Goal: Task Accomplishment & Management: Manage account settings

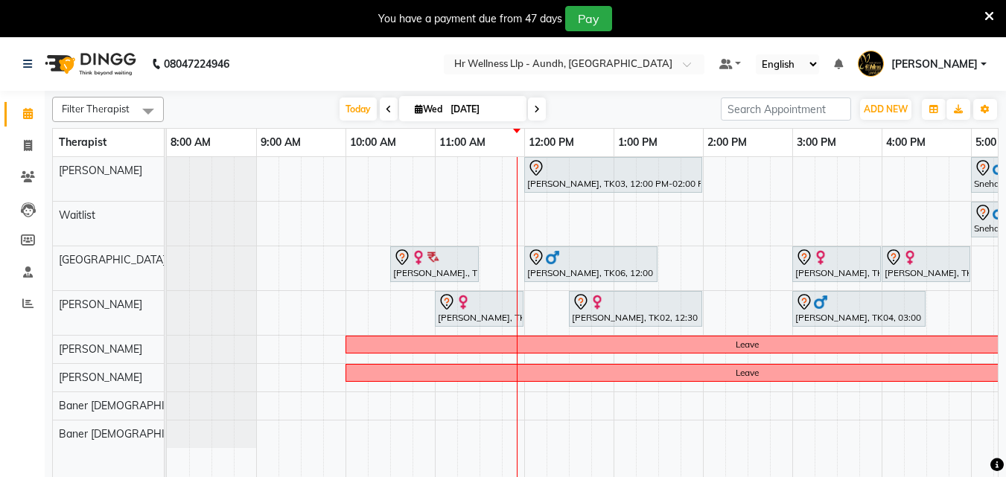
scroll to position [0, 129]
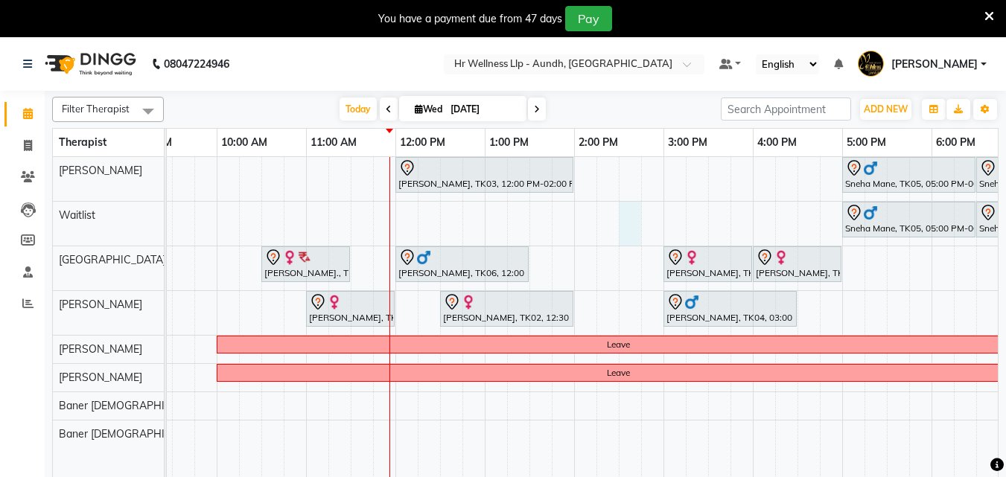
click at [629, 226] on div "Mr Nageswaran, TK03, 12:00 PM-02:00 PM, Massage 90 Min Sneha Mane, TK05, 05:00 …" at bounding box center [619, 326] width 1162 height 339
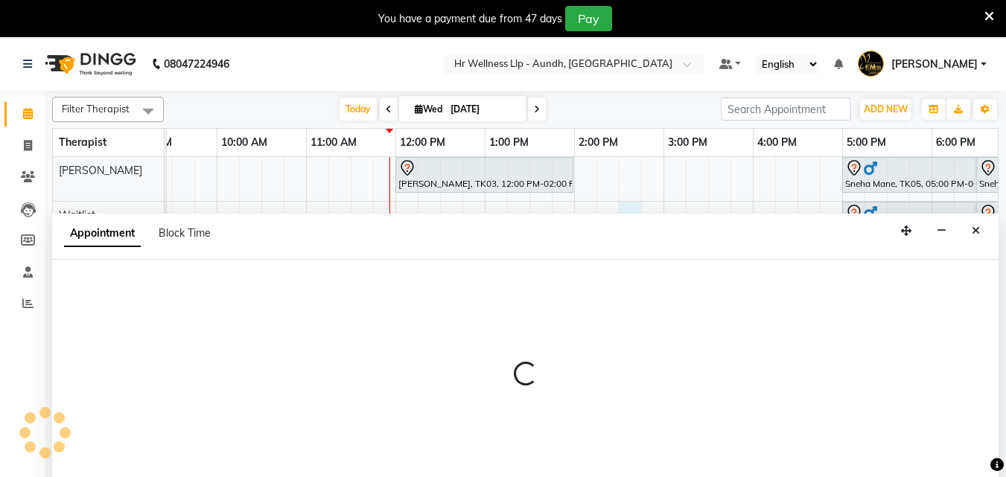
select select "45452"
select select "870"
select select "tentative"
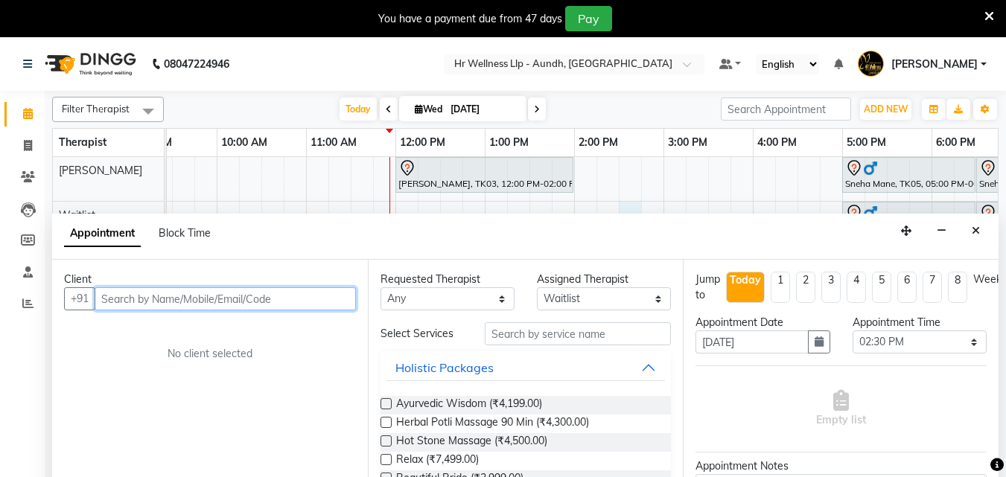
scroll to position [37, 0]
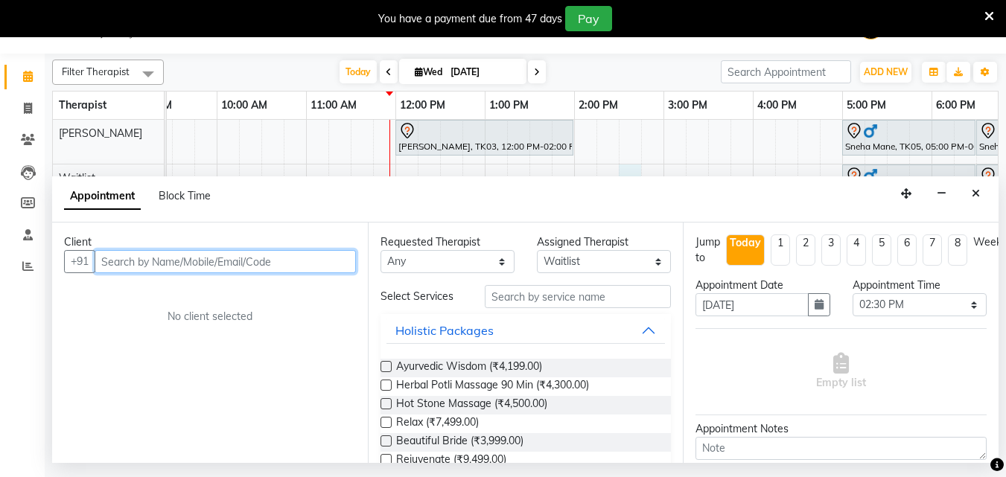
click at [174, 264] on input "text" at bounding box center [225, 261] width 261 height 23
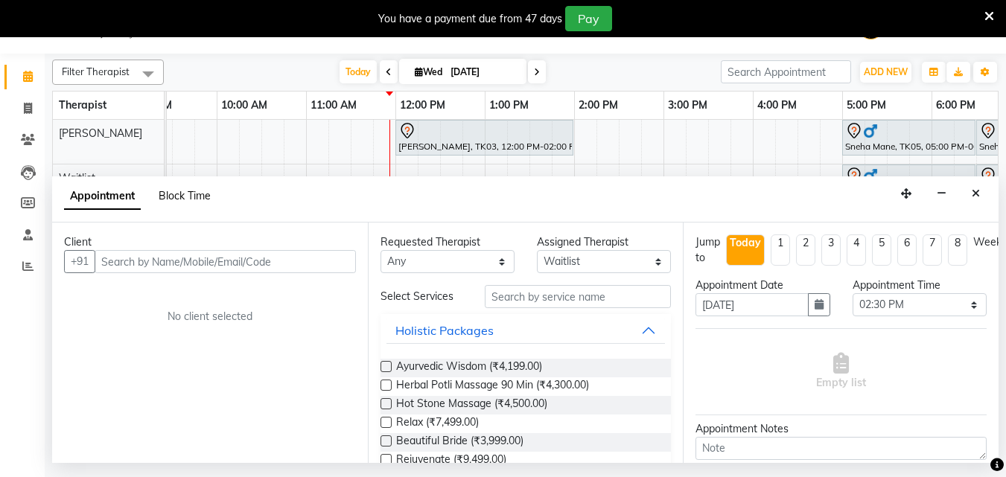
click at [173, 191] on span "Block Time" at bounding box center [185, 195] width 52 height 13
select select "45452"
select select "870"
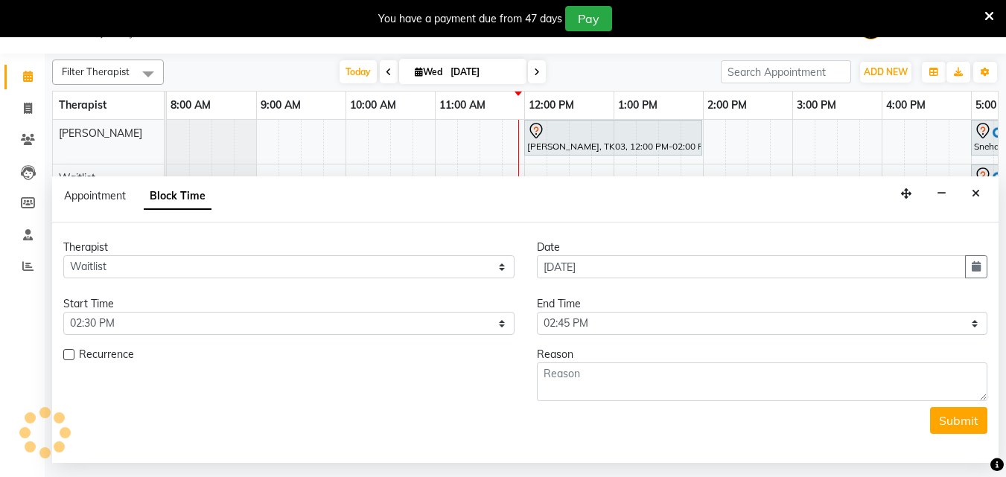
scroll to position [0, 269]
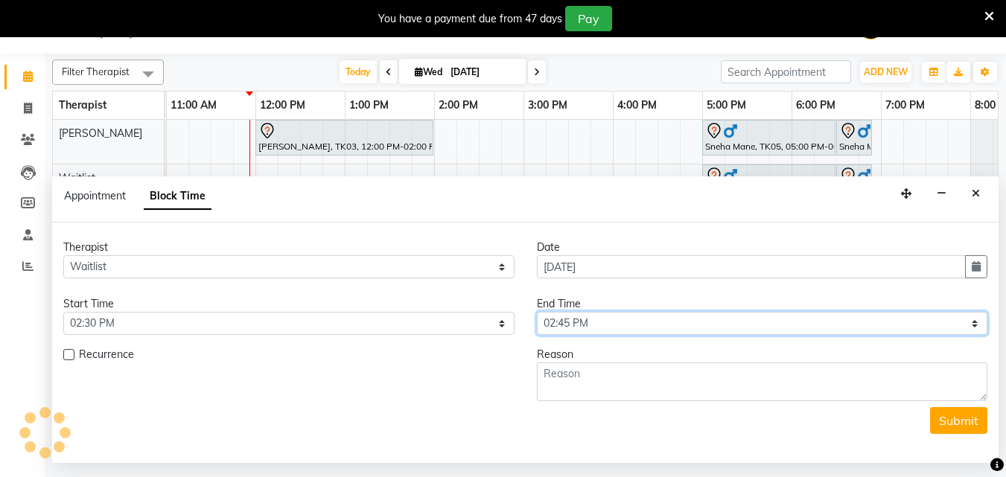
click at [972, 323] on select "Select 09:00 AM 09:15 AM 09:30 AM 09:45 AM 10:00 AM 10:15 AM 10:30 AM 10:45 AM …" at bounding box center [762, 323] width 451 height 23
select select "990"
click at [537, 312] on select "Select 09:00 AM 09:15 AM 09:30 AM 09:45 AM 10:00 AM 10:15 AM 10:30 AM 10:45 AM …" at bounding box center [762, 323] width 451 height 23
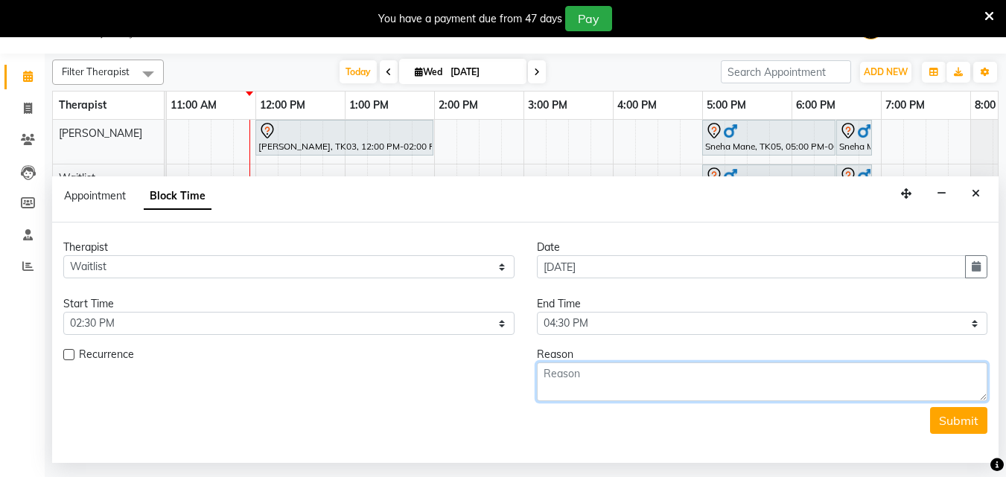
click at [769, 387] on textarea at bounding box center [762, 382] width 451 height 39
type textarea "karan dattani"
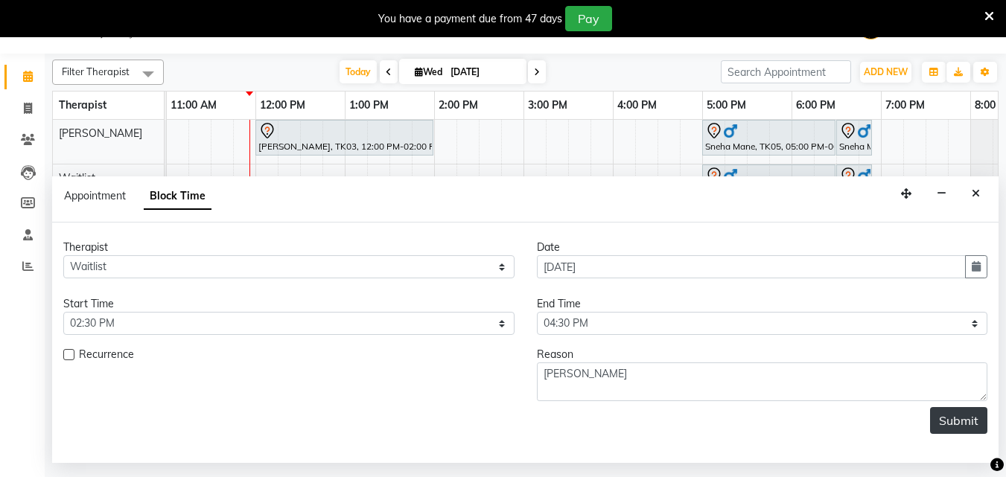
click at [966, 421] on button "Submit" at bounding box center [958, 420] width 57 height 27
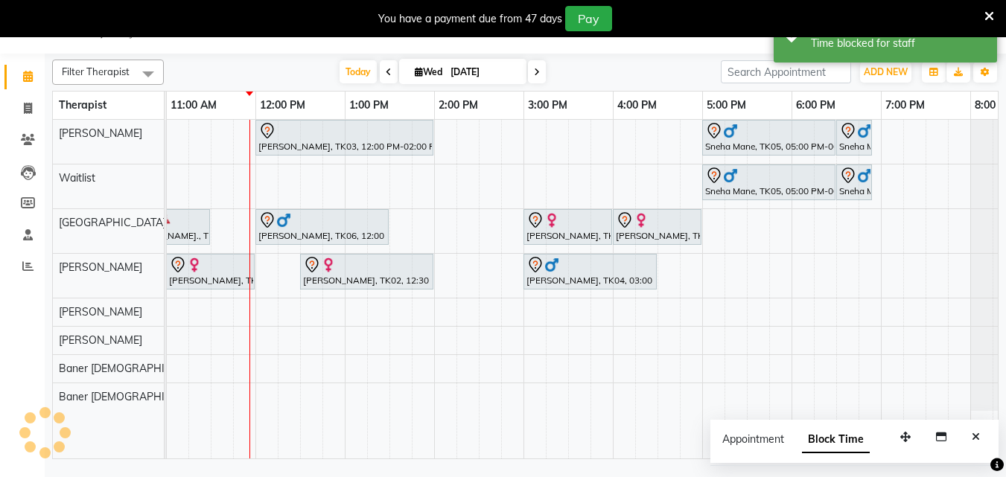
scroll to position [0, 0]
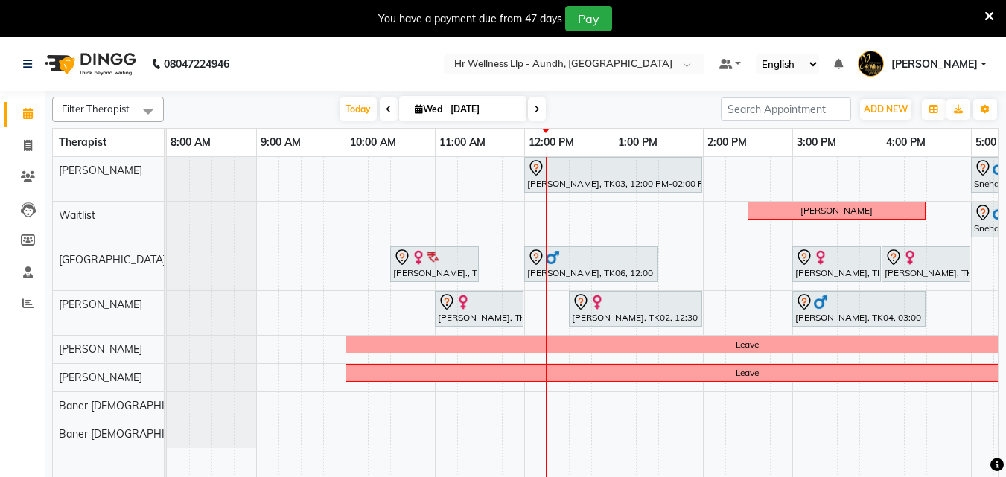
click at [506, 106] on input "[DATE]" at bounding box center [483, 109] width 74 height 22
select select "9"
select select "2025"
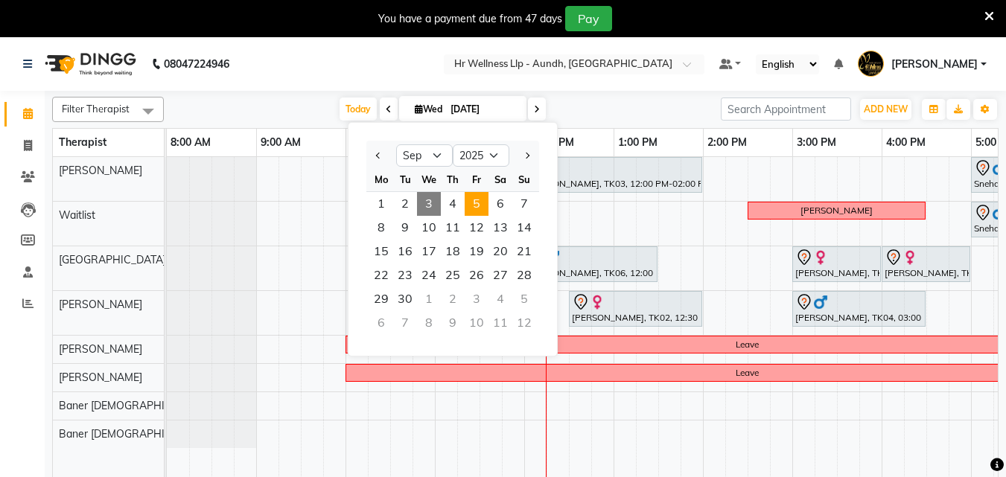
click at [475, 194] on span "5" at bounding box center [477, 204] width 24 height 24
type input "[DATE]"
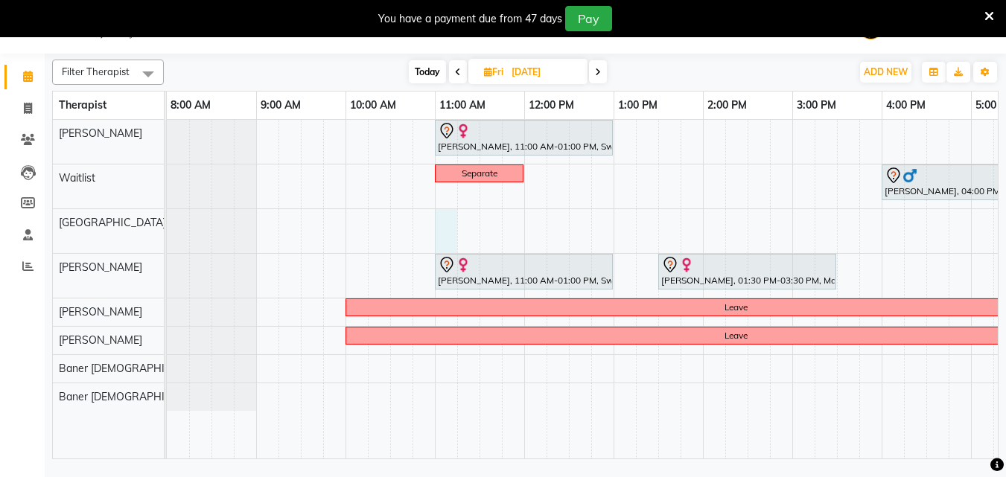
click at [439, 229] on div "ketki Karandikar, 11:00 AM-01:00 PM, Swedish Massage with Wintergreen, Bayleaf …" at bounding box center [748, 289] width 1162 height 339
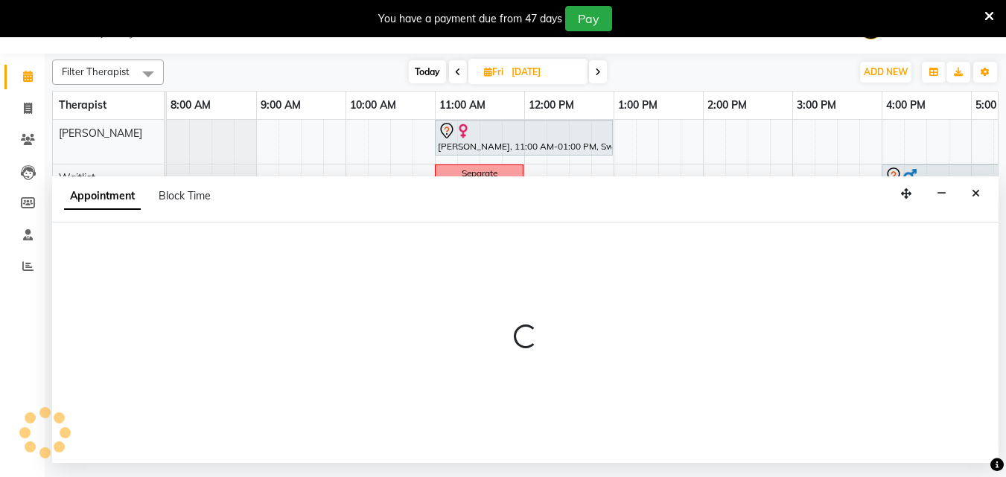
select select "77662"
select select "660"
select select "tentative"
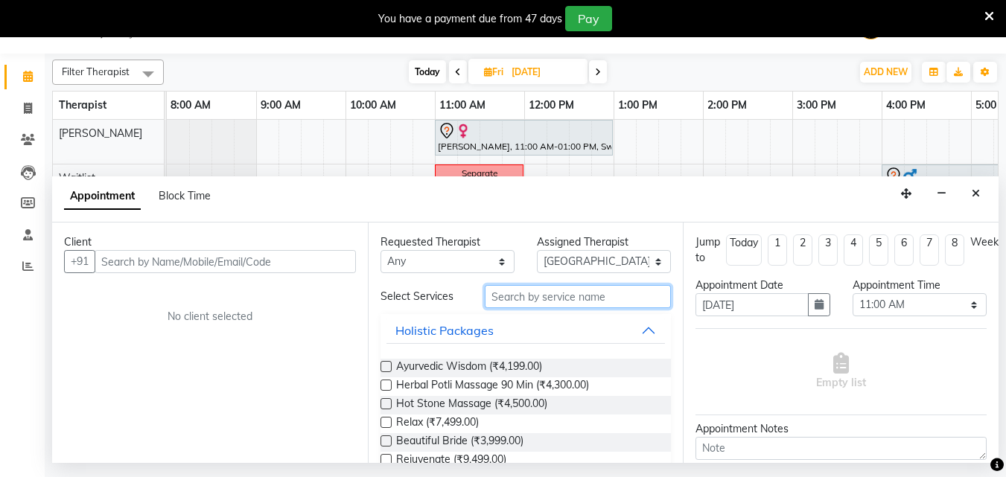
click at [518, 299] on input "text" at bounding box center [578, 296] width 186 height 23
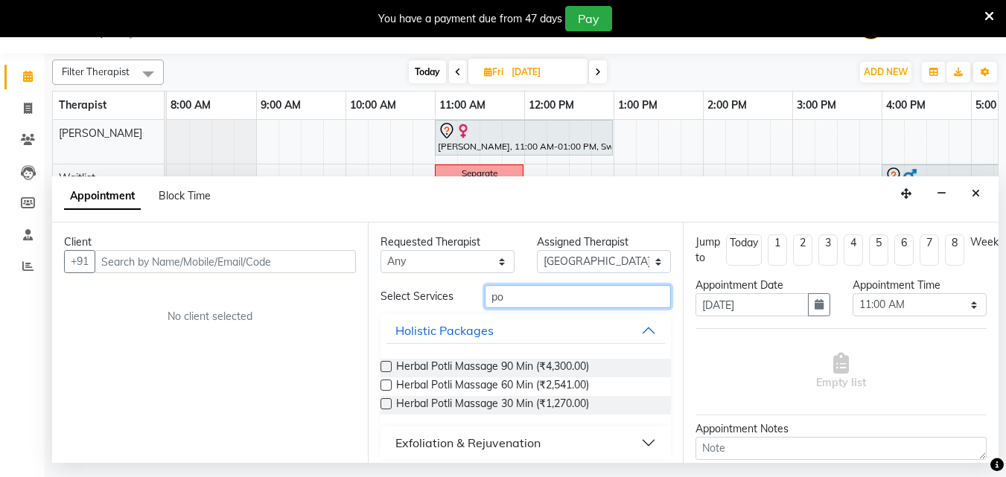
type input "p"
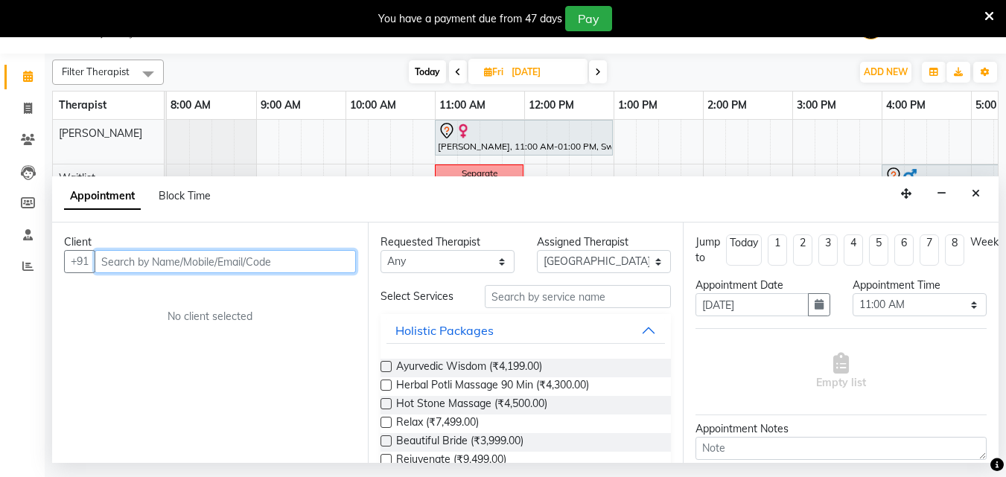
click at [200, 269] on input "text" at bounding box center [225, 261] width 261 height 23
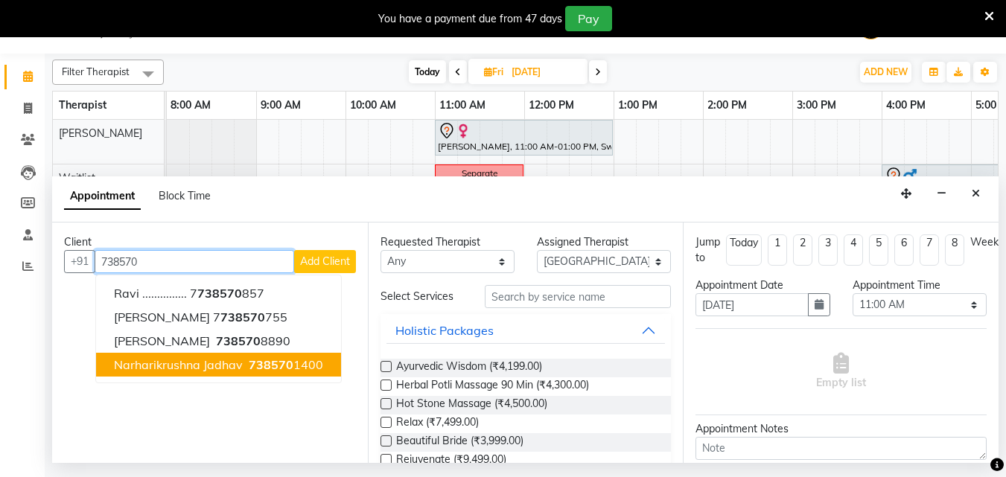
click at [238, 360] on span "Narharikrushna jadhav" at bounding box center [178, 364] width 129 height 15
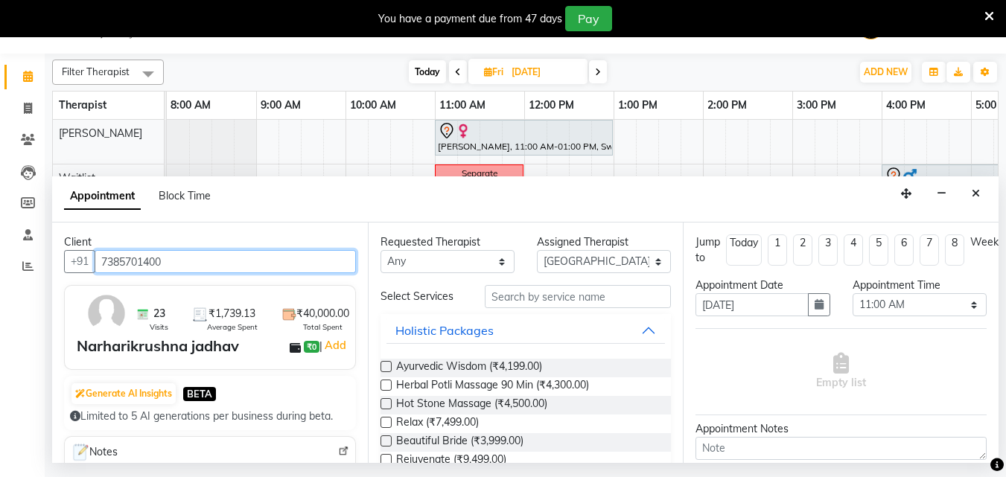
type input "7385701400"
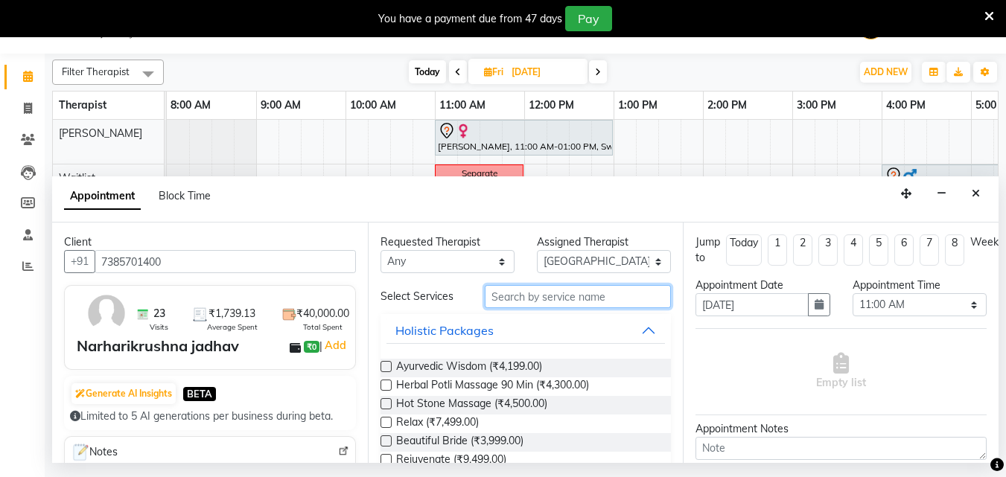
click at [520, 302] on input "text" at bounding box center [578, 296] width 186 height 23
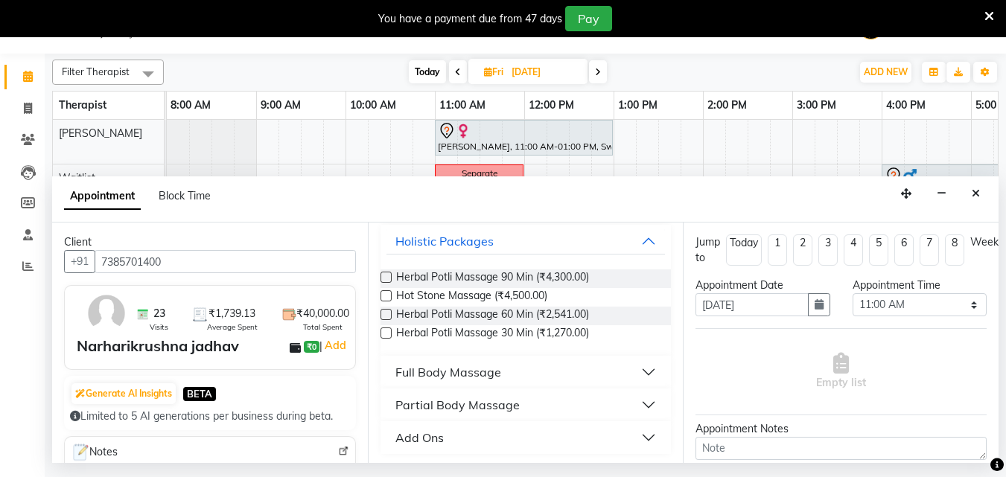
scroll to position [92, 0]
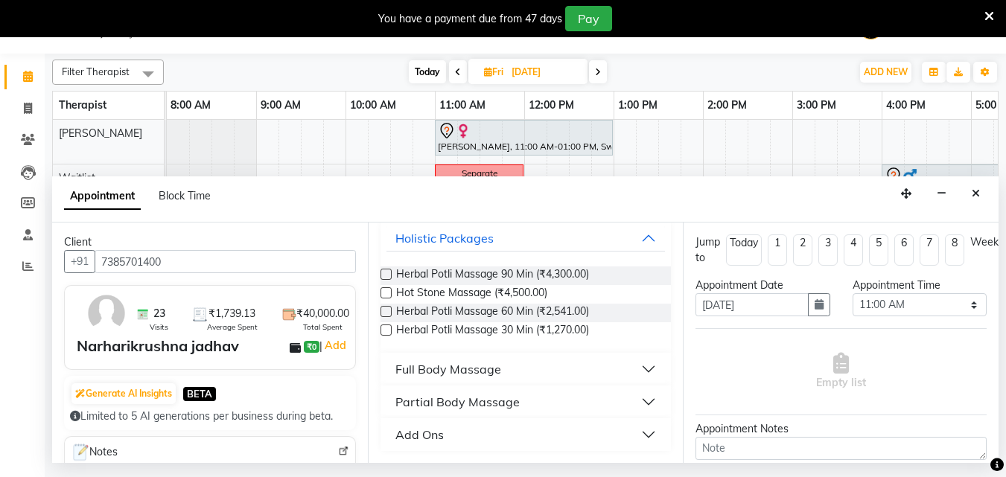
type input "mas"
click at [599, 356] on button "Full Body Massage" at bounding box center [525, 369] width 279 height 27
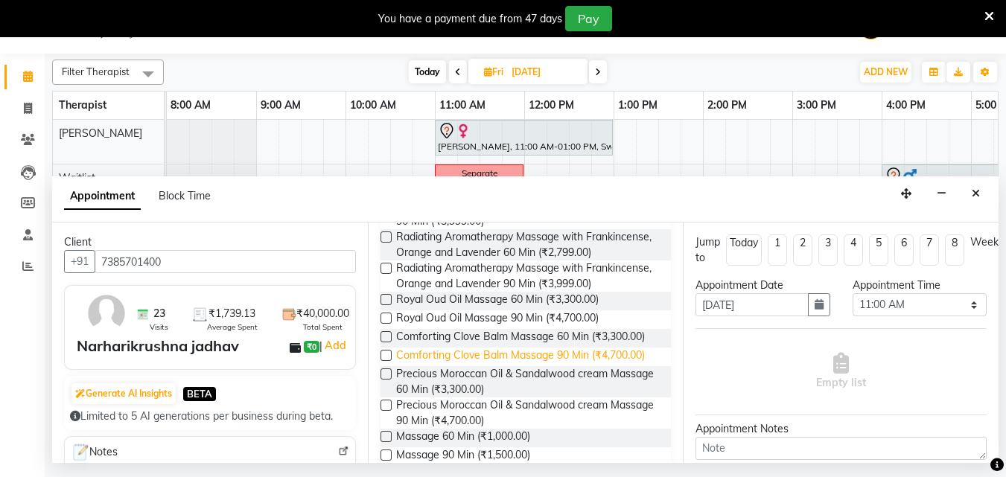
scroll to position [771, 0]
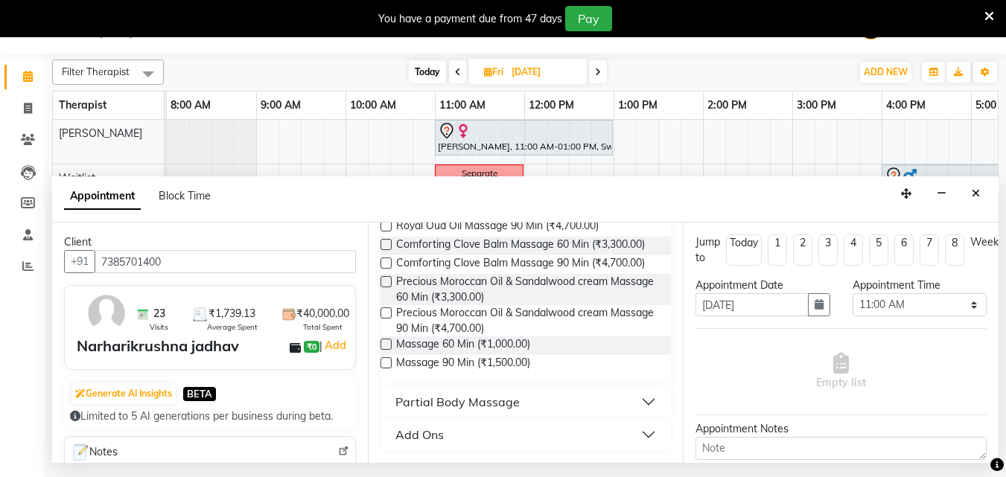
click at [386, 343] on label at bounding box center [385, 344] width 11 height 11
click at [386, 343] on input "checkbox" at bounding box center [385, 346] width 10 height 10
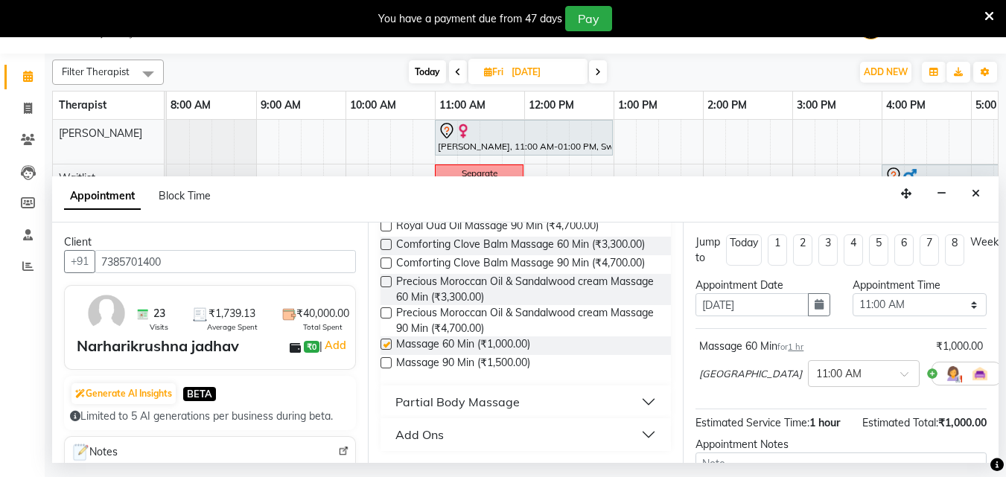
checkbox input "false"
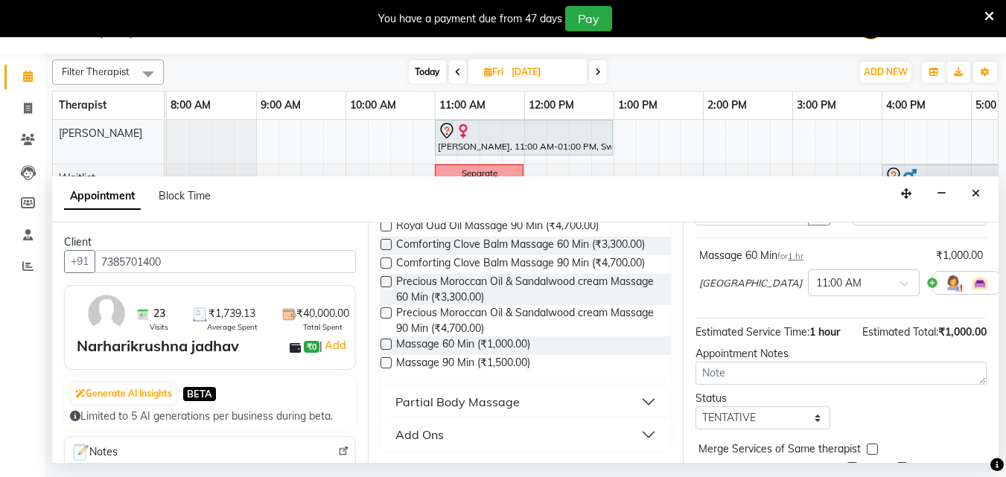
scroll to position [162, 0]
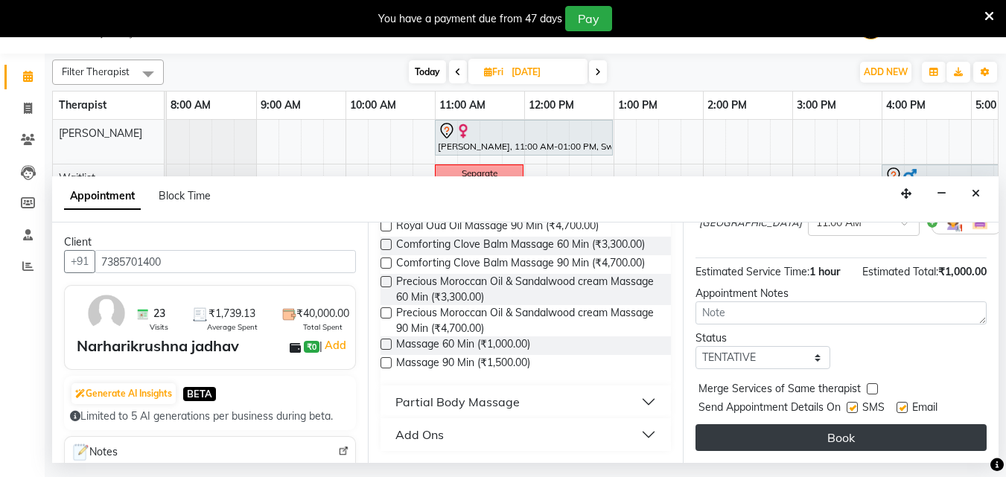
click at [758, 425] on button "Book" at bounding box center [840, 437] width 291 height 27
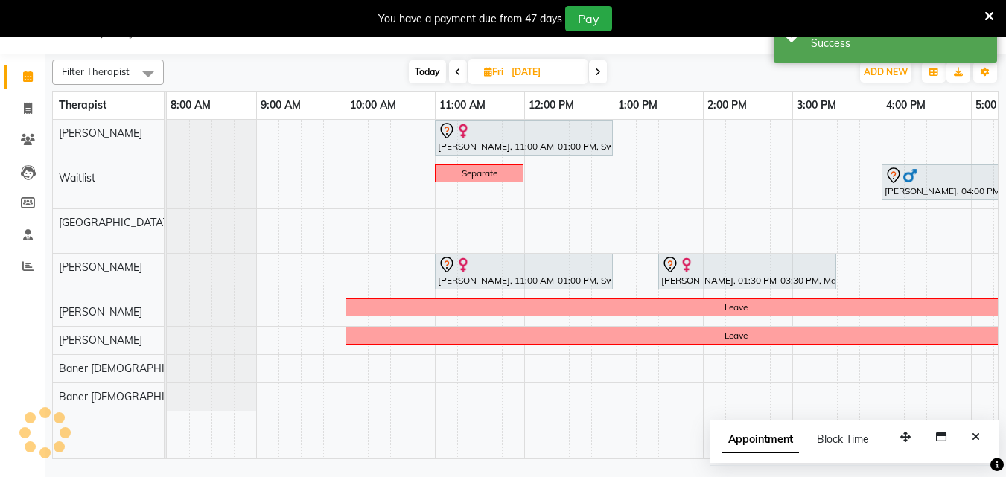
scroll to position [0, 0]
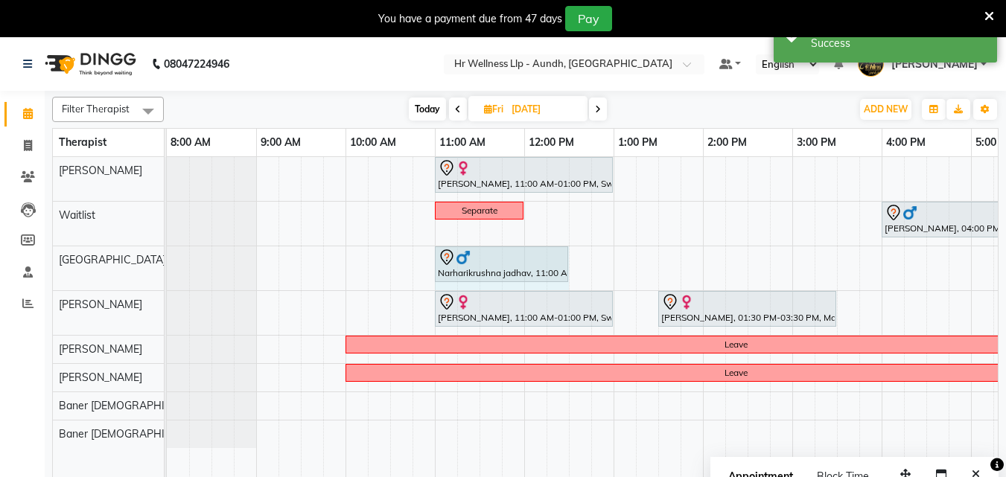
drag, startPoint x: 523, startPoint y: 256, endPoint x: 548, endPoint y: 255, distance: 25.3
click at [167, 255] on div "Narharikrushna jadhav, 11:00 AM-12:00 PM, Massage 60 Min Zelam Chaubal., 06:00 …" at bounding box center [167, 268] width 0 height 44
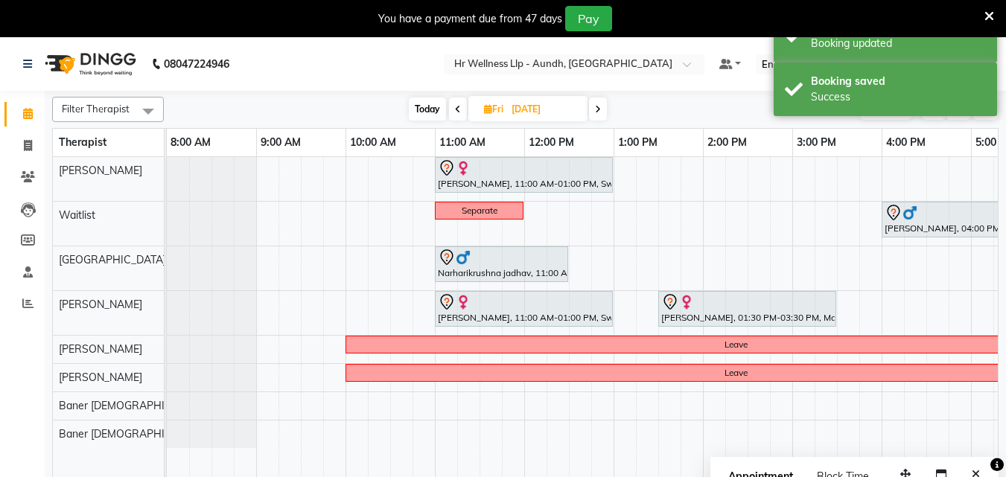
click at [433, 97] on div "Filter Therapist Select All Firoz Waitlist Chandni Sangita Sharda Payal Baner M…" at bounding box center [525, 109] width 946 height 25
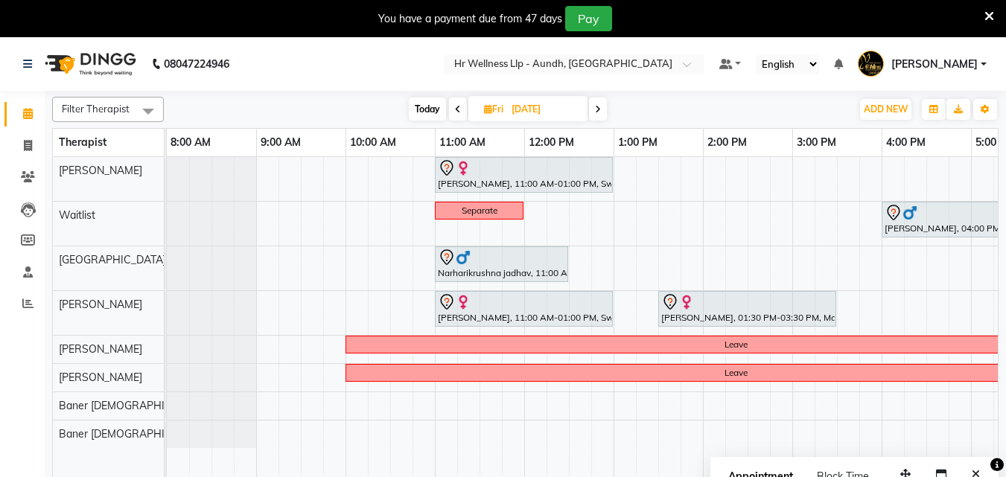
click at [426, 120] on span "Today" at bounding box center [427, 109] width 37 height 23
type input "[DATE]"
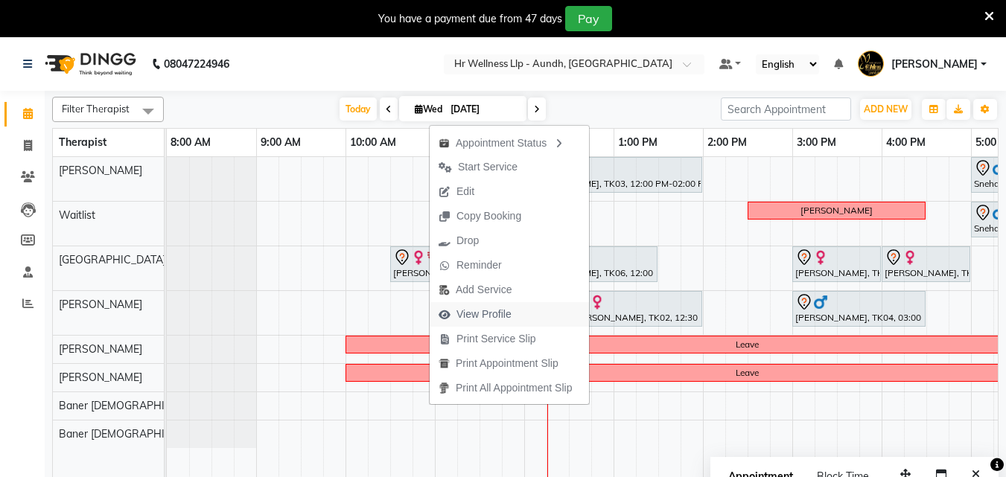
click at [480, 312] on span "View Profile" at bounding box center [483, 315] width 55 height 16
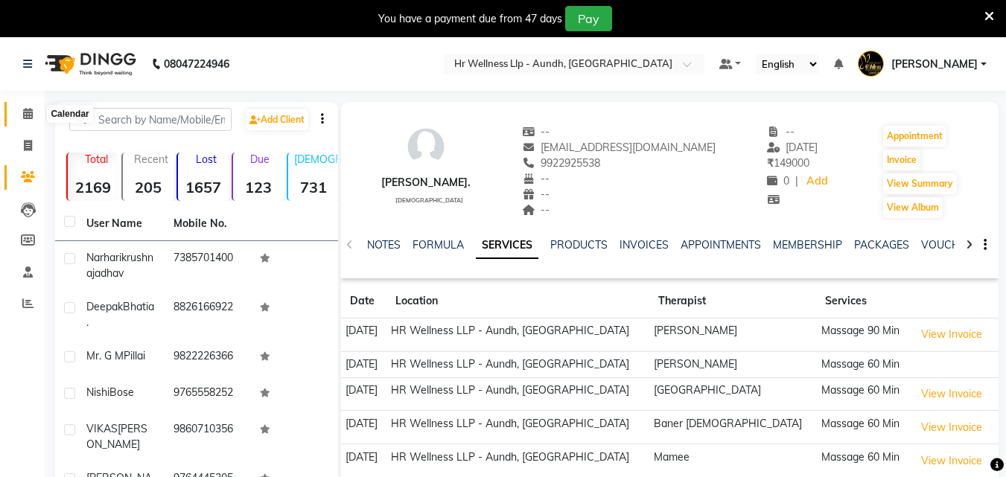
click at [32, 107] on span at bounding box center [28, 114] width 26 height 17
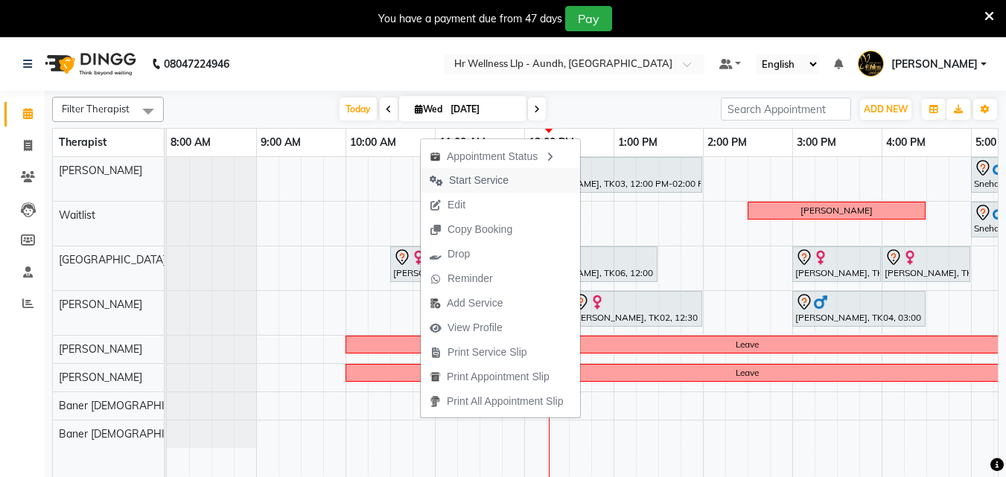
click at [504, 179] on span "Start Service" at bounding box center [479, 181] width 60 height 16
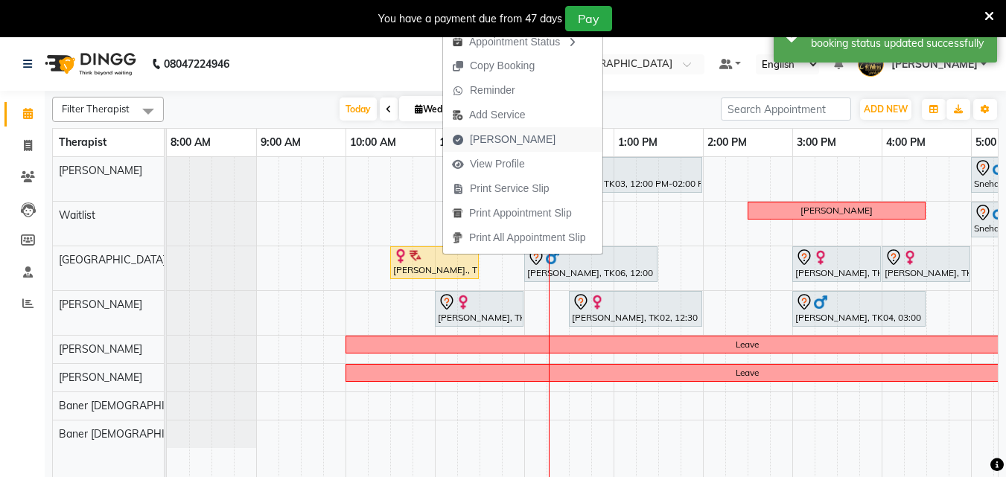
click at [507, 134] on span "[PERSON_NAME]" at bounding box center [513, 140] width 86 height 16
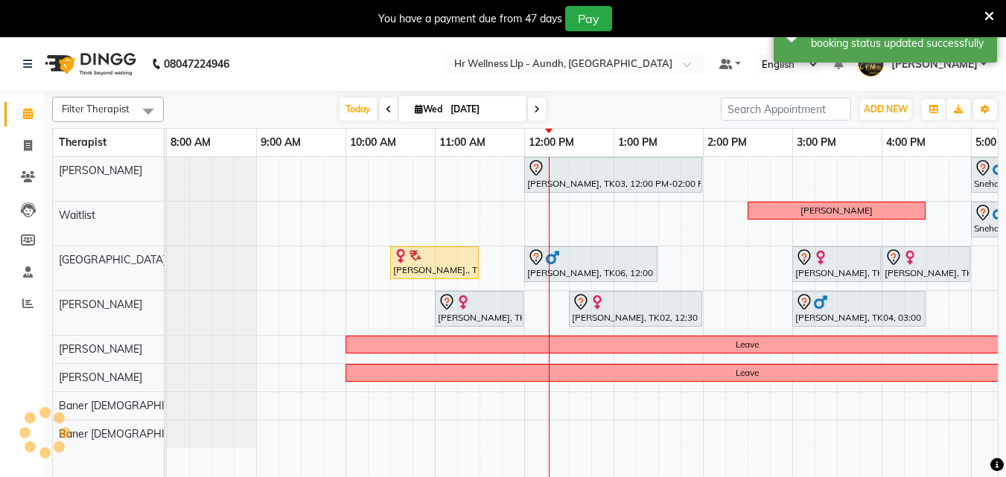
select select "service"
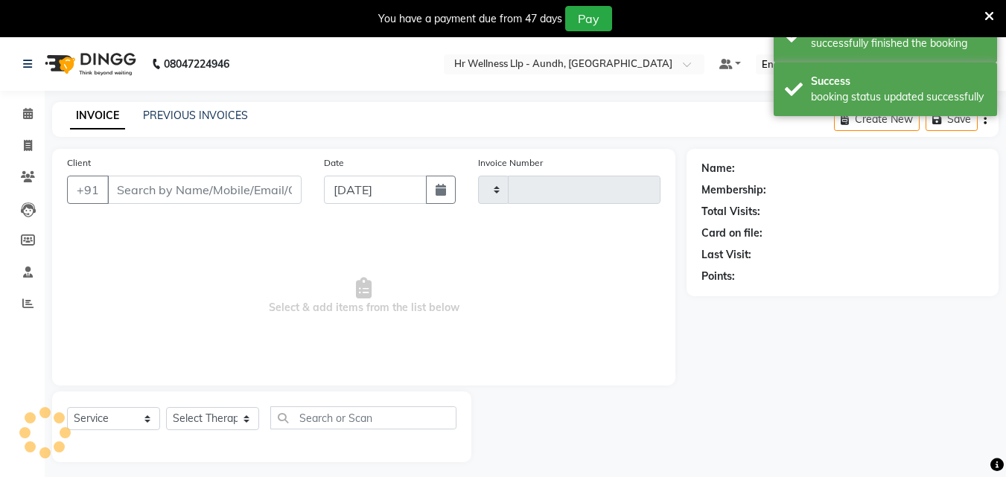
type input "1182"
select select "4288"
type input "9922925538"
select select "77662"
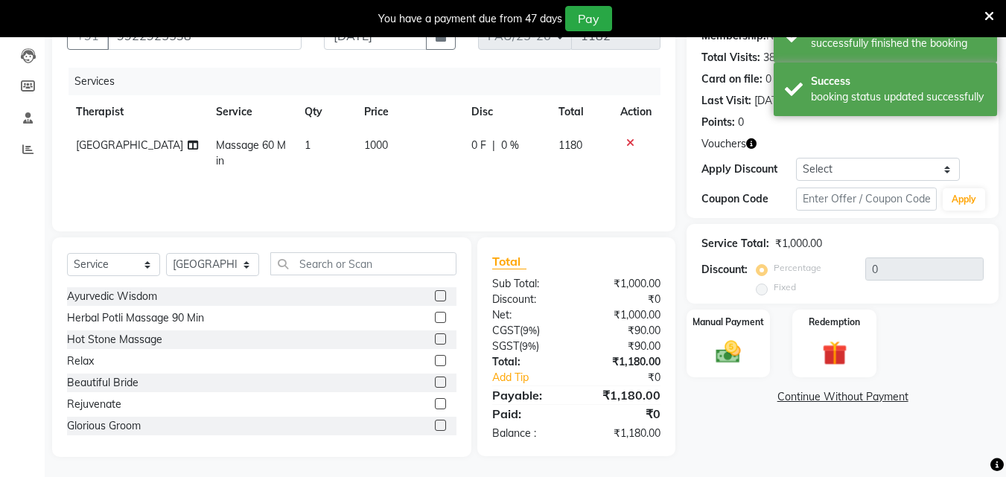
scroll to position [156, 0]
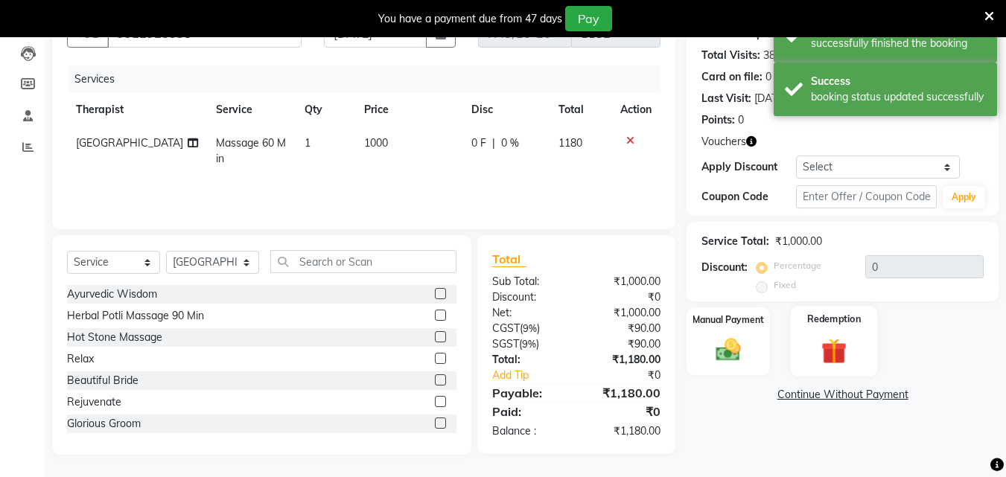
click at [815, 328] on div "Redemption" at bounding box center [834, 341] width 87 height 71
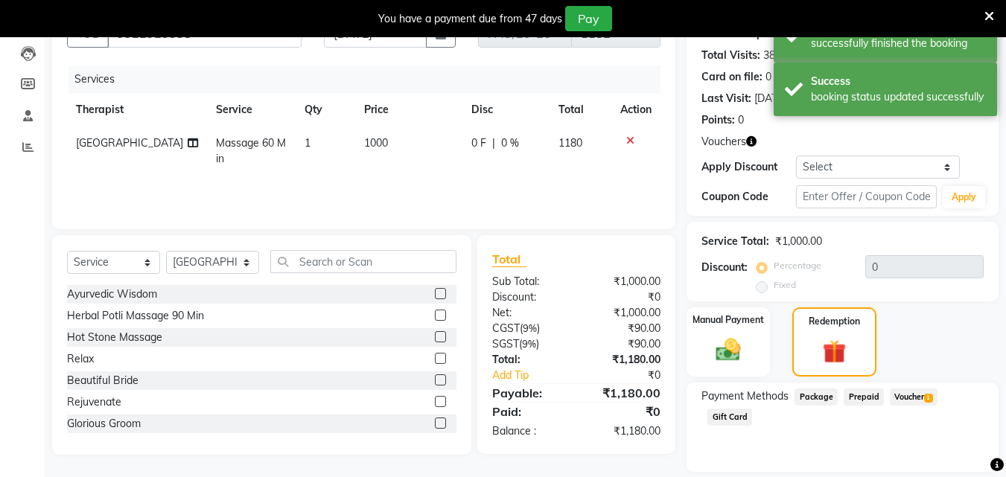
scroll to position [204, 0]
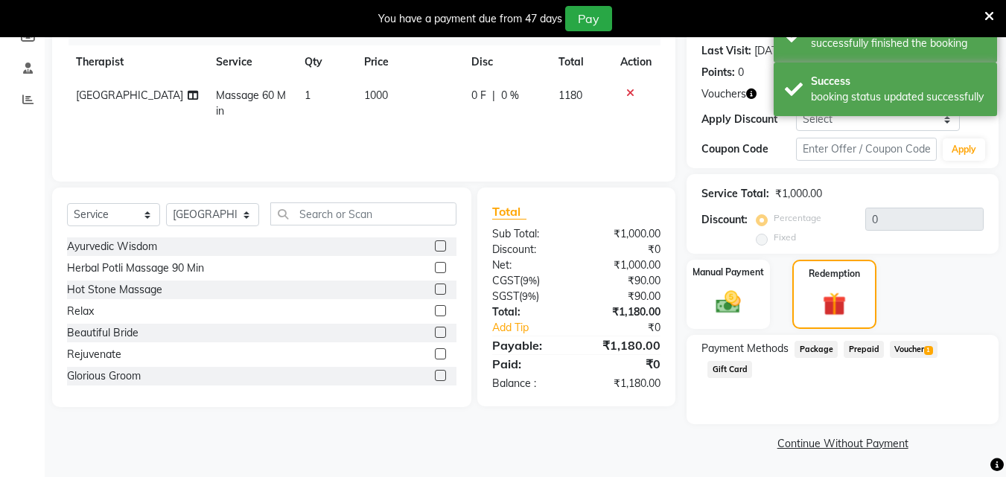
click at [909, 350] on span "Voucher 1" at bounding box center [914, 349] width 48 height 17
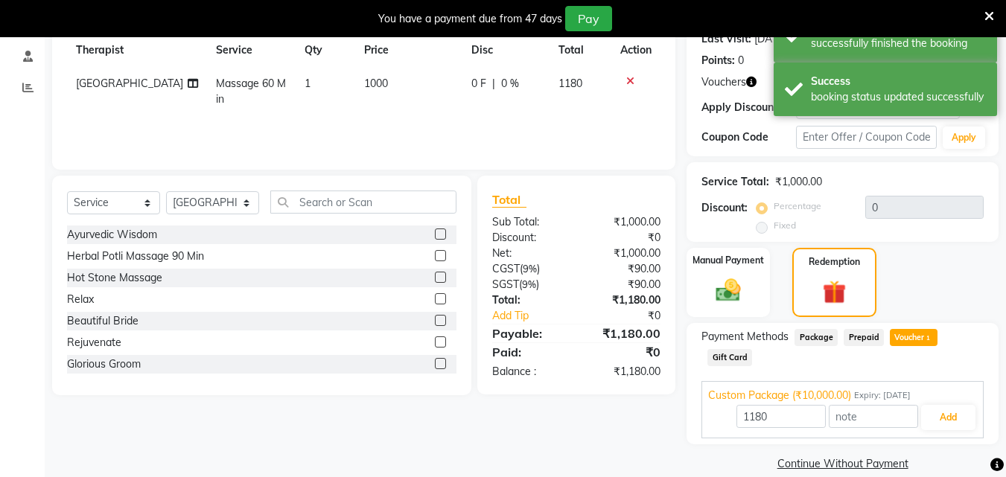
scroll to position [236, 0]
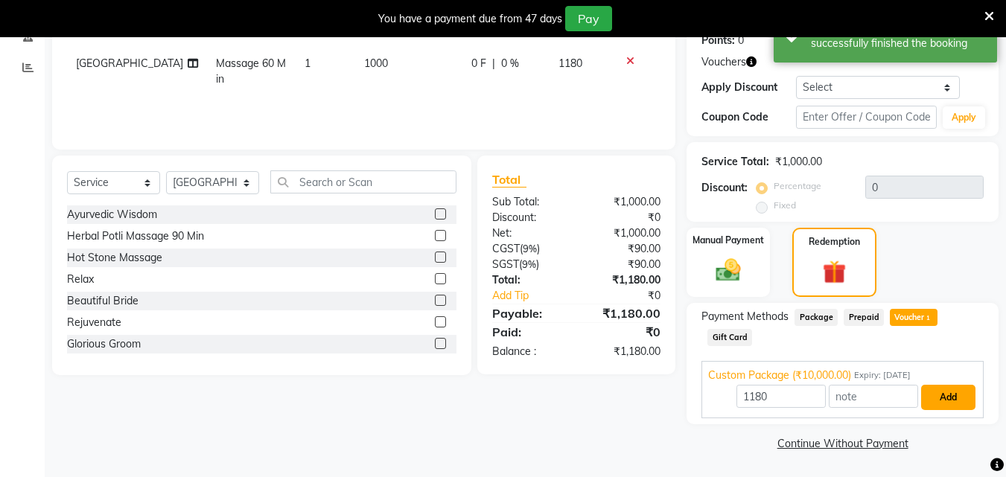
click at [923, 401] on button "Add" at bounding box center [948, 397] width 54 height 25
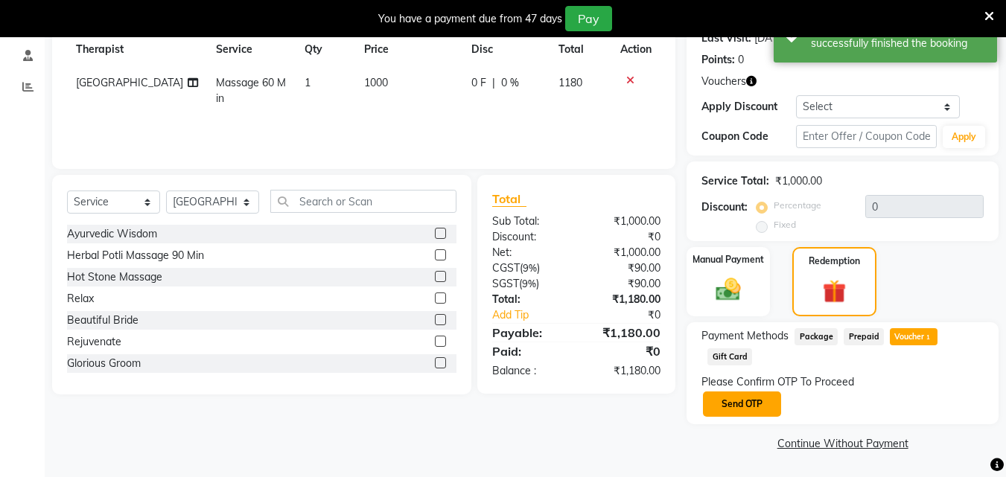
click at [725, 406] on button "Send OTP" at bounding box center [742, 404] width 78 height 25
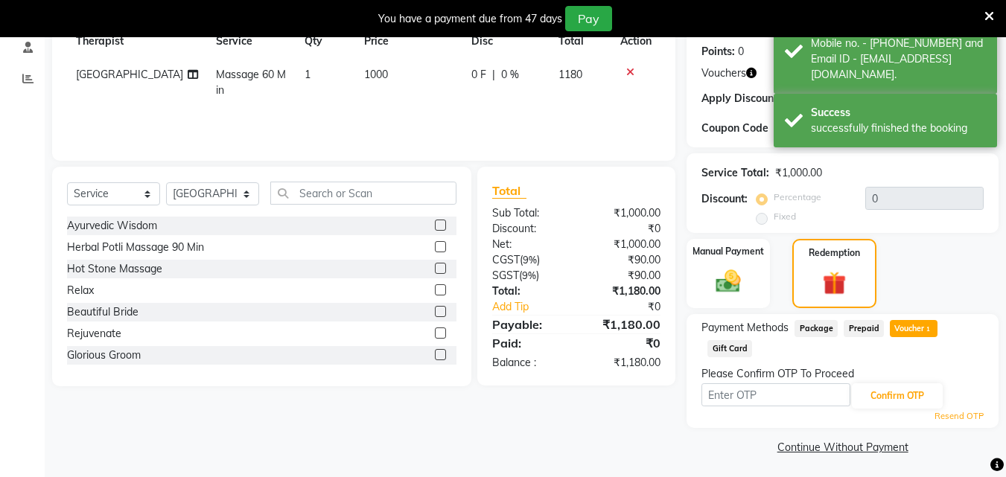
scroll to position [229, 0]
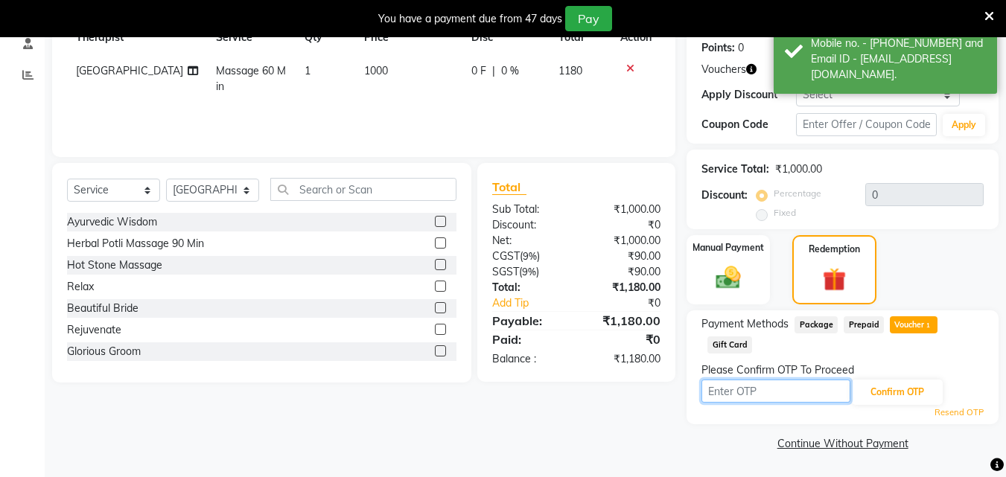
click at [766, 395] on input "text" at bounding box center [775, 391] width 149 height 23
type input "6827"
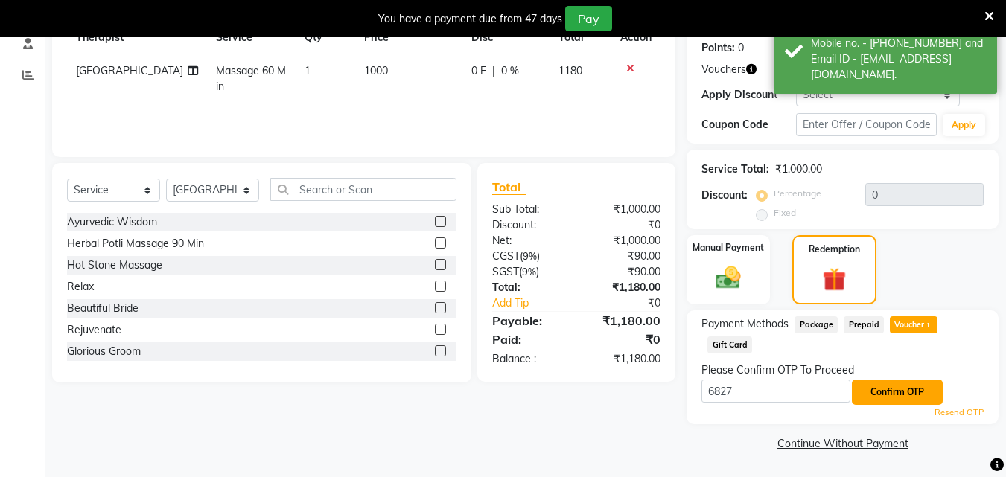
click at [896, 394] on button "Confirm OTP" at bounding box center [897, 392] width 91 height 25
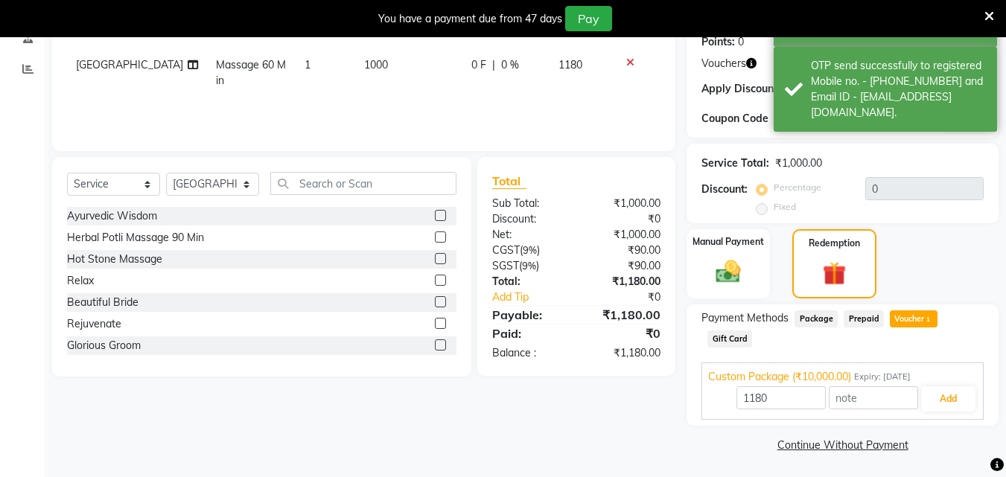
scroll to position [236, 0]
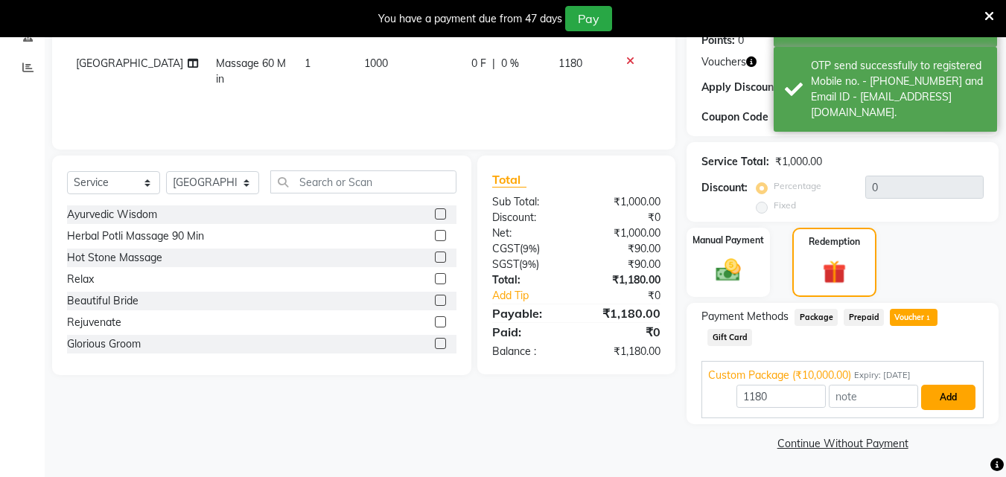
click at [931, 387] on button "Add" at bounding box center [948, 397] width 54 height 25
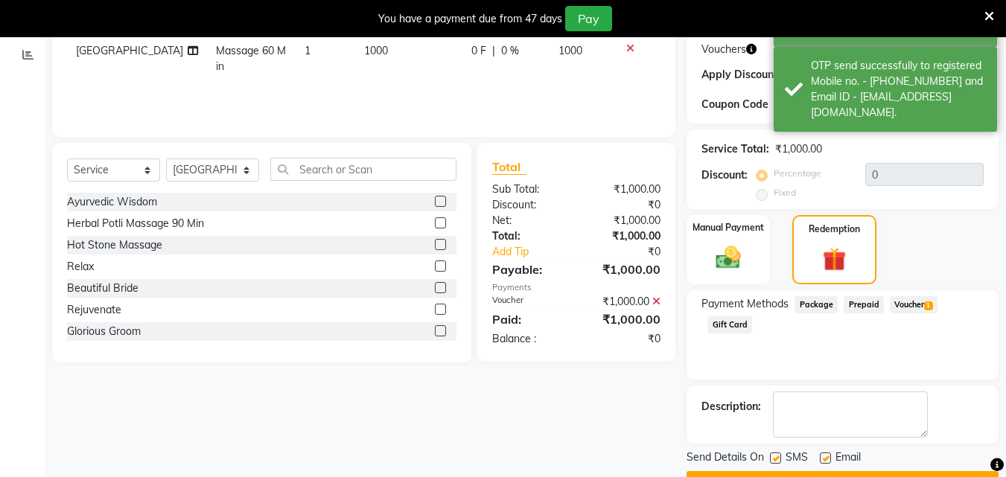
scroll to position [288, 0]
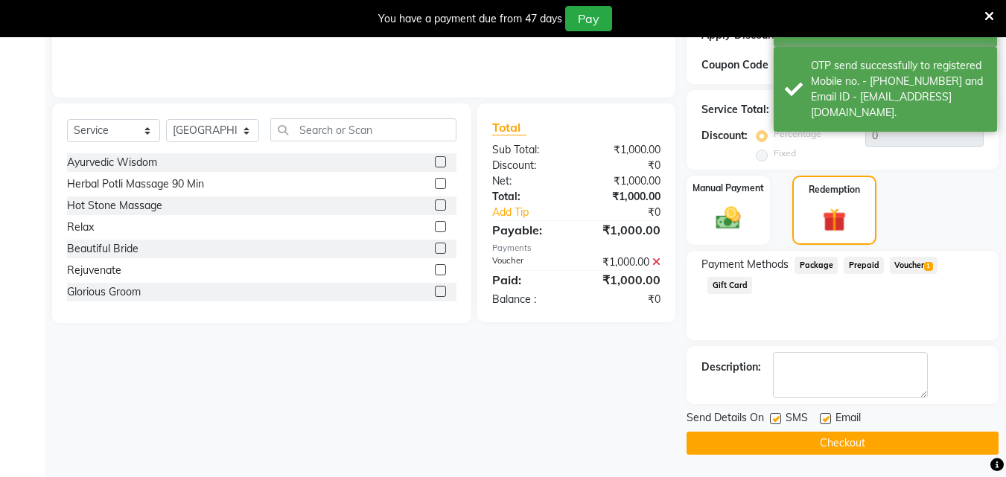
click at [818, 444] on button "Checkout" at bounding box center [842, 443] width 312 height 23
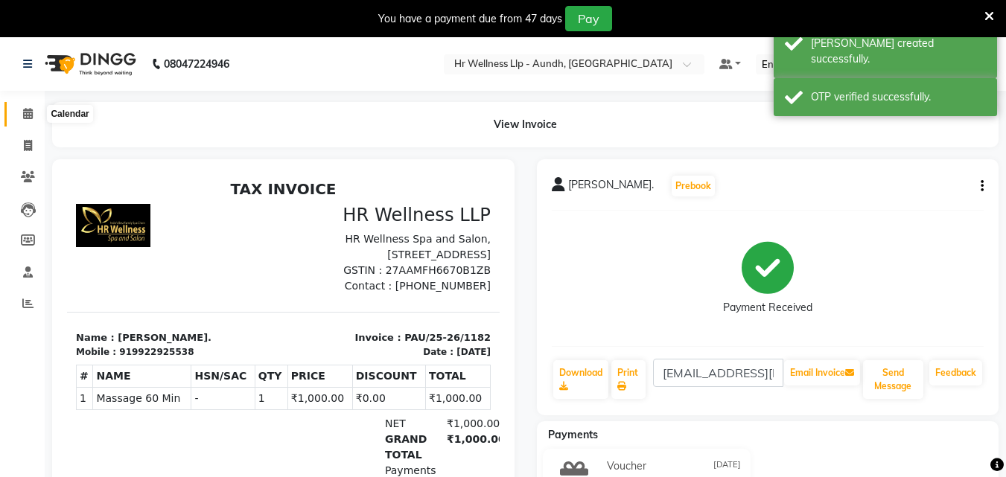
click at [30, 113] on icon at bounding box center [28, 113] width 10 height 11
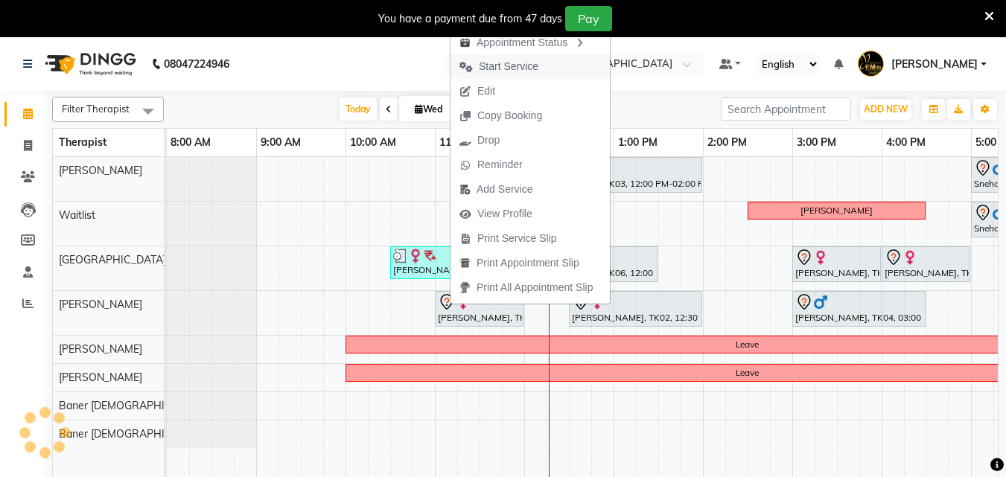
click at [550, 70] on button "Start Service" at bounding box center [529, 66] width 159 height 25
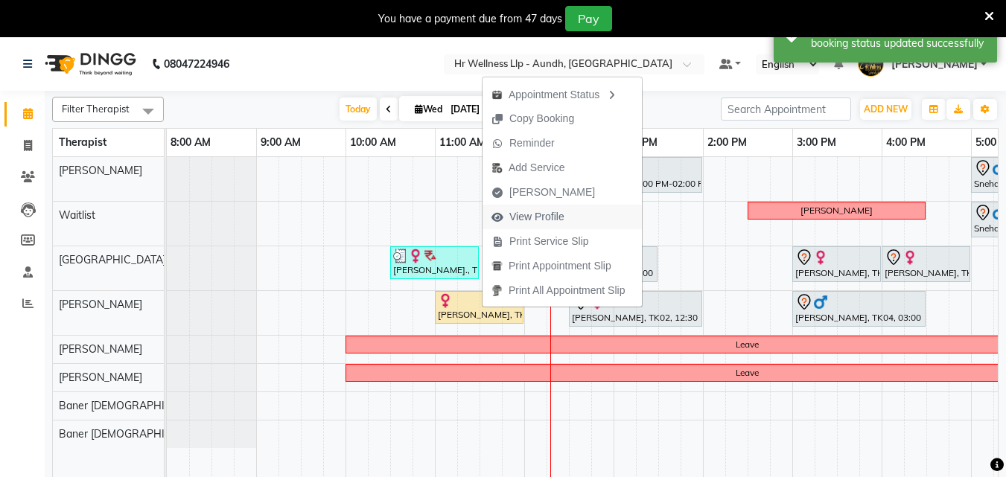
click at [532, 217] on span "View Profile" at bounding box center [536, 217] width 55 height 16
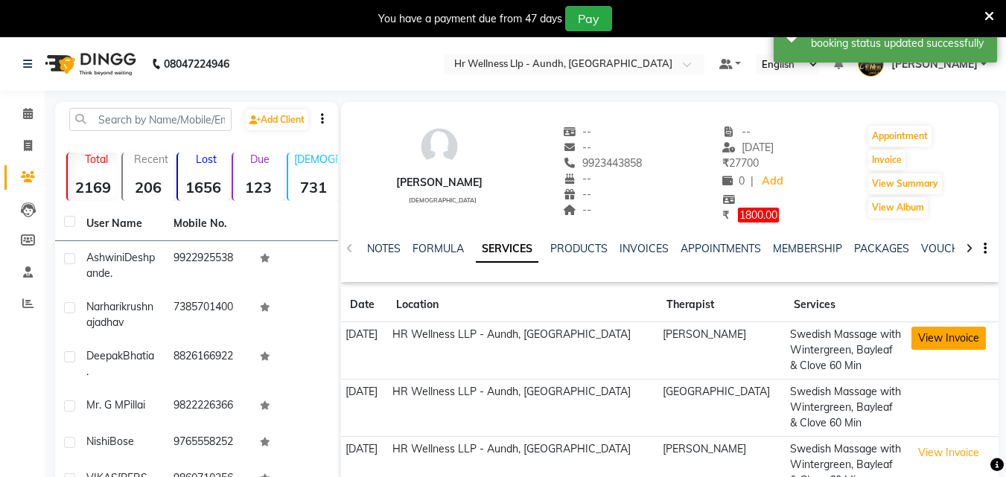
click at [920, 333] on button "View Invoice" at bounding box center [948, 338] width 74 height 23
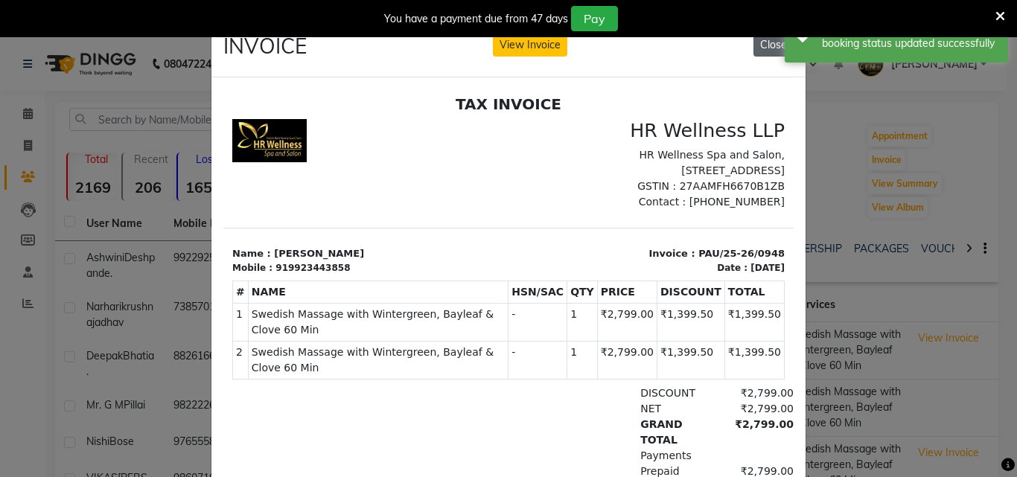
click at [760, 39] on button "Close" at bounding box center [774, 45] width 40 height 23
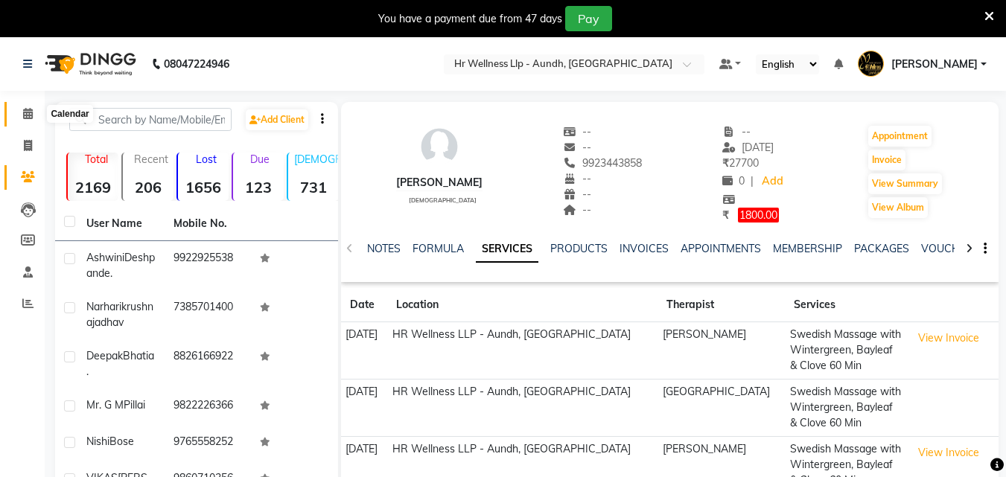
click at [31, 113] on icon at bounding box center [28, 113] width 10 height 11
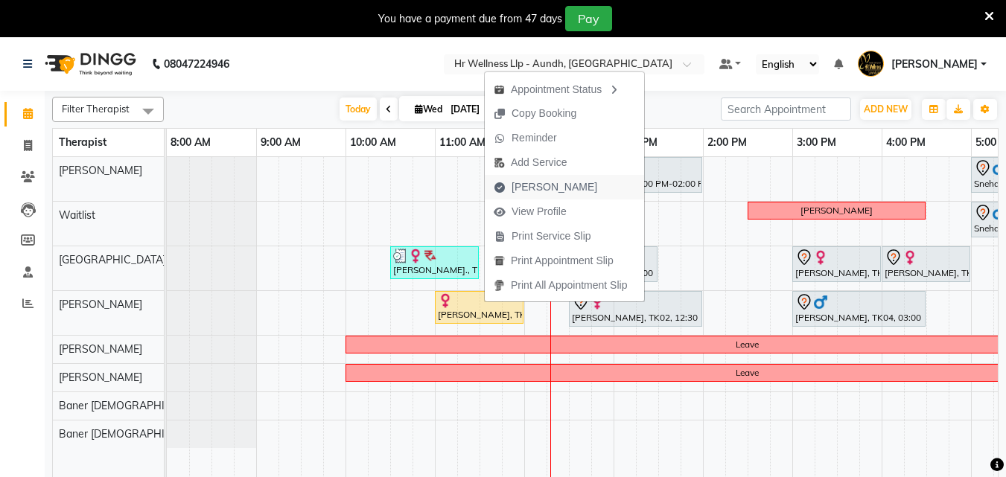
click at [542, 183] on span "[PERSON_NAME]" at bounding box center [555, 187] width 86 height 16
select select "service"
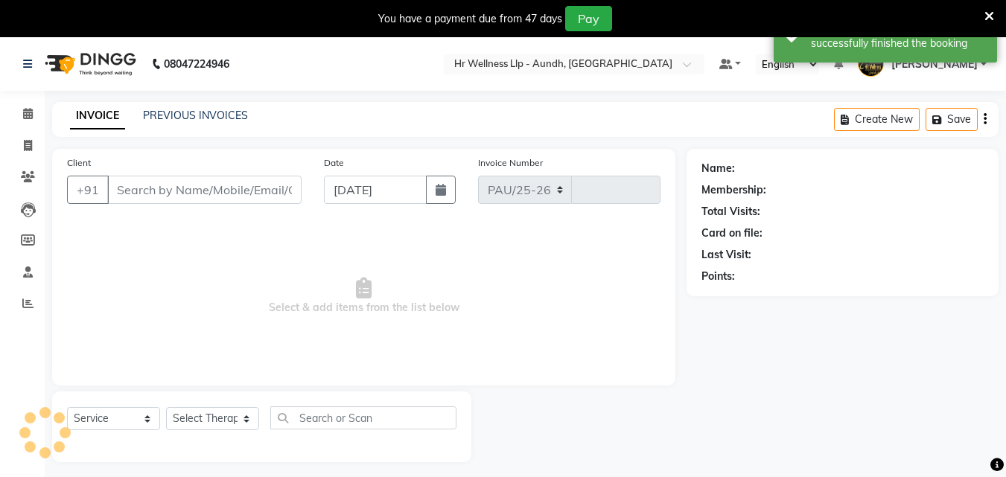
select select "4288"
type input "1183"
type input "9923443858"
select select "77663"
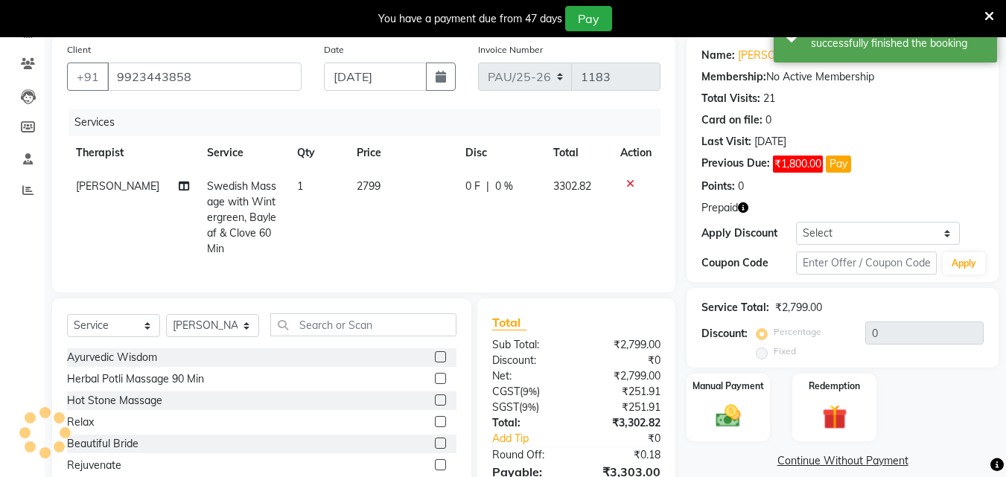
scroll to position [203, 0]
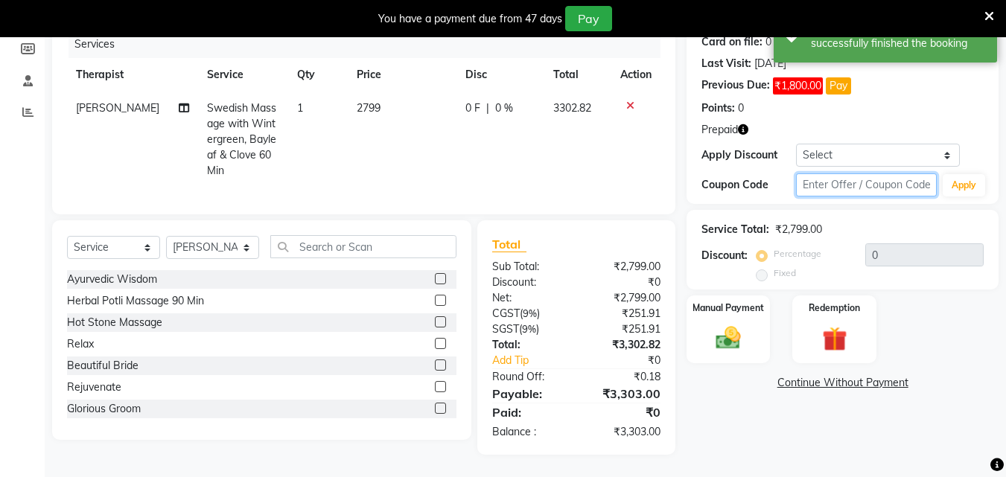
click at [842, 174] on input "text" at bounding box center [866, 184] width 141 height 23
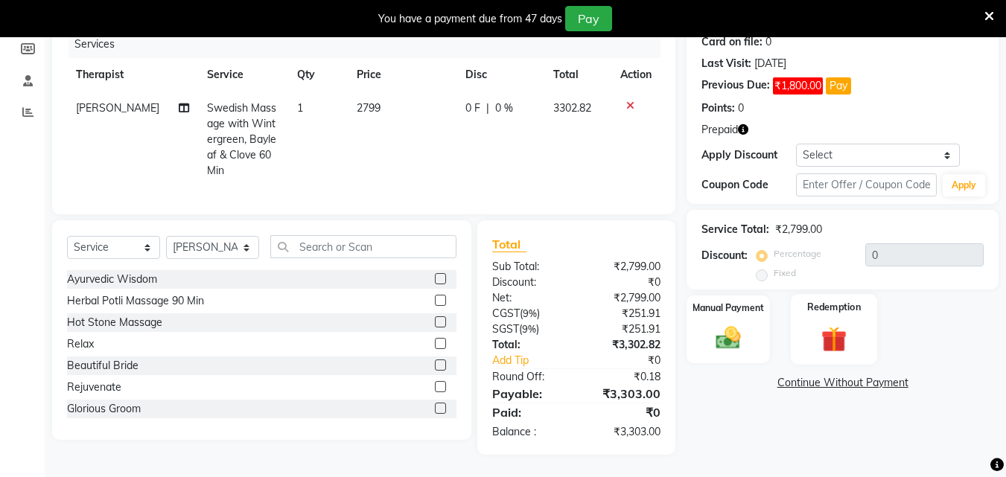
click at [831, 300] on label "Redemption" at bounding box center [835, 307] width 54 height 14
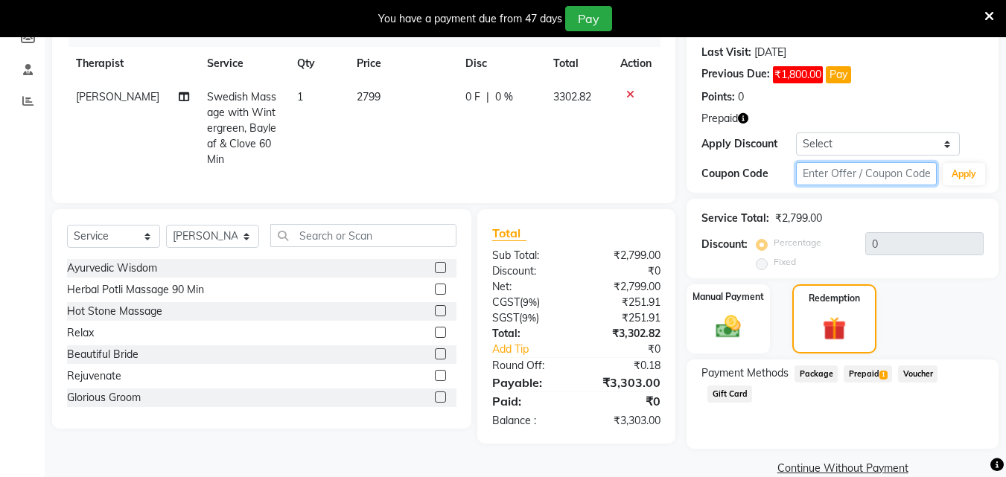
click at [865, 176] on input "text" at bounding box center [866, 173] width 141 height 23
type input "D50%"
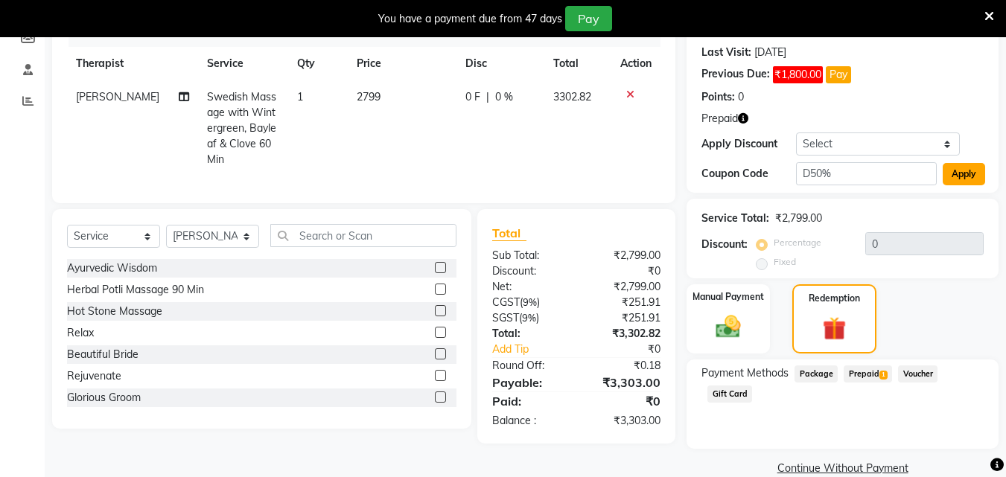
click at [954, 173] on button "Apply" at bounding box center [964, 174] width 42 height 22
type input "50"
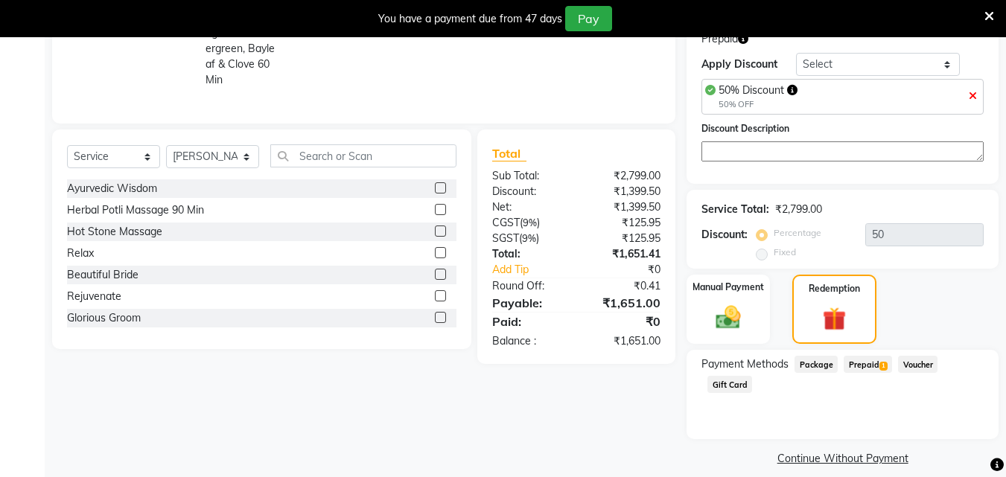
scroll to position [297, 0]
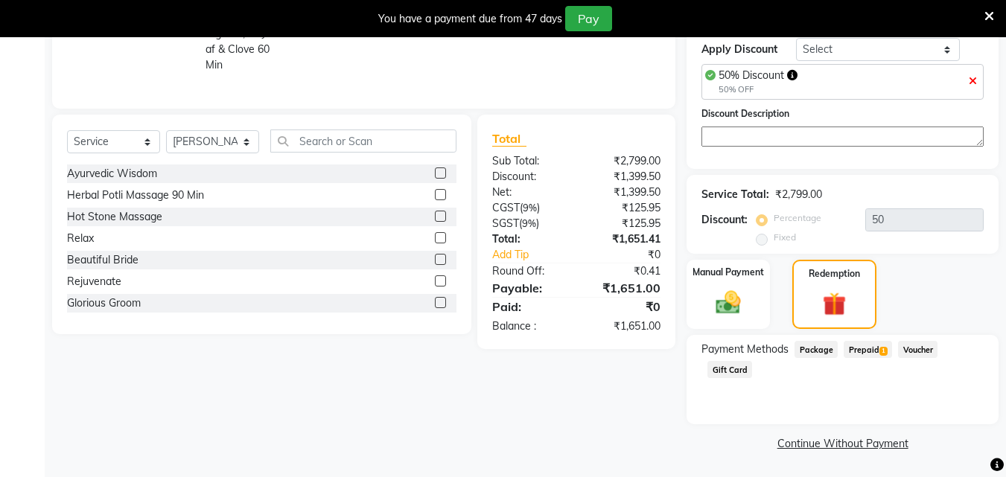
click at [869, 345] on span "Prepaid 1" at bounding box center [868, 349] width 48 height 17
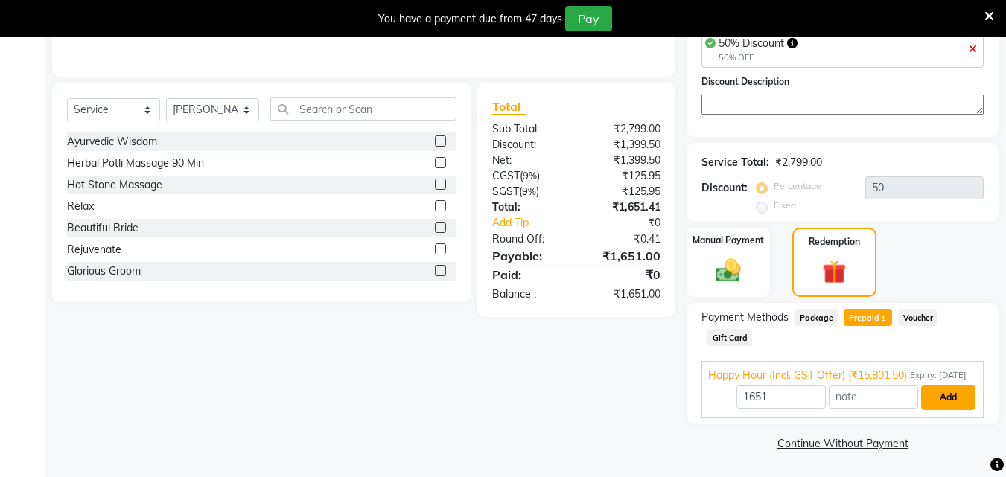
click at [937, 401] on button "Add" at bounding box center [948, 397] width 54 height 25
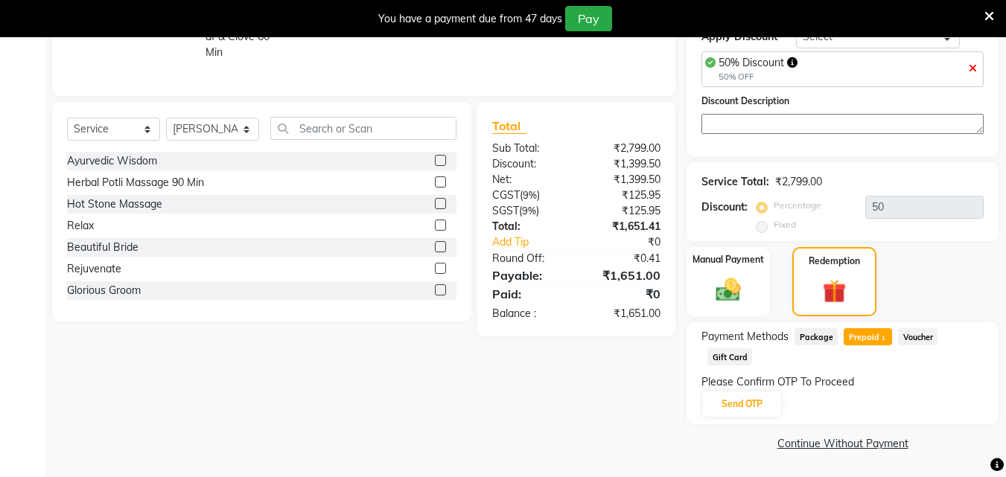
scroll to position [310, 0]
click at [731, 407] on button "Send OTP" at bounding box center [742, 404] width 78 height 25
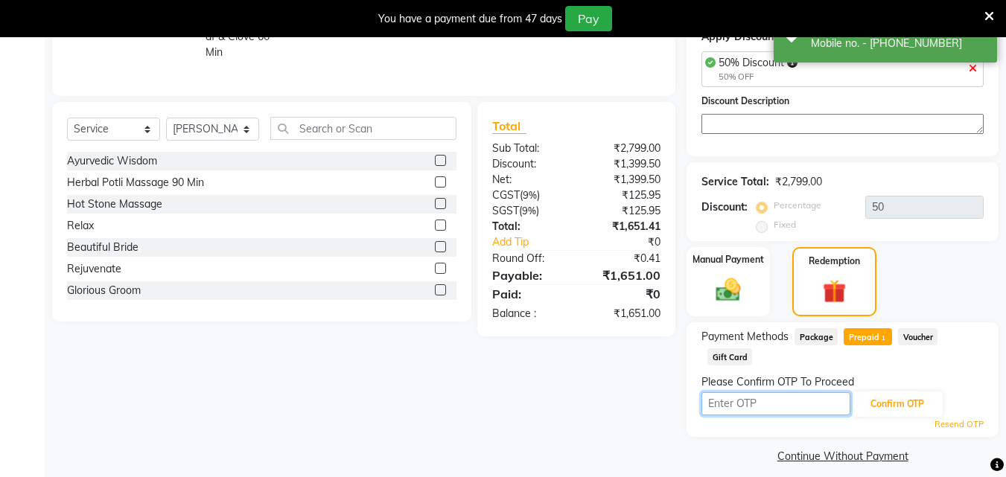
click at [762, 405] on input "text" at bounding box center [775, 403] width 149 height 23
type input "6827"
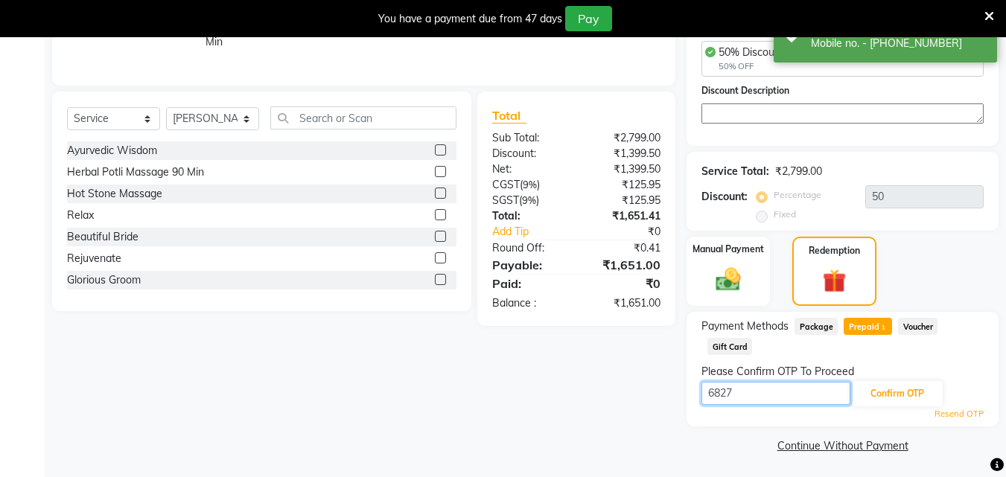
scroll to position [322, 0]
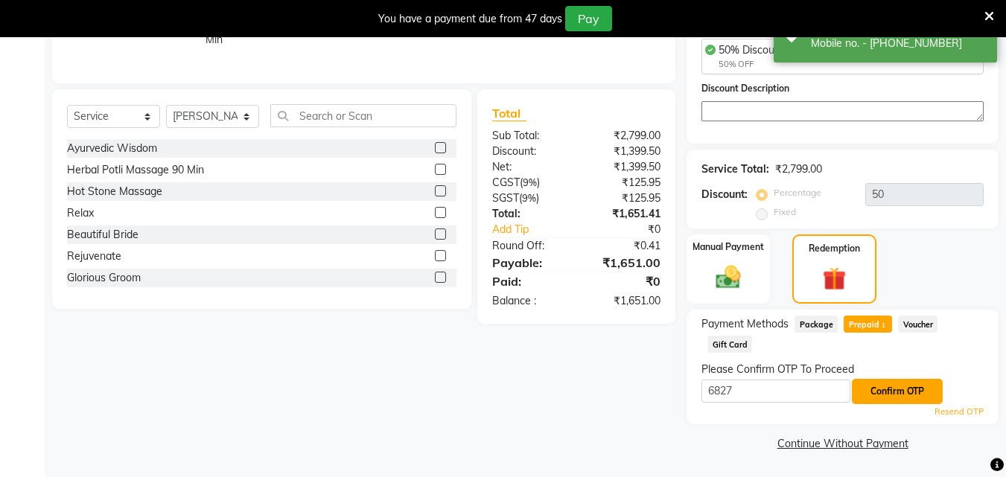
click at [885, 385] on button "Confirm OTP" at bounding box center [897, 391] width 91 height 25
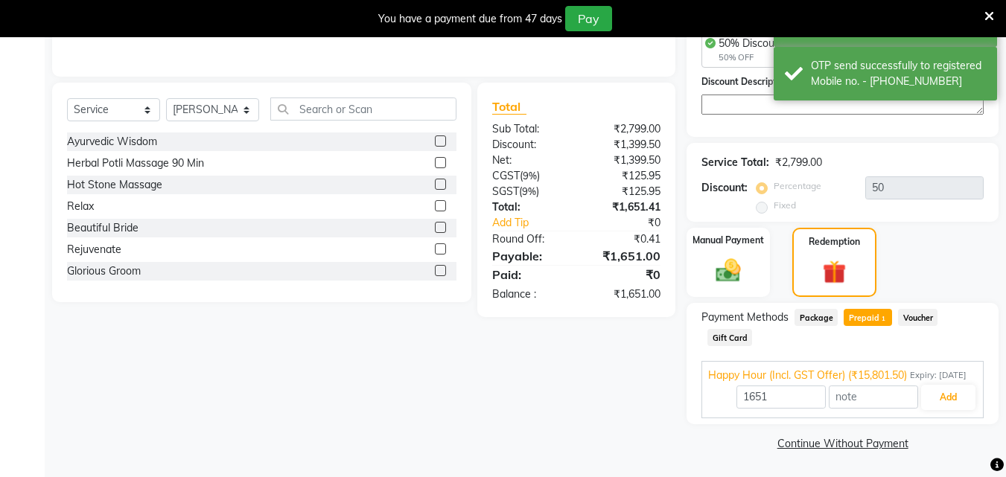
scroll to position [345, 0]
click at [949, 393] on button "Add" at bounding box center [948, 397] width 54 height 25
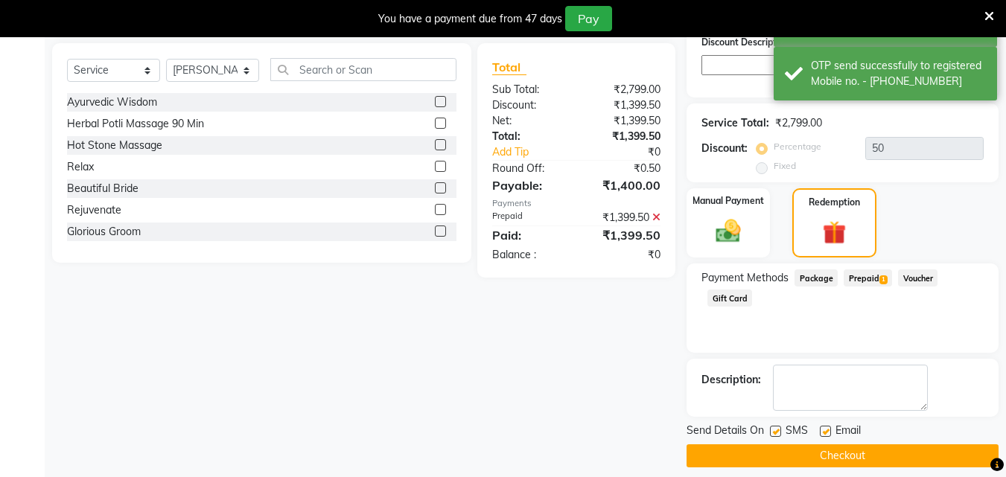
scroll to position [381, 0]
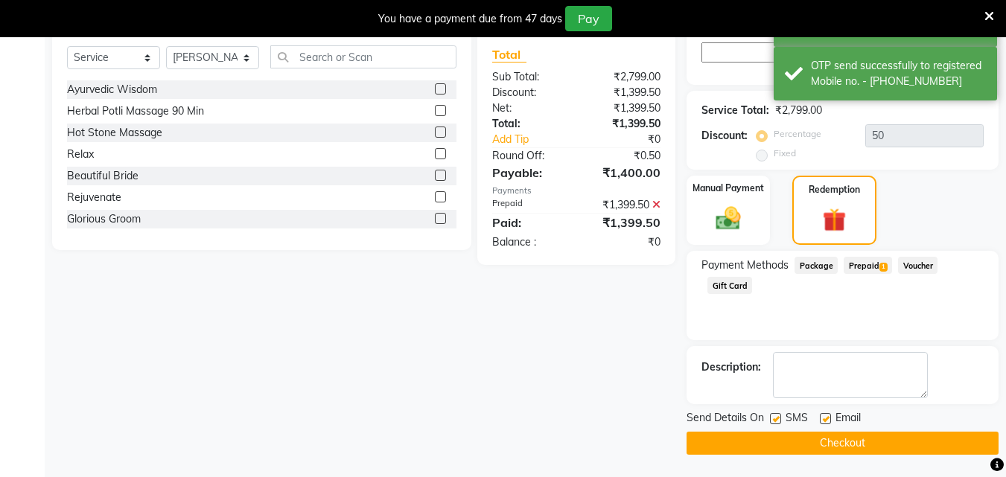
click at [771, 420] on label at bounding box center [775, 418] width 11 height 11
click at [771, 420] on input "checkbox" at bounding box center [775, 420] width 10 height 10
checkbox input "false"
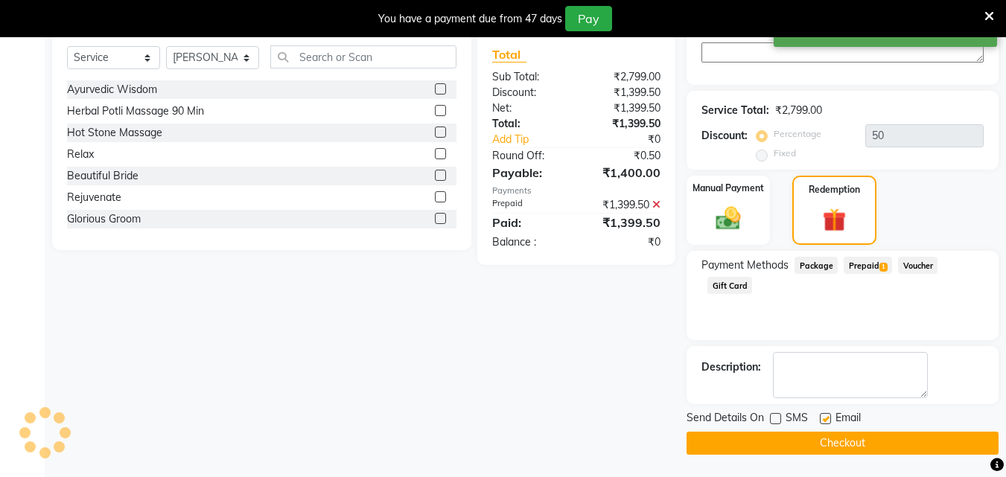
drag, startPoint x: 824, startPoint y: 417, endPoint x: 823, endPoint y: 427, distance: 10.5
click at [825, 417] on label at bounding box center [825, 418] width 11 height 11
click at [825, 417] on input "checkbox" at bounding box center [825, 420] width 10 height 10
checkbox input "false"
click at [822, 433] on button "Checkout" at bounding box center [842, 443] width 312 height 23
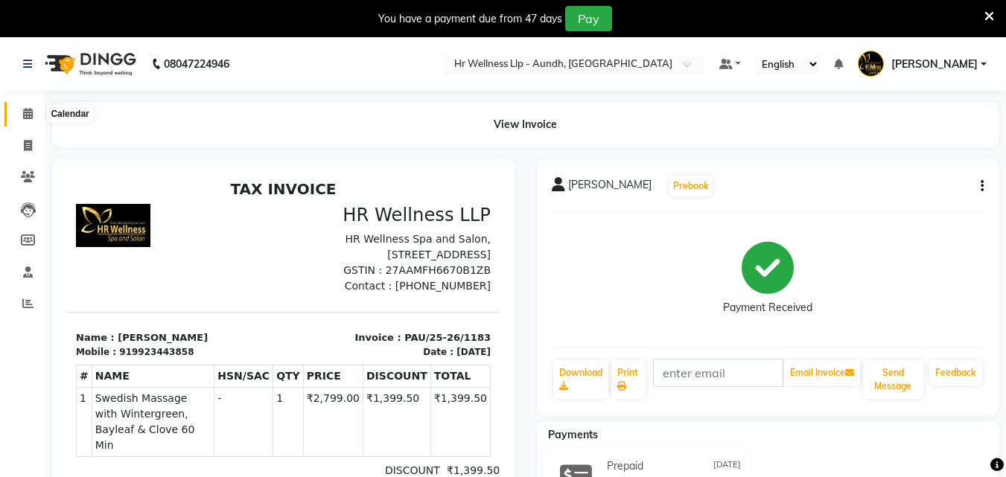
click at [31, 113] on icon at bounding box center [28, 113] width 10 height 11
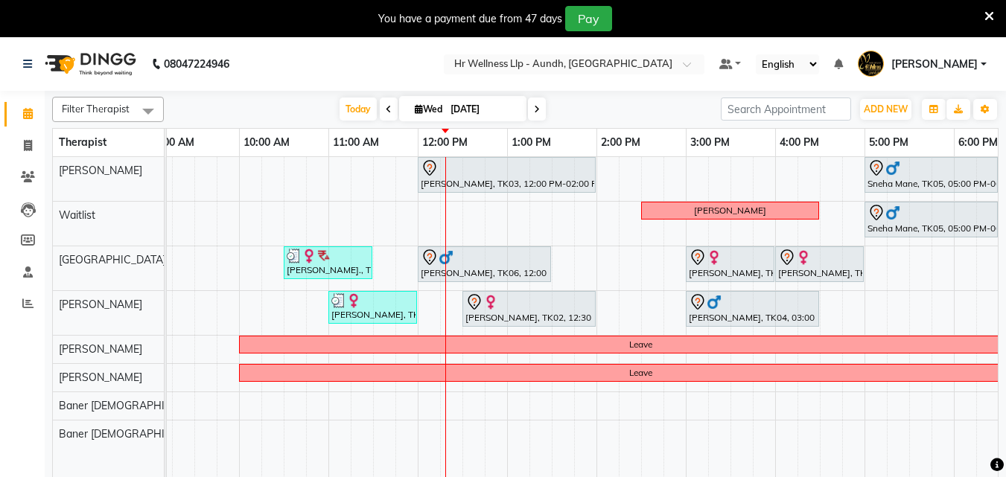
scroll to position [0, 105]
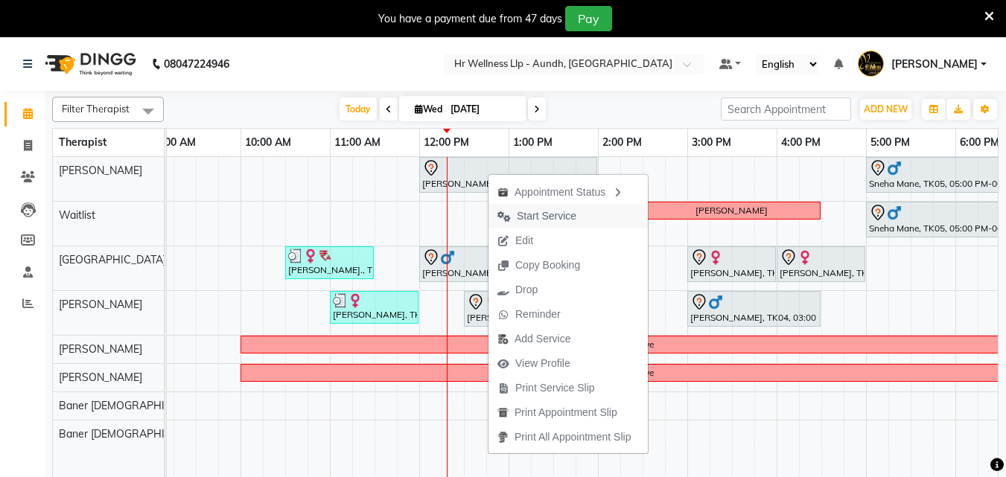
click at [584, 224] on span "Start Service" at bounding box center [536, 216] width 97 height 25
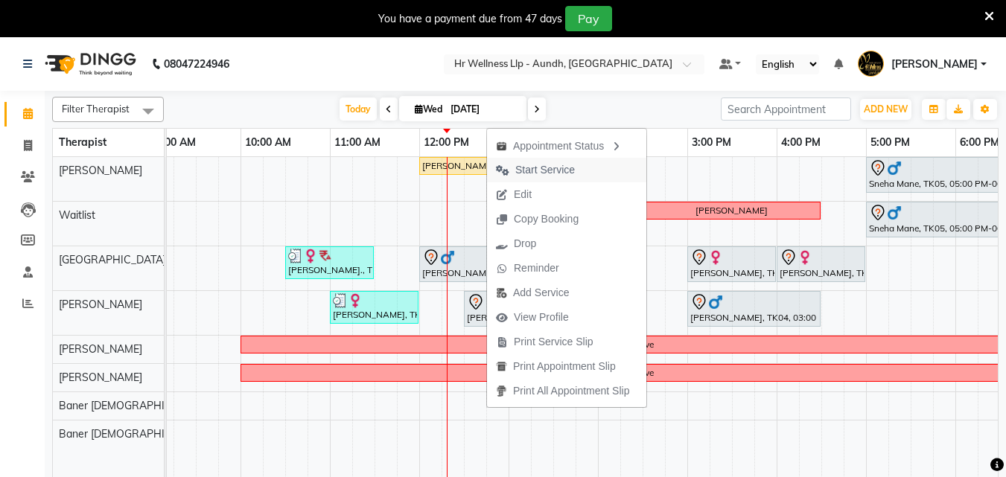
click at [561, 175] on span "Start Service" at bounding box center [545, 170] width 60 height 16
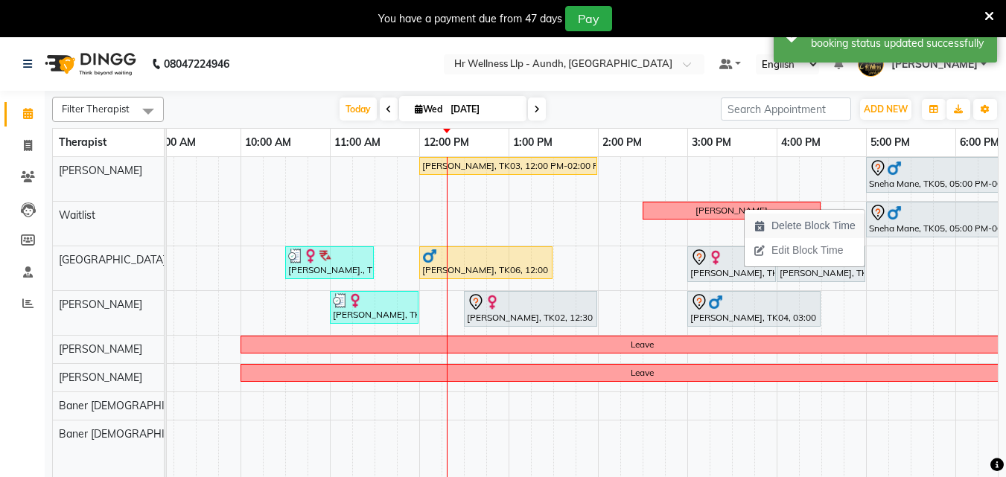
click at [826, 232] on span "Delete Block Time" at bounding box center [813, 226] width 84 height 16
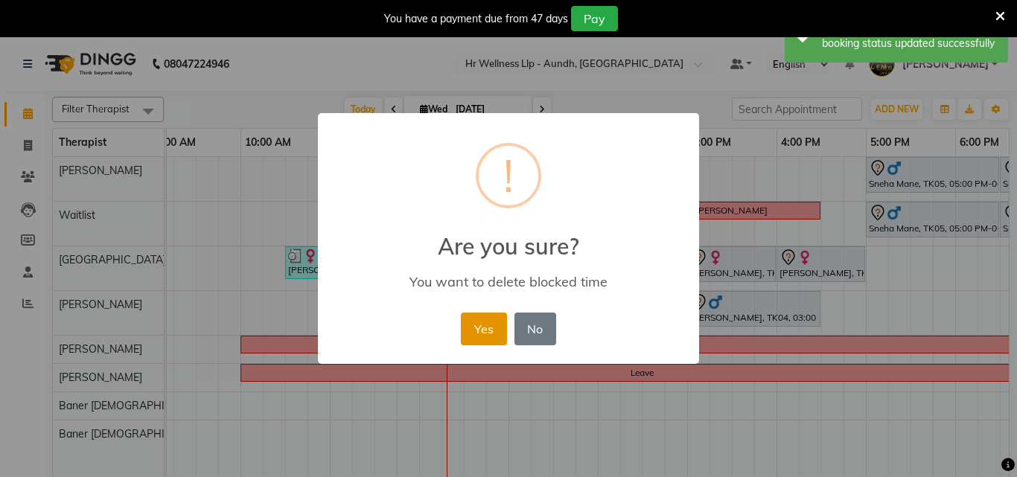
click at [485, 322] on button "Yes" at bounding box center [483, 329] width 45 height 33
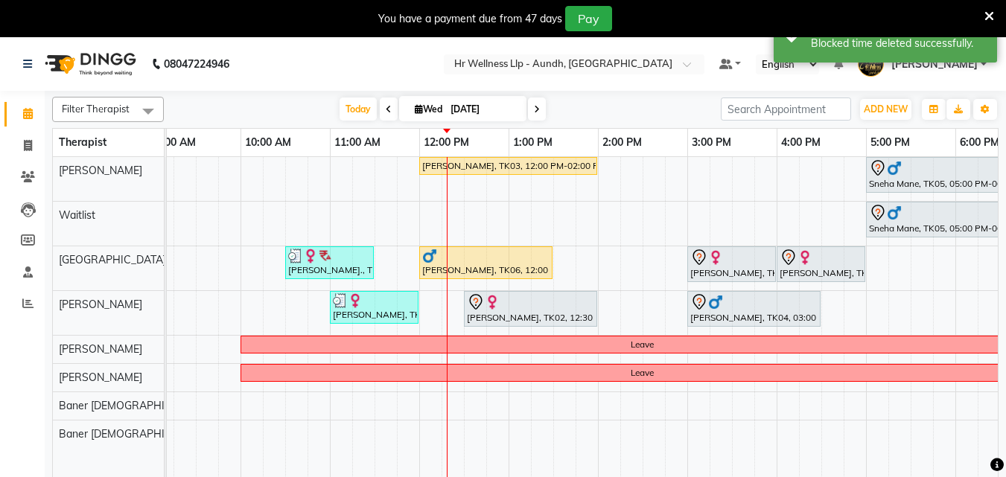
click at [650, 226] on div "Mr Nageswaran, TK03, 12:00 PM-02:00 PM, Massage 90 Min Sneha Mane, TK05, 05:00 …" at bounding box center [643, 326] width 1162 height 339
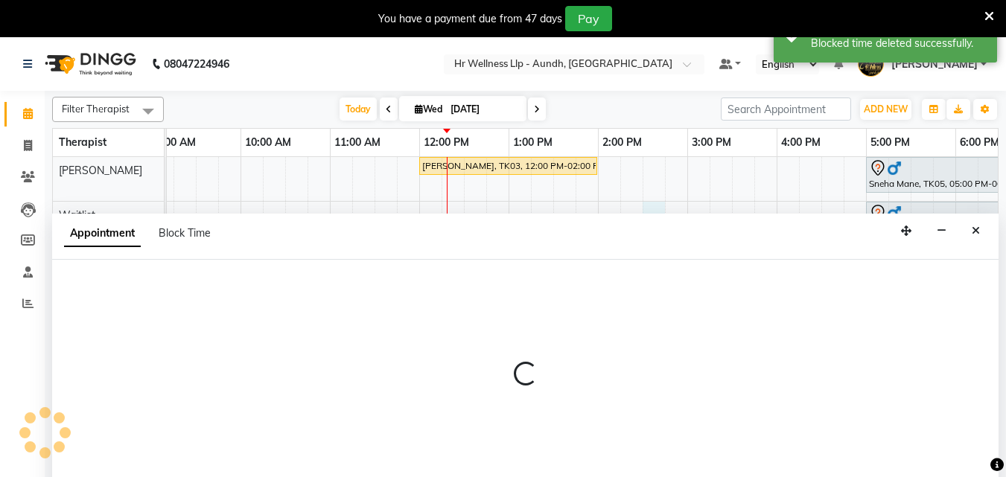
select select "45452"
select select "870"
select select "tentative"
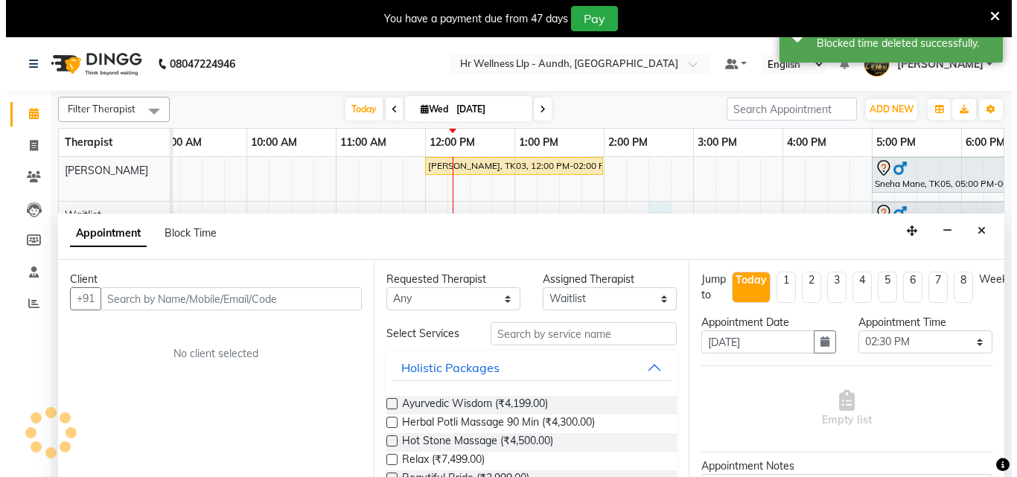
scroll to position [37, 0]
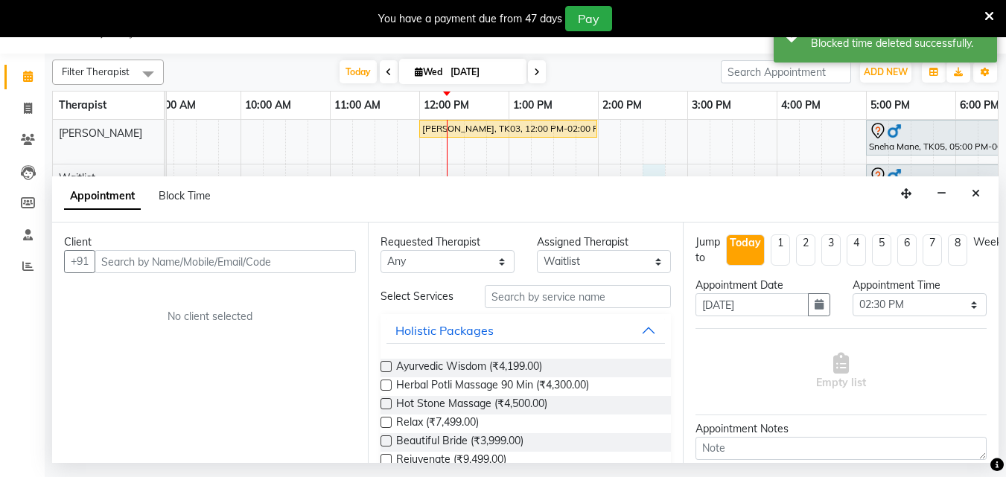
click at [305, 261] on input "text" at bounding box center [225, 261] width 261 height 23
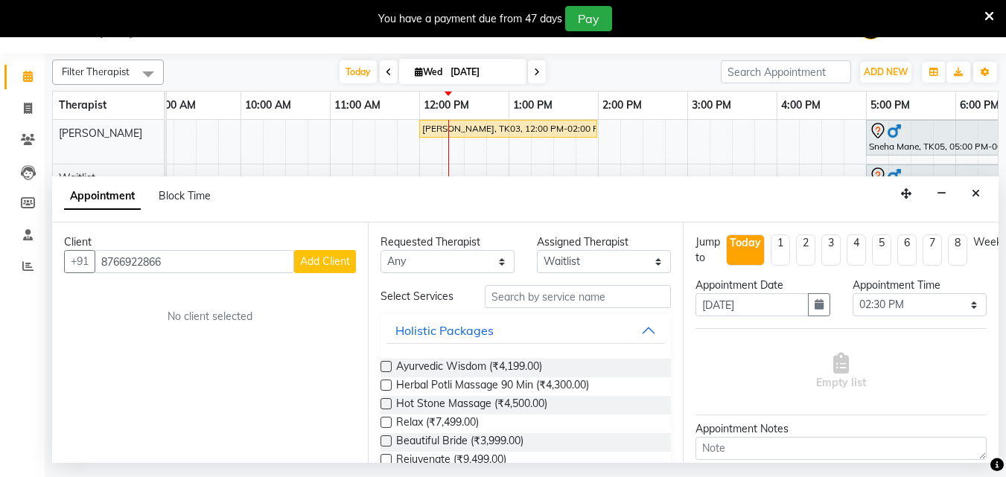
type input "8766922866"
click at [329, 255] on span "Add Client" at bounding box center [325, 261] width 50 height 13
select select "22"
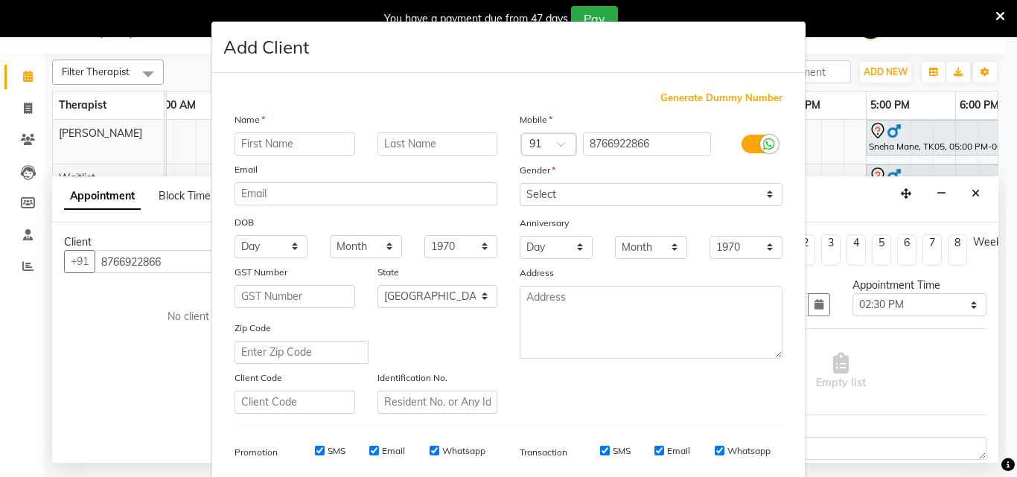
click at [323, 146] on input "text" at bounding box center [295, 144] width 121 height 23
click at [323, 146] on input "karan dattani" at bounding box center [295, 144] width 121 height 23
click at [239, 144] on input "karan" at bounding box center [295, 144] width 121 height 23
type input "Karan"
click at [411, 139] on input "text" at bounding box center [437, 144] width 121 height 23
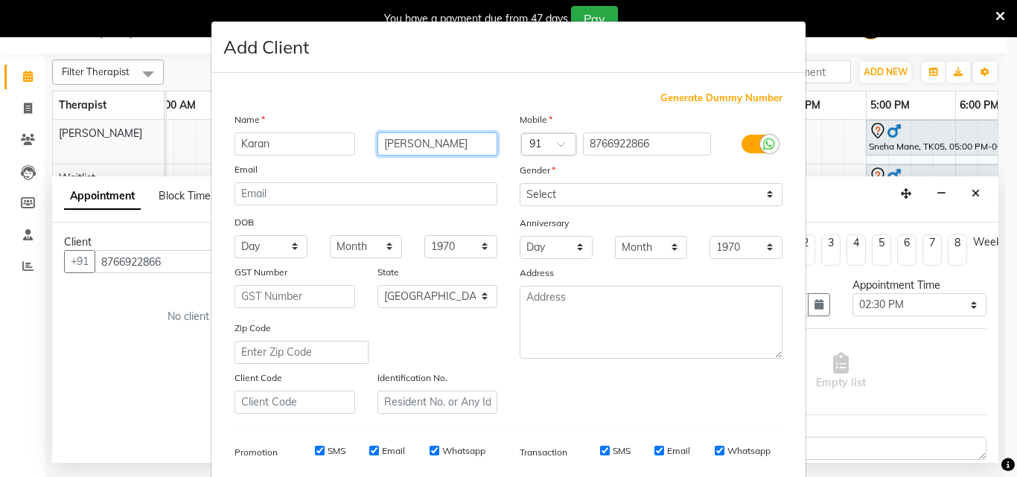
type input "[PERSON_NAME]"
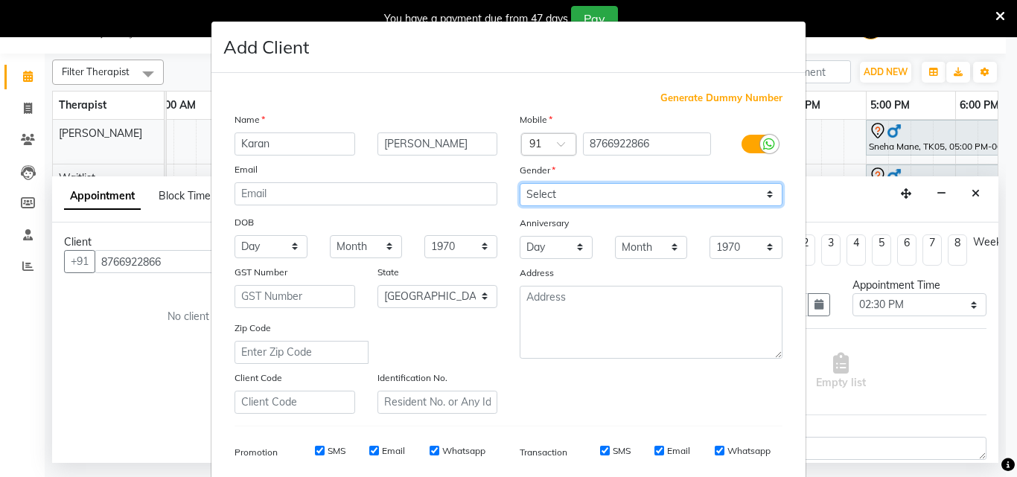
click at [662, 194] on select "Select Male Female Other Prefer Not To Say" at bounding box center [651, 194] width 263 height 23
select select "[DEMOGRAPHIC_DATA]"
click at [520, 183] on select "Select Male Female Other Prefer Not To Say" at bounding box center [651, 194] width 263 height 23
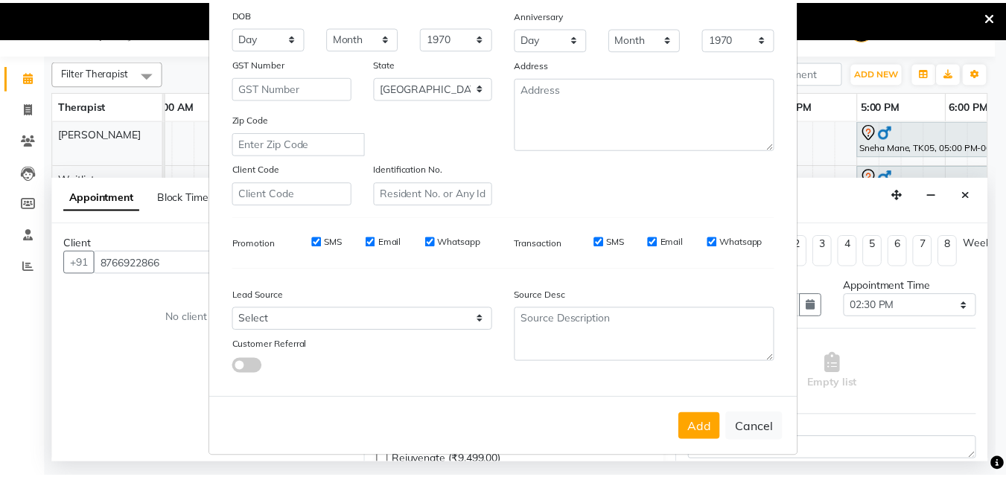
scroll to position [210, 0]
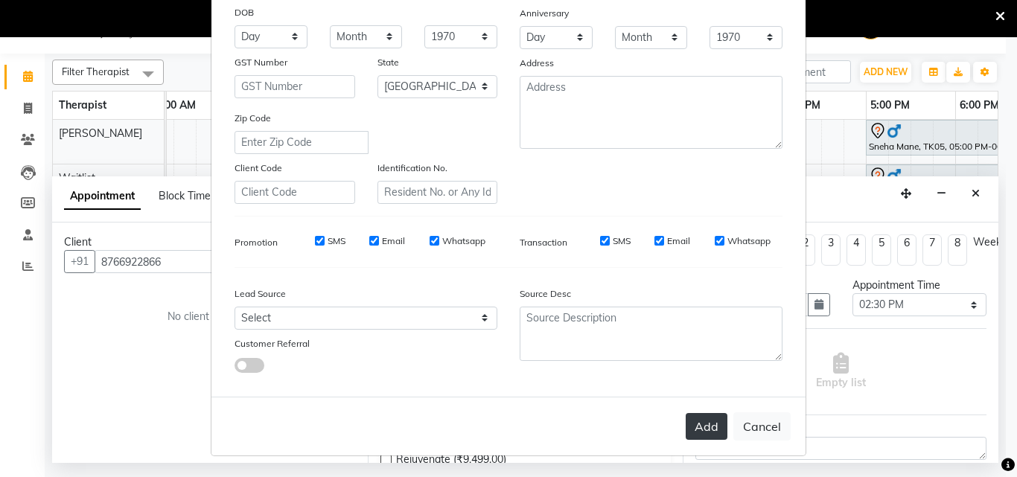
click at [706, 430] on button "Add" at bounding box center [707, 426] width 42 height 27
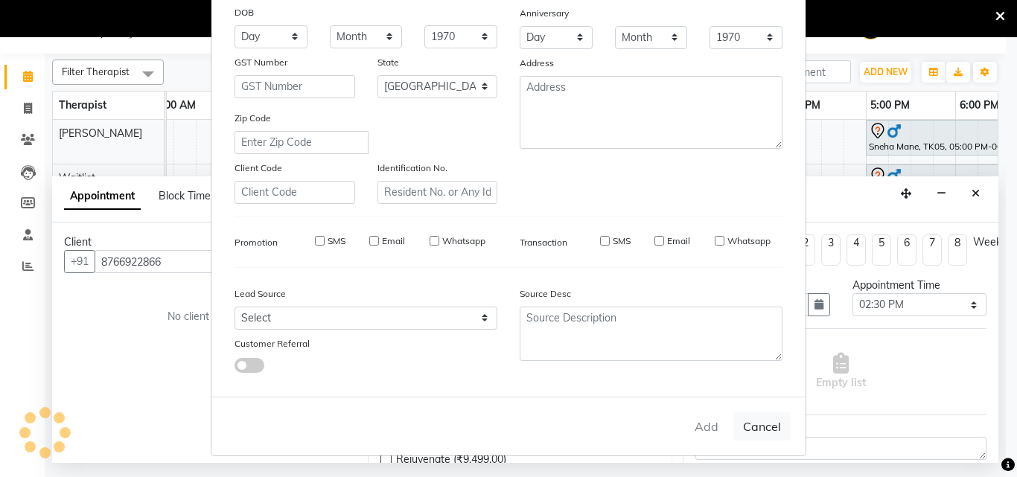
select select
select select "null"
select select
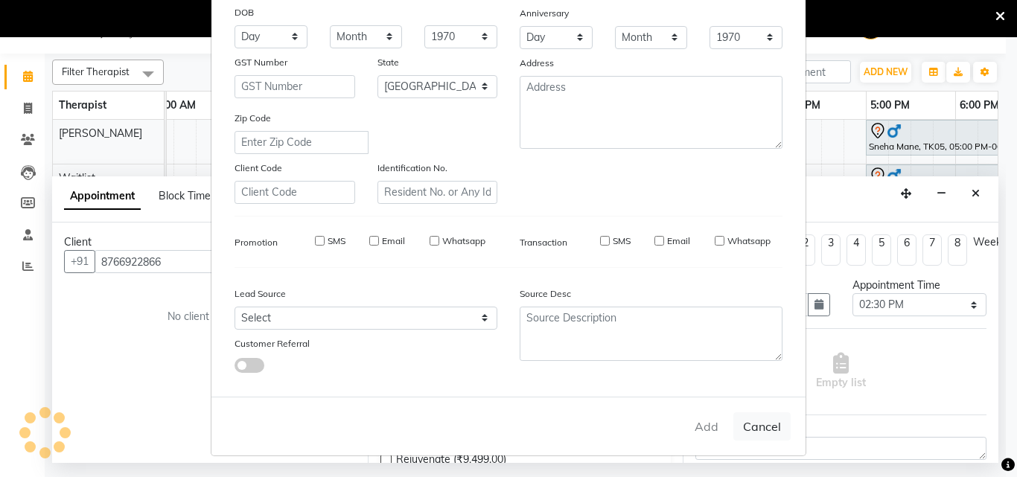
select select
checkbox input "false"
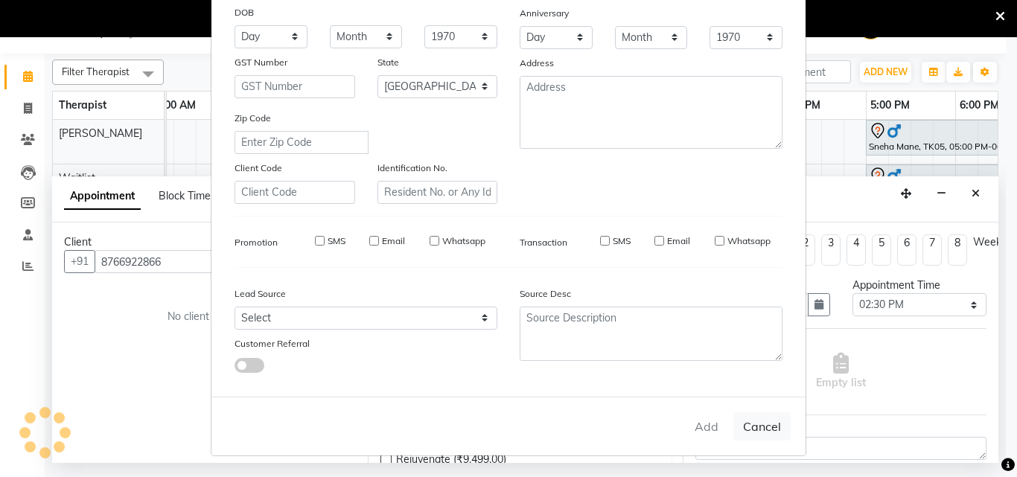
checkbox input "false"
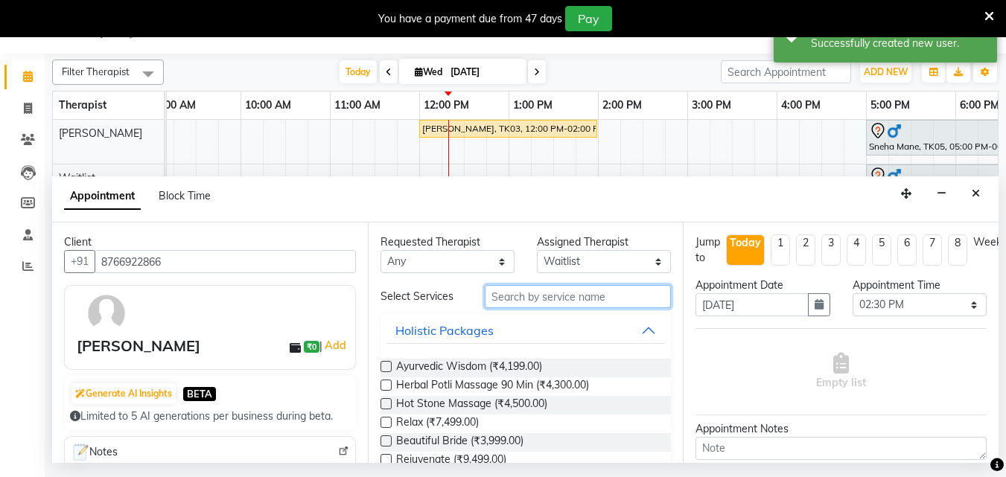
click at [523, 299] on input "text" at bounding box center [578, 296] width 186 height 23
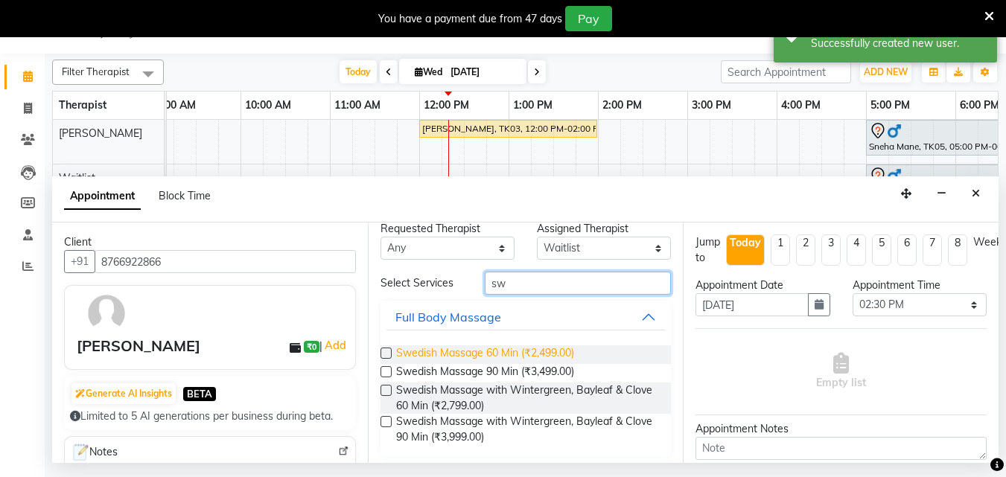
scroll to position [19, 0]
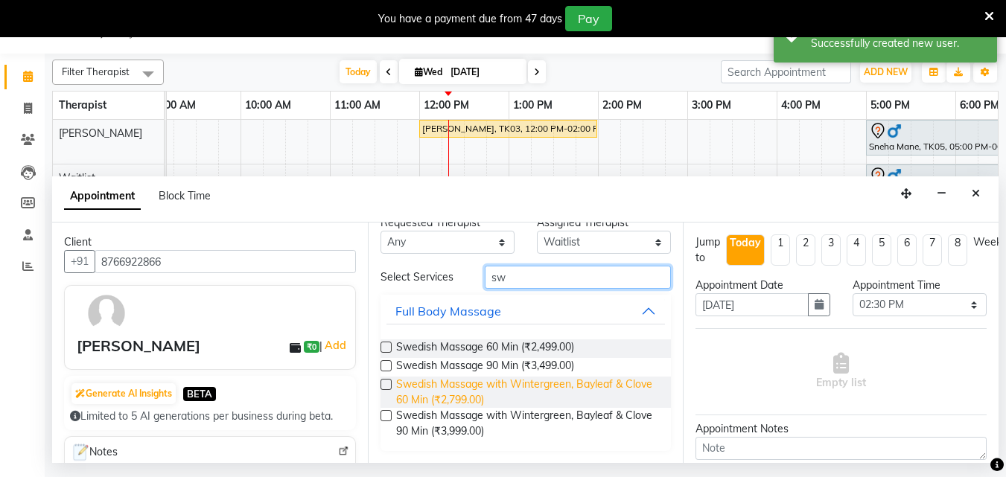
type input "sw"
click at [412, 380] on span "Swedish Massage with Wintergreen, Bayleaf & Clove 60 Min (₹2,799.00)" at bounding box center [528, 392] width 264 height 31
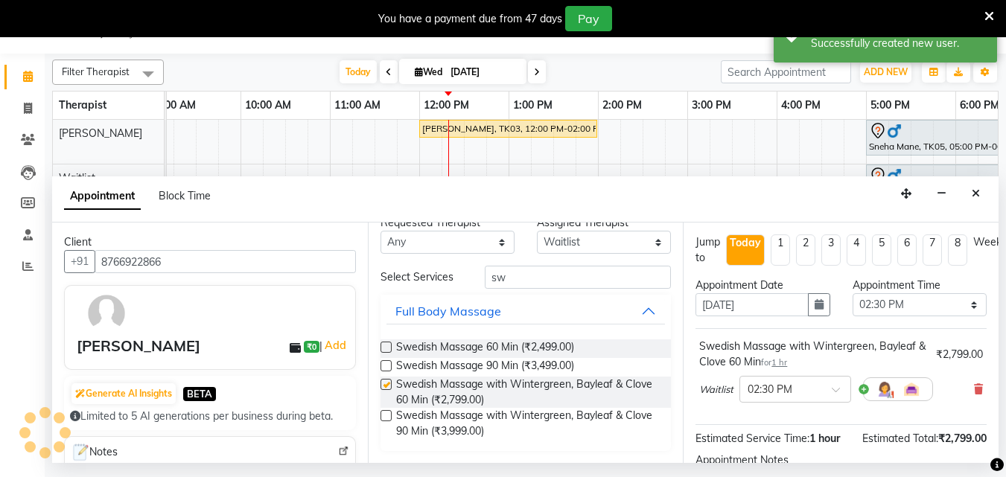
checkbox input "false"
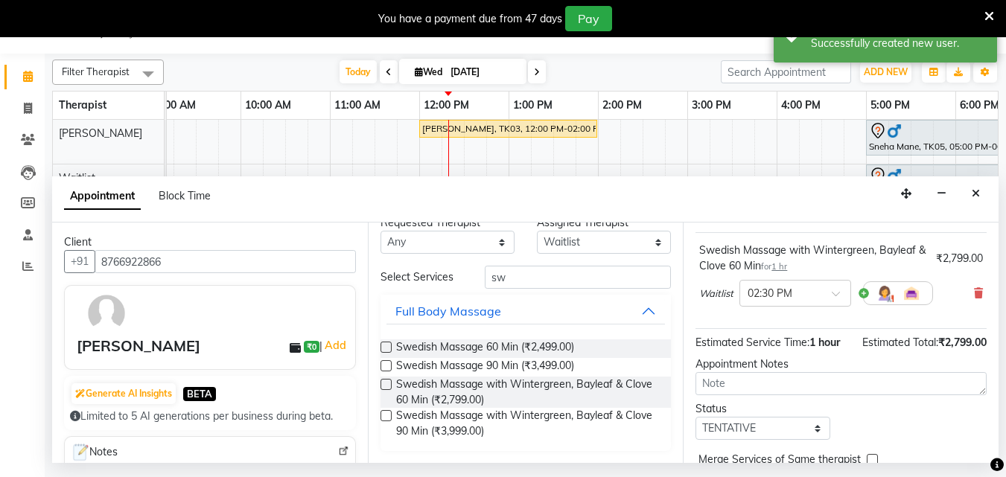
scroll to position [178, 0]
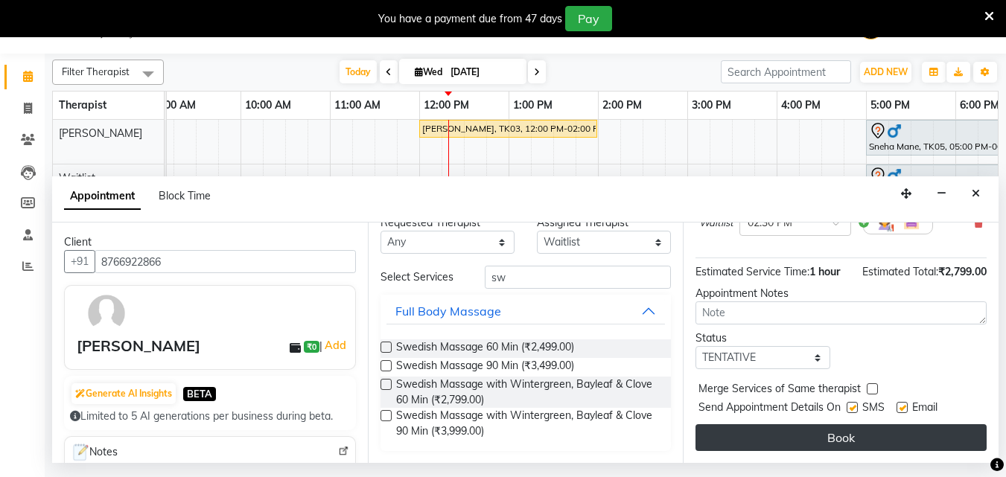
click at [785, 424] on button "Book" at bounding box center [840, 437] width 291 height 27
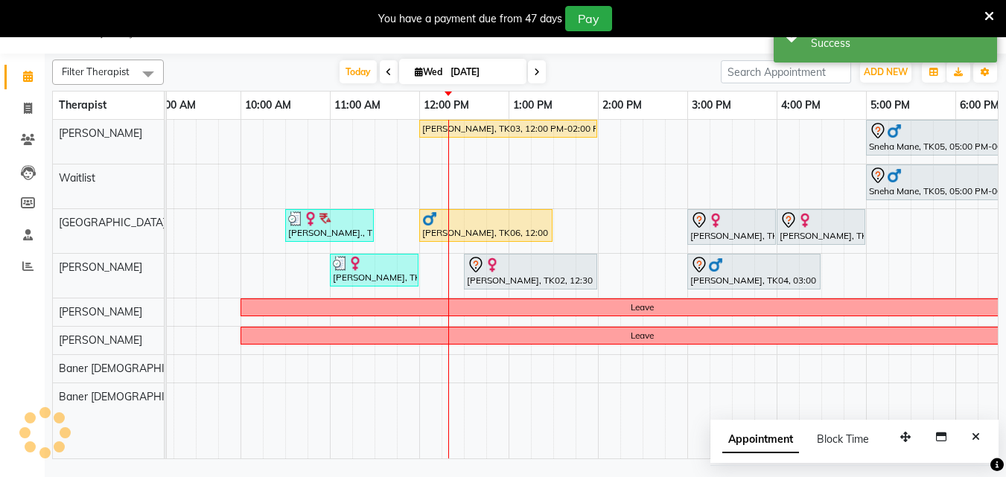
scroll to position [0, 0]
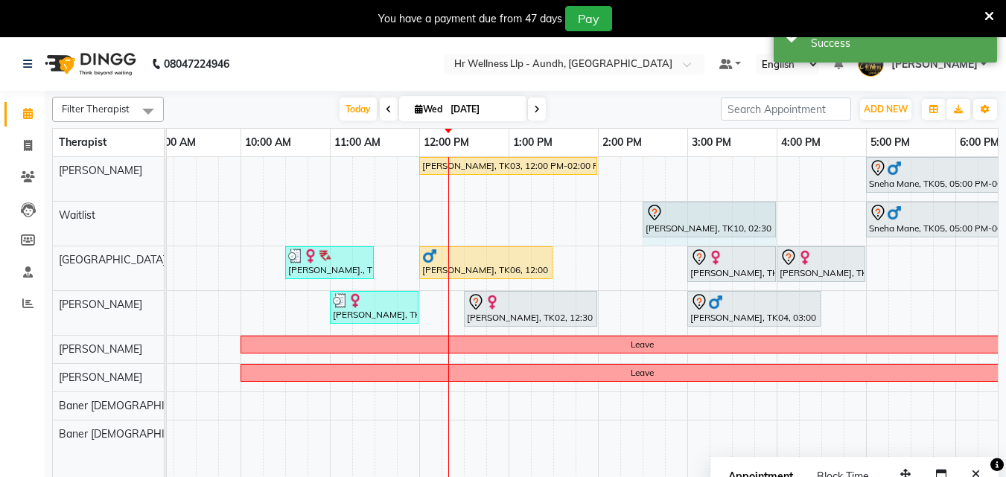
drag, startPoint x: 732, startPoint y: 218, endPoint x: 774, endPoint y: 215, distance: 42.5
click at [778, 214] on div "Mr Nageswaran, TK03, 12:00 PM-02:00 PM, Massage 90 Min Sneha Mane, TK05, 05:00 …" at bounding box center [643, 326] width 1162 height 339
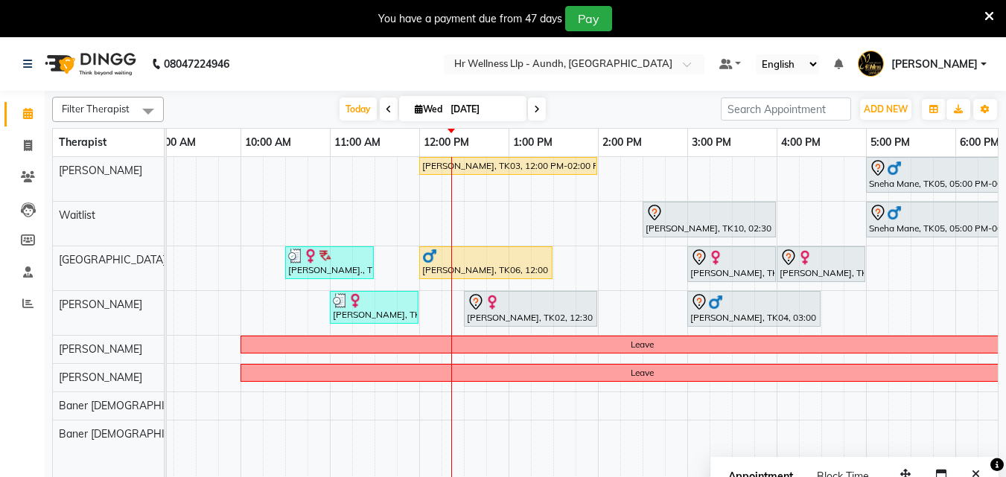
click at [536, 103] on span at bounding box center [537, 109] width 18 height 23
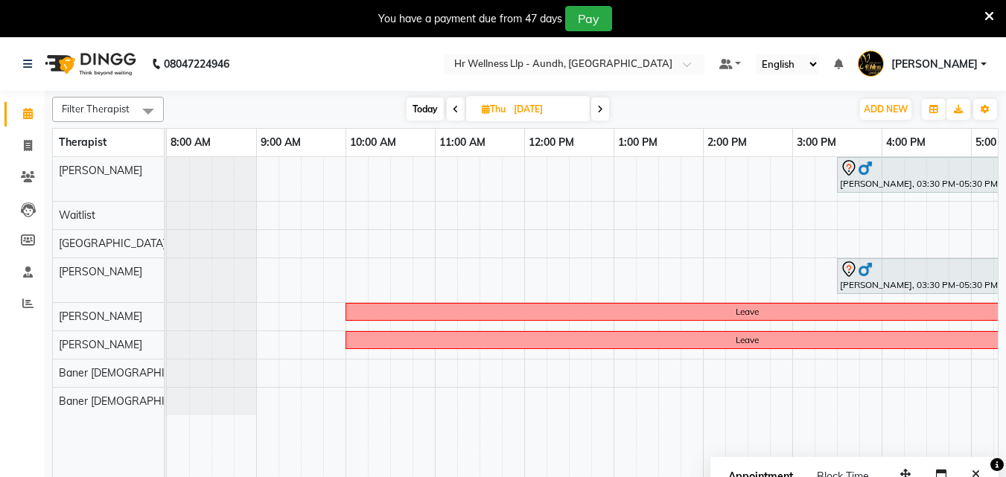
click at [423, 102] on span "Today" at bounding box center [425, 109] width 37 height 23
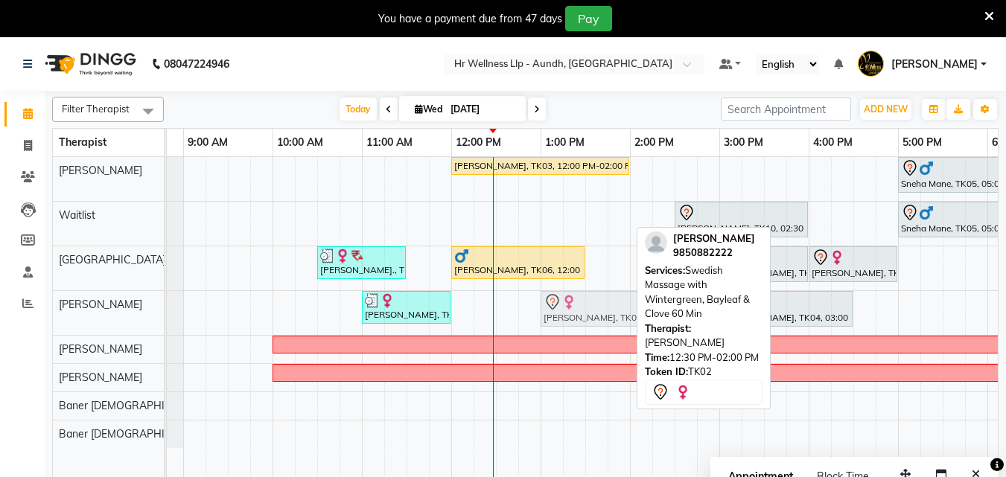
drag, startPoint x: 529, startPoint y: 310, endPoint x: 582, endPoint y: 304, distance: 52.5
click at [94, 304] on div "Rekha nirbhya, TK08, 11:00 AM-12:00 PM, Swedish Massage with Wintergreen, Bayle…" at bounding box center [94, 313] width 0 height 44
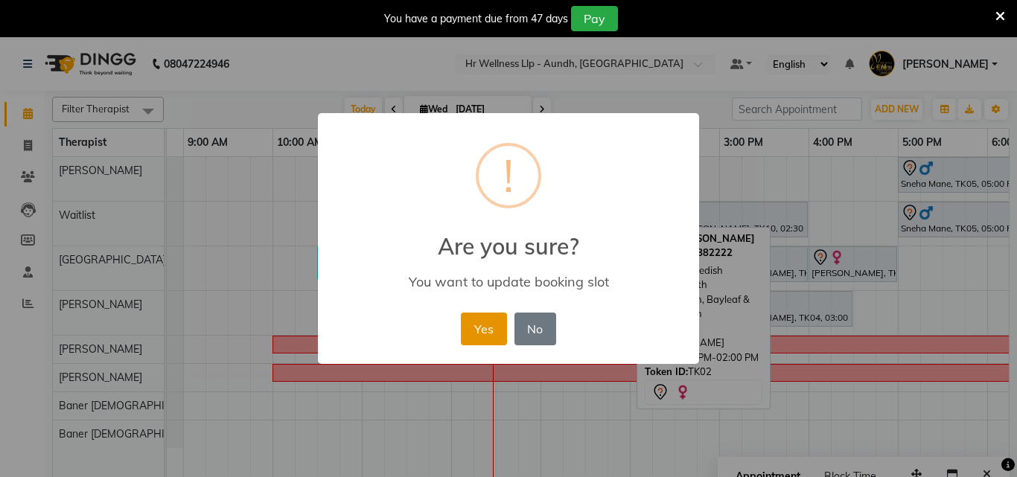
click at [496, 333] on button "Yes" at bounding box center [483, 329] width 45 height 33
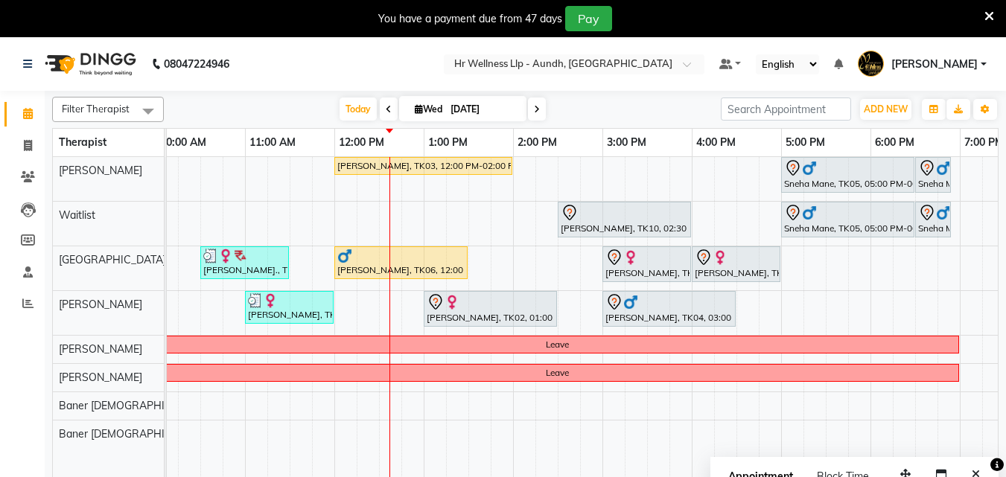
click at [541, 109] on span at bounding box center [537, 109] width 18 height 23
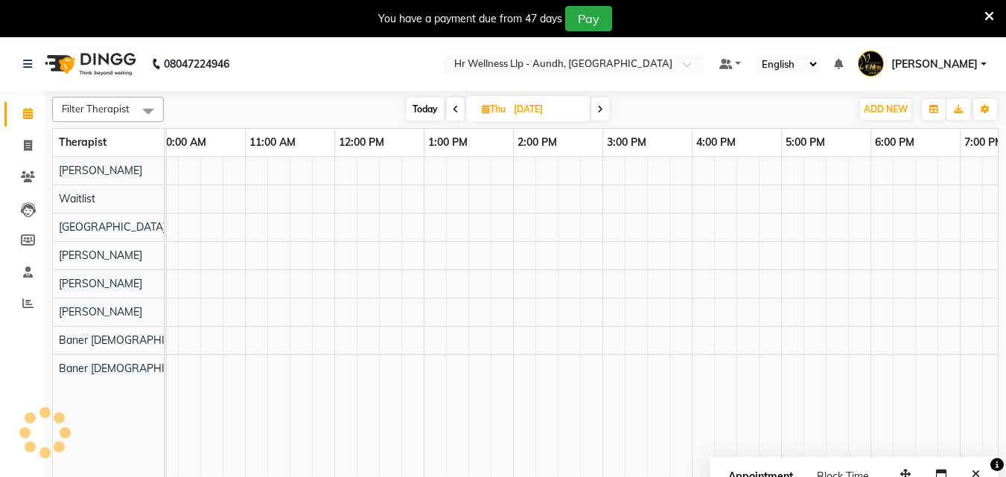
scroll to position [0, 331]
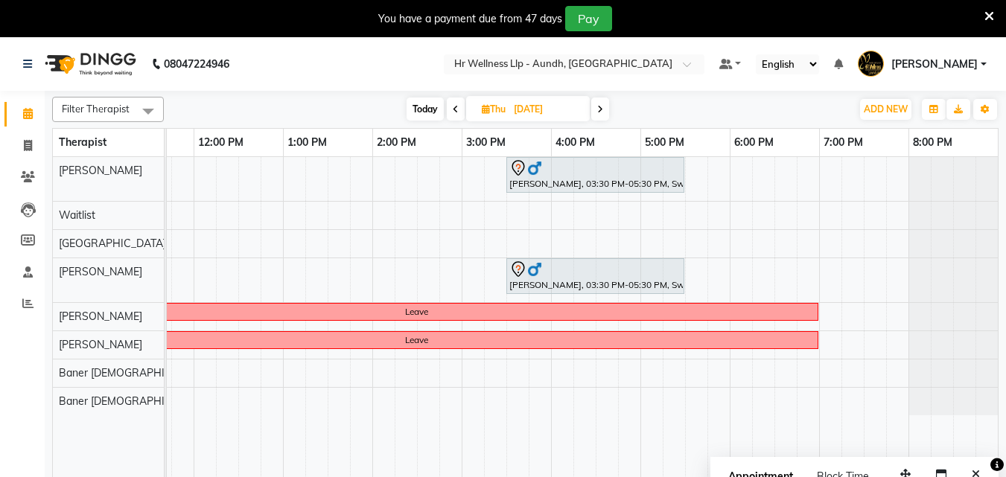
click at [605, 112] on span at bounding box center [600, 109] width 18 height 23
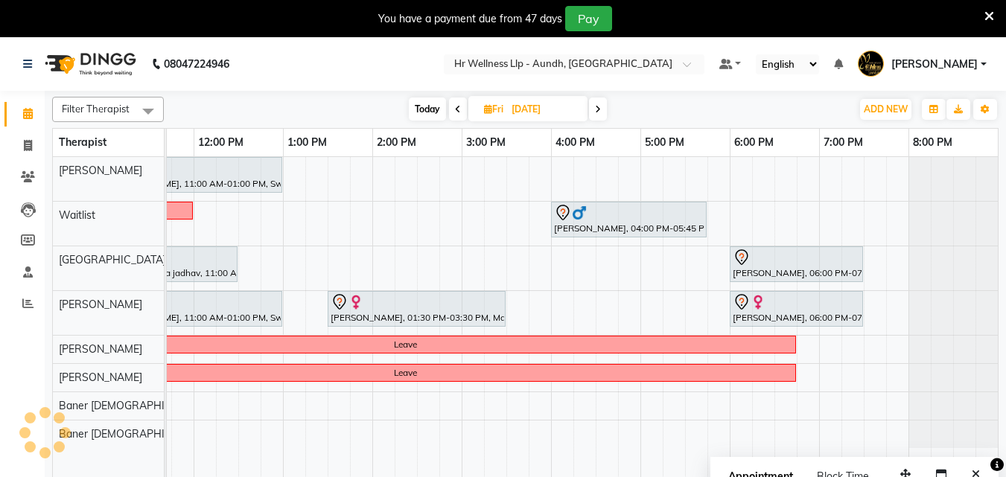
click at [599, 111] on icon at bounding box center [598, 109] width 6 height 9
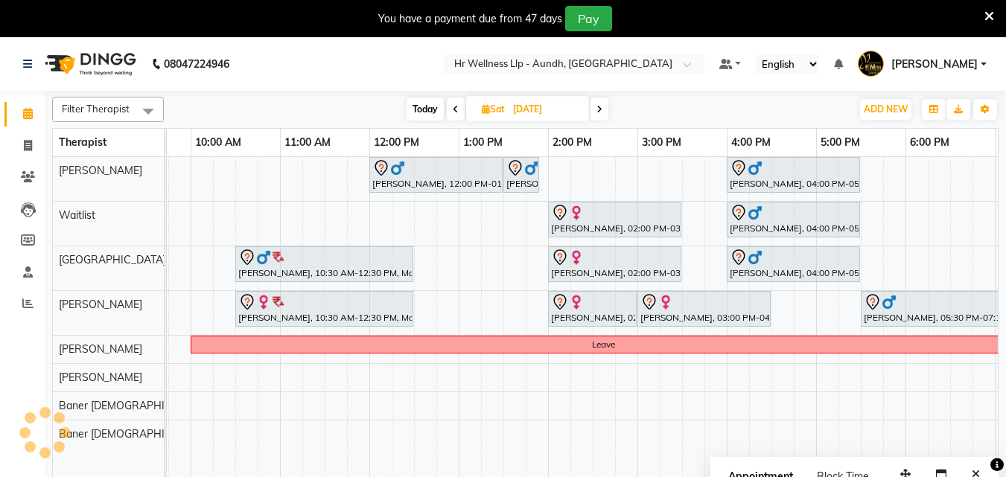
scroll to position [0, 127]
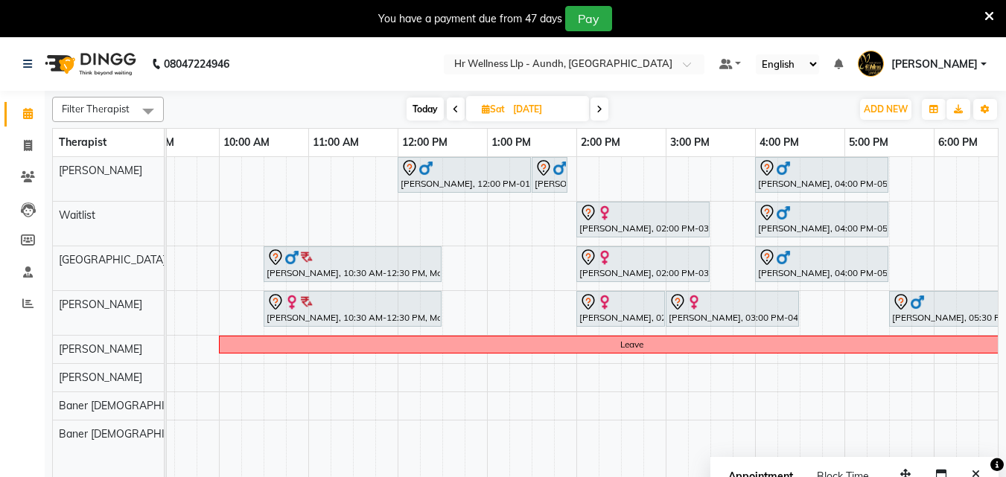
drag, startPoint x: 7, startPoint y: 177, endPoint x: 415, endPoint y: 104, distance: 413.8
click at [415, 104] on span "Today" at bounding box center [425, 109] width 37 height 23
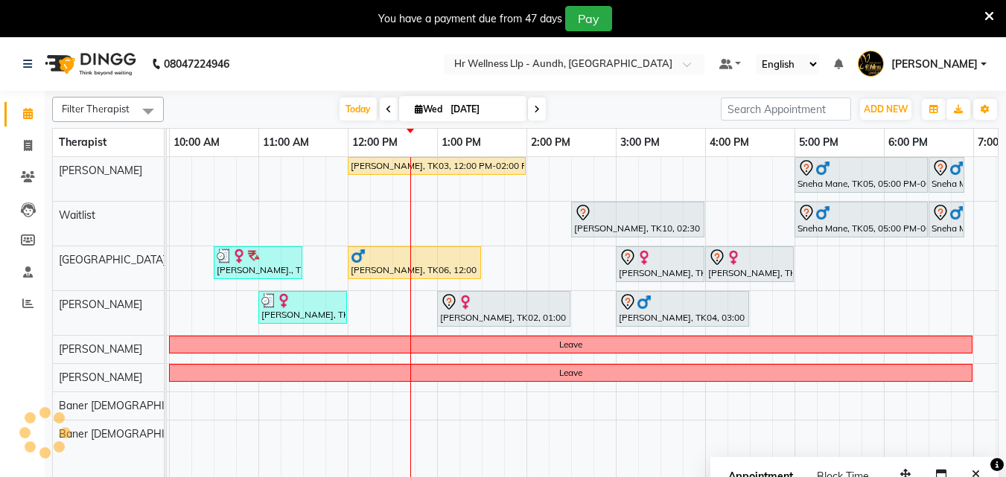
scroll to position [0, 199]
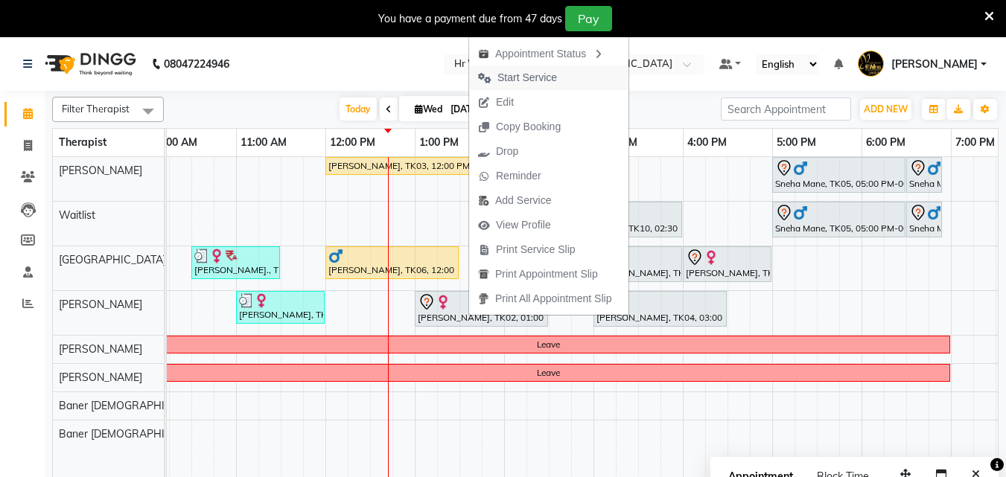
click at [509, 76] on span "Start Service" at bounding box center [527, 78] width 60 height 16
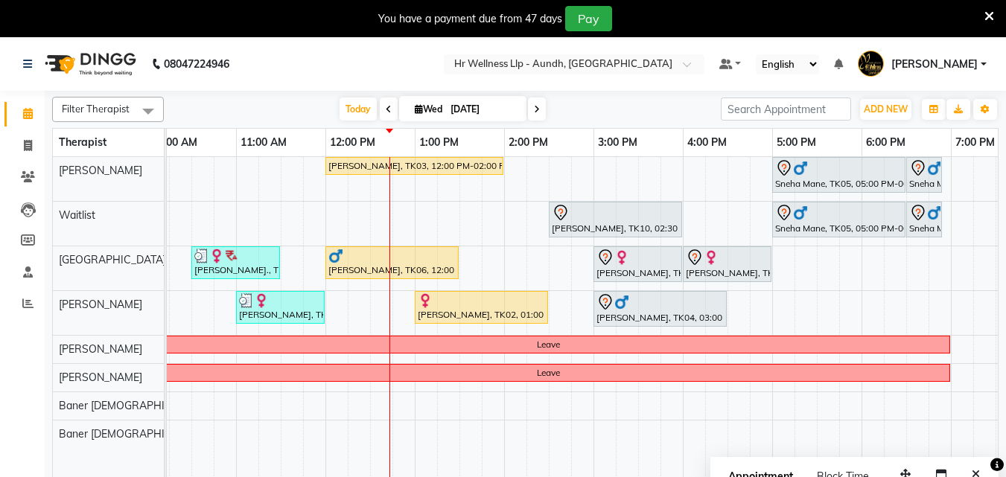
click at [538, 115] on span at bounding box center [537, 109] width 18 height 23
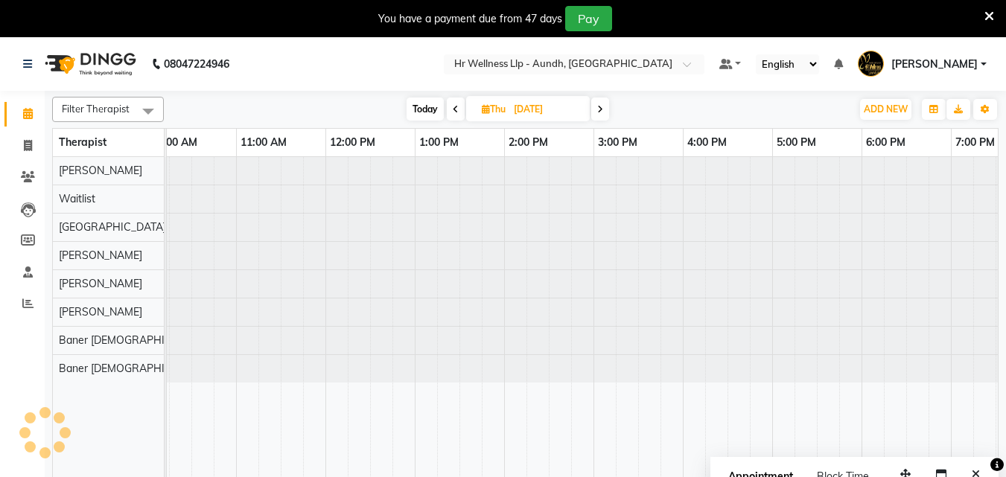
scroll to position [0, 331]
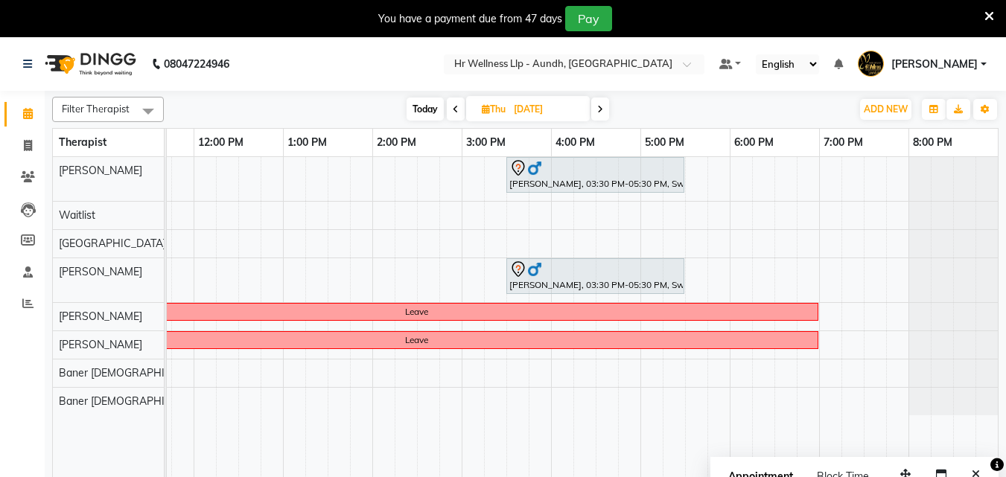
click at [602, 112] on icon at bounding box center [600, 109] width 6 height 9
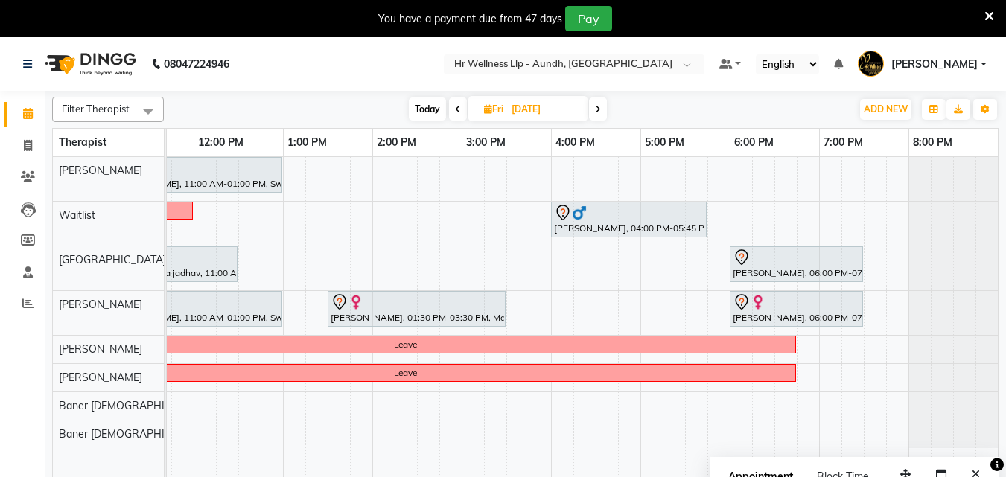
click at [455, 111] on icon at bounding box center [458, 109] width 6 height 9
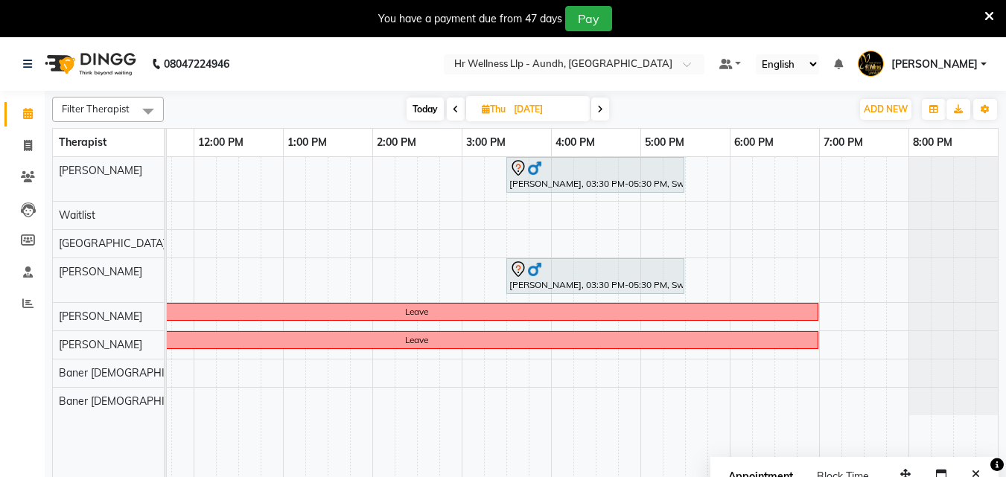
click at [598, 106] on icon at bounding box center [600, 109] width 6 height 9
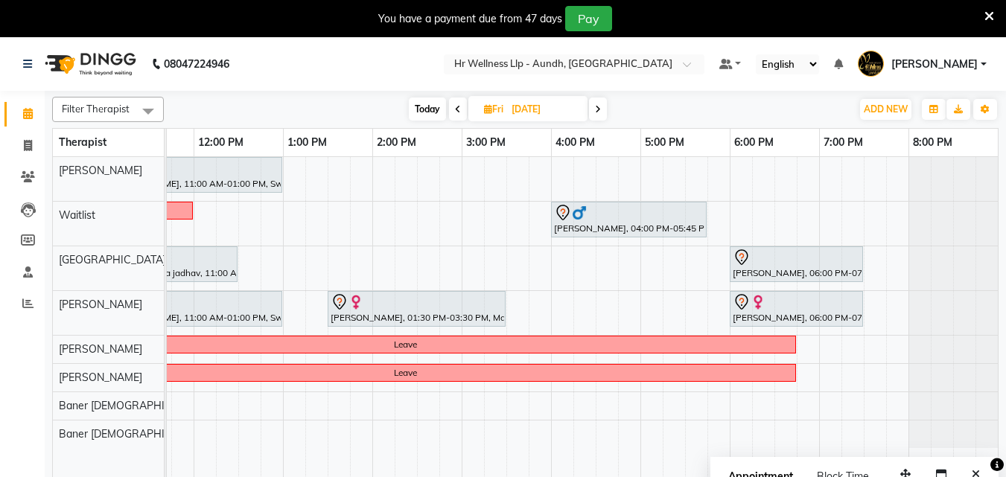
click at [426, 113] on span "Today" at bounding box center [427, 109] width 37 height 23
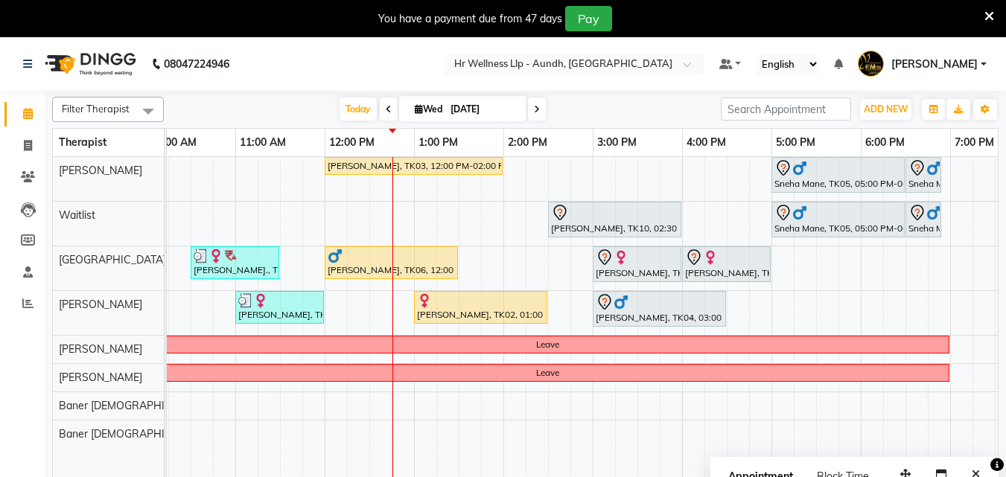
scroll to position [0, 247]
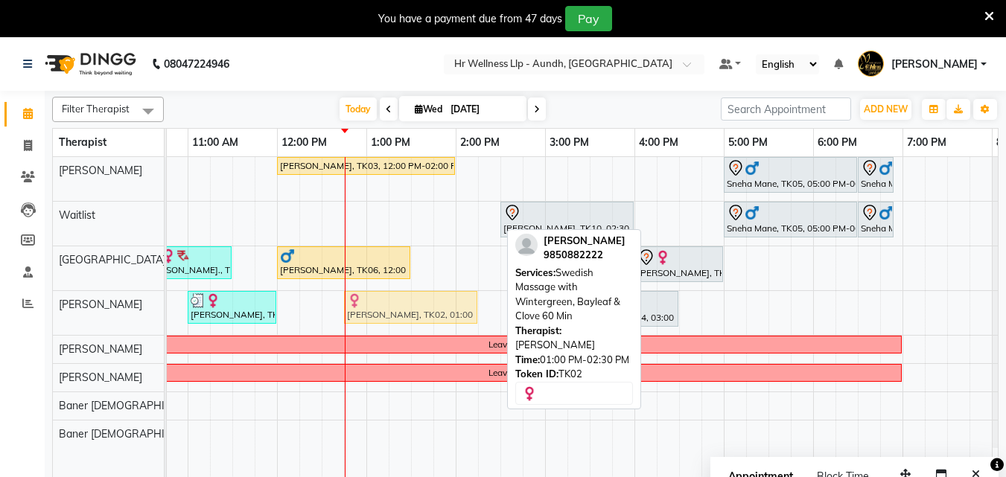
drag, startPoint x: 405, startPoint y: 308, endPoint x: 377, endPoint y: 306, distance: 27.6
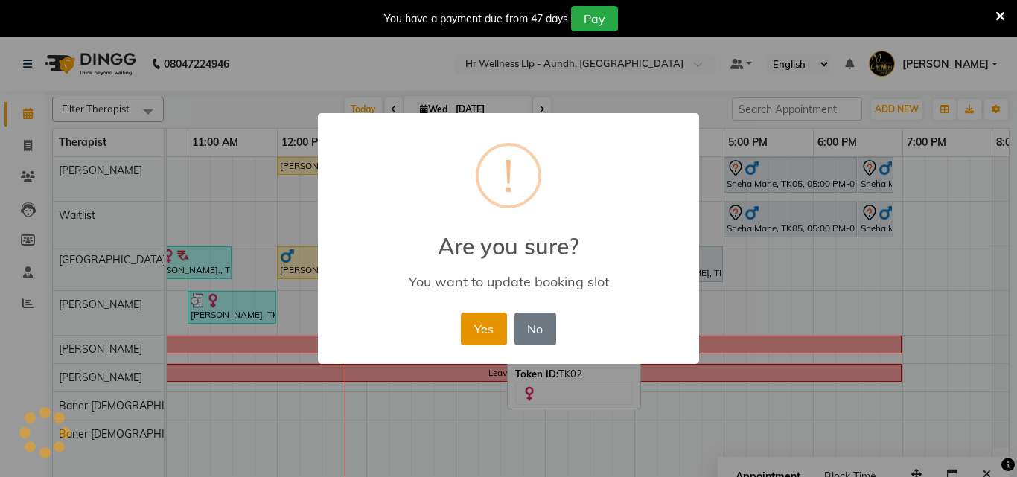
click at [476, 327] on button "Yes" at bounding box center [483, 329] width 45 height 33
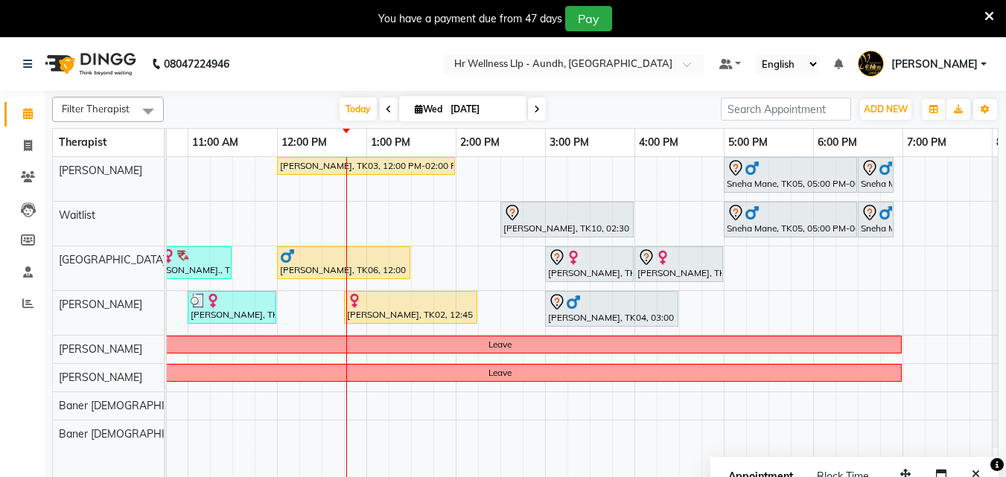
click at [530, 105] on span at bounding box center [537, 109] width 18 height 23
type input "[DATE]"
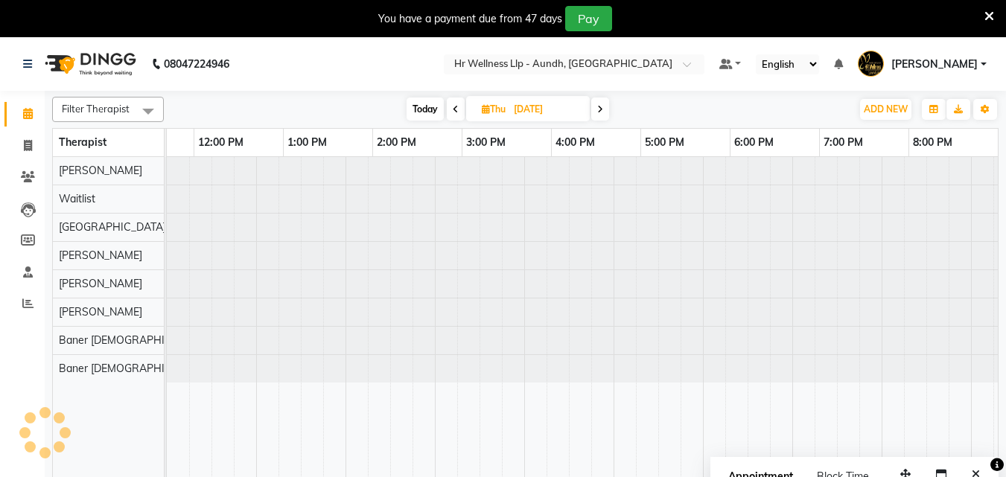
scroll to position [0, 331]
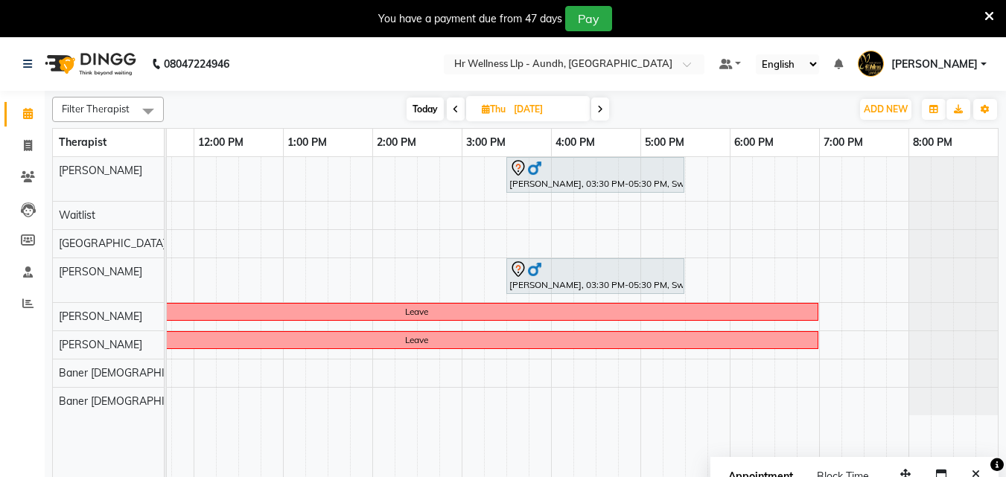
click at [483, 108] on icon at bounding box center [486, 109] width 8 height 10
select select "9"
select select "2025"
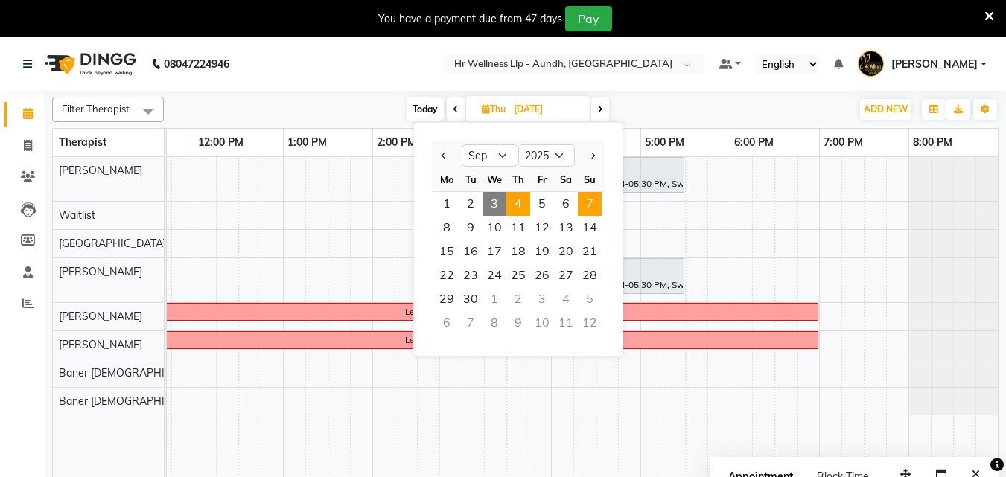
click at [584, 211] on span "7" at bounding box center [590, 204] width 24 height 24
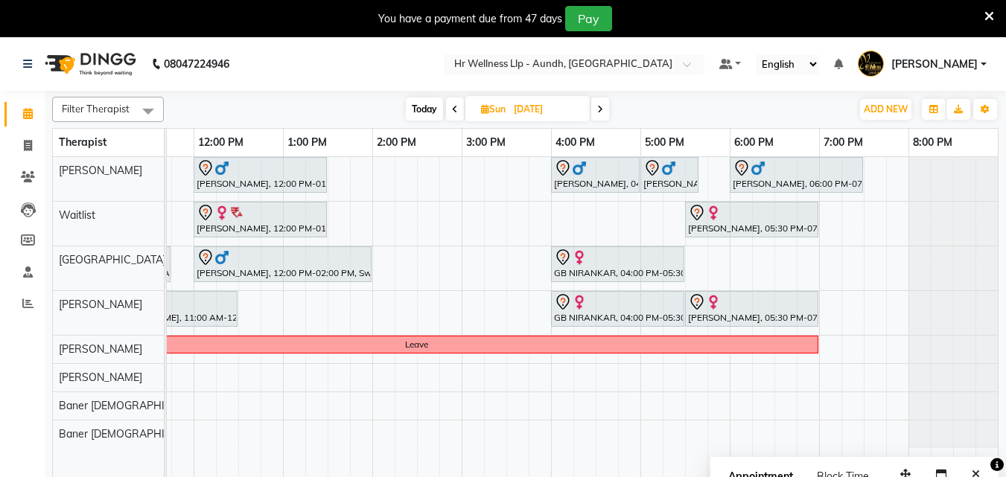
click at [418, 106] on span "Today" at bounding box center [424, 109] width 37 height 23
type input "[DATE]"
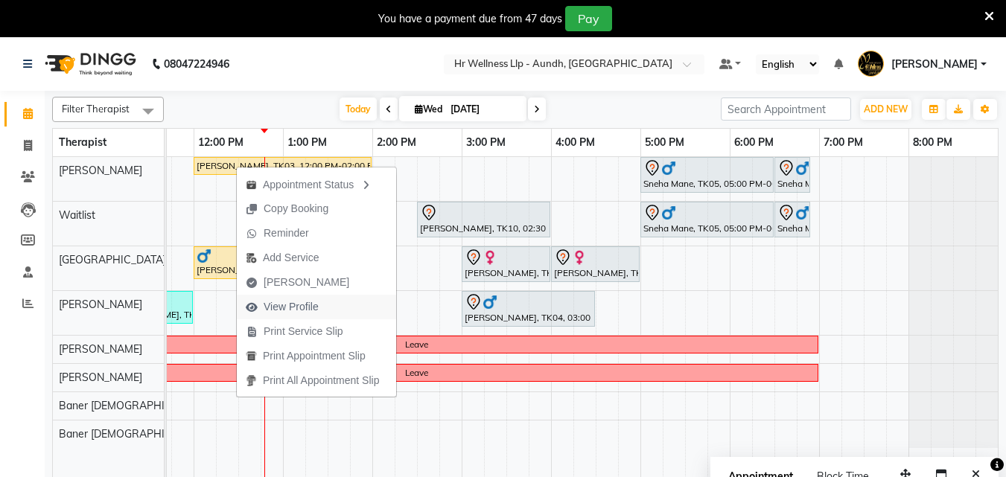
click at [286, 306] on span "View Profile" at bounding box center [291, 307] width 55 height 16
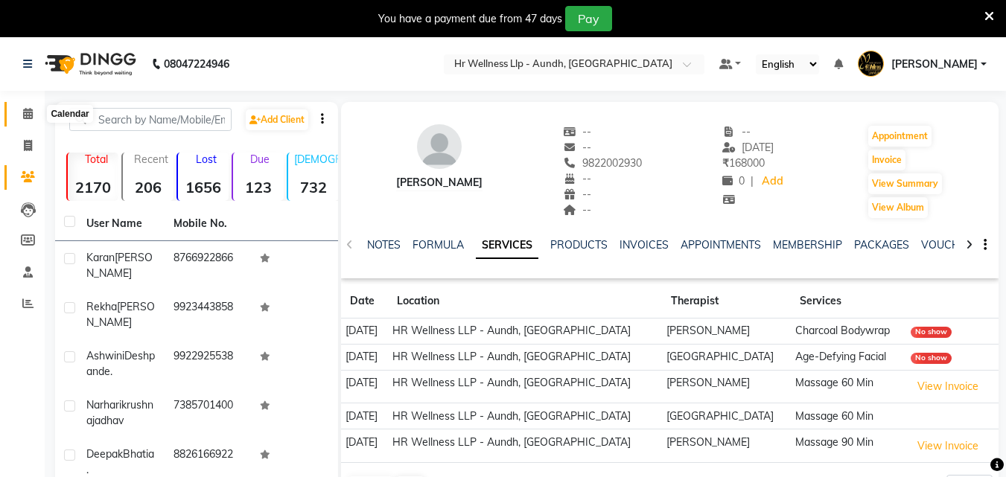
click at [22, 106] on span at bounding box center [28, 114] width 26 height 17
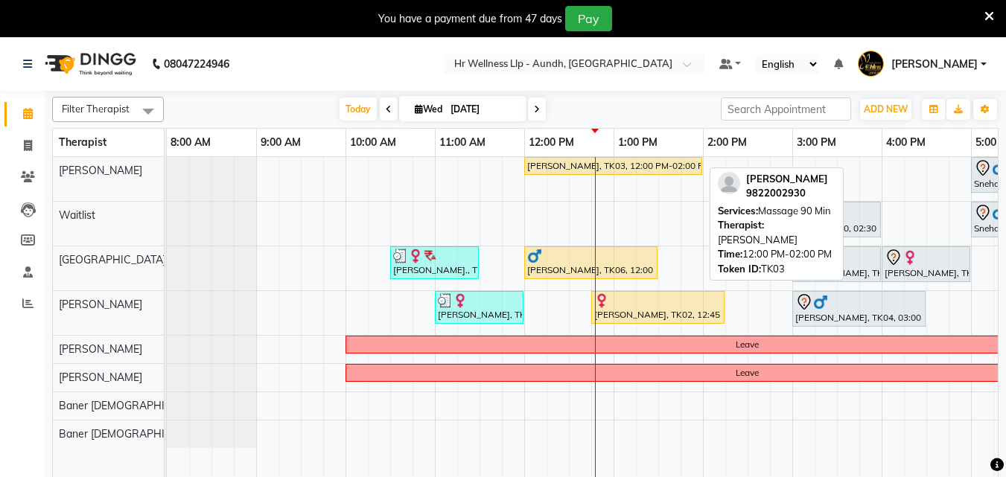
click at [569, 166] on div "[PERSON_NAME], TK03, 12:00 PM-02:00 PM, Massage 90 Min" at bounding box center [613, 165] width 175 height 13
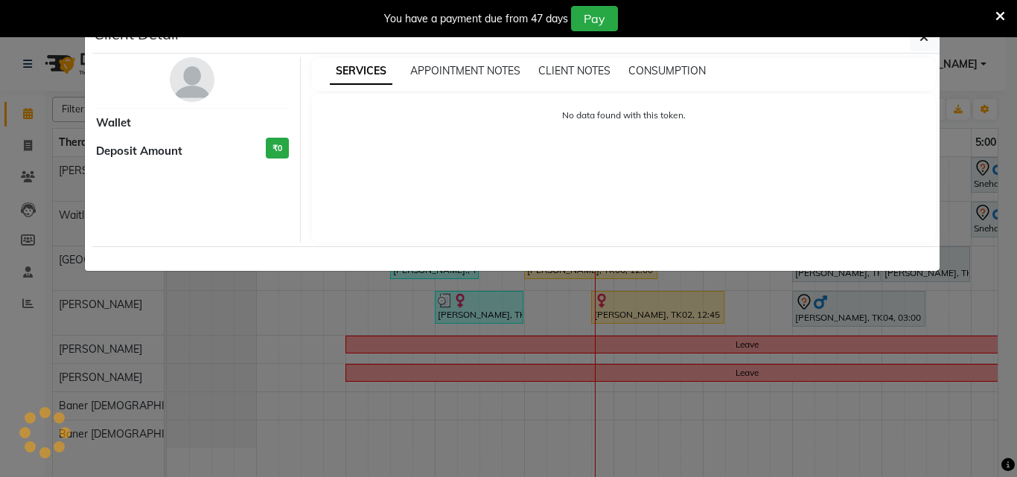
select select "1"
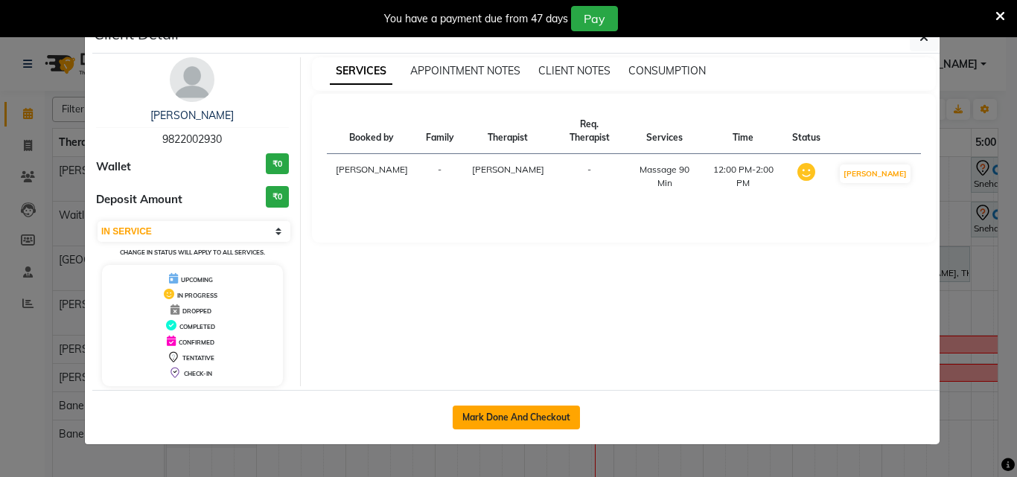
click at [513, 419] on button "Mark Done And Checkout" at bounding box center [516, 418] width 127 height 24
select select "service"
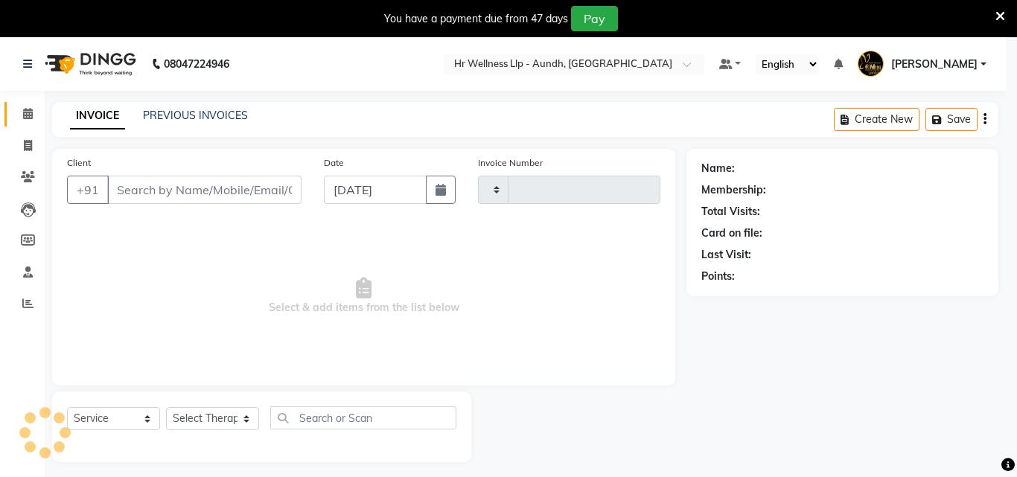
type input "1184"
select select "4288"
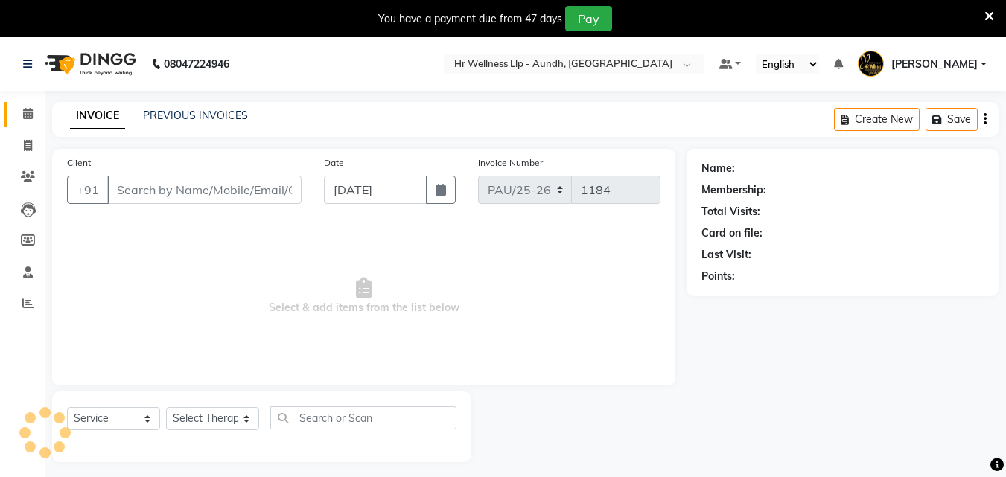
type input "9822002930"
select select "77660"
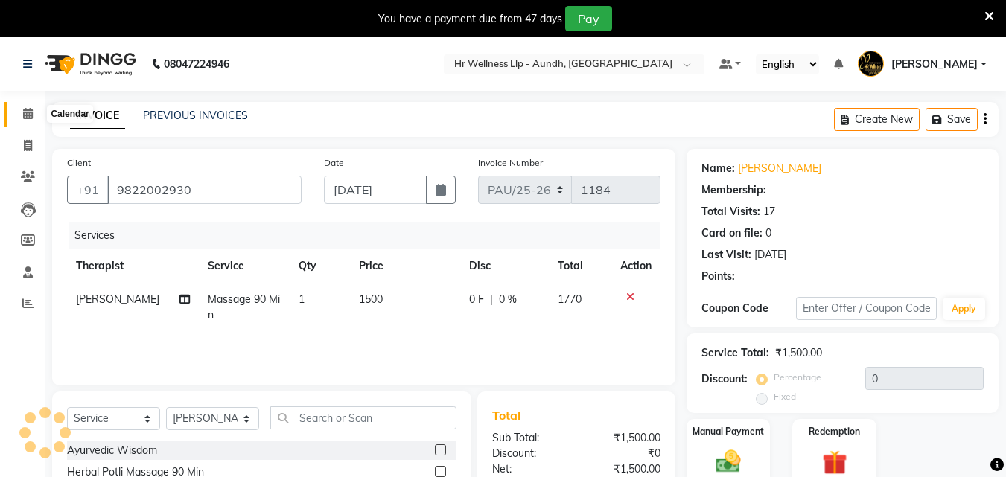
click at [31, 107] on span at bounding box center [28, 114] width 26 height 17
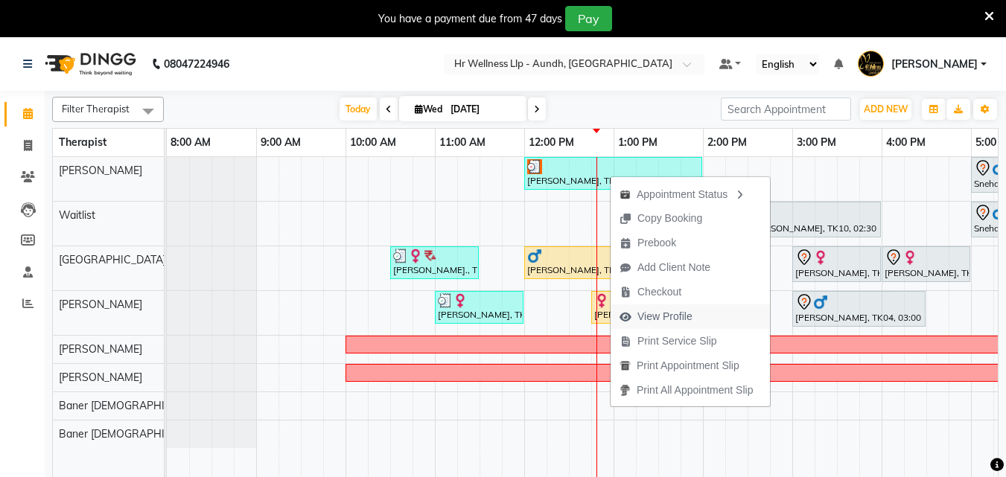
click at [678, 319] on span "View Profile" at bounding box center [664, 317] width 55 height 16
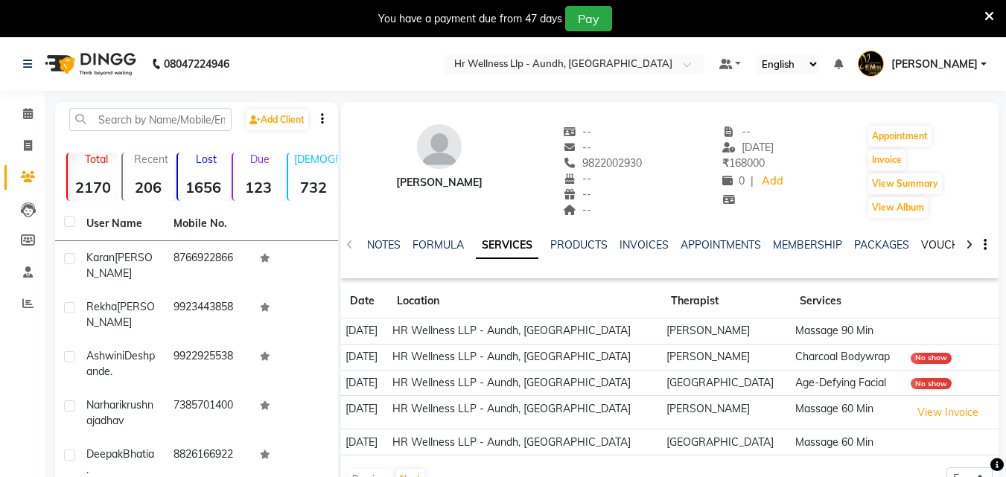
click at [923, 243] on link "VOUCHERS" at bounding box center [950, 244] width 59 height 13
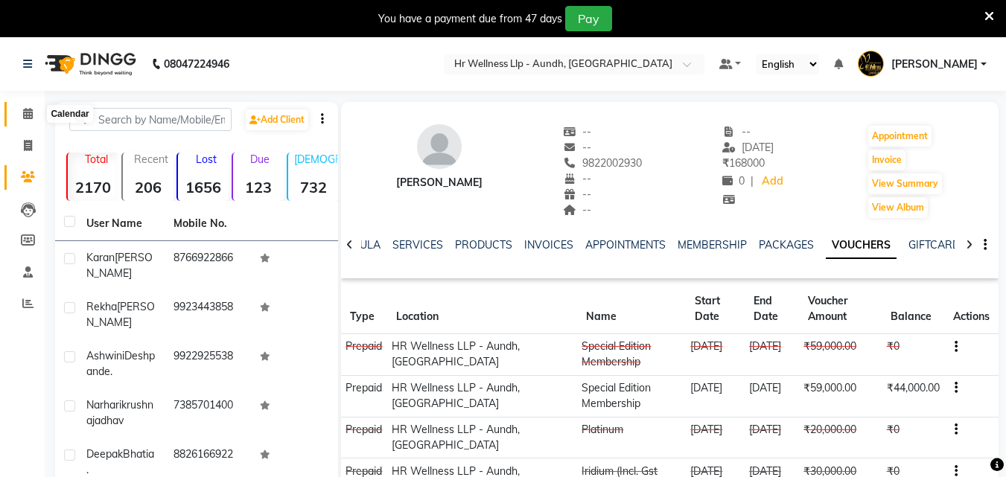
click at [23, 116] on icon at bounding box center [28, 113] width 10 height 11
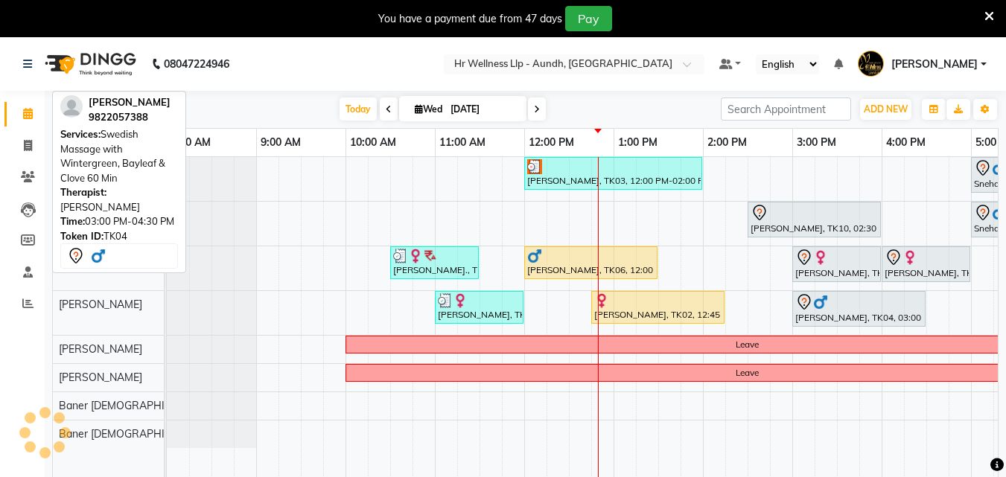
scroll to position [0, 331]
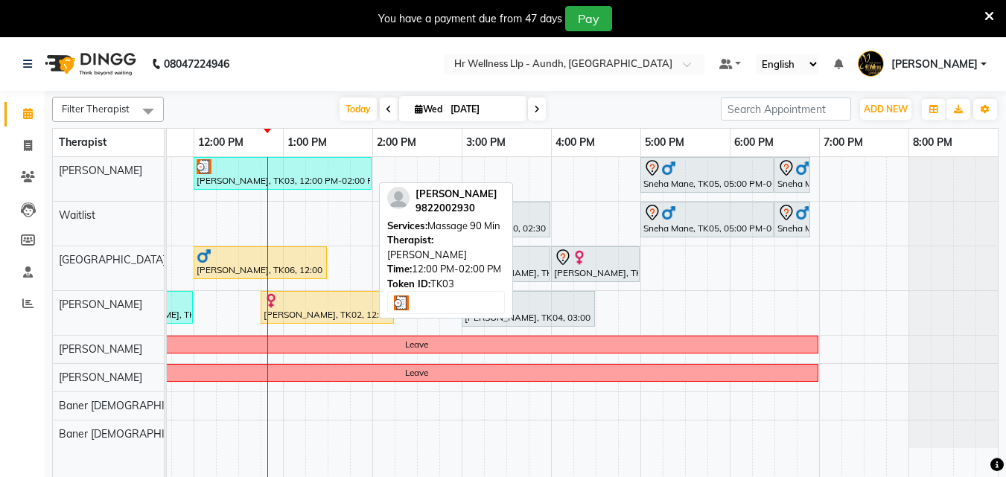
click at [224, 170] on div at bounding box center [283, 166] width 172 height 15
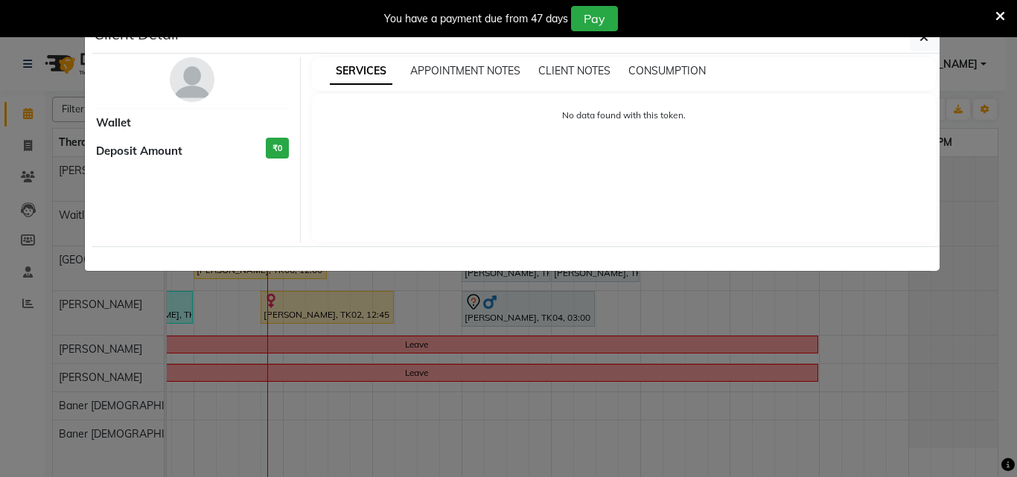
select select "3"
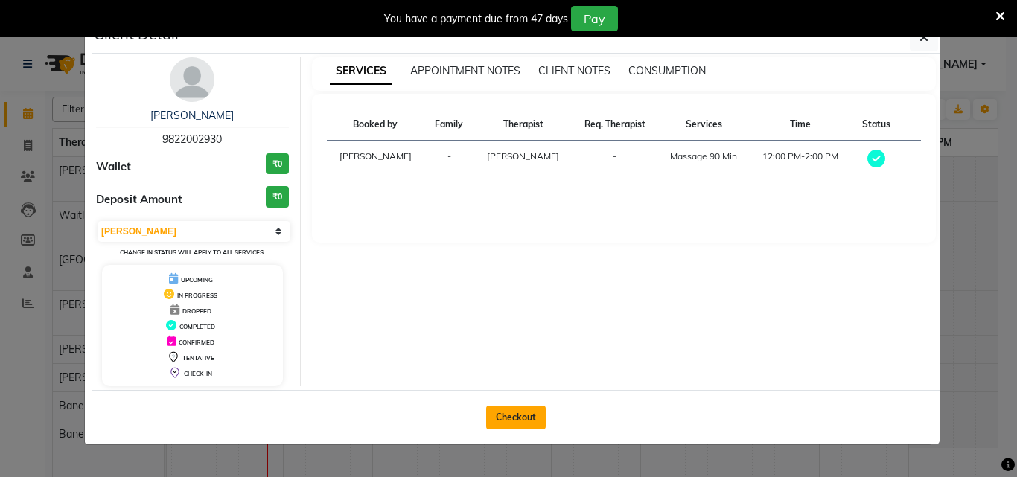
click at [520, 427] on button "Checkout" at bounding box center [516, 418] width 60 height 24
select select "service"
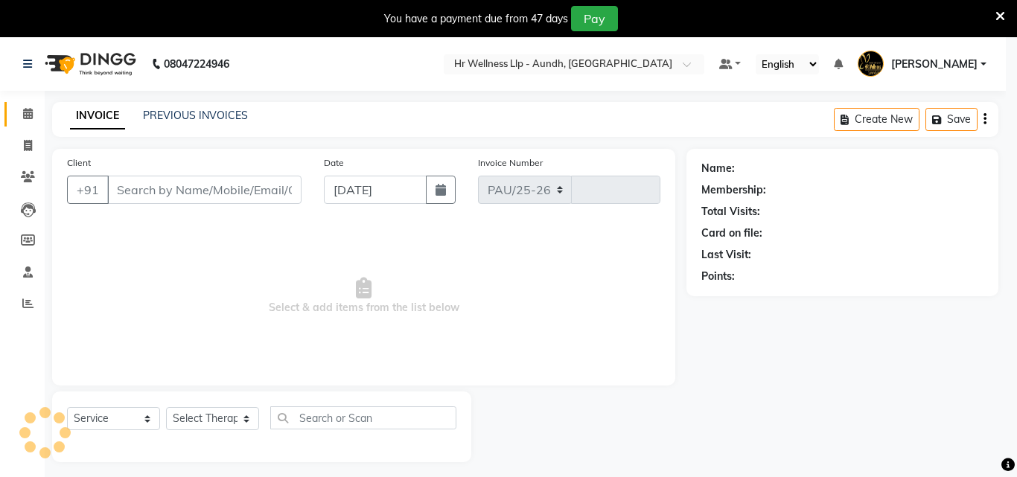
select select "4288"
type input "1184"
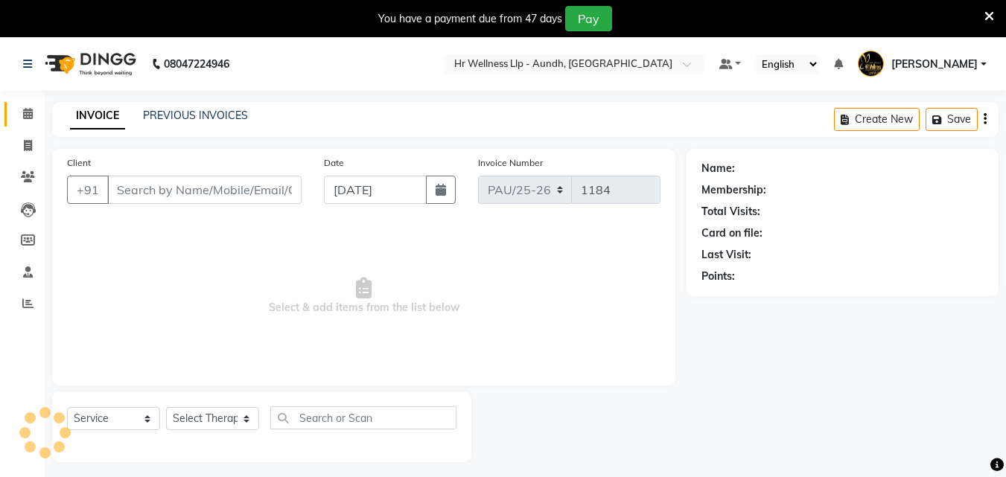
type input "9822002930"
select select "77660"
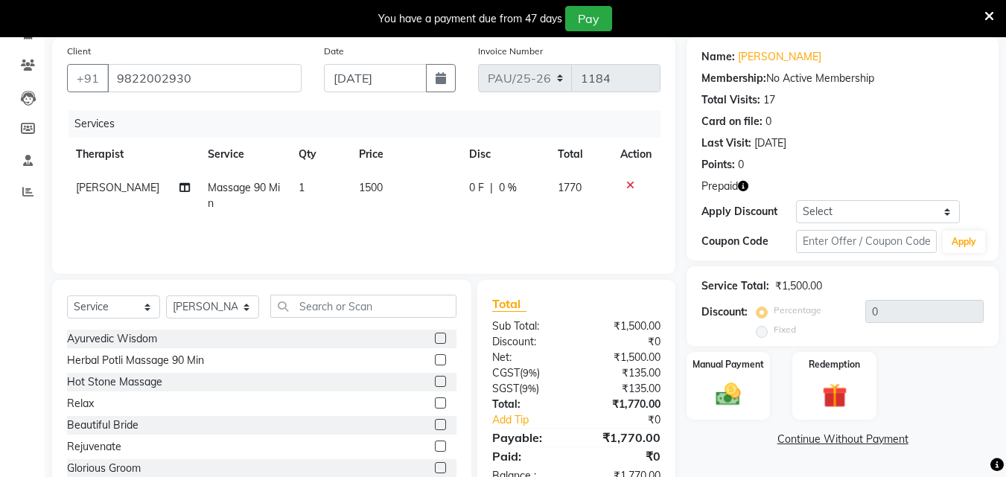
scroll to position [149, 0]
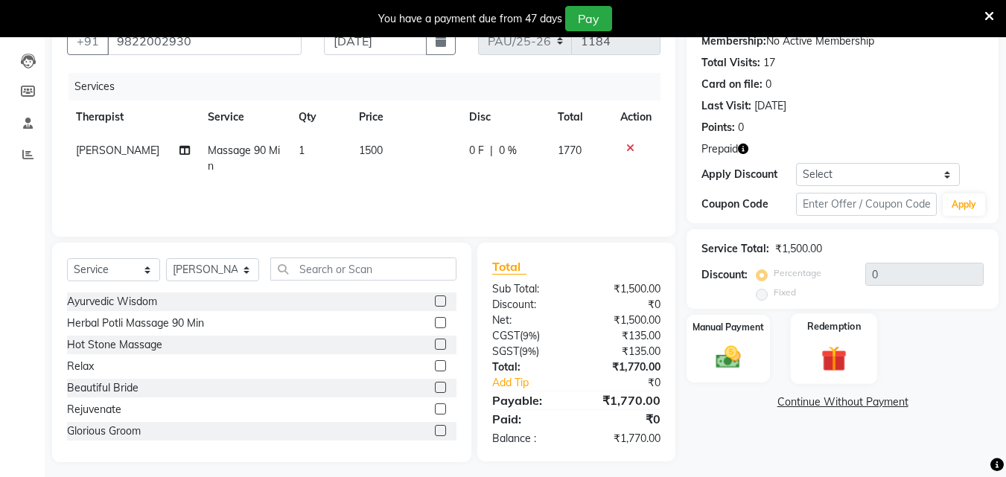
click at [838, 369] on img at bounding box center [834, 359] width 42 height 32
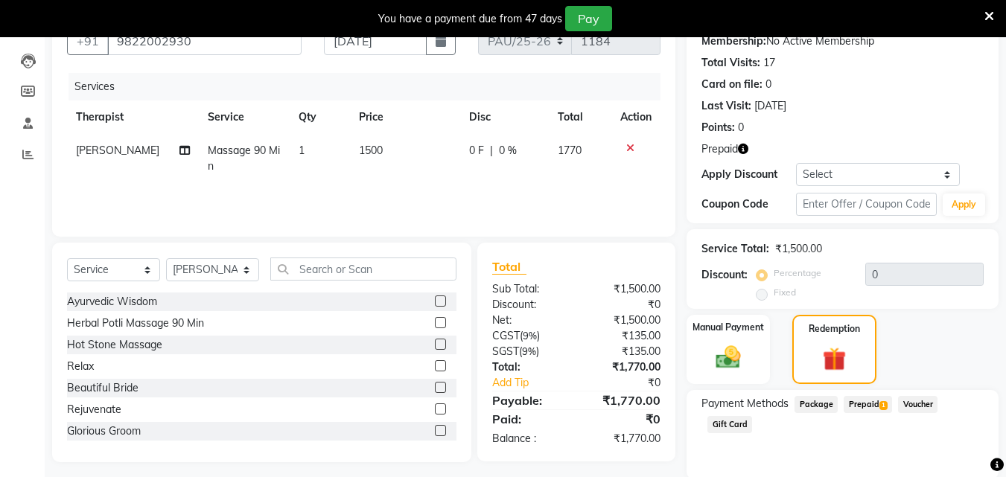
click at [873, 405] on span "Prepaid 1" at bounding box center [868, 404] width 48 height 17
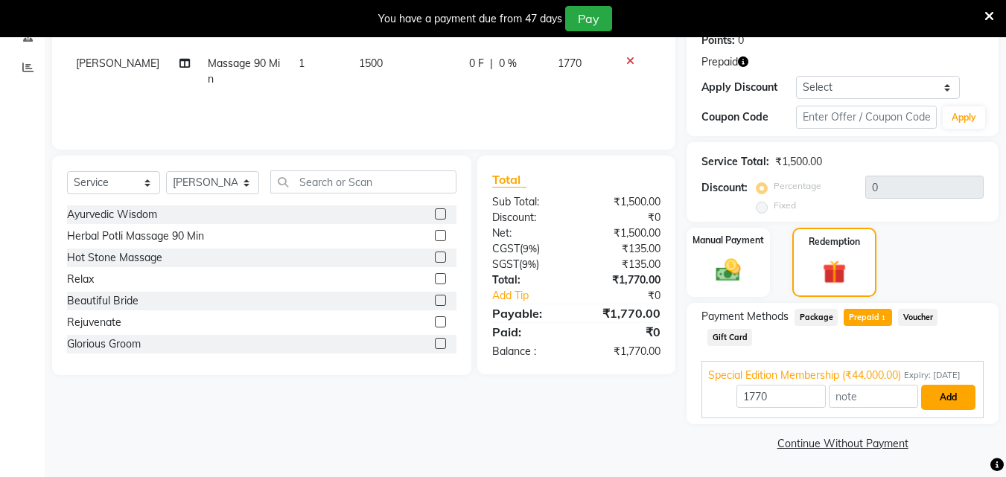
click at [937, 393] on button "Add" at bounding box center [948, 397] width 54 height 25
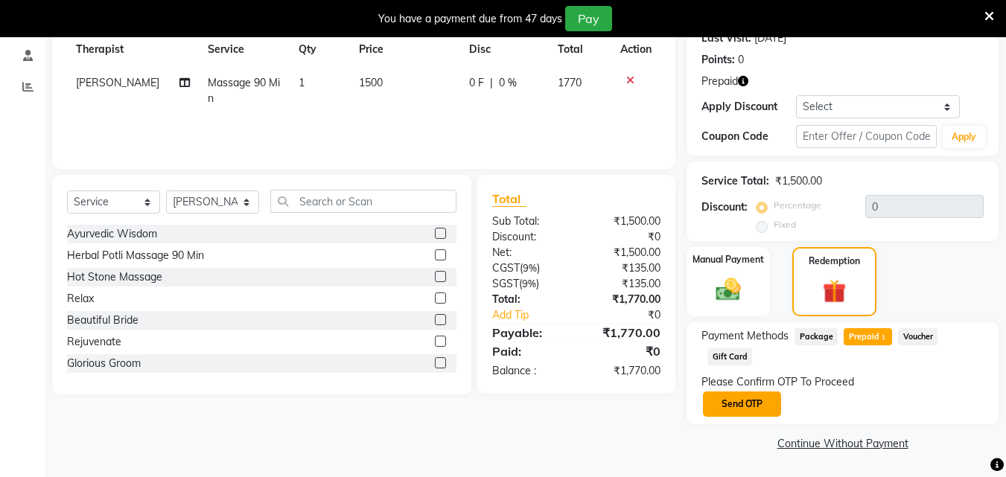
click at [754, 398] on button "Send OTP" at bounding box center [742, 404] width 78 height 25
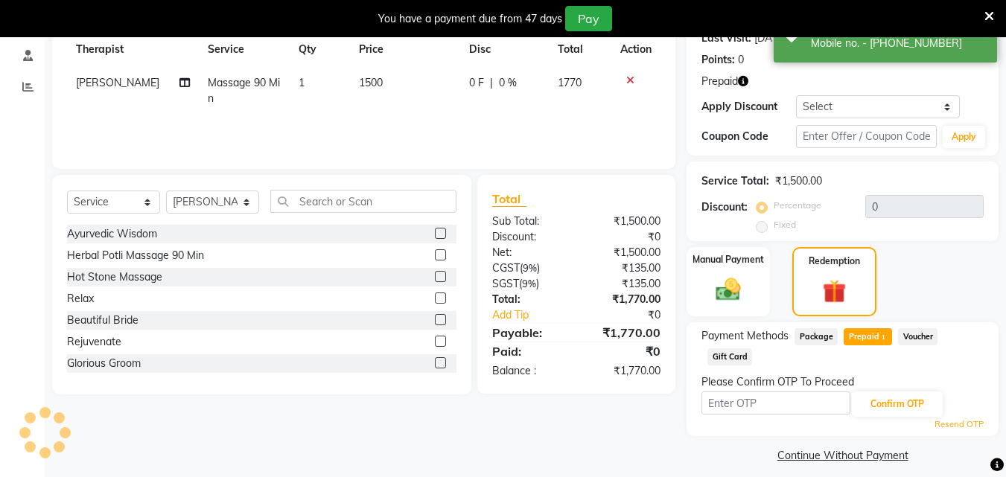
click at [752, 401] on input "text" at bounding box center [775, 403] width 149 height 23
type input "4109"
click at [870, 339] on span "Prepaid 1" at bounding box center [868, 336] width 48 height 17
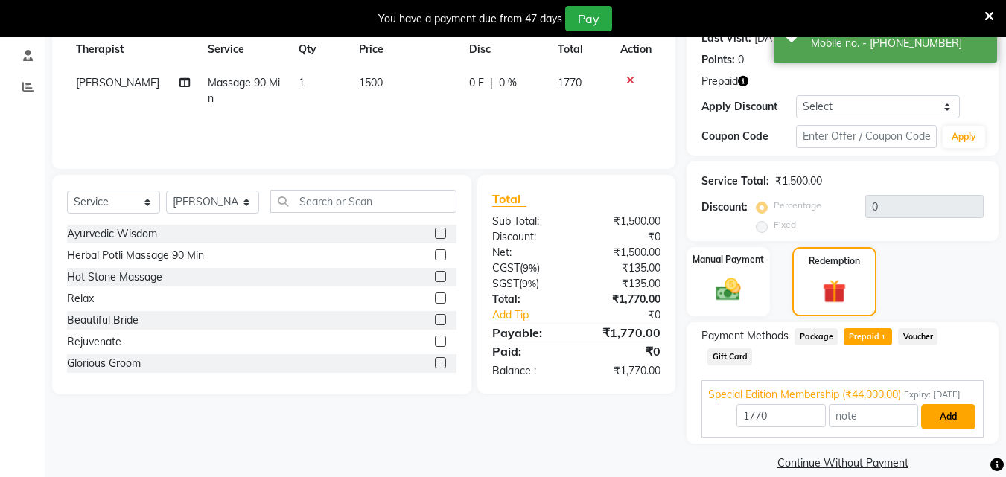
click at [959, 430] on button "Add" at bounding box center [948, 416] width 54 height 25
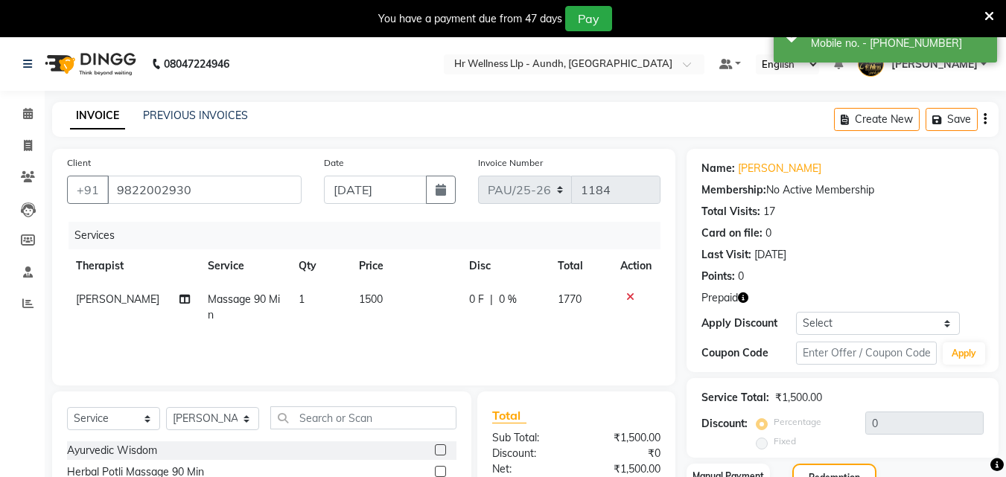
scroll to position [223, 0]
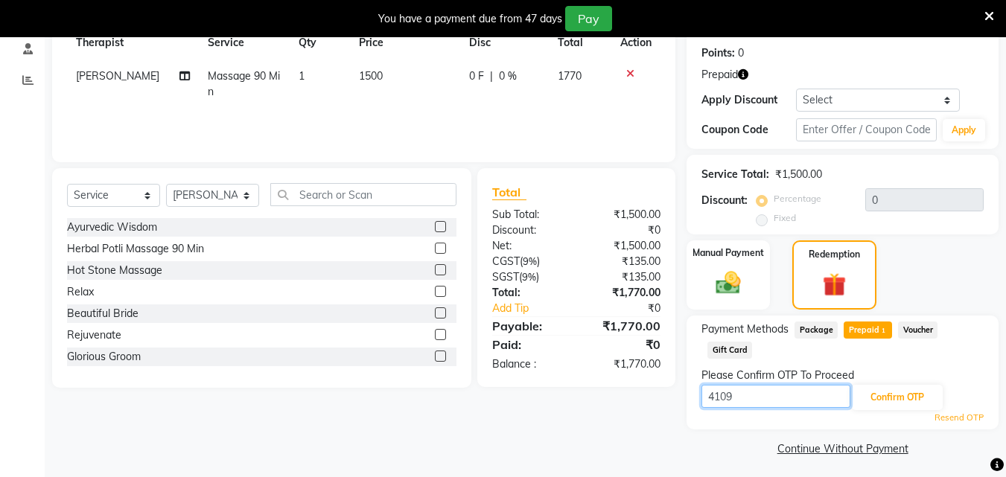
click at [771, 396] on input "4109" at bounding box center [775, 396] width 149 height 23
type input "4"
click at [786, 400] on input "text" at bounding box center [775, 396] width 149 height 23
type input "6827"
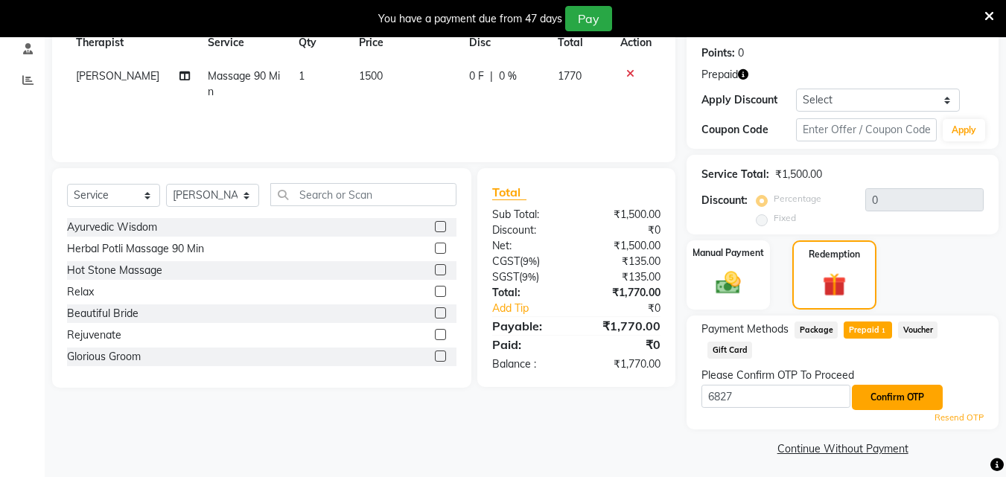
click at [877, 392] on button "Confirm OTP" at bounding box center [897, 397] width 91 height 25
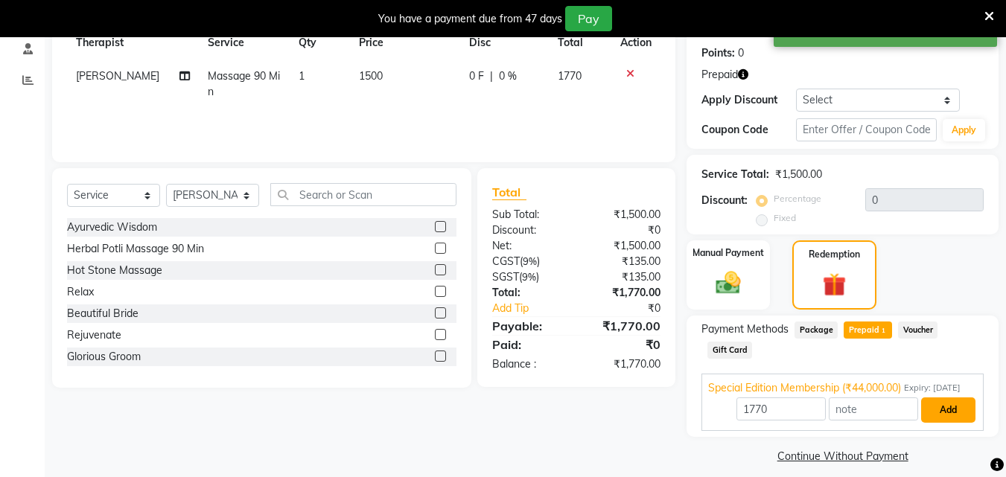
click at [962, 423] on button "Add" at bounding box center [948, 410] width 54 height 25
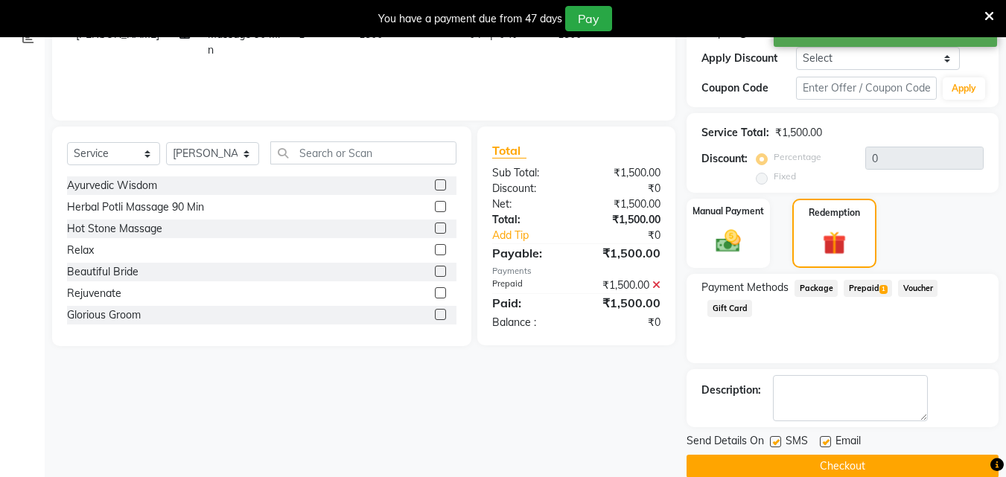
scroll to position [288, 0]
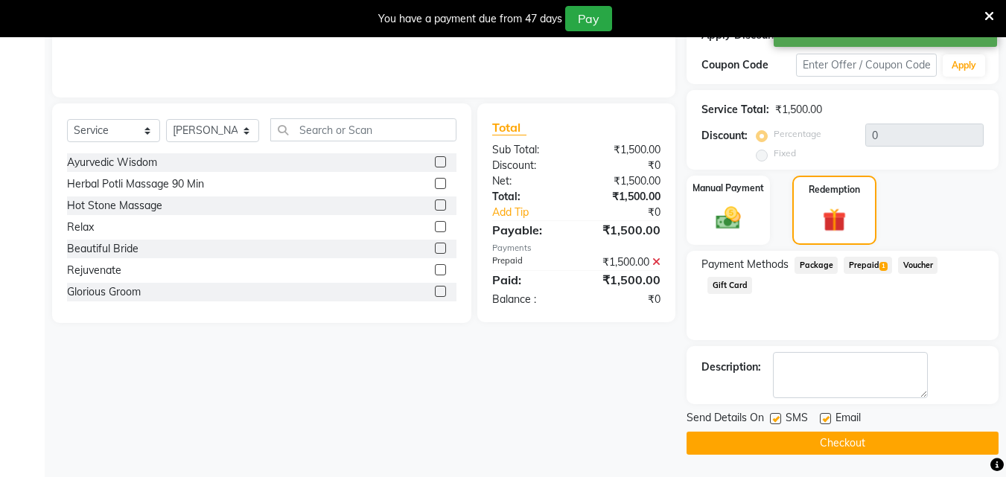
click at [779, 423] on label at bounding box center [775, 418] width 11 height 11
click at [779, 423] on input "checkbox" at bounding box center [775, 420] width 10 height 10
checkbox input "false"
click at [827, 421] on label at bounding box center [825, 418] width 11 height 11
click at [827, 421] on input "checkbox" at bounding box center [825, 420] width 10 height 10
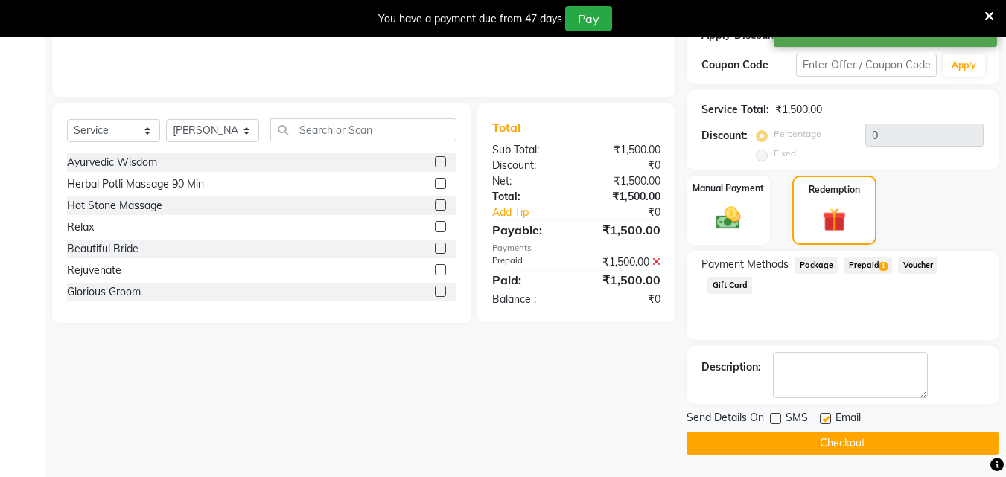
checkbox input "false"
click at [816, 438] on button "Checkout" at bounding box center [842, 443] width 312 height 23
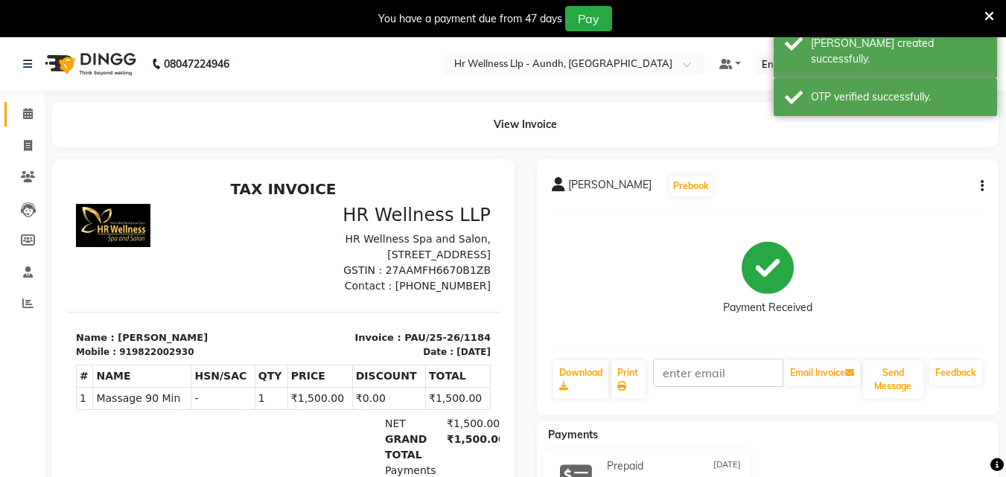
click at [28, 105] on link "Calendar" at bounding box center [22, 114] width 36 height 25
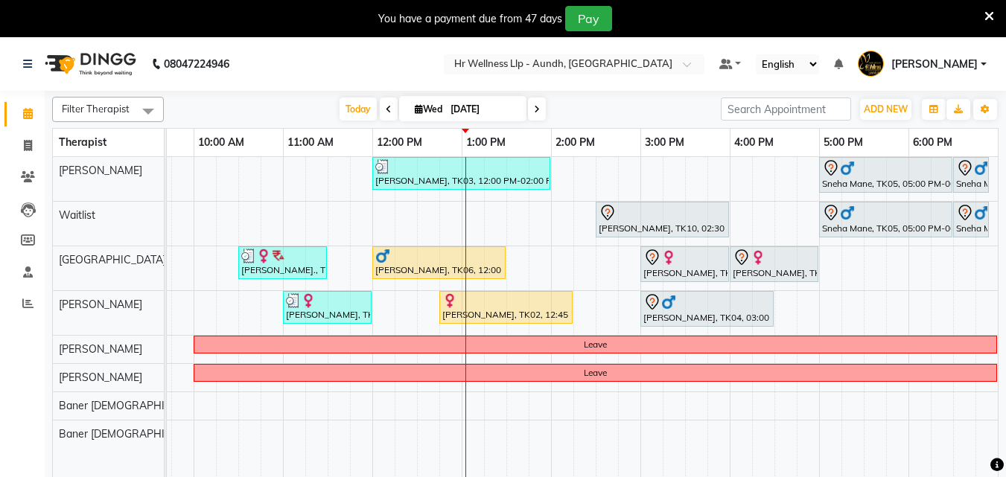
scroll to position [0, 331]
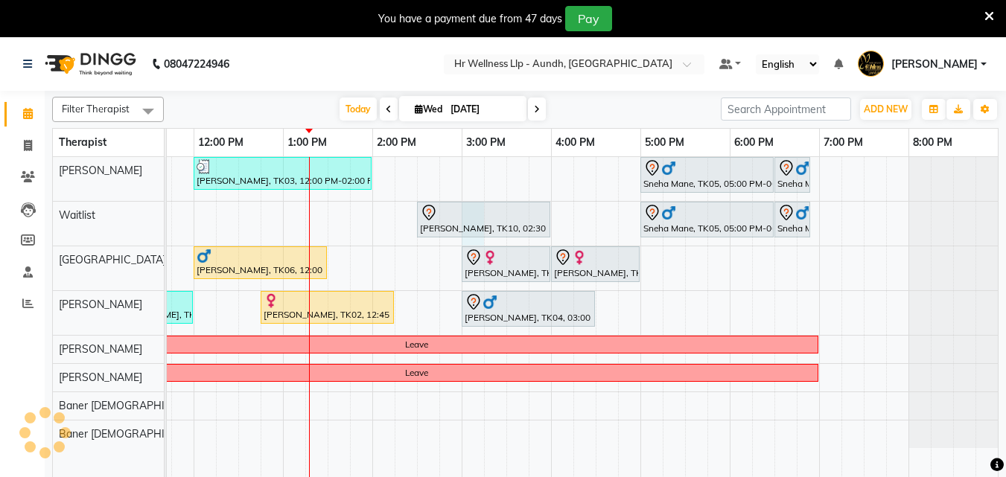
click at [465, 239] on div "Mr Nageswaran, TK03, 12:00 PM-02:00 PM, Massage 90 Min Sneha Mane, TK05, 05:00 …" at bounding box center [417, 326] width 1162 height 339
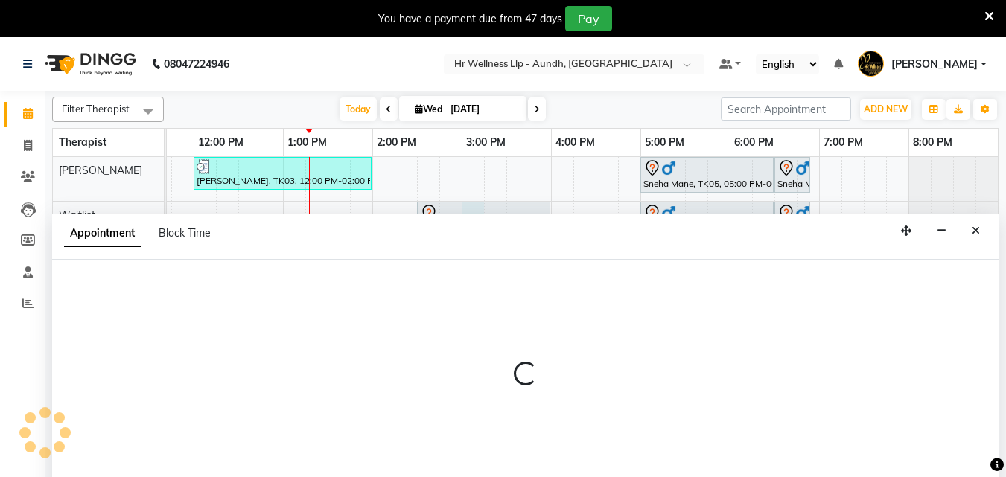
scroll to position [37, 0]
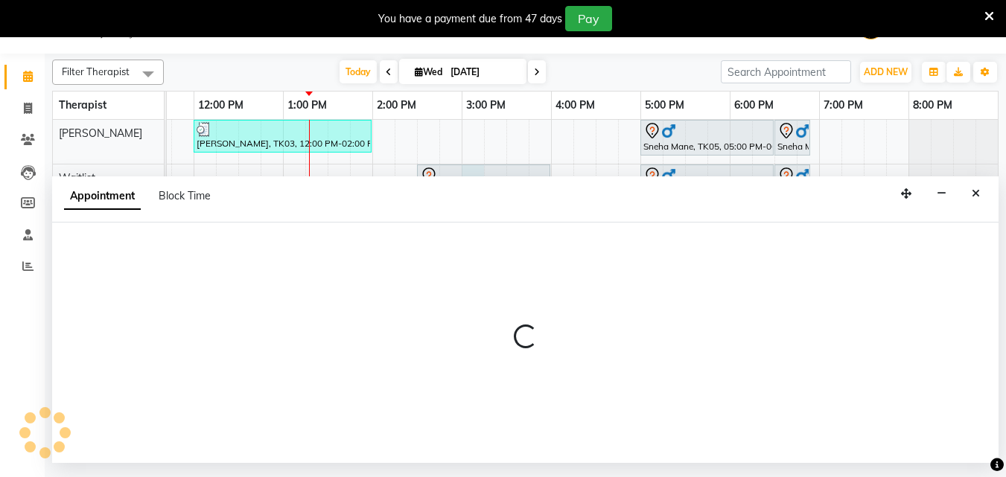
select select "45452"
select select "900"
select select "tentative"
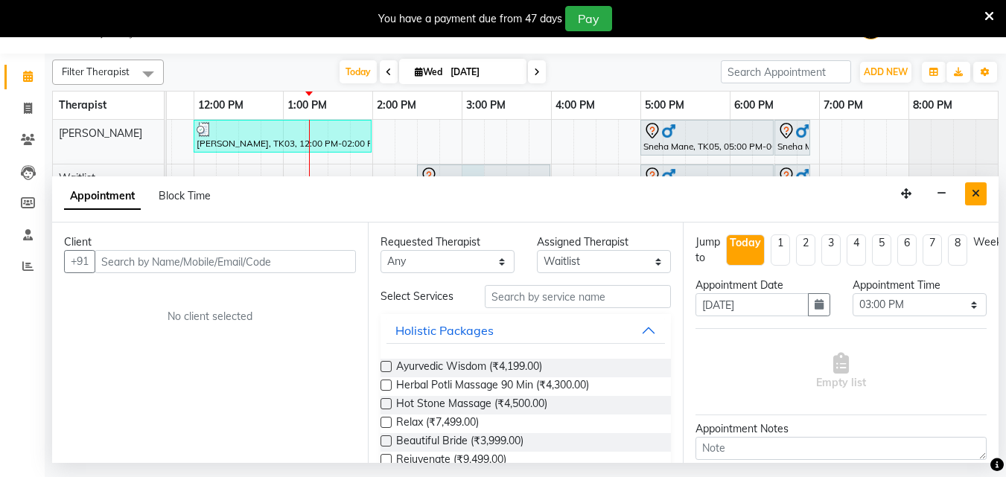
click at [977, 197] on icon "Close" at bounding box center [976, 193] width 8 height 10
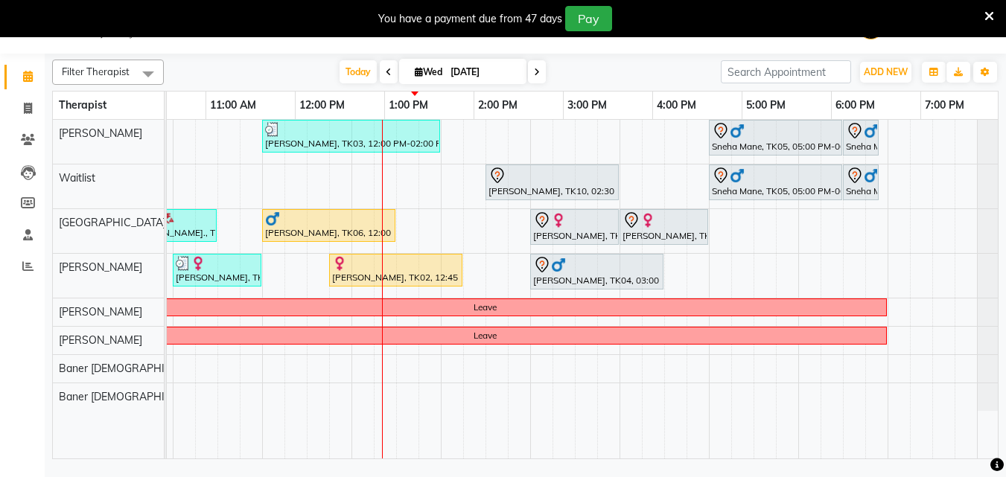
scroll to position [0, 262]
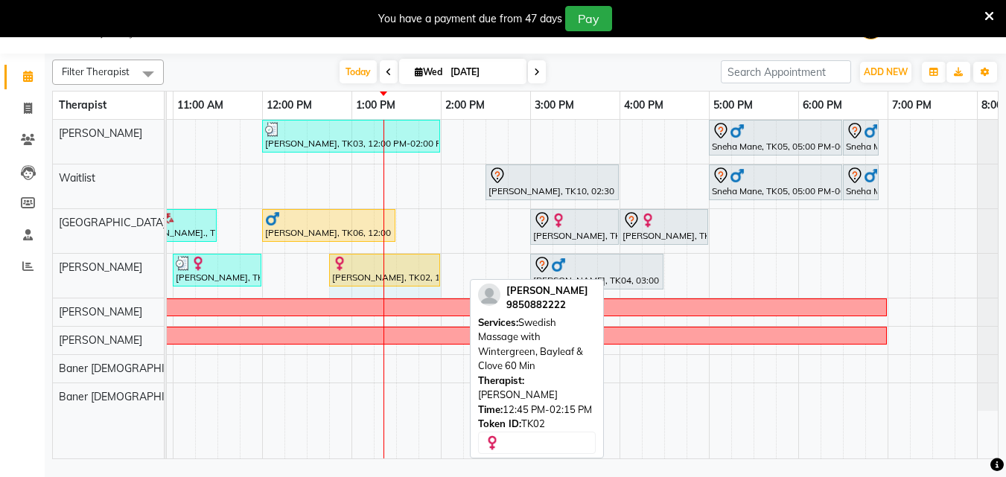
drag, startPoint x: 462, startPoint y: 270, endPoint x: 435, endPoint y: 276, distance: 28.2
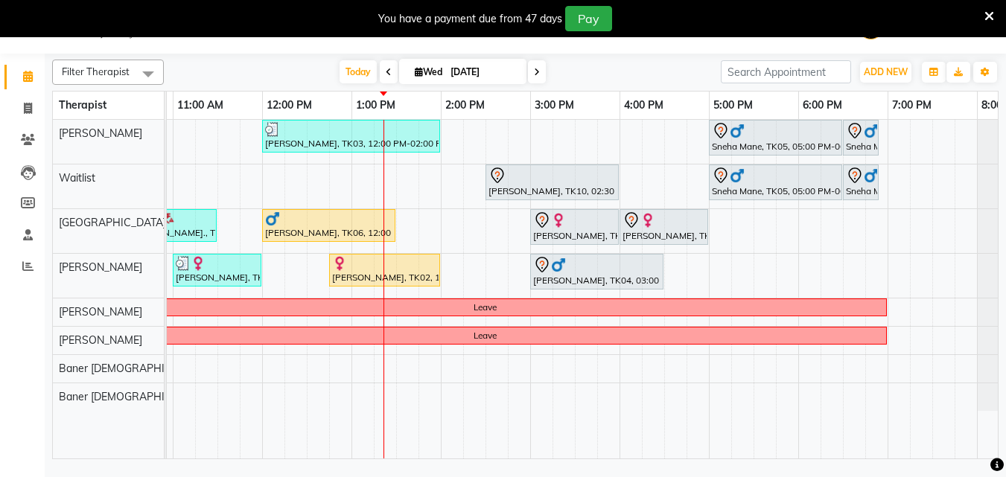
click at [415, 71] on icon at bounding box center [419, 72] width 8 height 10
select select "9"
select select "2025"
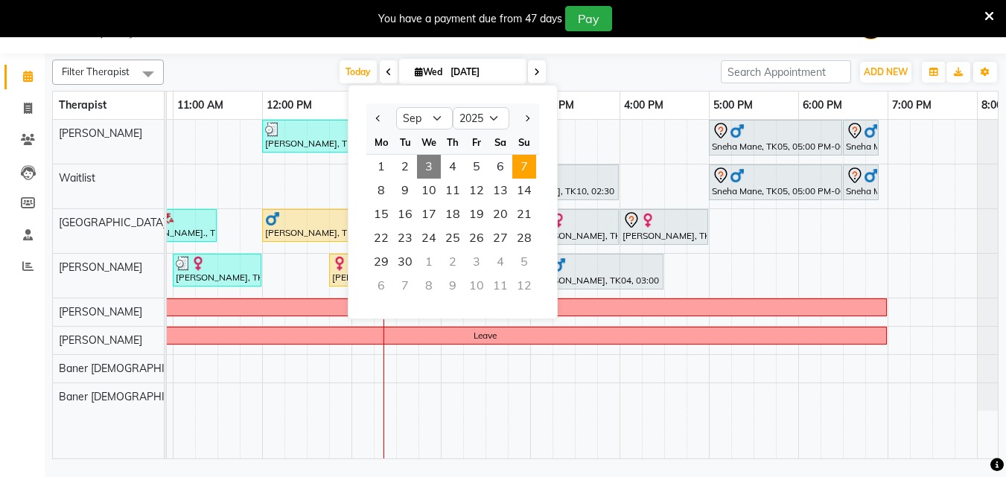
click at [530, 160] on span "7" at bounding box center [524, 167] width 24 height 24
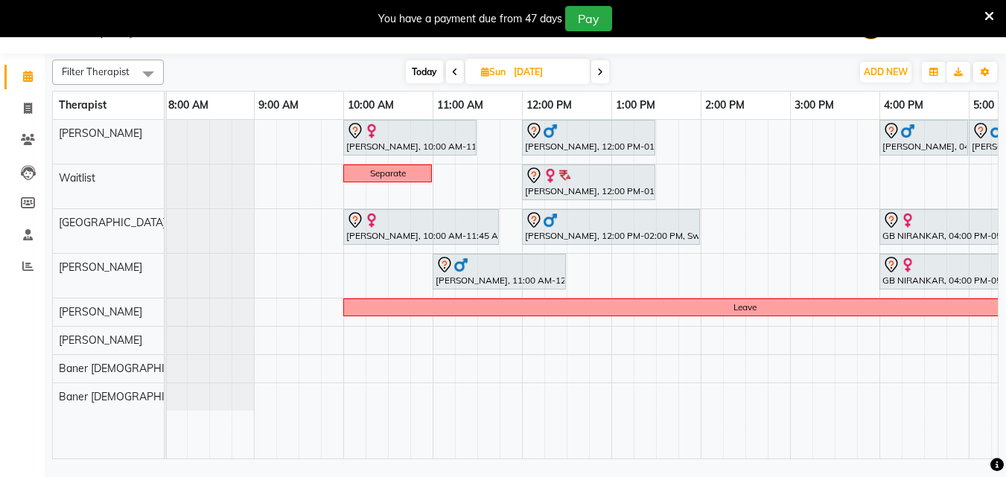
scroll to position [0, 0]
click at [416, 71] on span "Today" at bounding box center [424, 71] width 37 height 23
type input "[DATE]"
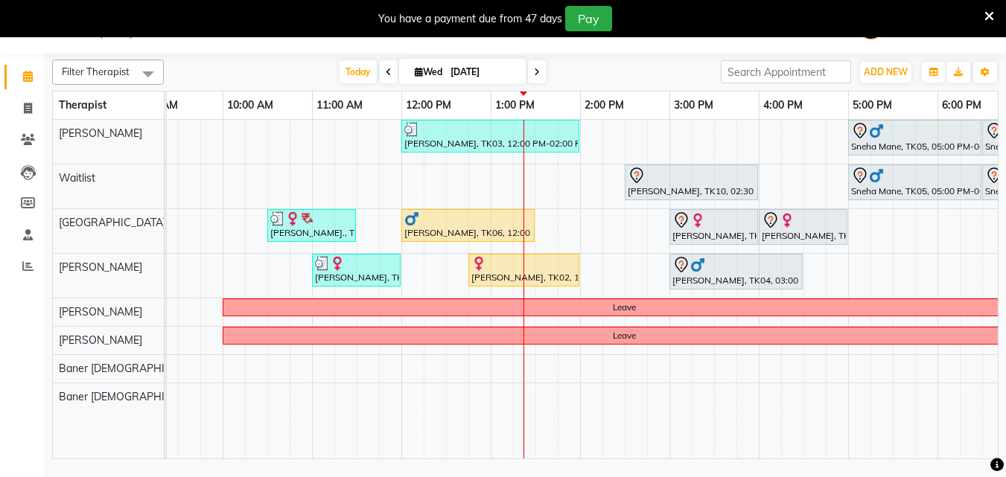
scroll to position [0, 109]
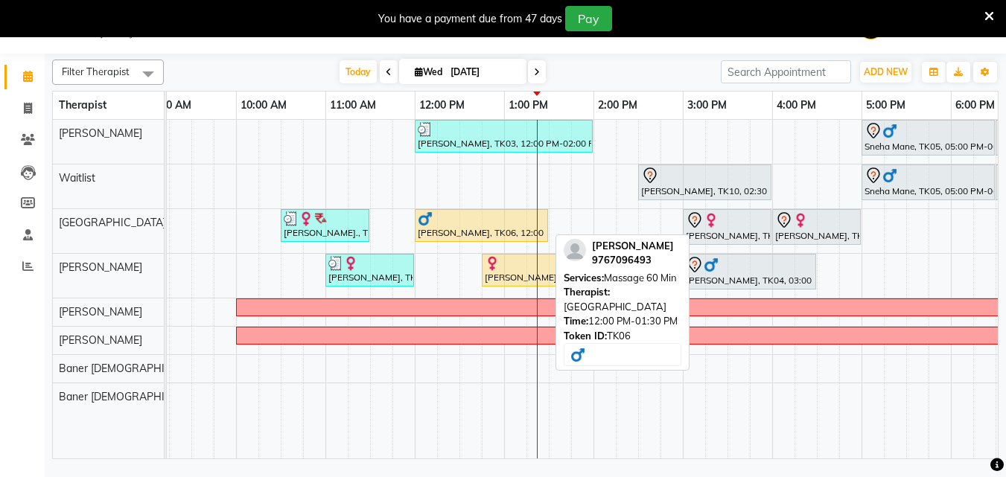
click at [461, 228] on div "[PERSON_NAME], TK06, 12:00 PM-01:30 PM, Massage 60 Min" at bounding box center [481, 225] width 130 height 28
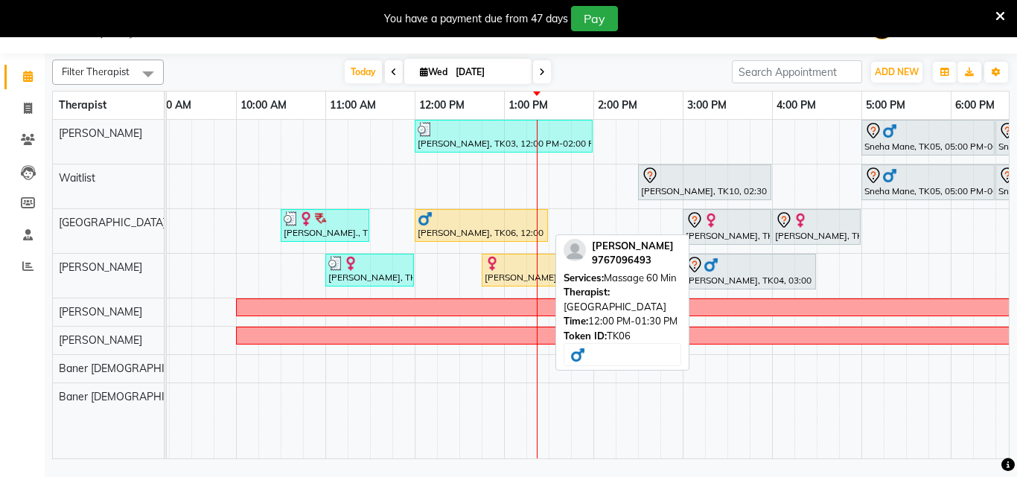
select select "1"
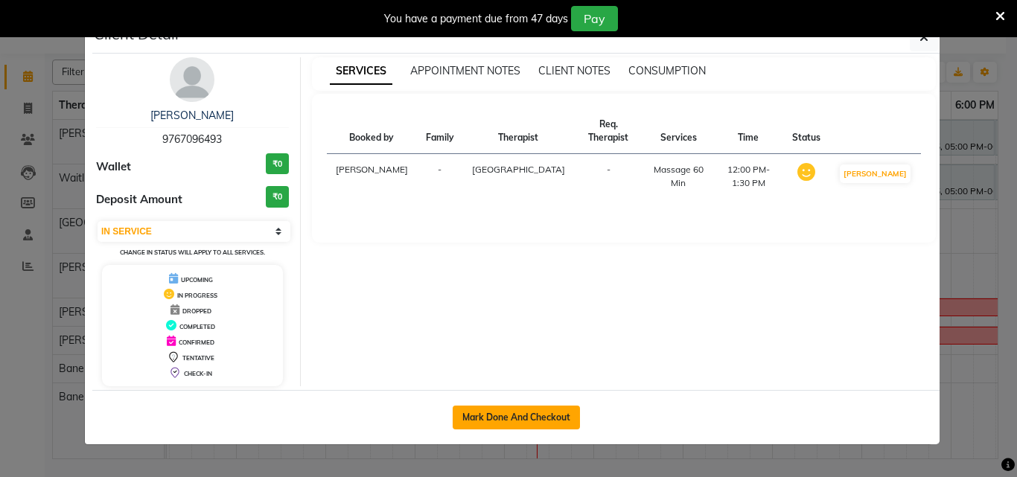
click at [502, 412] on button "Mark Done And Checkout" at bounding box center [516, 418] width 127 height 24
select select "service"
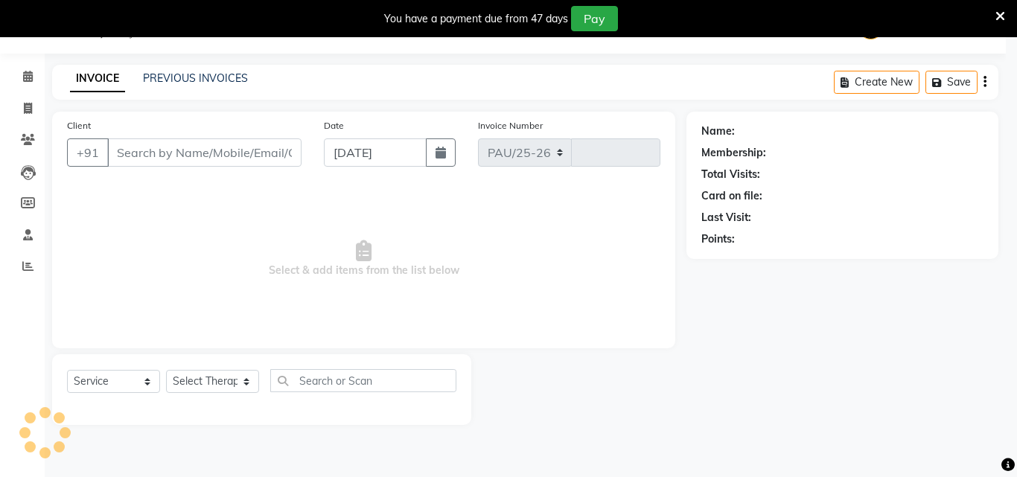
select select "4288"
type input "1185"
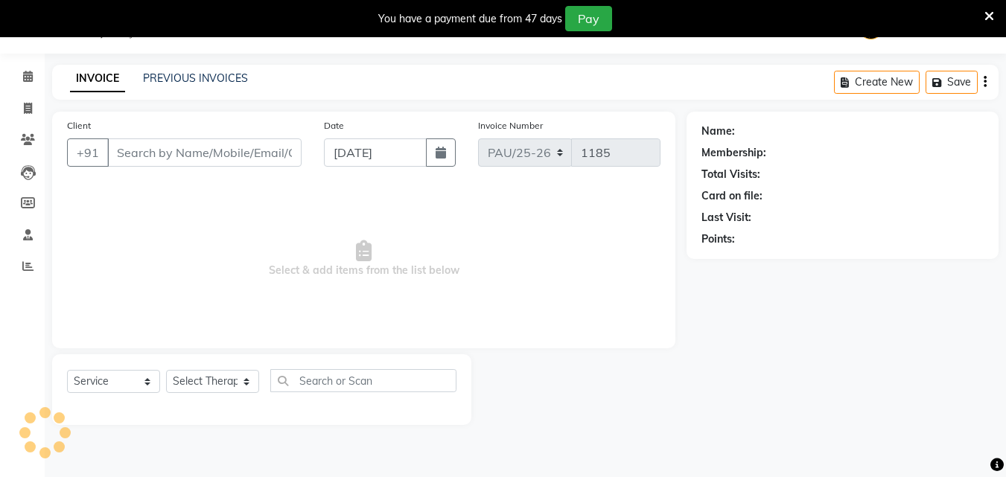
type input "9767096493"
select select "77662"
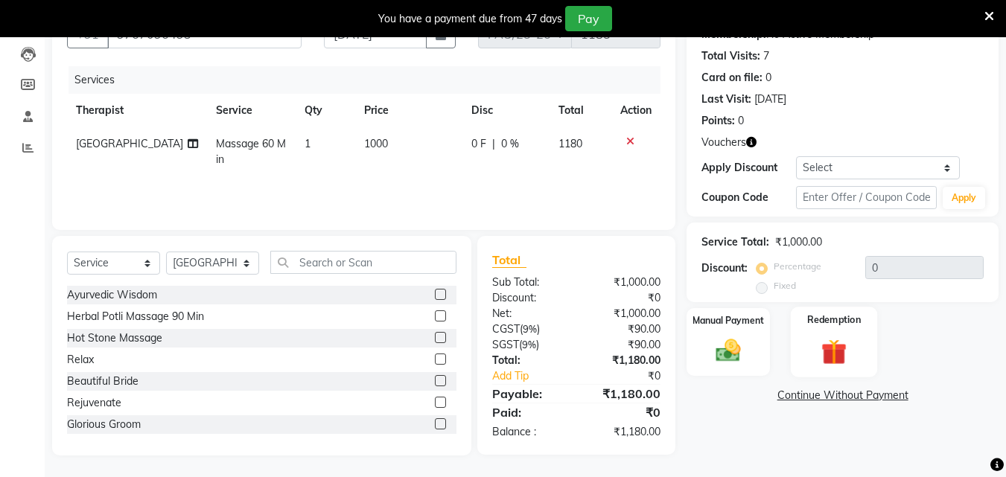
scroll to position [156, 0]
click at [832, 354] on img at bounding box center [834, 351] width 42 height 32
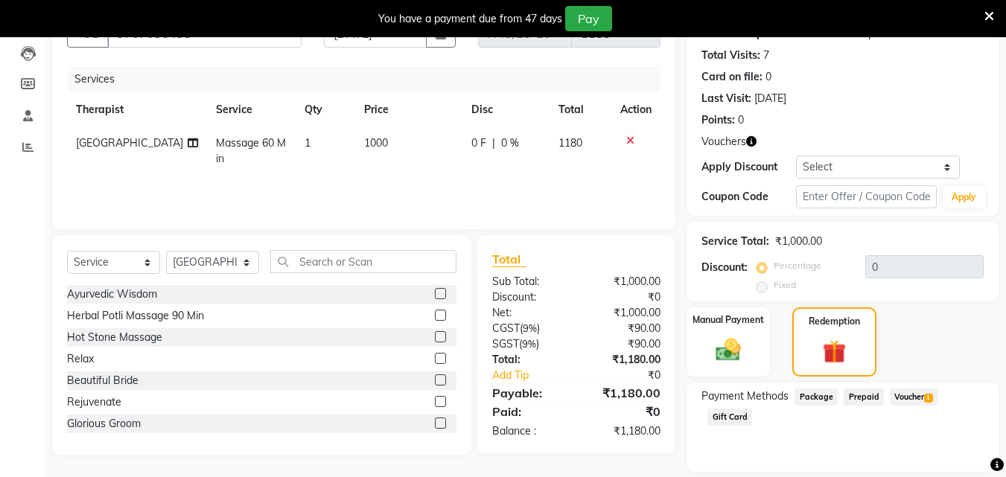
click at [910, 393] on span "Voucher 1" at bounding box center [914, 397] width 48 height 17
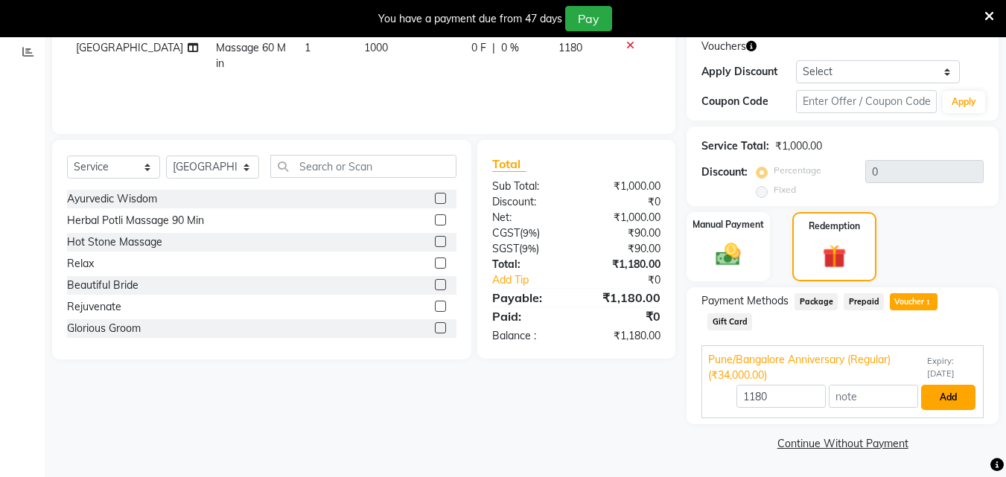
click at [949, 393] on button "Add" at bounding box center [948, 397] width 54 height 25
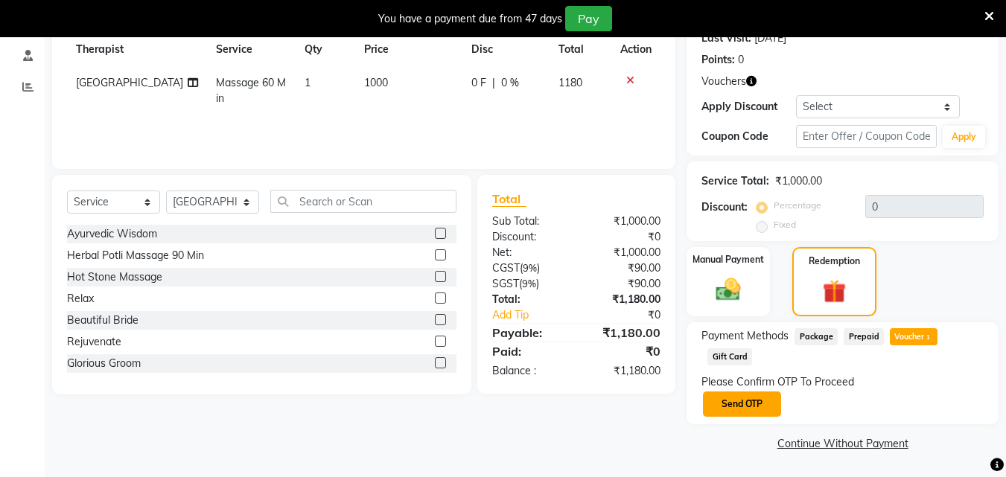
click at [756, 397] on button "Send OTP" at bounding box center [742, 404] width 78 height 25
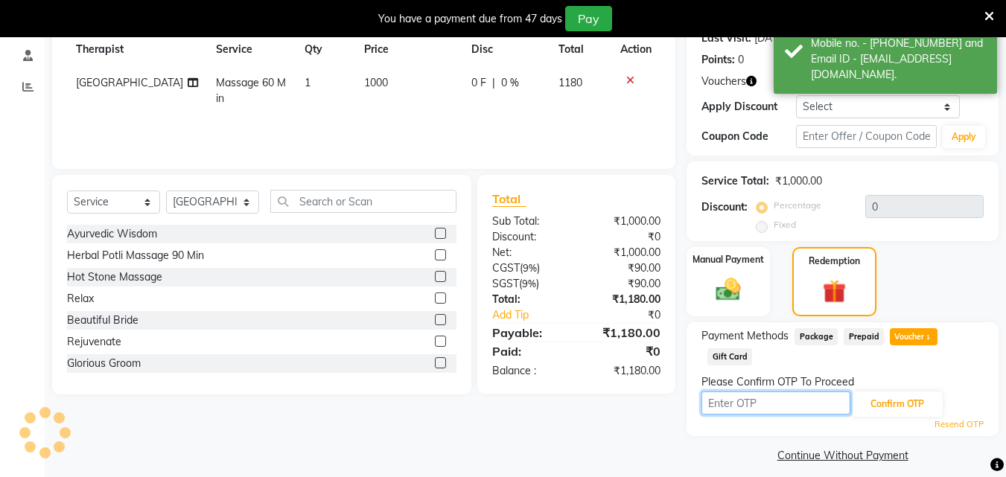
click at [754, 400] on input "text" at bounding box center [775, 403] width 149 height 23
type input "6827"
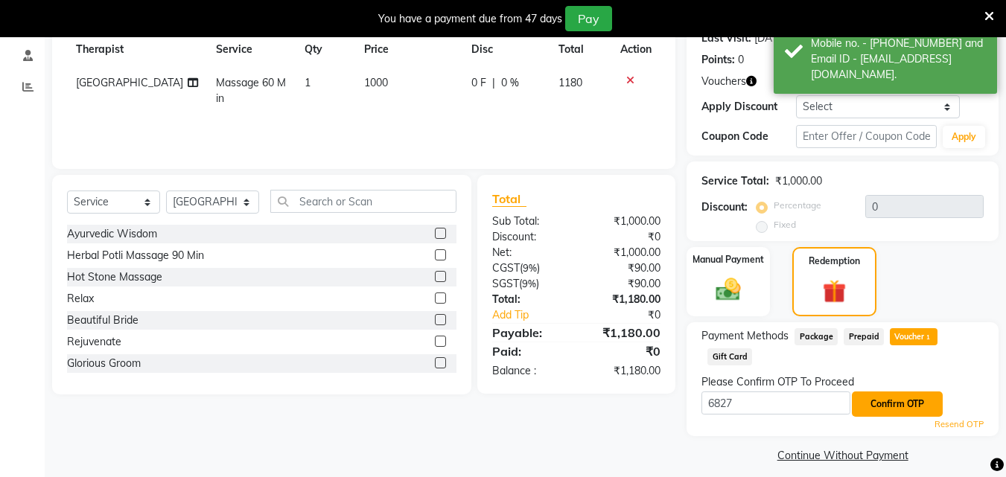
click at [892, 404] on button "Confirm OTP" at bounding box center [897, 404] width 91 height 25
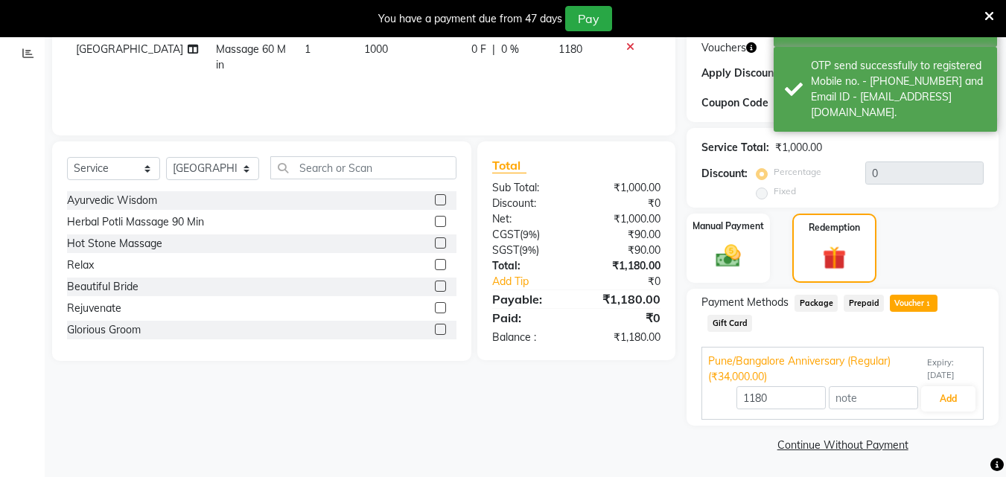
scroll to position [252, 0]
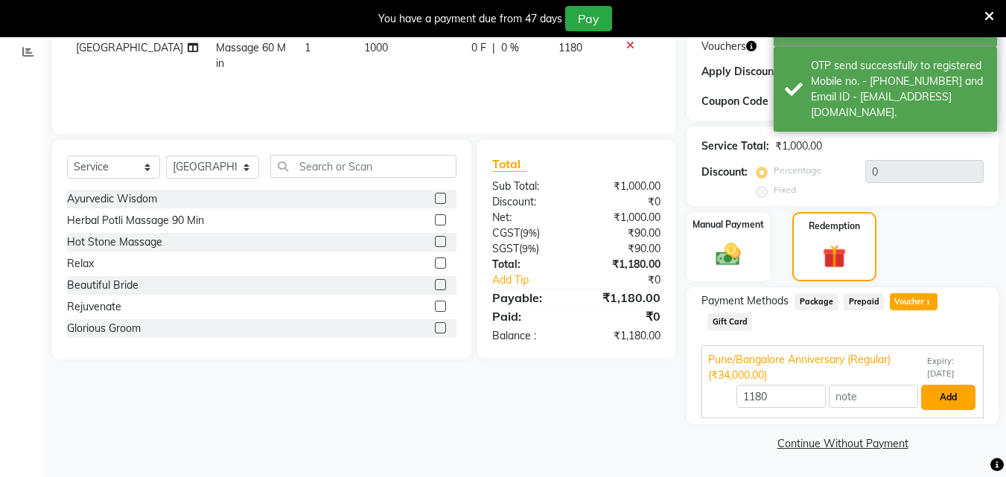
click at [939, 397] on button "Add" at bounding box center [948, 397] width 54 height 25
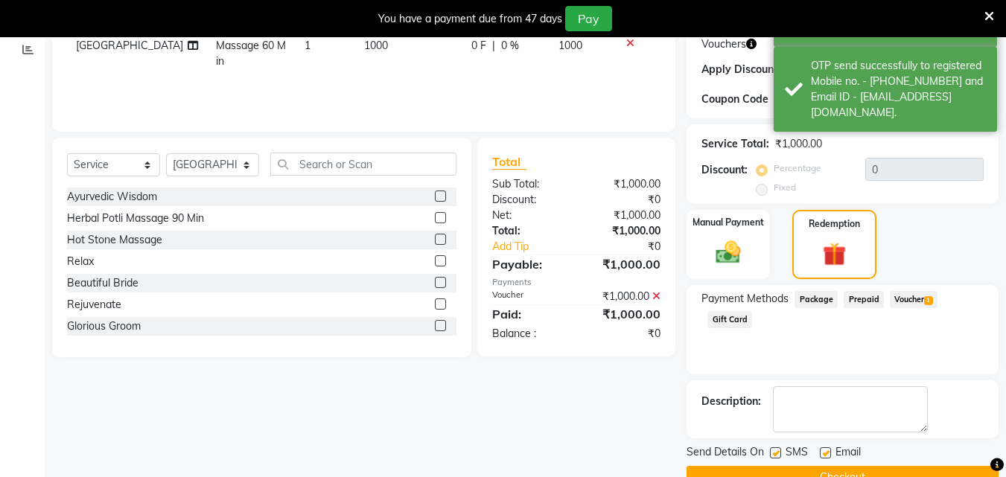
scroll to position [288, 0]
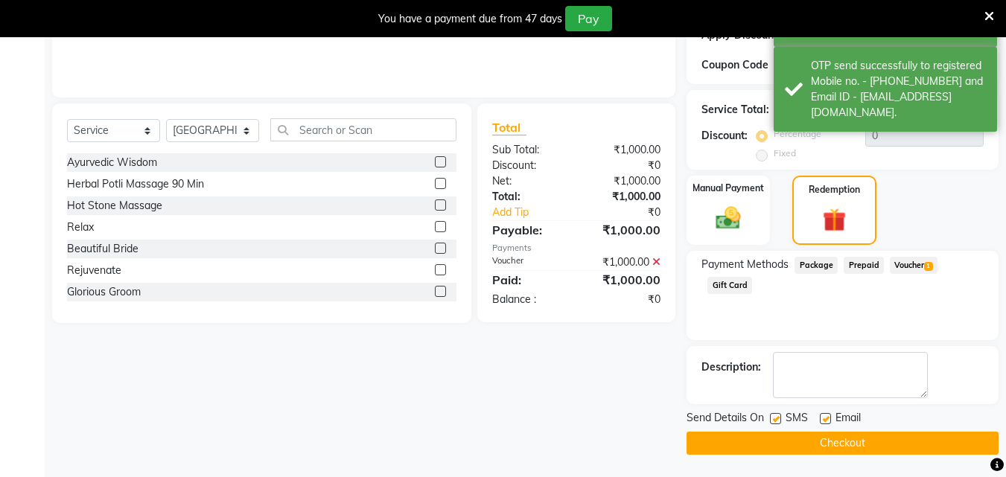
click at [771, 418] on label at bounding box center [775, 418] width 11 height 11
click at [771, 418] on input "checkbox" at bounding box center [775, 420] width 10 height 10
checkbox input "false"
click at [824, 421] on label at bounding box center [825, 418] width 11 height 11
click at [824, 421] on input "checkbox" at bounding box center [825, 420] width 10 height 10
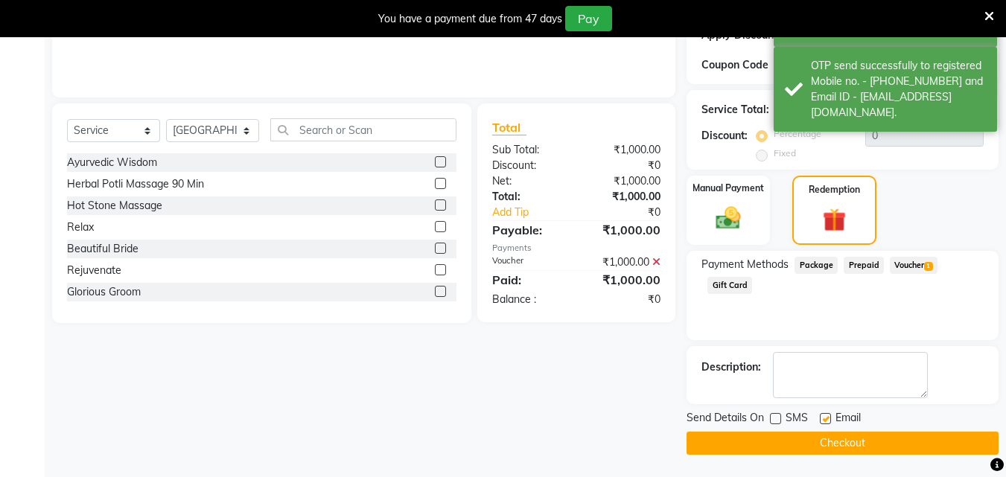
checkbox input "false"
click at [812, 443] on button "Checkout" at bounding box center [842, 443] width 312 height 23
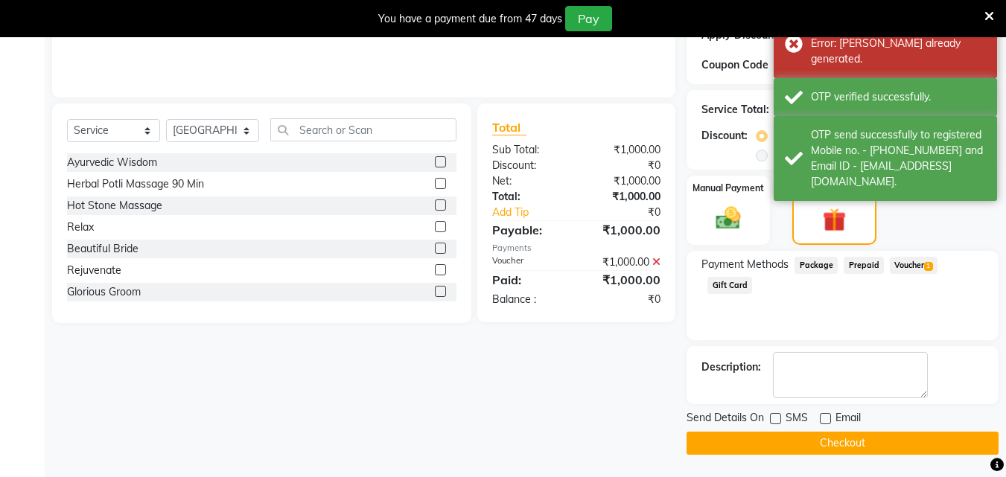
click at [794, 442] on button "Checkout" at bounding box center [842, 443] width 312 height 23
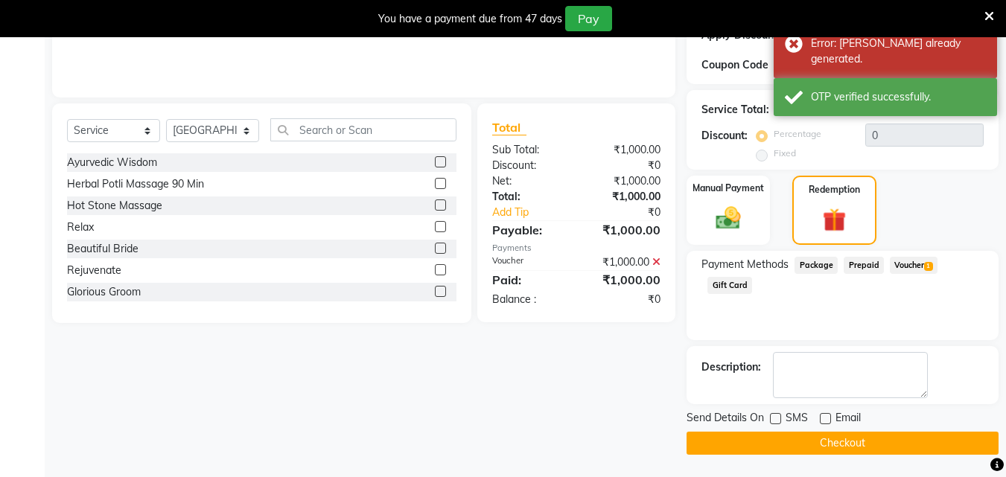
click at [735, 439] on button "Checkout" at bounding box center [842, 443] width 312 height 23
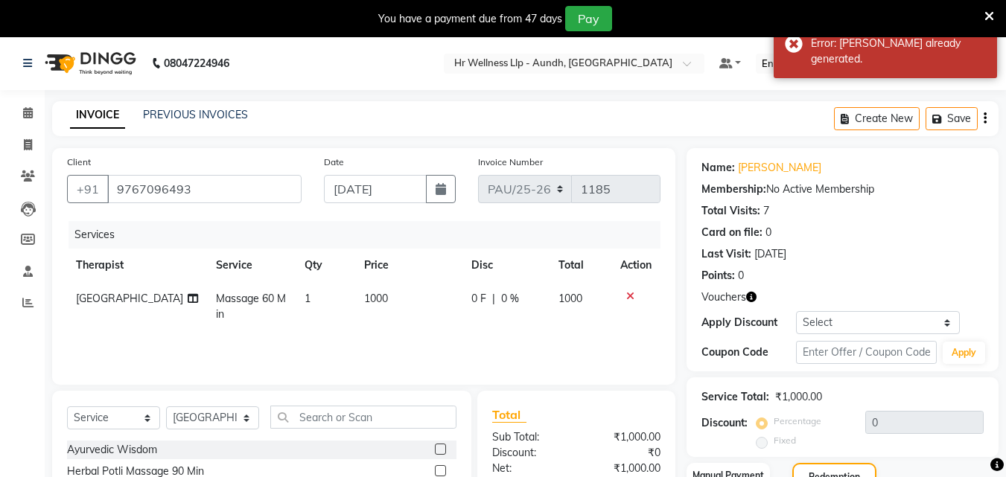
scroll to position [0, 0]
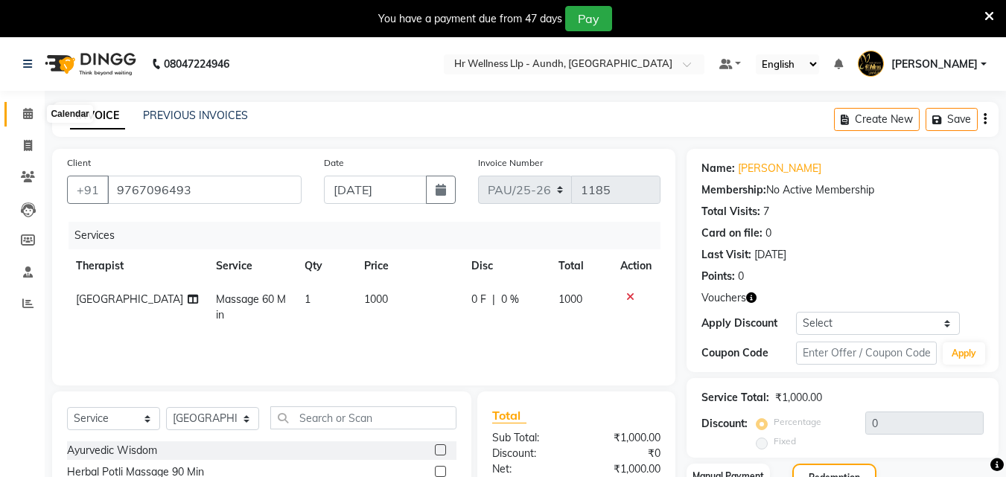
click at [25, 116] on icon at bounding box center [28, 113] width 10 height 11
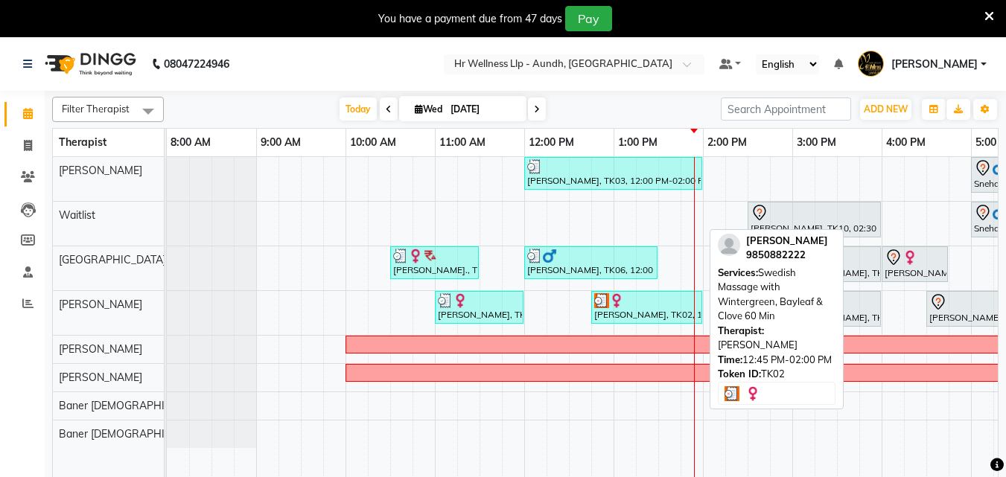
click at [631, 321] on div "[PERSON_NAME], TK02, 12:45 PM-02:00 PM, Swedish Massage with Wintergreen, Bayle…" at bounding box center [647, 307] width 108 height 28
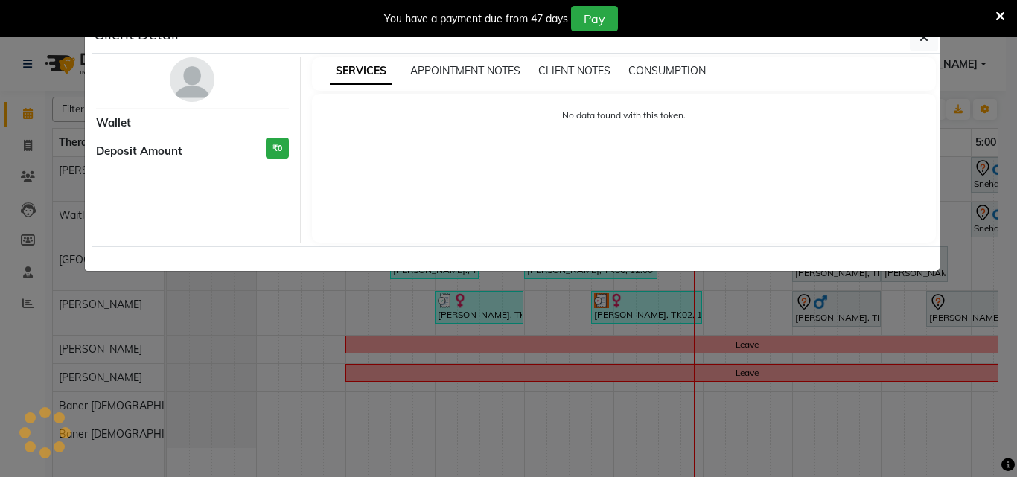
select select "3"
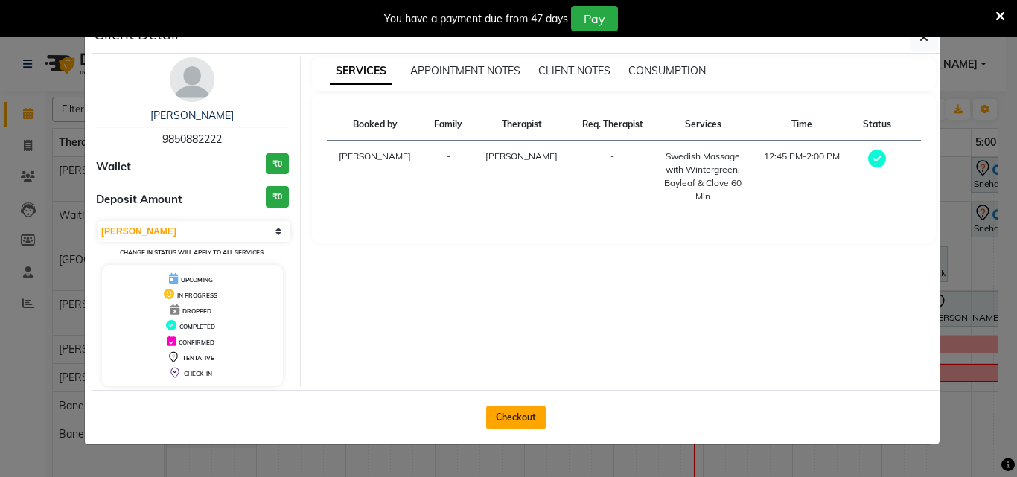
click at [501, 425] on button "Checkout" at bounding box center [516, 418] width 60 height 24
select select "service"
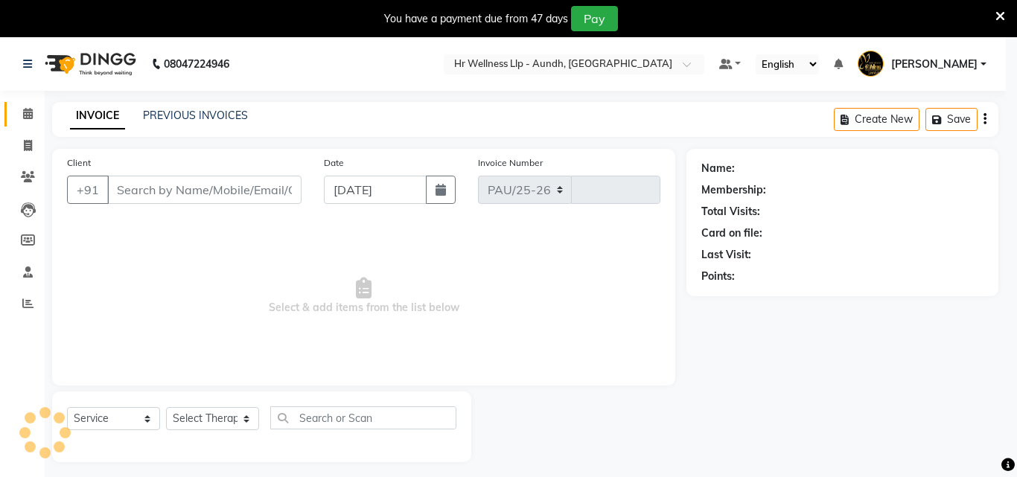
select select "4288"
type input "1186"
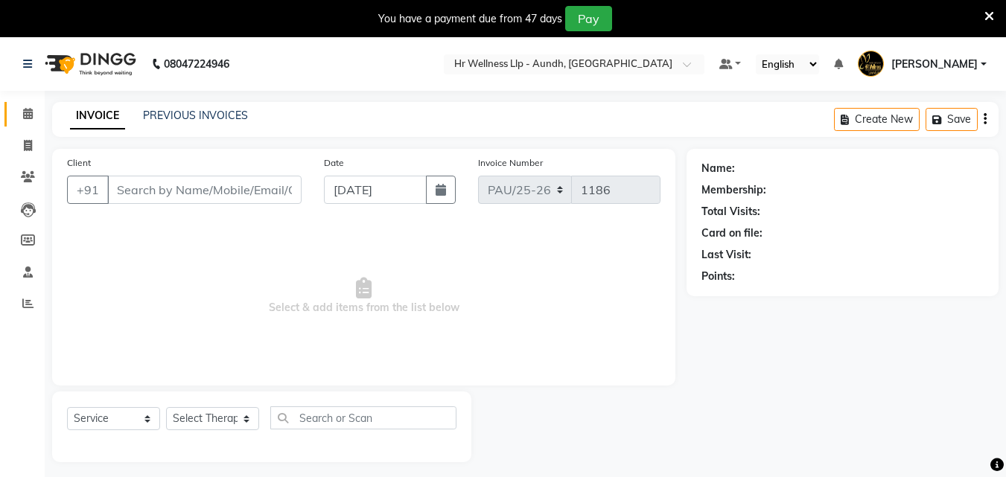
scroll to position [37, 0]
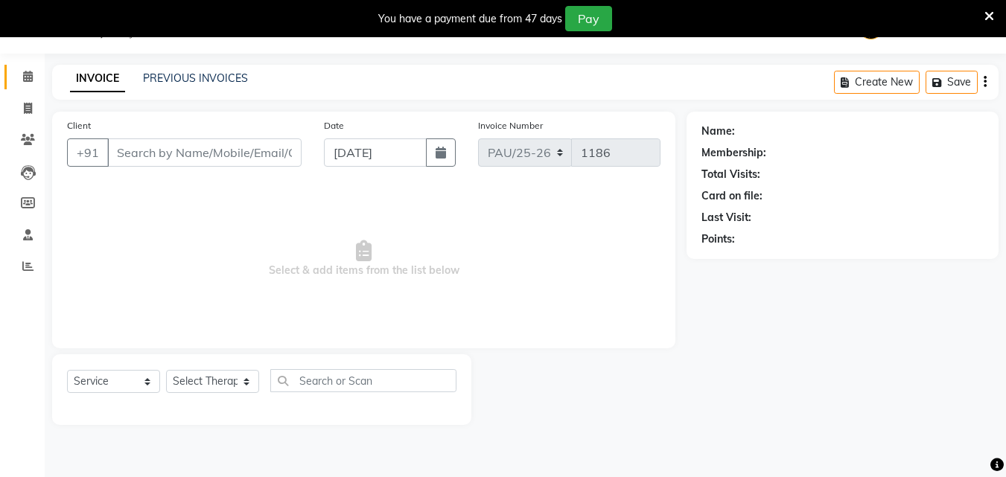
type input "9850882222"
select select "77663"
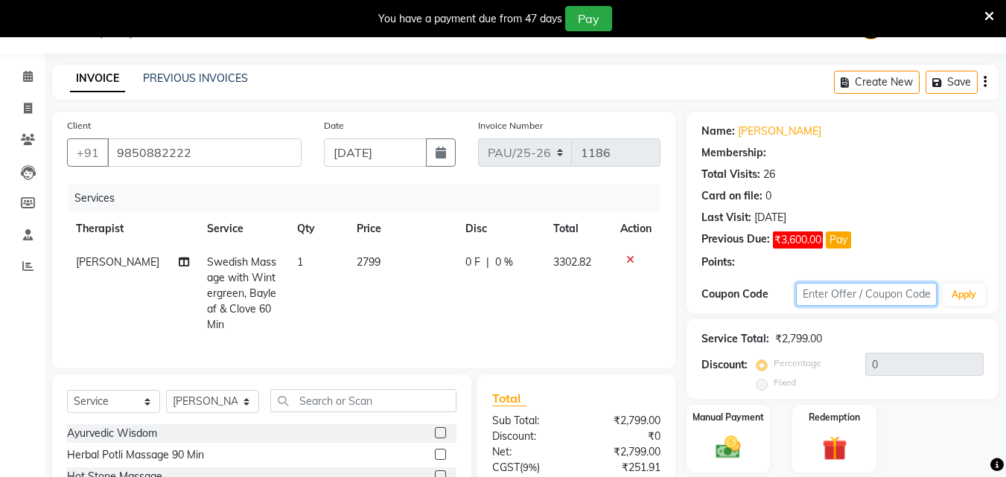
click at [826, 299] on input "text" at bounding box center [866, 294] width 141 height 23
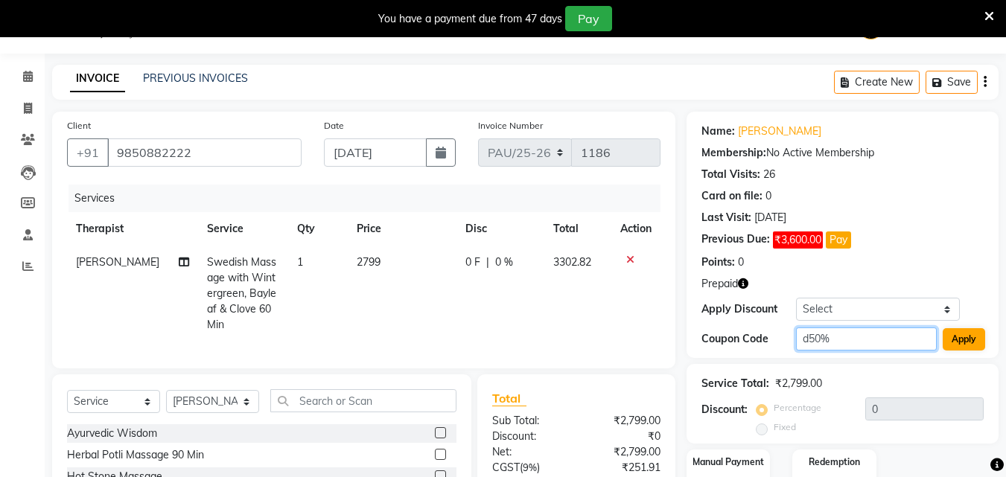
type input "d50%"
click at [979, 343] on button "Apply" at bounding box center [964, 339] width 42 height 22
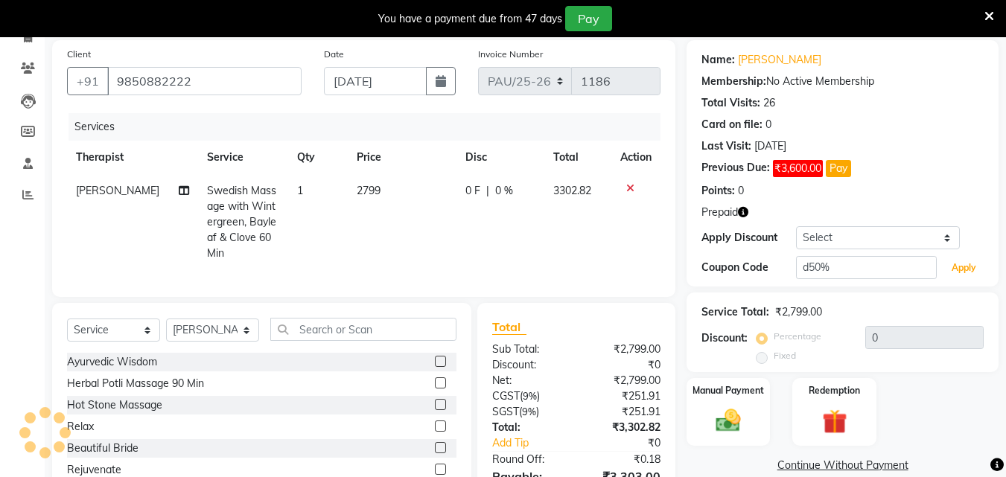
scroll to position [203, 0]
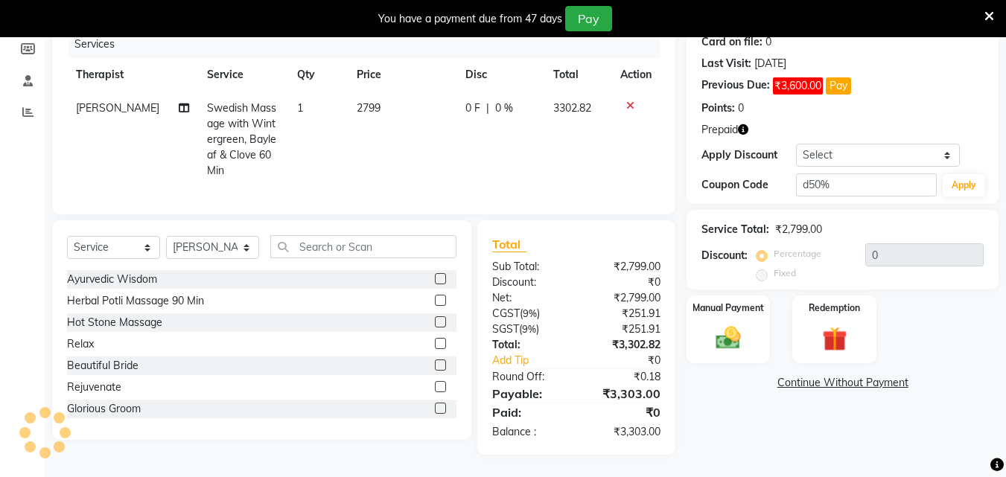
type input "50"
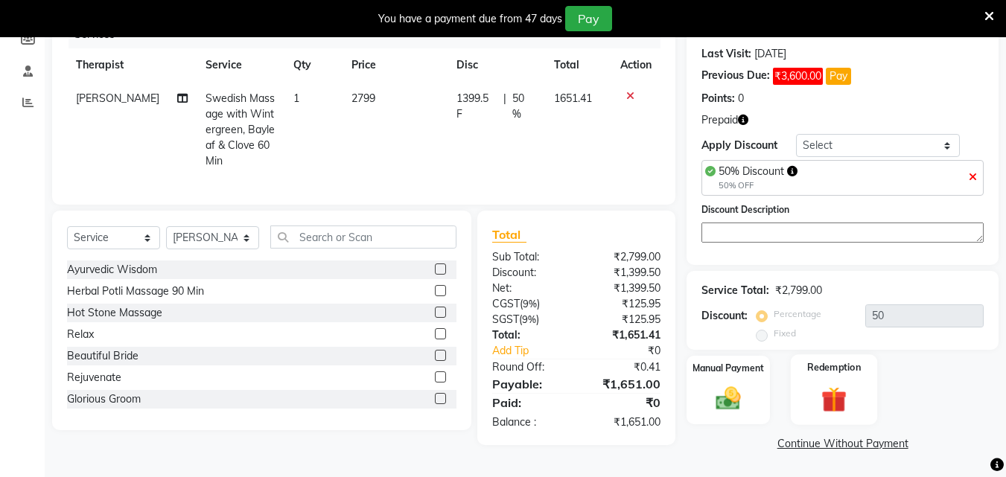
click at [820, 398] on img at bounding box center [834, 400] width 42 height 32
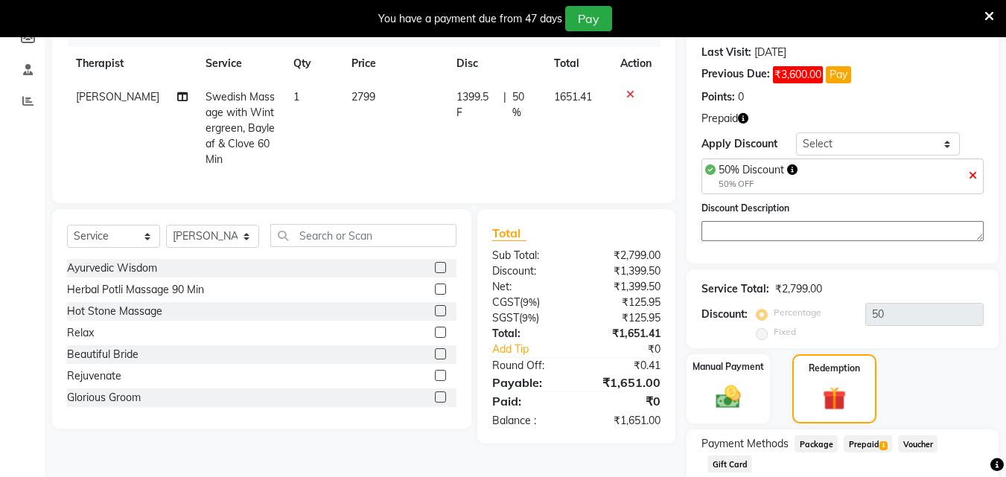
click at [857, 447] on span "Prepaid 1" at bounding box center [868, 444] width 48 height 17
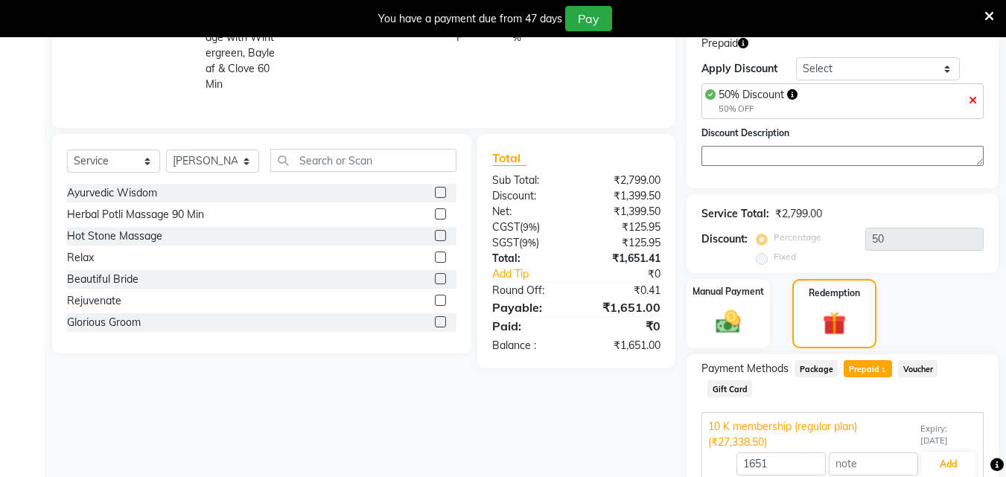
scroll to position [345, 0]
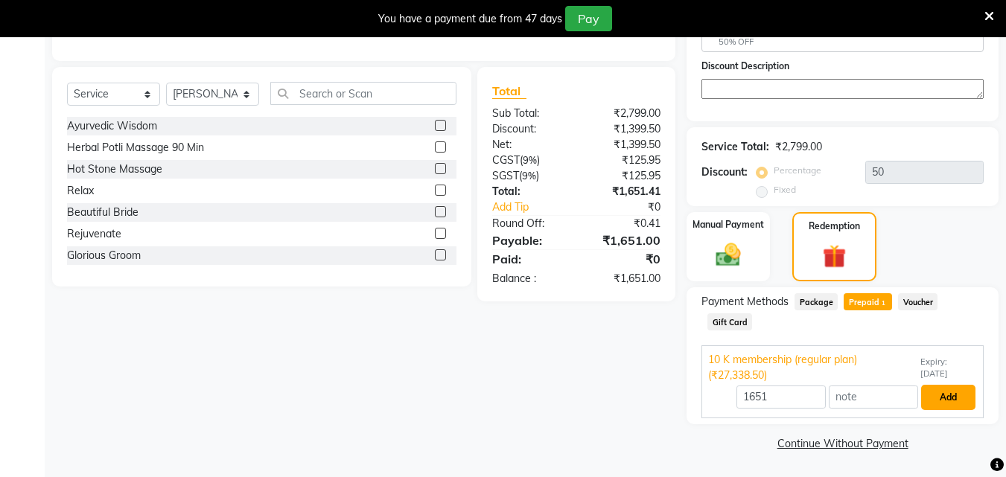
click at [952, 404] on button "Add" at bounding box center [948, 397] width 54 height 25
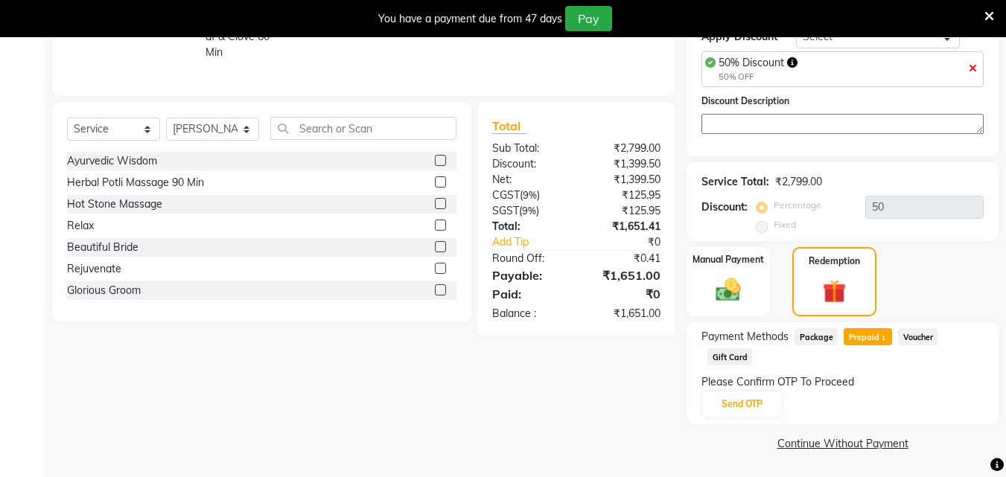
scroll to position [310, 0]
click at [750, 404] on button "Send OTP" at bounding box center [742, 404] width 78 height 25
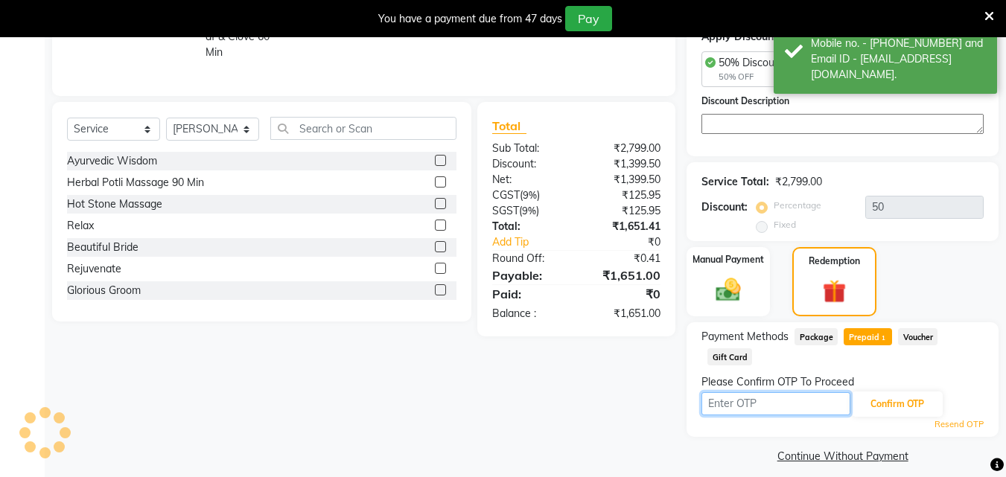
click at [750, 404] on input "text" at bounding box center [775, 403] width 149 height 23
type input "6827"
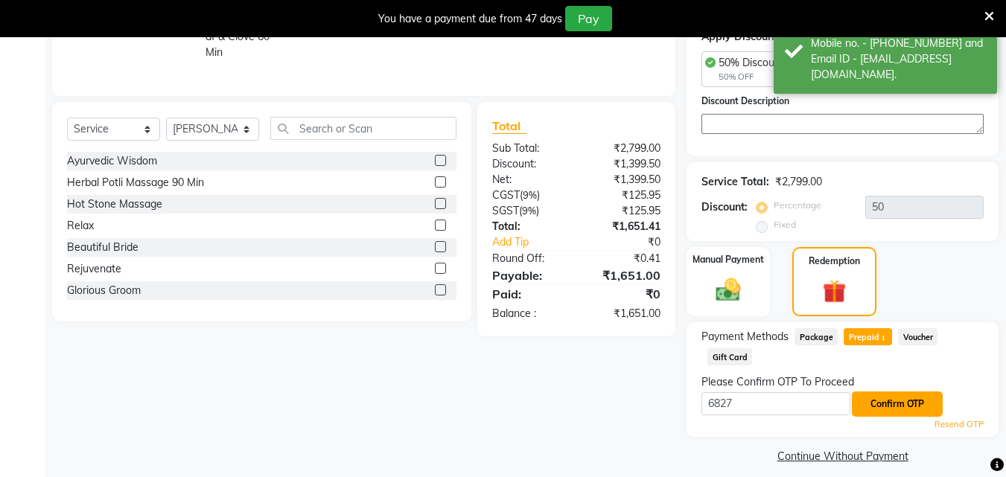
click at [883, 399] on button "Confirm OTP" at bounding box center [897, 404] width 91 height 25
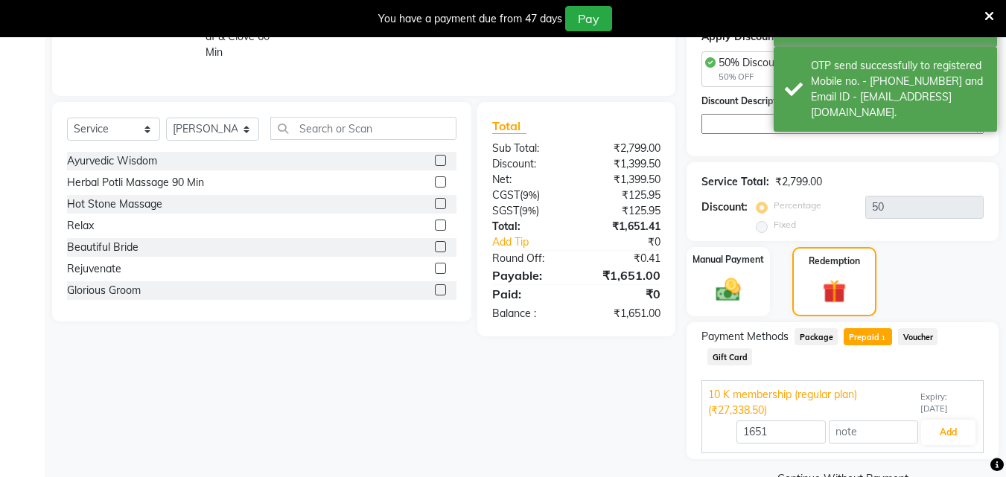
scroll to position [345, 0]
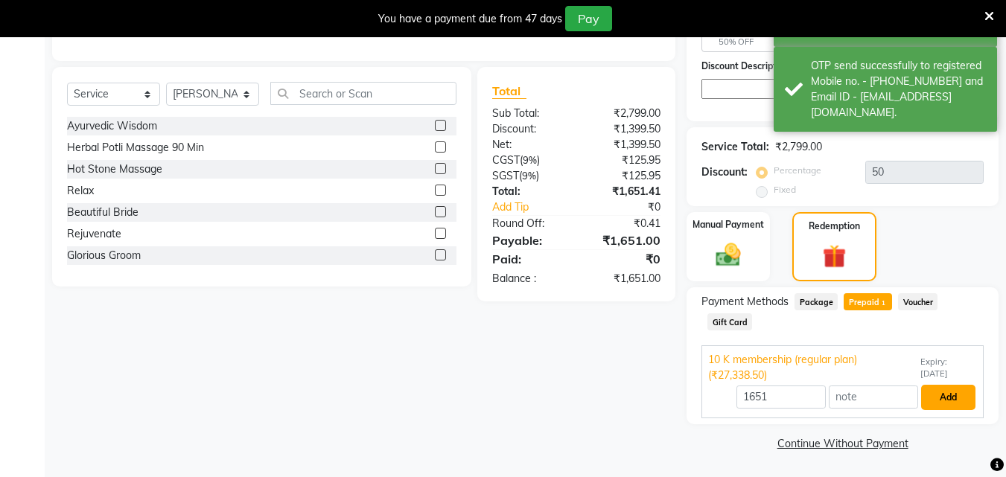
click at [947, 403] on button "Add" at bounding box center [948, 397] width 54 height 25
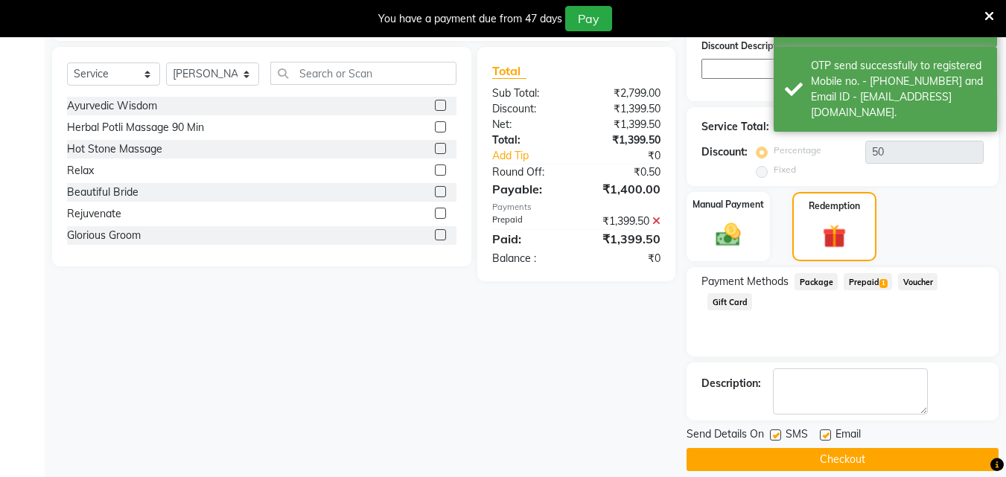
scroll to position [381, 0]
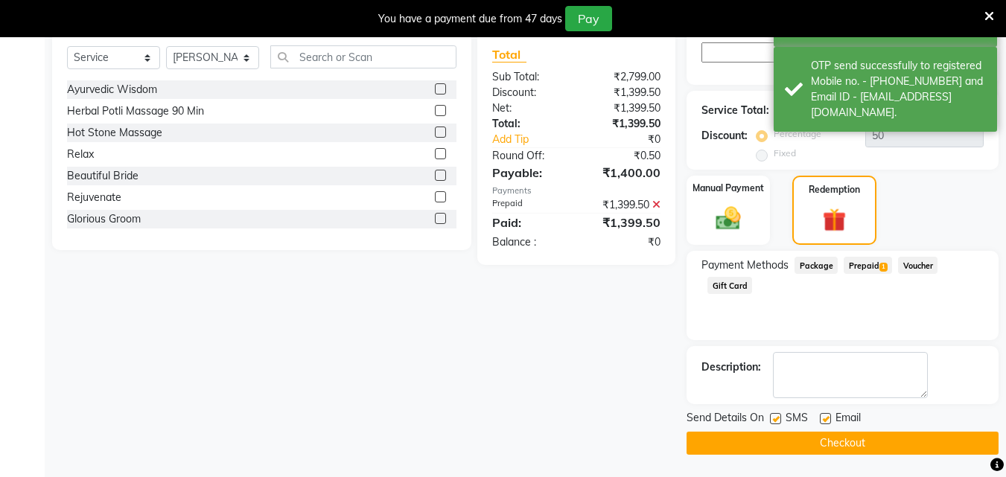
click at [777, 418] on label at bounding box center [775, 418] width 11 height 11
click at [777, 418] on input "checkbox" at bounding box center [775, 420] width 10 height 10
checkbox input "false"
click at [822, 421] on label at bounding box center [825, 418] width 11 height 11
click at [822, 421] on input "checkbox" at bounding box center [825, 420] width 10 height 10
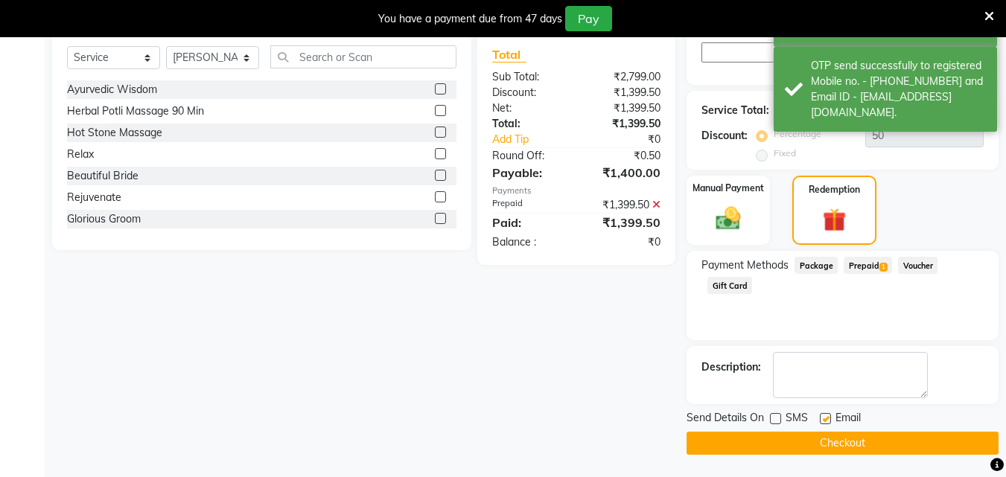
checkbox input "false"
click at [804, 442] on button "Checkout" at bounding box center [842, 443] width 312 height 23
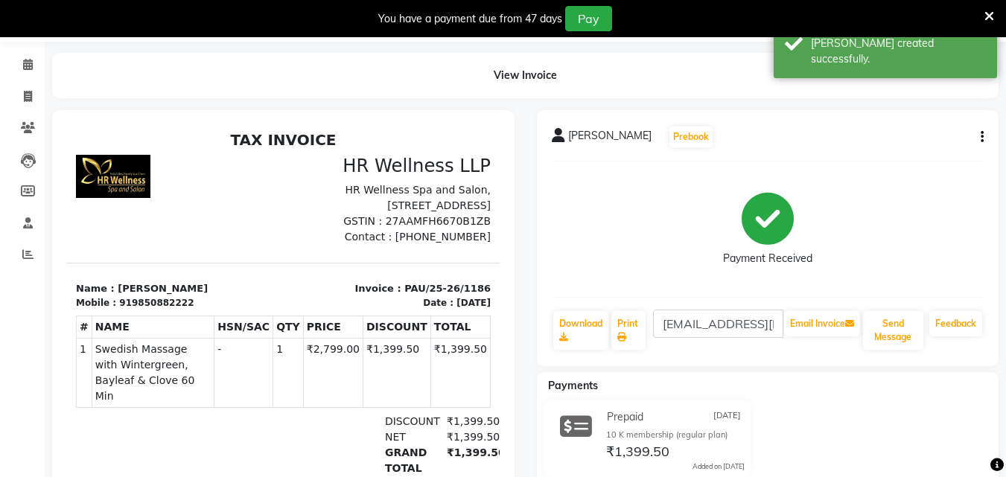
scroll to position [48, 0]
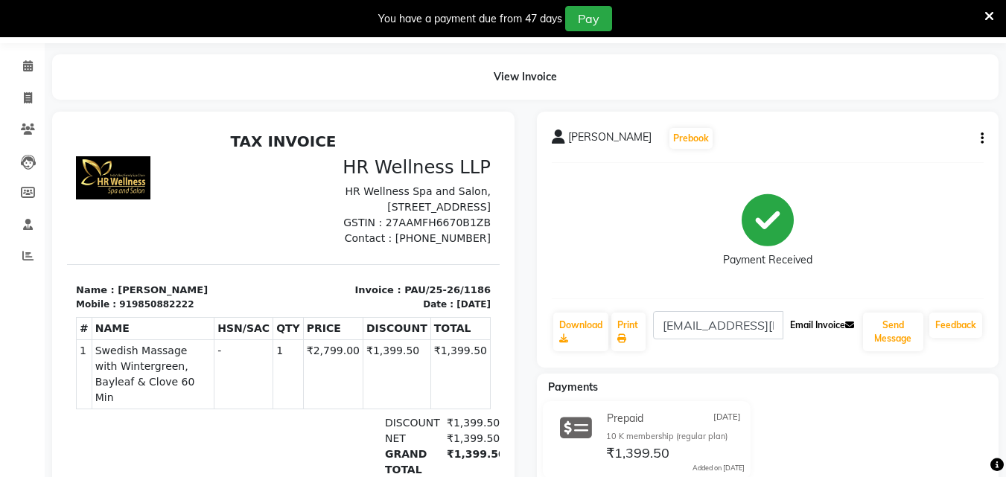
click at [822, 328] on button "Email Invoice" at bounding box center [822, 325] width 76 height 25
click at [31, 69] on icon at bounding box center [28, 65] width 10 height 11
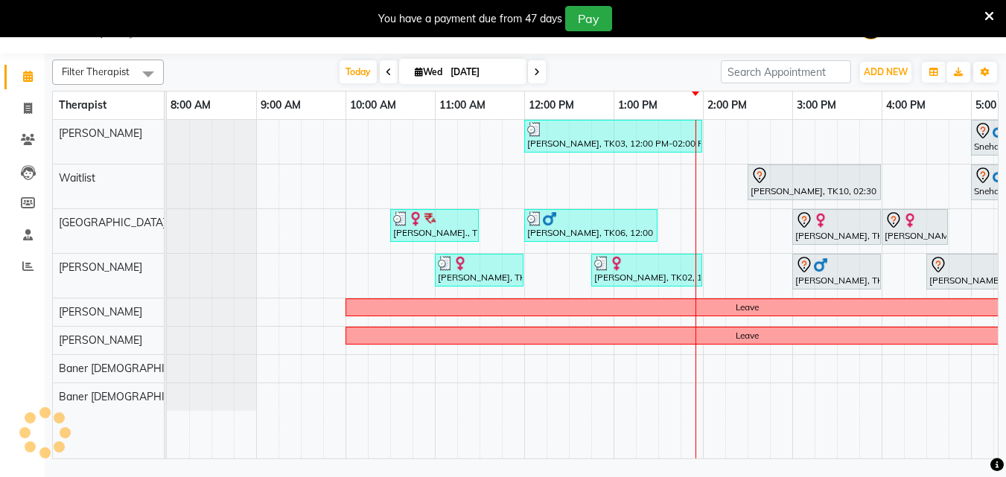
scroll to position [0, 331]
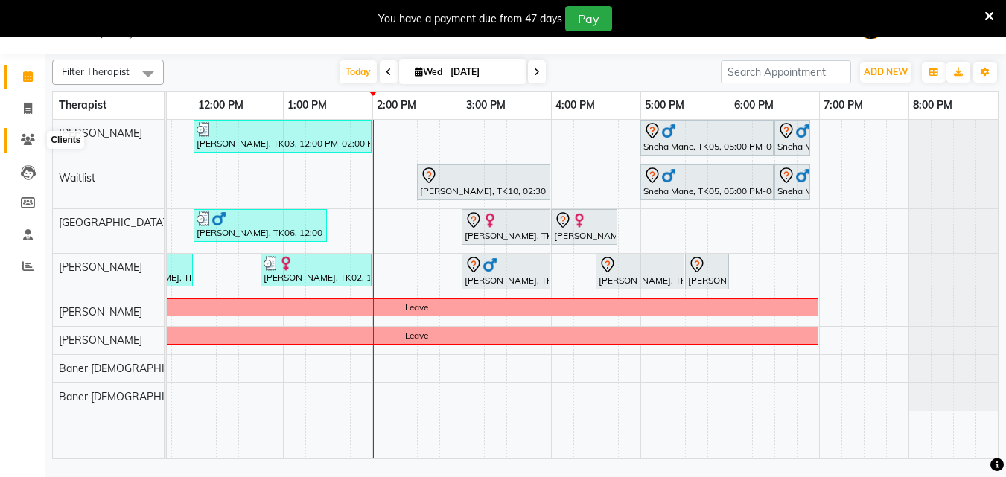
click at [24, 140] on icon at bounding box center [28, 139] width 14 height 11
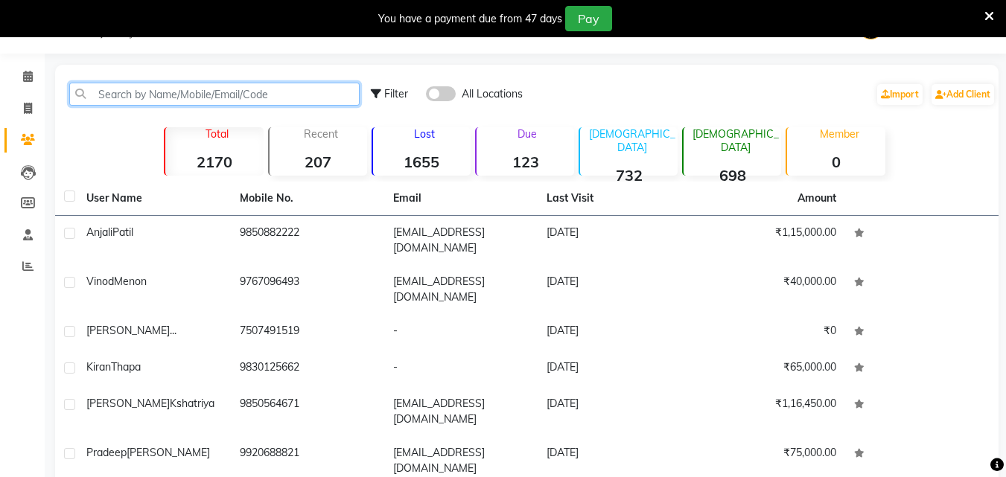
click at [114, 93] on input "text" at bounding box center [214, 94] width 290 height 23
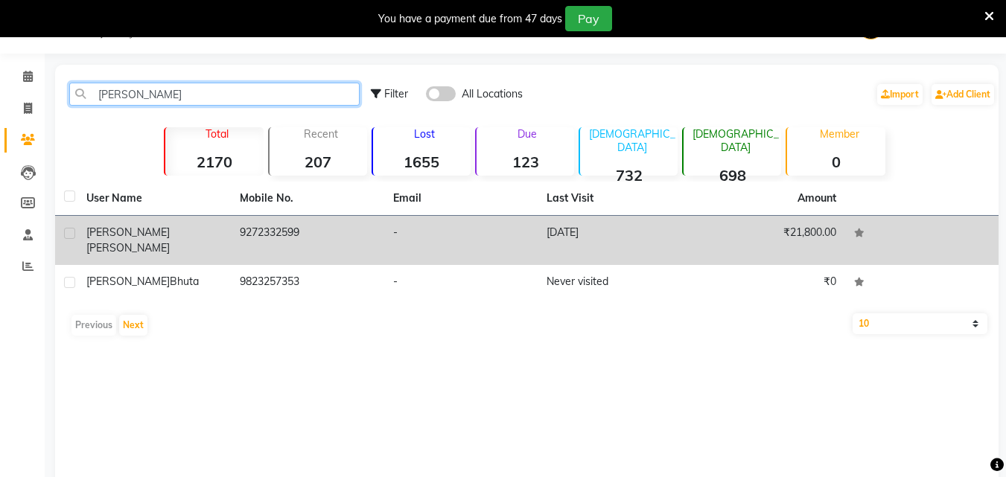
type input "Tejal"
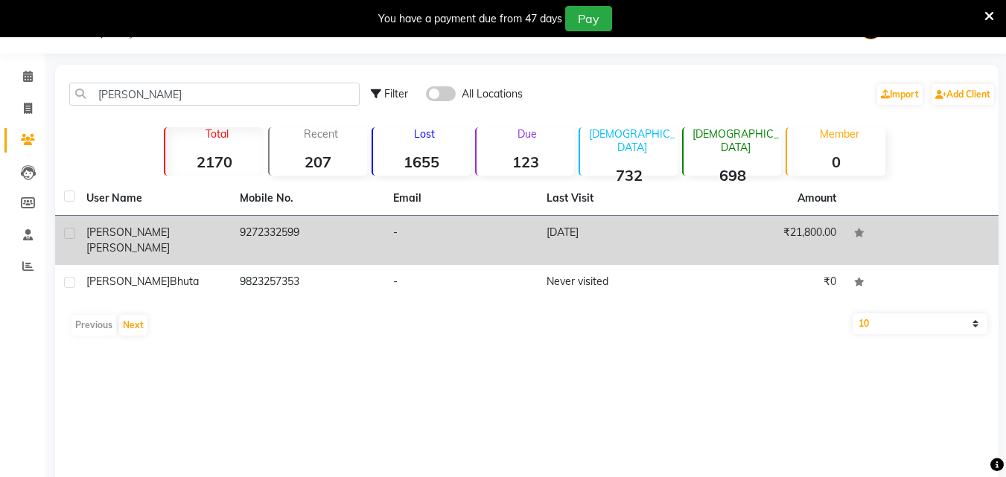
click at [278, 237] on td "9272332599" at bounding box center [307, 240] width 153 height 49
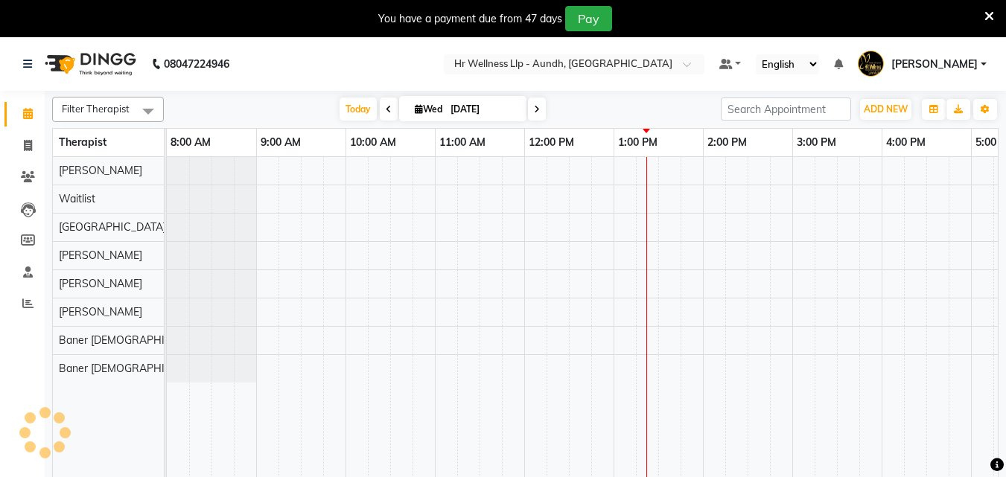
select select "en"
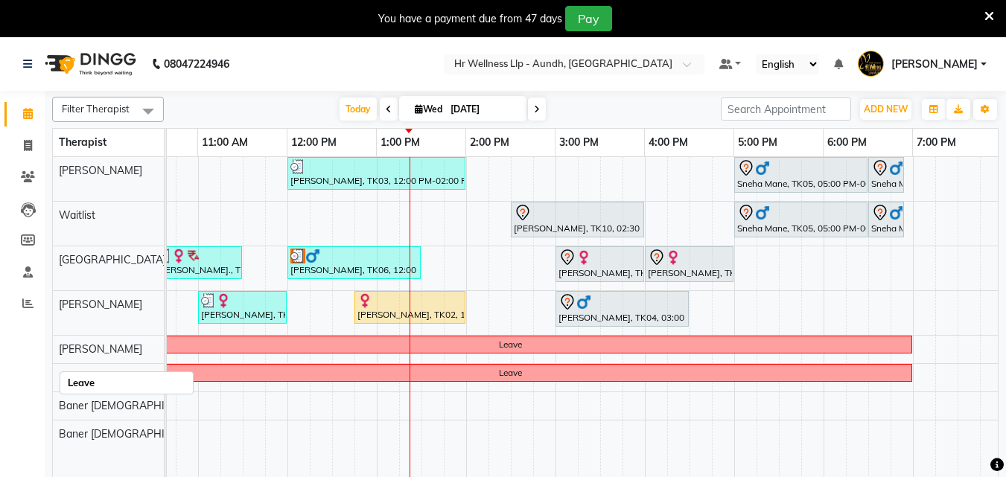
scroll to position [0, 237]
click at [701, 309] on div "[PERSON_NAME], TK03, 12:00 PM-02:00 PM, Massage 90 Min Sneha Mane, TK05, 05:00 …" at bounding box center [511, 326] width 1162 height 339
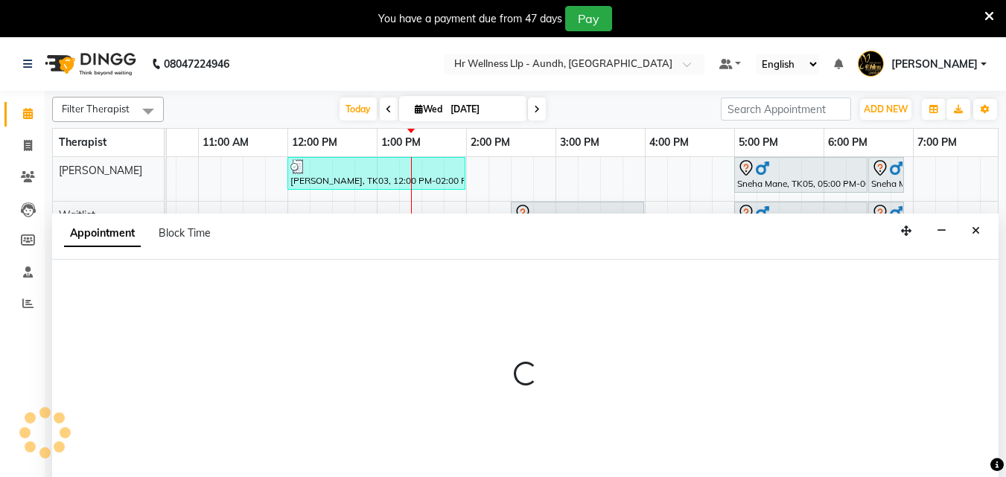
select select "77663"
select select "tentative"
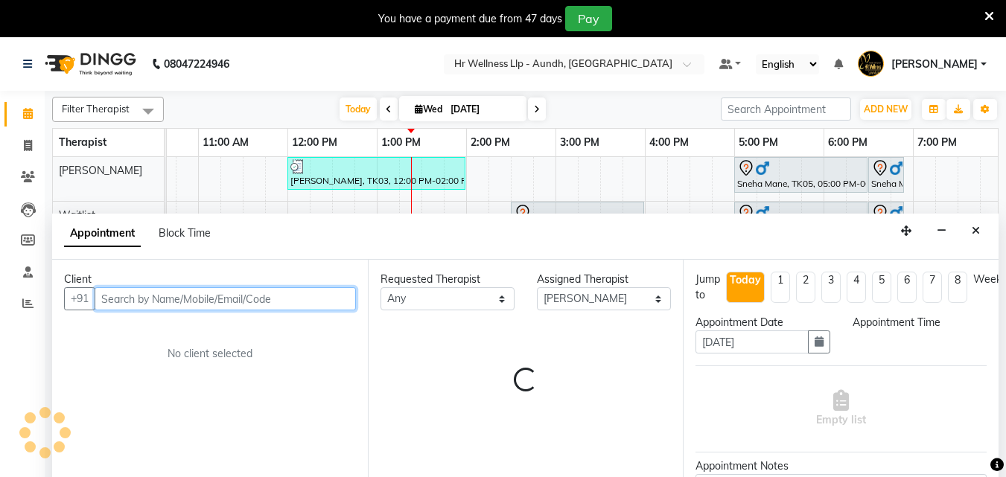
scroll to position [37, 0]
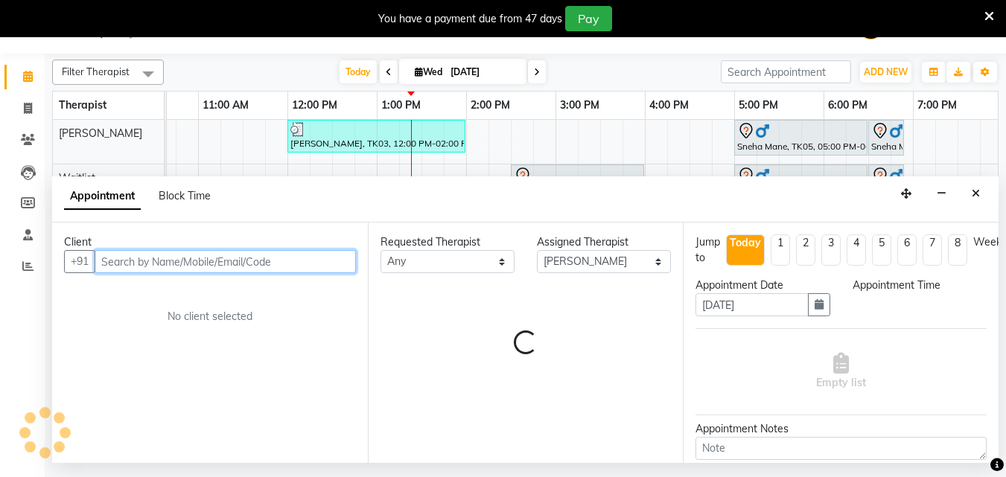
select select "990"
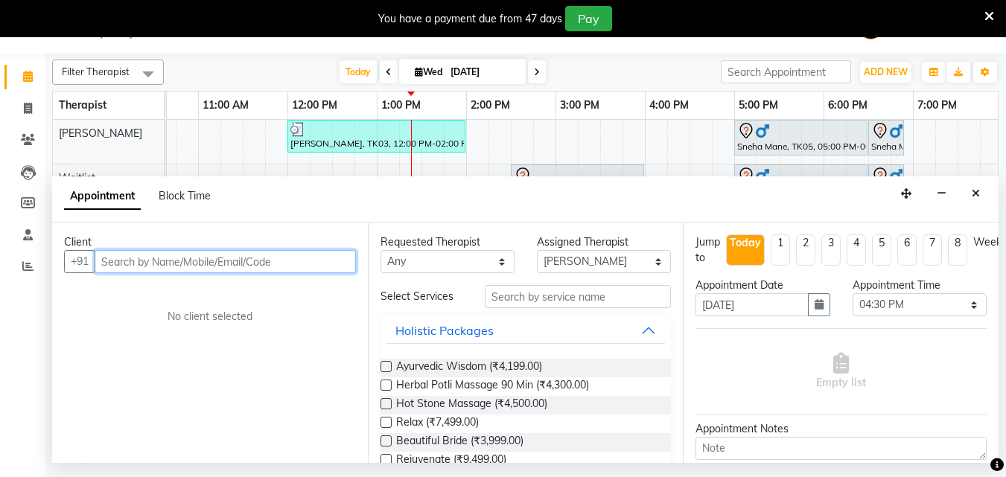
click at [133, 264] on input "text" at bounding box center [225, 261] width 261 height 23
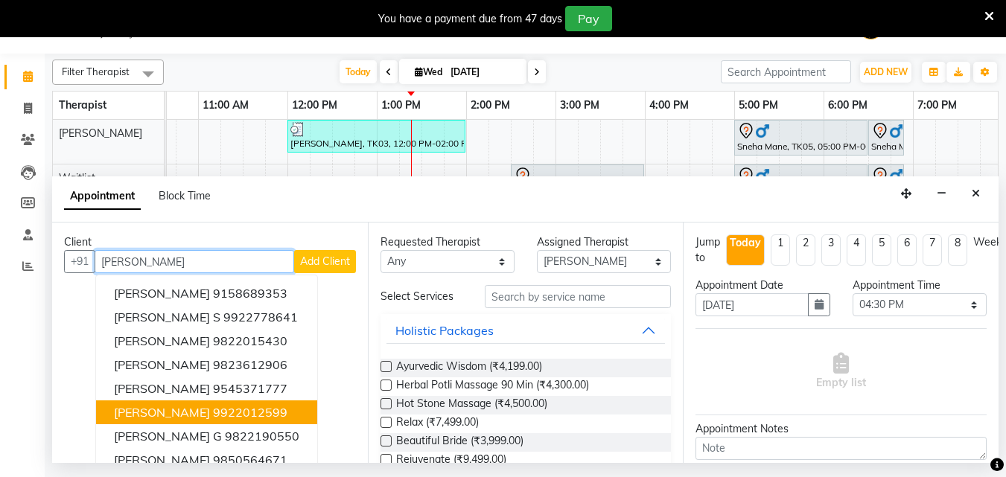
scroll to position [63, 0]
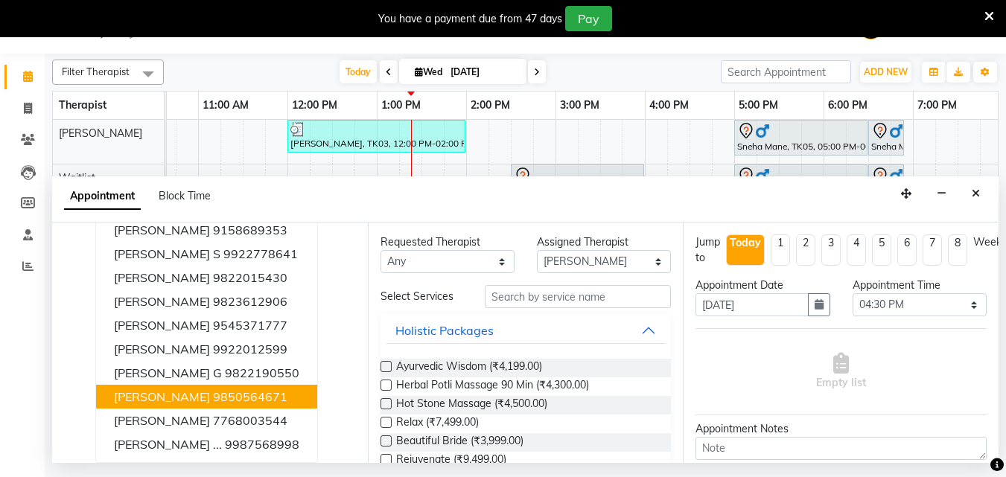
click at [218, 397] on button "[PERSON_NAME] 9850564671" at bounding box center [206, 397] width 221 height 24
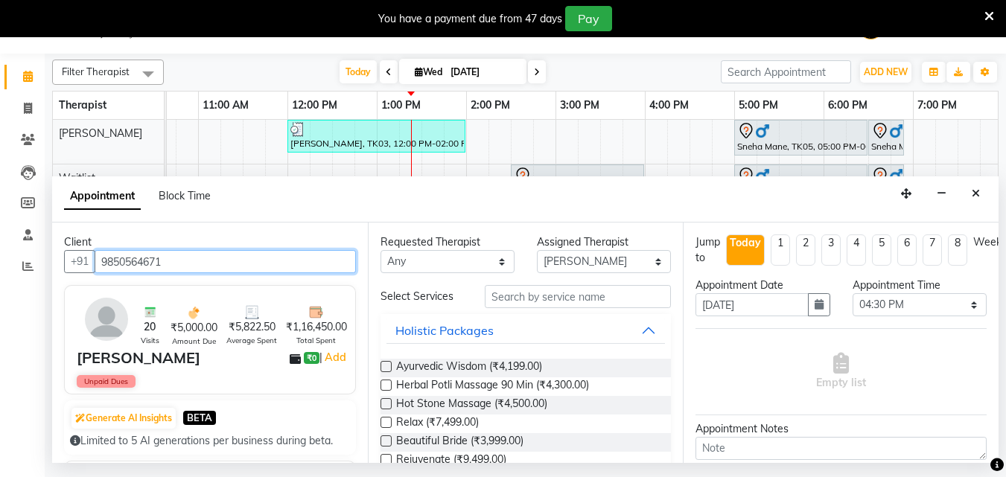
type input "9850564671"
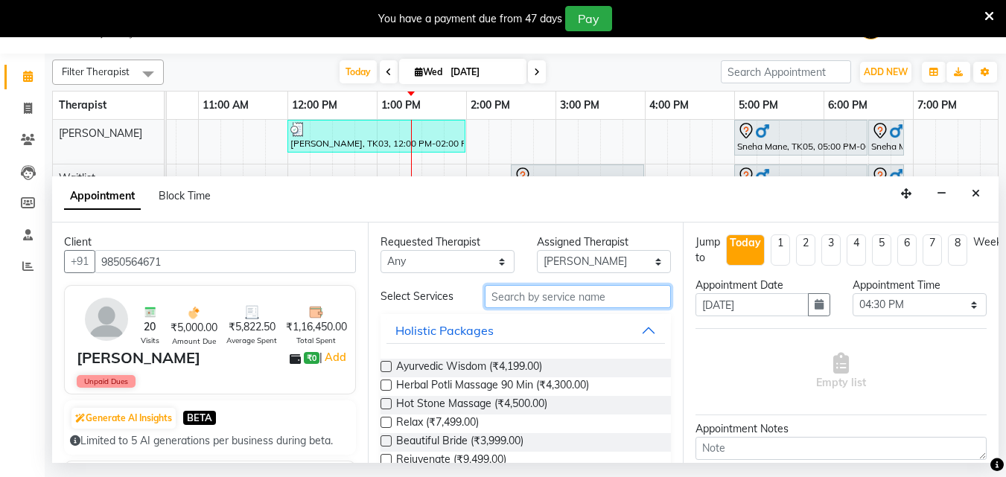
click at [518, 290] on input "text" at bounding box center [578, 296] width 186 height 23
click at [516, 293] on input "text" at bounding box center [578, 296] width 186 height 23
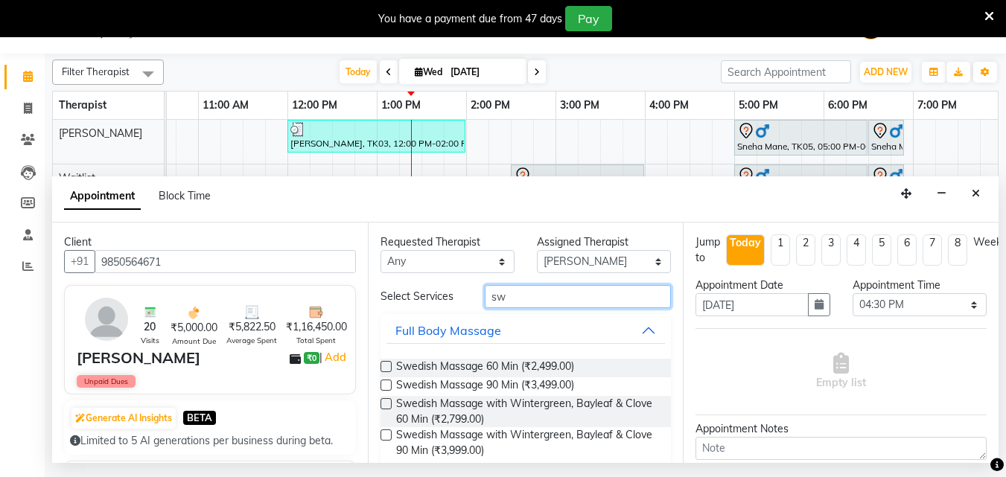
type input "sw"
click at [386, 405] on label at bounding box center [385, 403] width 11 height 11
click at [386, 405] on input "checkbox" at bounding box center [385, 406] width 10 height 10
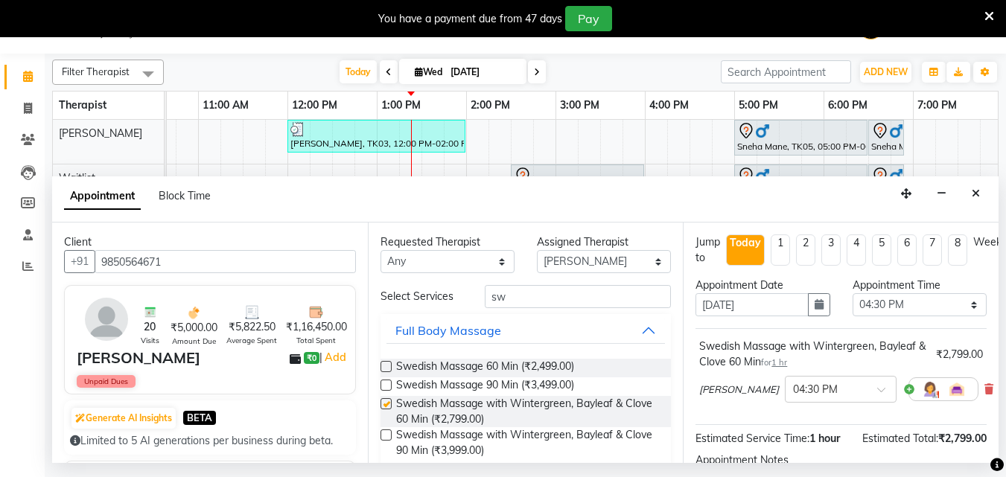
checkbox input "false"
click at [984, 394] on icon at bounding box center [988, 389] width 9 height 10
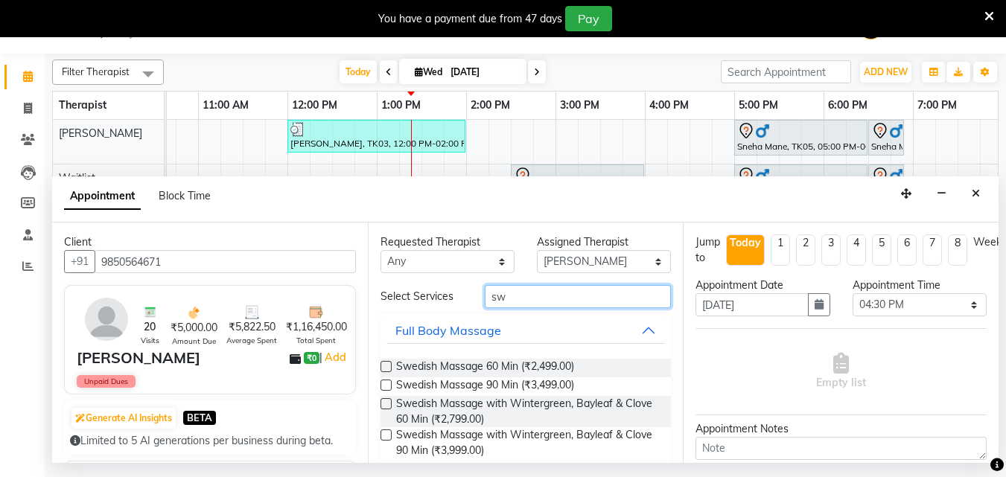
click at [540, 301] on input "sw" at bounding box center [578, 296] width 186 height 23
type input "s"
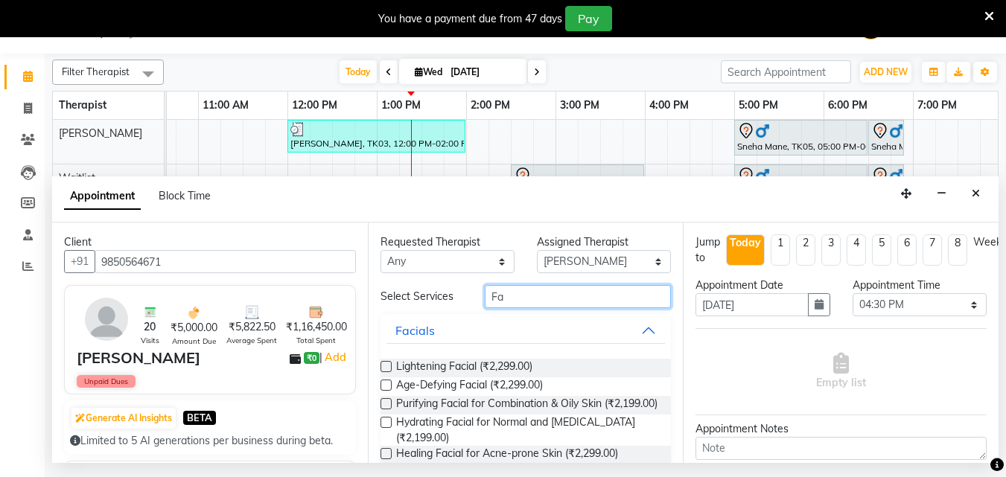
type input "Fa"
click at [391, 365] on label at bounding box center [385, 366] width 11 height 11
click at [390, 365] on input "checkbox" at bounding box center [385, 368] width 10 height 10
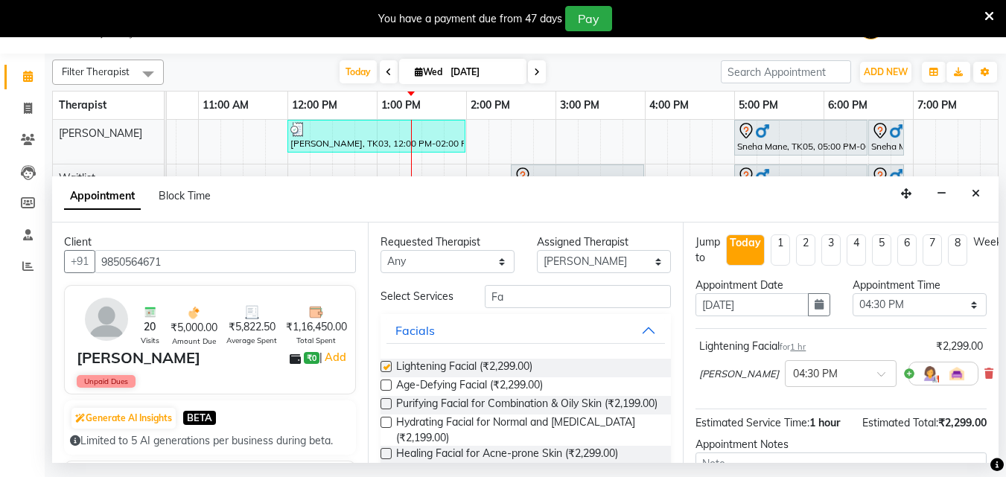
checkbox input "false"
click at [526, 295] on input "Fa" at bounding box center [578, 296] width 186 height 23
type input "F"
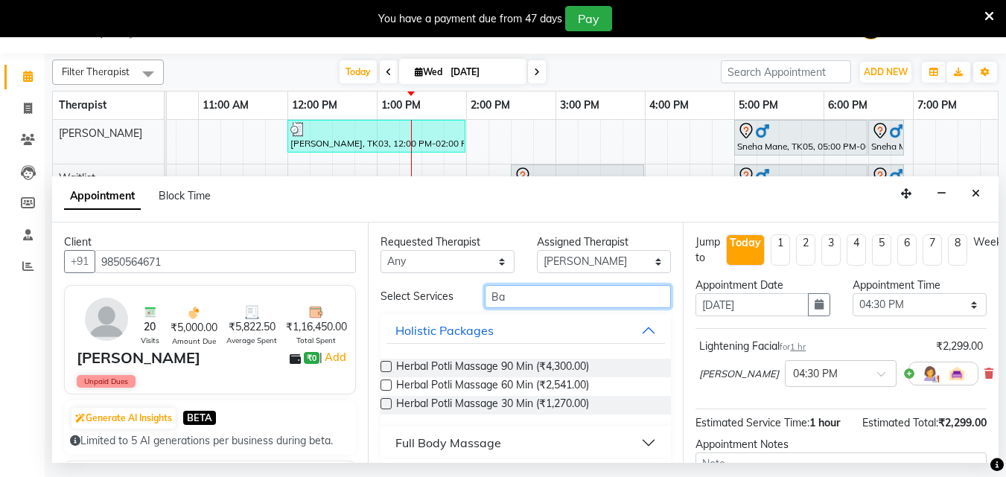
type input "Ba"
click at [447, 439] on div "Full Body Massage" at bounding box center [448, 443] width 106 height 18
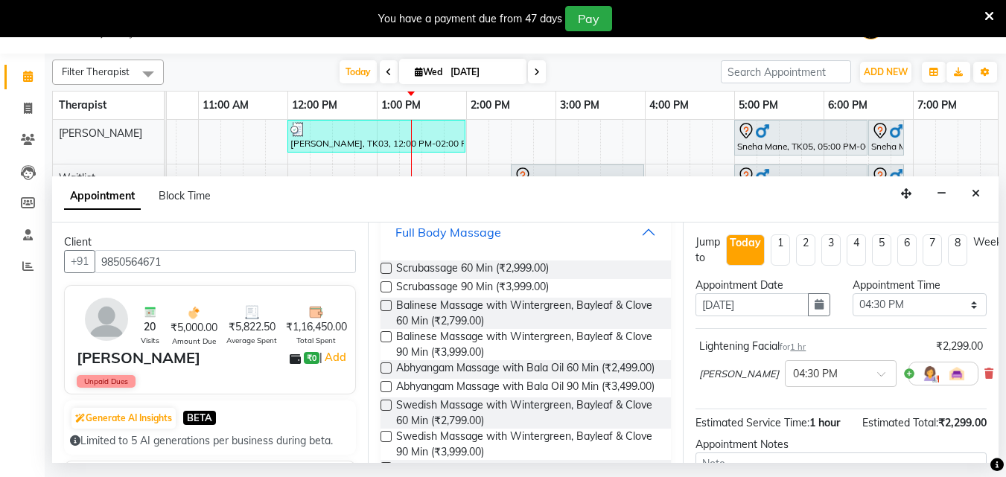
scroll to position [360, 0]
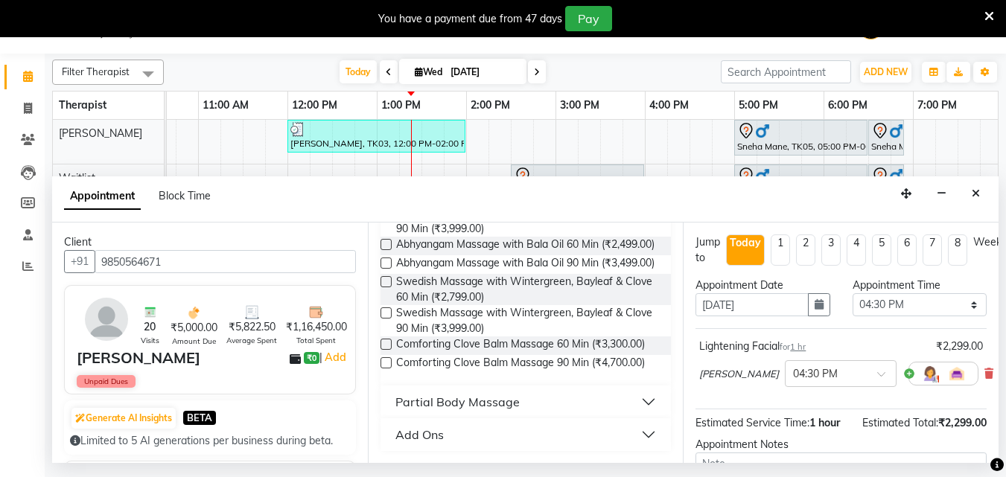
click at [424, 443] on div "Add Ons" at bounding box center [419, 435] width 48 height 18
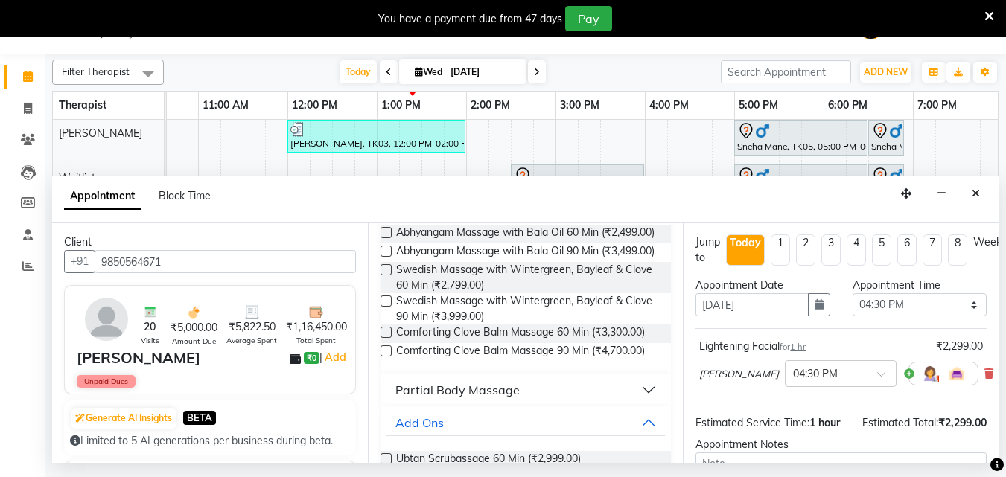
click at [451, 399] on div "Partial Body Massage" at bounding box center [457, 390] width 124 height 18
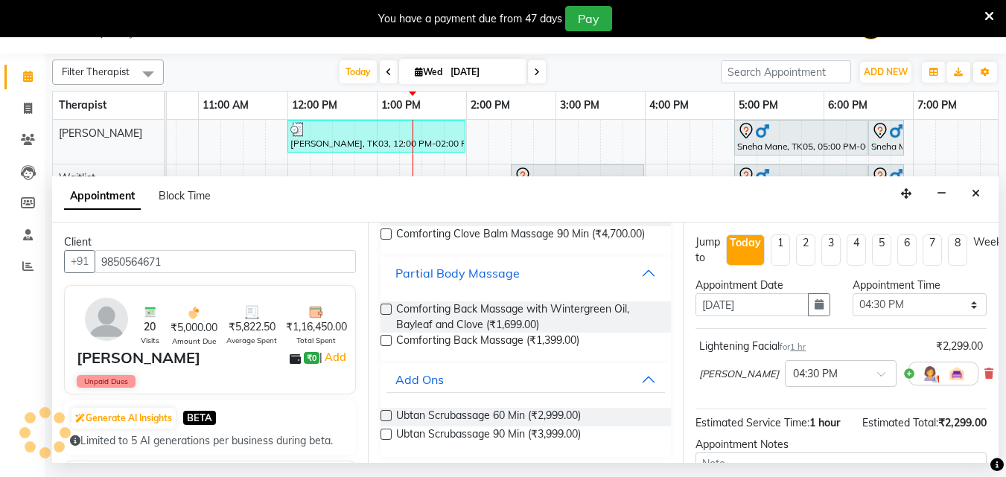
scroll to position [494, 0]
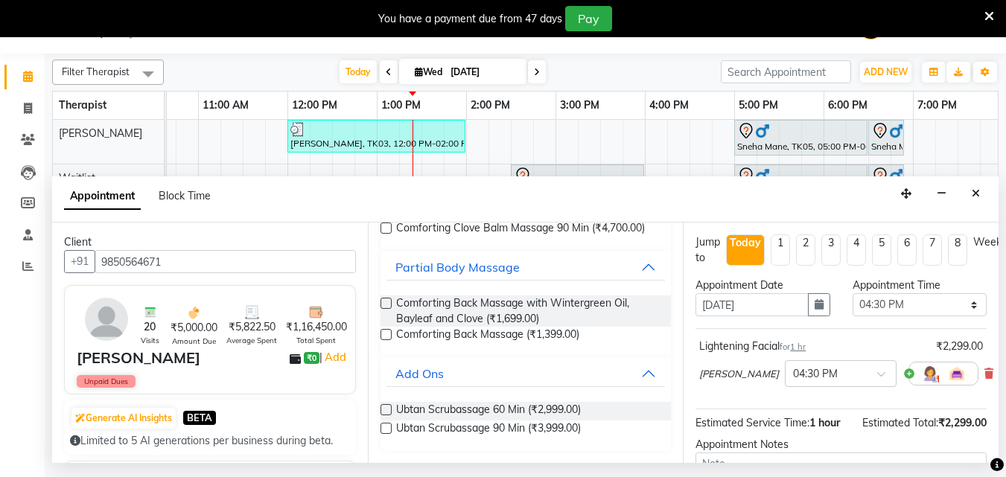
click at [388, 332] on label at bounding box center [385, 334] width 11 height 11
click at [388, 332] on input "checkbox" at bounding box center [385, 336] width 10 height 10
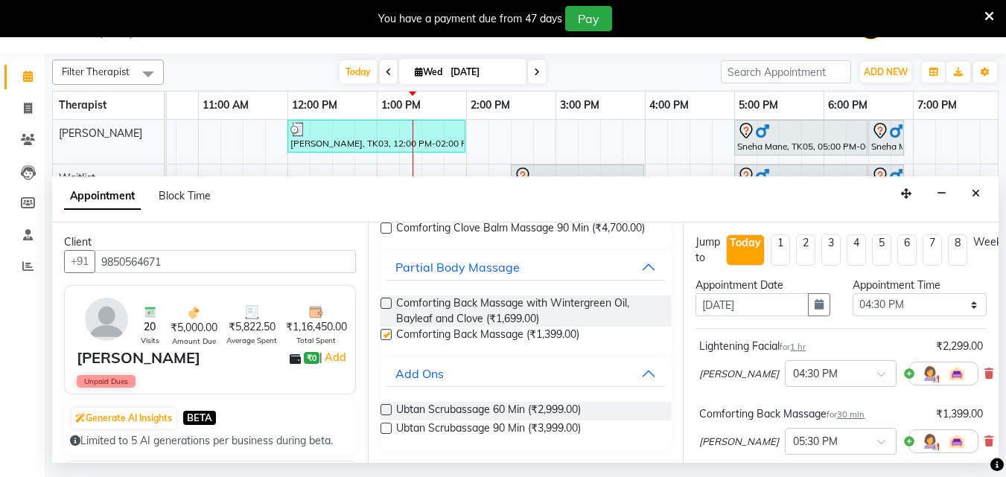
checkbox input "false"
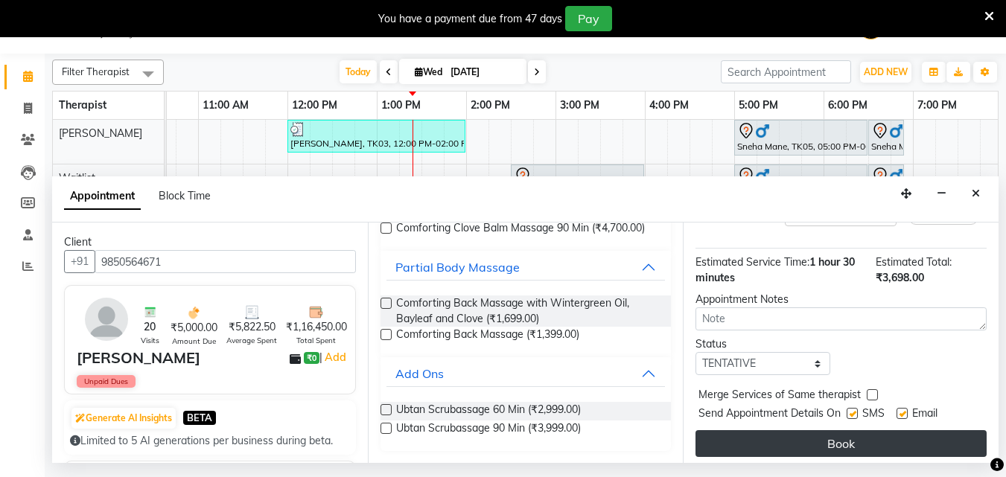
scroll to position [246, 0]
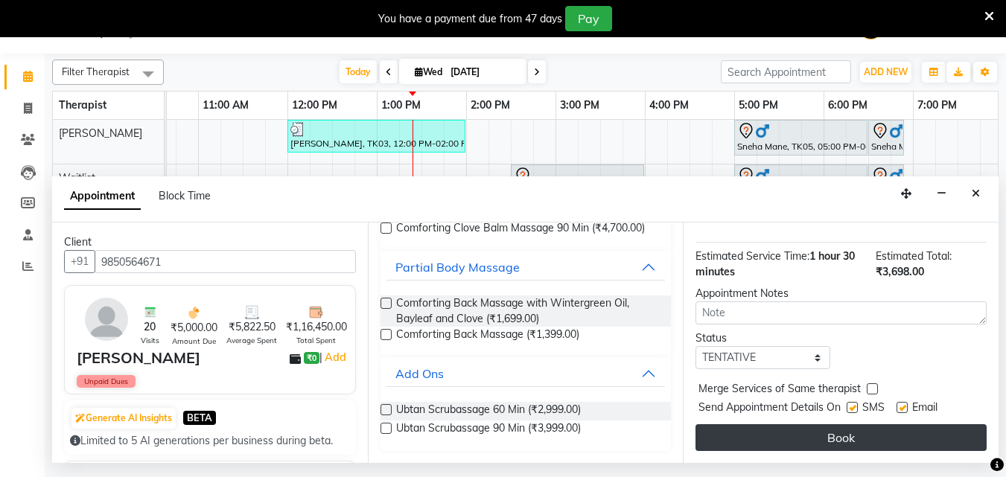
click at [745, 429] on button "Book" at bounding box center [840, 437] width 291 height 27
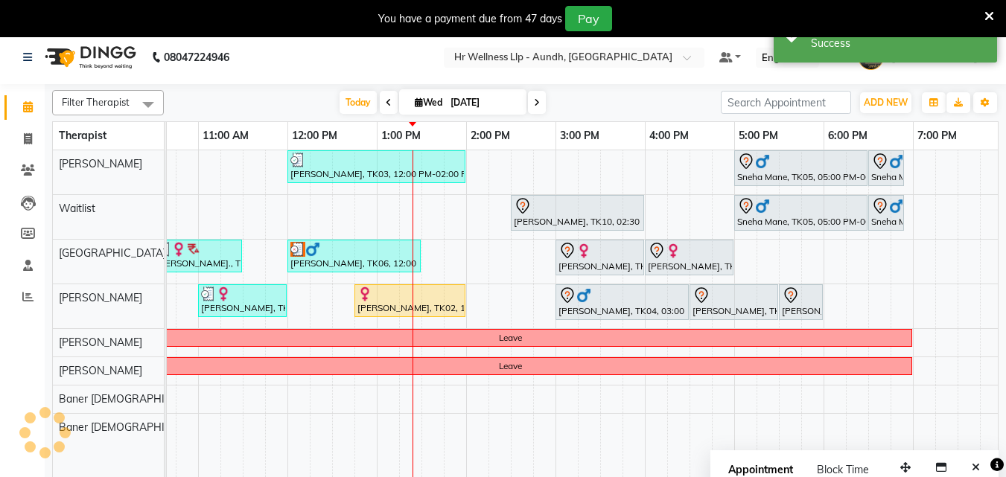
scroll to position [0, 0]
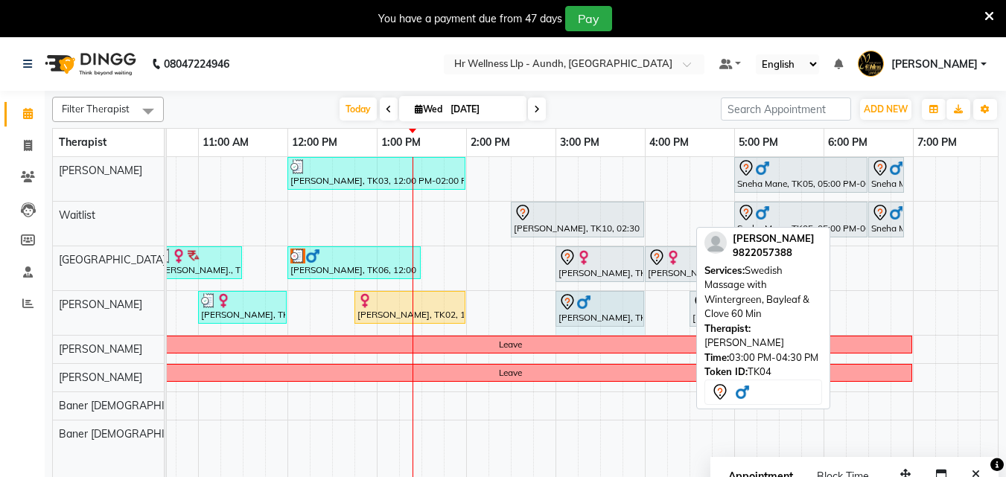
drag, startPoint x: 687, startPoint y: 305, endPoint x: 632, endPoint y: 320, distance: 57.3
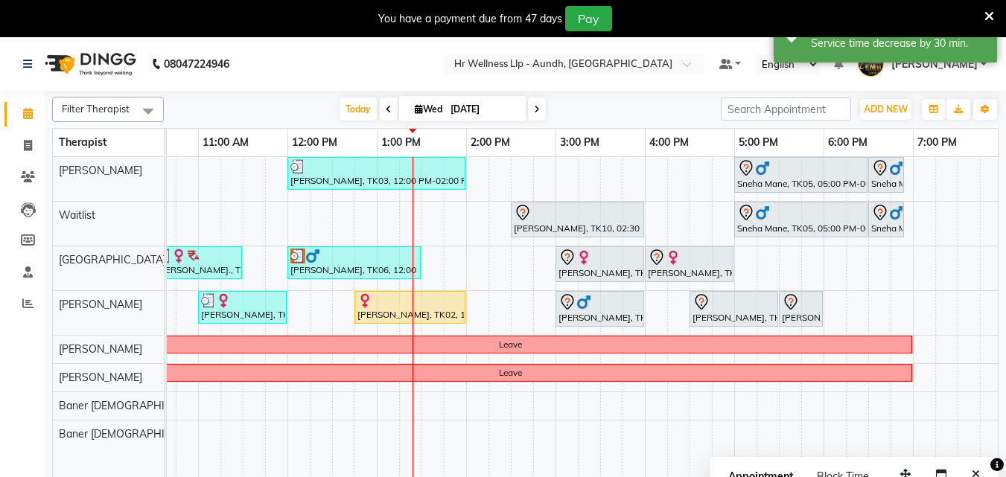
click at [534, 111] on icon at bounding box center [537, 109] width 6 height 9
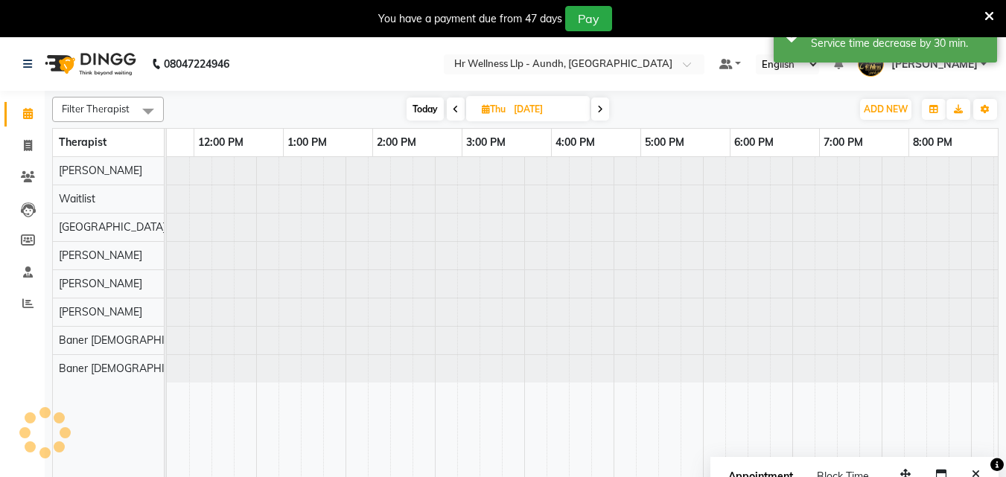
scroll to position [0, 331]
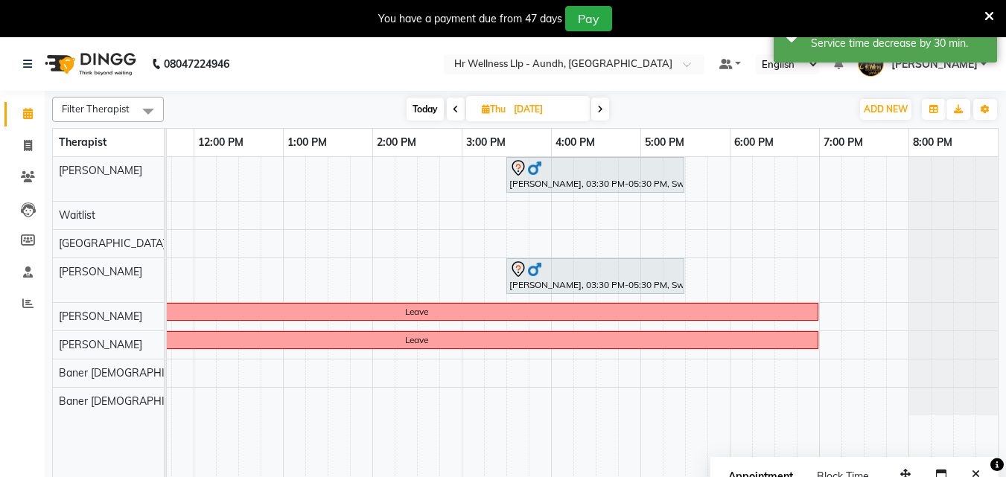
click at [448, 112] on span at bounding box center [456, 109] width 18 height 23
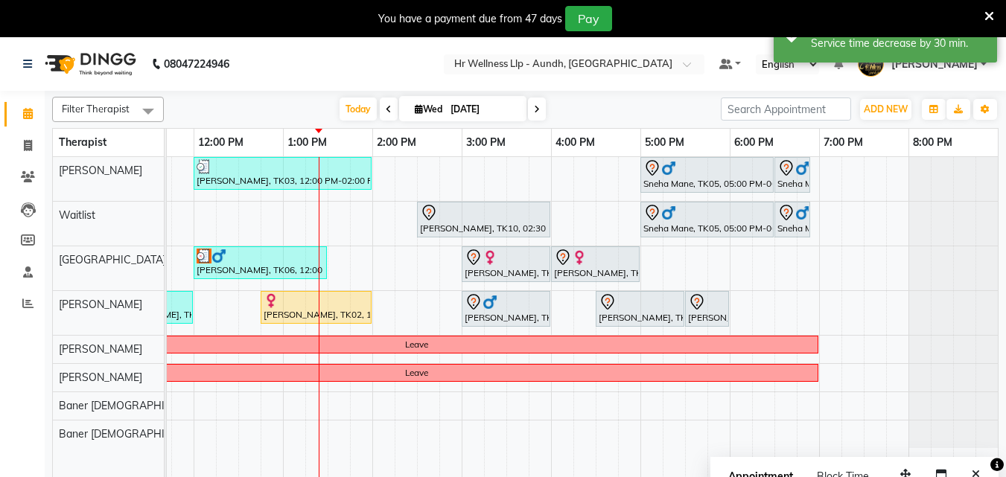
click at [528, 113] on span at bounding box center [537, 109] width 18 height 23
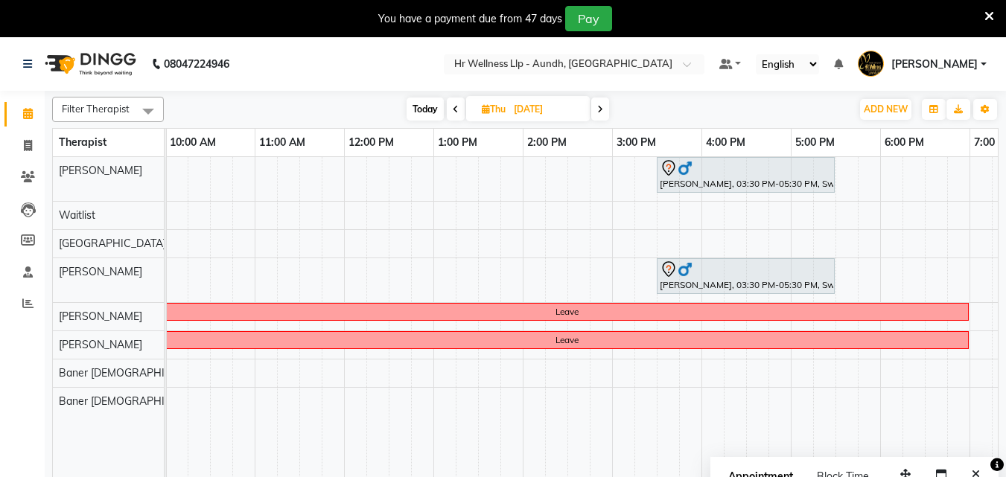
scroll to position [0, 0]
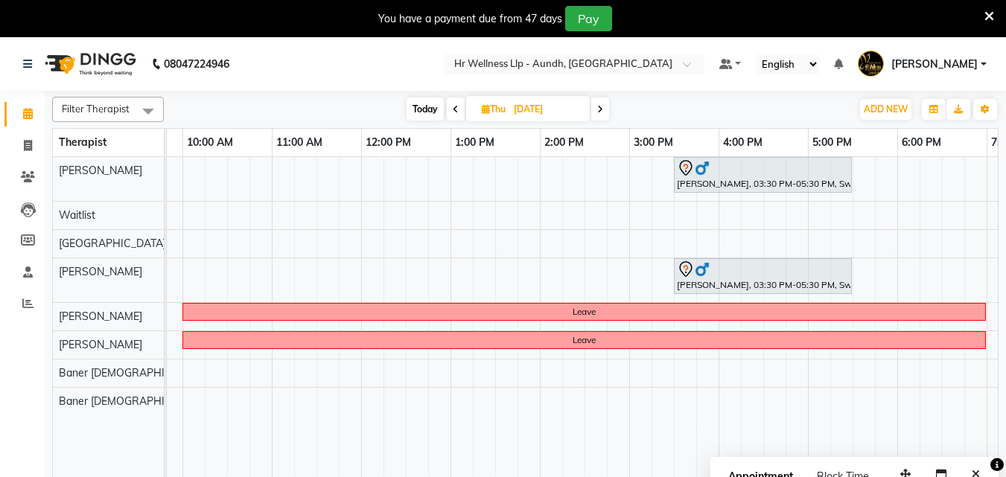
click at [456, 108] on icon at bounding box center [456, 109] width 6 height 9
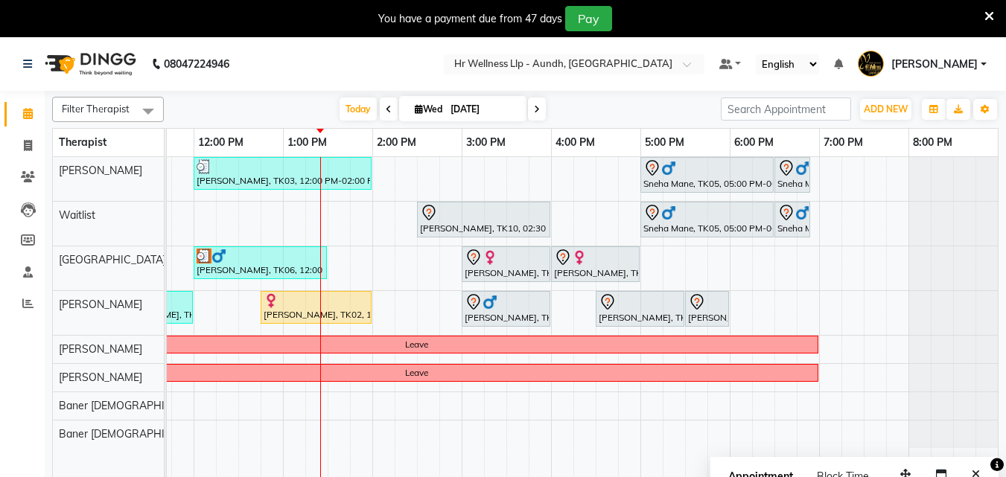
click at [539, 110] on span at bounding box center [537, 109] width 18 height 23
type input "[DATE]"
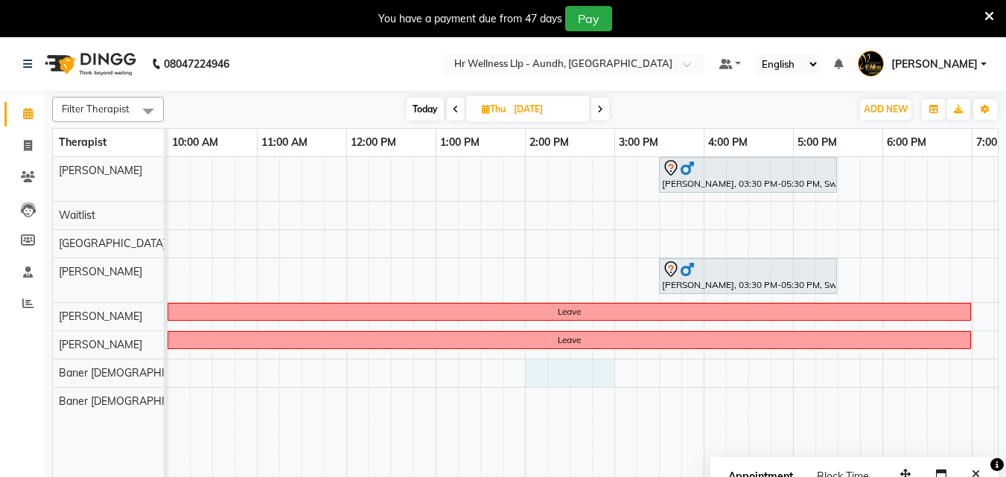
drag, startPoint x: 537, startPoint y: 379, endPoint x: 599, endPoint y: 375, distance: 62.7
click at [613, 372] on div "[PERSON_NAME], 03:30 PM-05:30 PM, Swedish Massage with Wintergreen, Bayleaf & C…" at bounding box center [570, 326] width 1162 height 339
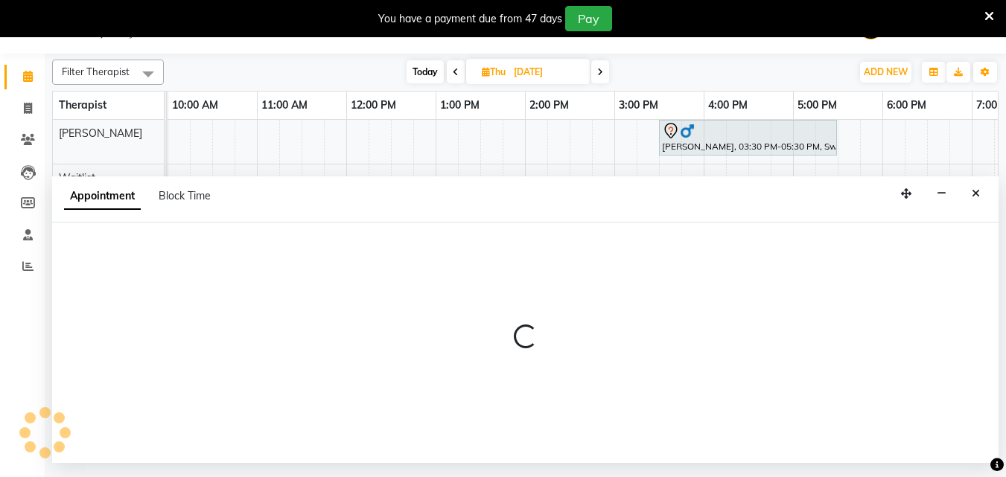
select select "54765"
select select "840"
select select "tentative"
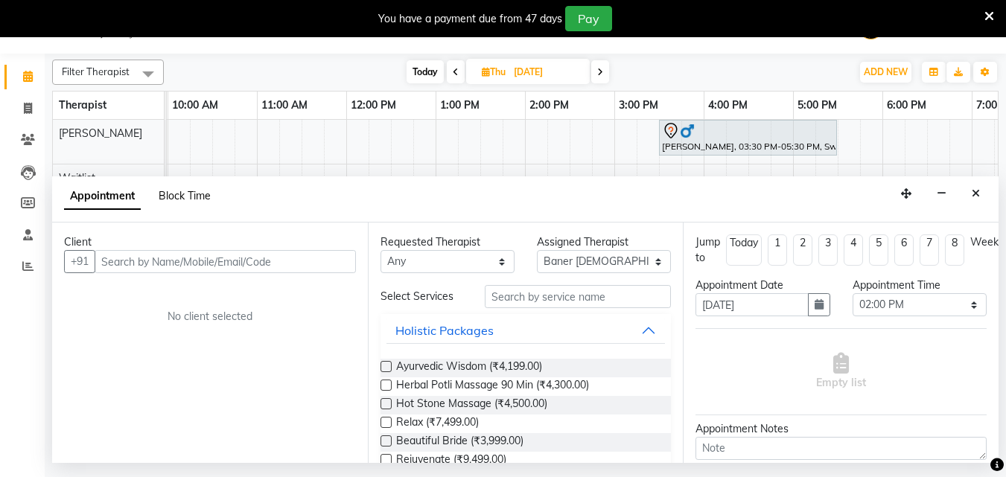
click at [175, 200] on span "Block Time" at bounding box center [185, 195] width 52 height 13
select select "54765"
select select "840"
select select "900"
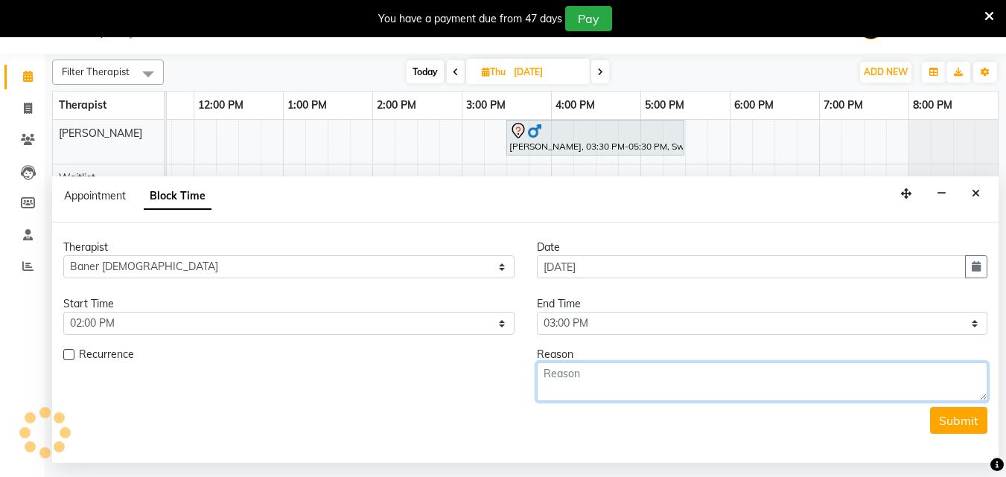
click at [565, 389] on textarea at bounding box center [762, 382] width 451 height 39
type textarea "[PERSON_NAME]"
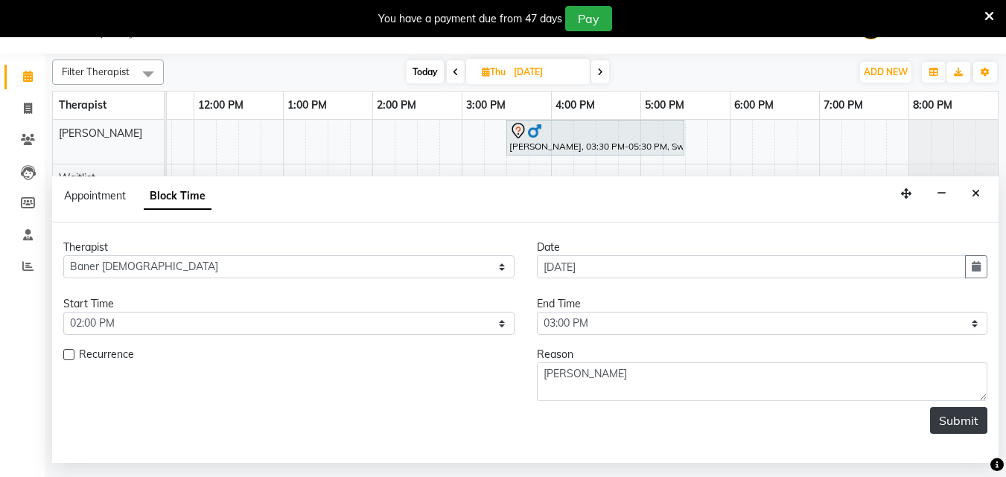
click at [935, 425] on button "Submit" at bounding box center [958, 420] width 57 height 27
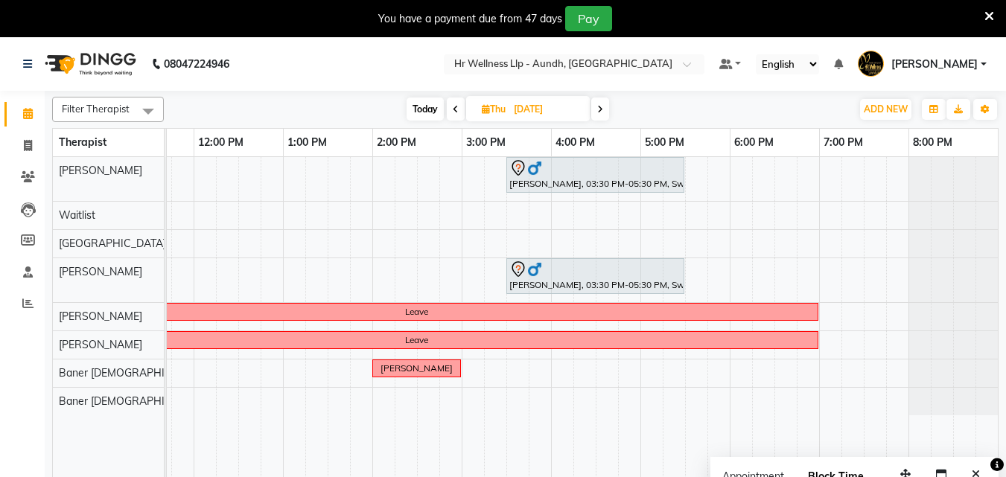
click at [433, 112] on span "Today" at bounding box center [425, 109] width 37 height 23
type input "[DATE]"
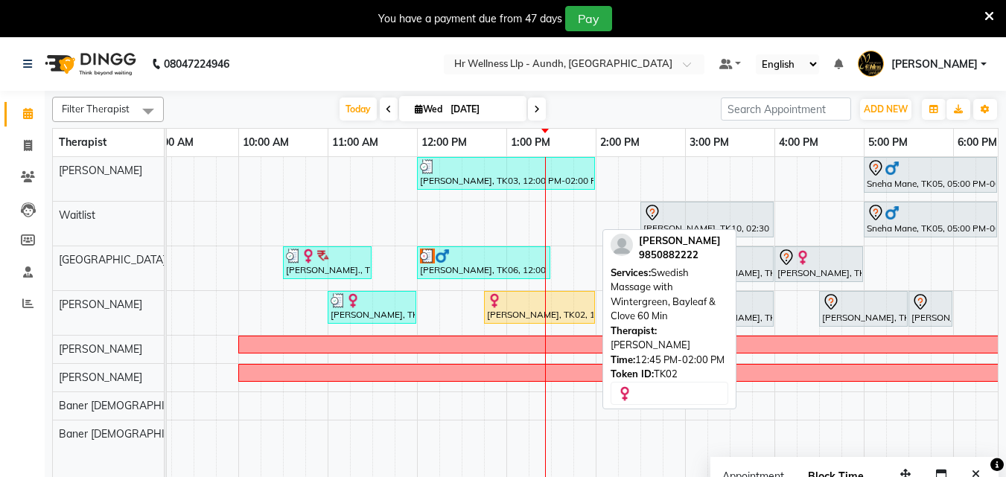
click at [520, 307] on div at bounding box center [539, 300] width 105 height 15
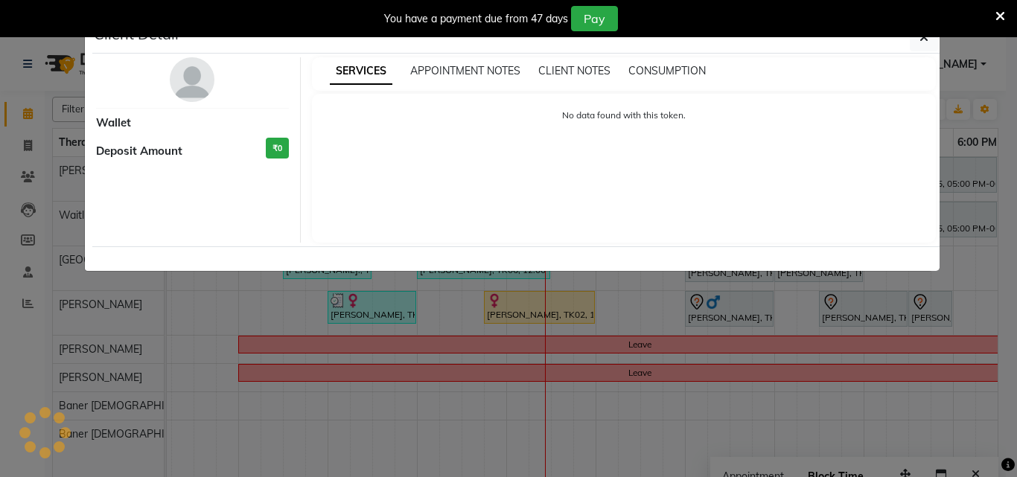
select select "1"
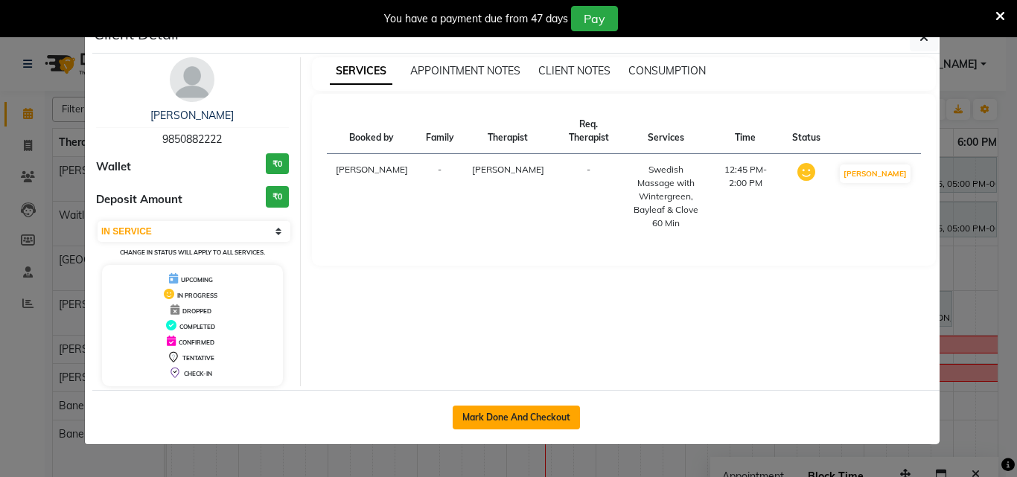
click at [489, 416] on button "Mark Done And Checkout" at bounding box center [516, 418] width 127 height 24
select select "service"
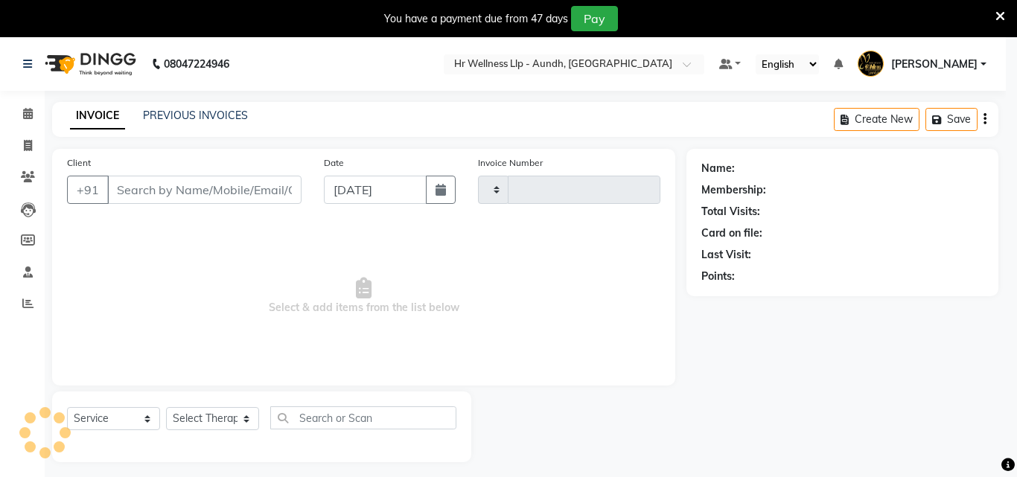
type input "1185"
select select "4288"
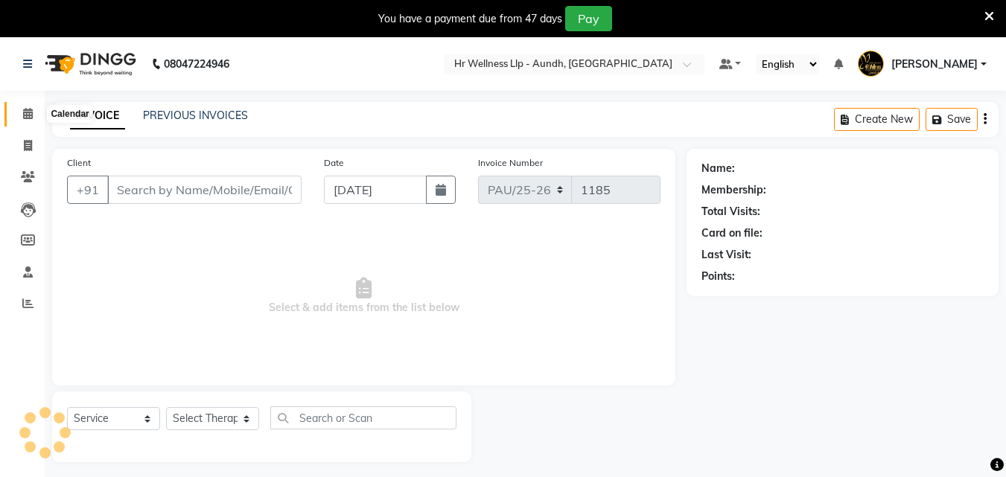
click at [24, 115] on icon at bounding box center [28, 113] width 10 height 11
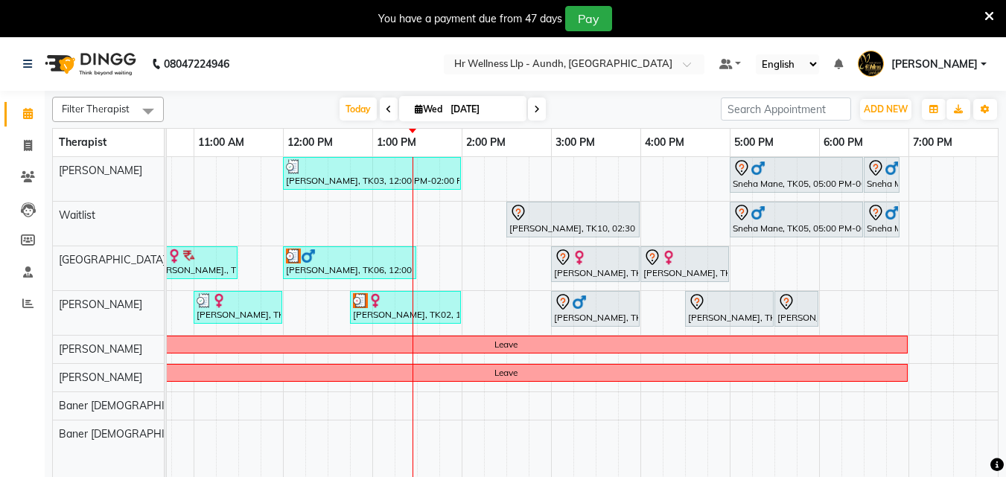
click at [415, 106] on icon at bounding box center [419, 109] width 8 height 10
select select "9"
select select "2025"
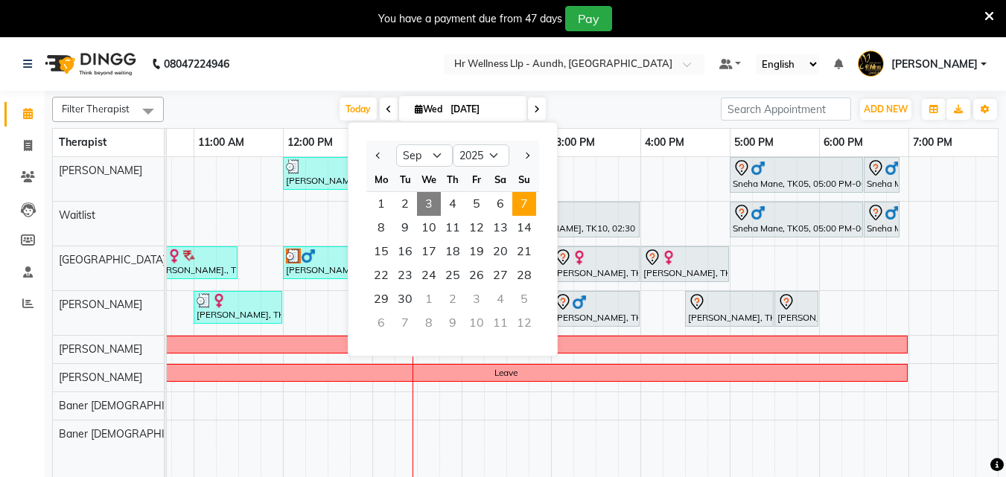
click at [524, 208] on span "7" at bounding box center [524, 204] width 24 height 24
type input "[DATE]"
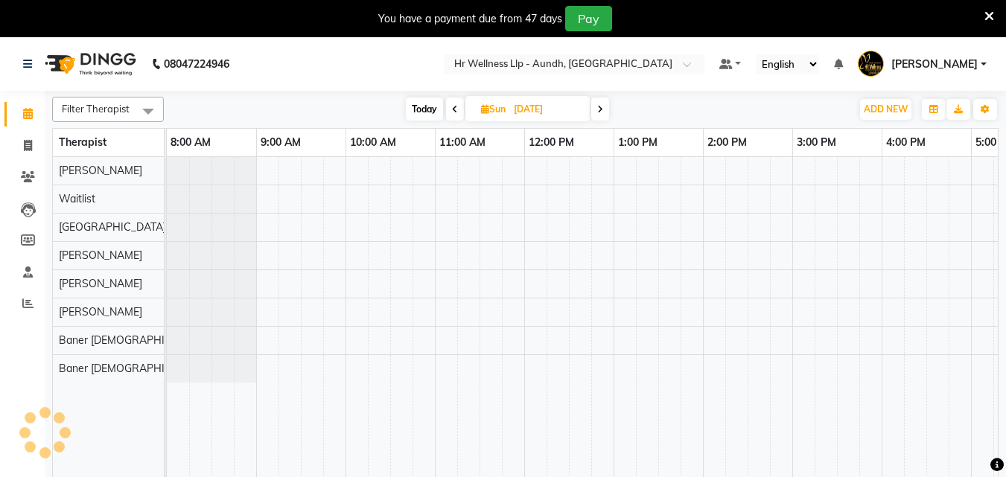
scroll to position [0, 331]
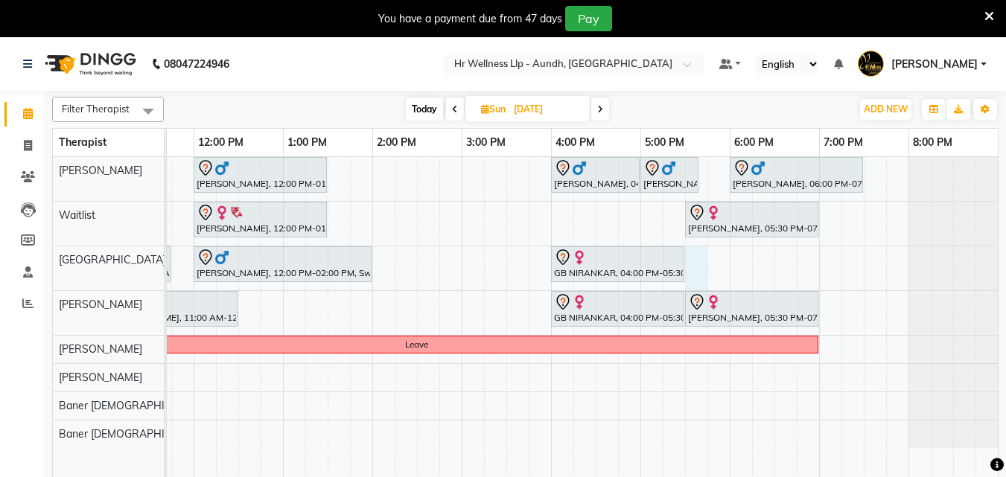
click at [700, 259] on div "[PERSON_NAME], 10:00 AM-11:30 AM, Massage 60 Min [PERSON_NAME], 12:00 PM-01:30 …" at bounding box center [417, 326] width 1162 height 339
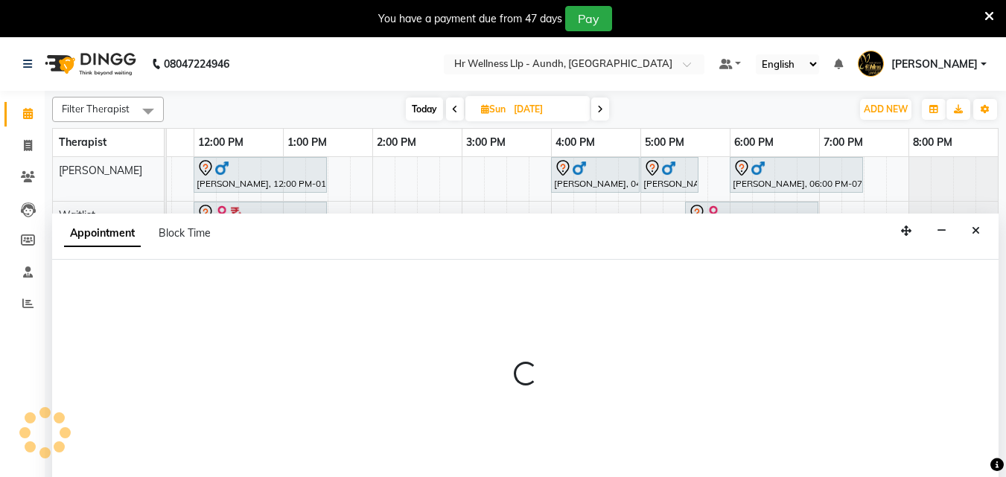
scroll to position [37, 0]
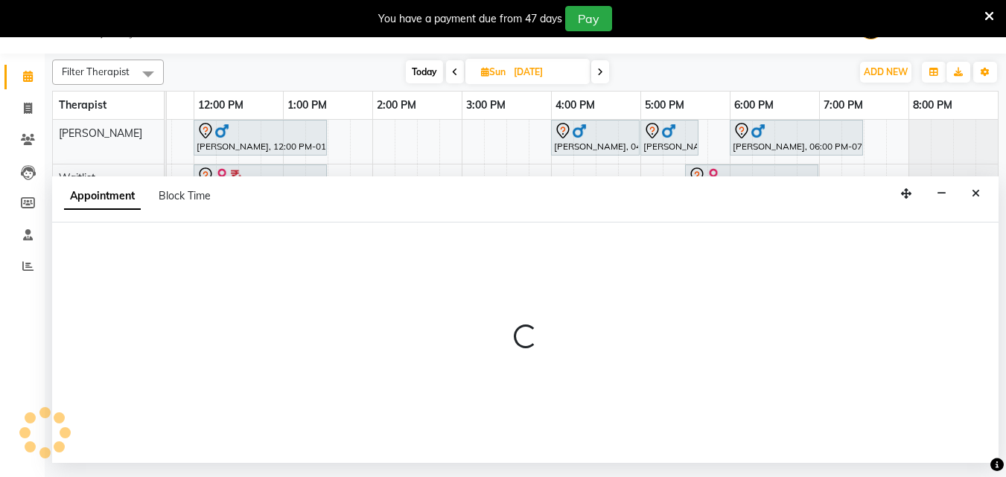
select select "77662"
select select "1050"
select select "tentative"
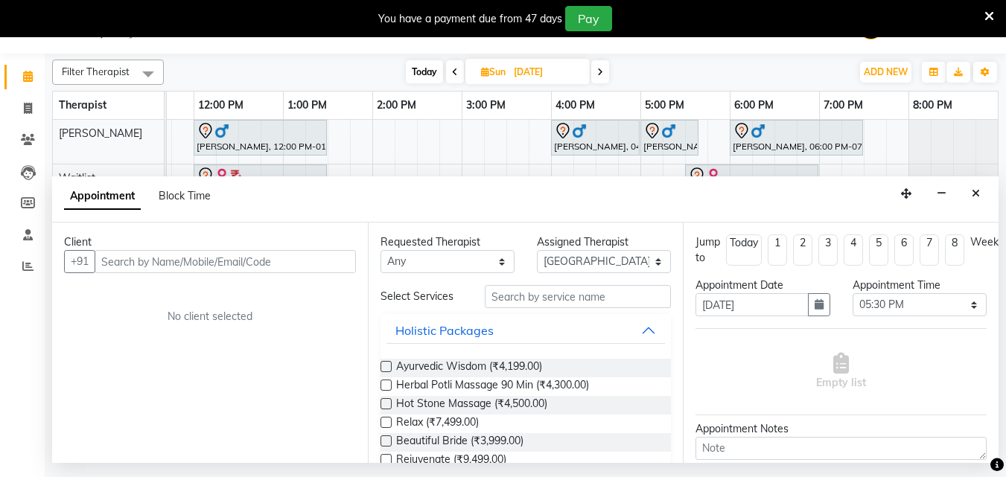
click at [159, 267] on input "text" at bounding box center [225, 261] width 261 height 23
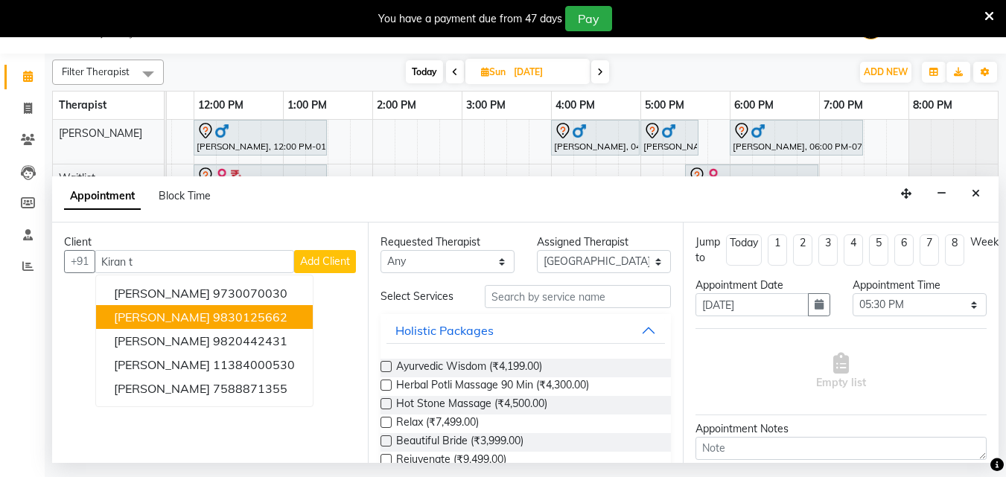
click at [213, 323] on ngb-highlight "9830125662" at bounding box center [250, 317] width 74 height 15
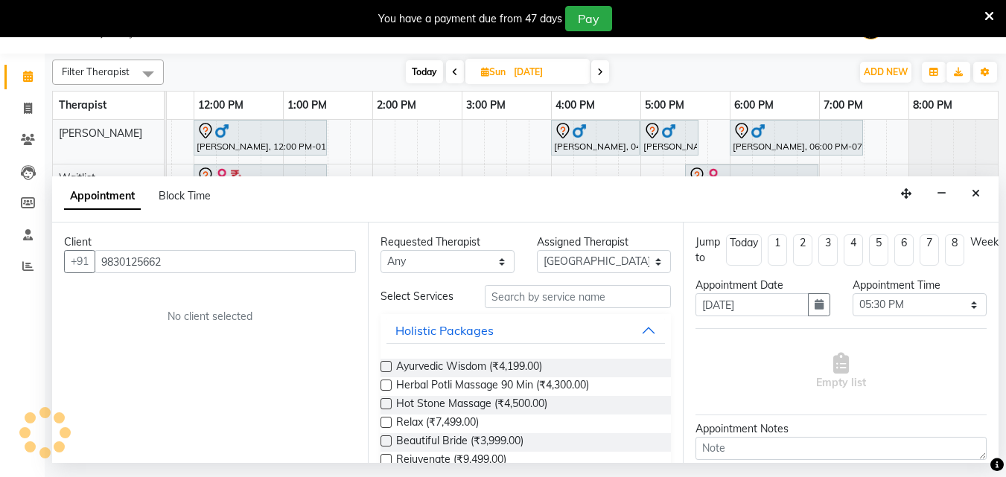
type input "9830125662"
click at [519, 290] on input "text" at bounding box center [578, 296] width 186 height 23
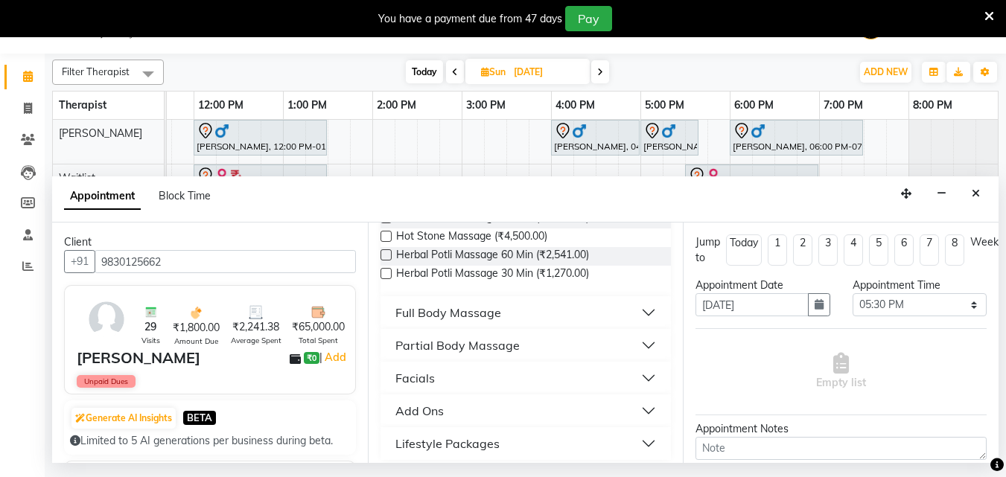
type input "ma"
click at [458, 312] on div "Full Body Massage" at bounding box center [448, 313] width 106 height 18
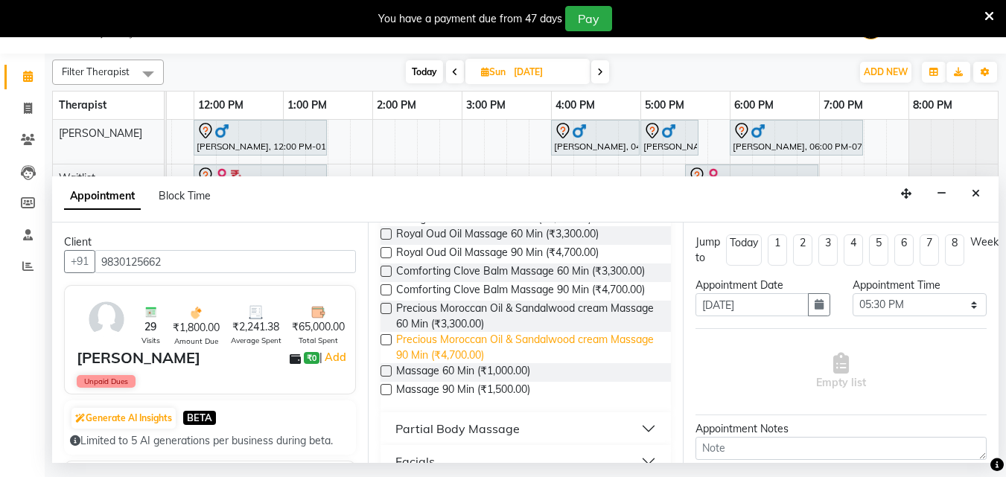
scroll to position [819, 0]
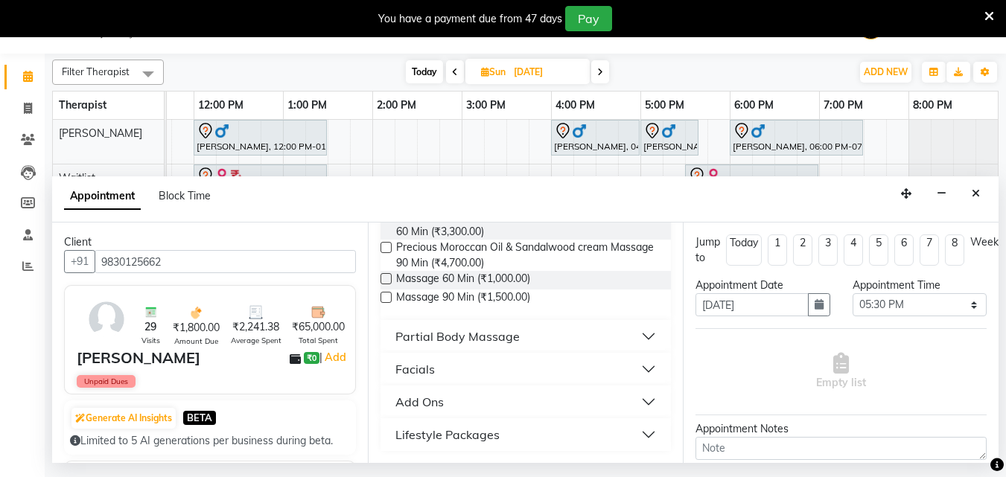
click at [387, 284] on label at bounding box center [385, 278] width 11 height 11
click at [387, 285] on input "checkbox" at bounding box center [385, 280] width 10 height 10
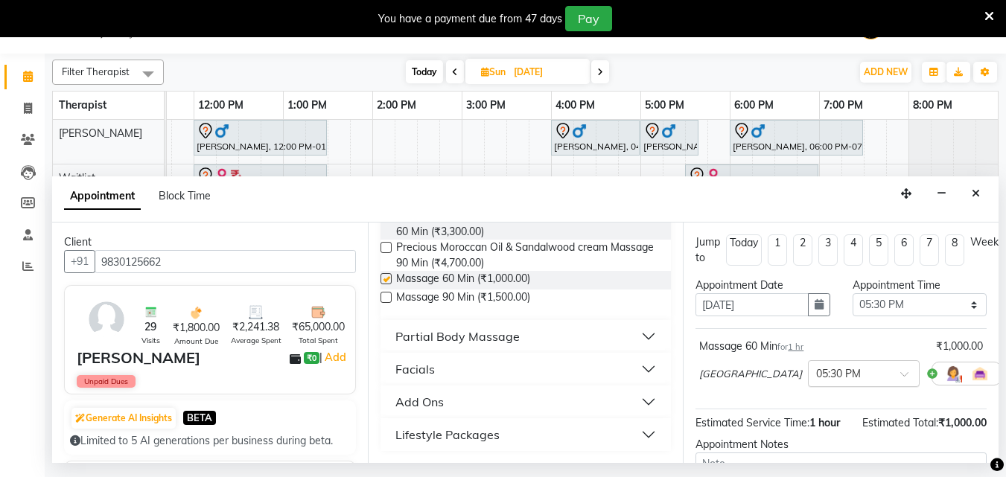
checkbox input "false"
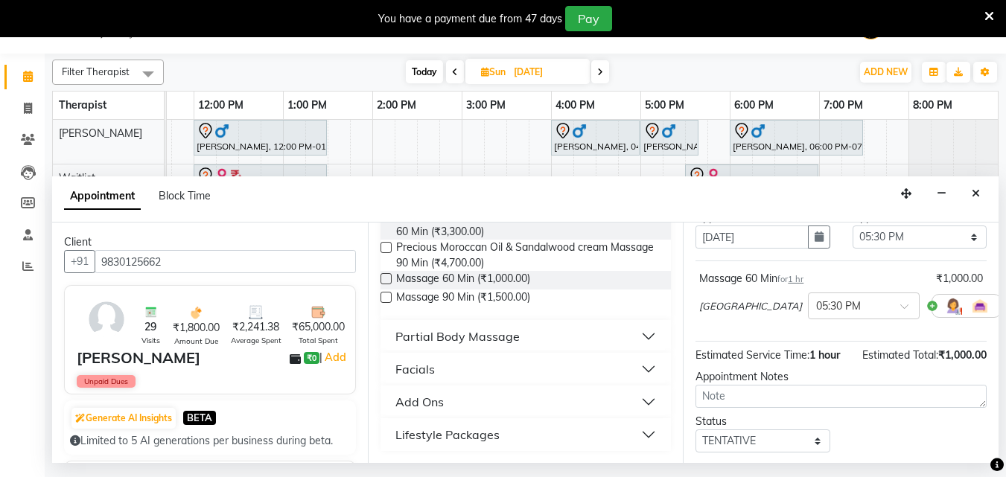
scroll to position [162, 0]
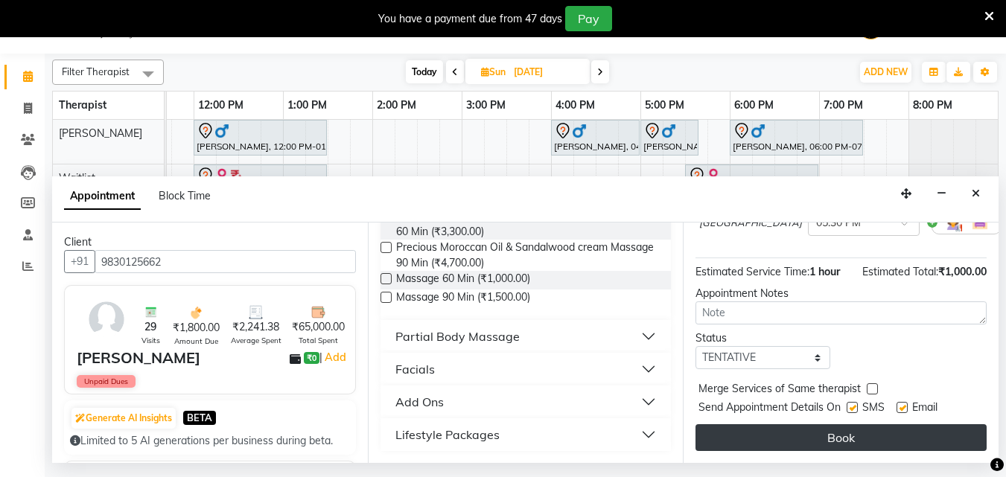
click at [801, 424] on button "Book" at bounding box center [840, 437] width 291 height 27
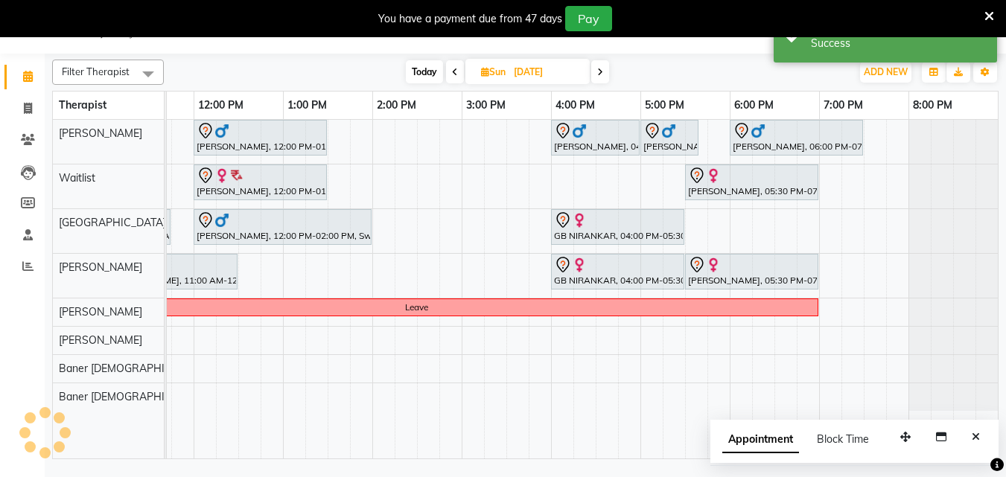
scroll to position [0, 0]
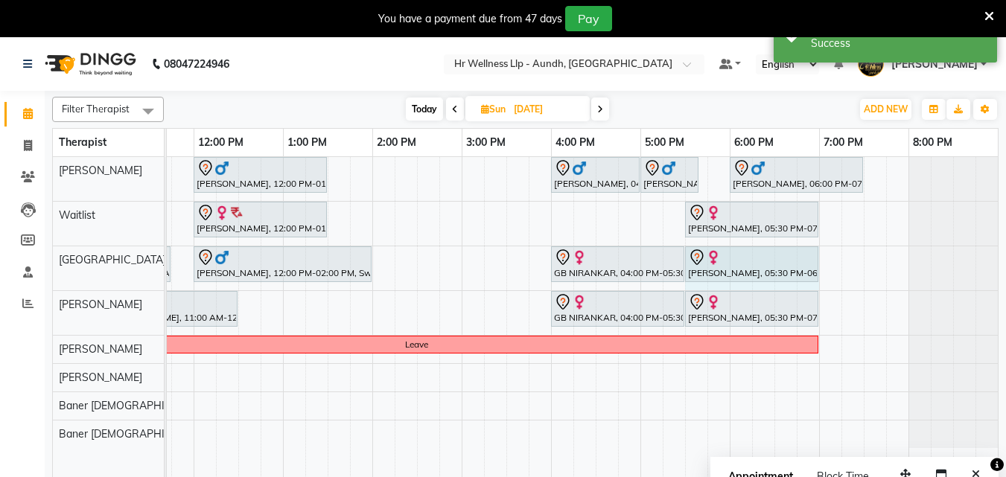
drag, startPoint x: 771, startPoint y: 258, endPoint x: 799, endPoint y: 260, distance: 27.6
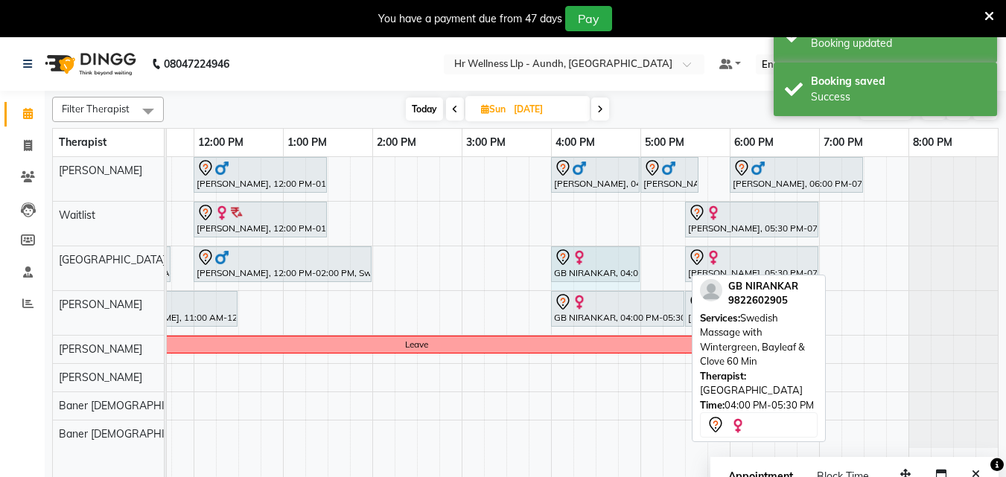
drag, startPoint x: 684, startPoint y: 259, endPoint x: 640, endPoint y: 262, distance: 44.8
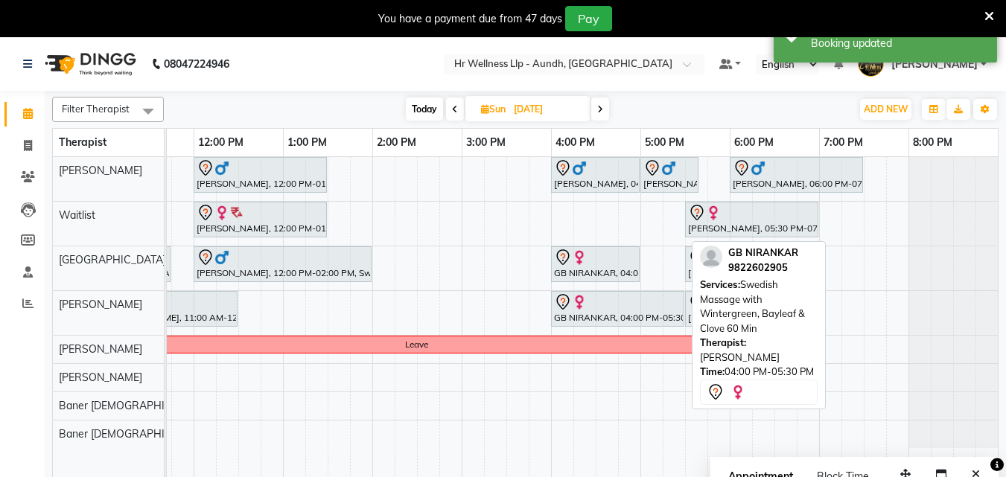
click at [680, 299] on div at bounding box center [617, 302] width 127 height 18
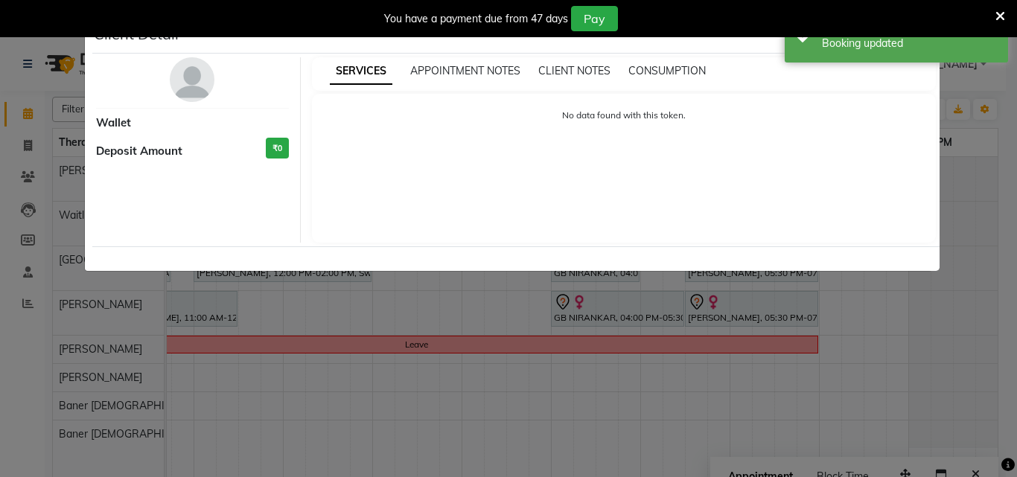
select select "7"
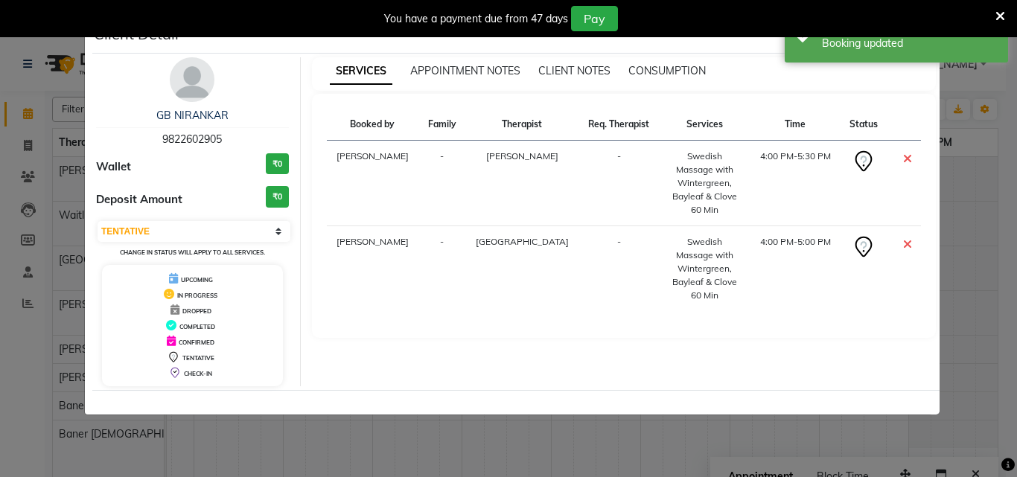
click at [946, 211] on div "SERVICES APPOINTMENT NOTES CLIENT NOTES CONSUMPTION Booked by Family Therapist …" at bounding box center [624, 221] width 647 height 329
click at [960, 192] on ngb-modal-window "Client Detail GB NIRANKAR 9822602905 Wallet ₹0 Deposit Amount ₹0 Select CONFIRM…" at bounding box center [508, 238] width 1017 height 477
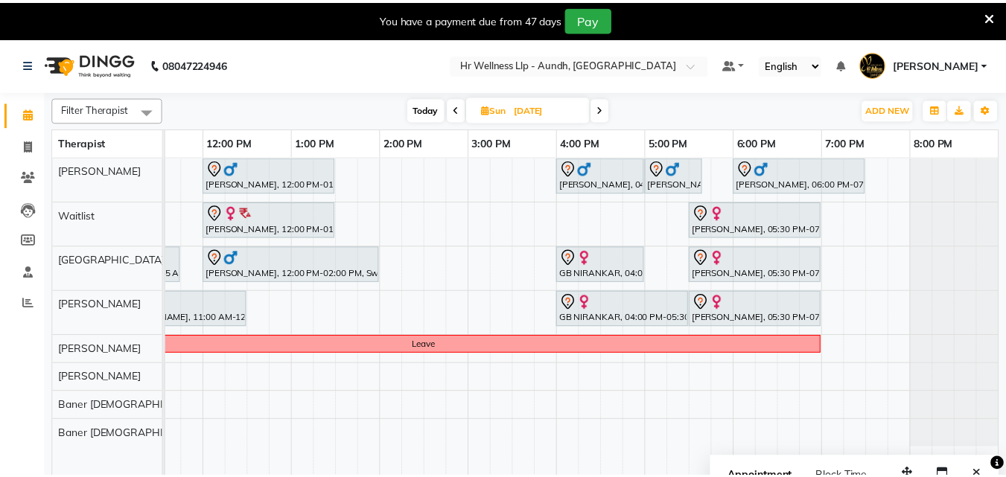
scroll to position [0, 319]
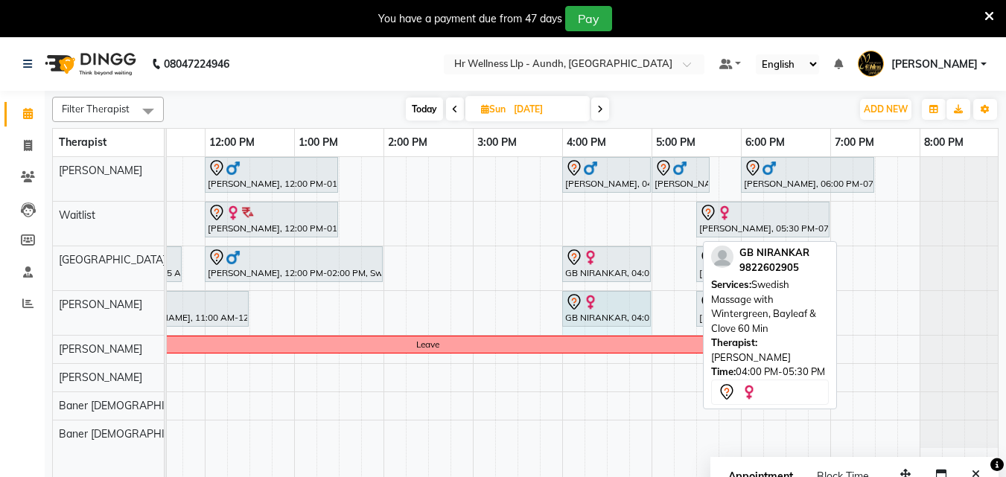
drag, startPoint x: 695, startPoint y: 302, endPoint x: 644, endPoint y: 318, distance: 53.0
click at [644, 318] on div "GB NIRANKAR, 04:00 PM-05:30 PM, Swedish Massage with Wintergreen, Bayleaf & Clo…" at bounding box center [606, 309] width 89 height 36
select select "77663"
select select "tentative"
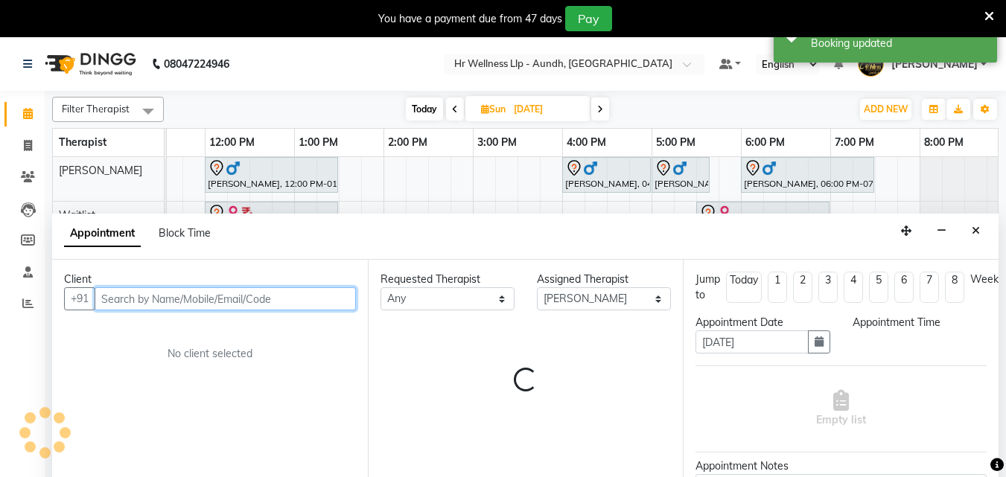
select select "1005"
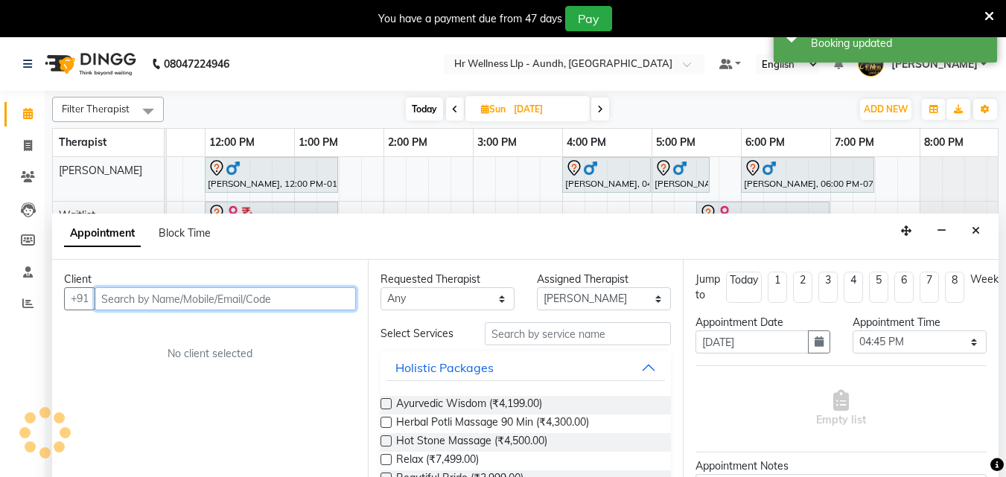
scroll to position [37, 0]
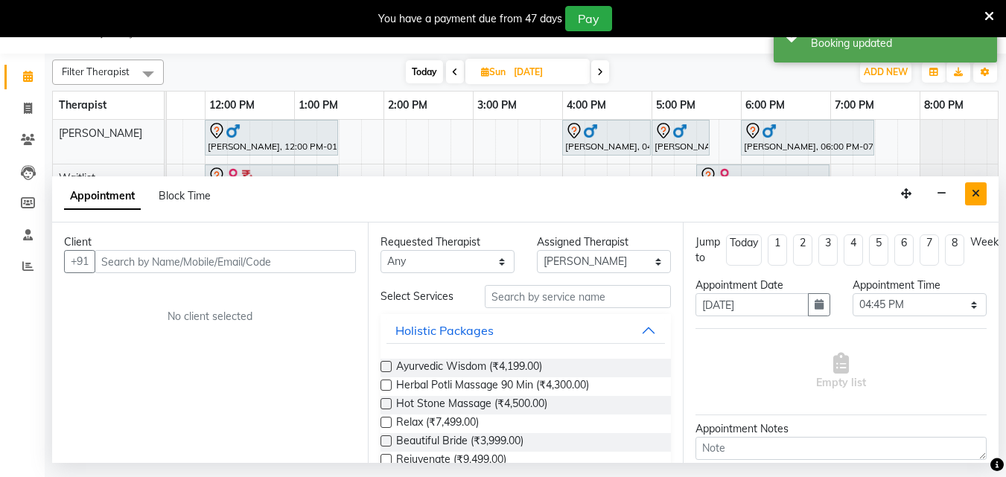
click at [982, 199] on button "Close" at bounding box center [976, 193] width 22 height 23
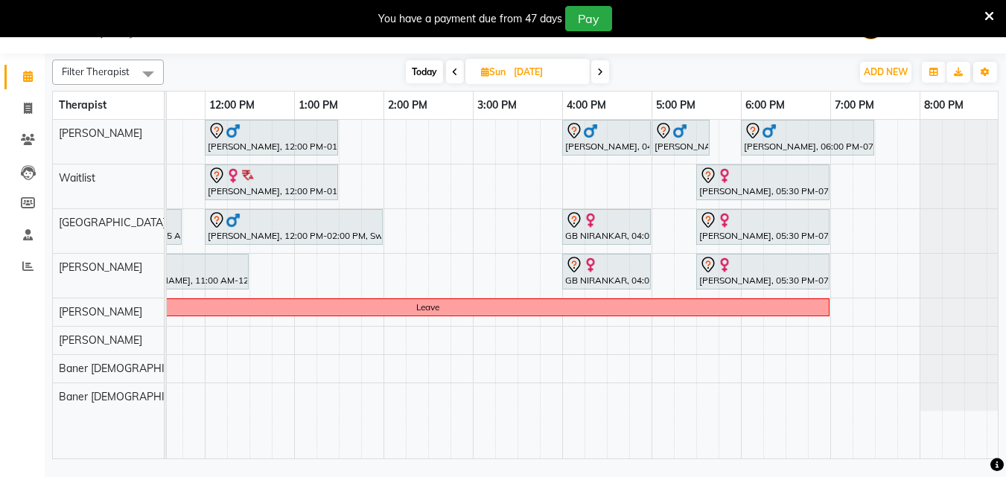
click at [982, 199] on div at bounding box center [964, 187] width 89 height 44
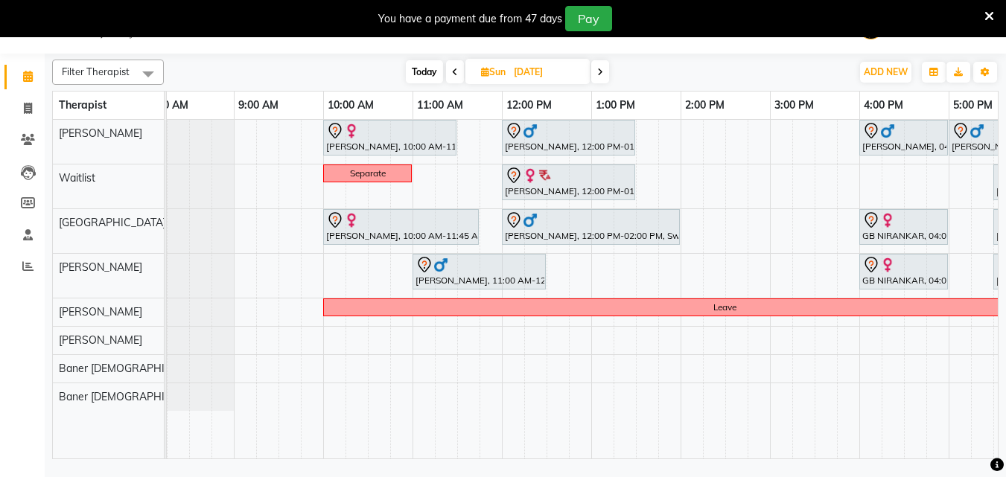
scroll to position [0, 22]
click at [424, 76] on span "Today" at bounding box center [424, 71] width 37 height 23
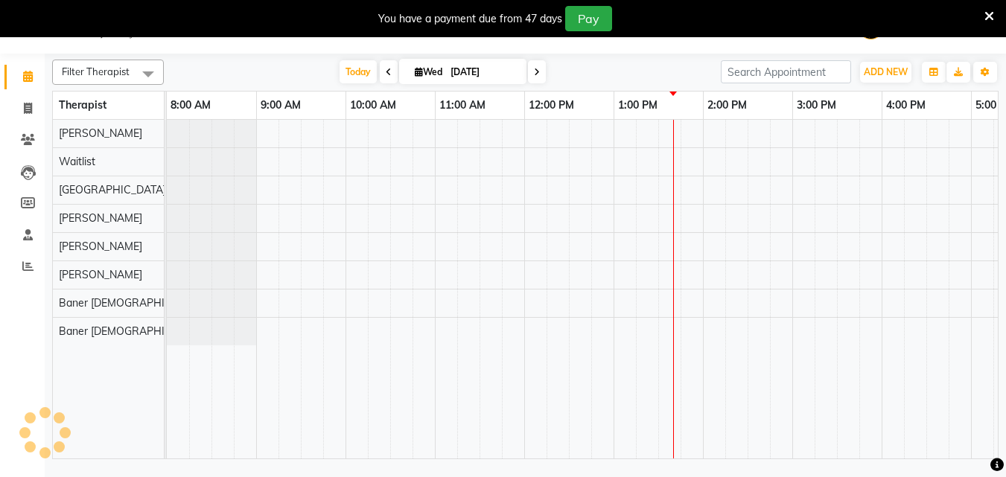
scroll to position [0, 331]
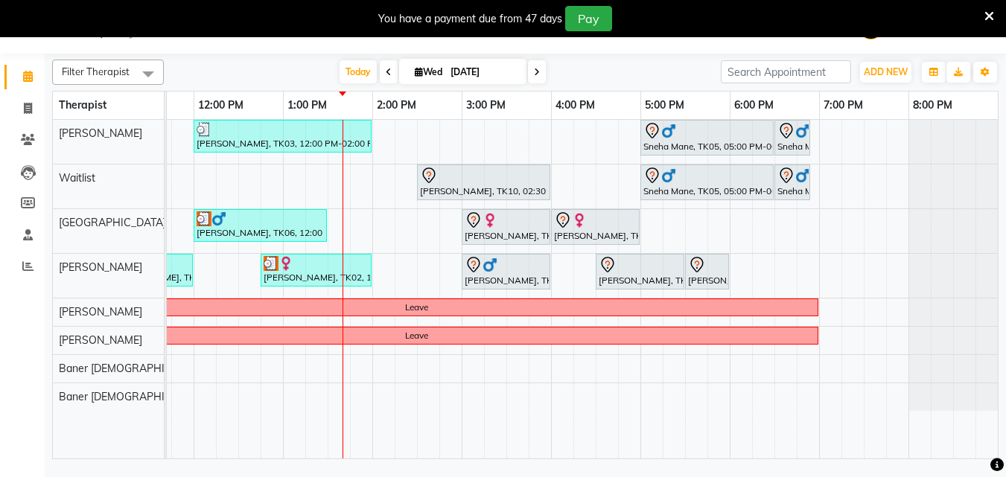
click at [531, 72] on span at bounding box center [537, 71] width 18 height 23
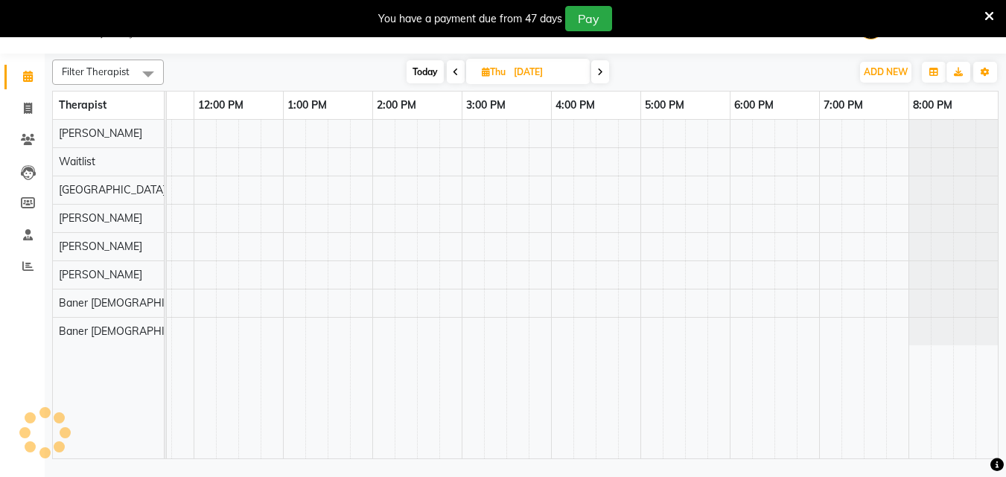
click at [600, 71] on icon at bounding box center [600, 72] width 6 height 9
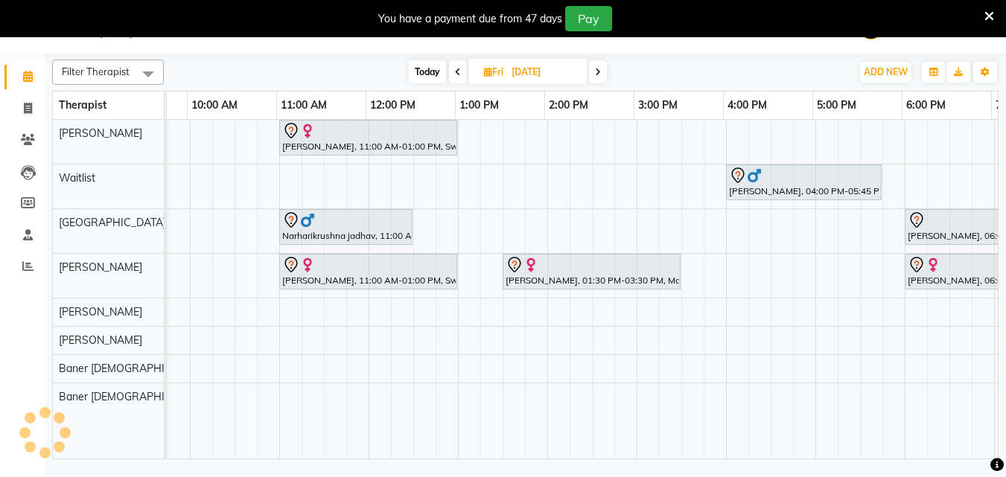
scroll to position [0, 156]
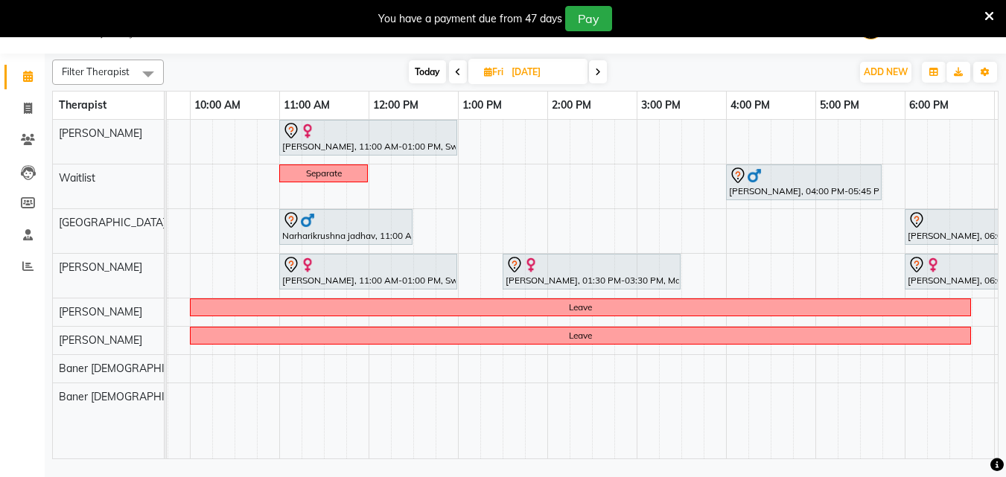
click at [450, 71] on span at bounding box center [458, 71] width 18 height 23
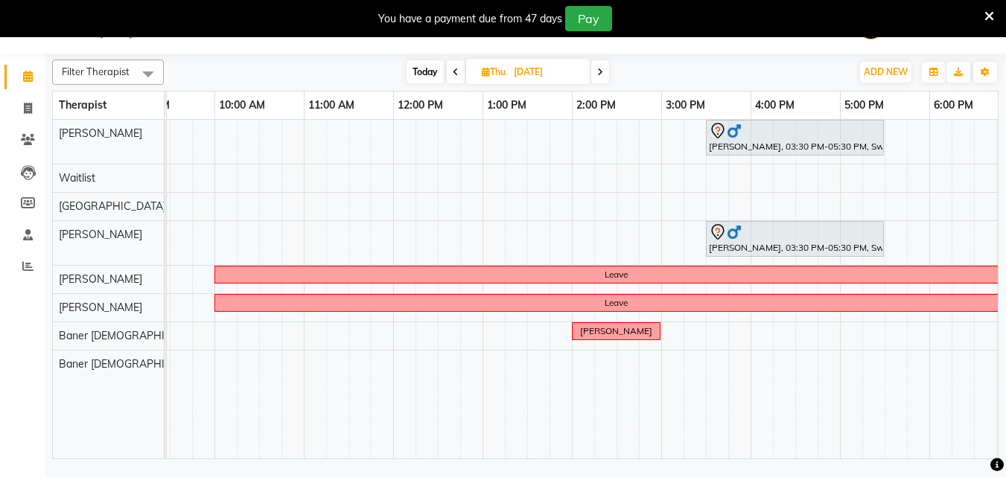
scroll to position [0, 129]
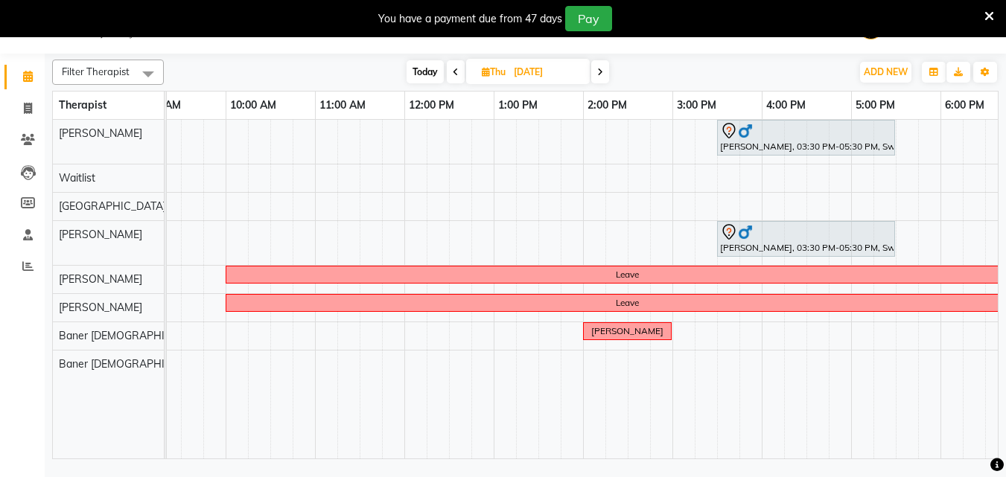
click at [413, 69] on span "Today" at bounding box center [425, 71] width 37 height 23
type input "[DATE]"
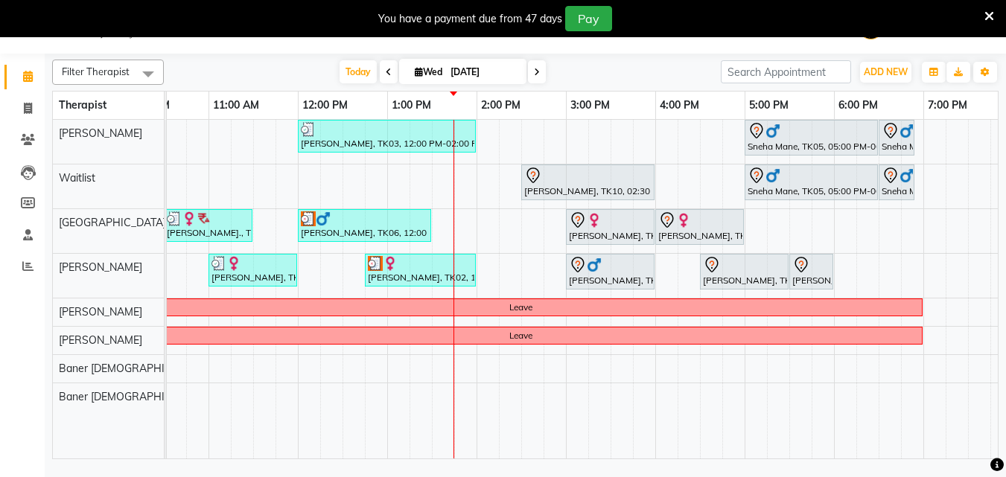
scroll to position [0, 254]
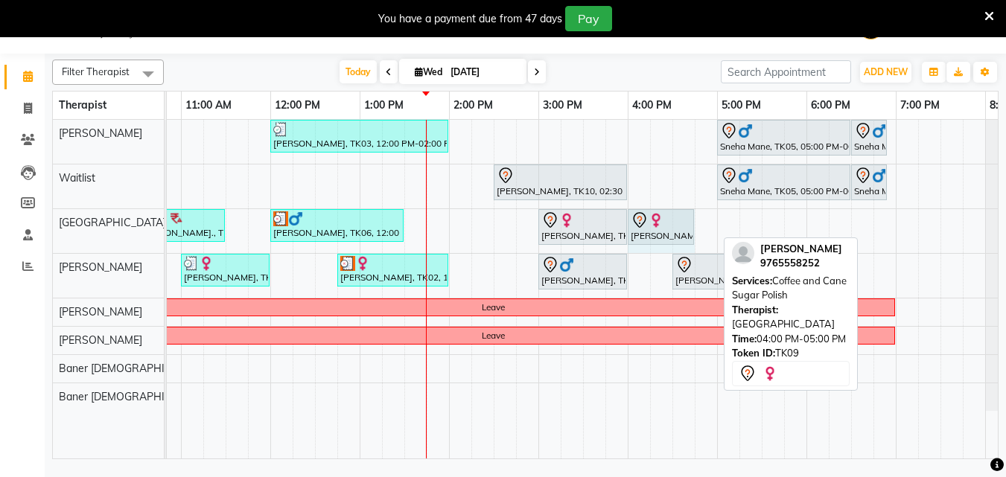
drag, startPoint x: 713, startPoint y: 226, endPoint x: 682, endPoint y: 232, distance: 31.8
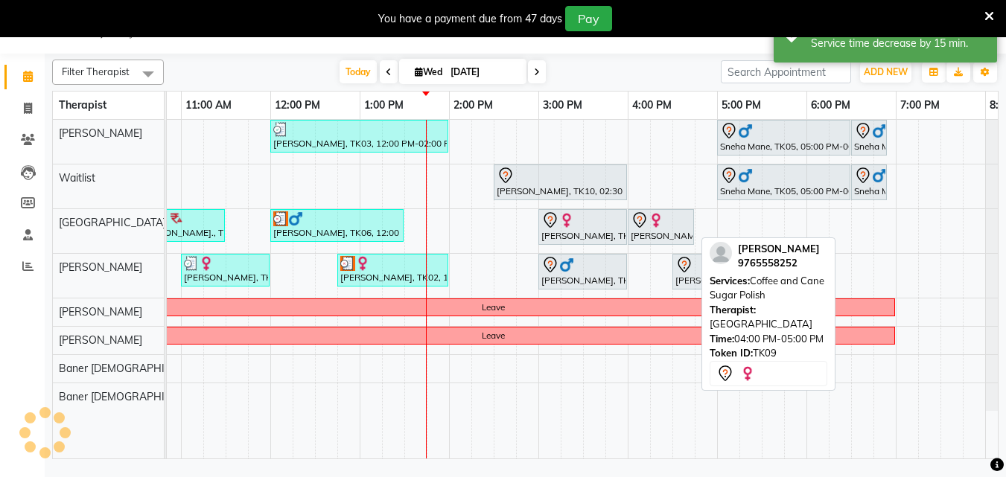
click at [682, 232] on div "[PERSON_NAME], TK09, 04:00 PM-05:00 PM, Coffee and Cane Sugar Polish" at bounding box center [660, 226] width 63 height 31
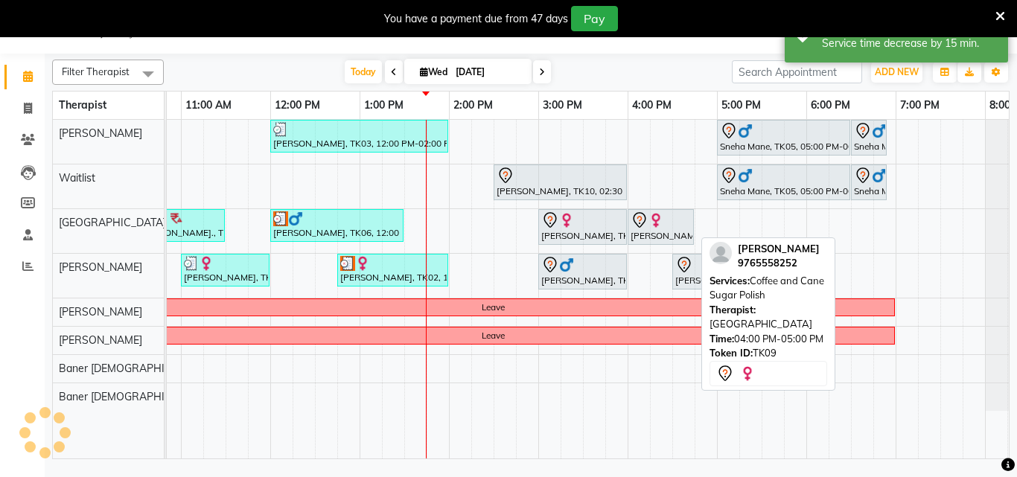
select select "7"
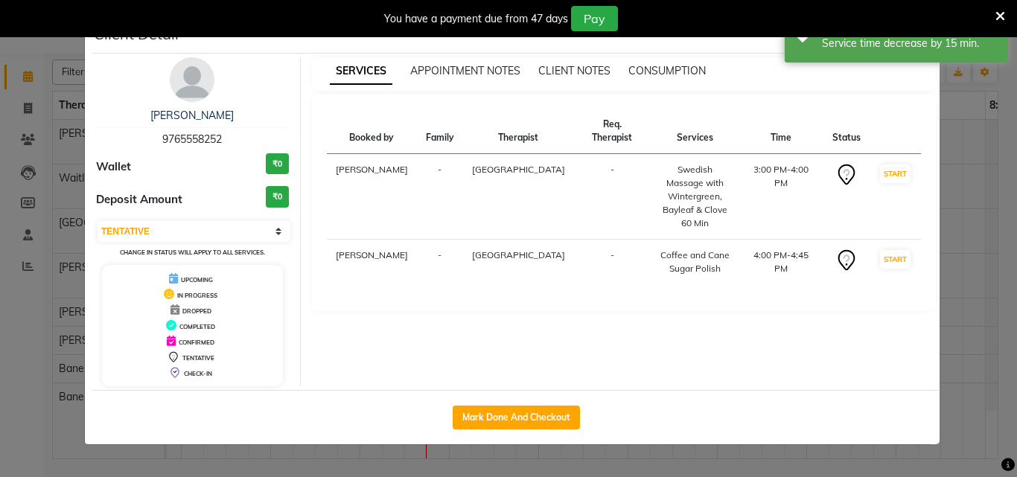
click at [978, 240] on ngb-modal-window "Client Detail [PERSON_NAME] 9765558252 Wallet ₹0 Deposit Amount ₹0 Select IN SE…" at bounding box center [508, 238] width 1017 height 477
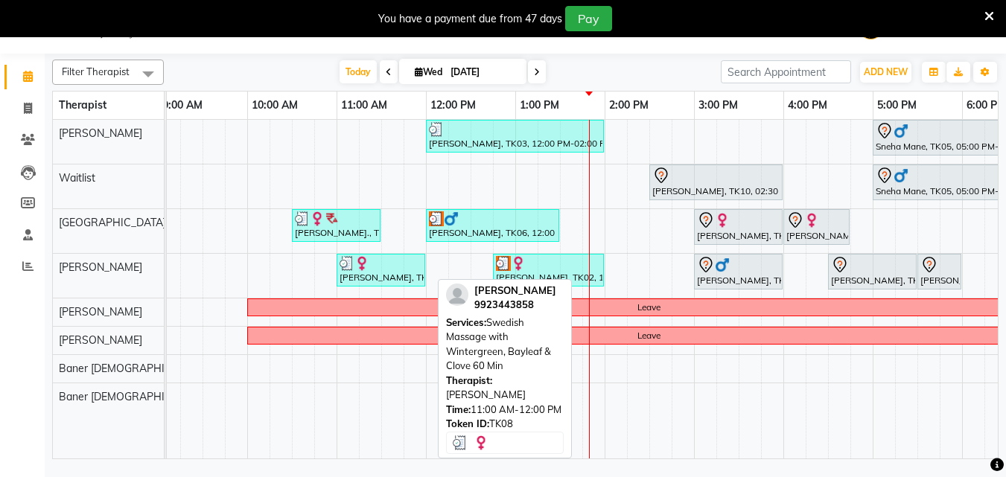
scroll to position [0, 94]
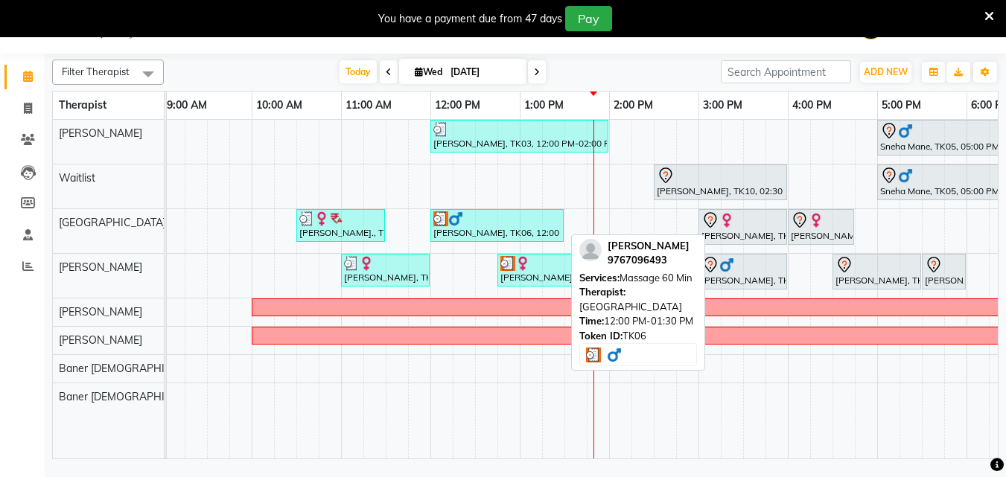
click at [461, 226] on div "[PERSON_NAME], TK06, 12:00 PM-01:30 PM, Massage 60 Min" at bounding box center [497, 225] width 130 height 28
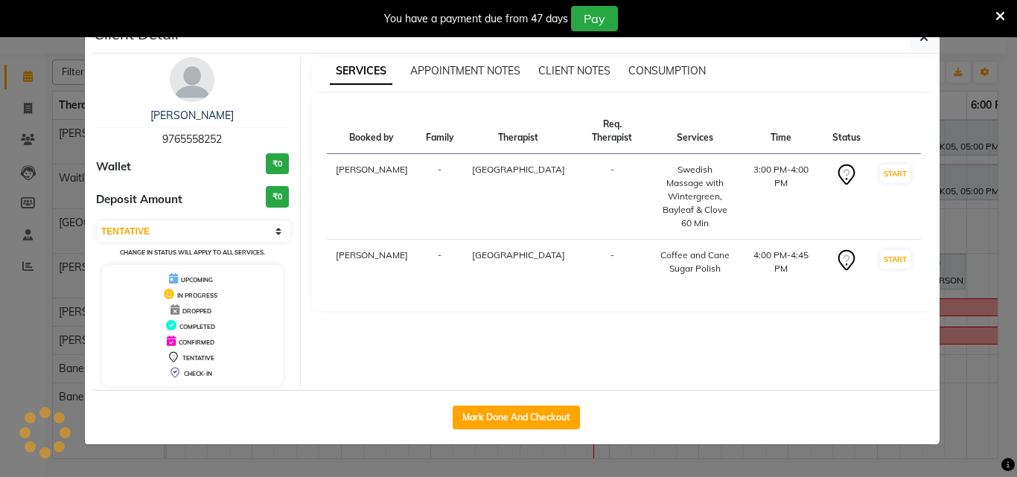
select select "3"
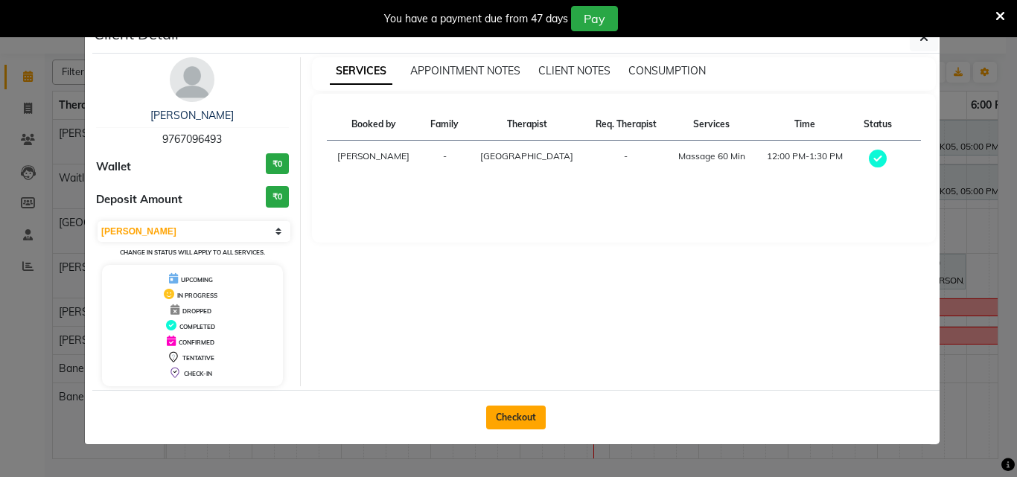
click at [523, 427] on button "Checkout" at bounding box center [516, 418] width 60 height 24
select select "service"
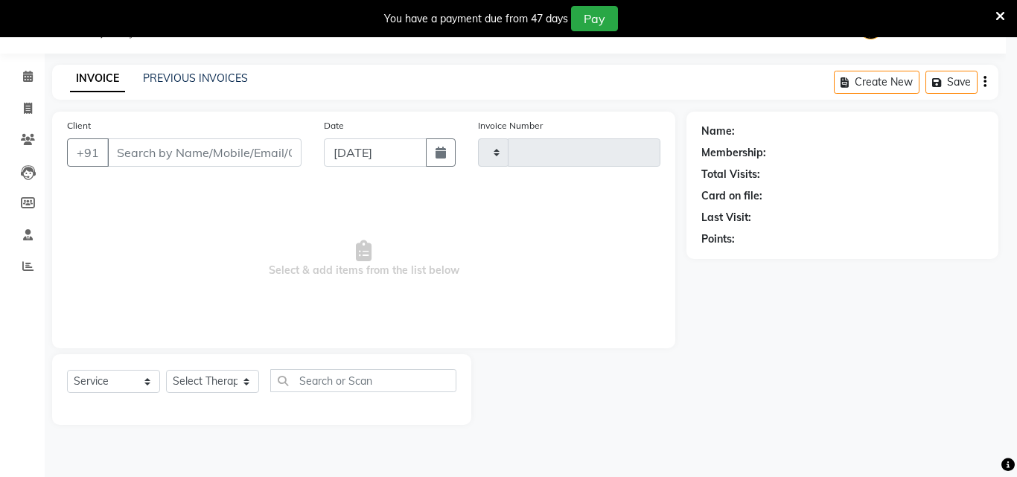
type input "1185"
select select "4288"
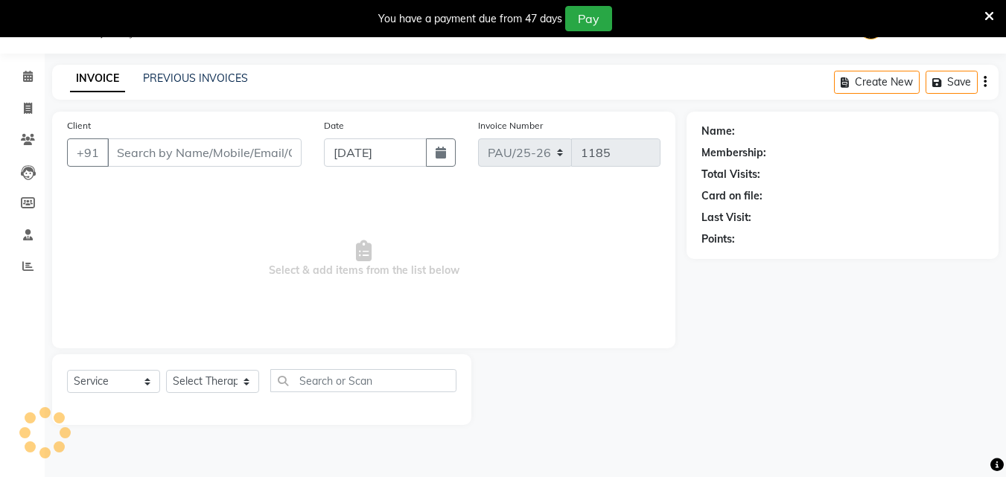
type input "9767096493"
select select "77662"
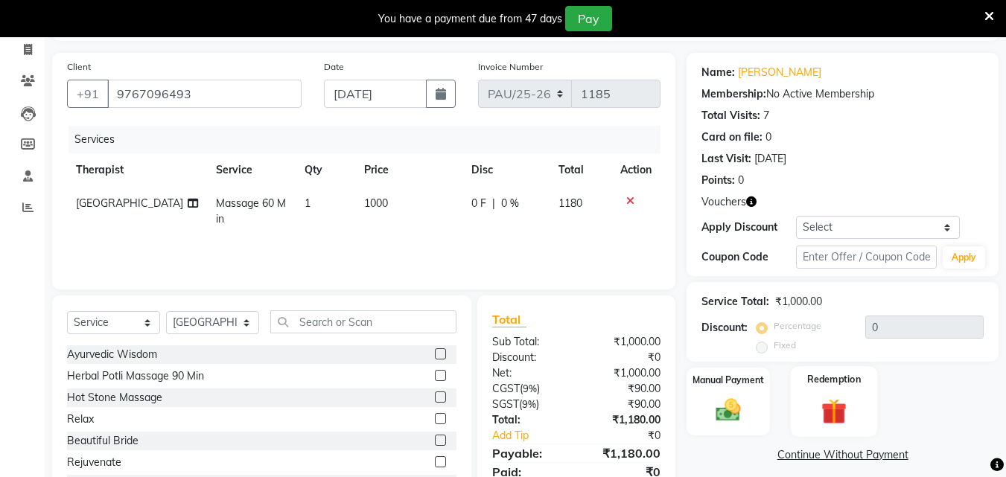
scroll to position [156, 0]
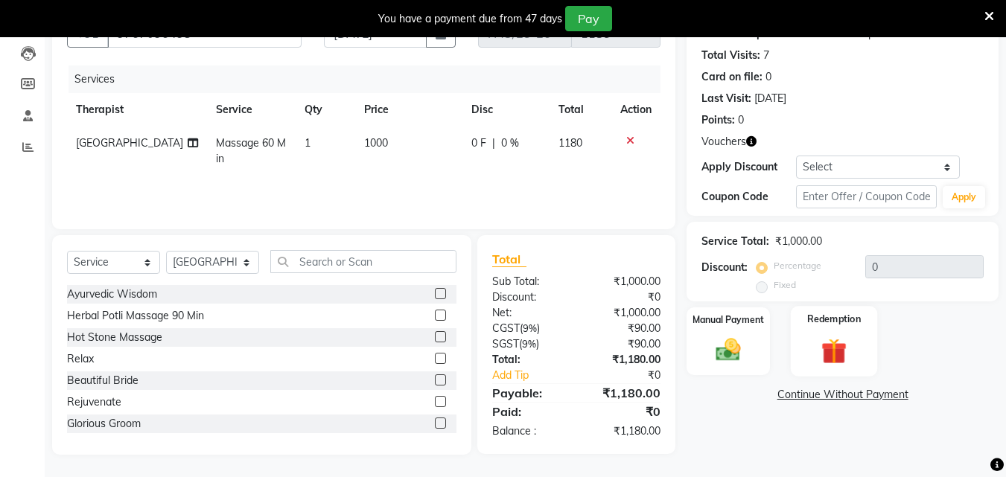
click at [839, 358] on img at bounding box center [834, 351] width 42 height 32
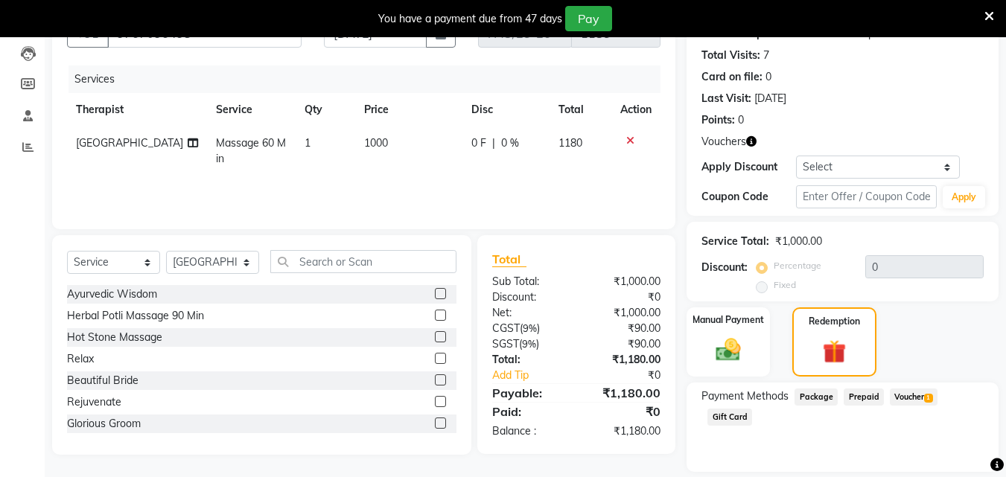
click at [904, 402] on span "Voucher 1" at bounding box center [914, 397] width 48 height 17
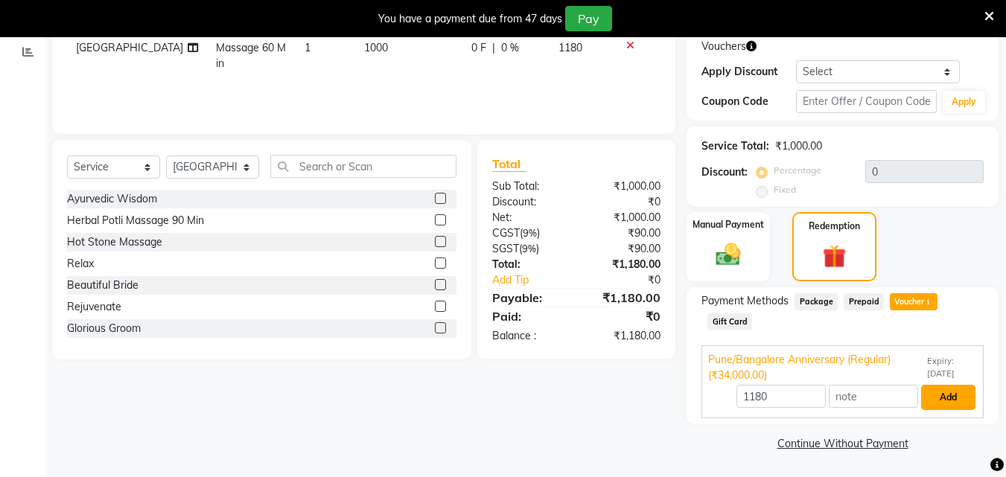
click at [937, 397] on button "Add" at bounding box center [948, 397] width 54 height 25
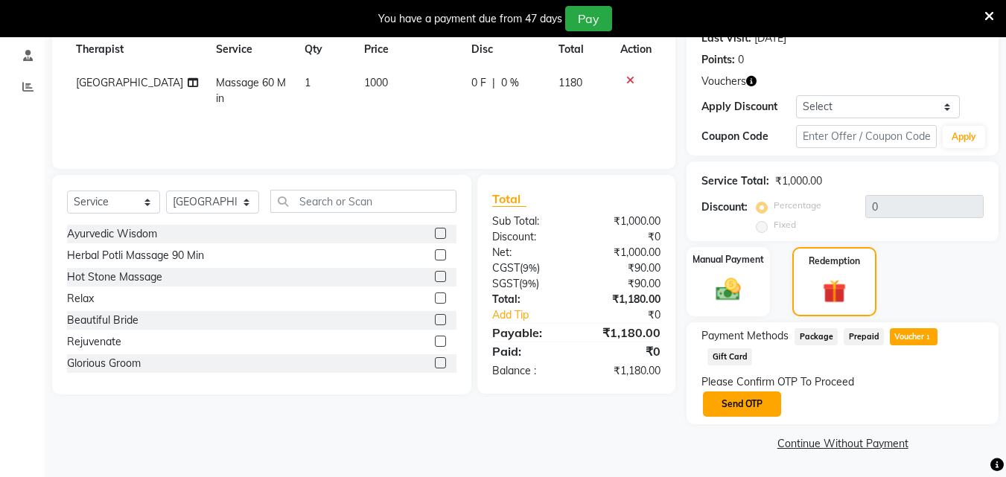
click at [742, 411] on button "Send OTP" at bounding box center [742, 404] width 78 height 25
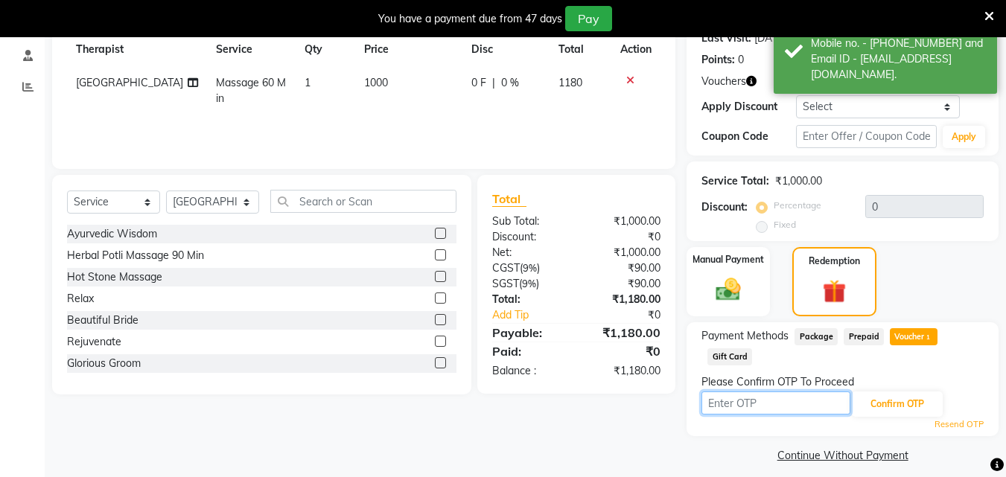
click at [742, 411] on input "text" at bounding box center [775, 403] width 149 height 23
type input "6827"
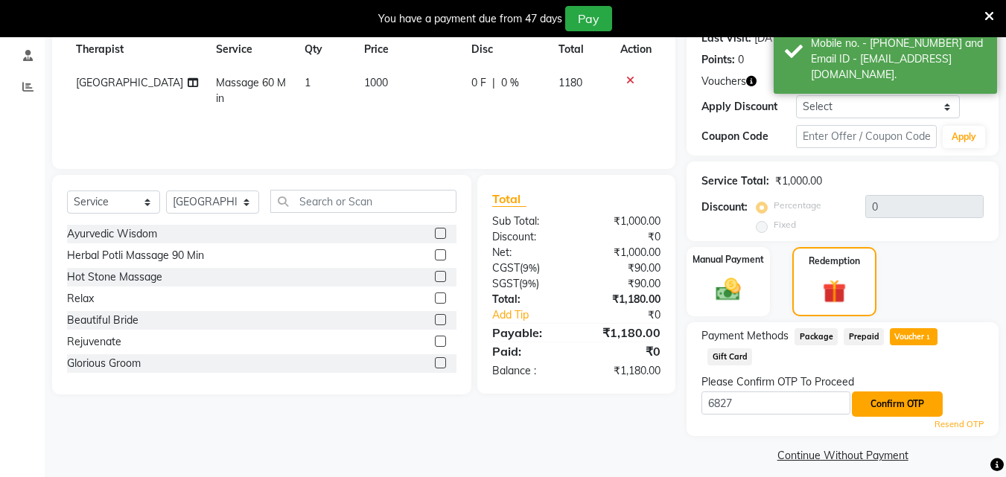
click at [900, 412] on button "Confirm OTP" at bounding box center [897, 404] width 91 height 25
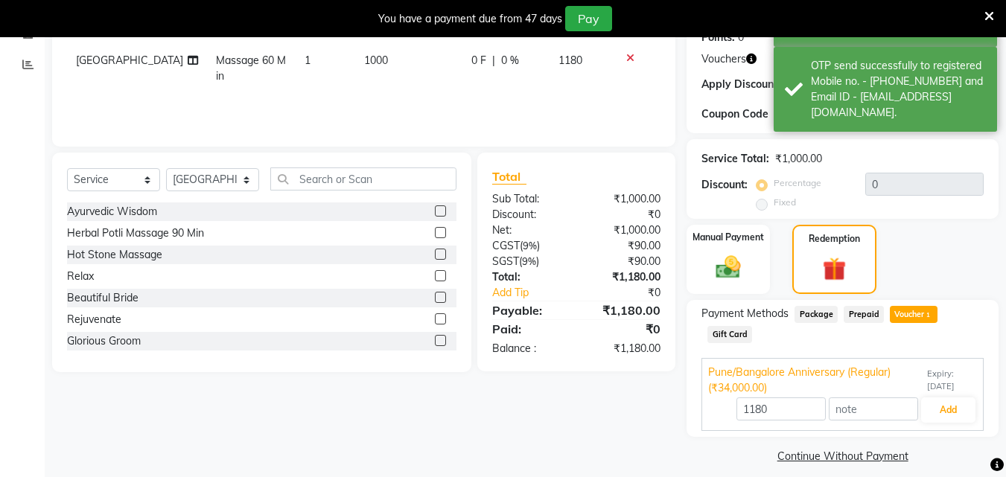
scroll to position [252, 0]
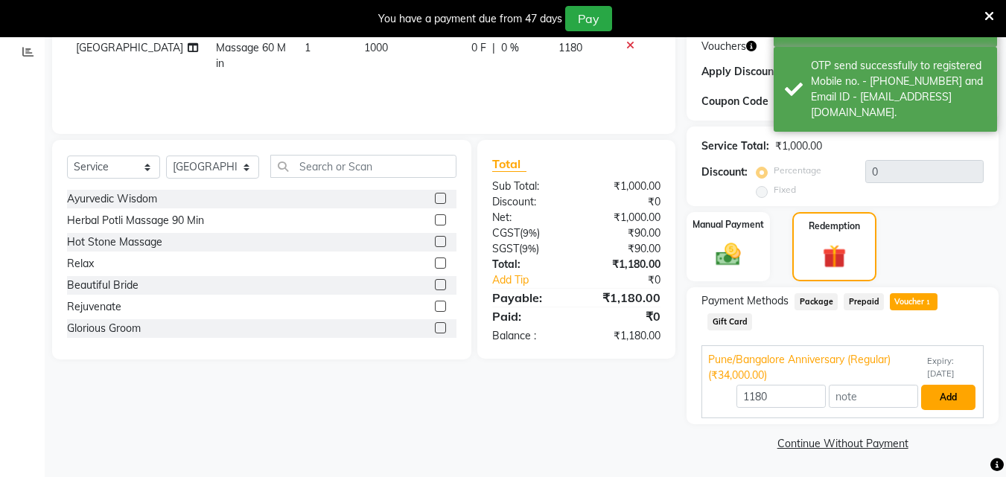
click at [954, 407] on button "Add" at bounding box center [948, 397] width 54 height 25
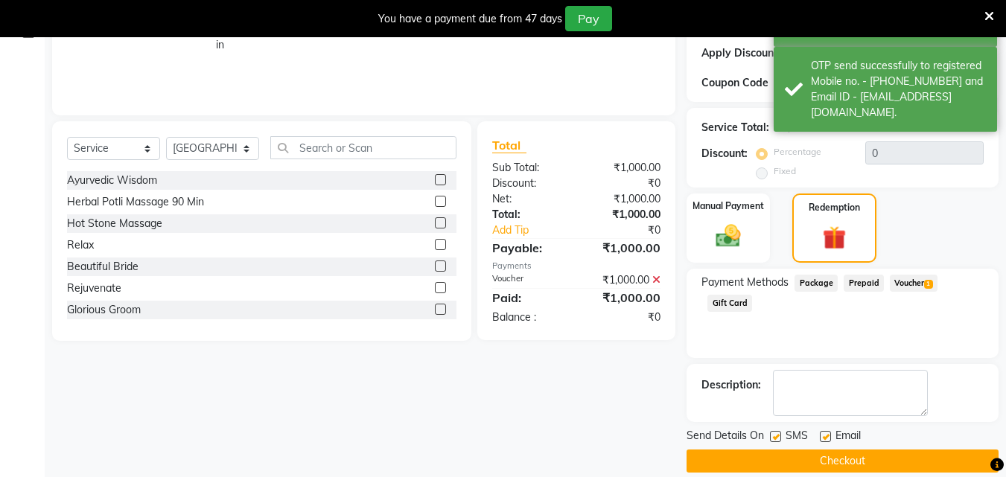
scroll to position [288, 0]
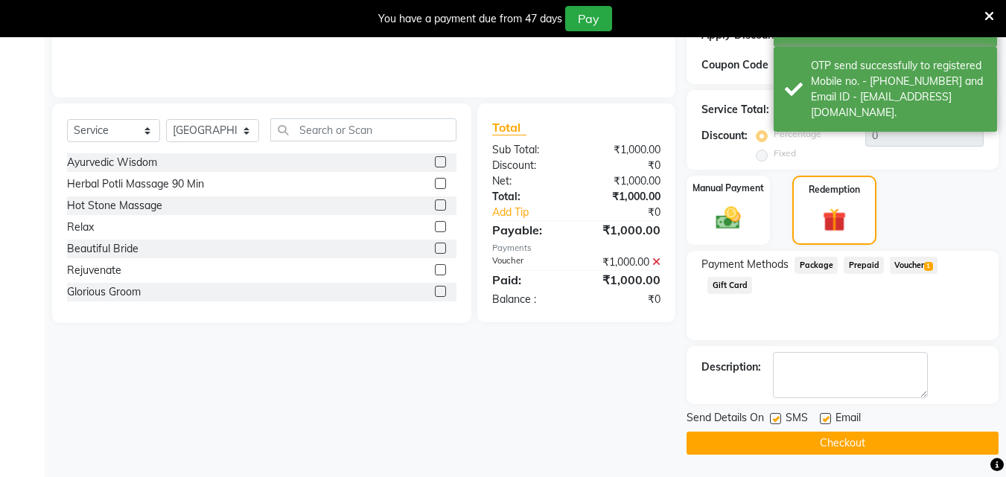
click at [774, 417] on label at bounding box center [775, 418] width 11 height 11
click at [774, 417] on input "checkbox" at bounding box center [775, 420] width 10 height 10
checkbox input "false"
click at [828, 418] on label at bounding box center [825, 418] width 11 height 11
click at [828, 418] on input "checkbox" at bounding box center [825, 420] width 10 height 10
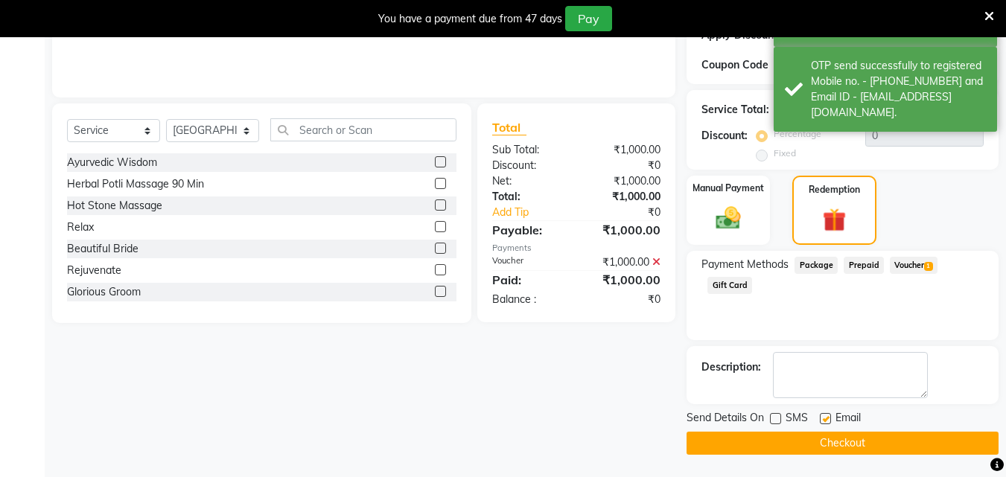
checkbox input "false"
click at [800, 445] on button "Checkout" at bounding box center [842, 443] width 312 height 23
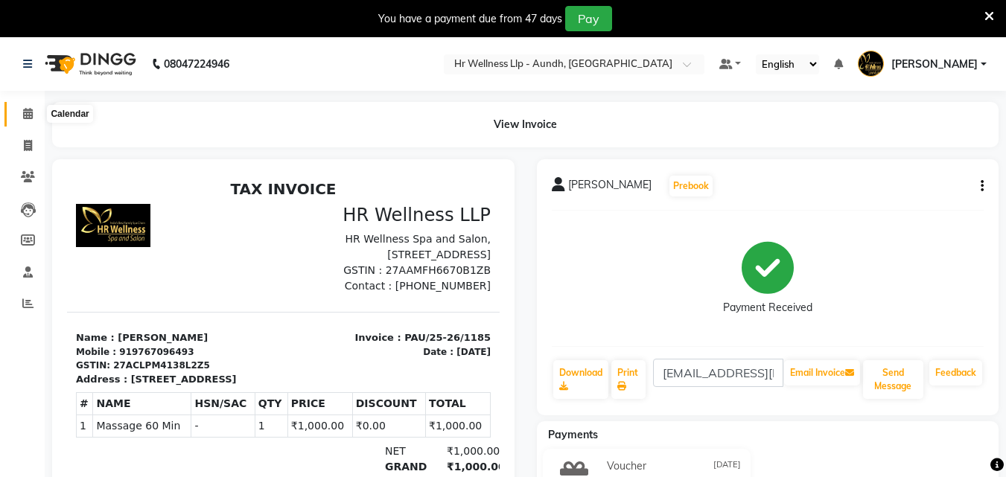
click at [25, 112] on icon at bounding box center [28, 113] width 10 height 11
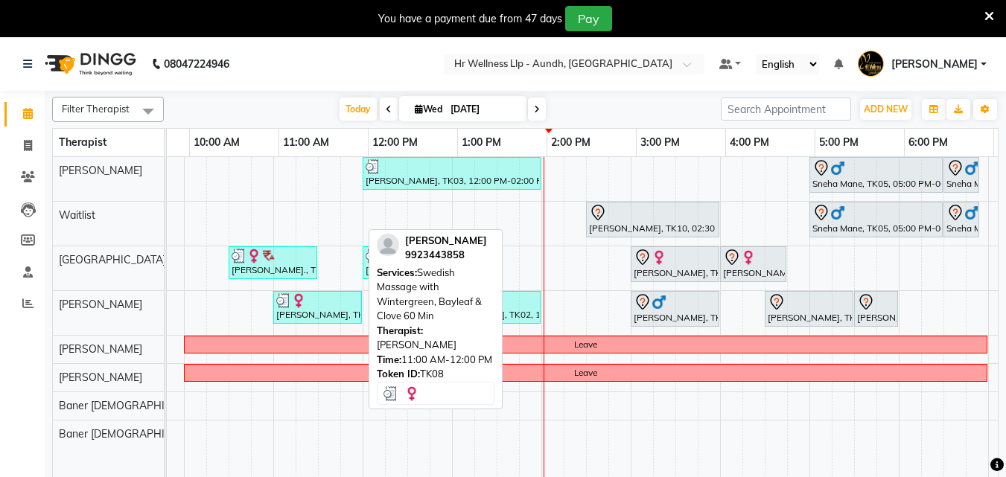
scroll to position [0, 162]
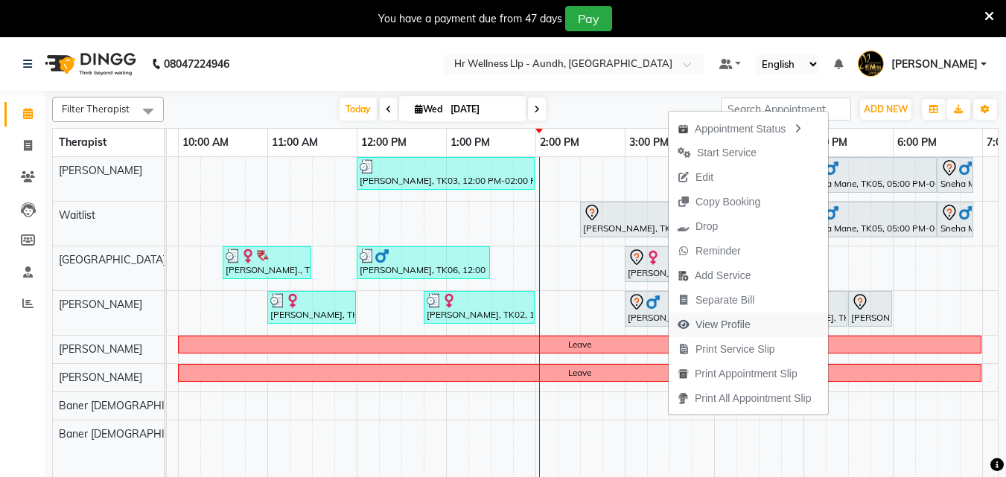
click at [730, 322] on span "View Profile" at bounding box center [722, 325] width 55 height 16
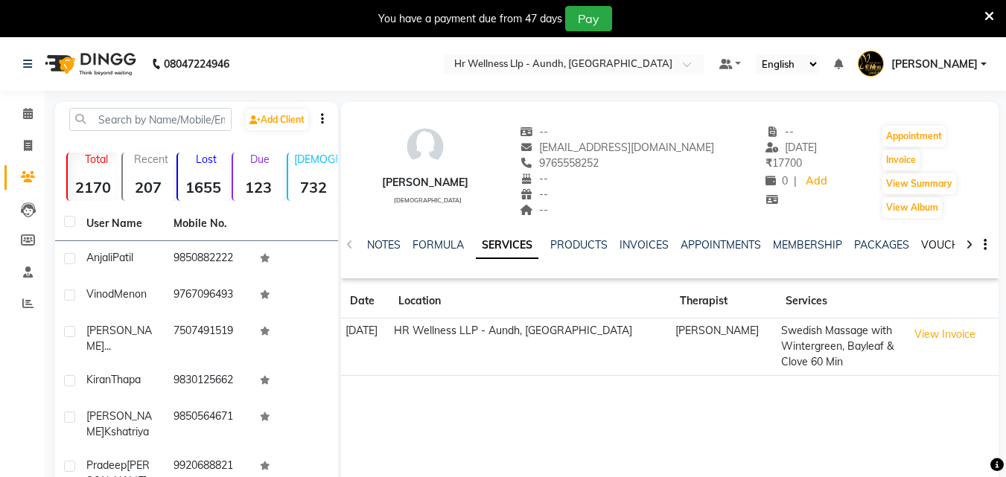
click at [927, 249] on link "VOUCHERS" at bounding box center [950, 244] width 59 height 13
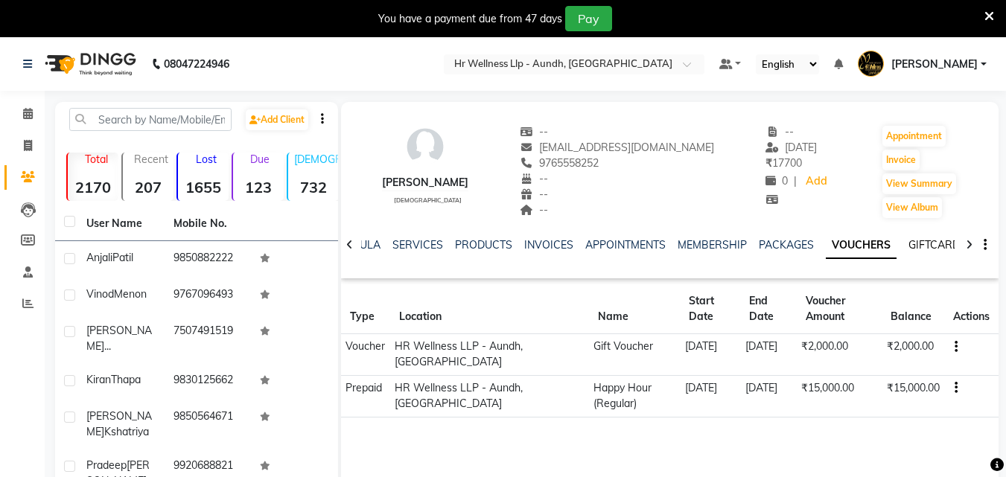
click at [919, 250] on link "GIFTCARDS" at bounding box center [937, 244] width 58 height 13
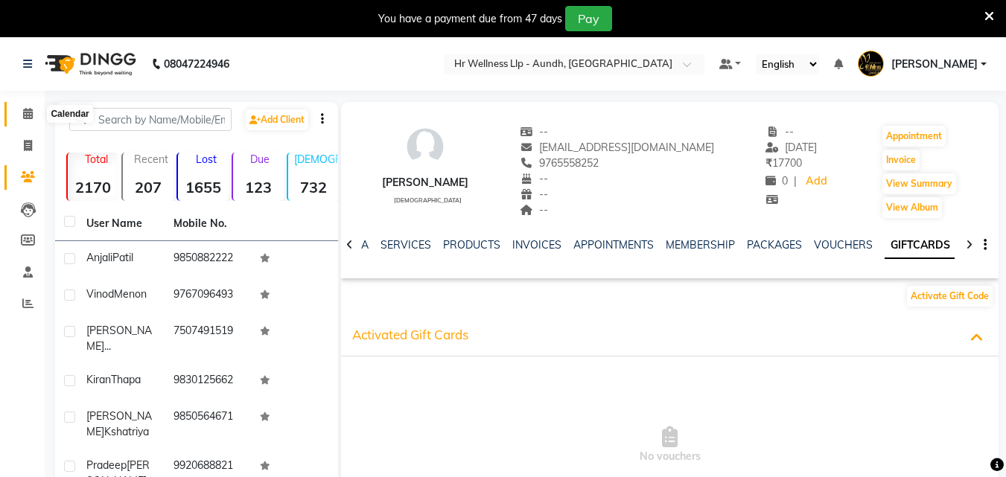
click at [32, 112] on icon at bounding box center [28, 113] width 10 height 11
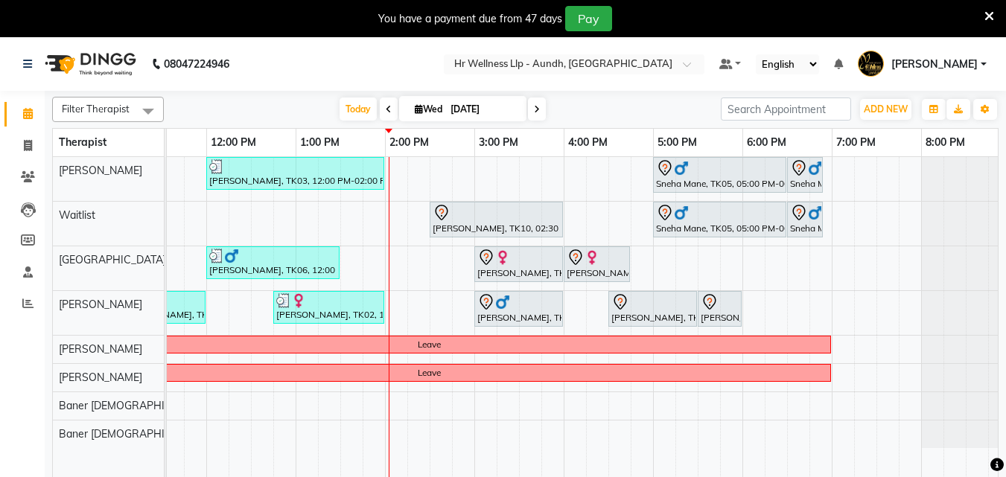
scroll to position [0, 331]
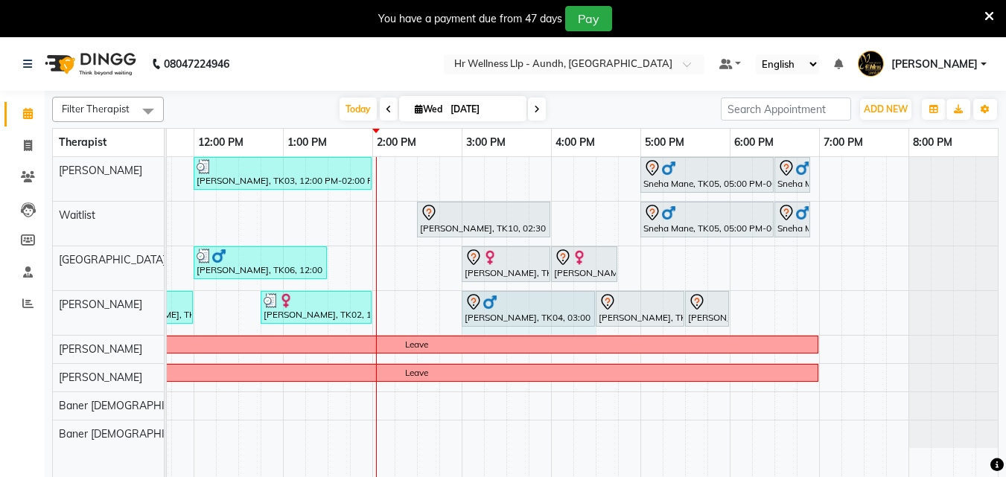
drag, startPoint x: 549, startPoint y: 302, endPoint x: 581, endPoint y: 299, distance: 31.4
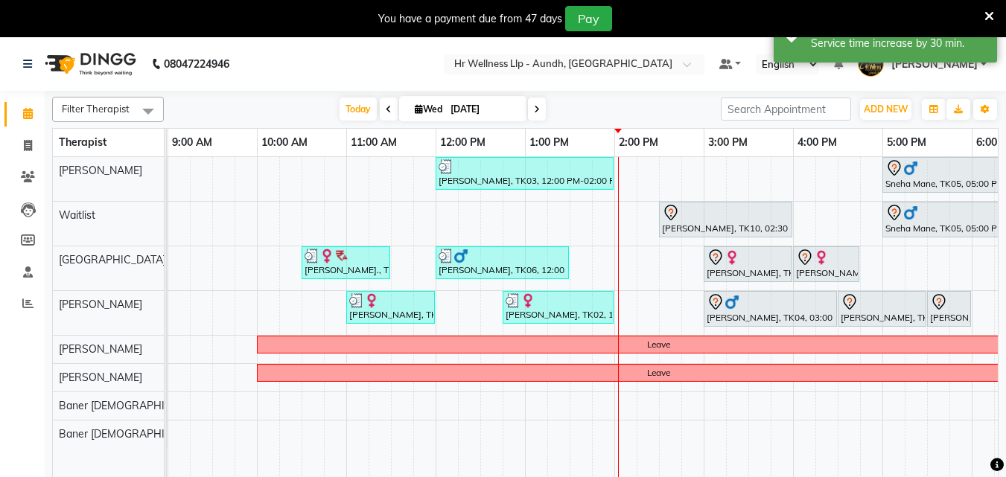
scroll to position [0, 148]
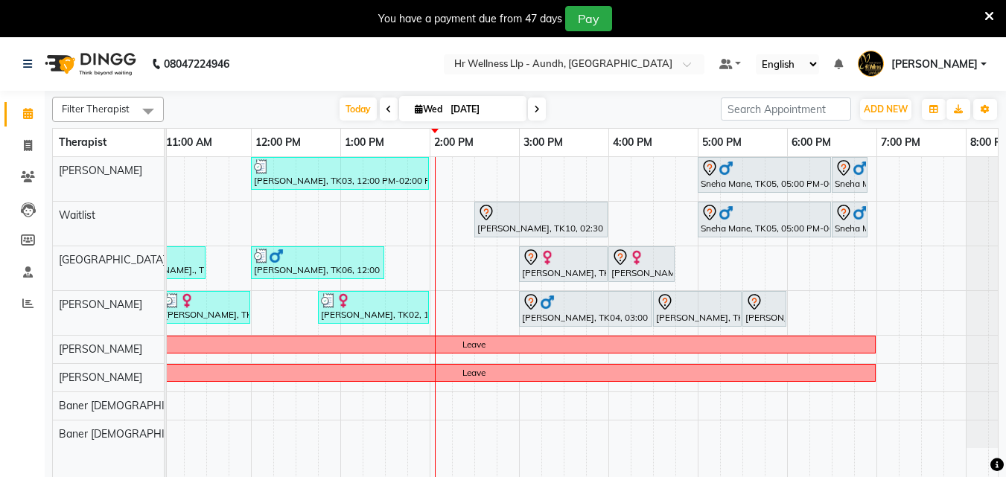
click at [528, 109] on span at bounding box center [537, 109] width 18 height 23
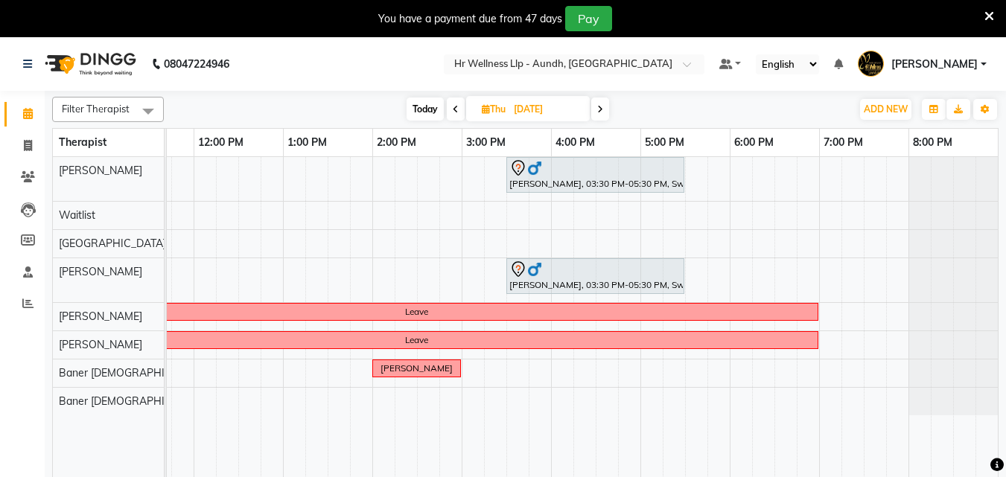
click at [599, 101] on span at bounding box center [600, 109] width 18 height 23
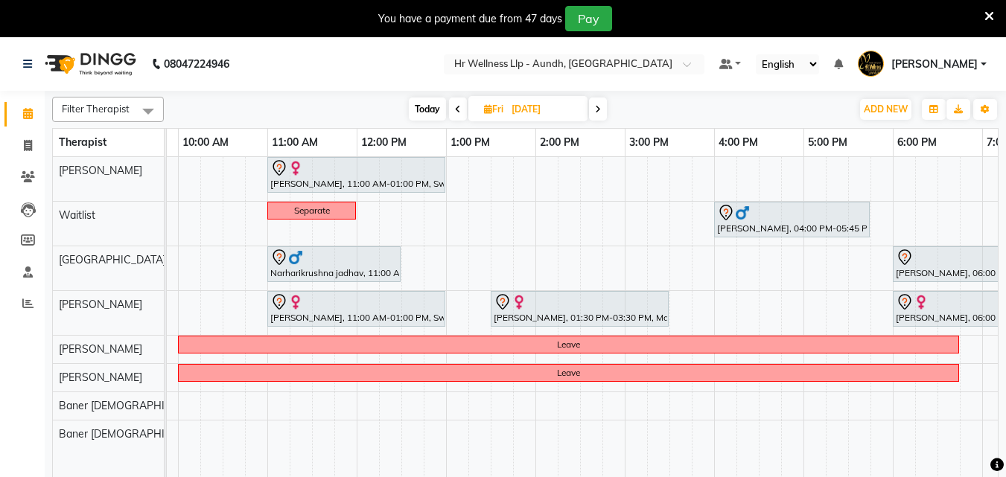
click at [450, 107] on span at bounding box center [458, 109] width 18 height 23
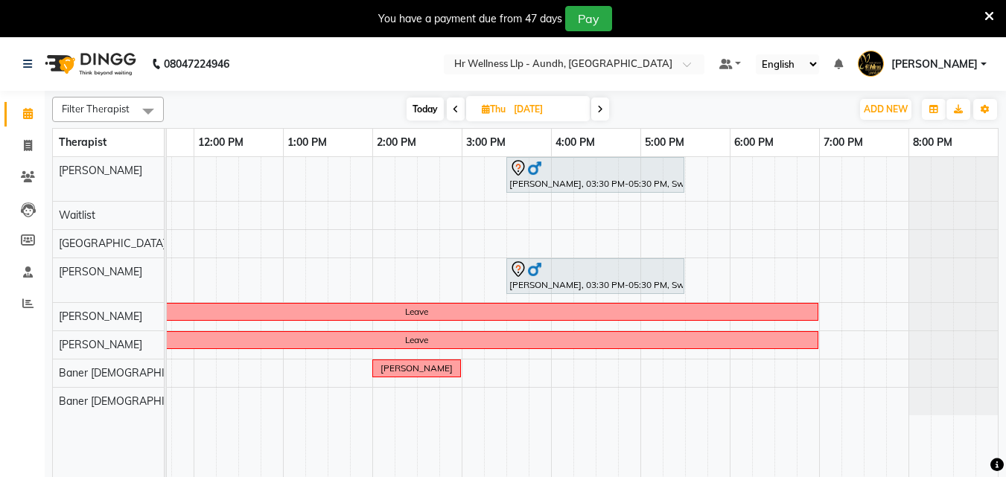
click at [450, 107] on span at bounding box center [456, 109] width 18 height 23
type input "[DATE]"
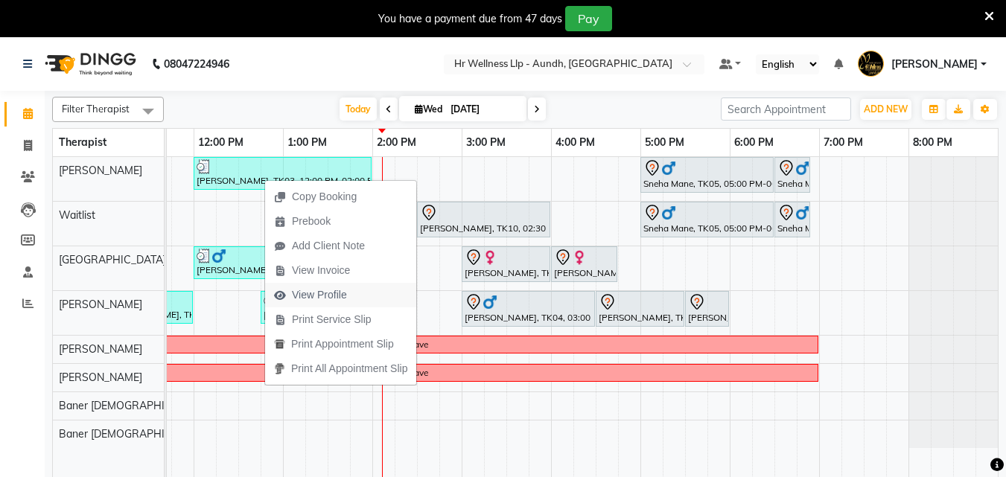
click at [311, 288] on span "View Profile" at bounding box center [319, 295] width 55 height 16
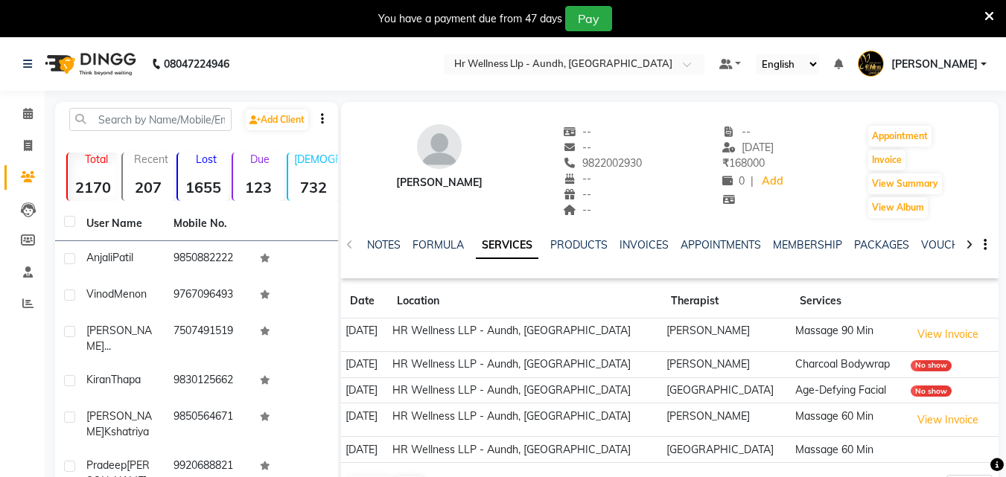
drag, startPoint x: 585, startPoint y: 164, endPoint x: 651, endPoint y: 159, distance: 66.4
click at [651, 159] on div "[PERSON_NAME] -- -- 9822002930 -- -- -- -- [DATE] ₹ 168000 0 | Add Appointment …" at bounding box center [669, 164] width 657 height 110
copy span "9822002930"
click at [23, 115] on icon at bounding box center [28, 113] width 10 height 11
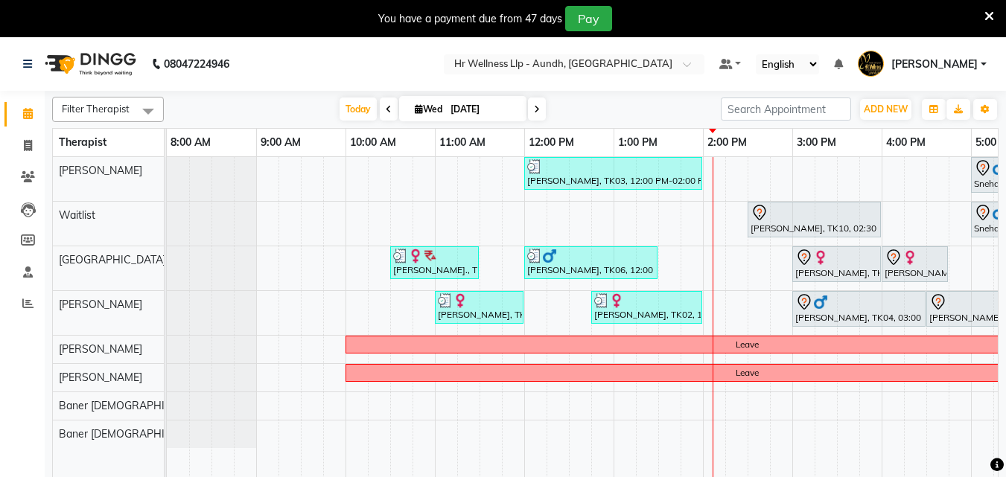
click at [415, 104] on icon at bounding box center [419, 109] width 8 height 10
select select "9"
select select "2025"
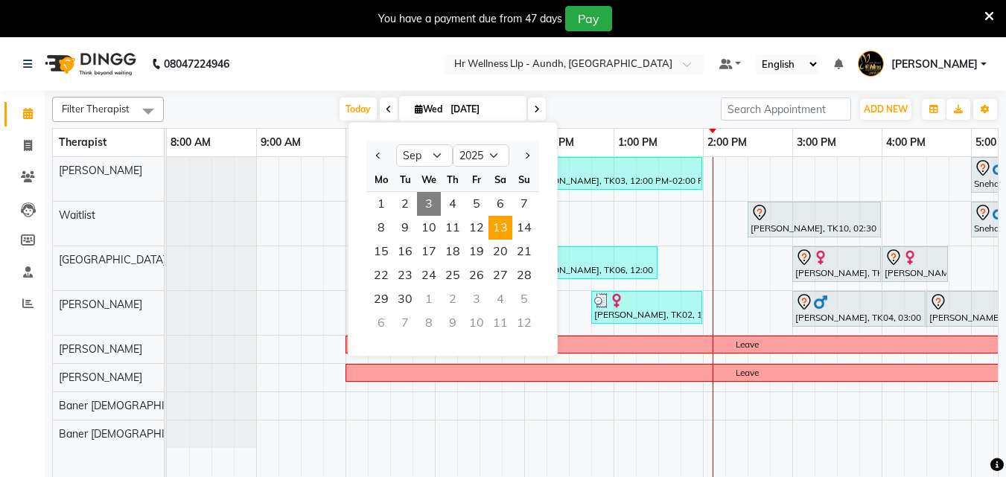
click at [500, 227] on span "13" at bounding box center [500, 228] width 24 height 24
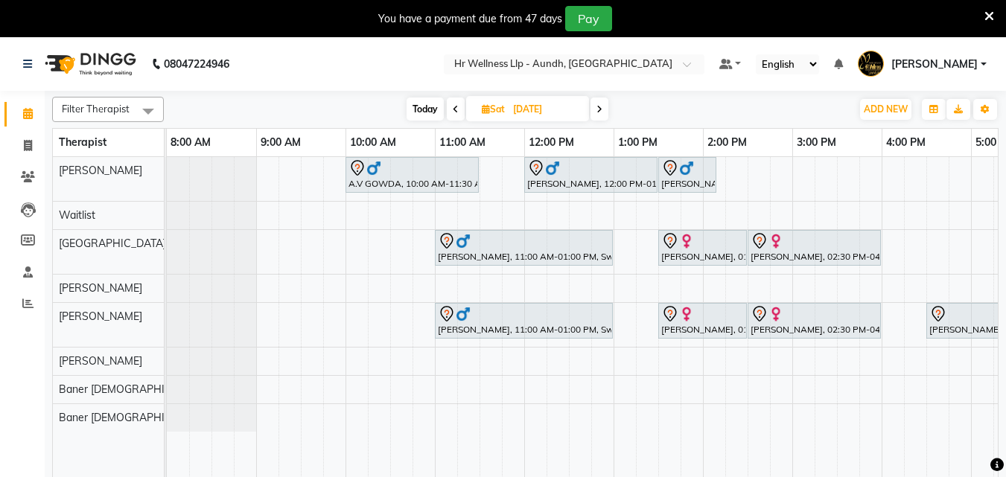
click at [432, 115] on span "Today" at bounding box center [425, 109] width 37 height 23
type input "[DATE]"
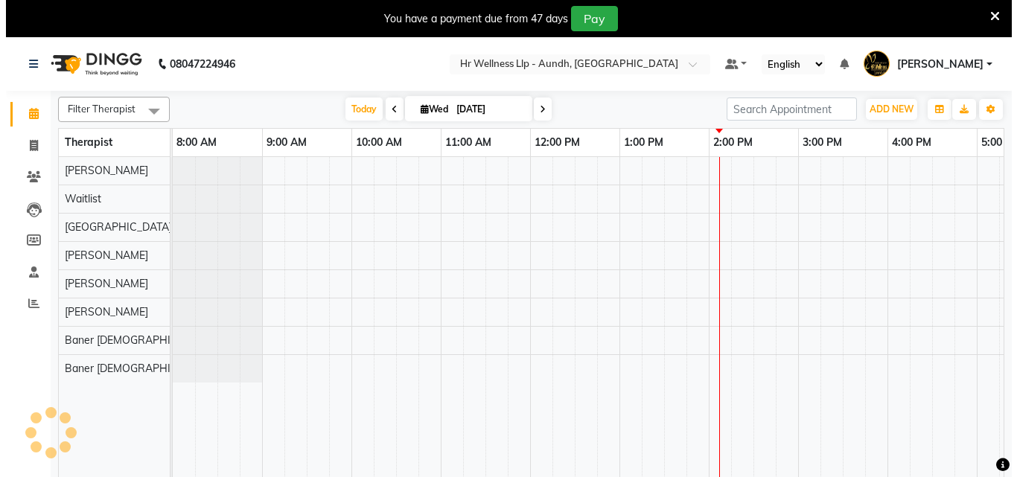
scroll to position [0, 331]
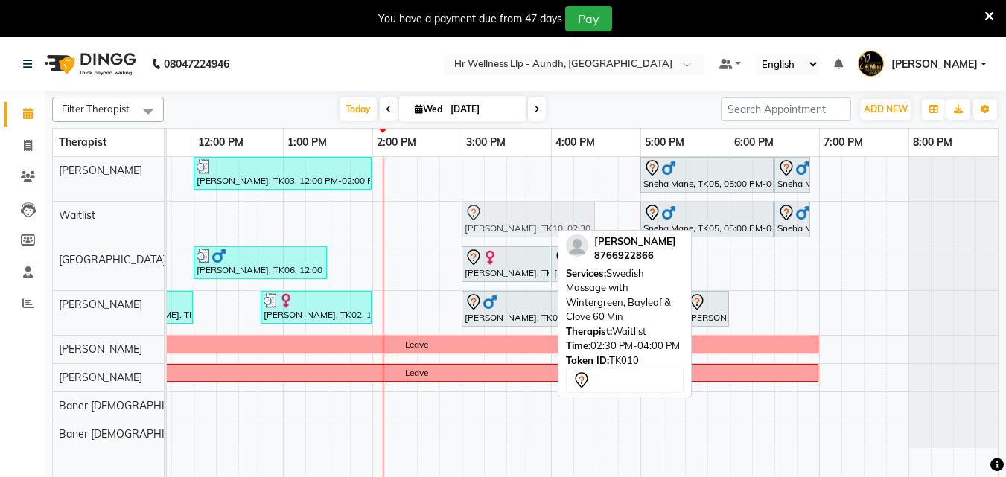
drag, startPoint x: 491, startPoint y: 229, endPoint x: 538, endPoint y: 228, distance: 47.7
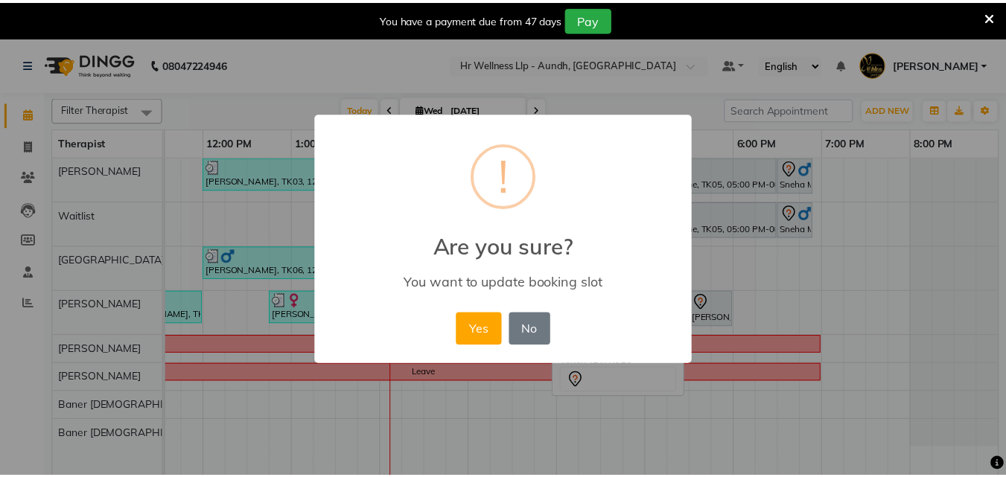
scroll to position [0, 319]
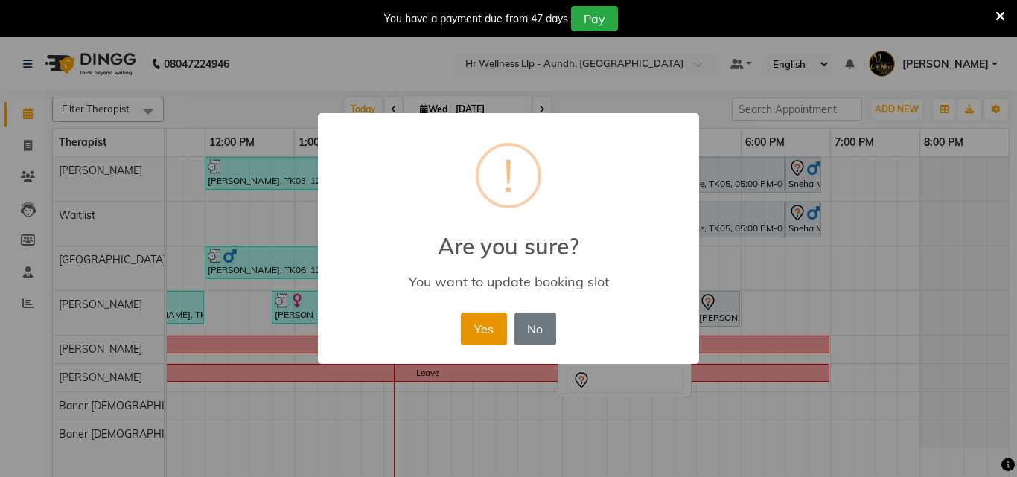
click at [479, 336] on button "Yes" at bounding box center [483, 329] width 45 height 33
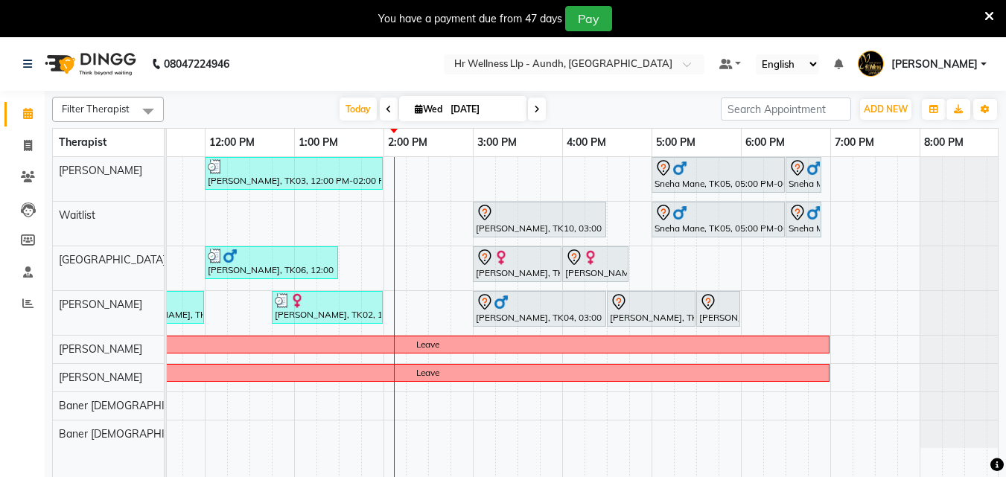
click at [420, 112] on span "Wed" at bounding box center [428, 108] width 35 height 11
select select "9"
select select "2025"
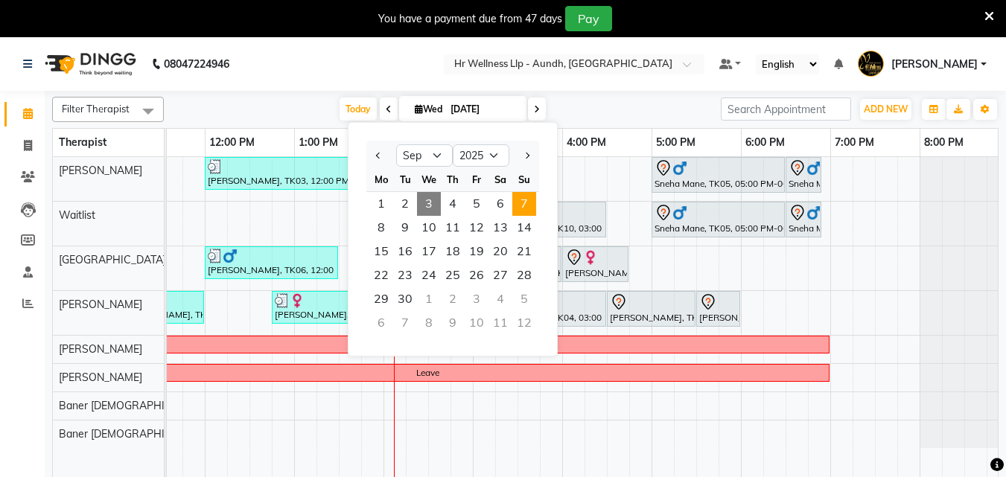
click at [517, 204] on span "7" at bounding box center [524, 204] width 24 height 24
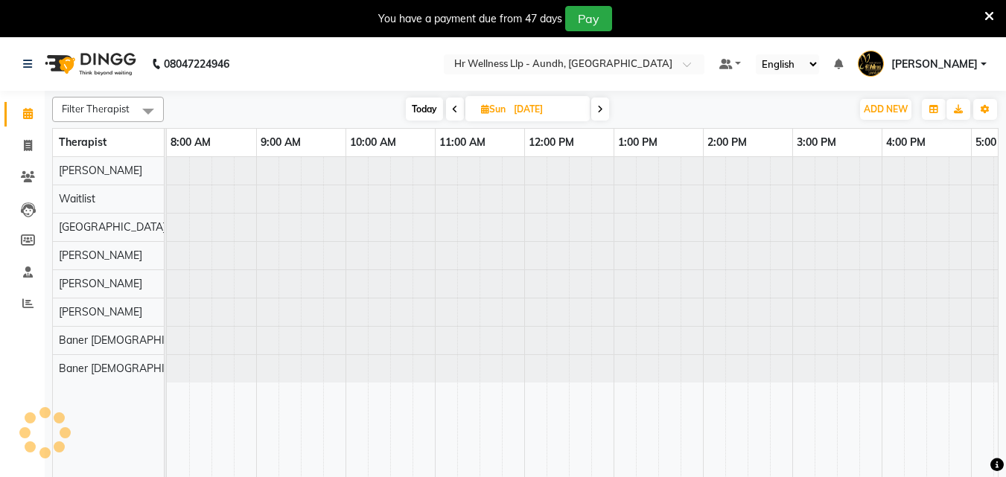
scroll to position [0, 331]
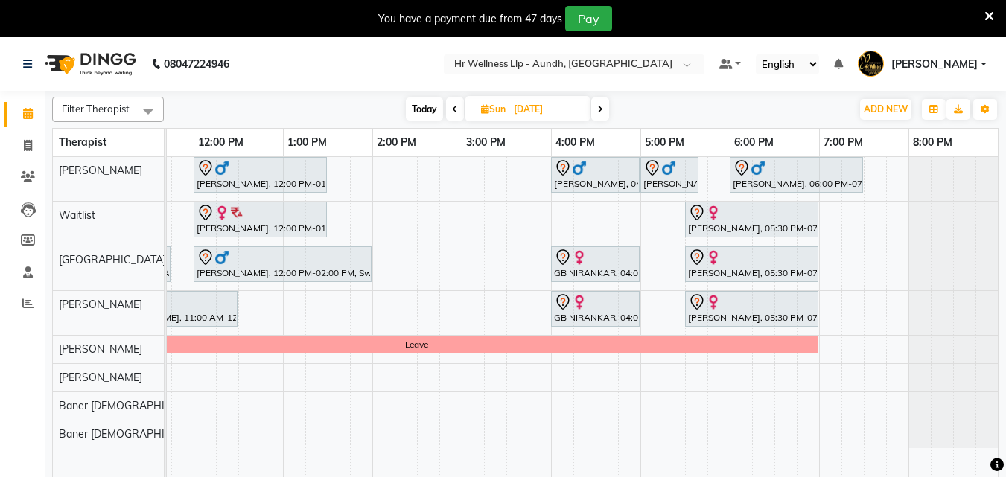
click at [453, 110] on icon at bounding box center [455, 109] width 6 height 9
type input "[DATE]"
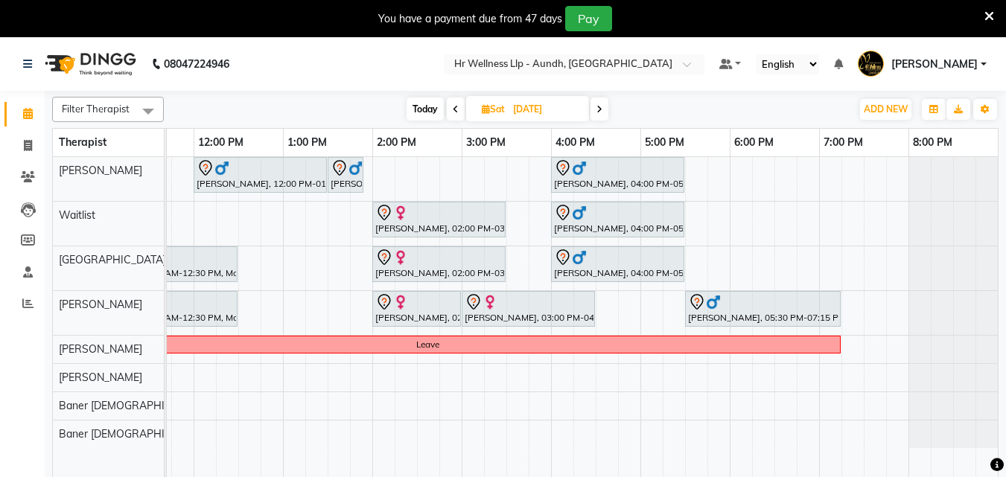
click at [482, 112] on icon at bounding box center [486, 109] width 8 height 10
select select "9"
select select "2025"
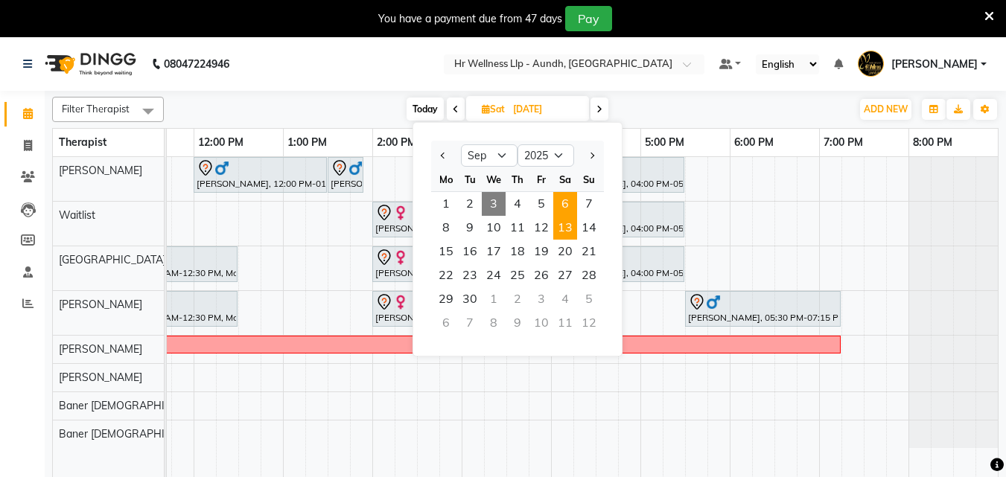
click at [562, 228] on span "13" at bounding box center [565, 228] width 24 height 24
type input "[DATE]"
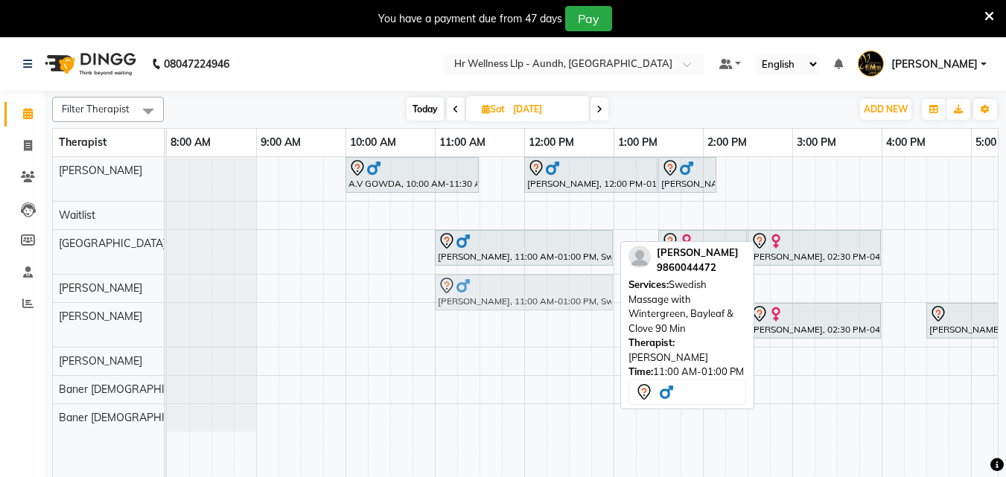
drag, startPoint x: 475, startPoint y: 318, endPoint x: 475, endPoint y: 295, distance: 23.1
click at [475, 282] on tbody "A.V GOWDA, 10:00 AM-11:30 AM, Swedish Massage with Wintergreen, Bayleaf & Clove…" at bounding box center [748, 294] width 1162 height 275
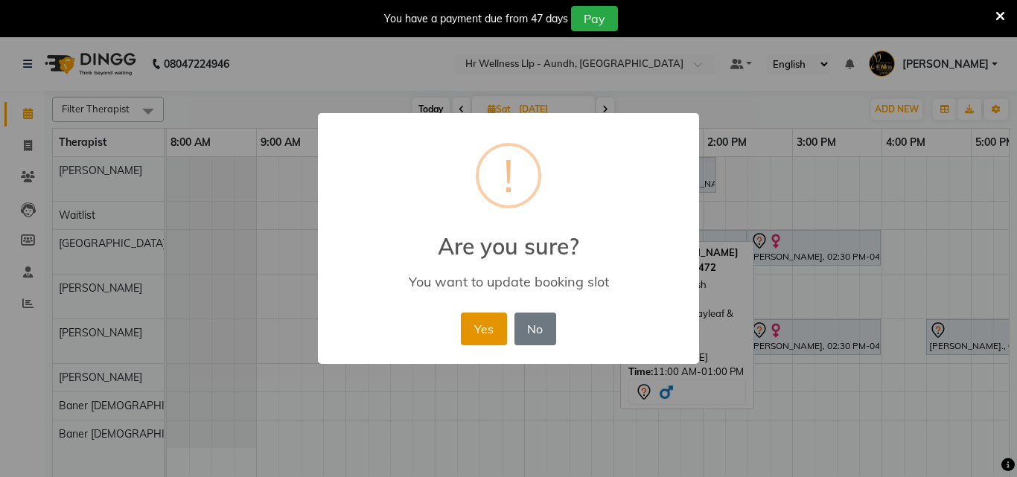
click at [478, 330] on button "Yes" at bounding box center [483, 329] width 45 height 33
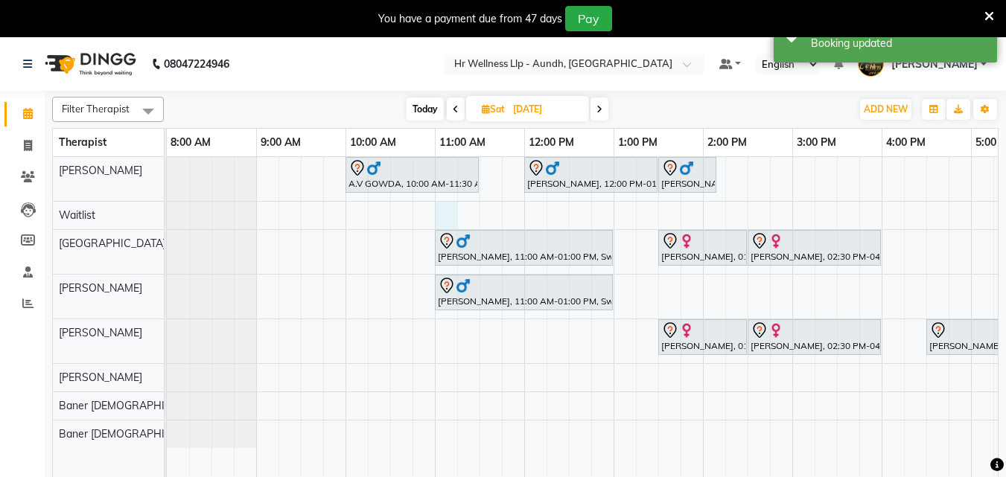
click at [445, 211] on div "A.V GOWDA, 10:00 AM-11:30 AM, Swedish Massage with Wintergreen, Bayleaf & Clove…" at bounding box center [748, 326] width 1162 height 339
select select "45452"
select select "tentative"
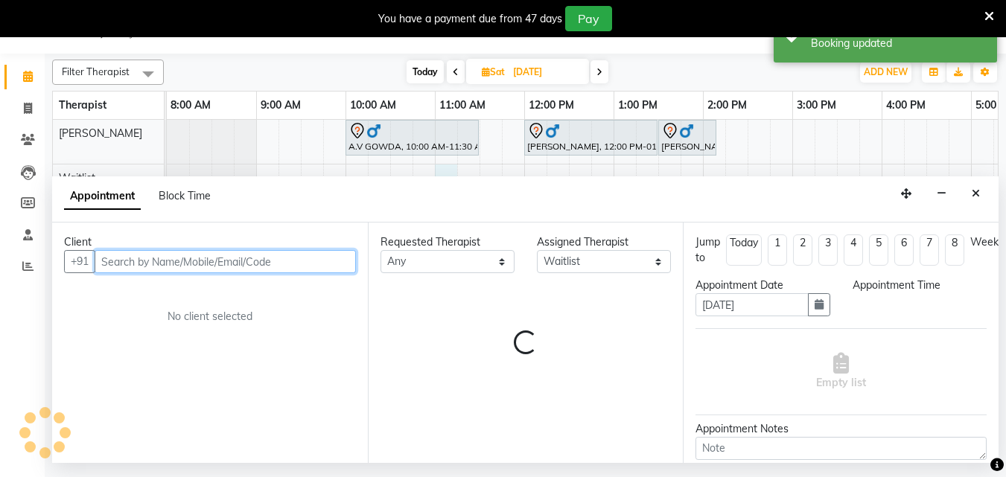
select select "660"
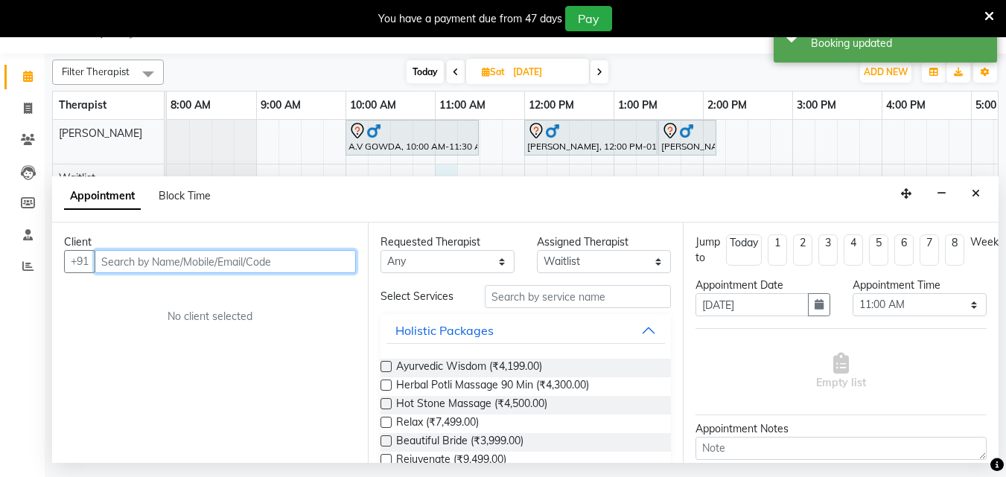
click at [138, 262] on input "text" at bounding box center [225, 261] width 261 height 23
paste input "9822002930"
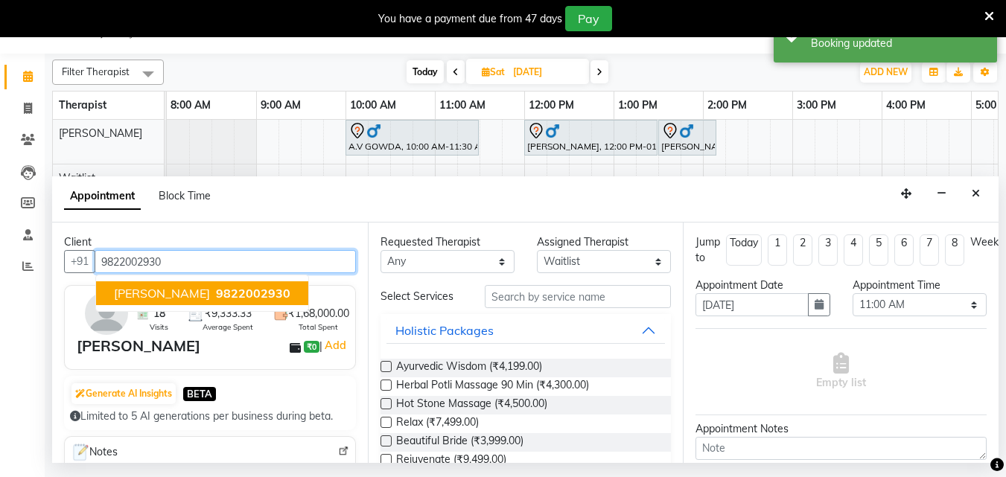
click at [168, 294] on span "[PERSON_NAME]" at bounding box center [162, 293] width 96 height 15
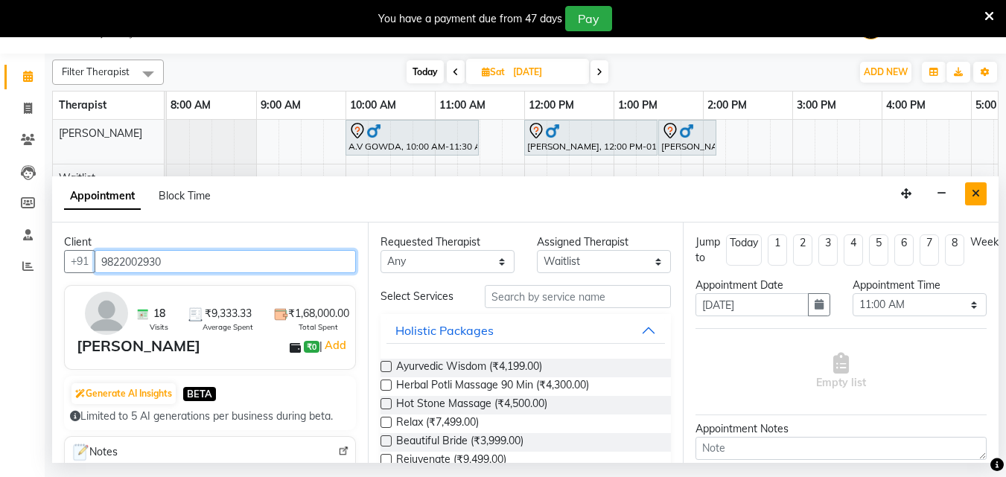
type input "9822002930"
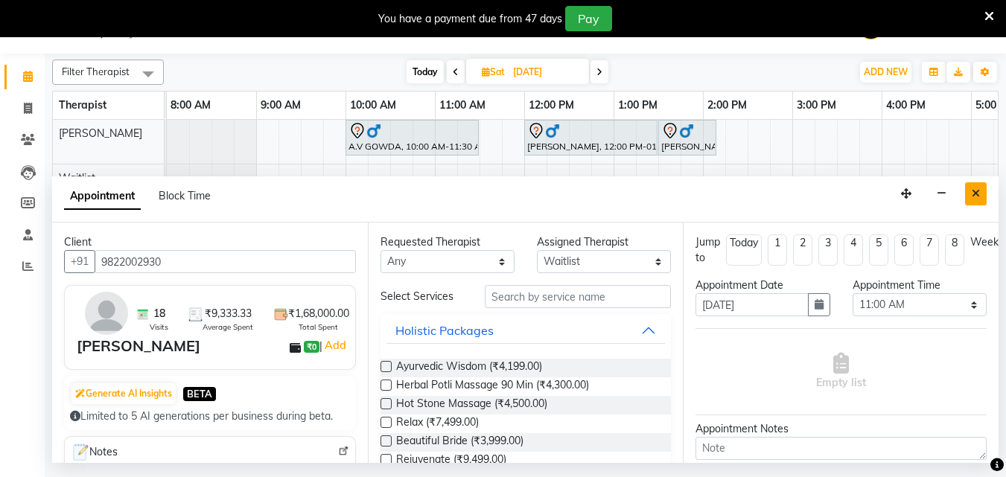
click at [975, 195] on icon "Close" at bounding box center [976, 193] width 8 height 10
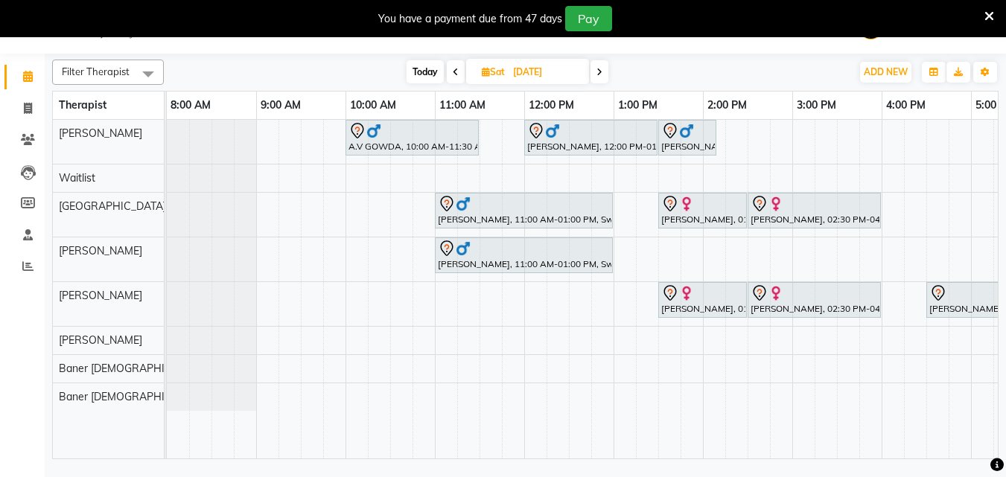
click at [456, 71] on icon at bounding box center [456, 72] width 6 height 9
type input "[DATE]"
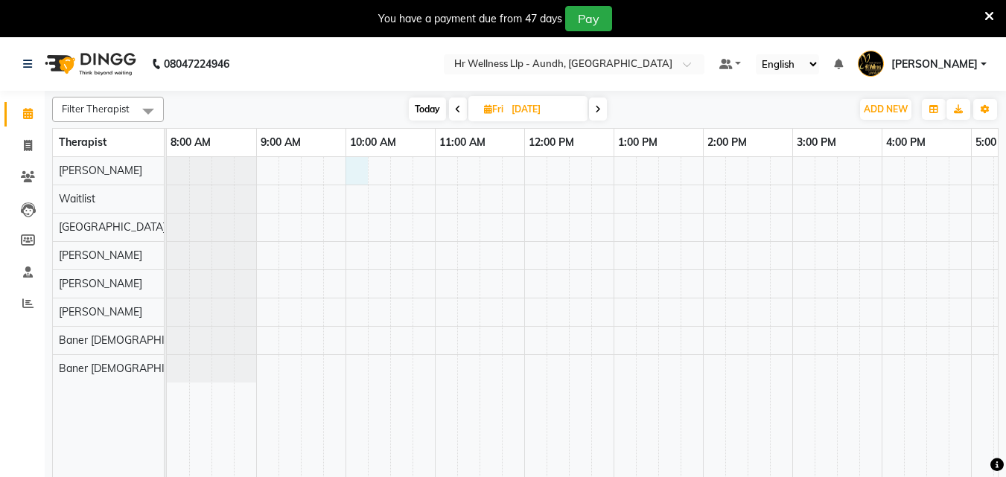
click at [357, 174] on div at bounding box center [748, 326] width 1162 height 339
select select "77660"
select select "600"
select select "tentative"
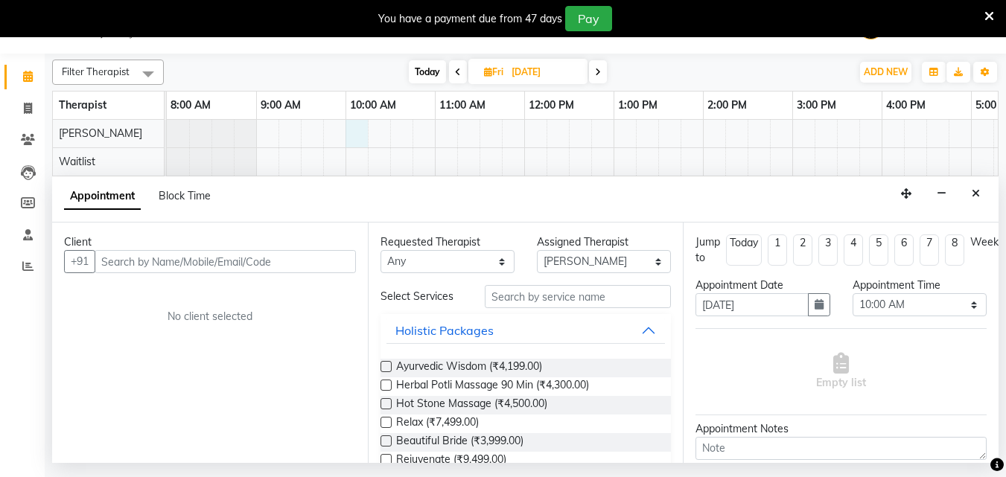
click at [149, 260] on input "text" at bounding box center [225, 261] width 261 height 23
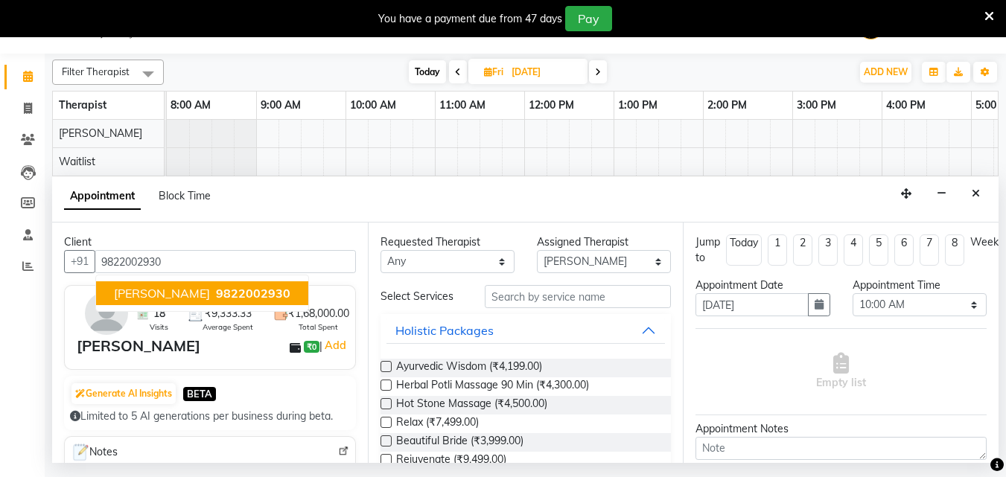
click at [159, 290] on span "[PERSON_NAME]" at bounding box center [162, 293] width 96 height 15
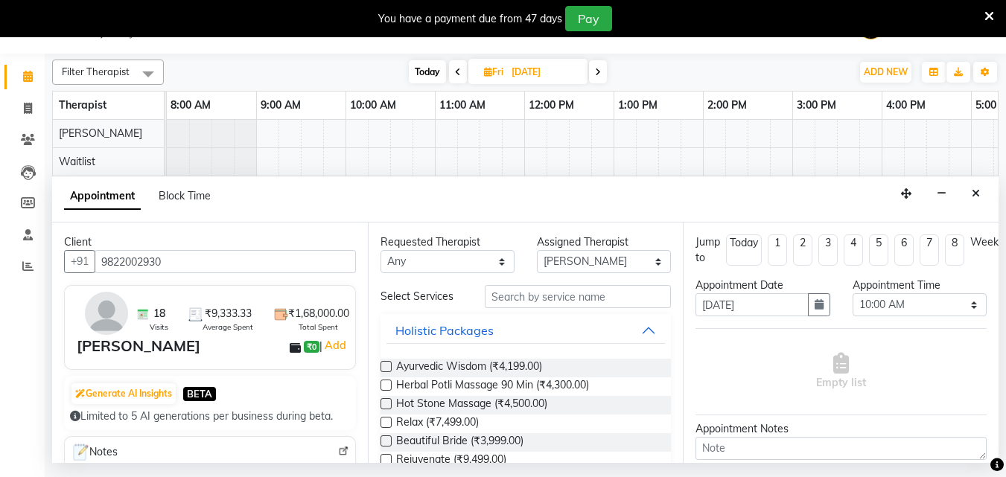
type input "9822002930"
click at [513, 296] on input "text" at bounding box center [578, 296] width 186 height 23
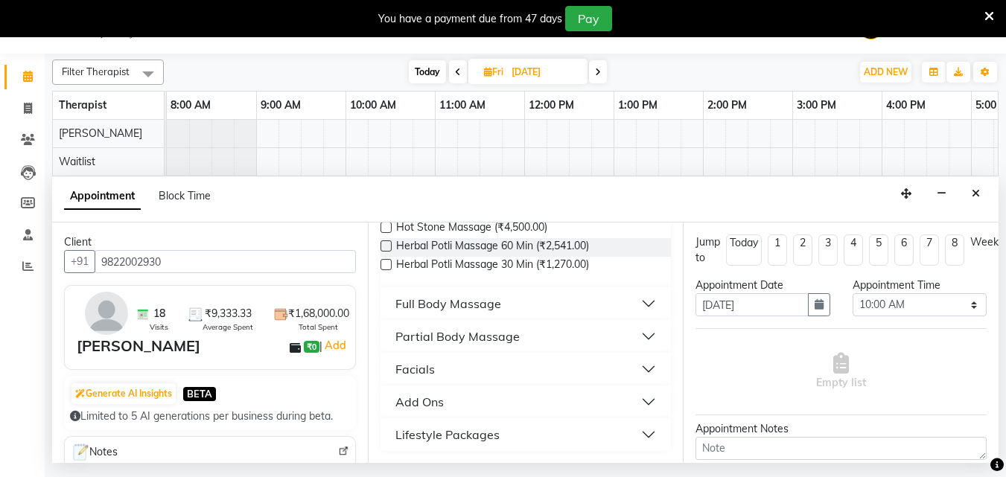
click at [479, 305] on div "Full Body Massage" at bounding box center [448, 304] width 106 height 18
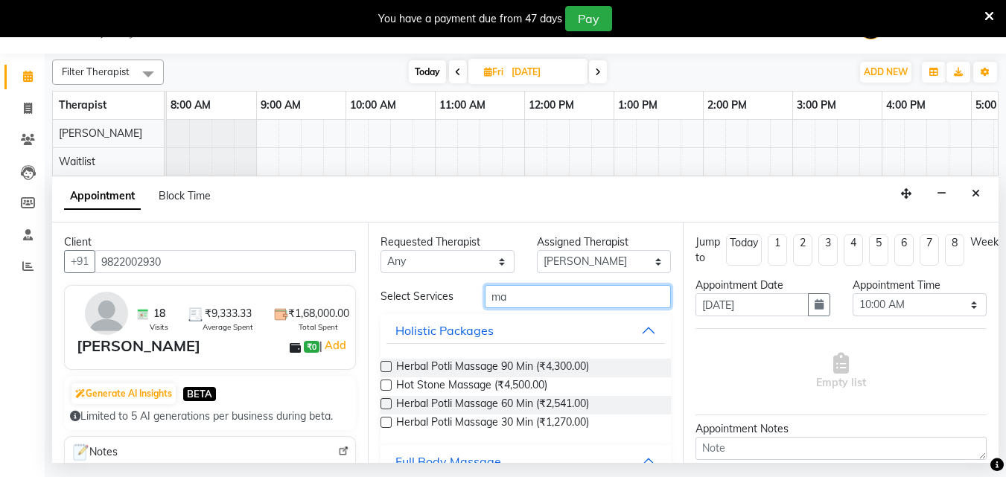
click at [509, 304] on input "ma" at bounding box center [578, 296] width 186 height 23
type input "m"
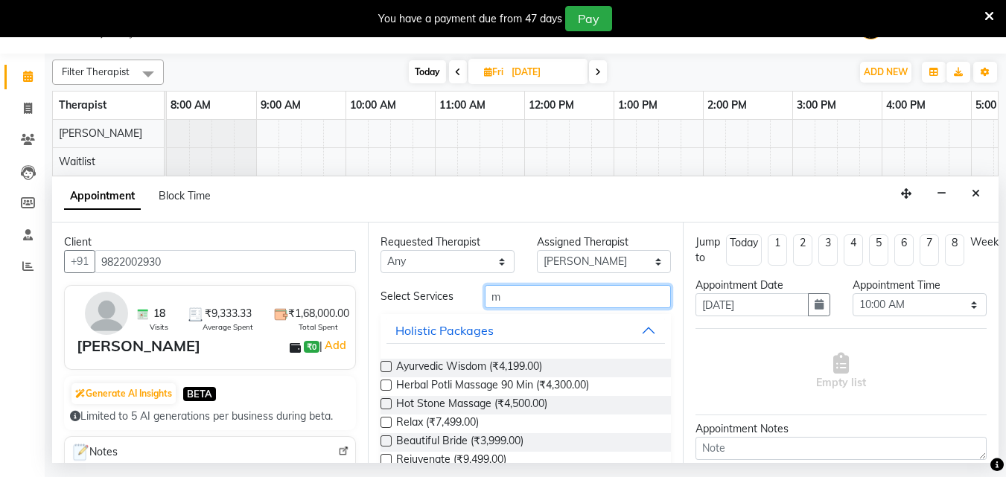
type input "ma"
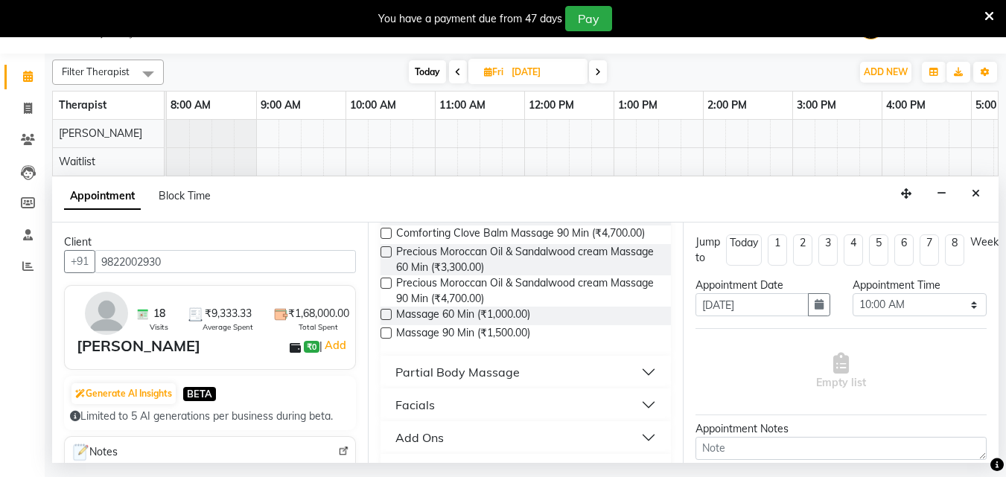
click at [386, 339] on label at bounding box center [385, 333] width 11 height 11
click at [386, 340] on input "checkbox" at bounding box center [385, 335] width 10 height 10
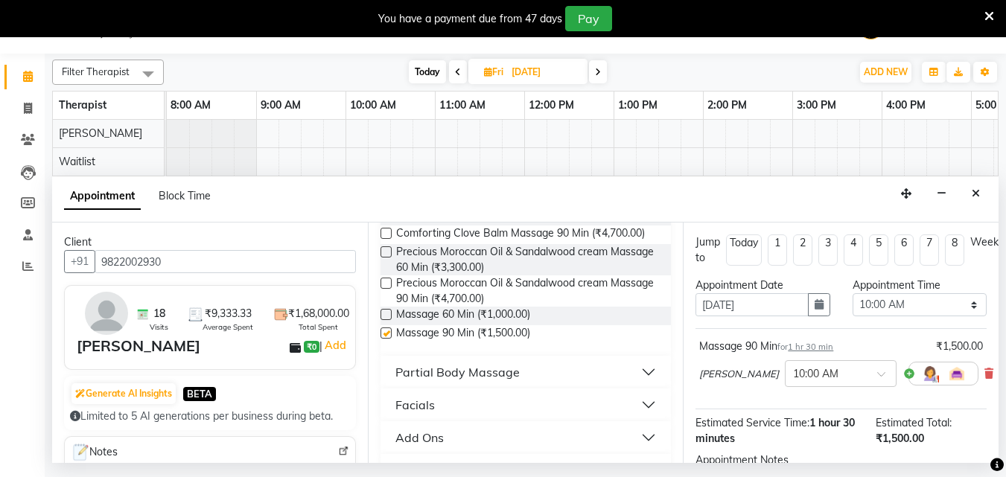
checkbox input "false"
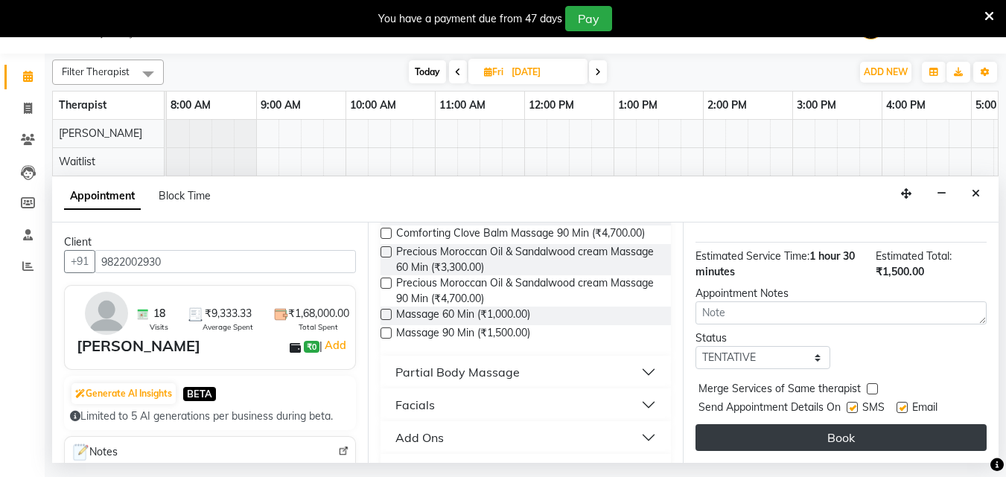
click at [794, 429] on button "Book" at bounding box center [840, 437] width 291 height 27
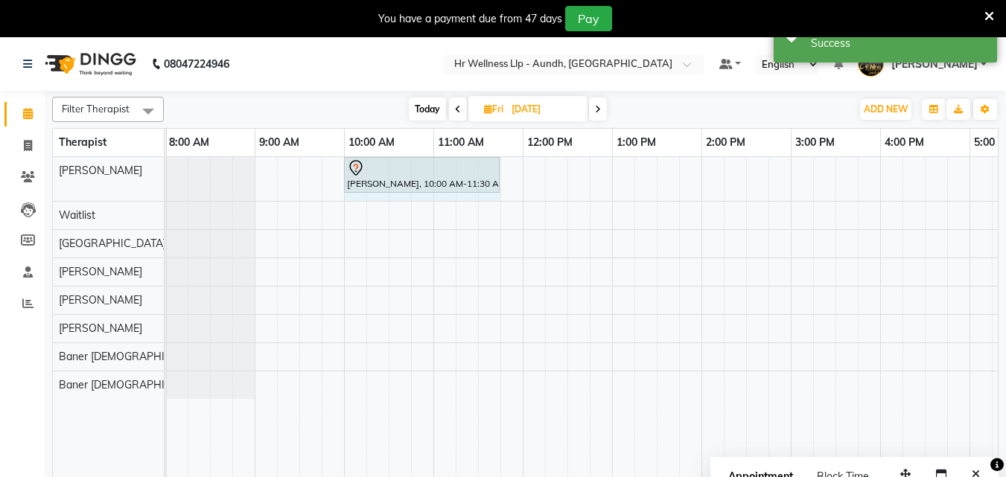
drag, startPoint x: 477, startPoint y: 168, endPoint x: 496, endPoint y: 176, distance: 20.0
click at [165, 176] on div "[PERSON_NAME], 10:00 AM-11:30 AM, Massage 90 Min [PERSON_NAME], 10:00 AM-11:30 …" at bounding box center [165, 179] width 0 height 44
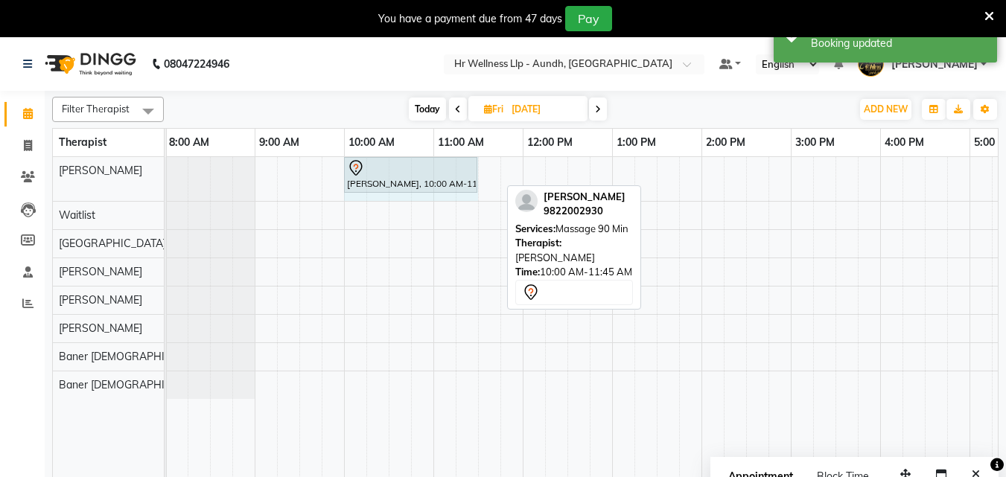
drag, startPoint x: 500, startPoint y: 173, endPoint x: 471, endPoint y: 171, distance: 28.4
click at [165, 171] on div "[PERSON_NAME], 10:00 AM-11:45 AM, Massage 90 Min [PERSON_NAME], 10:00 AM-11:45 …" at bounding box center [165, 179] width 0 height 44
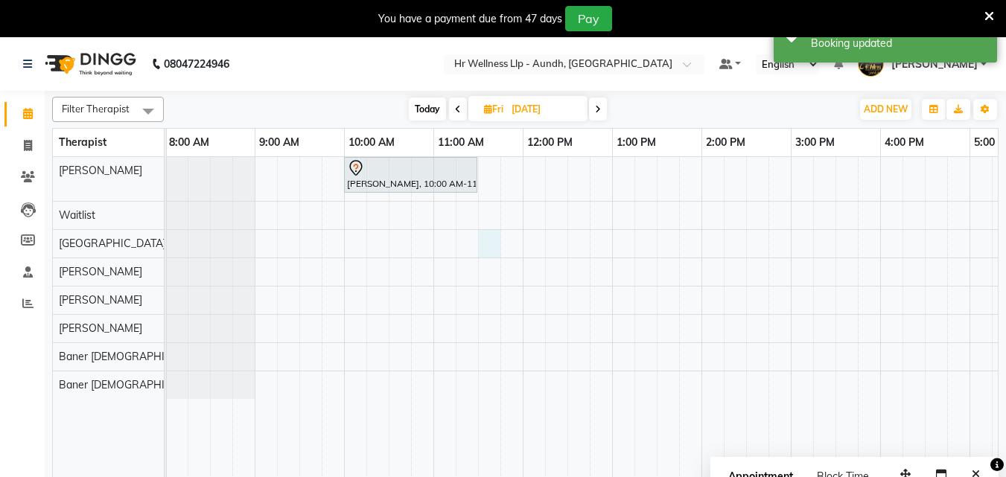
click at [485, 248] on div "[PERSON_NAME], 10:00 AM-11:30 AM, Massage 90 Min" at bounding box center [746, 326] width 1162 height 339
select select "77662"
select select "690"
select select "tentative"
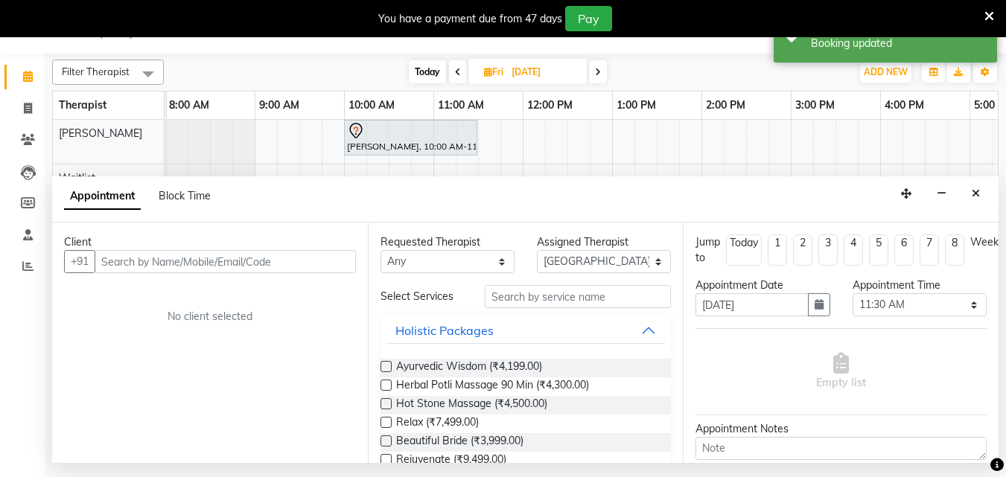
click at [181, 261] on input "text" at bounding box center [225, 261] width 261 height 23
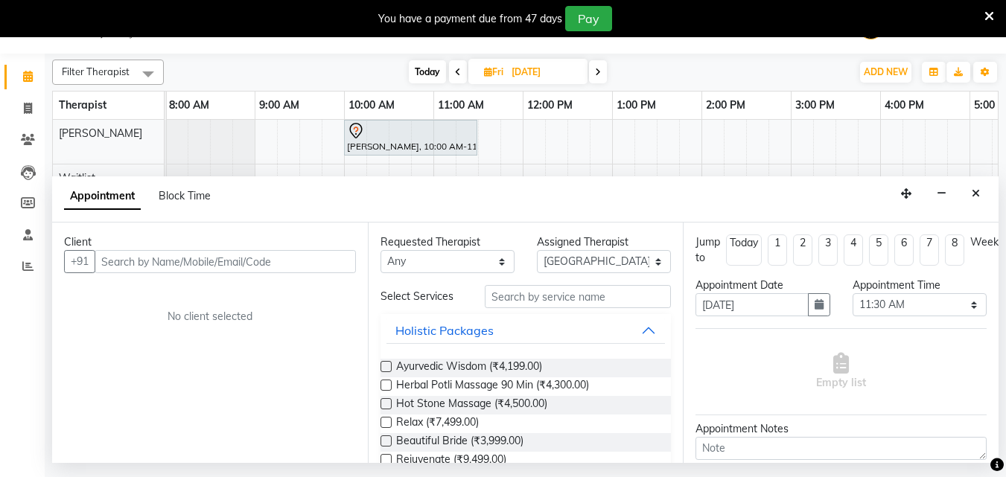
type input "9822002930"
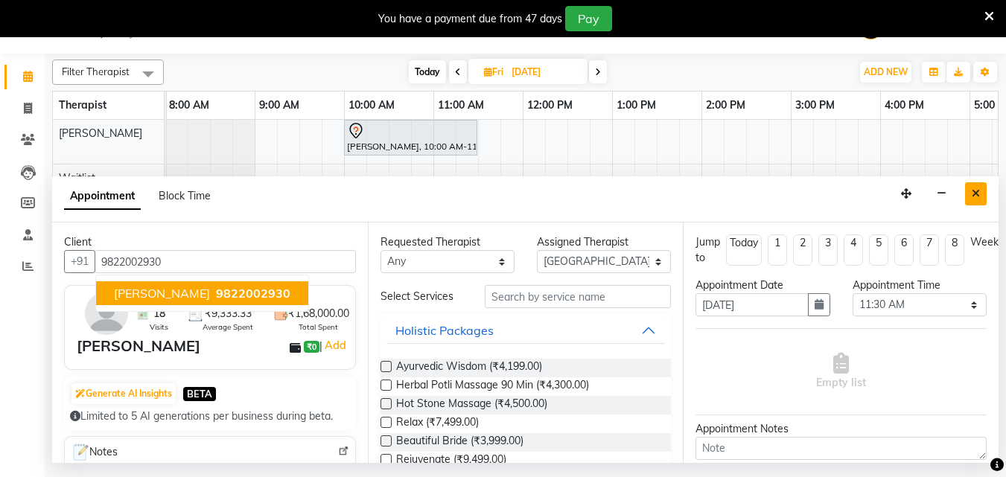
click at [975, 194] on icon "Close" at bounding box center [976, 193] width 8 height 10
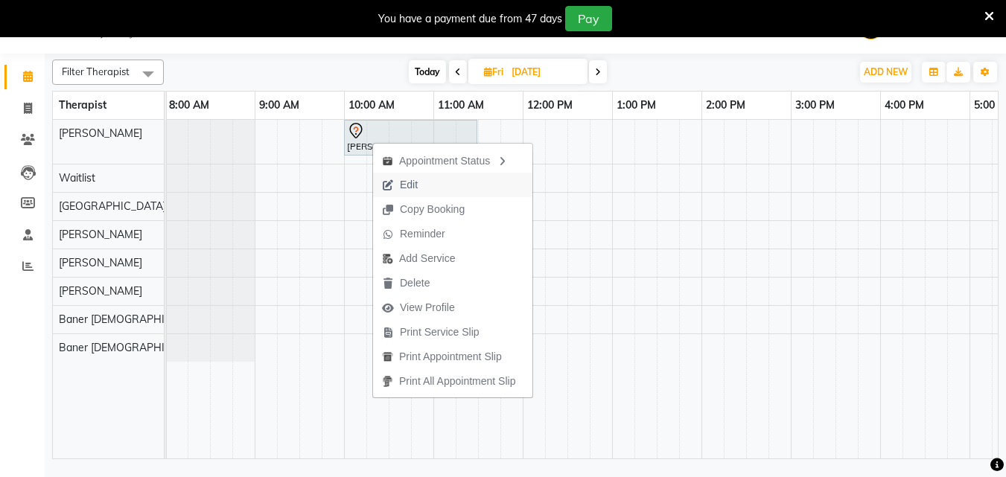
click at [421, 185] on span "Edit" at bounding box center [400, 185] width 54 height 25
select select "tentative"
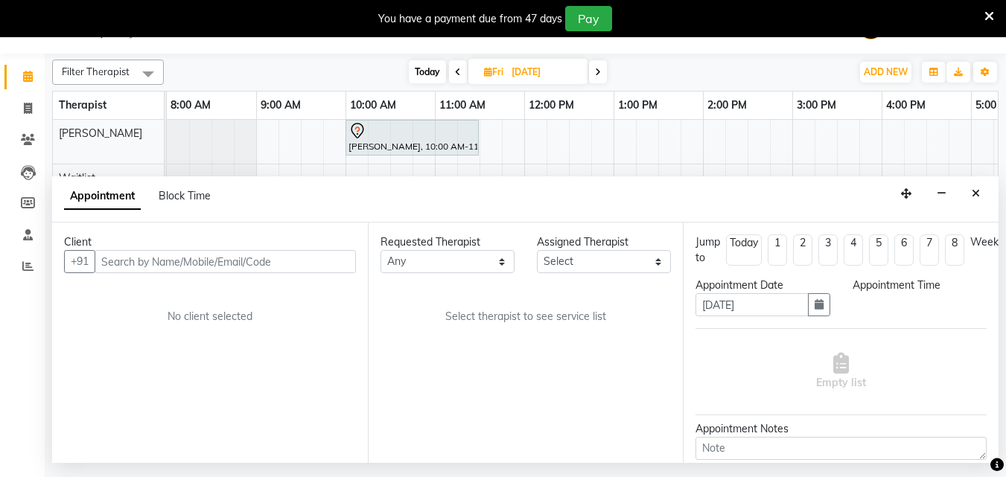
select select "600"
select select "77660"
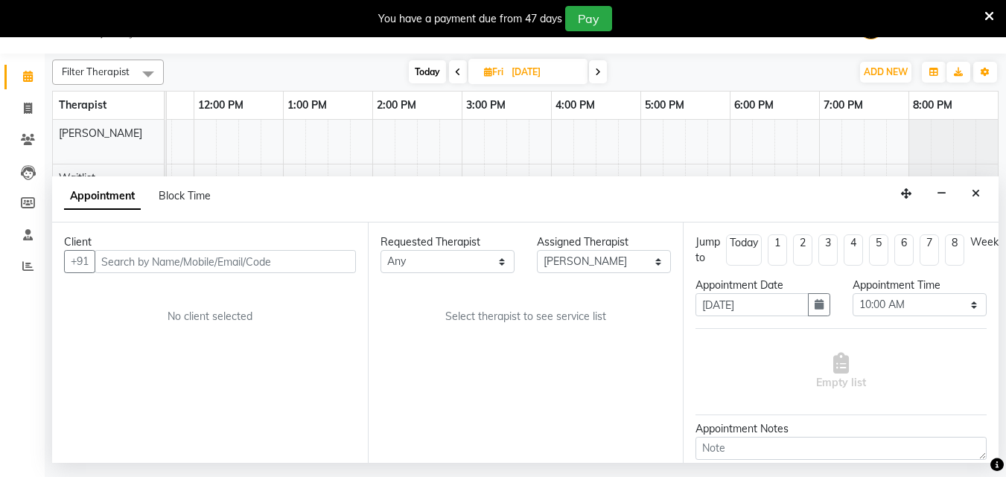
select select "1894"
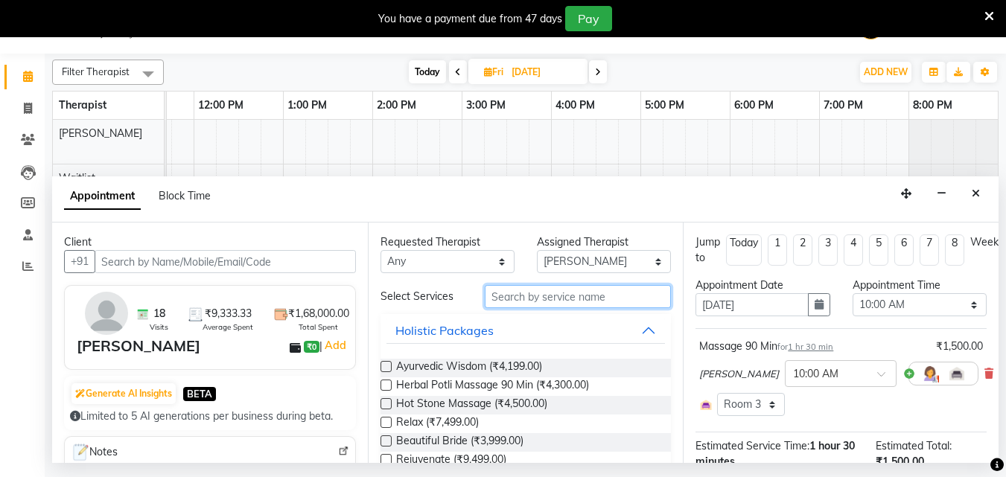
click at [549, 297] on input "text" at bounding box center [578, 296] width 186 height 23
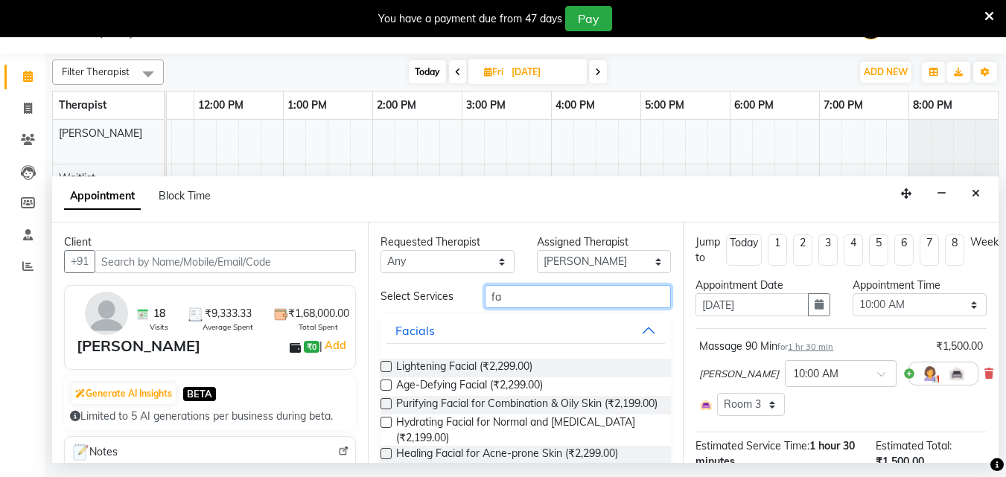
type input "fa"
click at [385, 361] on label at bounding box center [385, 366] width 11 height 11
click at [385, 363] on input "checkbox" at bounding box center [385, 368] width 10 height 10
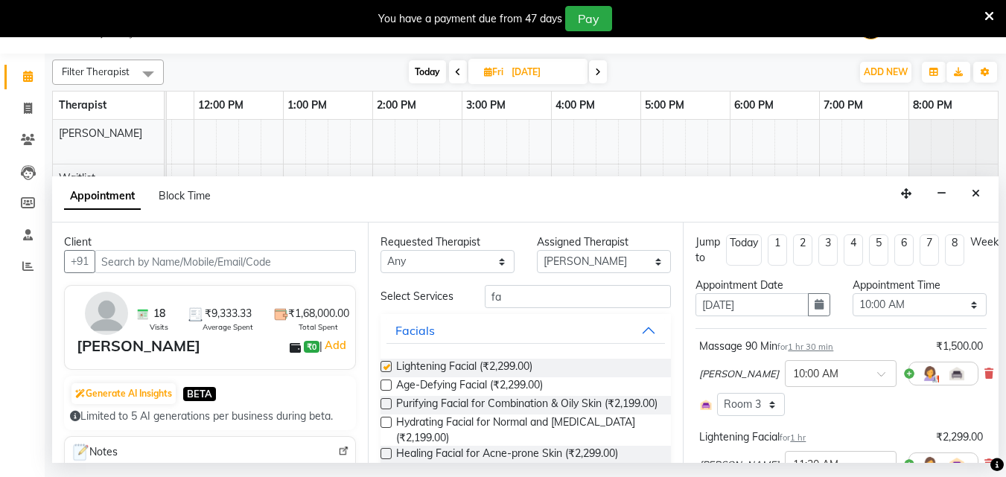
checkbox input "false"
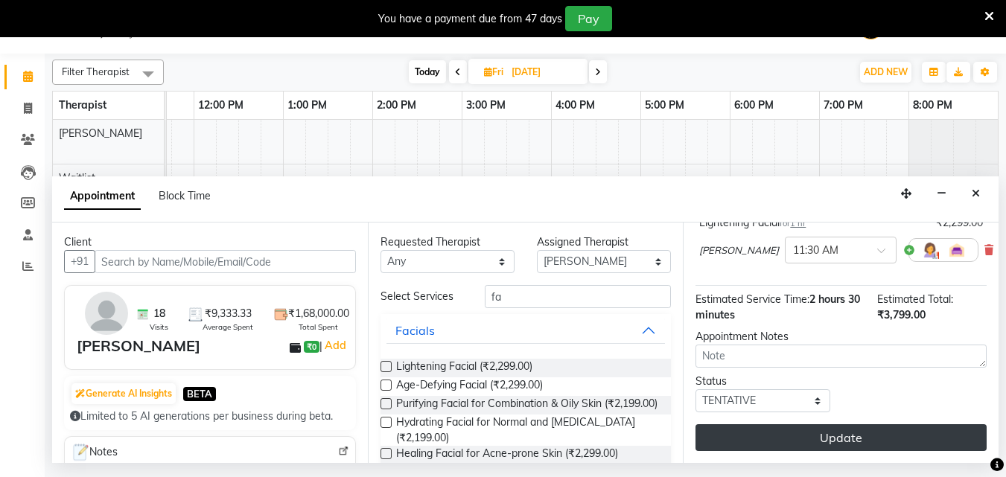
click at [837, 428] on button "Update" at bounding box center [840, 437] width 291 height 27
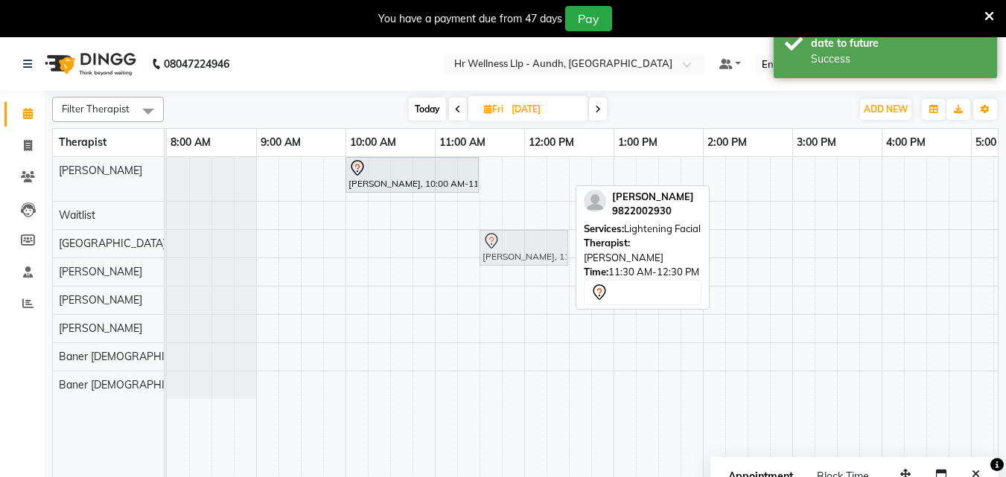
drag, startPoint x: 522, startPoint y: 170, endPoint x: 514, endPoint y: 241, distance: 71.9
click at [514, 243] on tbody "[PERSON_NAME], 10:00 AM-11:30 AM, Massage 90 Min [PERSON_NAME], 11:30 AM-12:30 …" at bounding box center [748, 278] width 1162 height 242
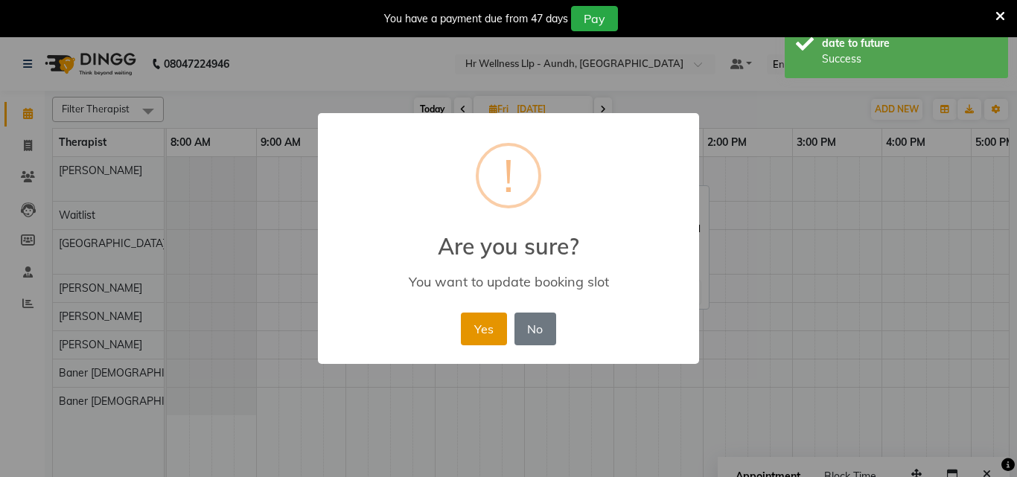
click at [488, 335] on button "Yes" at bounding box center [483, 329] width 45 height 33
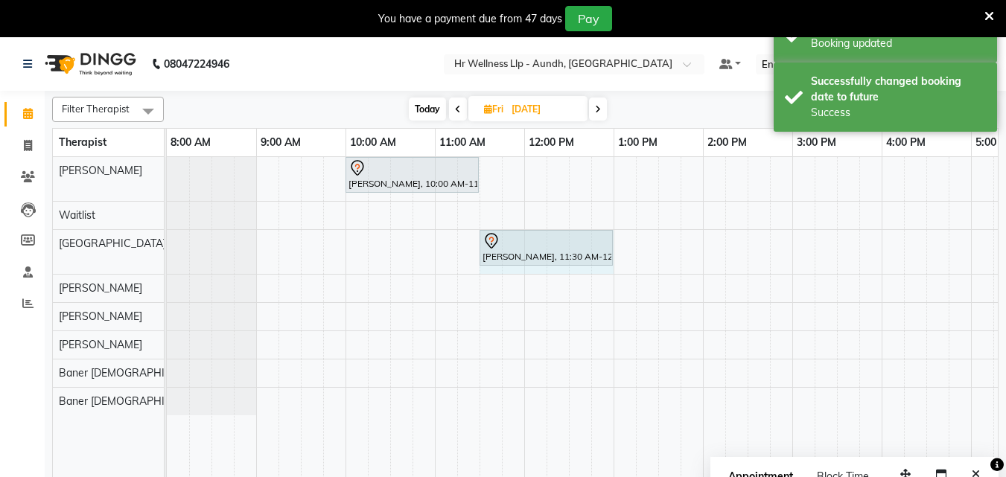
click at [167, 258] on div "[PERSON_NAME], 11:30 AM-12:30 PM, Lightening Facial [PERSON_NAME], 11:30 AM-12:…" at bounding box center [167, 252] width 0 height 44
click at [430, 106] on span "Today" at bounding box center [427, 109] width 37 height 23
type input "[DATE]"
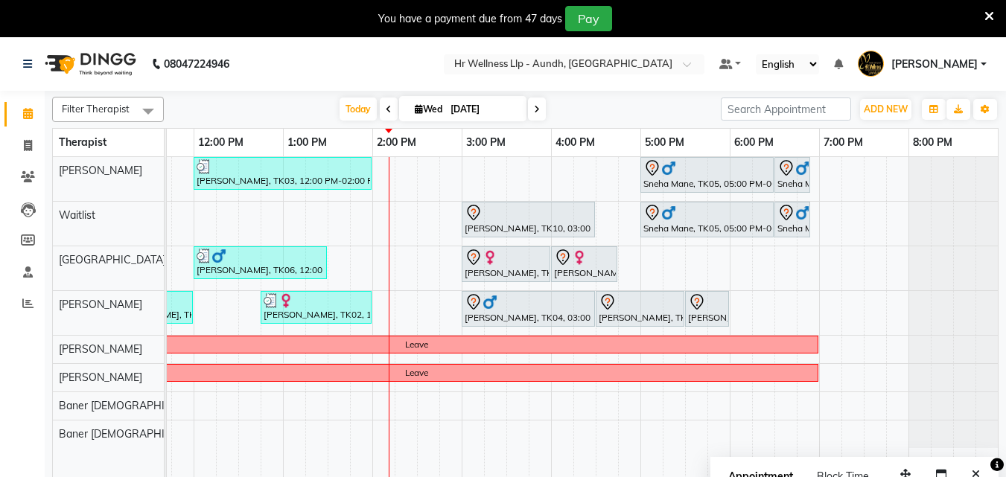
click at [417, 112] on icon at bounding box center [419, 109] width 8 height 10
select select "9"
select select "2025"
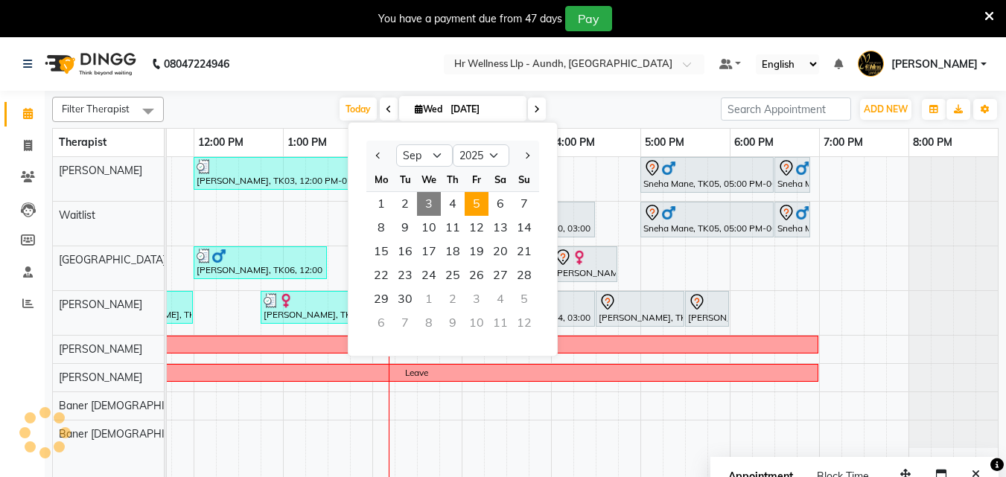
click at [480, 205] on span "5" at bounding box center [477, 204] width 24 height 24
type input "[DATE]"
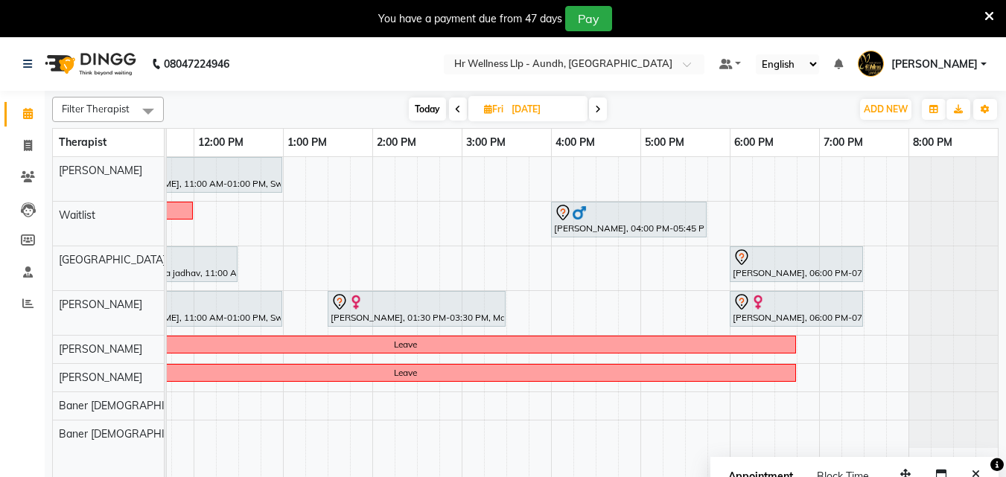
click at [512, 262] on div "[PERSON_NAME], 11:00 AM-01:00 PM, Swedish Massage with Wintergreen, Bayleaf & C…" at bounding box center [417, 326] width 1162 height 339
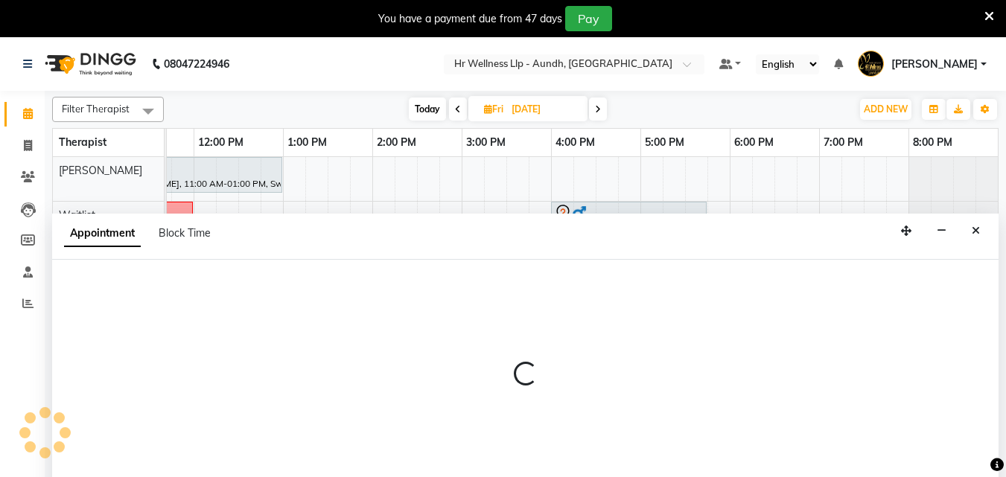
select select "77662"
select select "930"
select select "tentative"
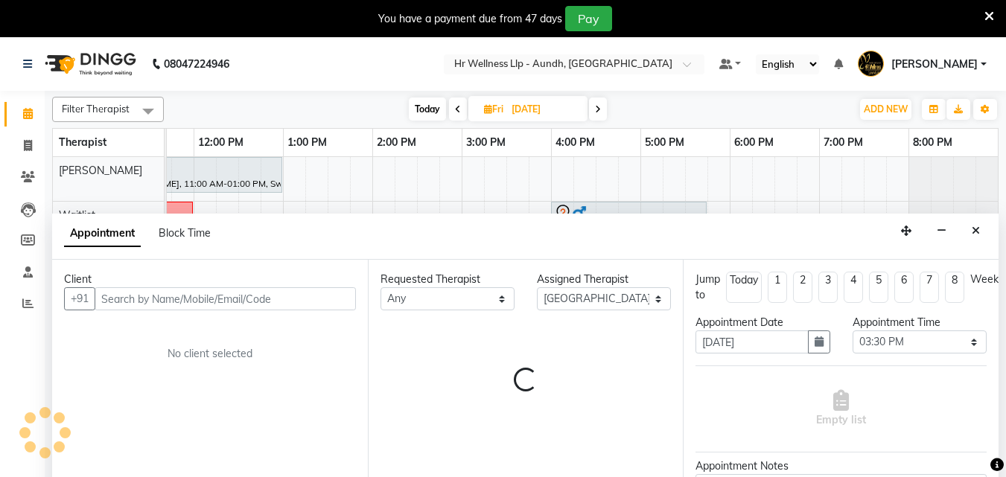
scroll to position [37, 0]
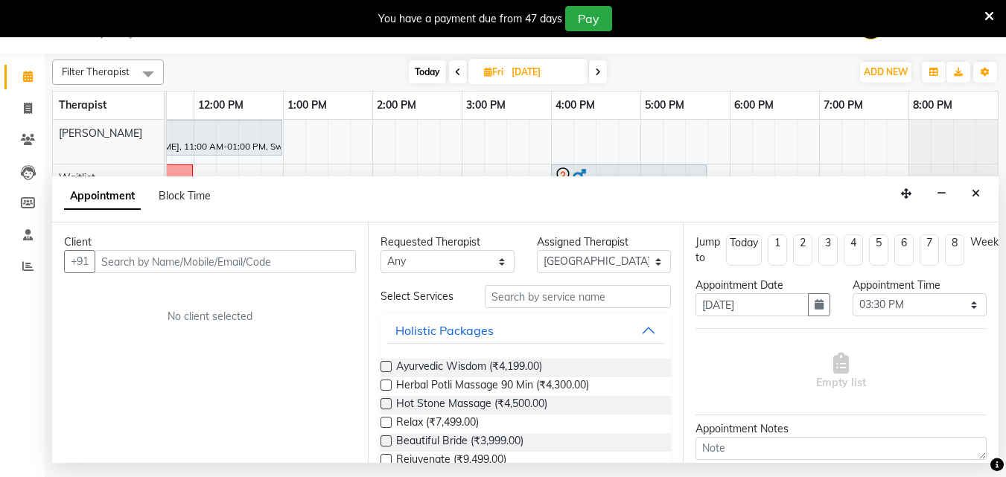
click at [129, 259] on input "text" at bounding box center [225, 261] width 261 height 23
click at [140, 258] on input "94222 84050" at bounding box center [195, 261] width 200 height 23
click at [138, 261] on input "94222 84050" at bounding box center [195, 261] width 200 height 23
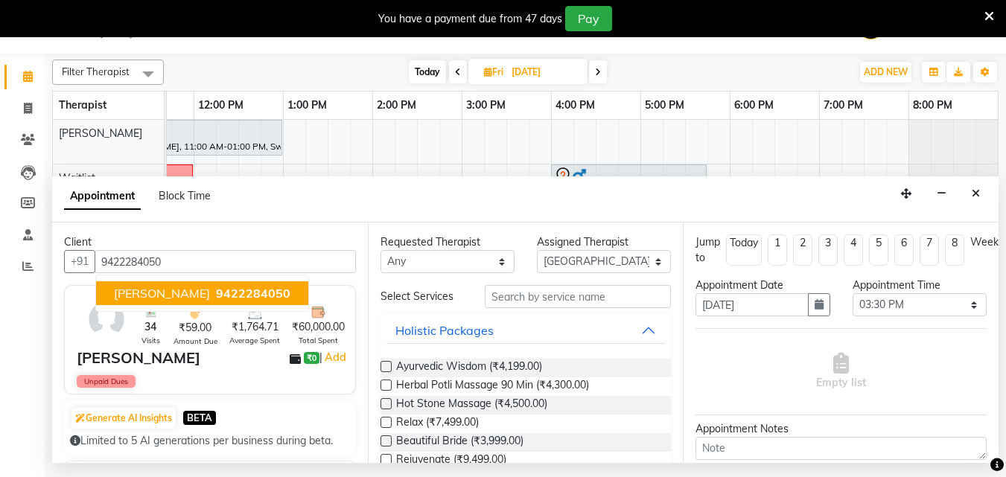
click at [159, 300] on span "[PERSON_NAME]" at bounding box center [162, 293] width 96 height 15
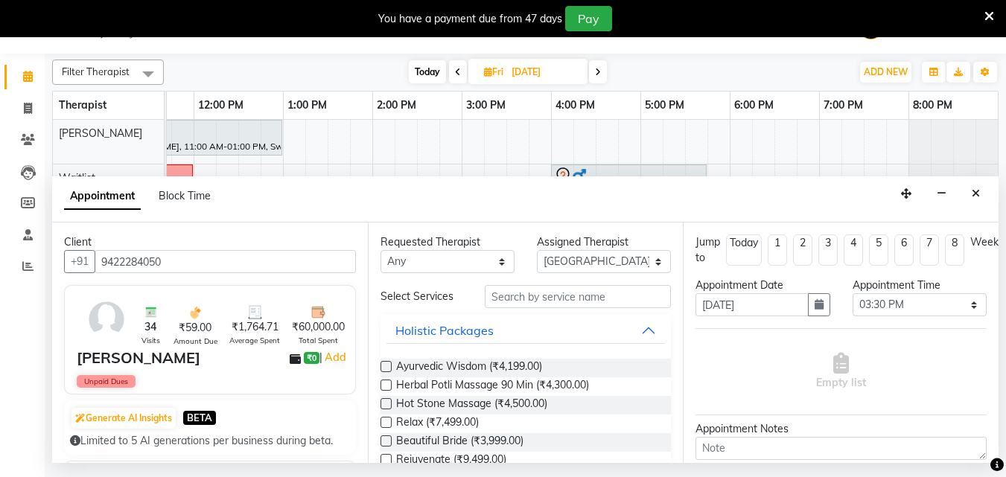
type input "9422284050"
click at [511, 291] on input "text" at bounding box center [578, 296] width 186 height 23
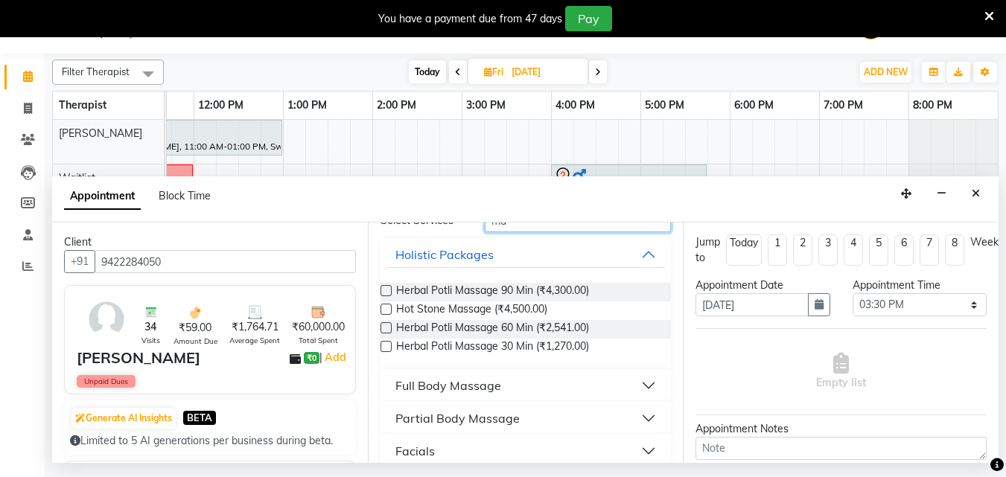
scroll to position [158, 0]
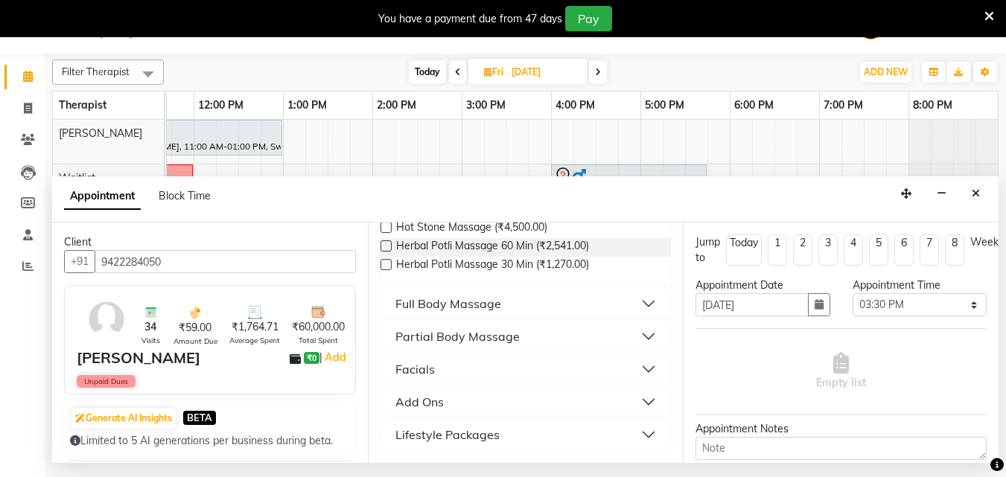
type input "ma"
click at [456, 305] on div "Full Body Massage" at bounding box center [448, 304] width 106 height 18
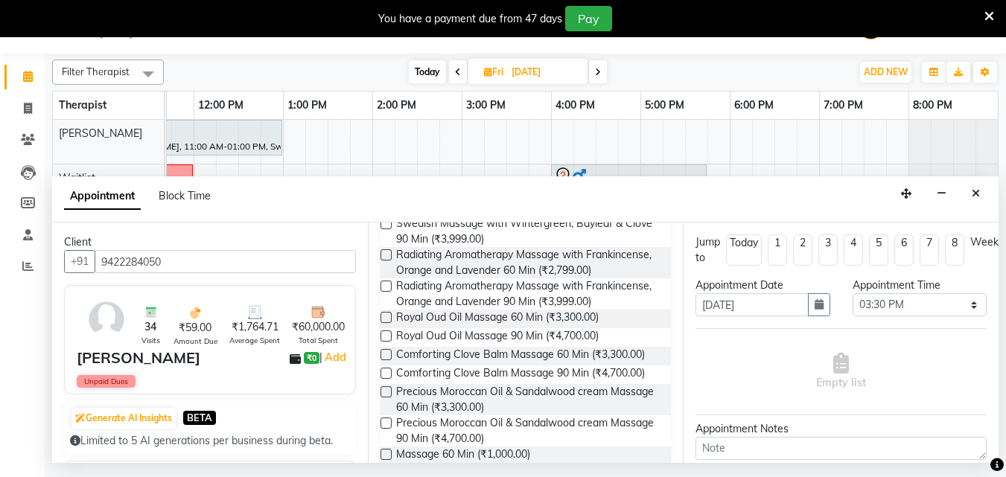
scroll to position [828, 0]
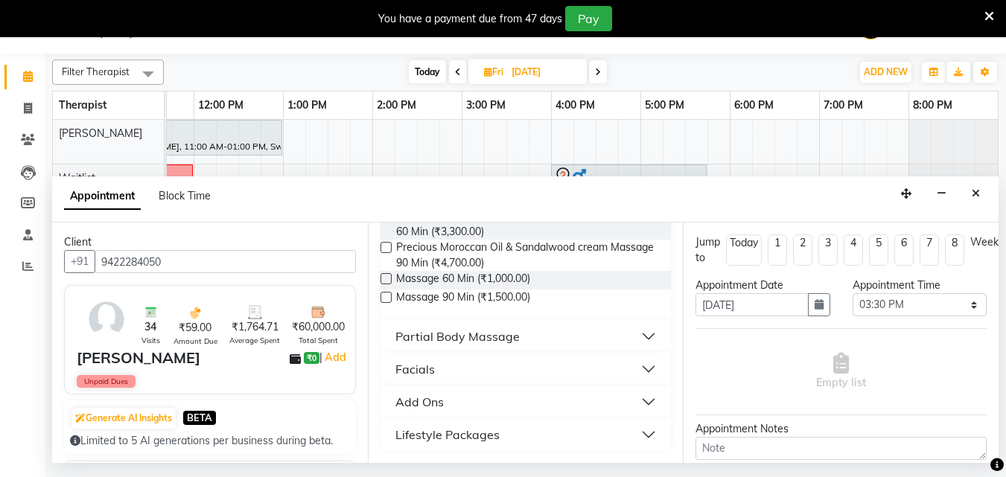
click at [388, 284] on label at bounding box center [385, 278] width 11 height 11
click at [388, 285] on input "checkbox" at bounding box center [385, 280] width 10 height 10
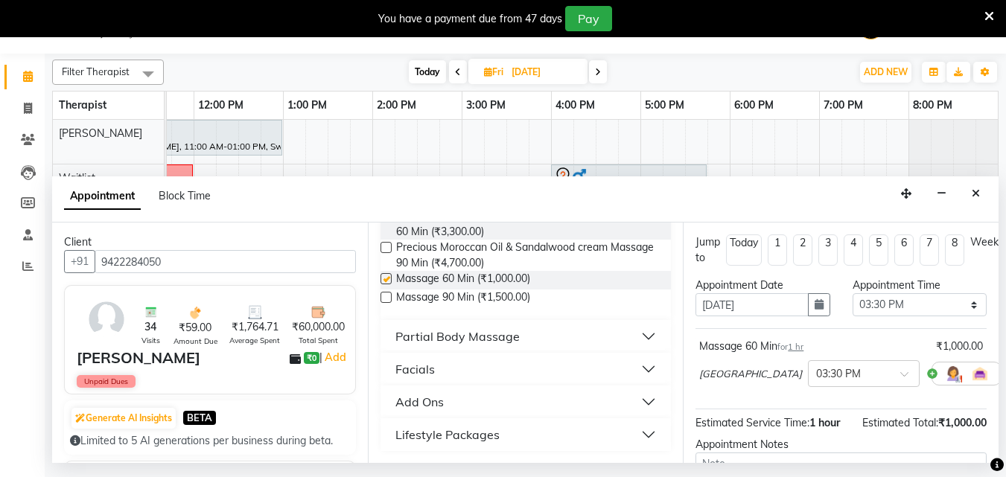
checkbox input "false"
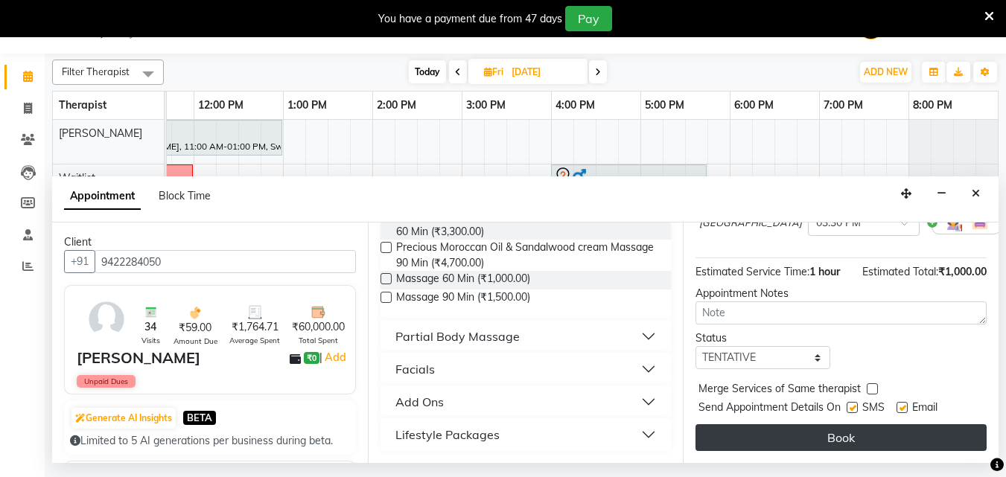
click at [777, 424] on button "Book" at bounding box center [840, 437] width 291 height 27
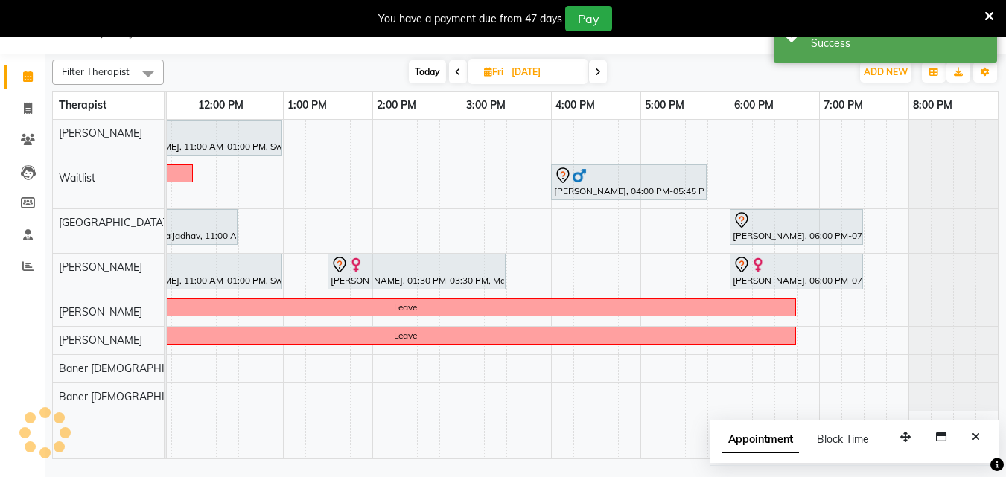
scroll to position [0, 0]
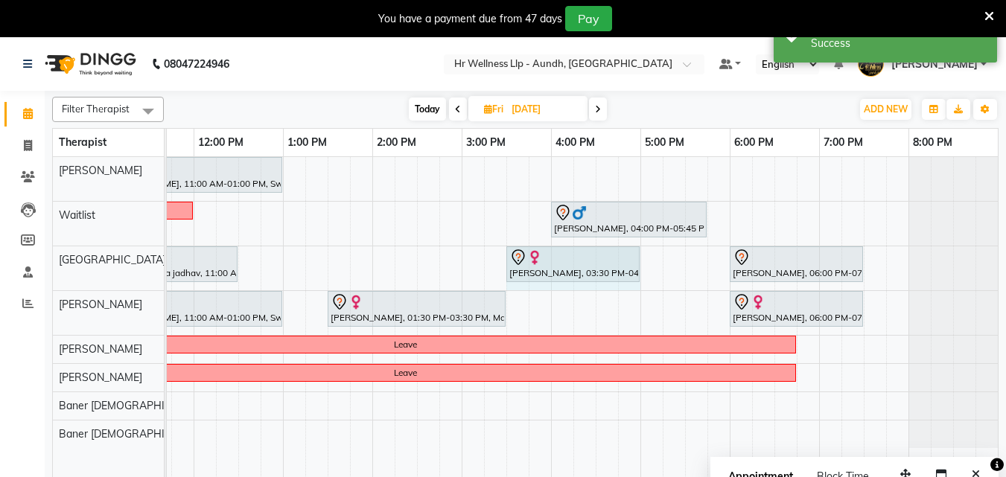
drag, startPoint x: 593, startPoint y: 259, endPoint x: 621, endPoint y: 261, distance: 27.6
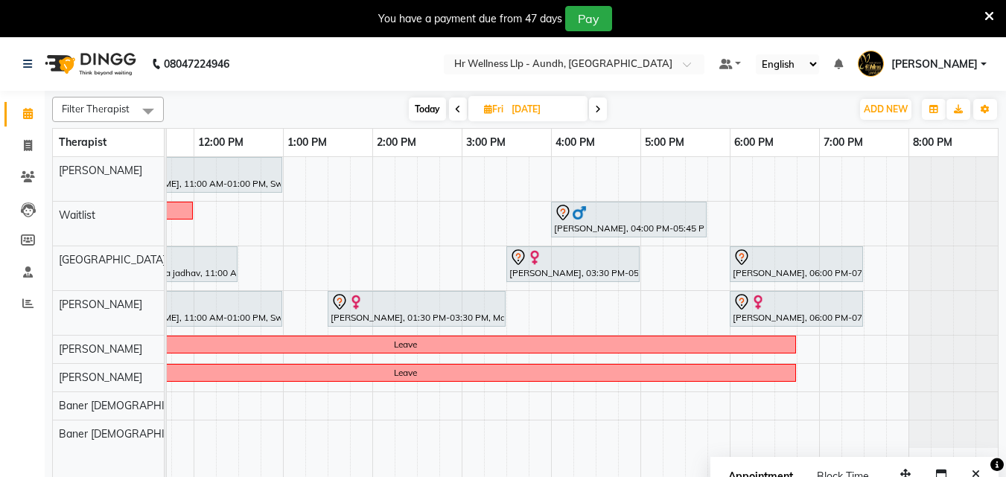
click at [439, 106] on span "Today" at bounding box center [427, 109] width 37 height 23
type input "[DATE]"
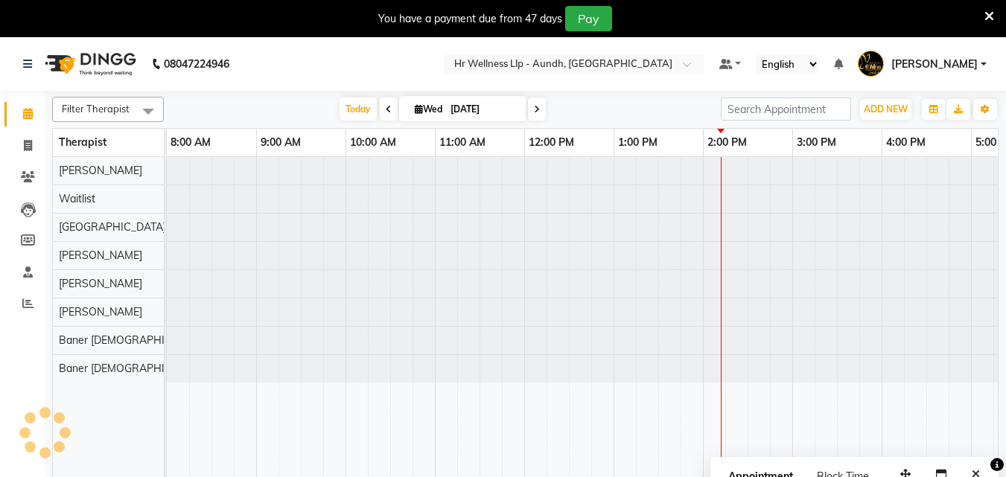
scroll to position [0, 331]
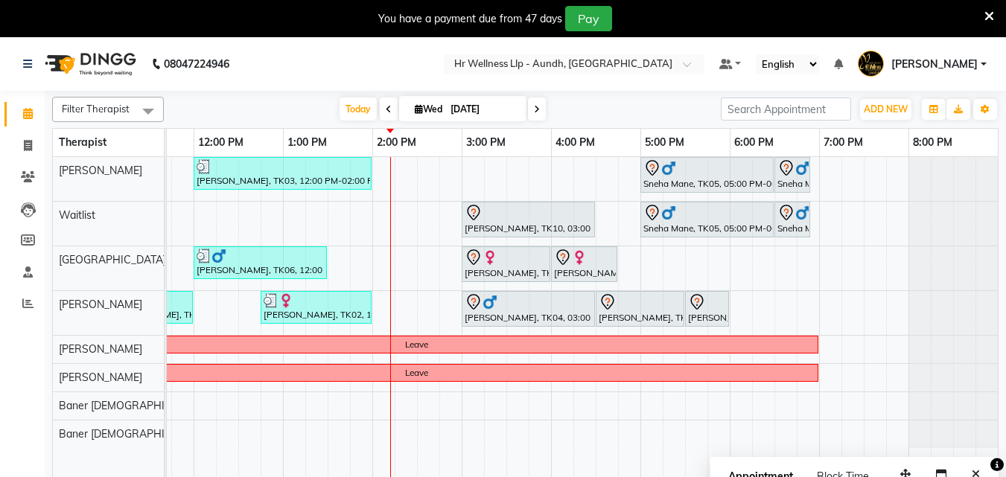
click at [418, 109] on span "Wed" at bounding box center [428, 108] width 35 height 11
select select "9"
select select "2025"
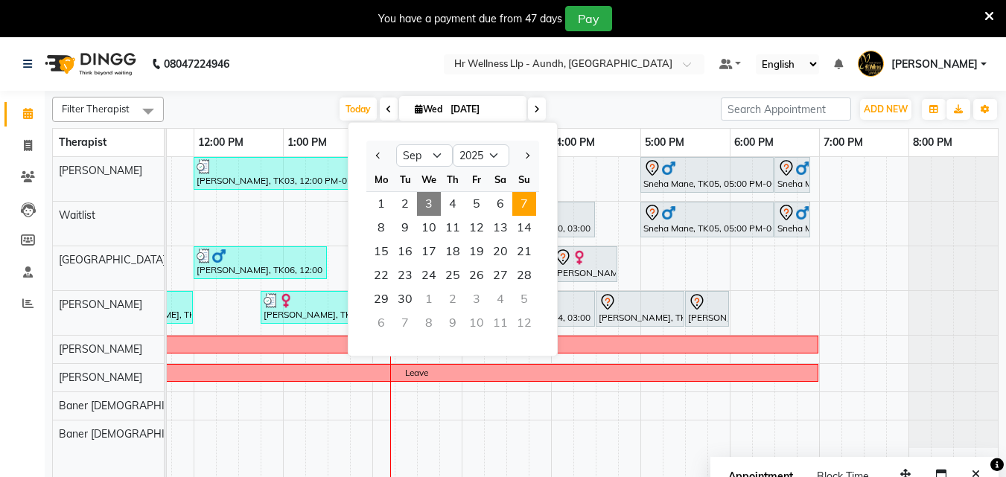
click at [530, 204] on span "7" at bounding box center [524, 204] width 24 height 24
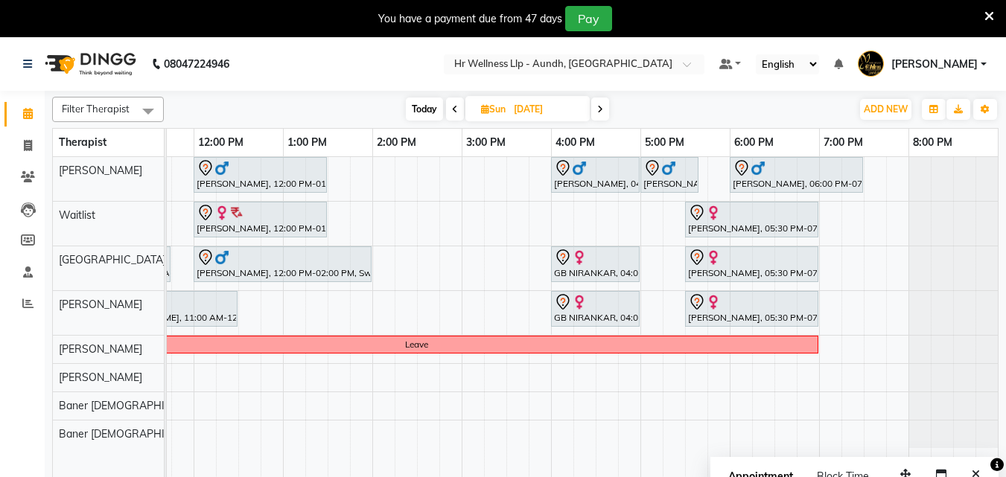
click at [453, 102] on span at bounding box center [455, 109] width 18 height 23
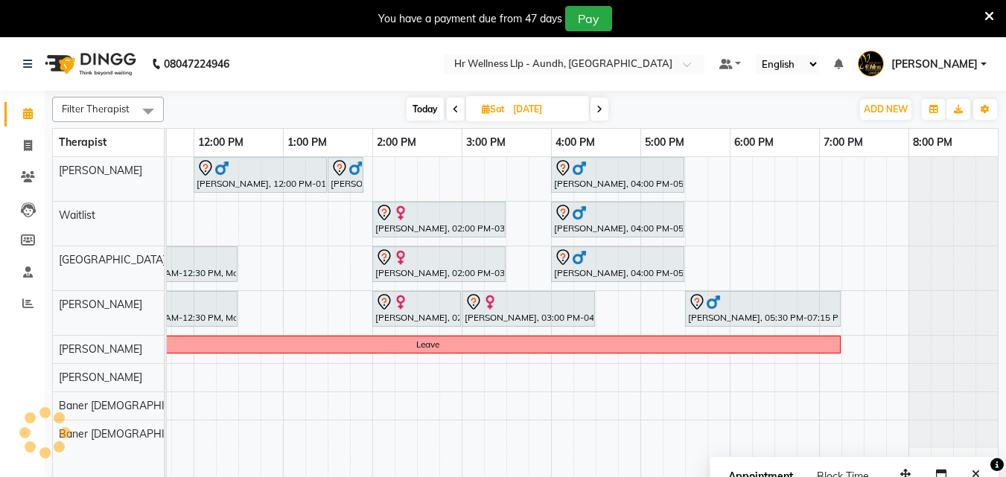
click at [597, 107] on icon at bounding box center [599, 109] width 6 height 9
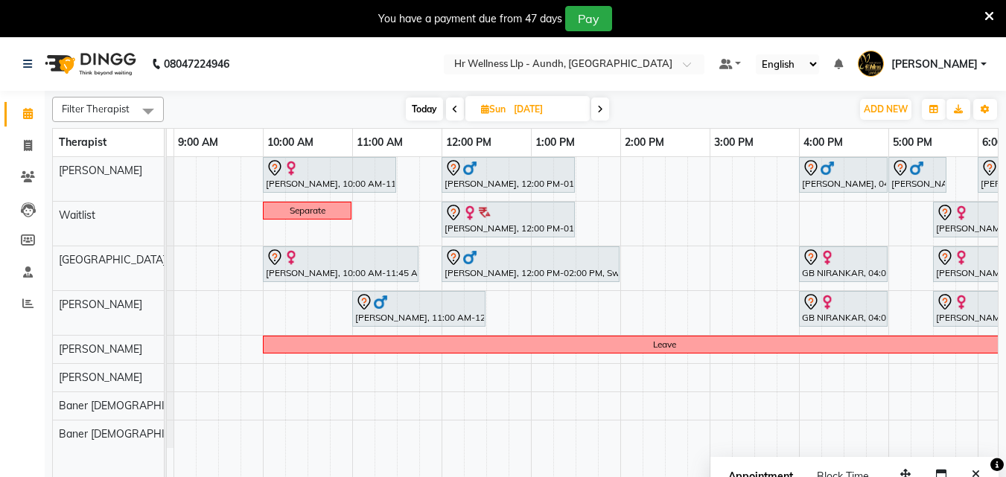
scroll to position [0, 83]
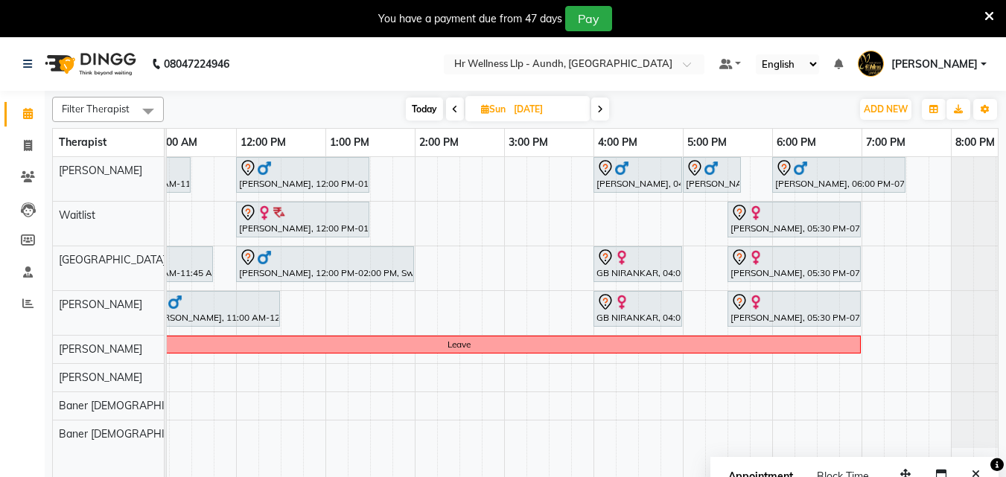
click at [417, 112] on span "Today" at bounding box center [424, 109] width 37 height 23
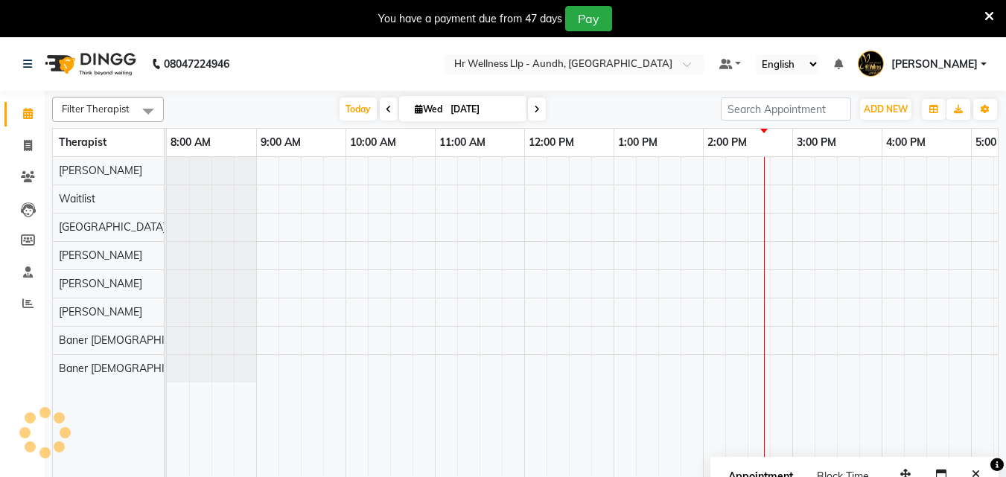
scroll to position [0, 331]
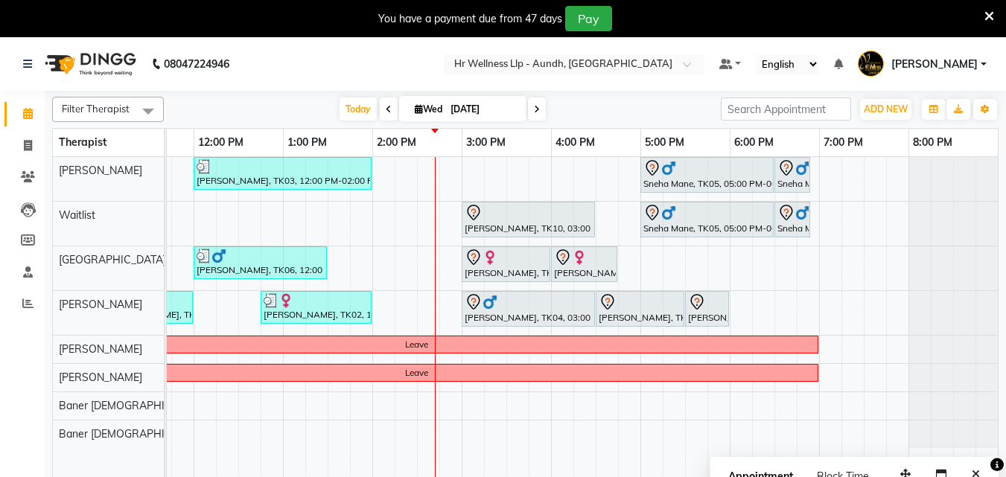
click at [534, 105] on icon at bounding box center [537, 109] width 6 height 9
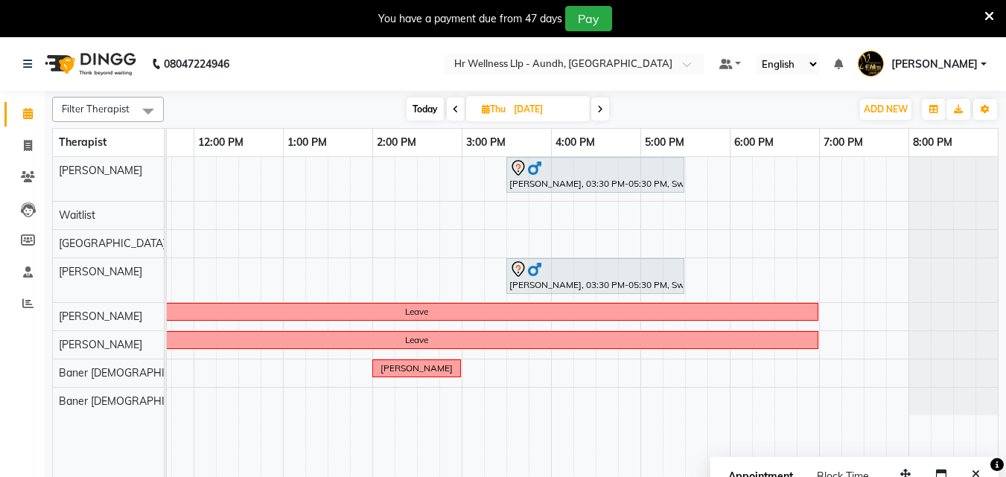
click at [456, 112] on icon at bounding box center [456, 109] width 6 height 9
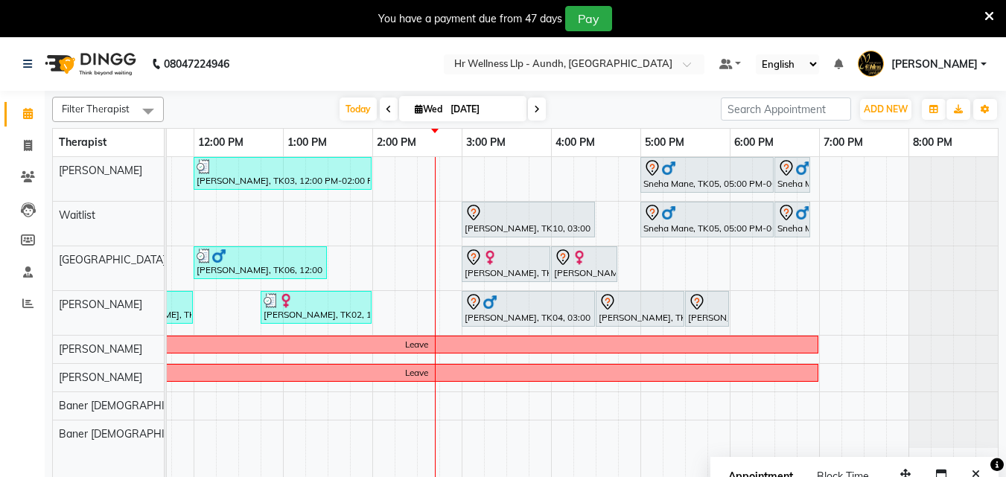
click at [534, 112] on icon at bounding box center [537, 109] width 6 height 9
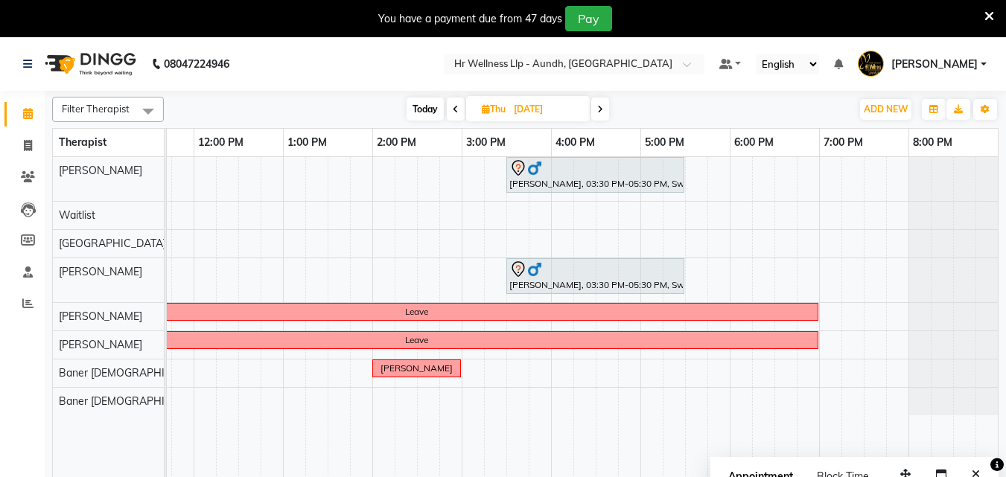
click at [455, 107] on icon at bounding box center [456, 109] width 6 height 9
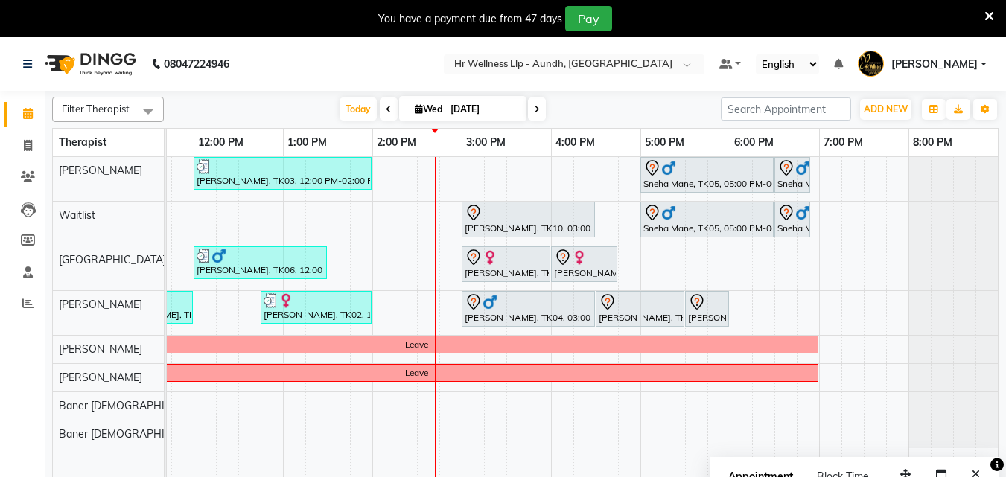
click at [537, 101] on span at bounding box center [537, 109] width 18 height 23
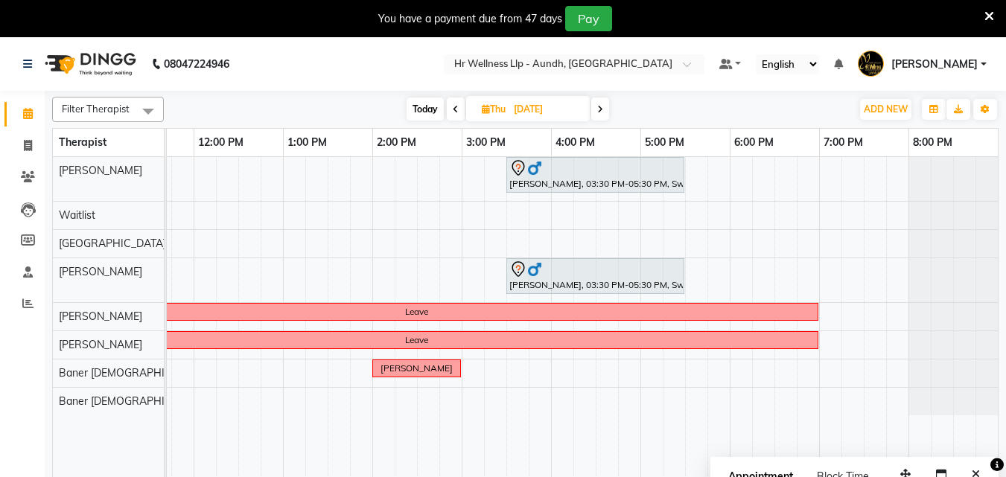
click at [454, 109] on icon at bounding box center [456, 109] width 6 height 9
type input "[DATE]"
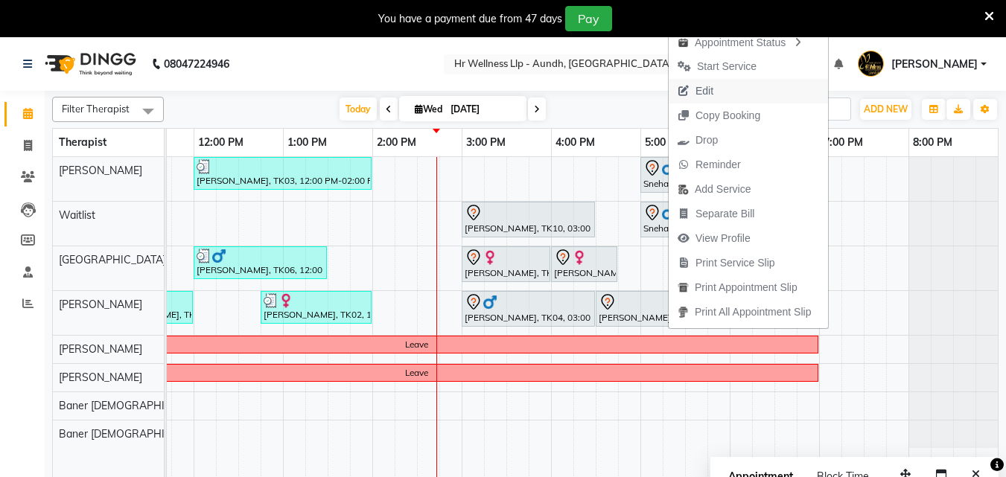
click at [695, 93] on span "Edit" at bounding box center [696, 91] width 54 height 25
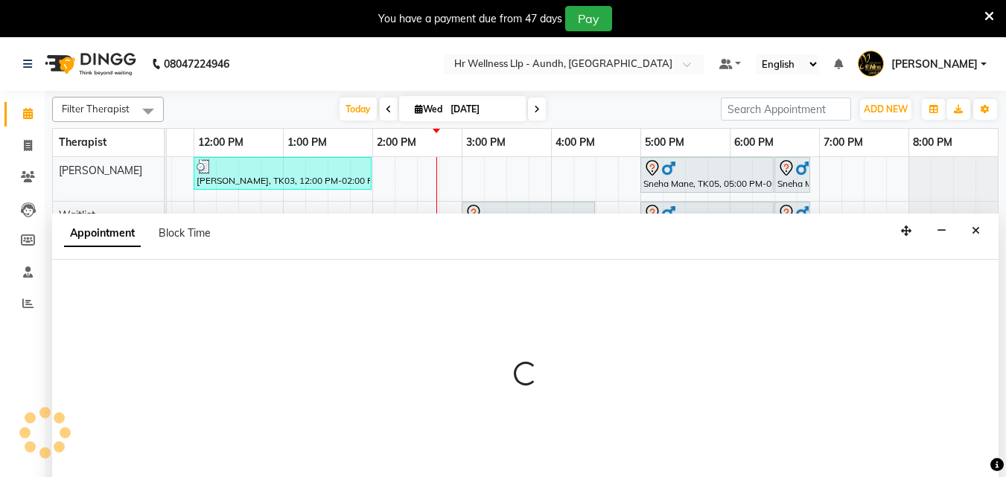
scroll to position [37, 0]
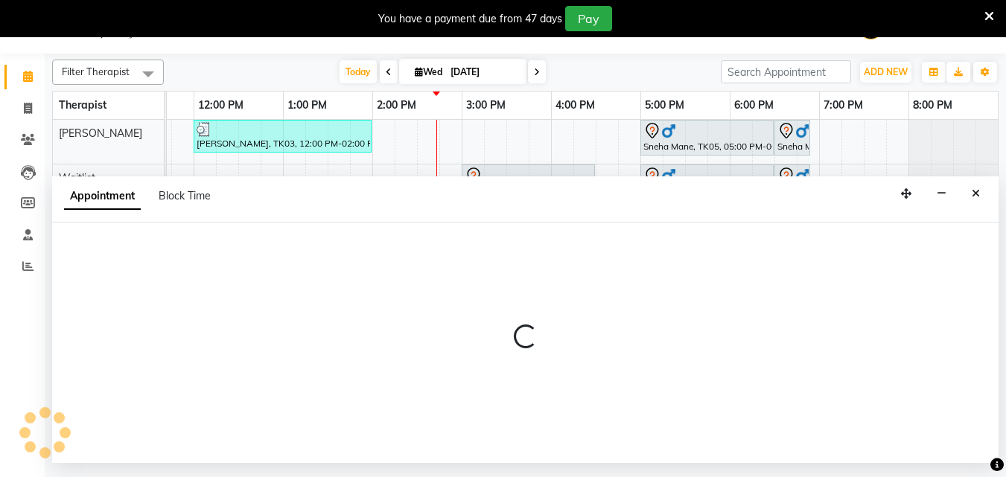
select select "tentative"
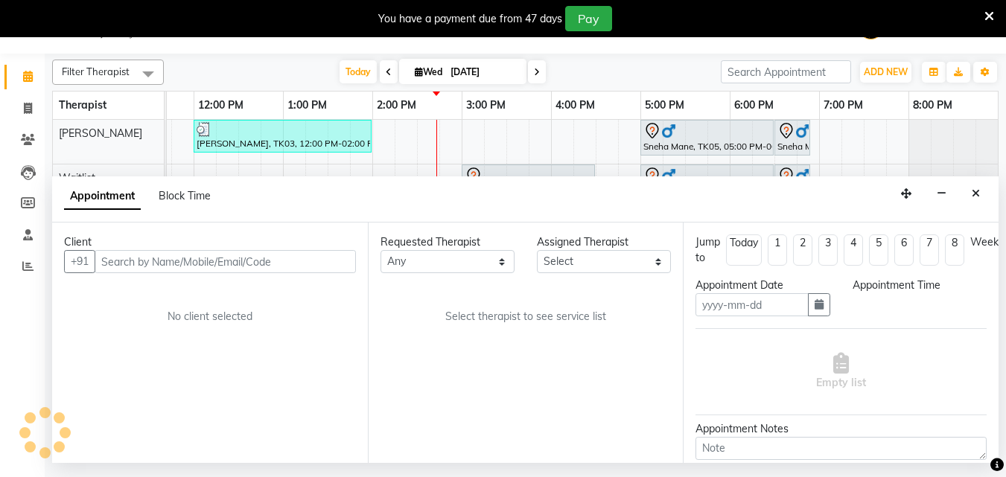
type input "[DATE]"
select select "45452"
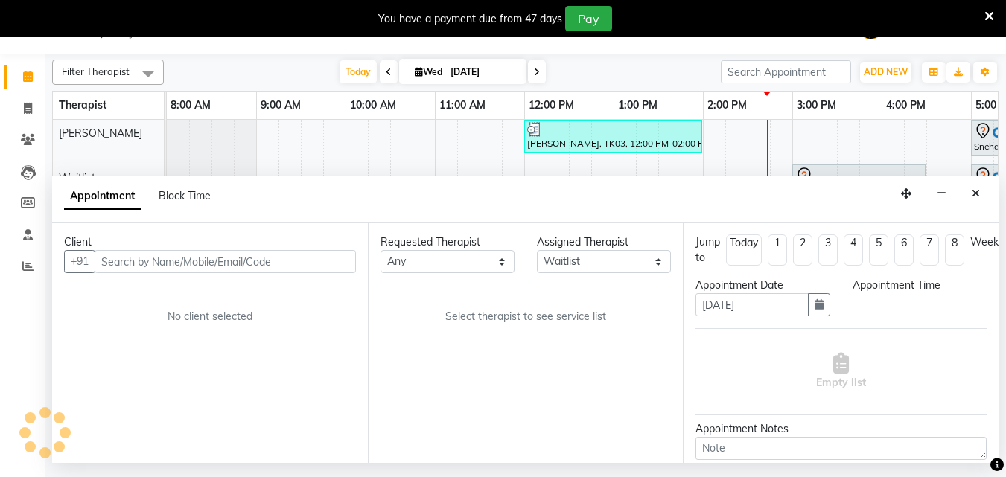
select select "1020"
select select "1894"
select select "1893"
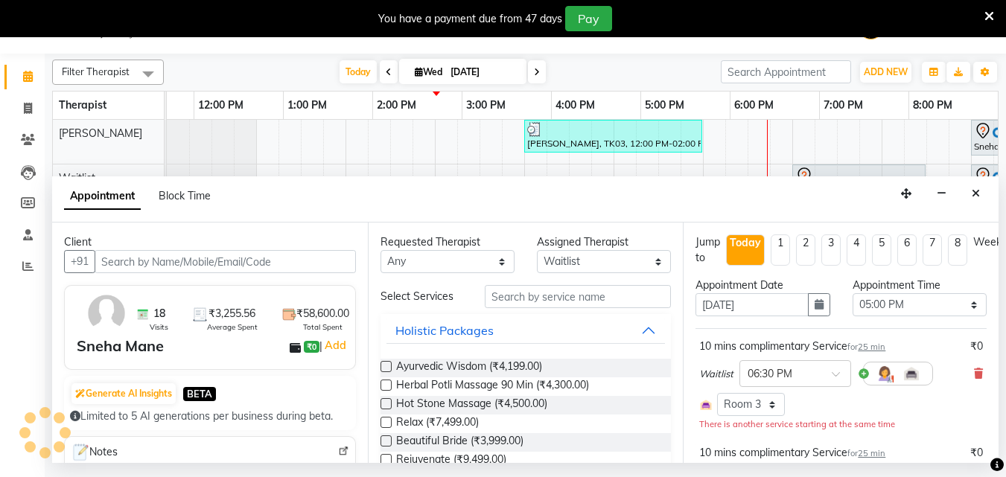
scroll to position [0, 331]
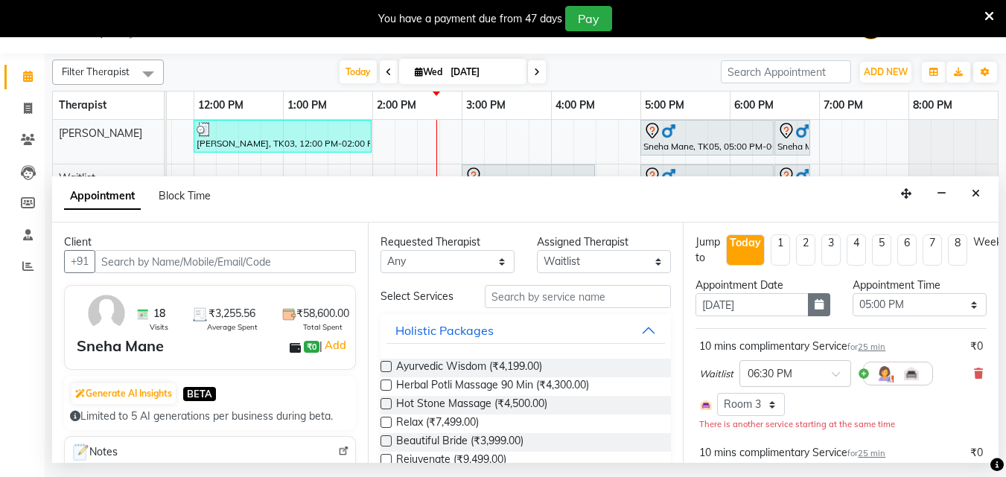
click at [815, 308] on icon "button" at bounding box center [819, 304] width 9 height 10
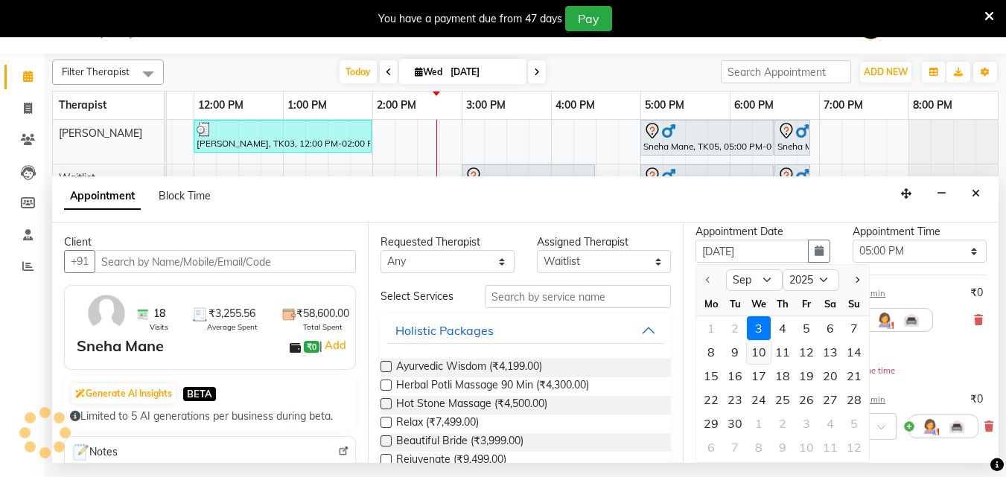
scroll to position [74, 0]
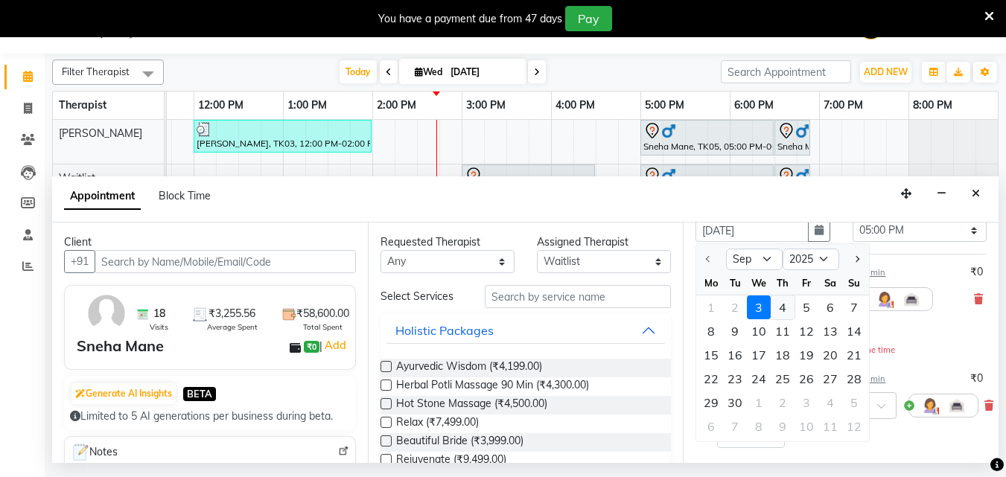
click at [777, 306] on div "4" at bounding box center [783, 308] width 24 height 24
type input "[DATE]"
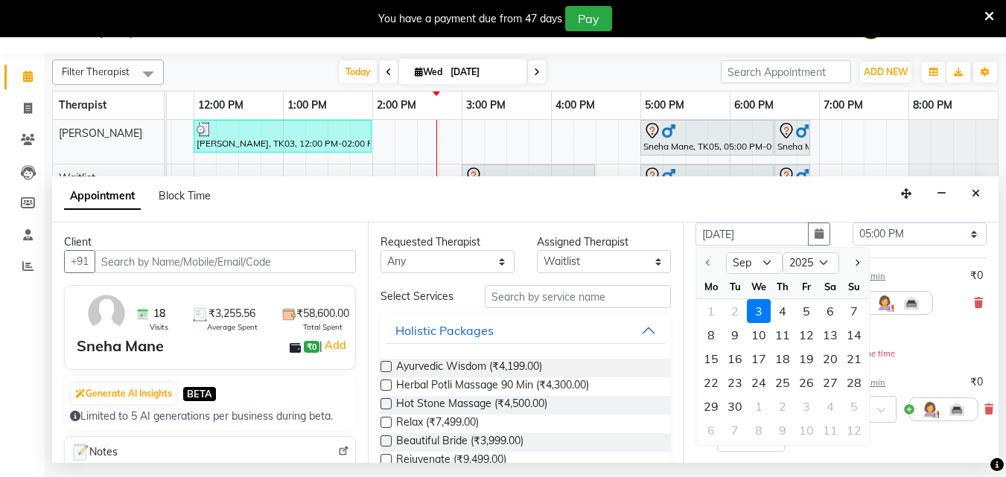
select select "1020"
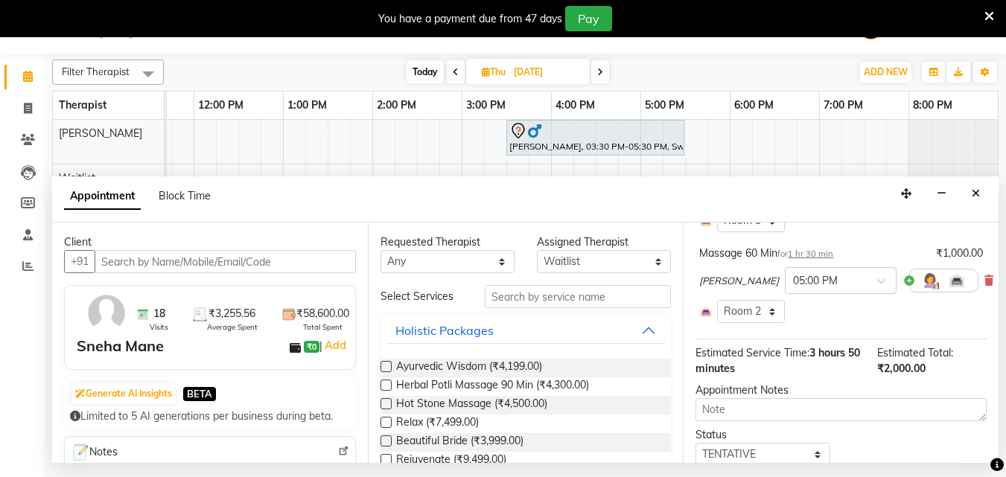
scroll to position [297, 0]
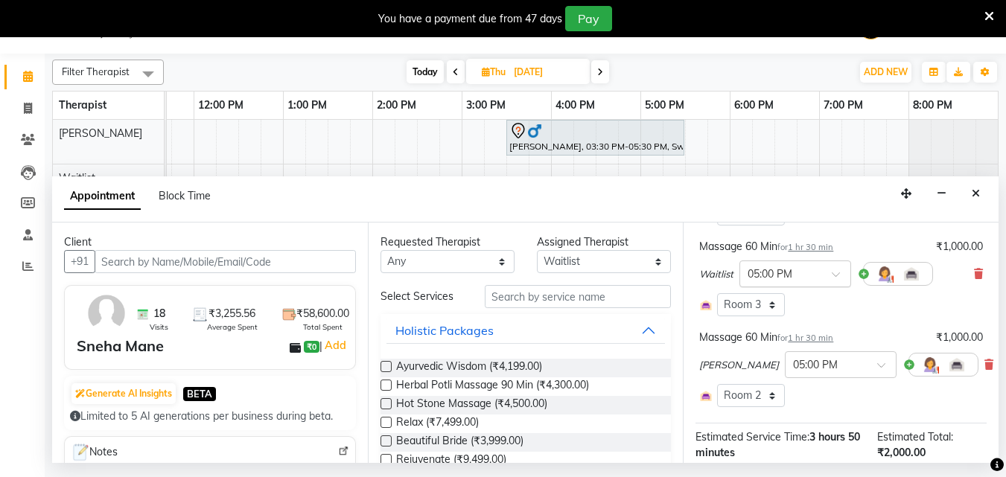
click at [838, 277] on span at bounding box center [841, 279] width 19 height 16
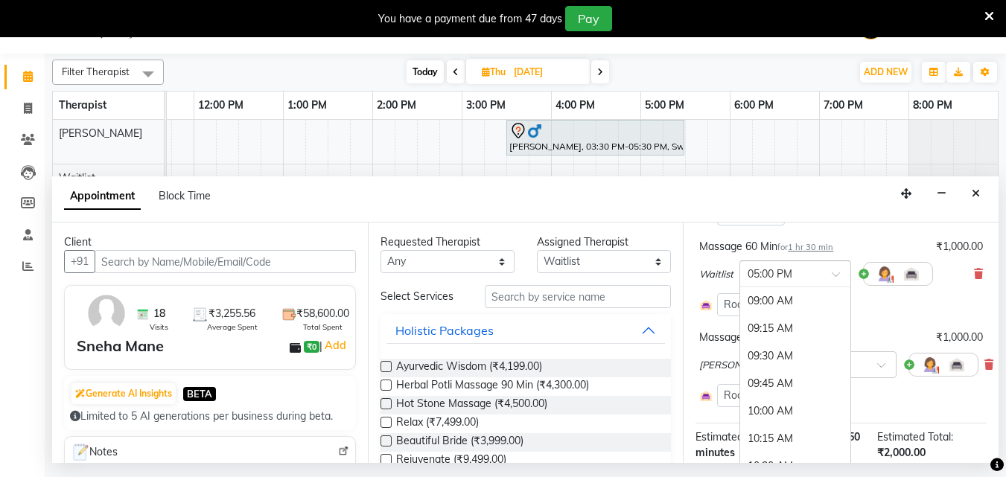
scroll to position [882, 0]
click at [762, 358] on div "05:30 PM" at bounding box center [795, 357] width 110 height 28
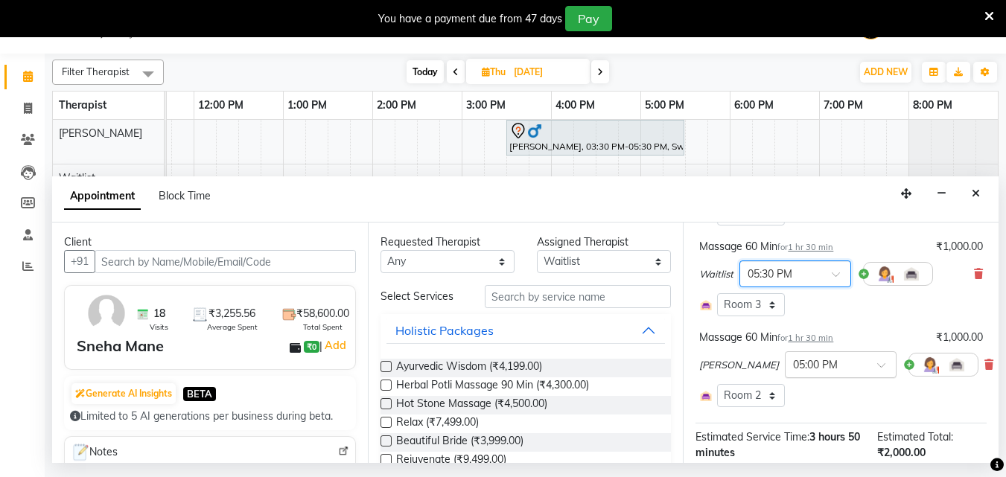
click at [793, 363] on input "text" at bounding box center [826, 364] width 66 height 16
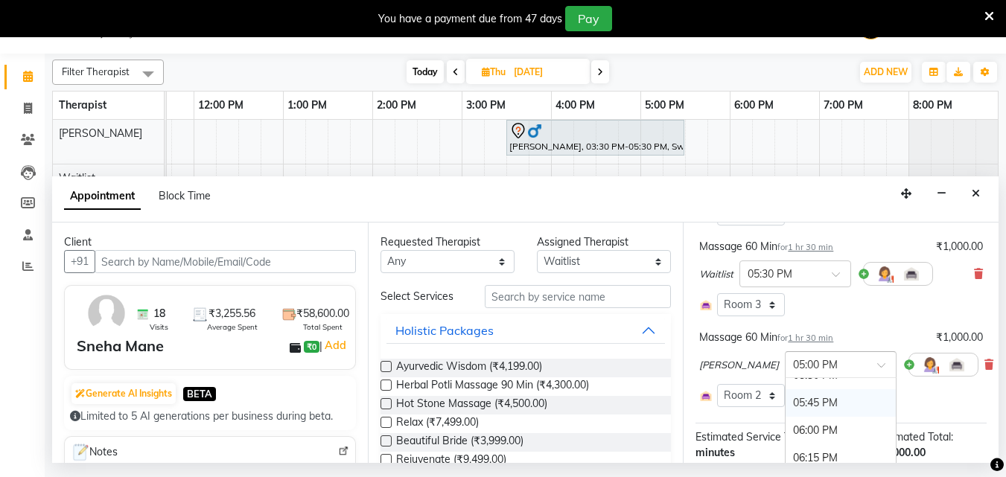
scroll to position [891, 0]
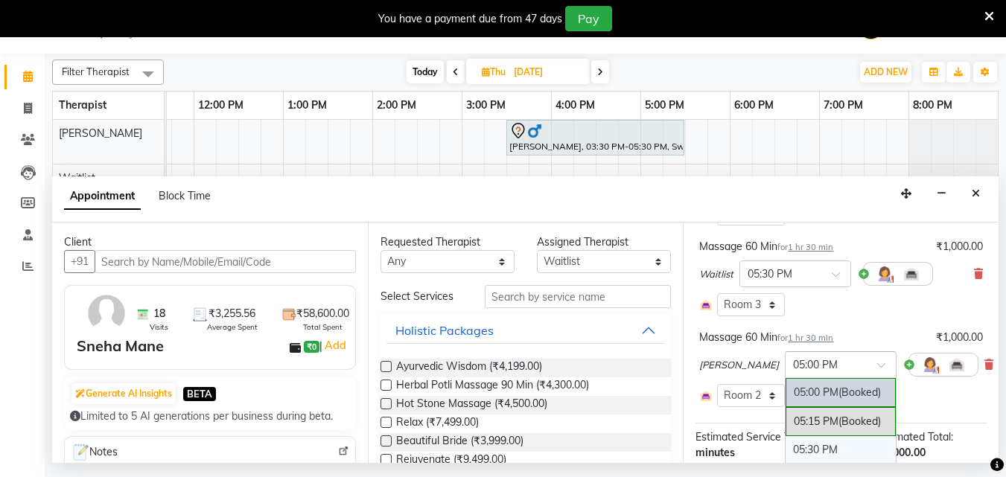
click at [786, 444] on div "05:30 PM" at bounding box center [841, 450] width 110 height 28
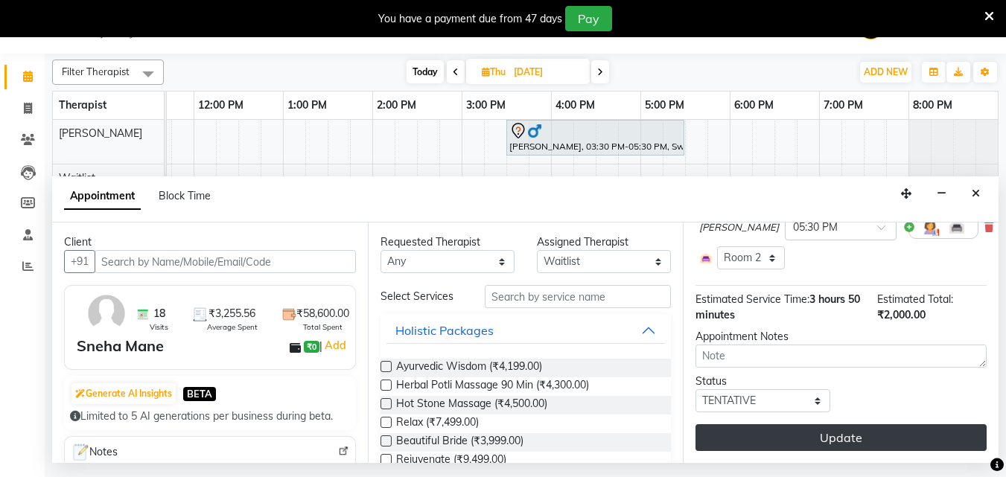
click at [813, 425] on button "Update" at bounding box center [840, 437] width 291 height 27
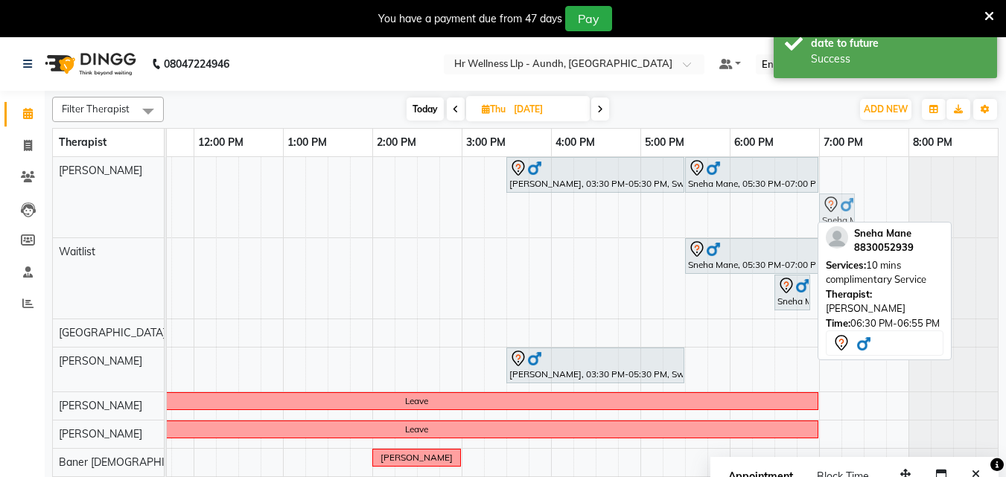
drag, startPoint x: 793, startPoint y: 213, endPoint x: 833, endPoint y: 190, distance: 46.4
click at [833, 190] on div "[PERSON_NAME], 03:30 PM-05:30 PM, Swedish Massage with Wintergreen, Bayleaf & C…" at bounding box center [417, 331] width 1162 height 348
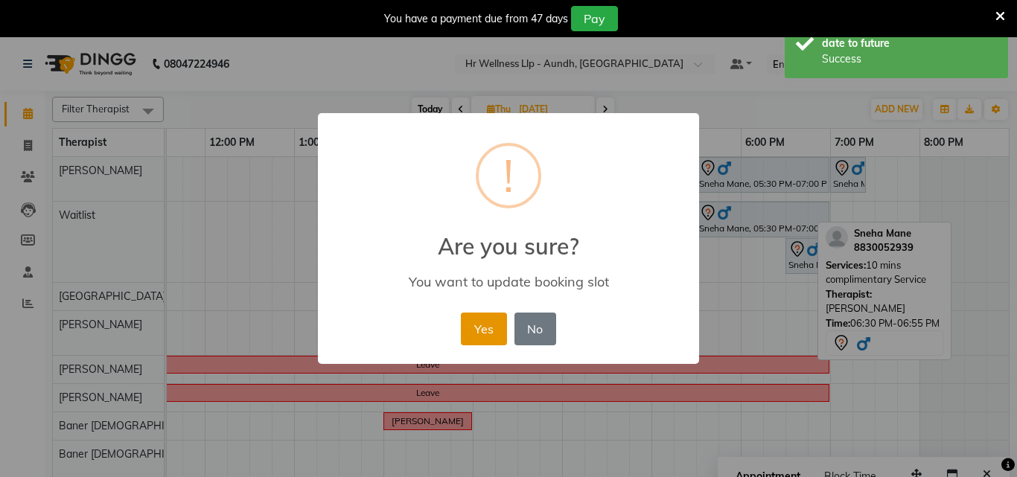
click at [483, 328] on button "Yes" at bounding box center [483, 329] width 45 height 33
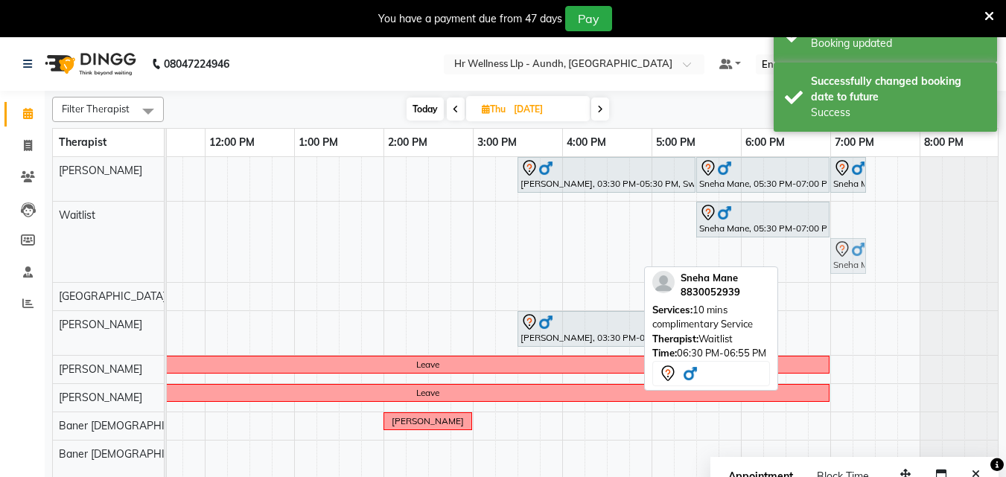
drag, startPoint x: 798, startPoint y: 254, endPoint x: 848, endPoint y: 214, distance: 64.1
click at [848, 214] on div "[PERSON_NAME], 03:30 PM-05:30 PM, Swedish Massage with Wintergreen, Bayleaf & C…" at bounding box center [428, 326] width 1162 height 339
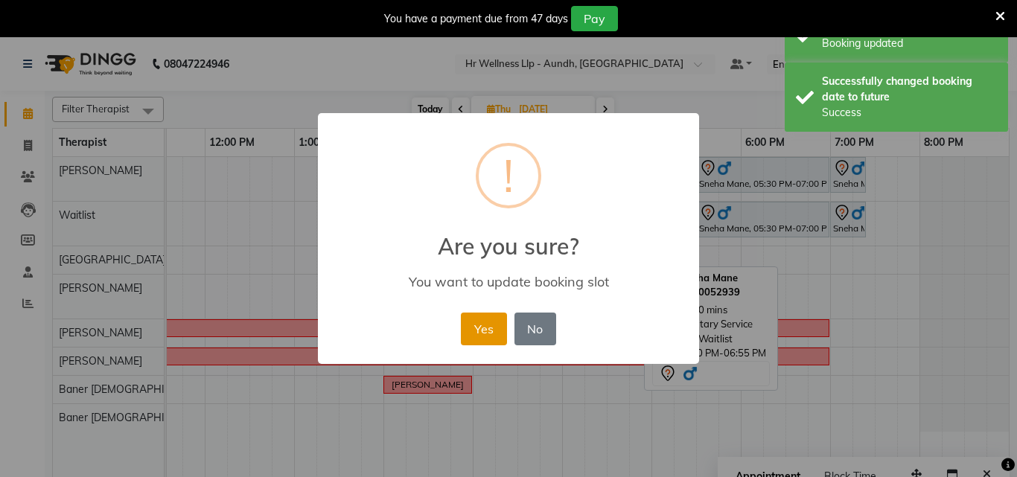
click at [474, 329] on button "Yes" at bounding box center [483, 329] width 45 height 33
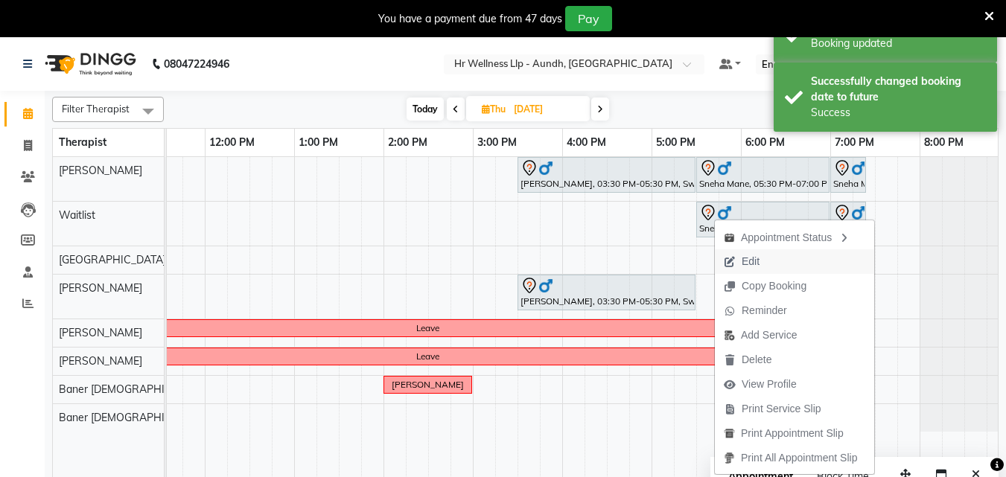
click at [745, 262] on span "Edit" at bounding box center [751, 262] width 18 height 16
select select "tentative"
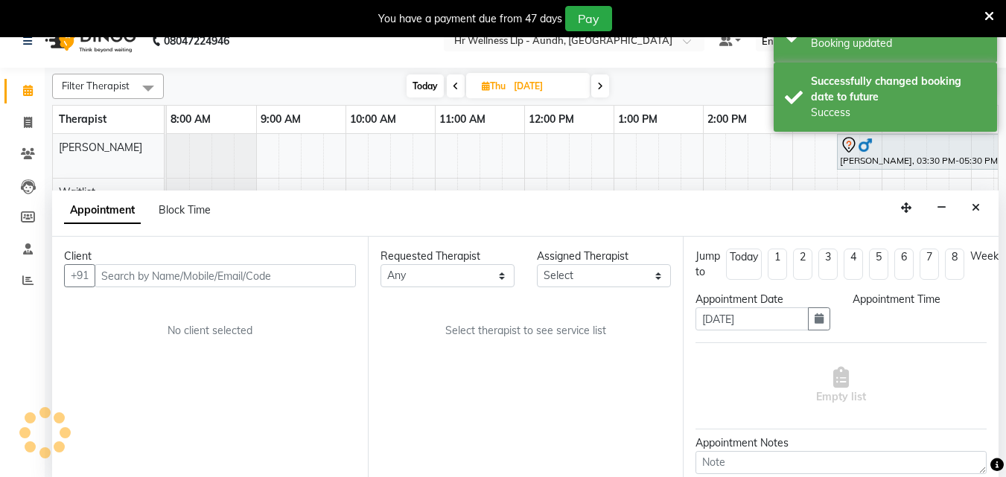
select select "45452"
select select "1050"
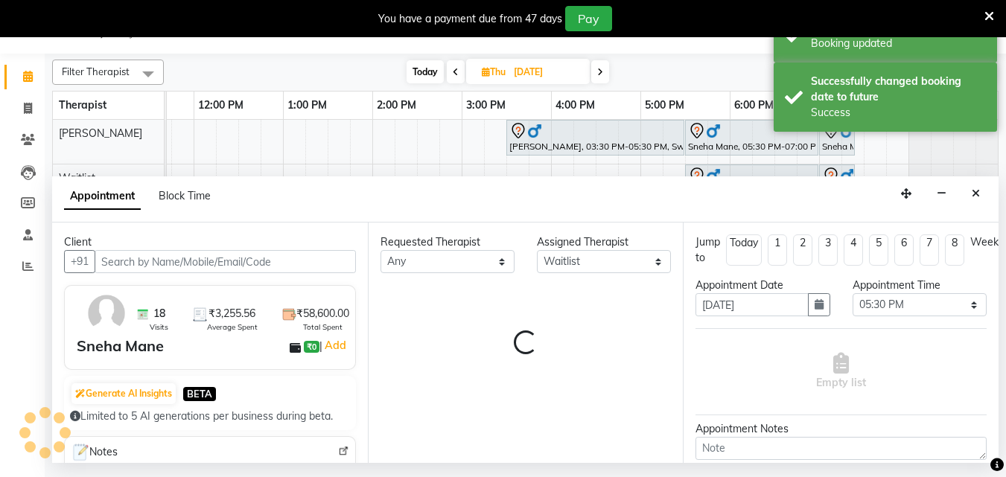
select select "1893"
select select "1894"
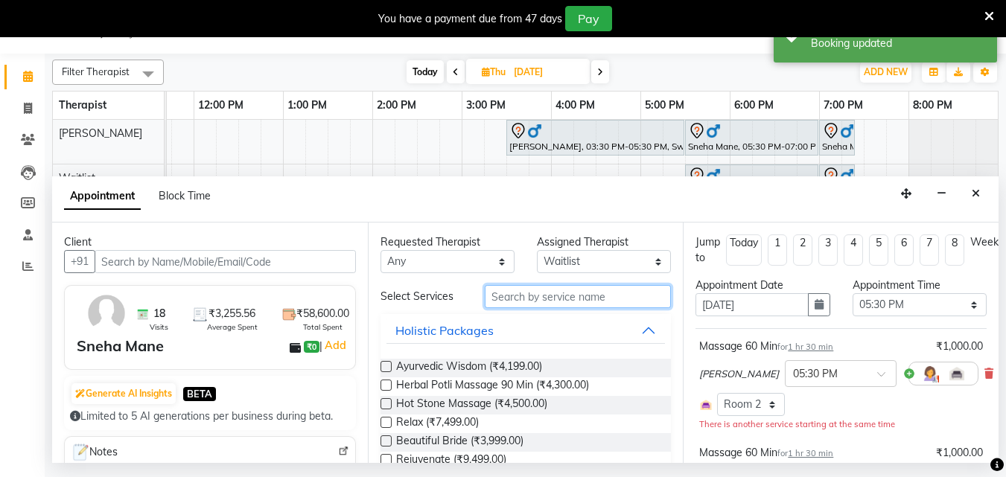
click at [506, 302] on input "text" at bounding box center [578, 296] width 186 height 23
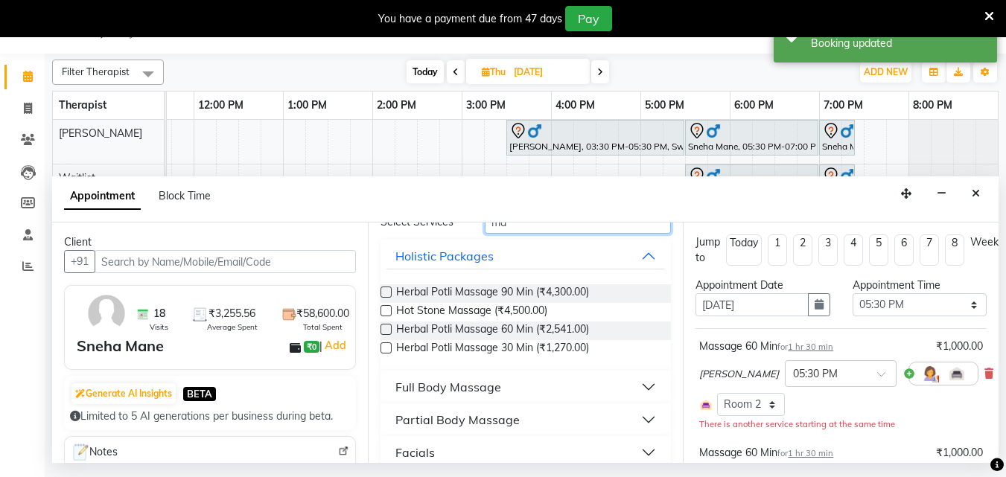
type input "ma"
click at [464, 391] on div "Full Body Massage" at bounding box center [448, 387] width 106 height 18
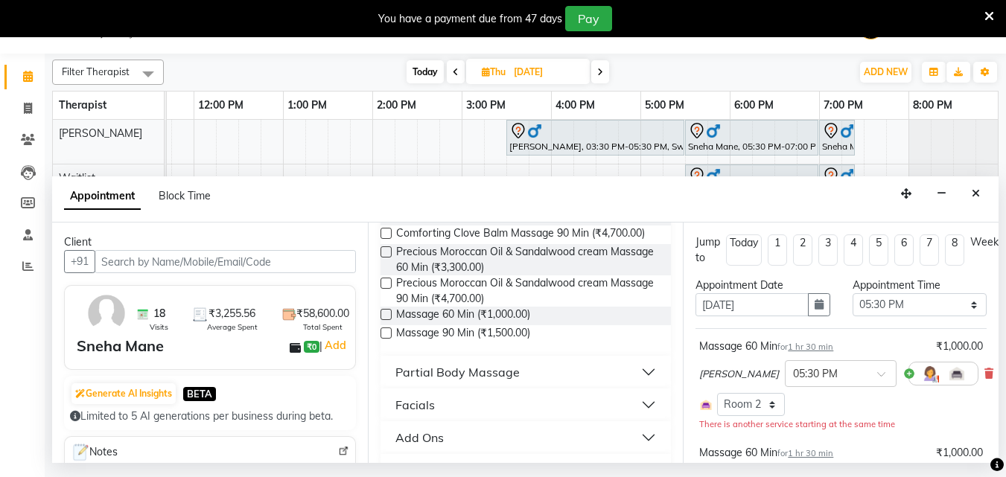
click at [388, 320] on label at bounding box center [385, 314] width 11 height 11
click at [388, 321] on input "checkbox" at bounding box center [385, 316] width 10 height 10
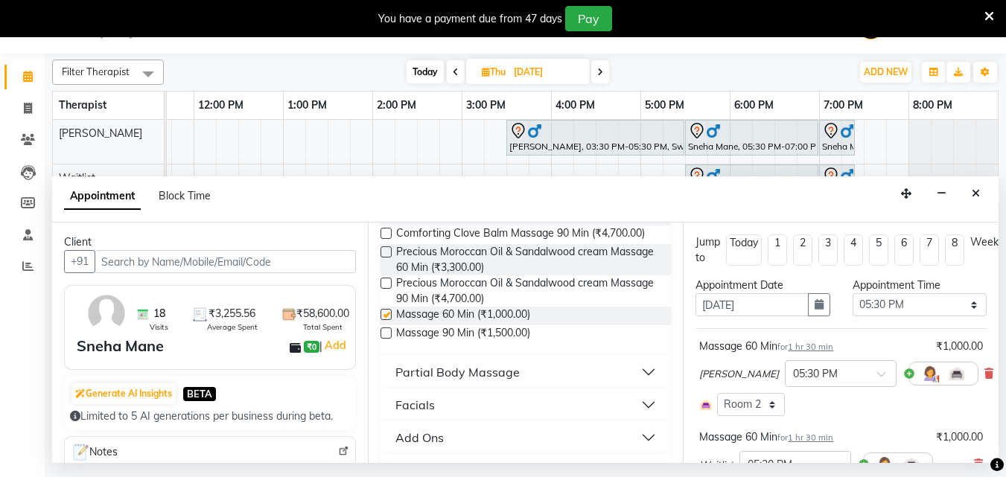
checkbox input "false"
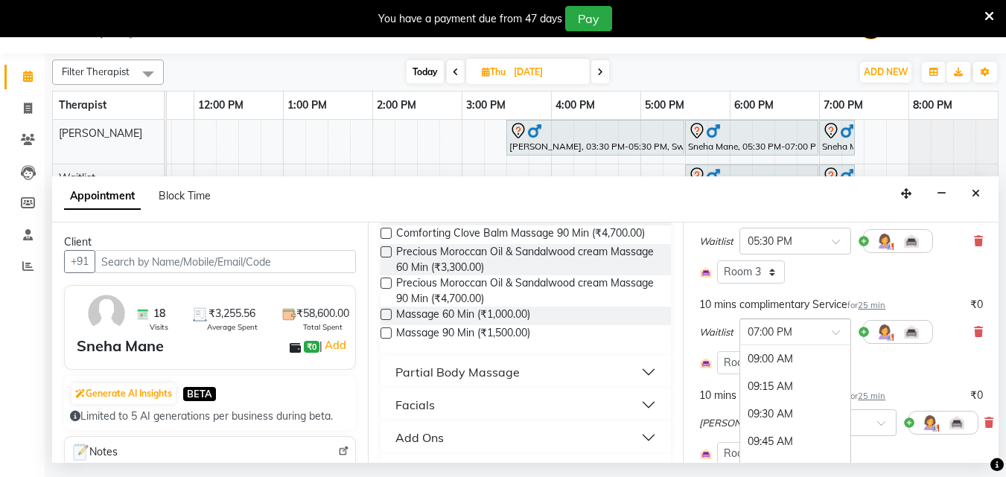
click at [806, 330] on input "text" at bounding box center [781, 331] width 66 height 16
click at [821, 308] on div "10 mins complimentary Service for 25 min" at bounding box center [792, 305] width 186 height 16
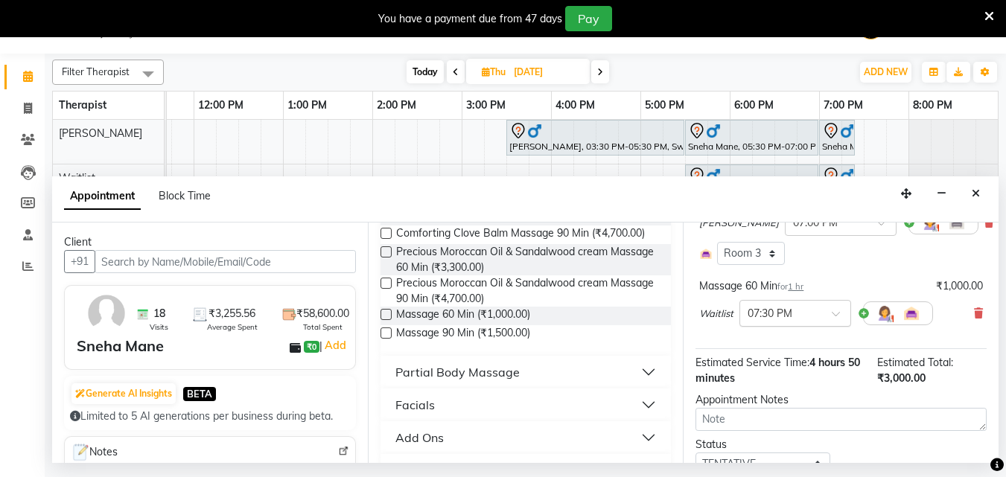
click at [773, 310] on input "text" at bounding box center [781, 313] width 66 height 16
click at [765, 439] on div "05:30 PM" at bounding box center [795, 438] width 110 height 28
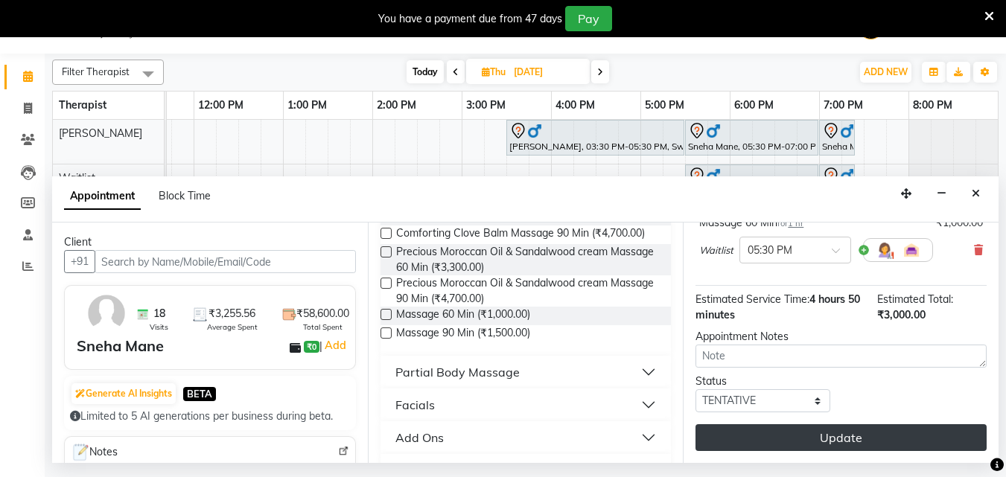
click at [798, 424] on button "Update" at bounding box center [840, 437] width 291 height 27
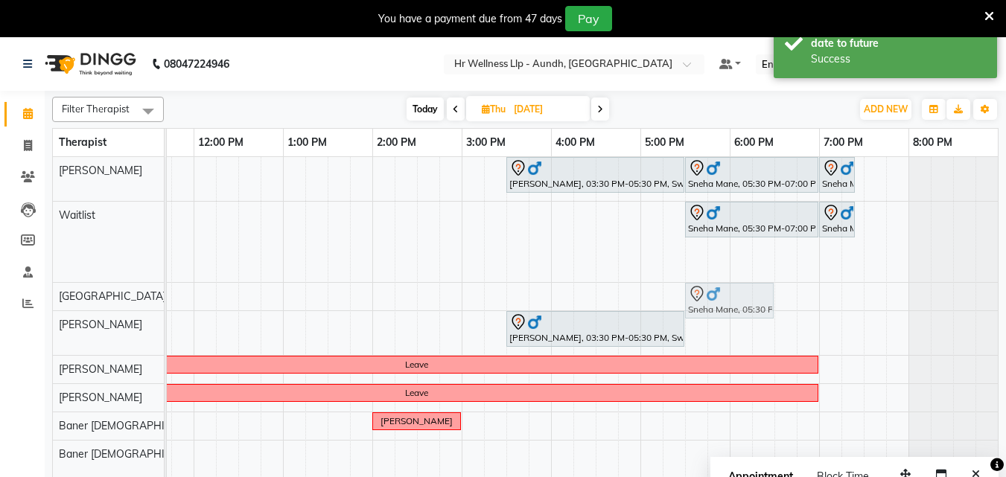
drag, startPoint x: 728, startPoint y: 264, endPoint x: 733, endPoint y: 292, distance: 28.0
click at [734, 299] on tbody "[PERSON_NAME], 03:30 PM-05:30 PM, Swedish Massage with Wintergreen, Bayleaf & C…" at bounding box center [417, 312] width 1162 height 311
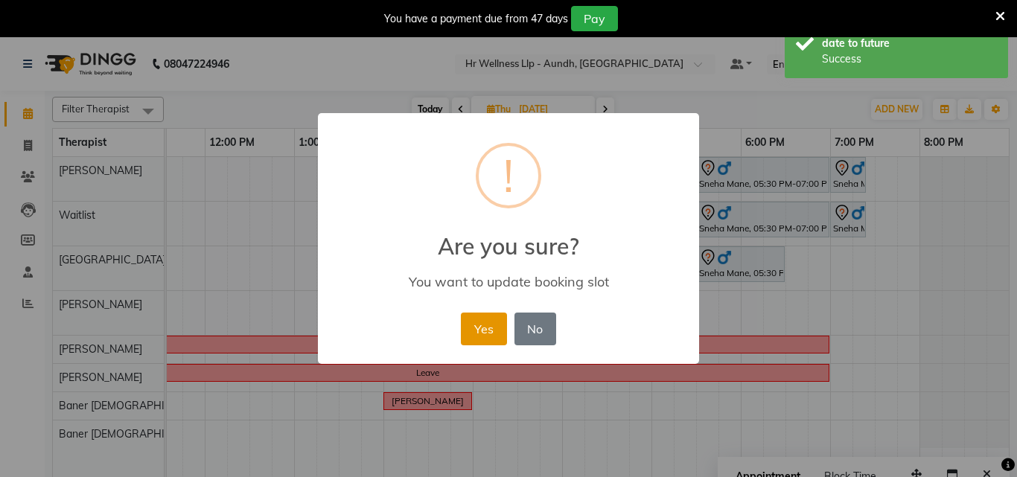
click at [473, 331] on button "Yes" at bounding box center [483, 329] width 45 height 33
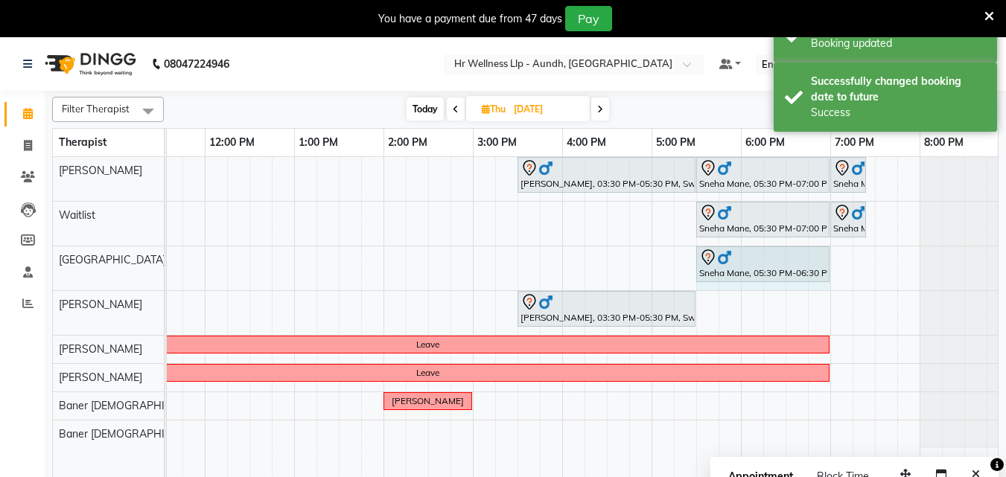
drag, startPoint x: 783, startPoint y: 257, endPoint x: 823, endPoint y: 265, distance: 41.0
click at [431, 110] on span "Today" at bounding box center [425, 109] width 37 height 23
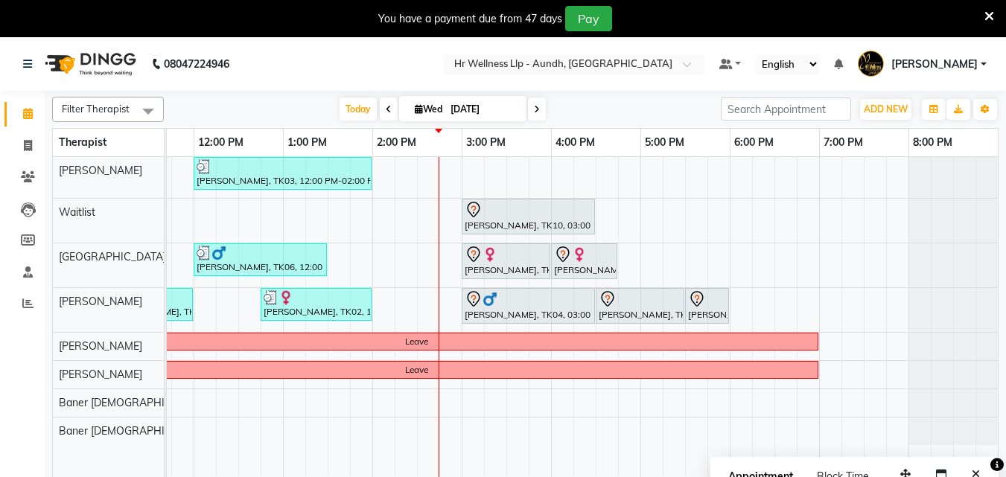
click at [539, 112] on span at bounding box center [537, 109] width 18 height 23
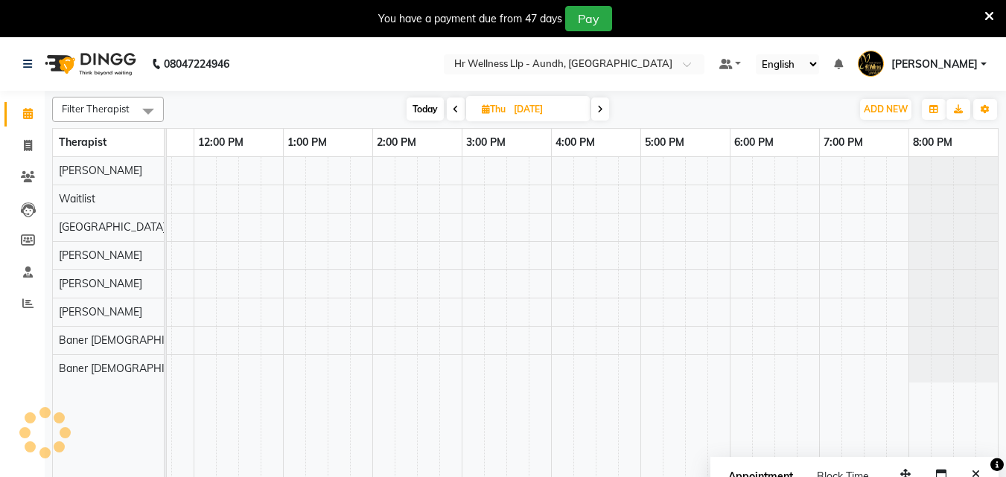
scroll to position [0, 331]
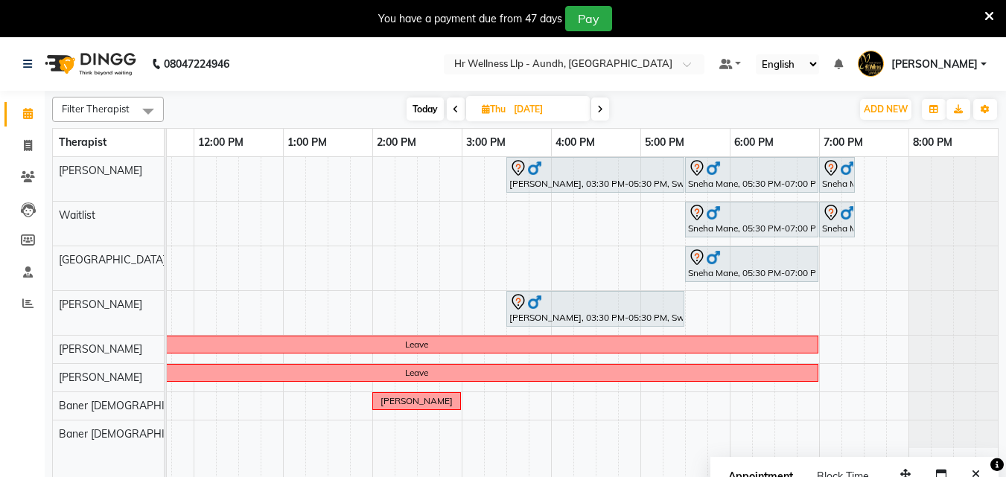
click at [453, 106] on icon at bounding box center [456, 109] width 6 height 9
type input "[DATE]"
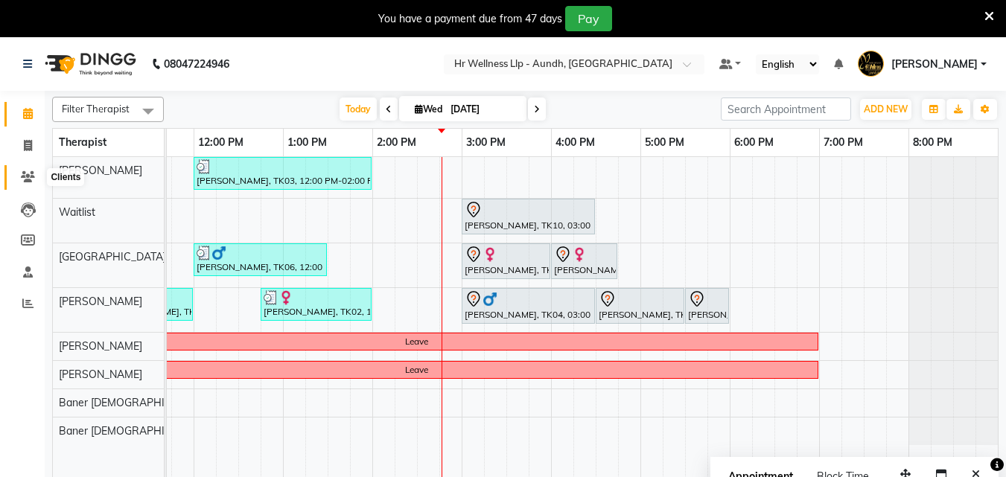
click at [29, 175] on icon at bounding box center [28, 176] width 14 height 11
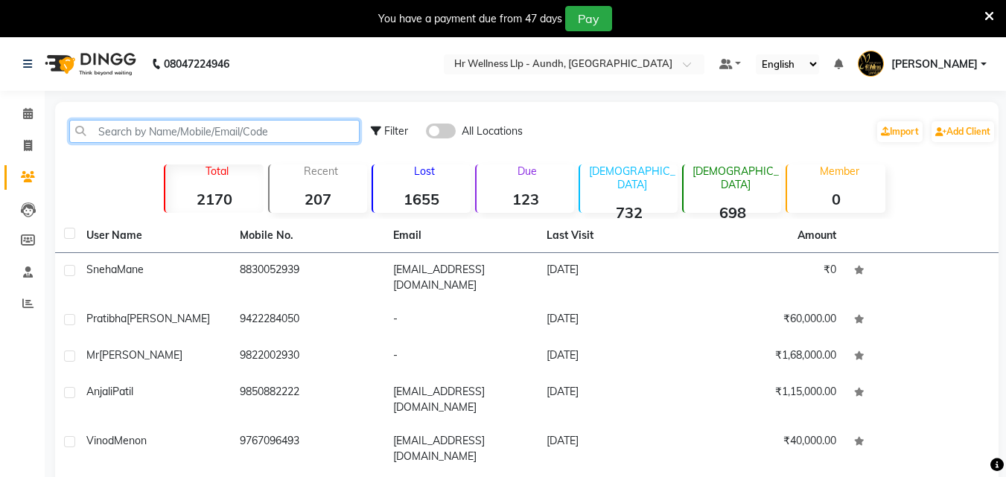
click at [147, 125] on input "text" at bounding box center [214, 131] width 290 height 23
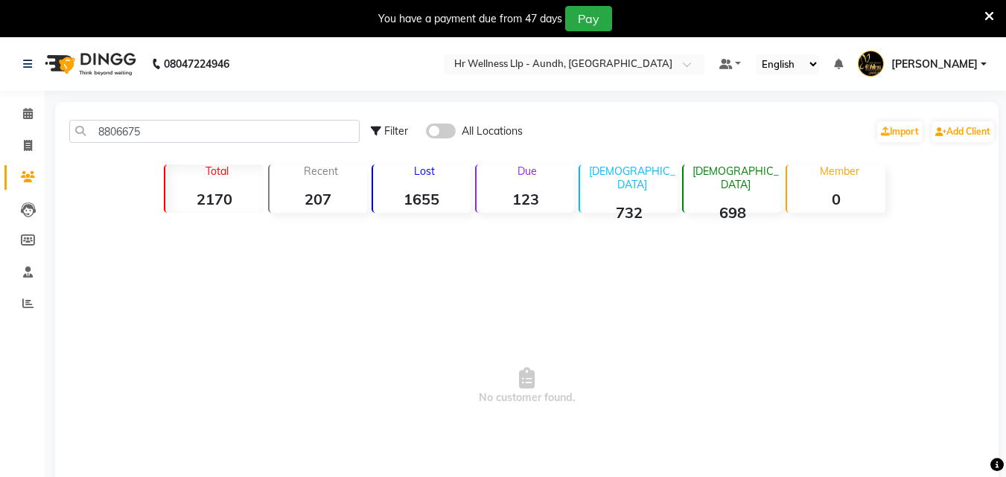
click at [445, 126] on span at bounding box center [441, 131] width 30 height 15
click at [426, 133] on input "checkbox" at bounding box center [426, 133] width 0 height 0
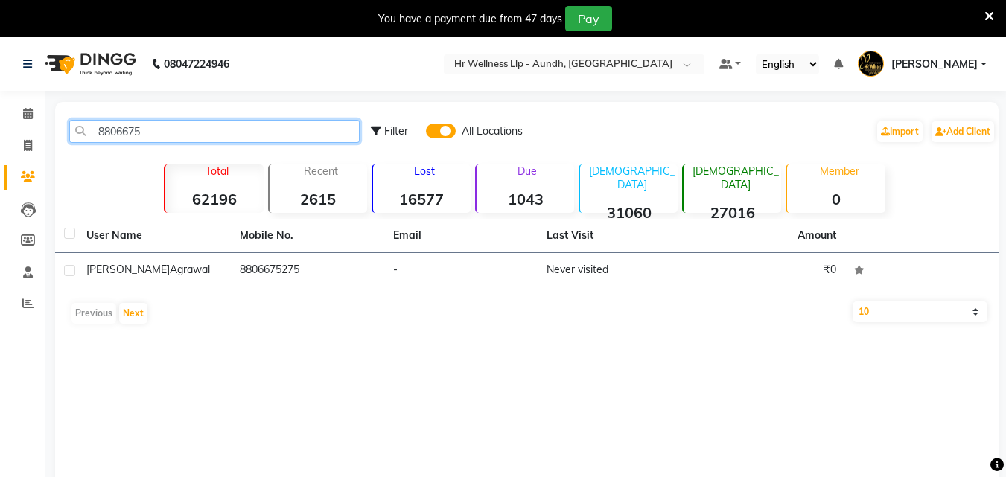
click at [180, 137] on input "8806675" at bounding box center [214, 131] width 290 height 23
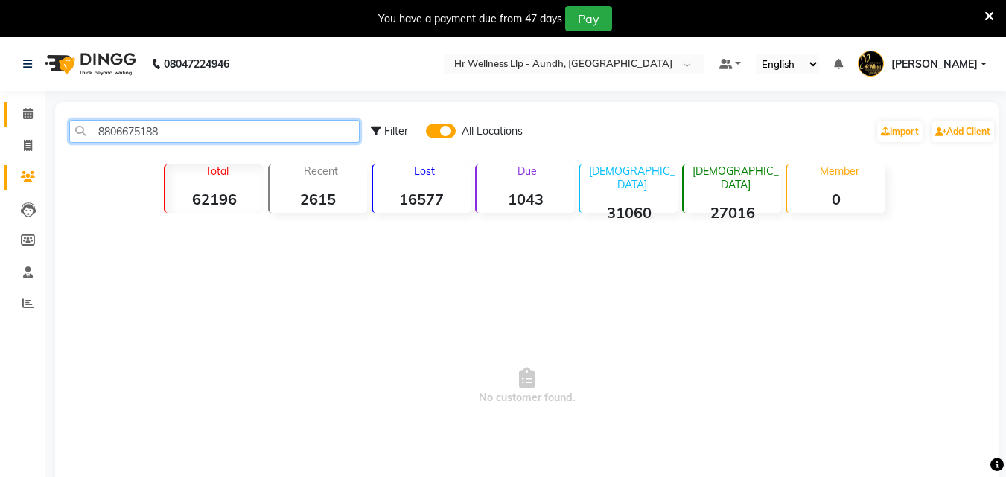
type input "8806675188"
click at [29, 123] on link "Calendar" at bounding box center [22, 114] width 36 height 25
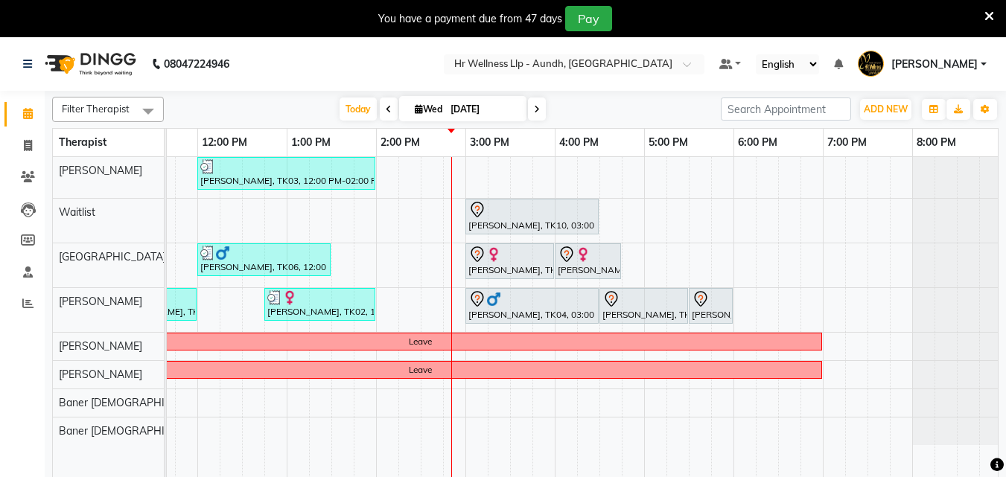
scroll to position [0, 331]
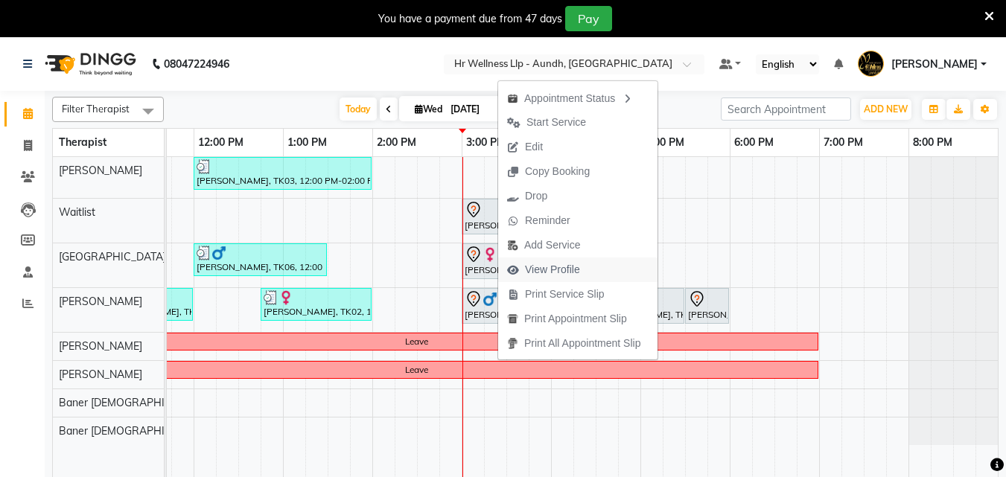
click at [561, 273] on span "View Profile" at bounding box center [552, 270] width 55 height 16
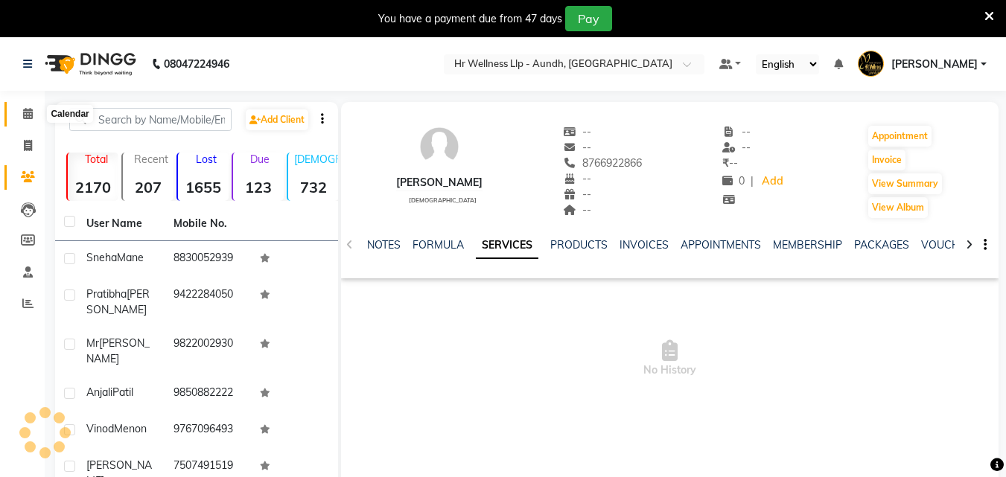
click at [29, 114] on icon at bounding box center [28, 113] width 10 height 11
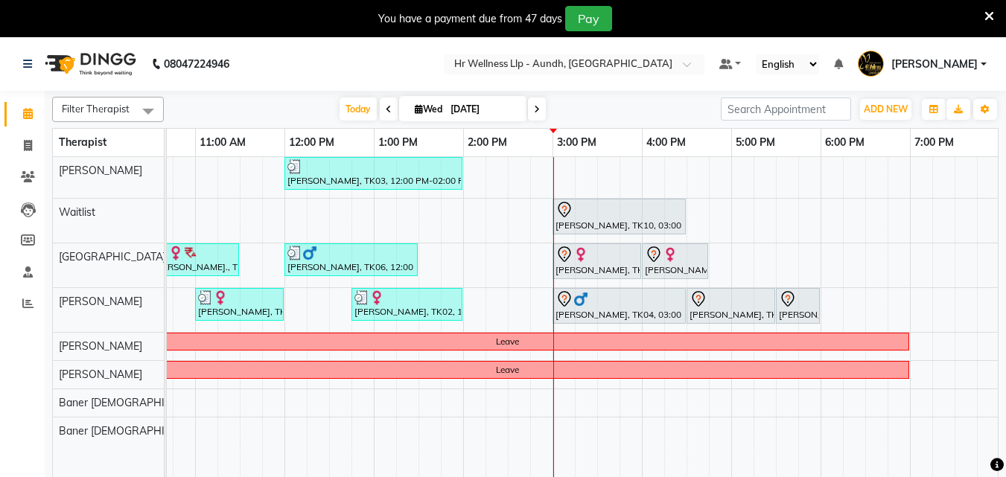
scroll to position [0, 261]
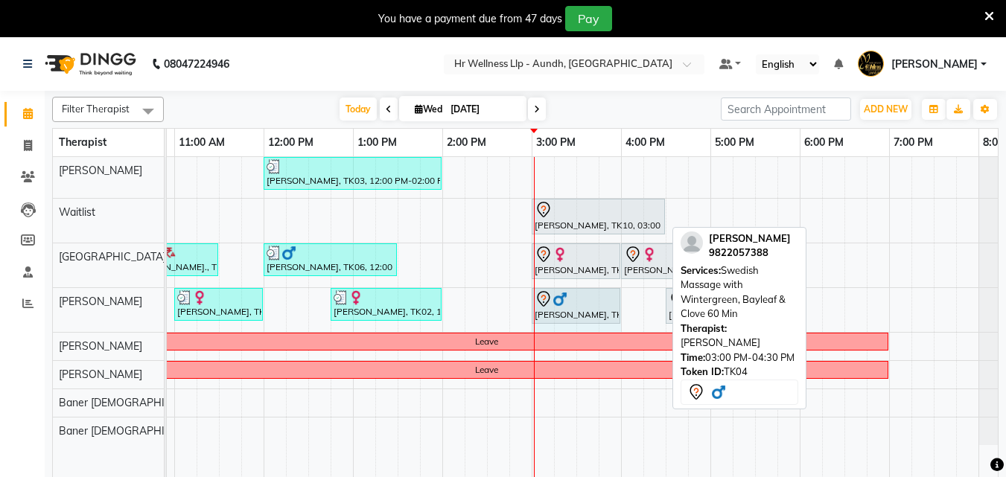
drag, startPoint x: 664, startPoint y: 303, endPoint x: 611, endPoint y: 305, distance: 52.9
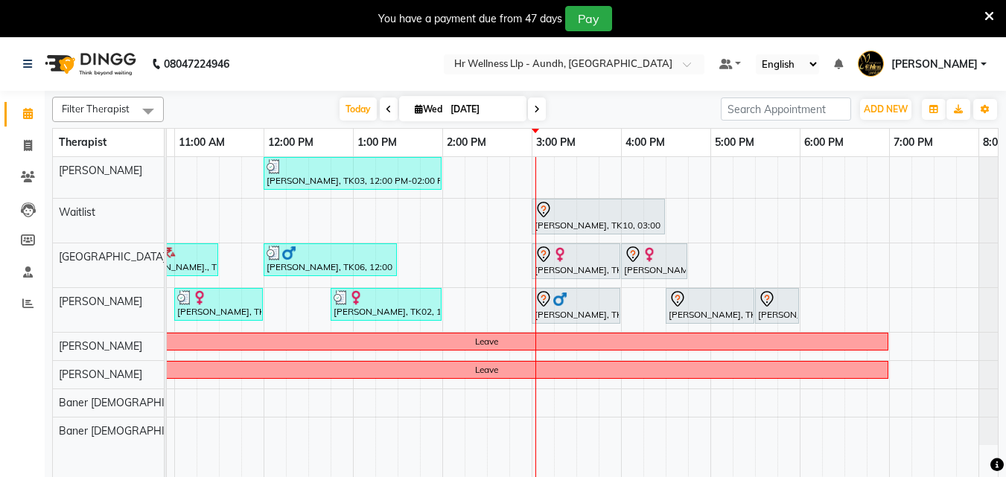
click at [534, 108] on icon at bounding box center [537, 109] width 6 height 9
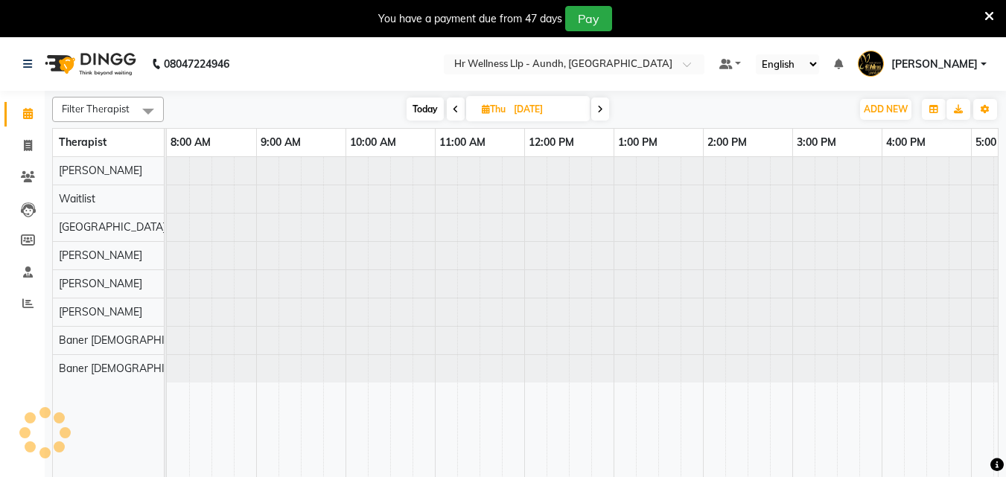
scroll to position [0, 331]
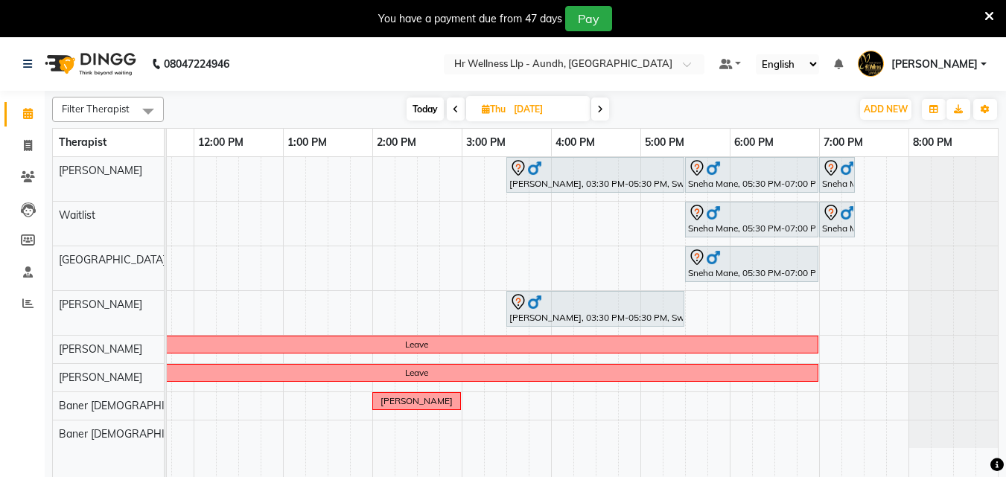
click at [450, 115] on span at bounding box center [456, 109] width 18 height 23
type input "[DATE]"
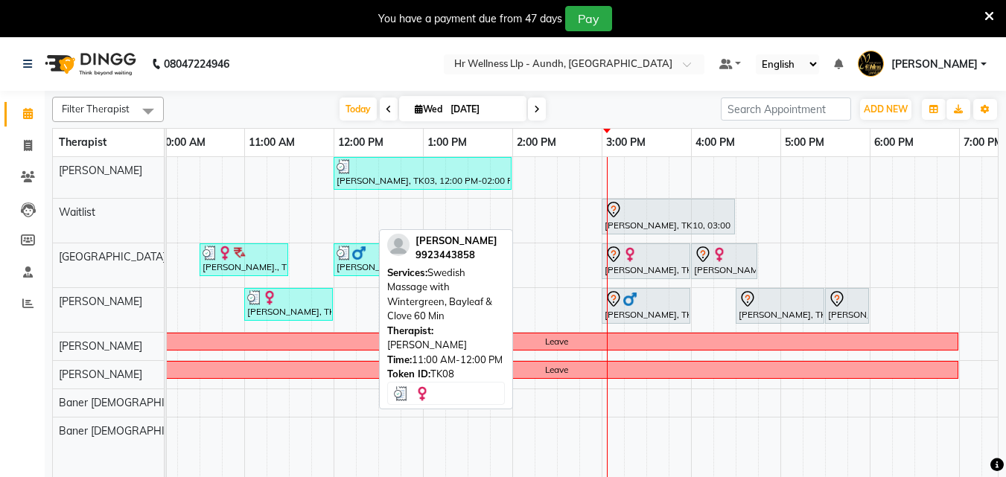
scroll to position [0, 104]
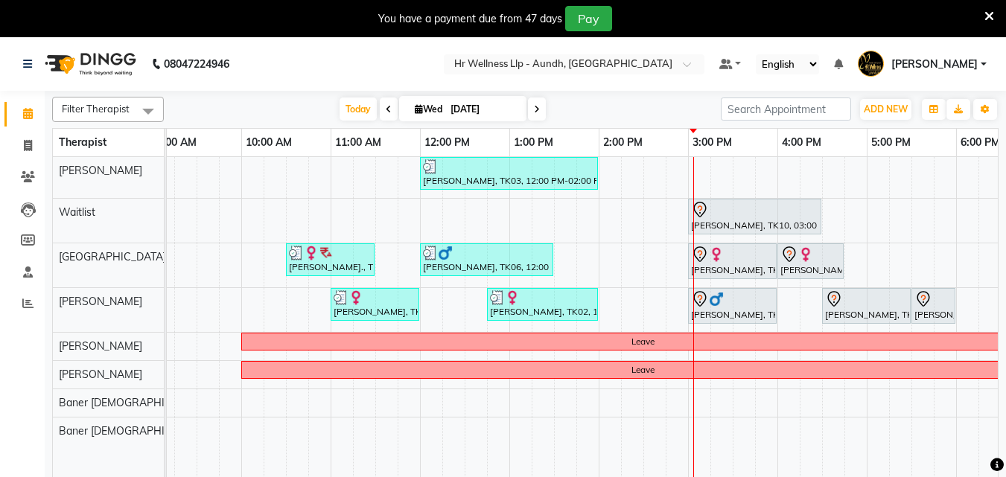
click at [418, 111] on icon at bounding box center [419, 109] width 8 height 10
select select "9"
select select "2025"
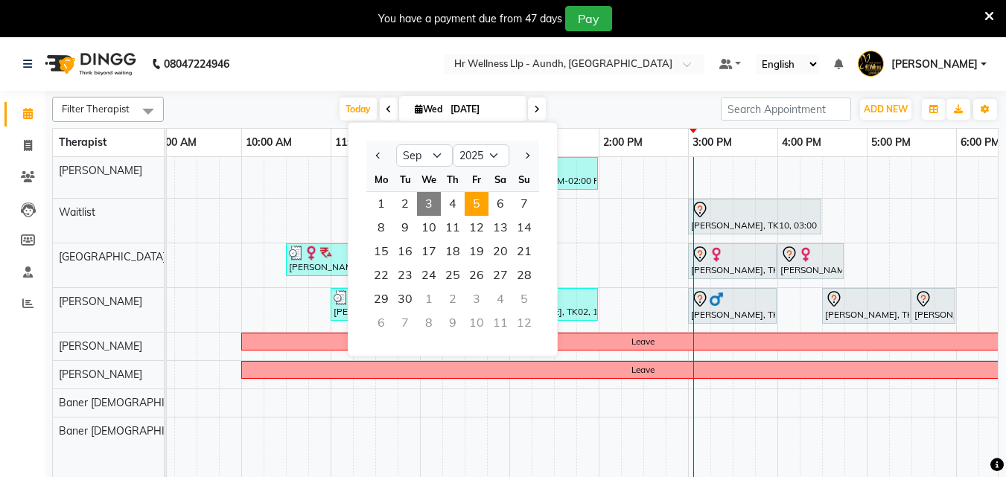
click at [475, 199] on span "5" at bounding box center [477, 204] width 24 height 24
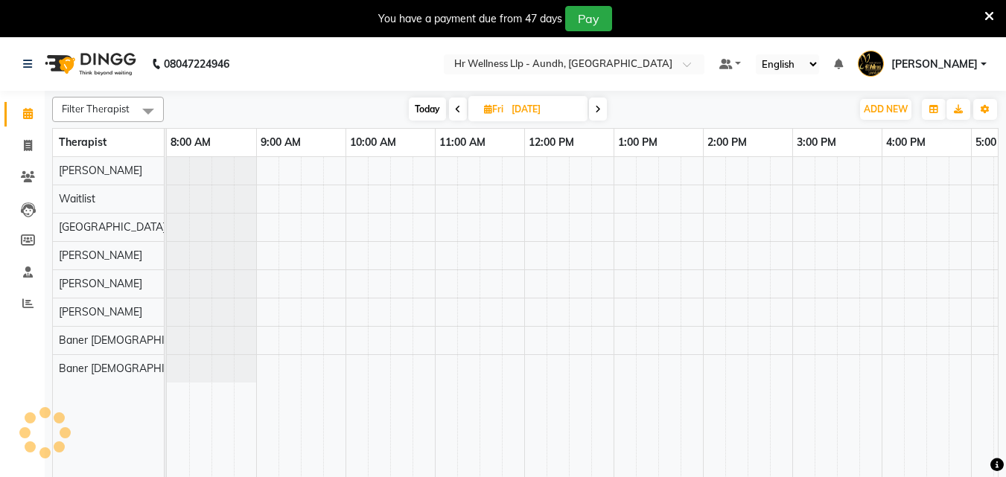
scroll to position [0, 331]
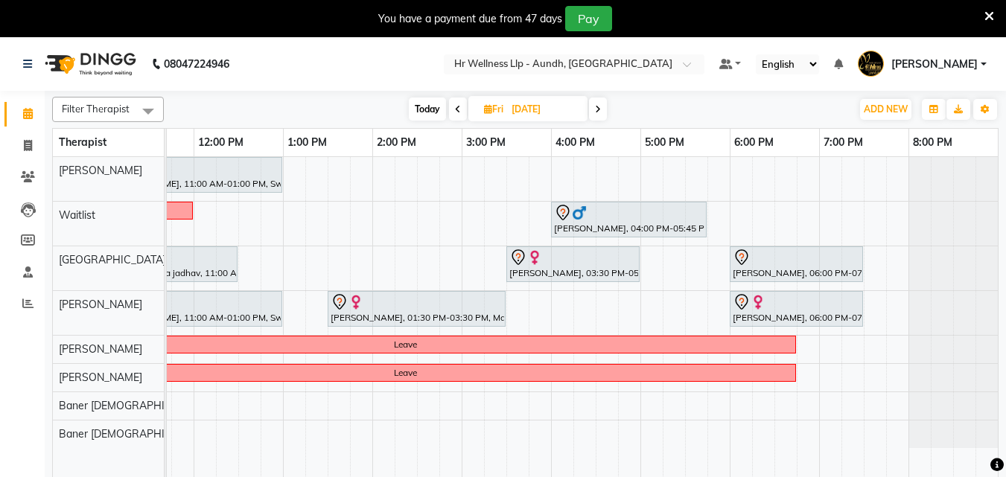
click at [415, 109] on span "Today" at bounding box center [427, 109] width 37 height 23
type input "[DATE]"
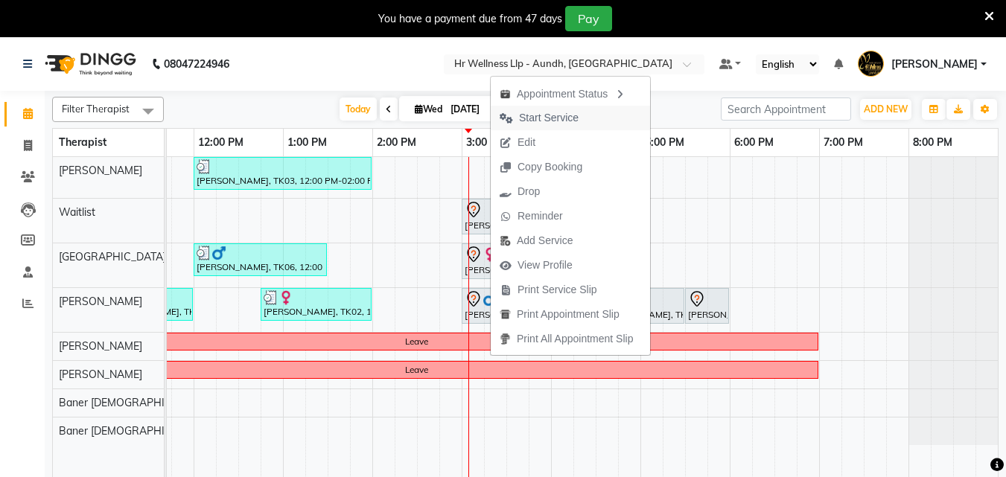
click at [545, 115] on span "Start Service" at bounding box center [549, 118] width 60 height 16
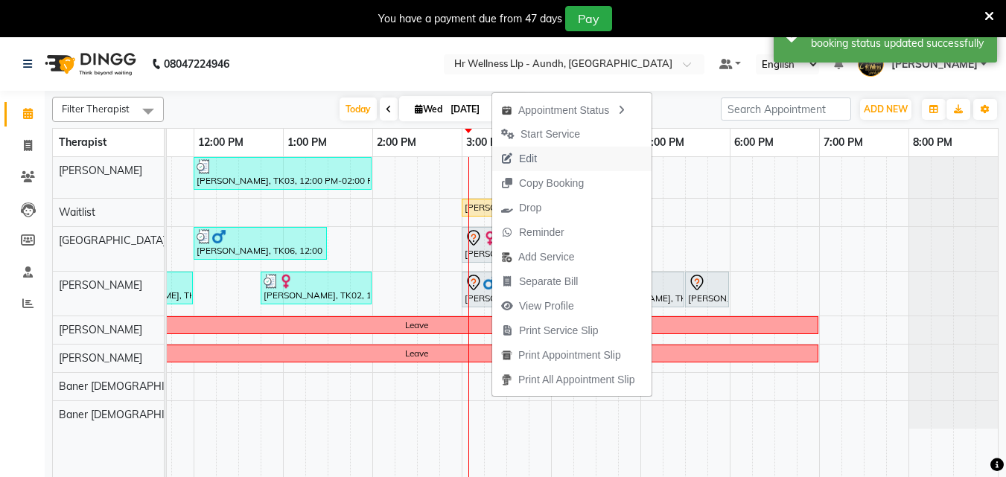
click at [535, 162] on span "Edit" at bounding box center [528, 159] width 18 height 16
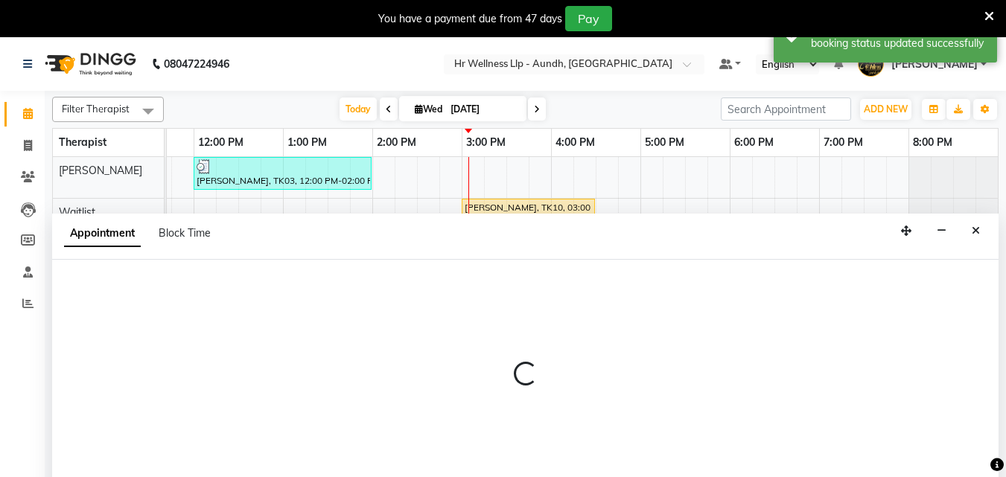
scroll to position [37, 0]
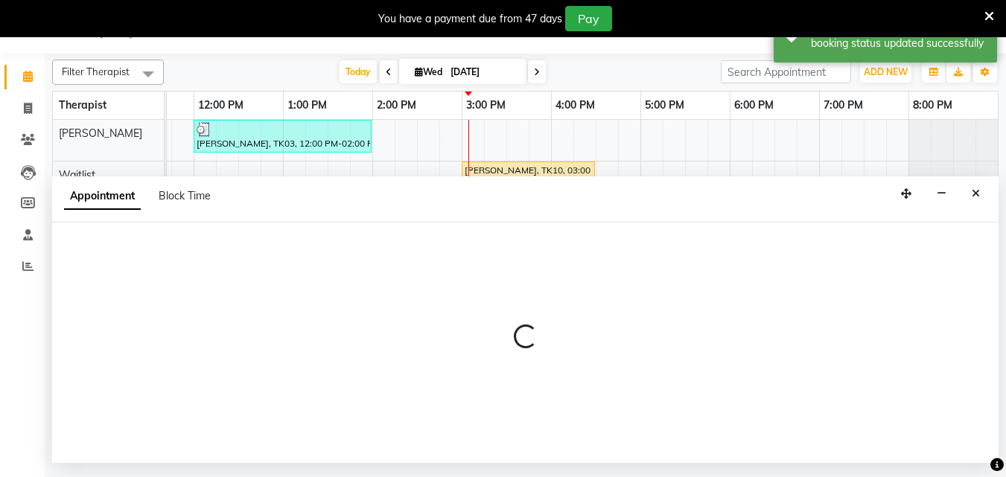
select select "tentative"
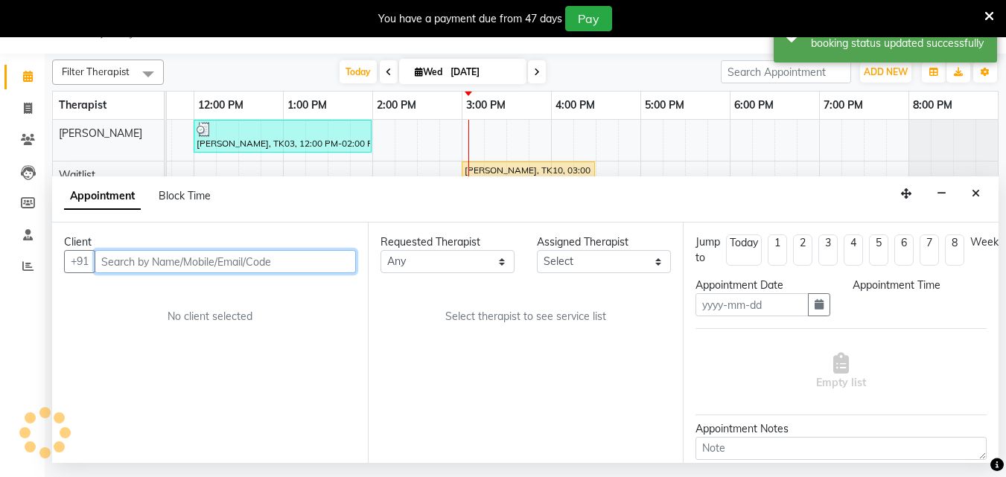
type input "[DATE]"
select select "77662"
select select "900"
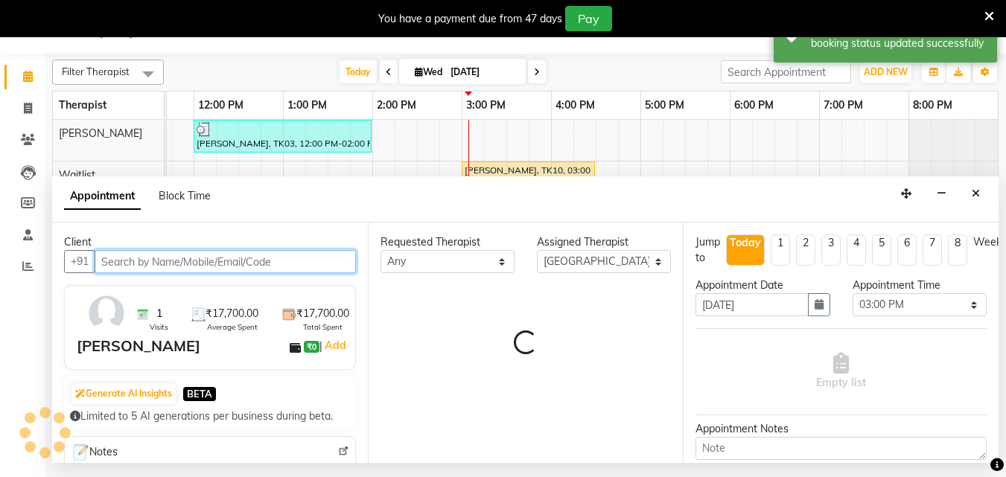
scroll to position [0, 331]
select select "1893"
select select "1340"
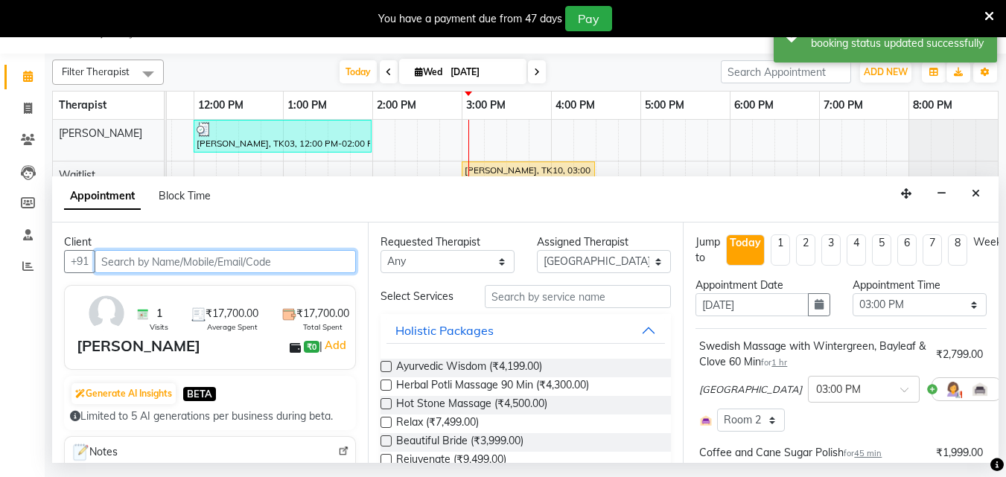
scroll to position [149, 0]
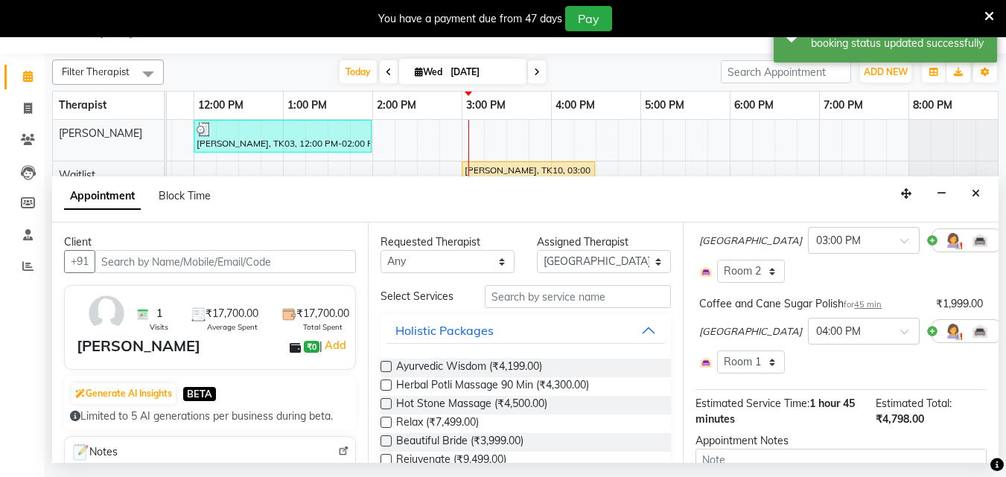
click at [1005, 331] on icon at bounding box center [1011, 331] width 9 height 10
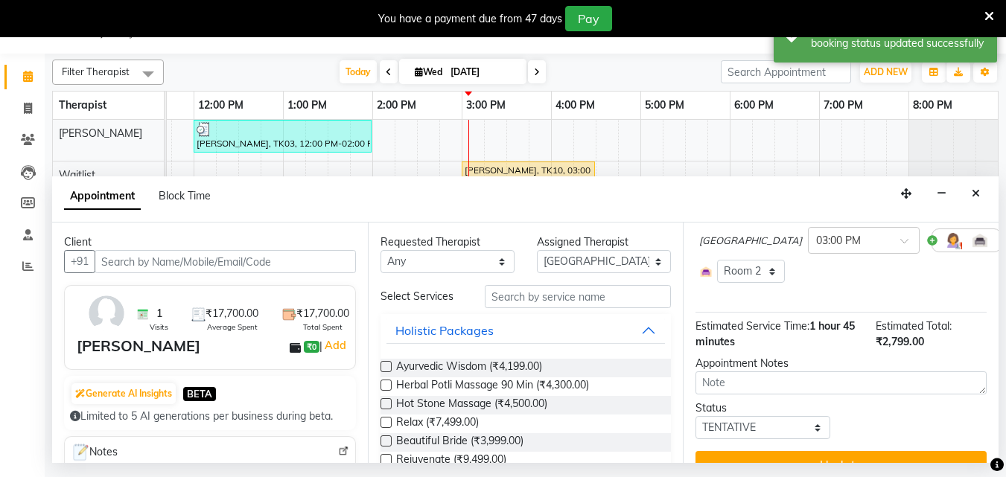
click at [1005, 238] on icon at bounding box center [1011, 240] width 9 height 10
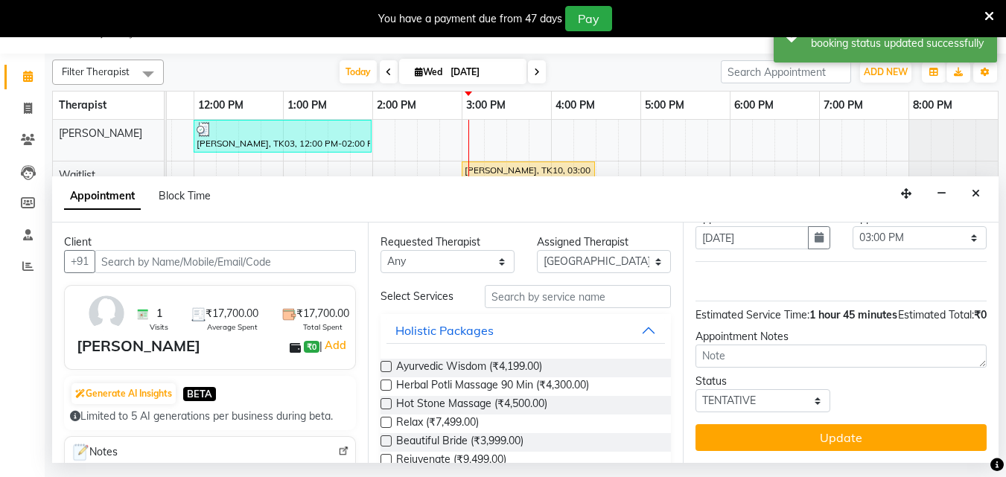
scroll to position [94, 0]
click at [502, 291] on input "text" at bounding box center [578, 296] width 186 height 23
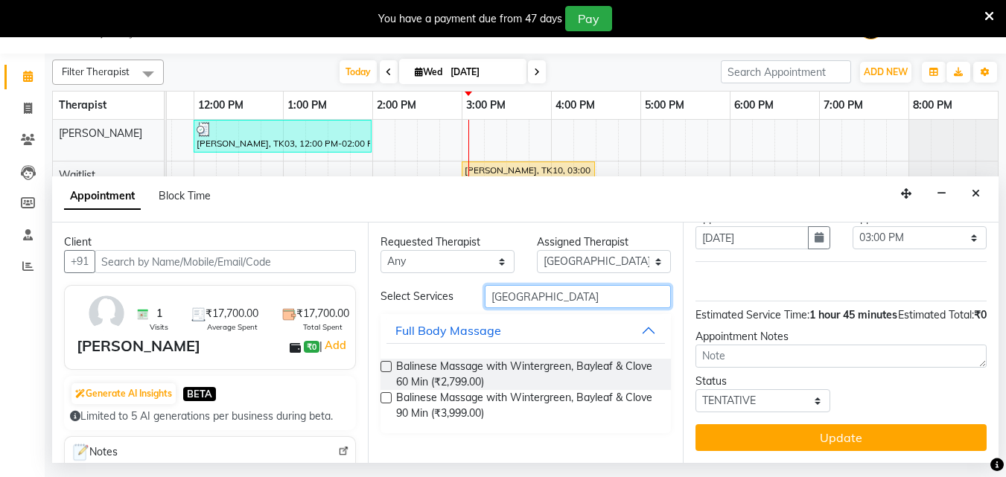
type input "[GEOGRAPHIC_DATA]"
click at [382, 365] on label at bounding box center [385, 366] width 11 height 11
click at [382, 365] on input "checkbox" at bounding box center [385, 368] width 10 height 10
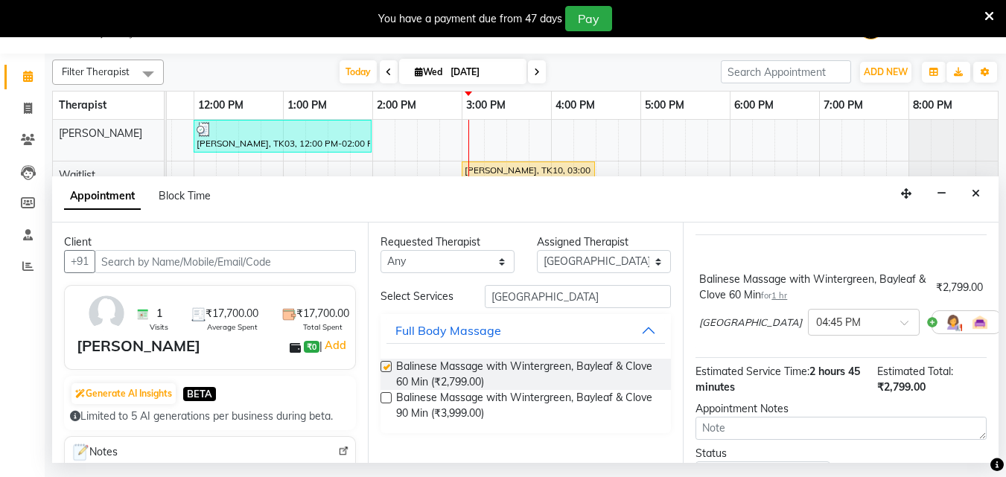
scroll to position [149, 0]
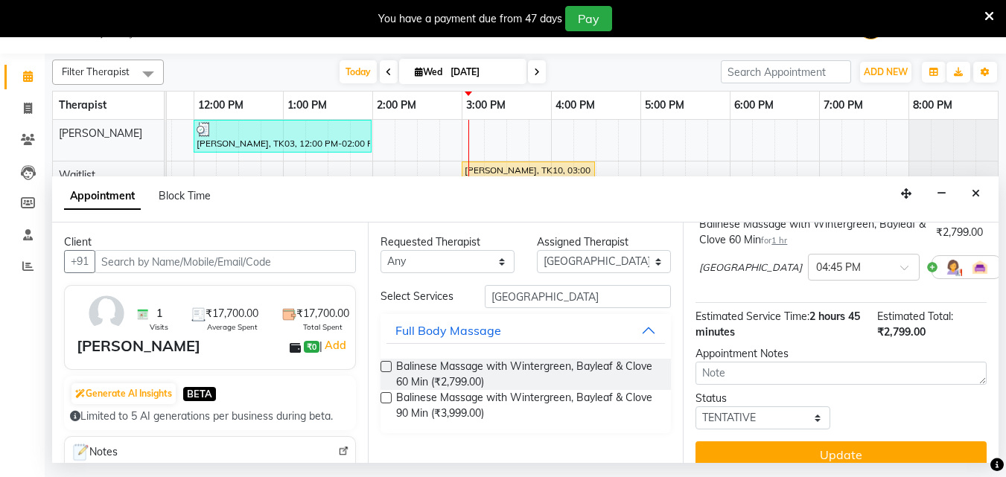
checkbox input "false"
click at [528, 296] on input "[GEOGRAPHIC_DATA]" at bounding box center [578, 296] width 186 height 23
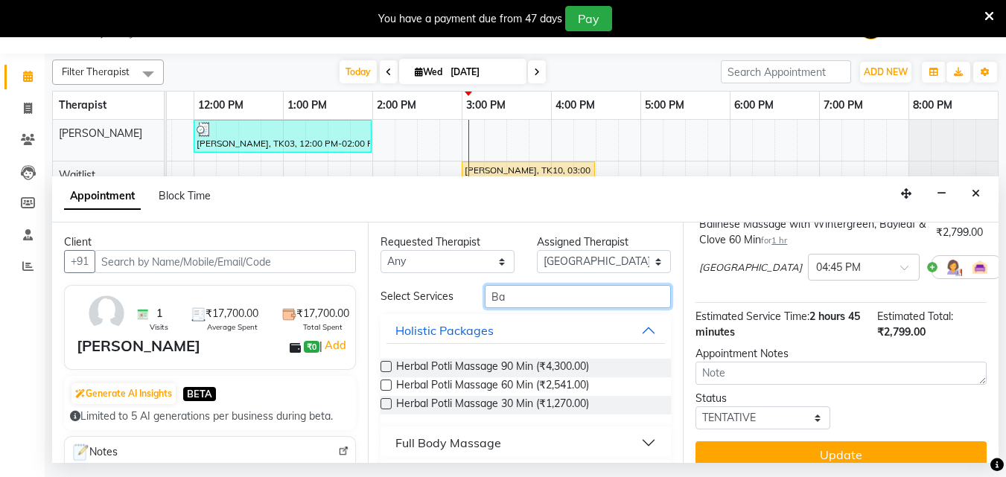
type input "B"
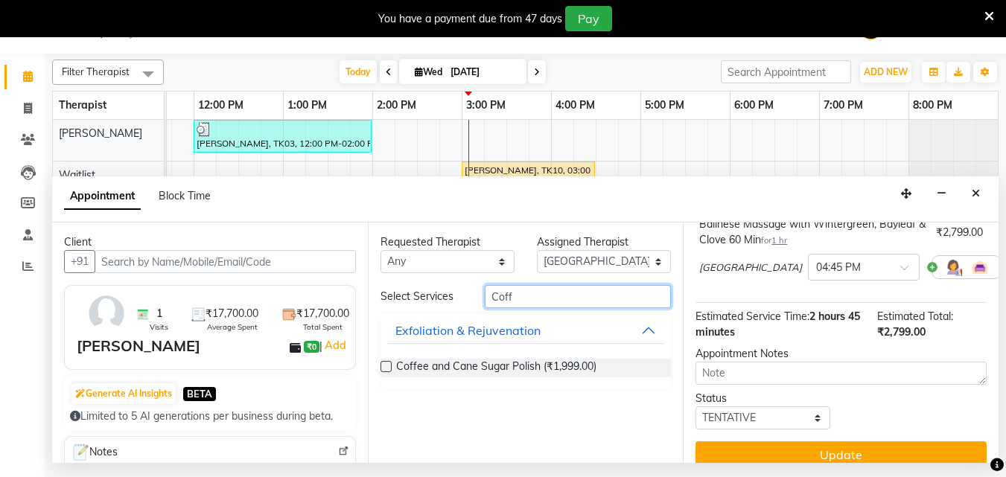
type input "Coff"
click at [385, 368] on label at bounding box center [385, 366] width 11 height 11
click at [385, 368] on input "checkbox" at bounding box center [385, 368] width 10 height 10
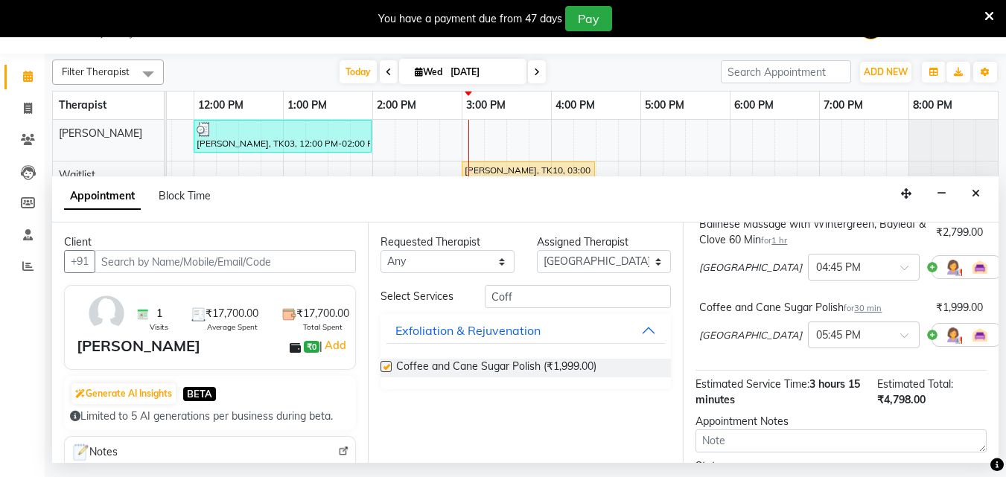
checkbox input "false"
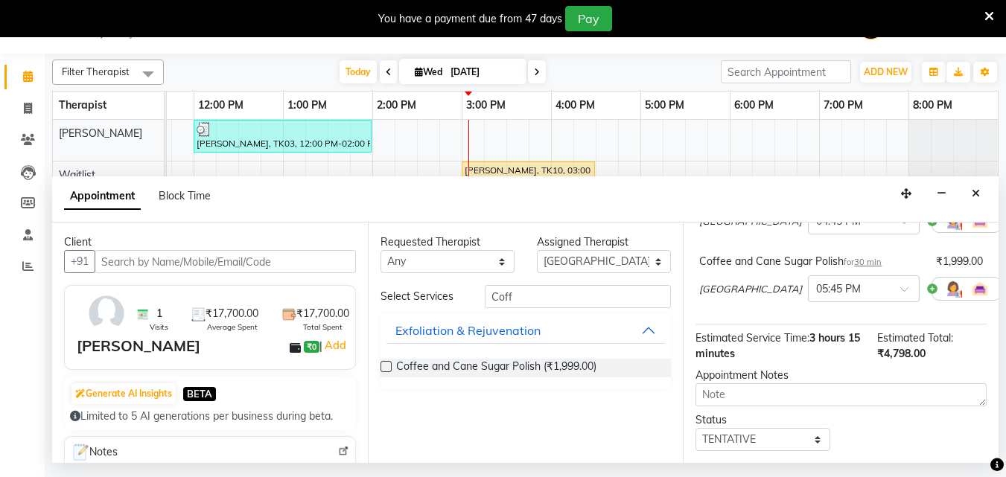
scroll to position [171, 0]
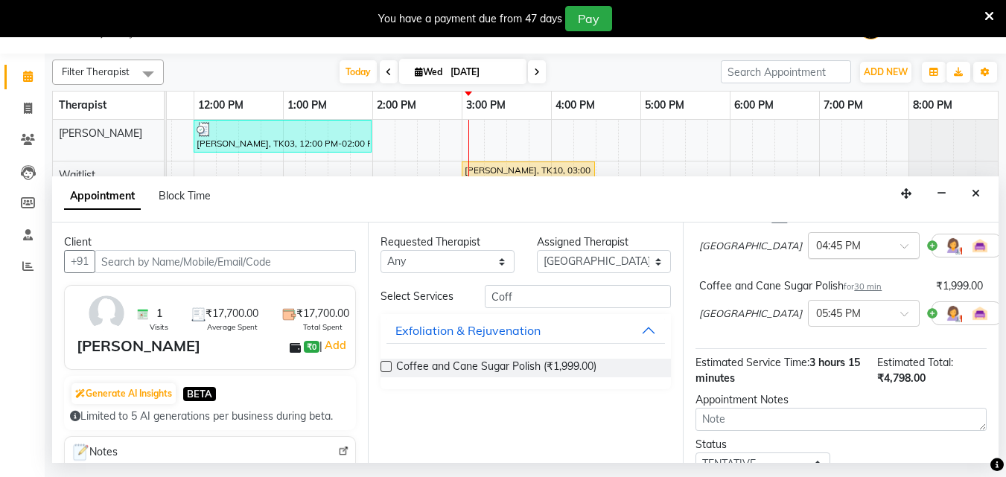
click at [900, 249] on span at bounding box center [909, 251] width 19 height 16
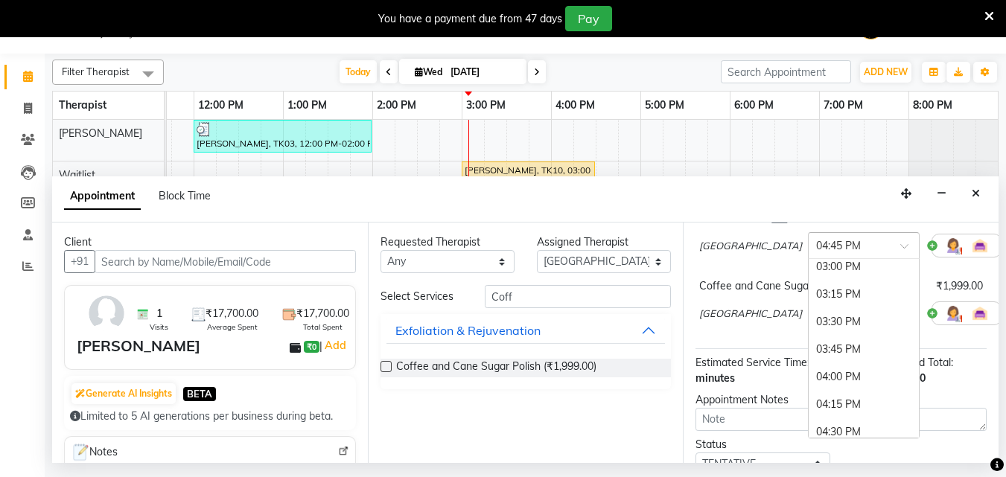
scroll to position [646, 0]
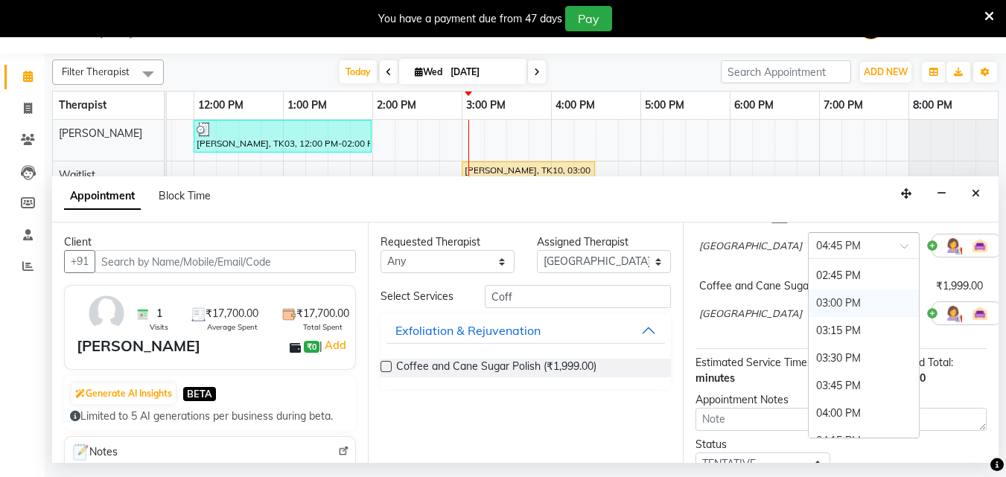
click at [809, 299] on div "03:00 PM" at bounding box center [864, 304] width 110 height 28
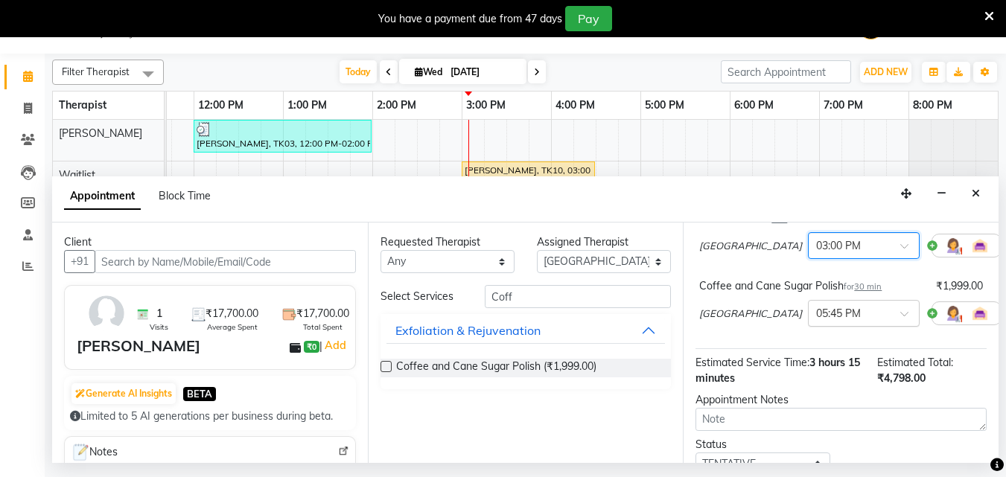
click at [816, 310] on input "text" at bounding box center [849, 313] width 66 height 16
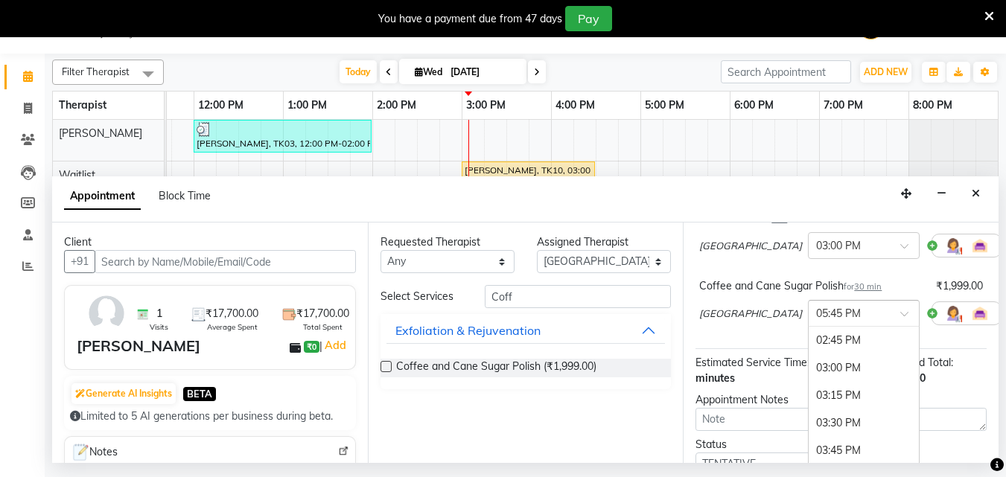
scroll to position [681, 0]
click at [809, 397] on div "03:30 PM" at bounding box center [864, 391] width 110 height 28
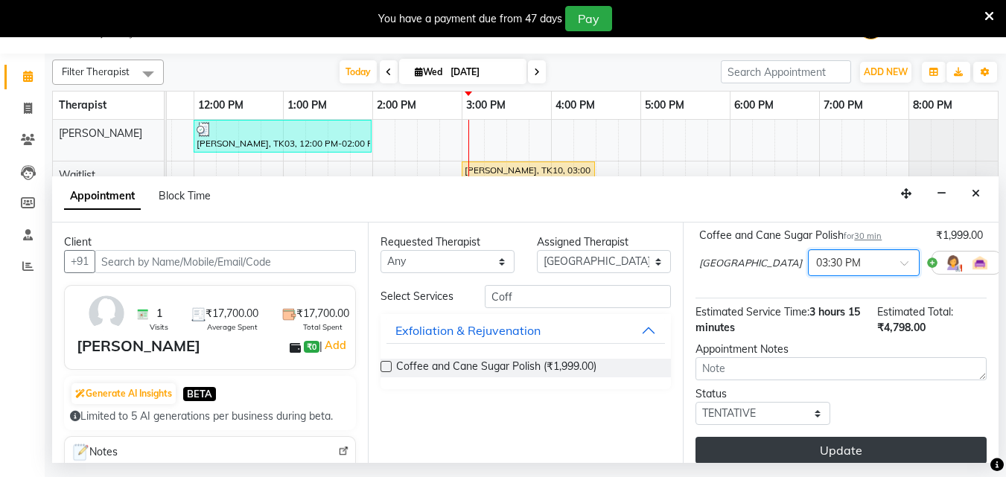
scroll to position [245, 0]
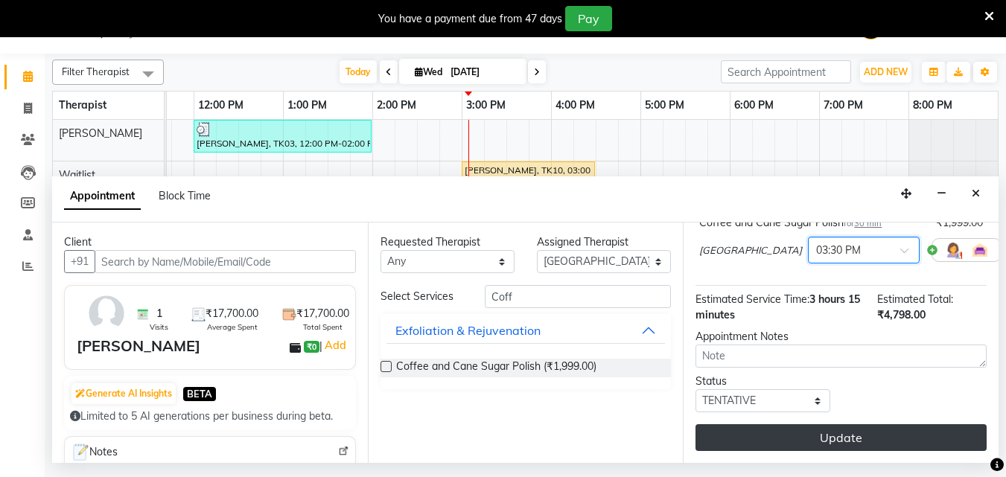
click at [775, 424] on button "Update" at bounding box center [840, 437] width 291 height 27
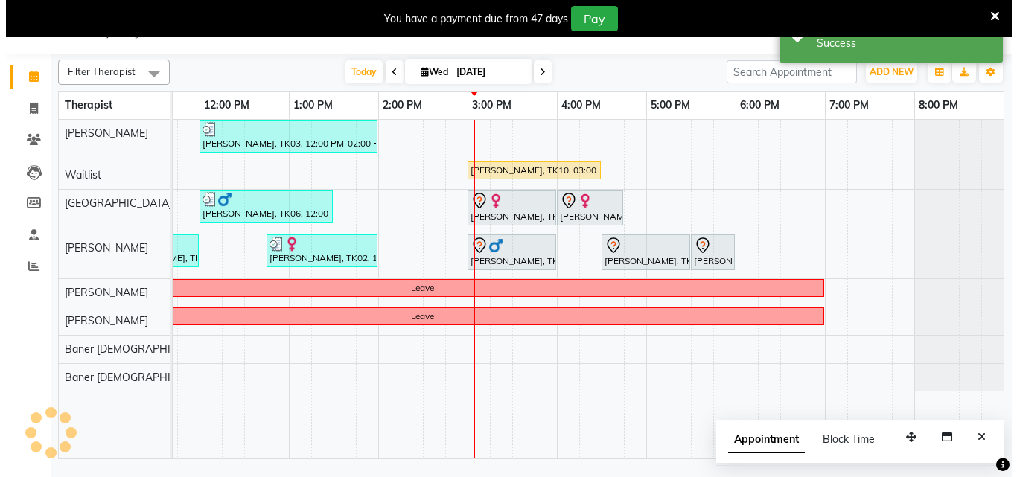
scroll to position [0, 0]
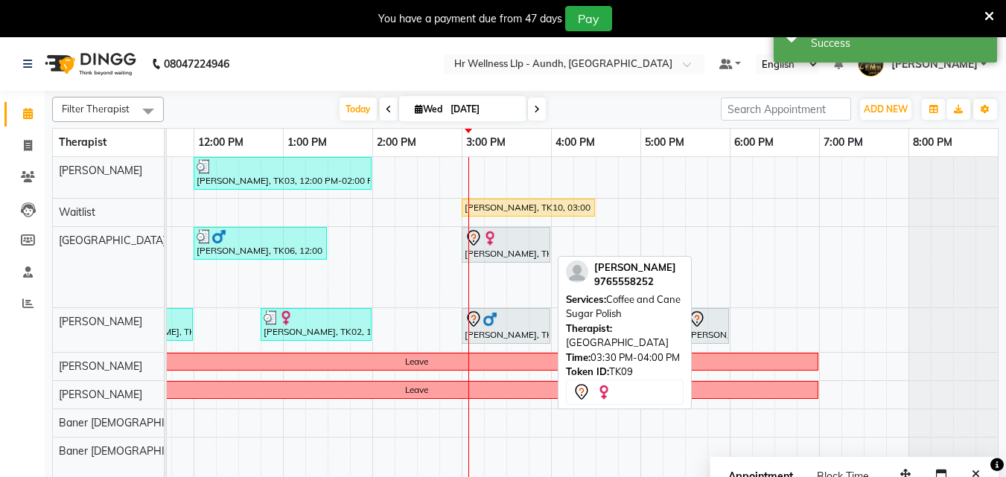
drag, startPoint x: 523, startPoint y: 277, endPoint x: 579, endPoint y: 244, distance: 64.7
click at [579, 244] on div "[PERSON_NAME], TK03, 12:00 PM-02:00 PM, Massage 90 Min [PERSON_NAME], TK10, 03:…" at bounding box center [417, 326] width 1162 height 339
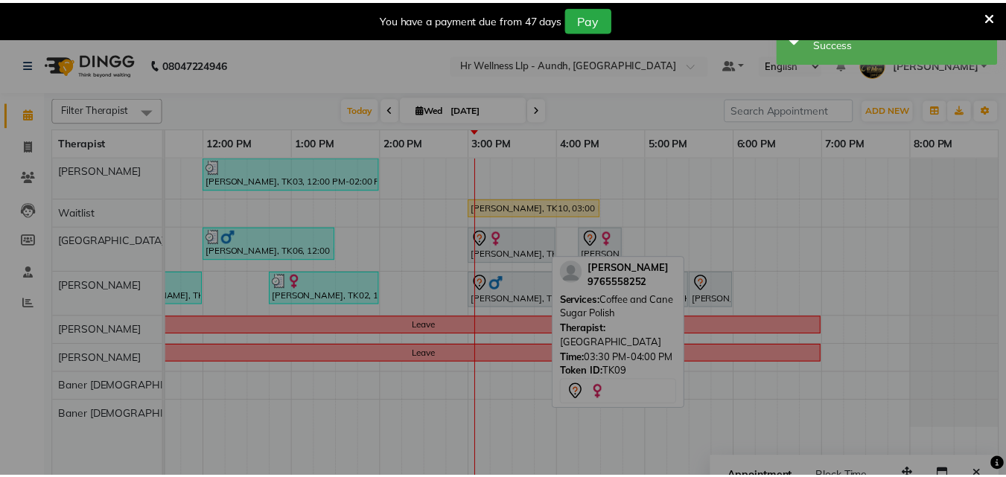
scroll to position [0, 319]
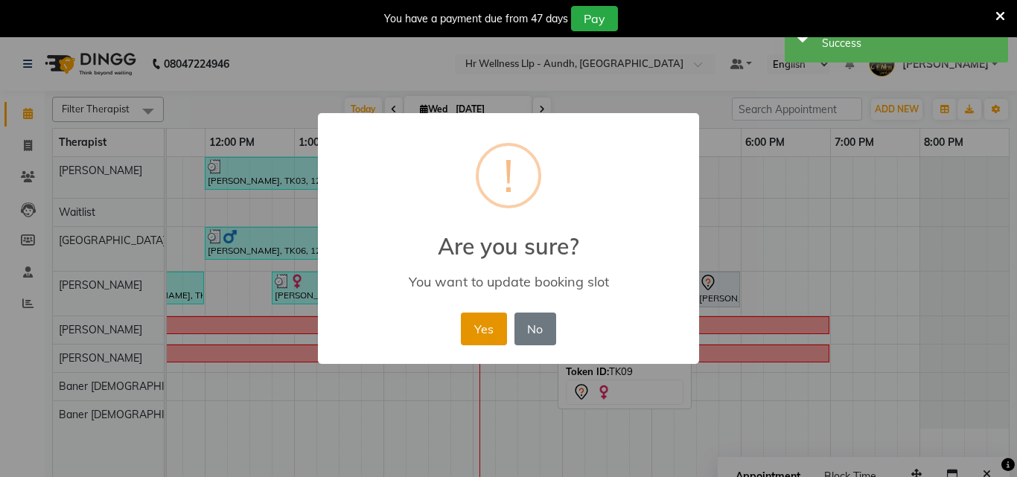
click at [494, 322] on button "Yes" at bounding box center [483, 329] width 45 height 33
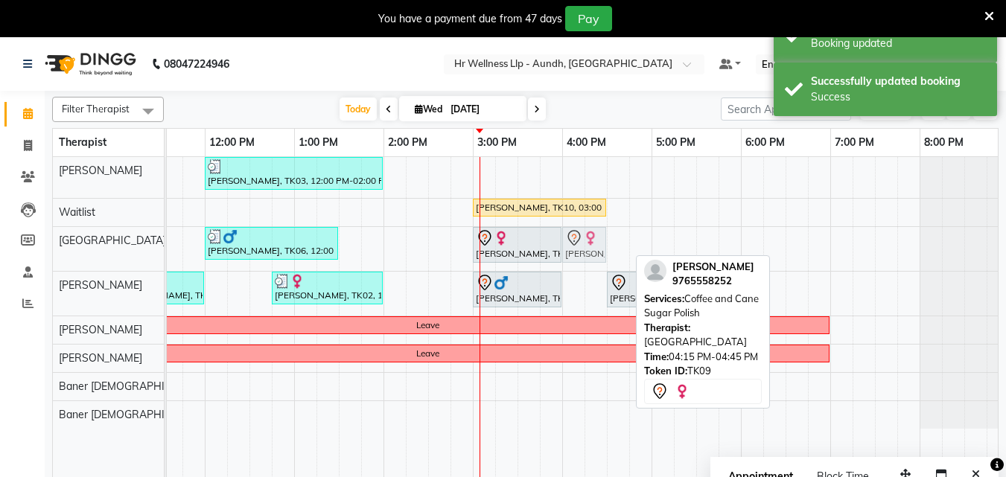
drag, startPoint x: 611, startPoint y: 249, endPoint x: 584, endPoint y: 249, distance: 26.1
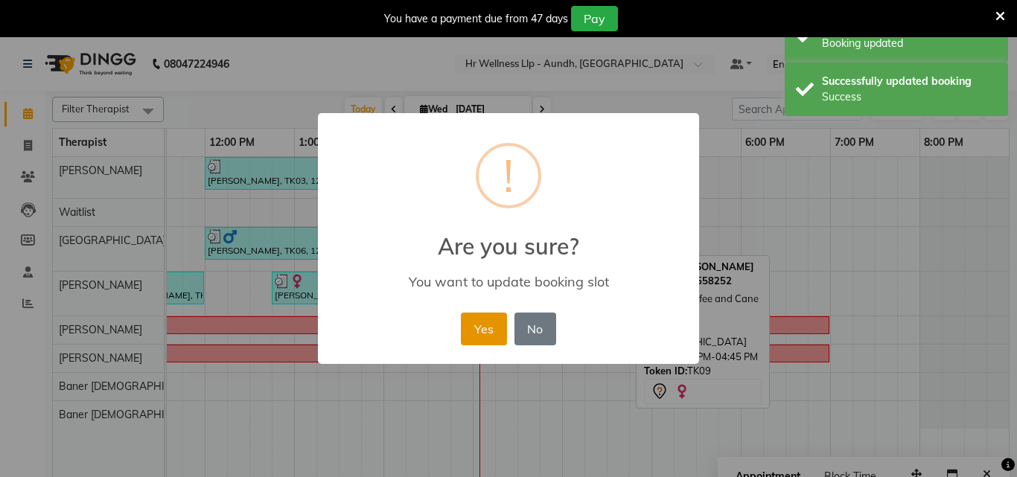
click at [489, 340] on button "Yes" at bounding box center [483, 329] width 45 height 33
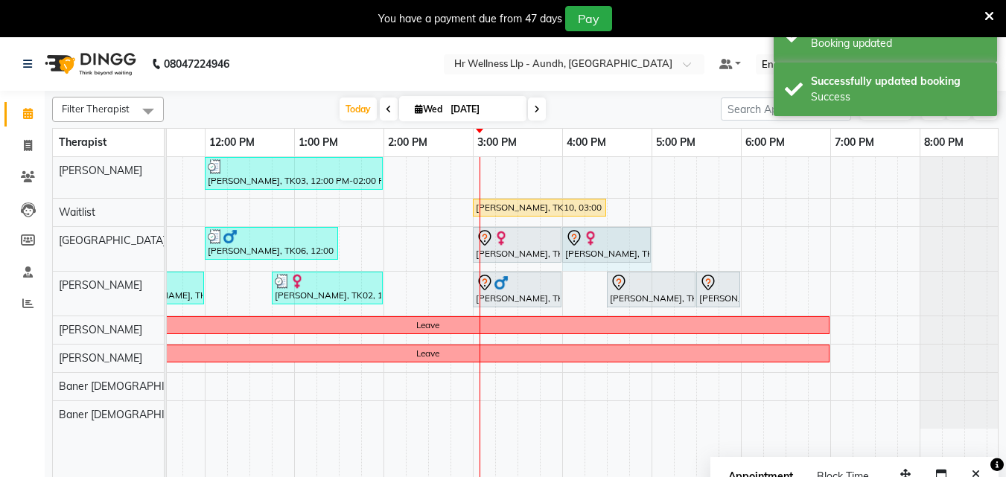
drag, startPoint x: 605, startPoint y: 239, endPoint x: 639, endPoint y: 247, distance: 34.5
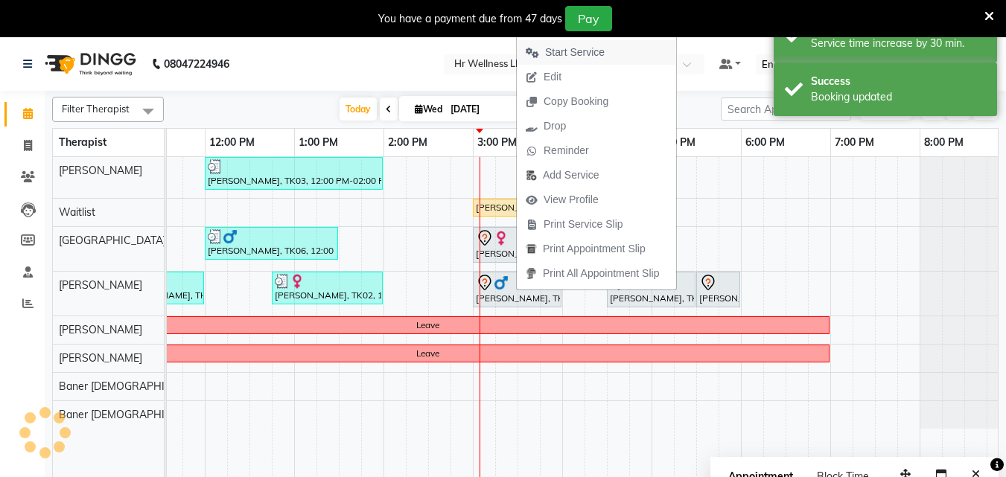
click at [560, 57] on span "Start Service" at bounding box center [575, 53] width 60 height 16
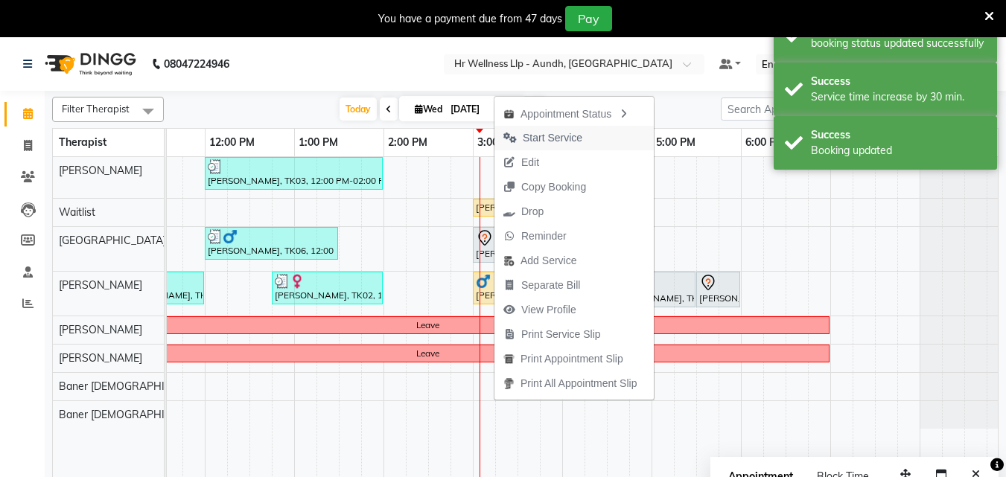
click at [531, 138] on span "Start Service" at bounding box center [553, 138] width 60 height 16
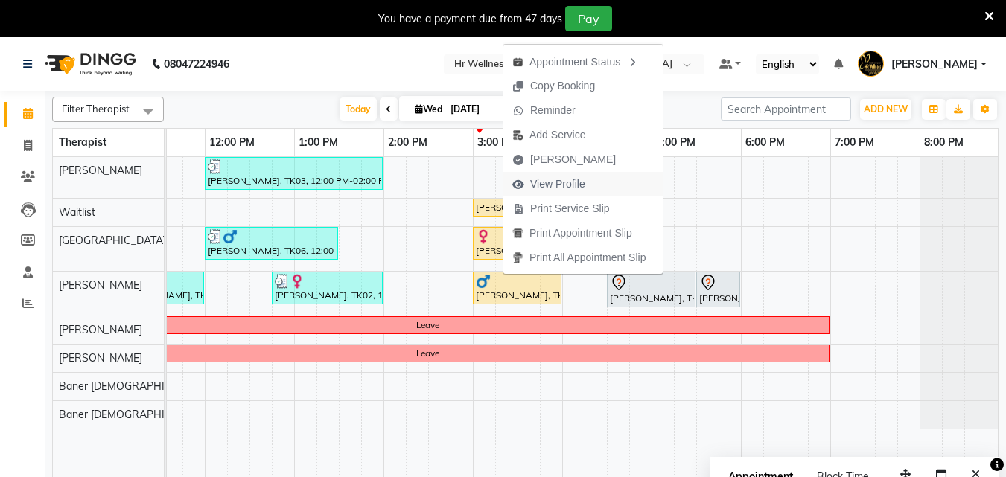
click at [552, 187] on span "View Profile" at bounding box center [557, 184] width 55 height 16
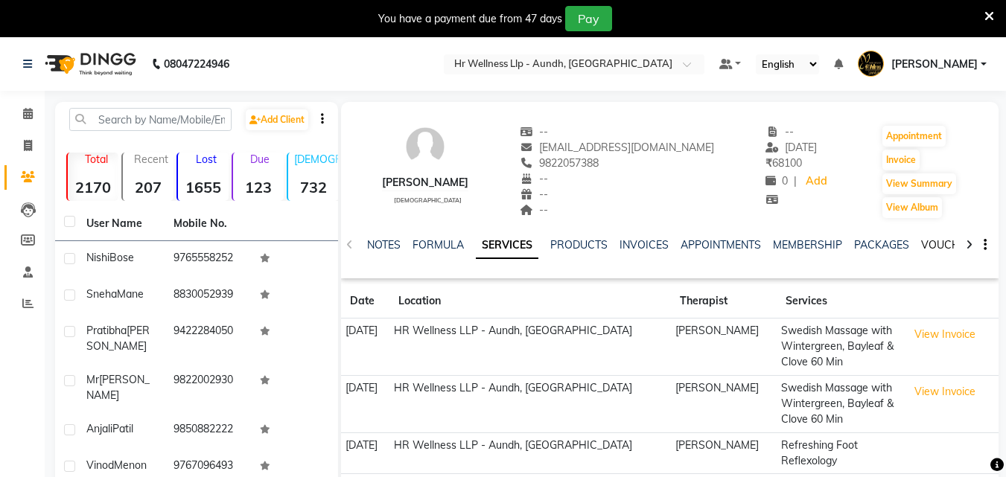
click at [927, 250] on link "VOUCHERS" at bounding box center [950, 244] width 59 height 13
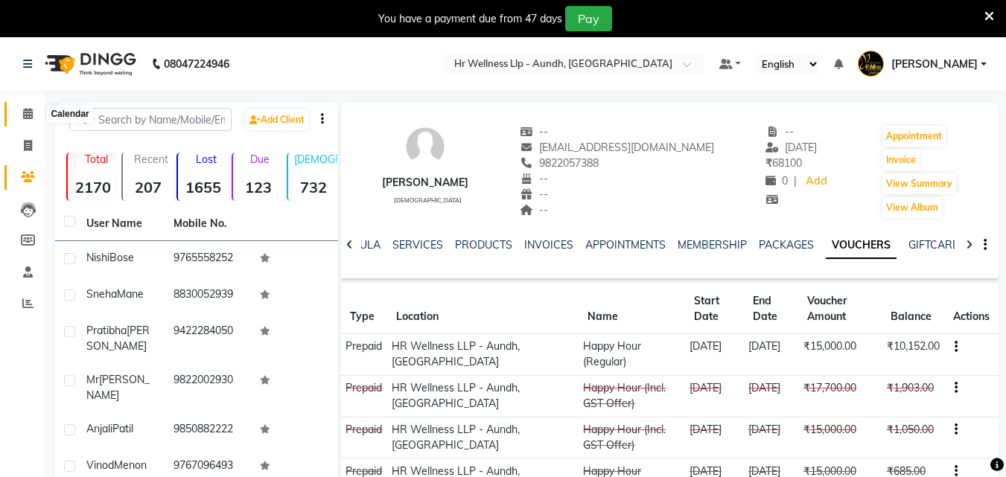
click at [25, 112] on icon at bounding box center [28, 113] width 10 height 11
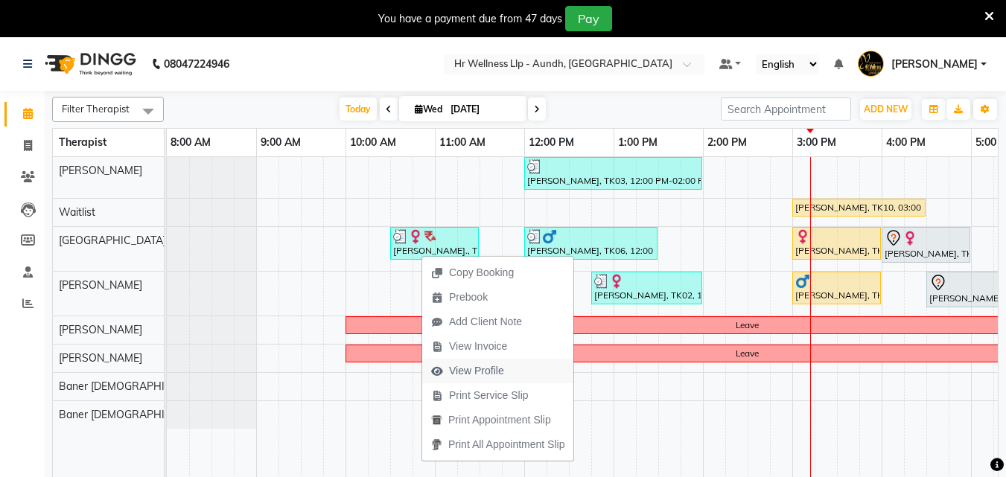
click at [469, 373] on span "View Profile" at bounding box center [476, 371] width 55 height 16
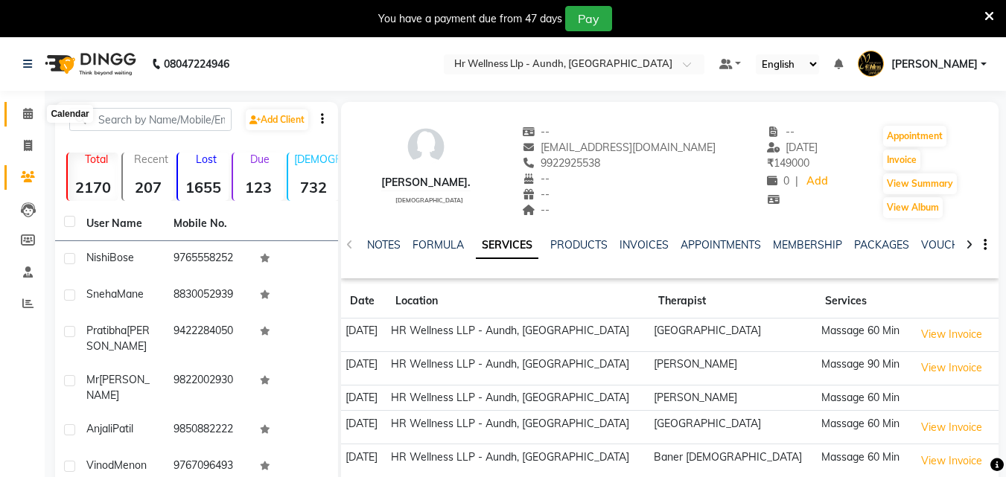
click at [25, 118] on icon at bounding box center [28, 113] width 10 height 11
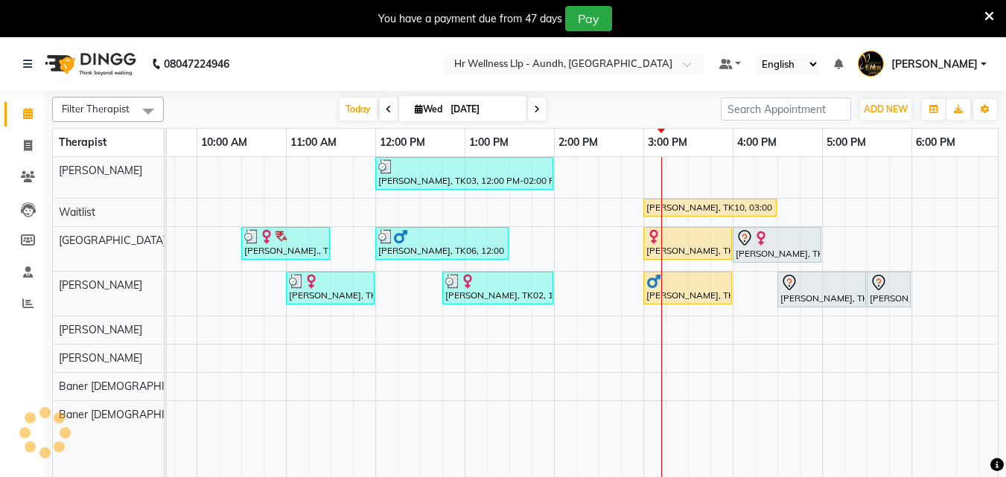
scroll to position [0, 247]
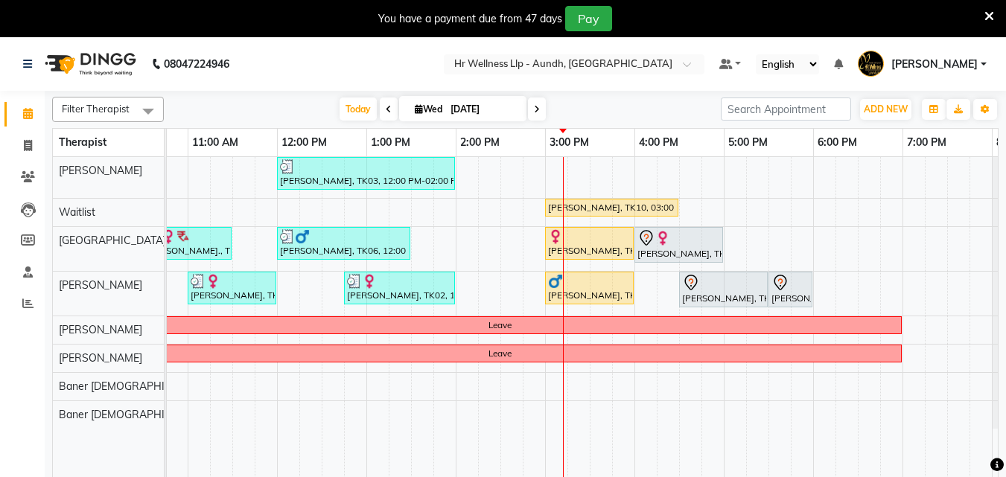
click at [536, 106] on icon at bounding box center [537, 109] width 6 height 9
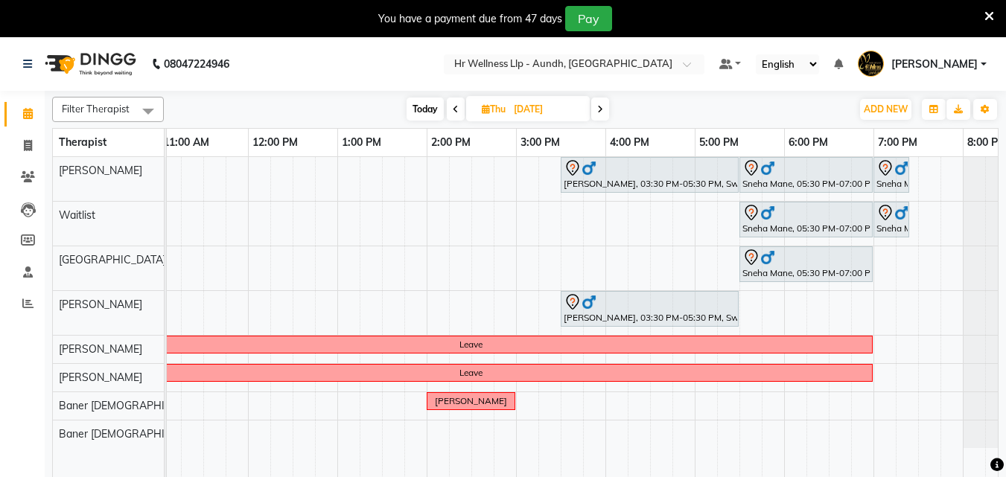
scroll to position [0, 282]
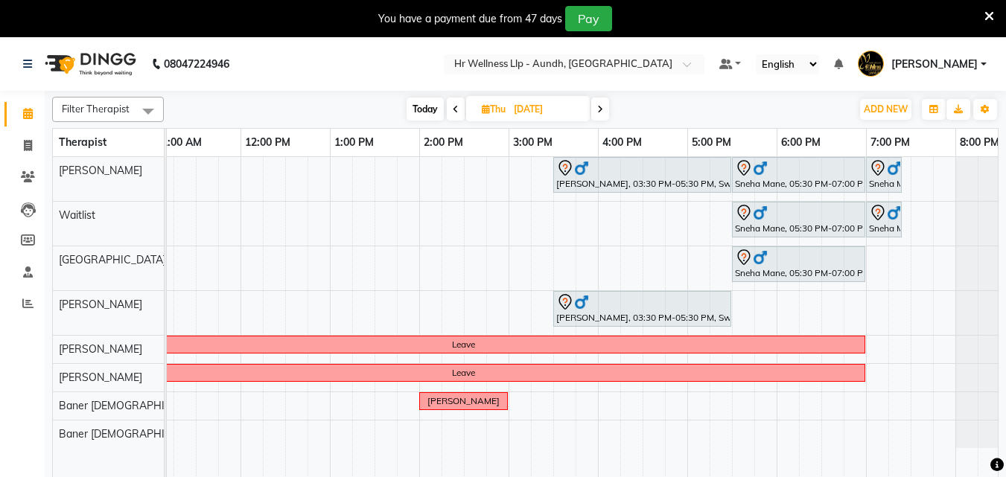
click at [453, 111] on icon at bounding box center [456, 109] width 6 height 9
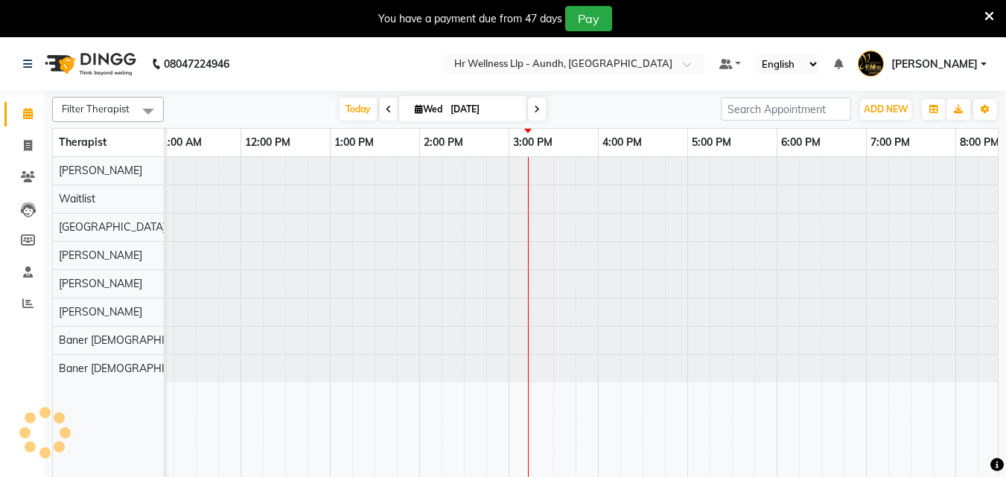
scroll to position [0, 331]
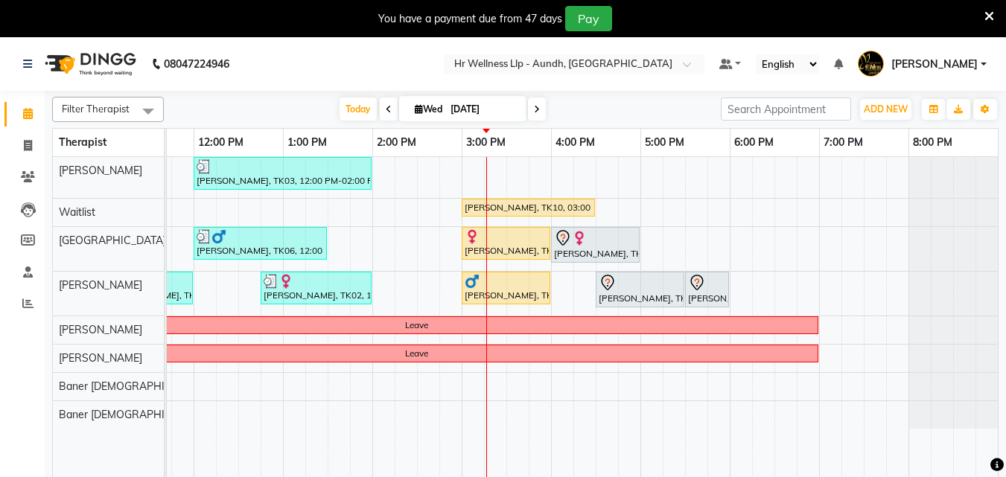
click at [538, 101] on span at bounding box center [537, 109] width 18 height 23
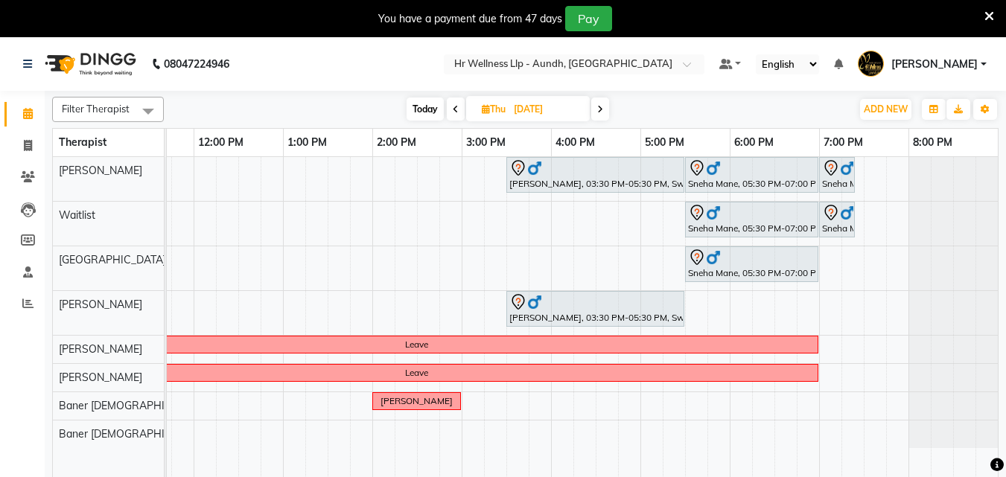
click at [599, 110] on icon at bounding box center [600, 109] width 6 height 9
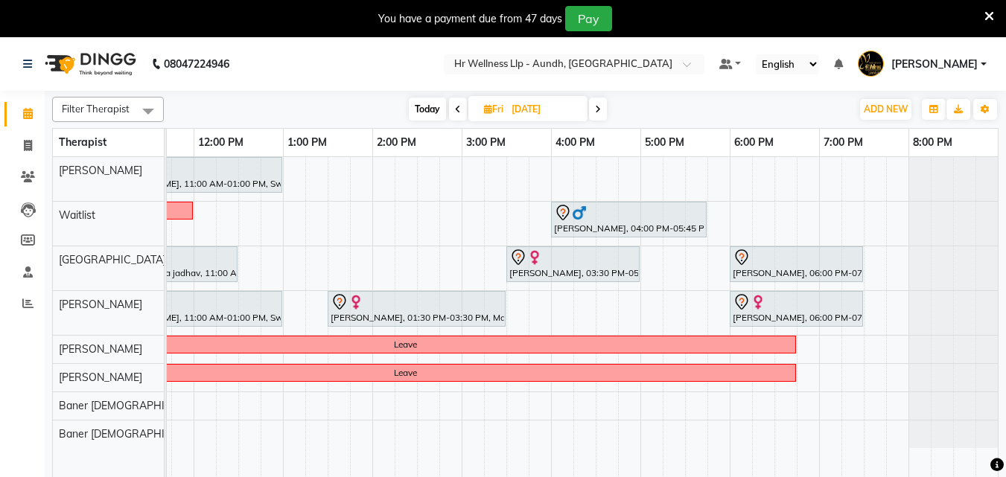
click at [599, 110] on icon at bounding box center [598, 109] width 6 height 9
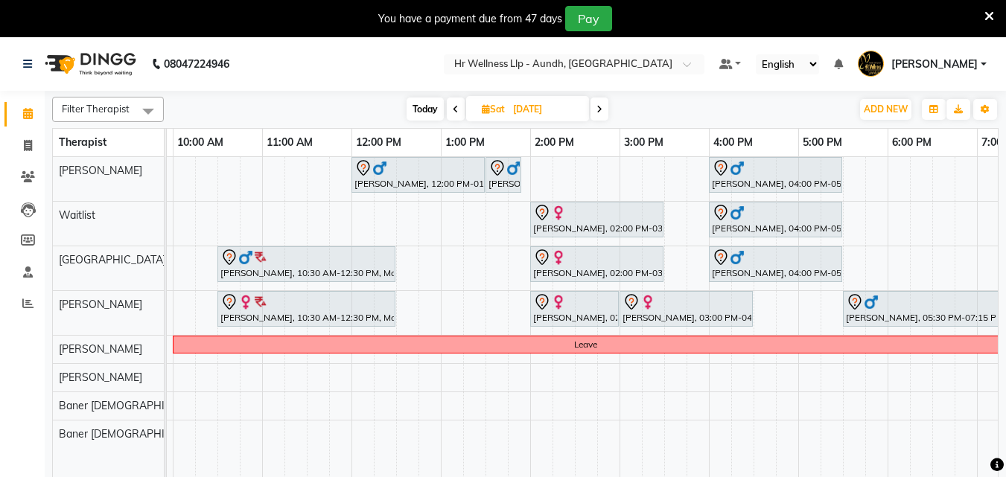
scroll to position [0, 174]
click at [417, 109] on span "Today" at bounding box center [425, 109] width 37 height 23
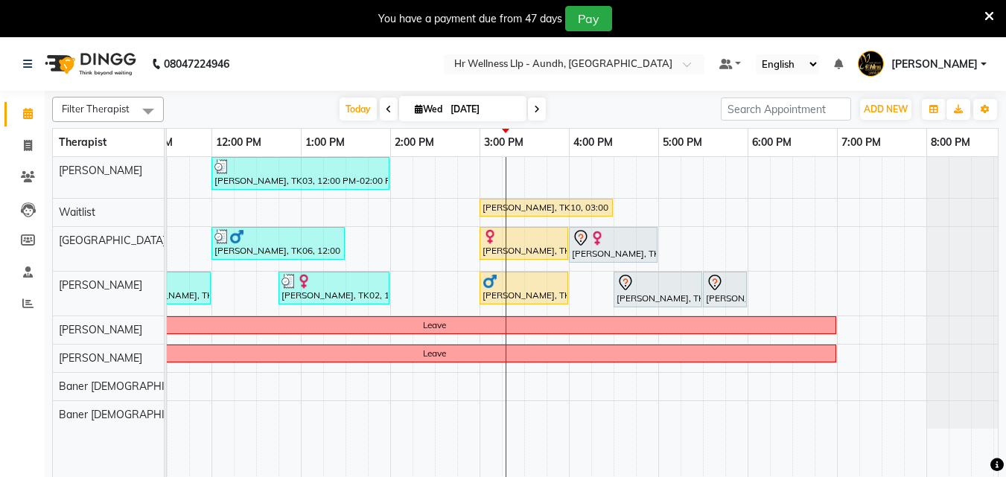
scroll to position [0, 320]
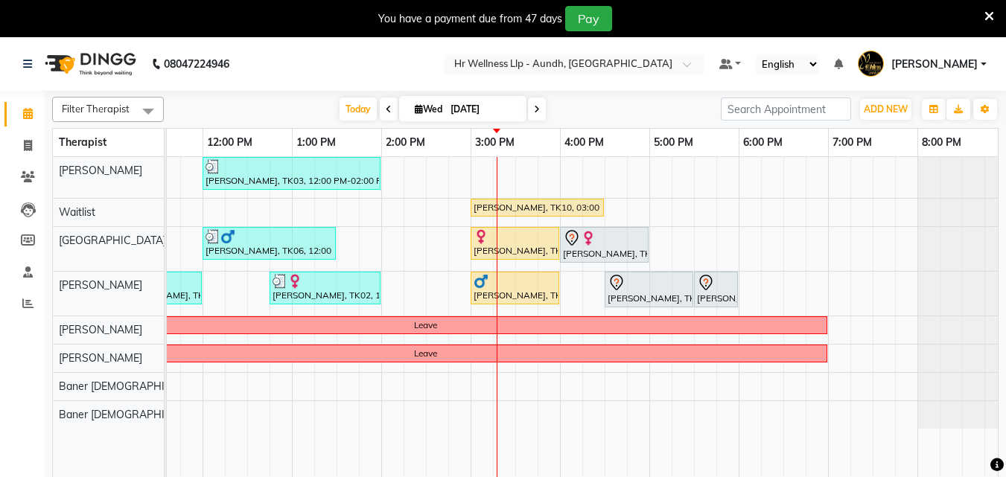
click at [534, 107] on icon at bounding box center [537, 109] width 6 height 9
type input "[DATE]"
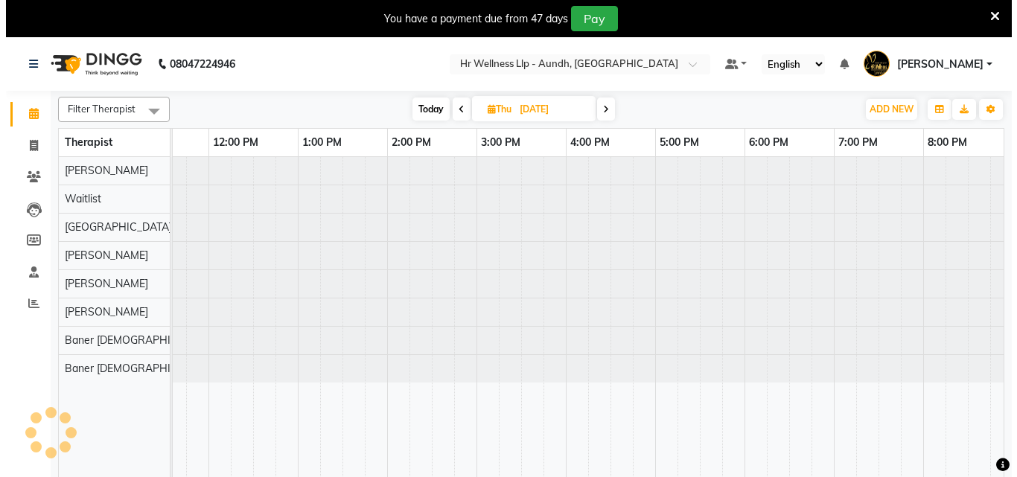
scroll to position [0, 331]
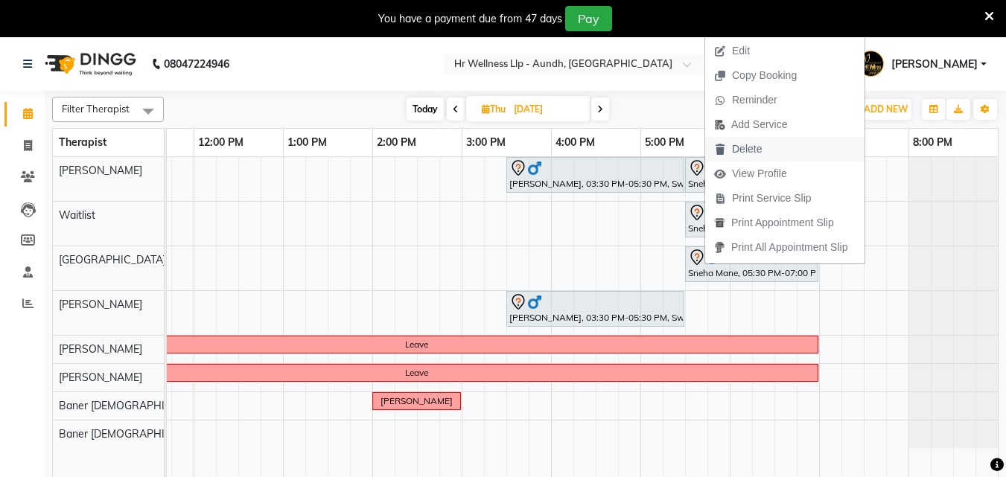
click at [740, 153] on span "Delete" at bounding box center [747, 149] width 30 height 16
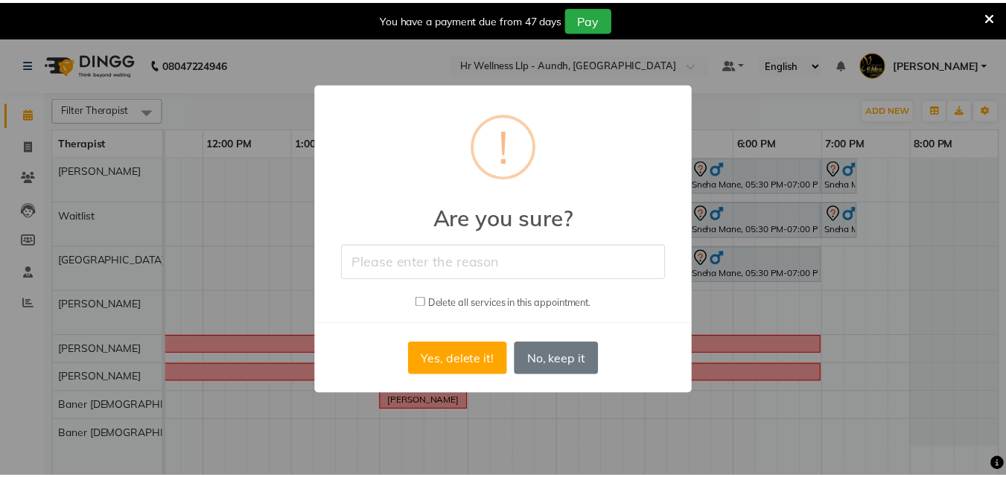
scroll to position [0, 319]
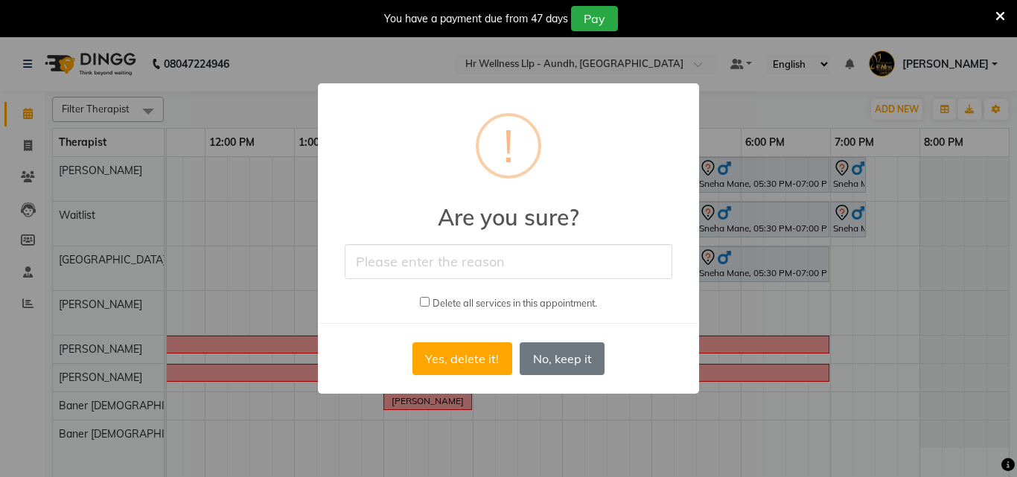
click at [446, 266] on input "text" at bounding box center [509, 261] width 328 height 35
type input "Appointment cancelled by the guest."
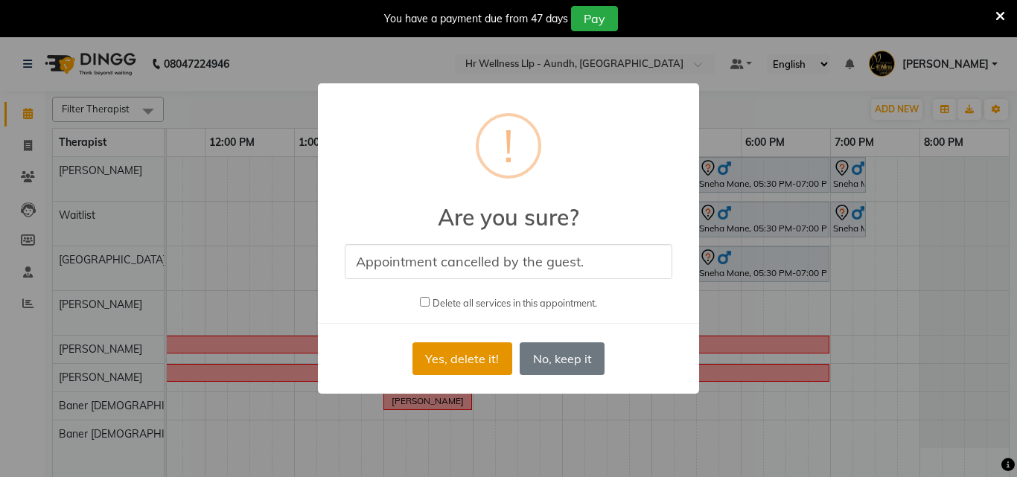
click at [435, 360] on button "Yes, delete it!" at bounding box center [462, 359] width 100 height 33
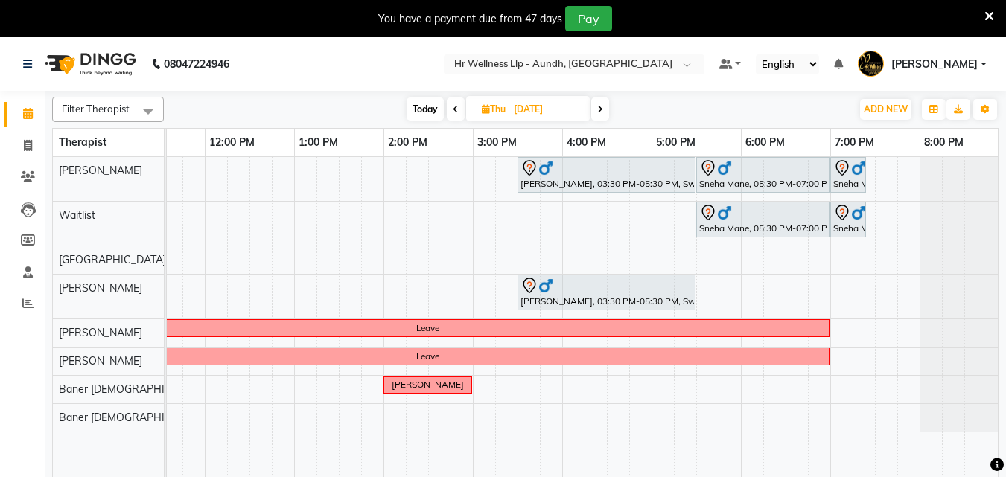
click at [430, 112] on span "Today" at bounding box center [425, 109] width 37 height 23
type input "[DATE]"
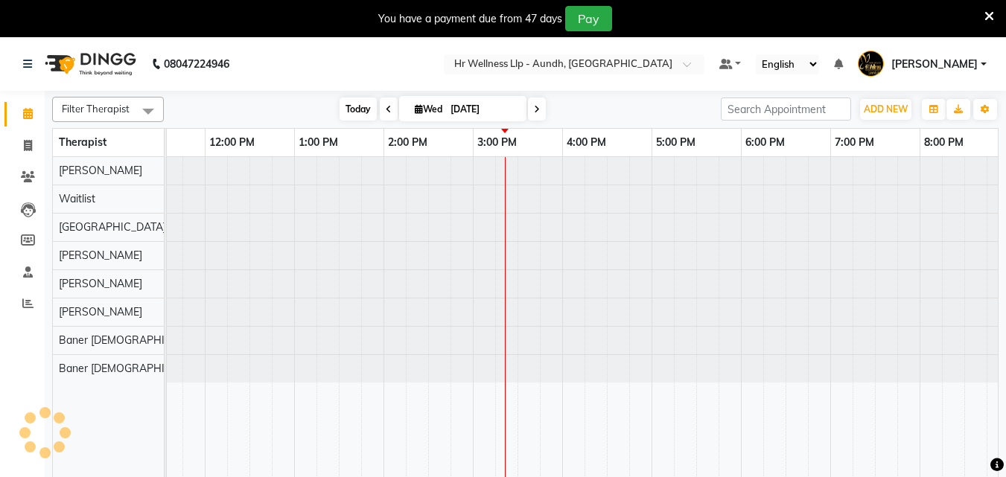
scroll to position [0, 0]
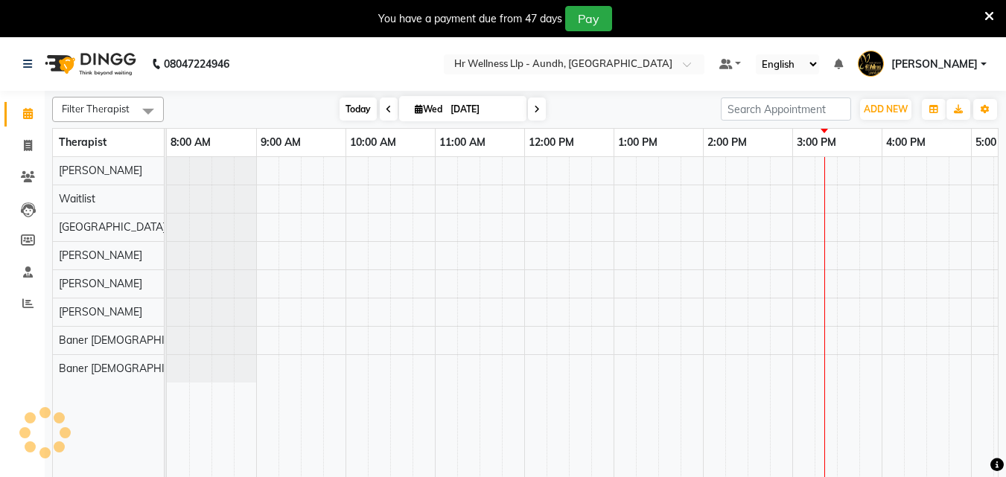
click at [345, 111] on span "Today" at bounding box center [358, 109] width 37 height 23
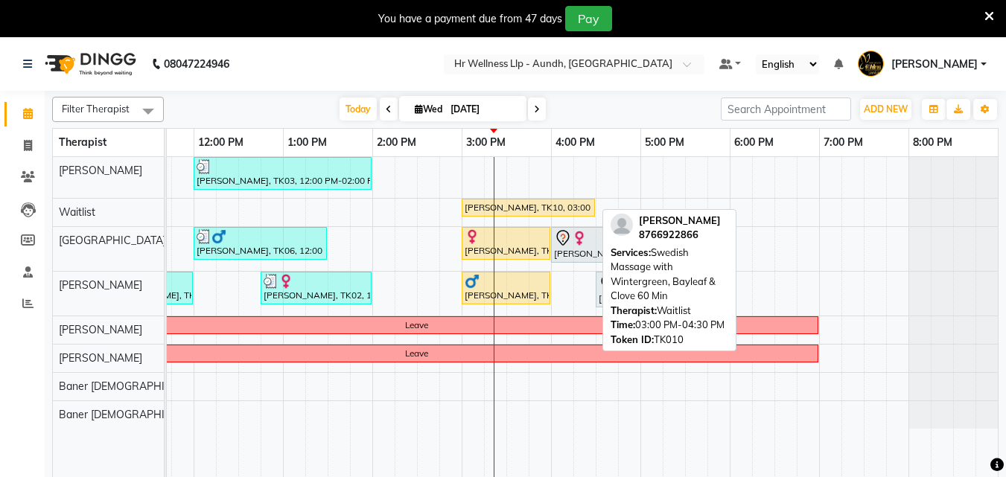
click at [476, 209] on div "[PERSON_NAME], TK10, 03:00 PM-04:30 PM, Swedish Massage with Wintergreen, Bayle…" at bounding box center [528, 207] width 130 height 13
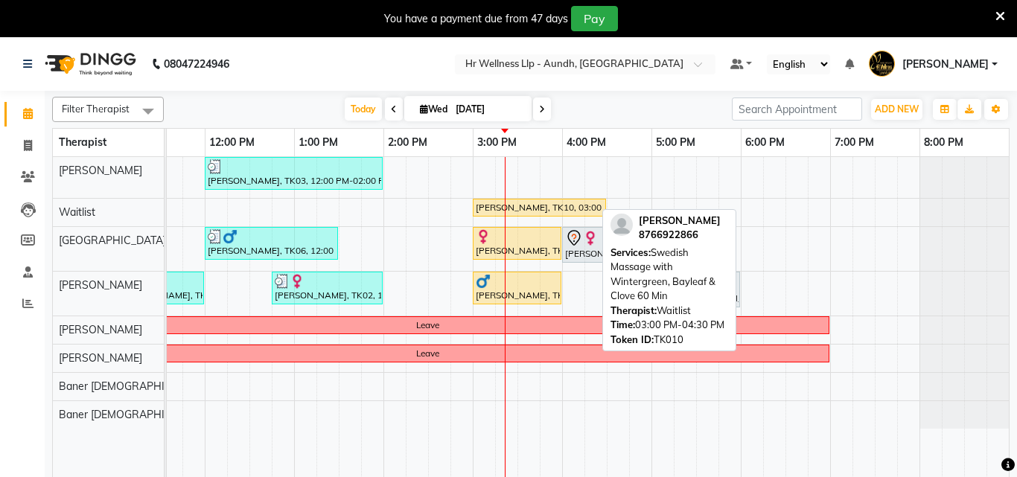
select select "1"
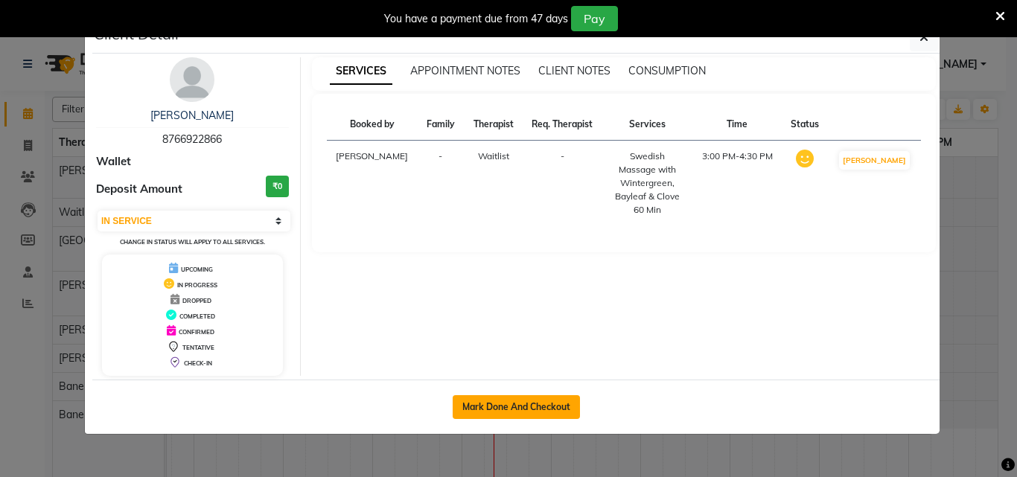
click at [524, 412] on button "Mark Done And Checkout" at bounding box center [516, 407] width 127 height 24
select select "service"
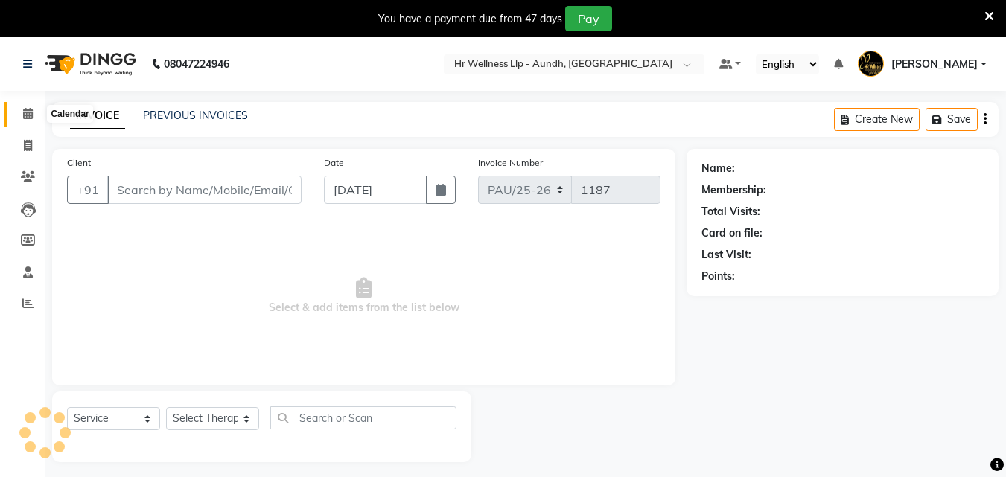
type input "8766922866"
select select "45452"
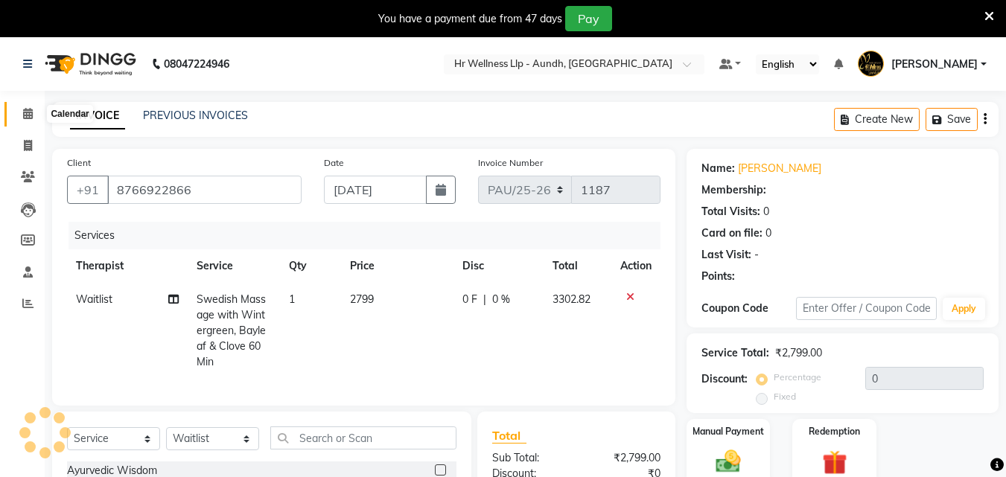
click at [25, 109] on icon at bounding box center [28, 113] width 10 height 11
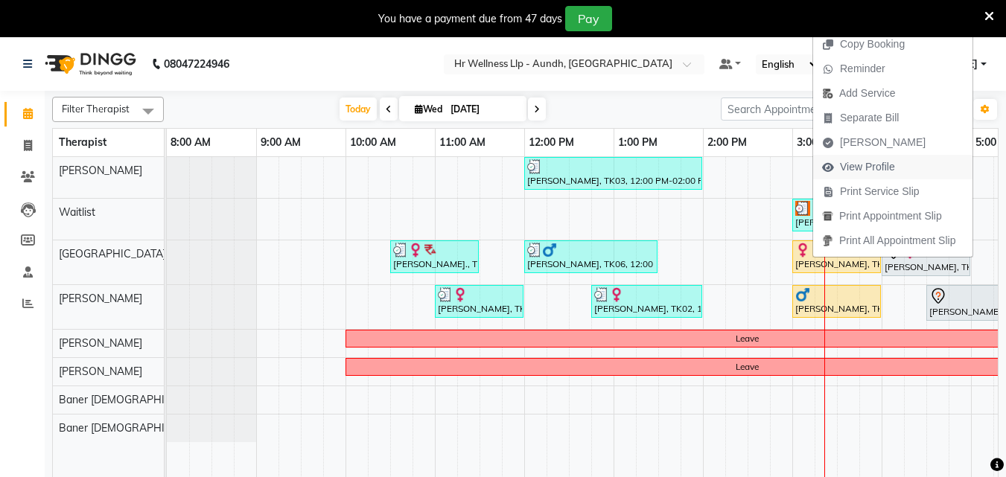
click at [863, 167] on span "View Profile" at bounding box center [867, 167] width 55 height 16
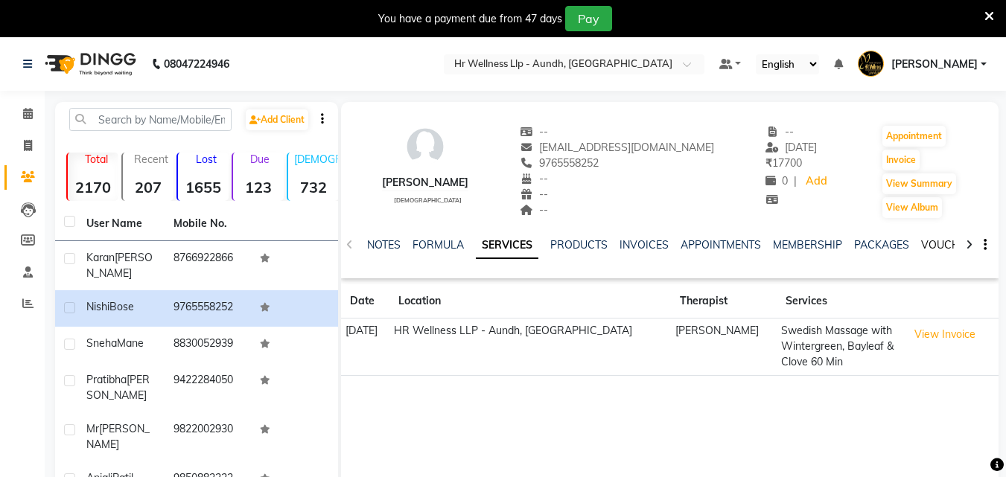
click at [921, 243] on link "VOUCHERS" at bounding box center [950, 244] width 59 height 13
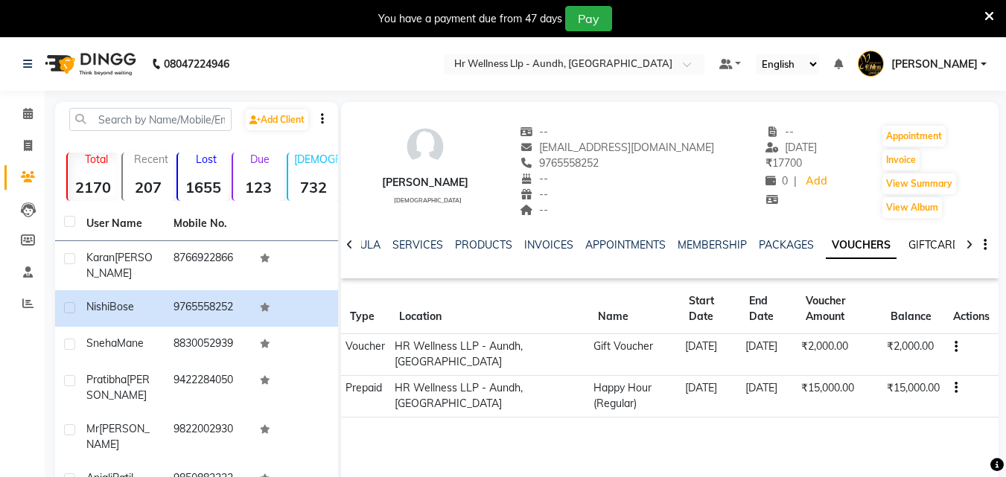
click at [920, 243] on link "GIFTCARDS" at bounding box center [937, 244] width 58 height 13
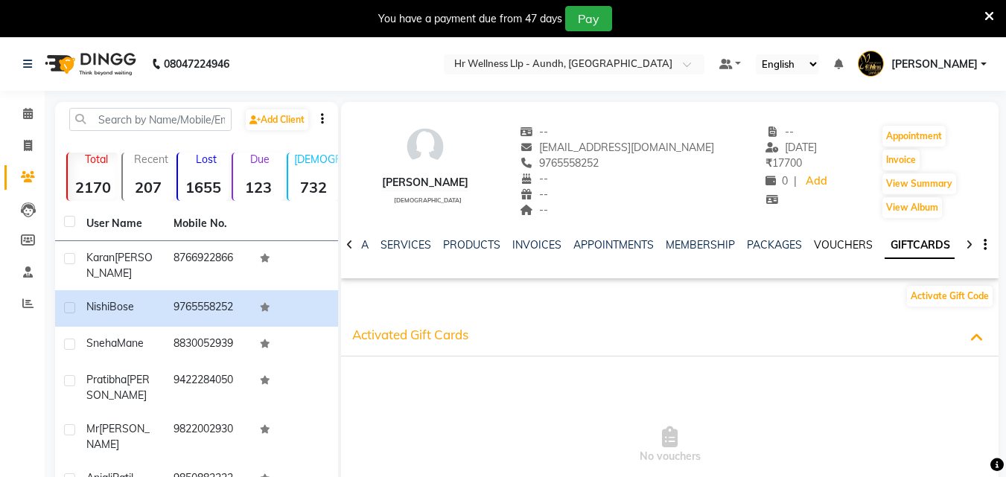
click at [817, 245] on link "VOUCHERS" at bounding box center [843, 244] width 59 height 13
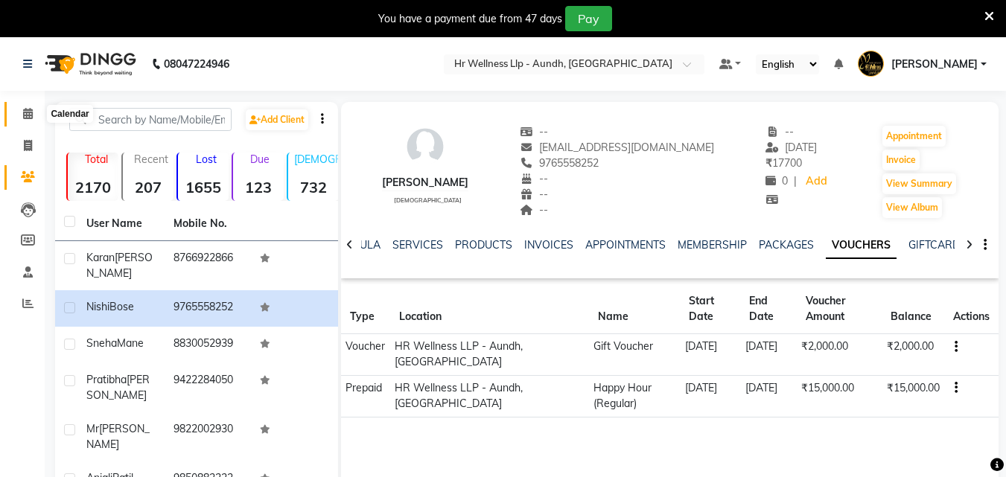
click at [31, 109] on icon at bounding box center [28, 113] width 10 height 11
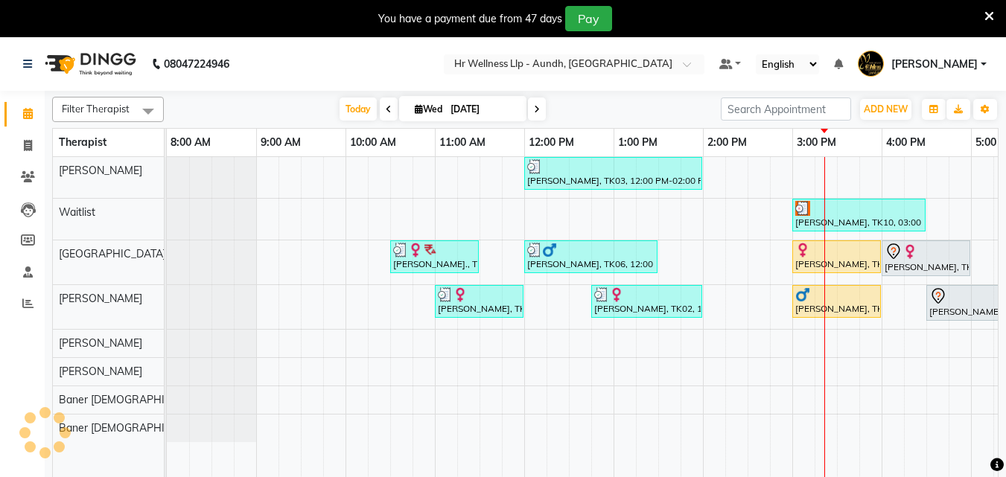
scroll to position [0, 331]
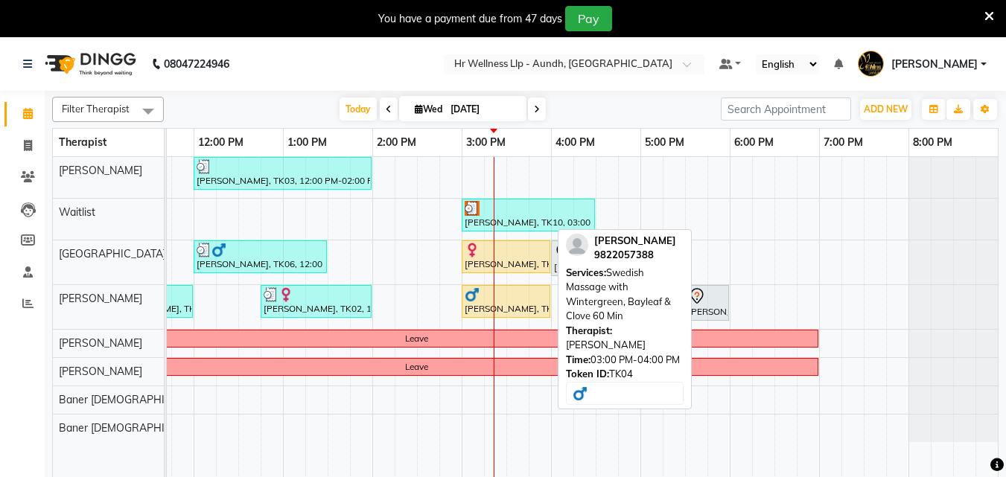
click at [474, 310] on div "[PERSON_NAME], TK04, 03:00 PM-04:00 PM, Swedish Massage with Wintergreen, Bayle…" at bounding box center [506, 301] width 86 height 28
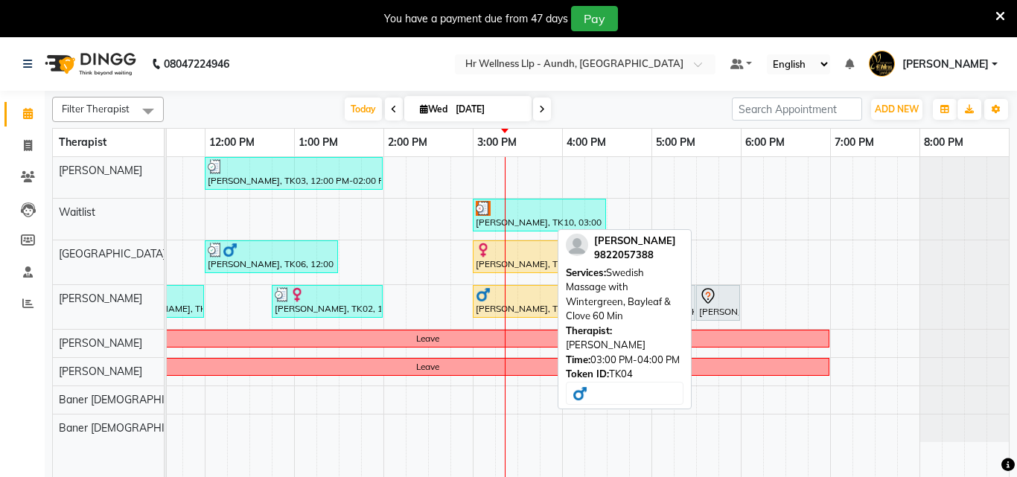
select select "1"
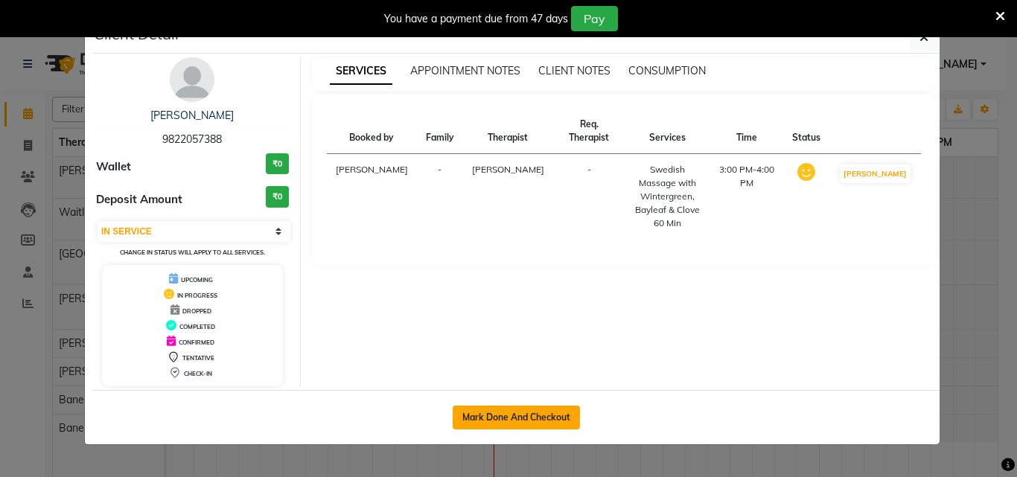
click at [486, 424] on button "Mark Done And Checkout" at bounding box center [516, 418] width 127 height 24
select select "service"
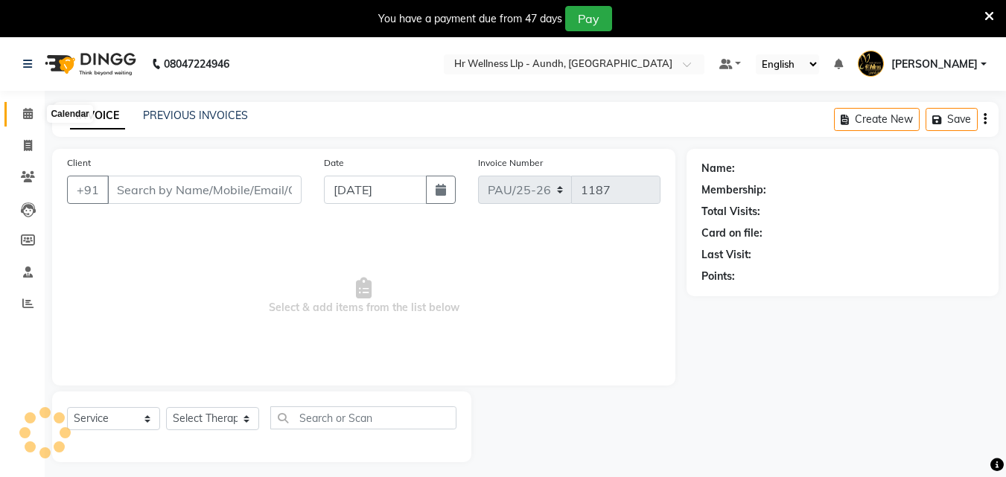
click at [28, 118] on icon at bounding box center [28, 113] width 10 height 11
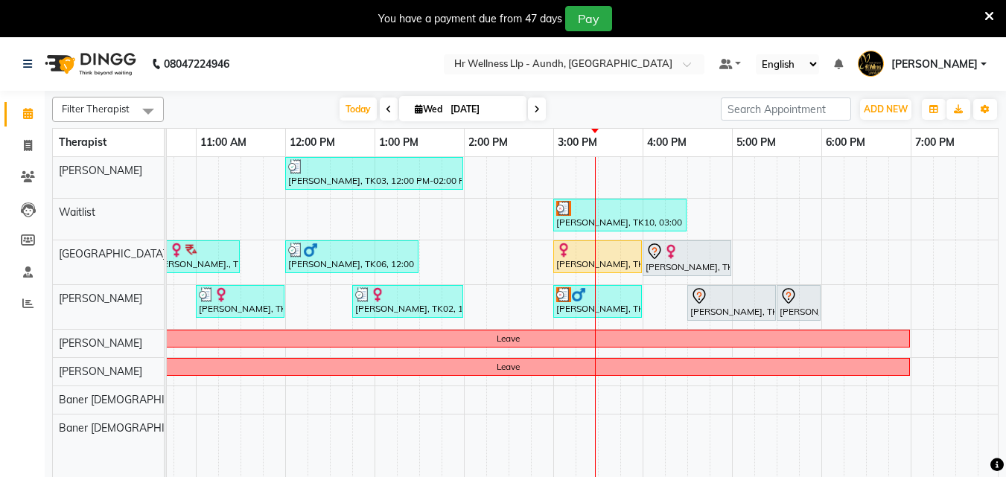
scroll to position [0, 166]
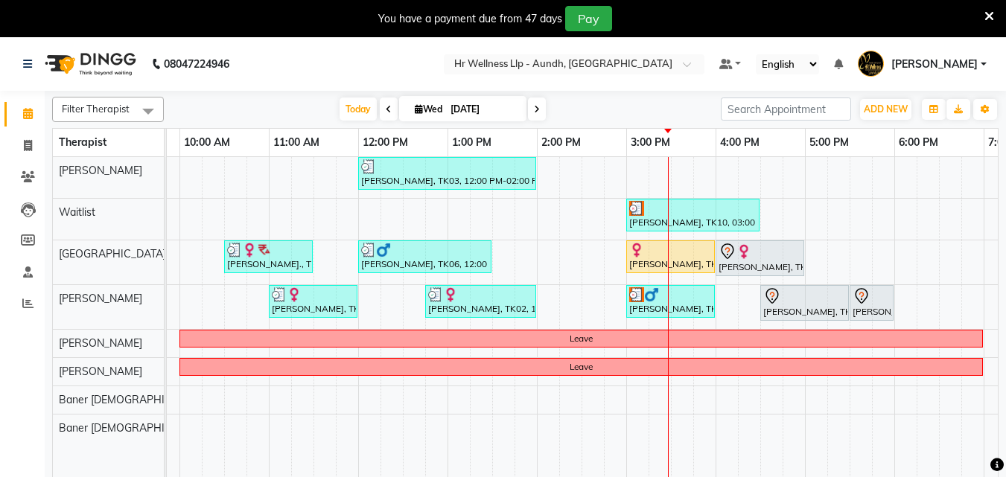
click at [733, 395] on div "[PERSON_NAME], TK03, 12:00 PM-02:00 PM, Massage 90 Min [PERSON_NAME], TK10, 03:…" at bounding box center [582, 326] width 1162 height 339
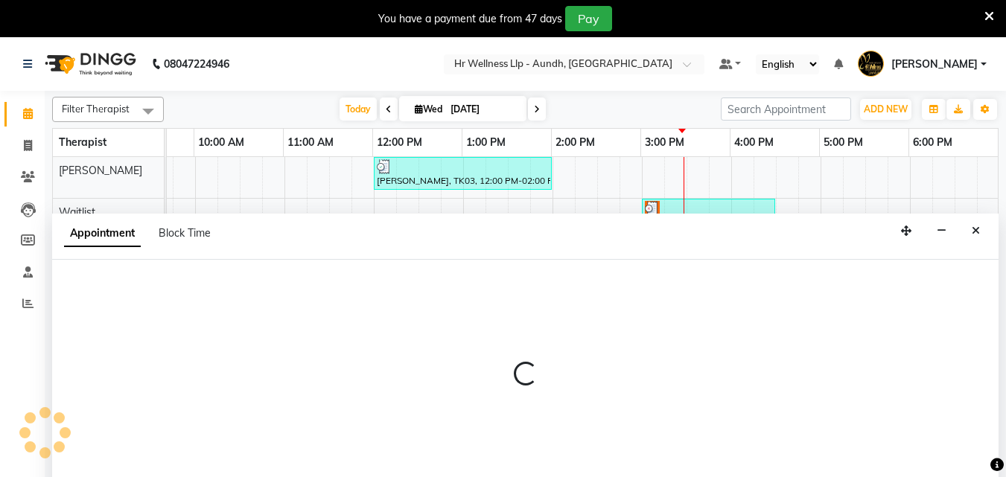
scroll to position [0, 150]
select select "54765"
select select "960"
select select "tentative"
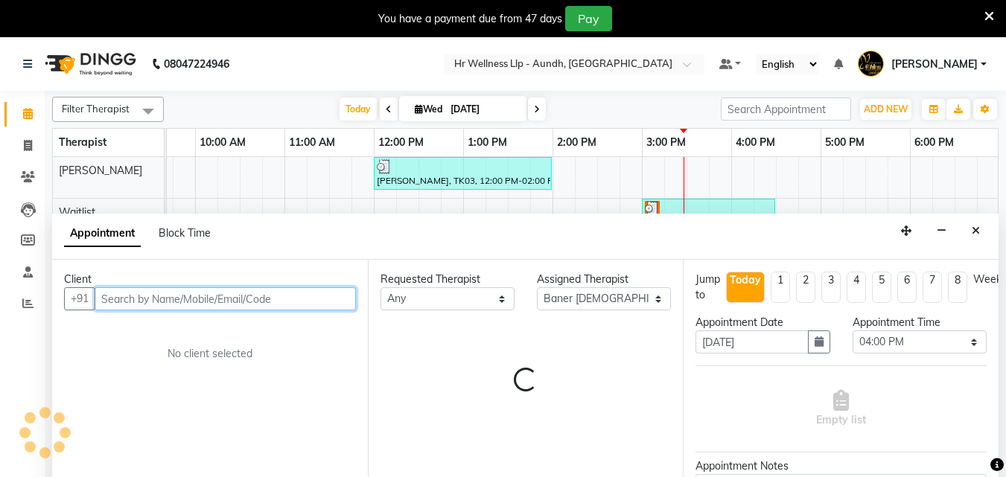
scroll to position [37, 0]
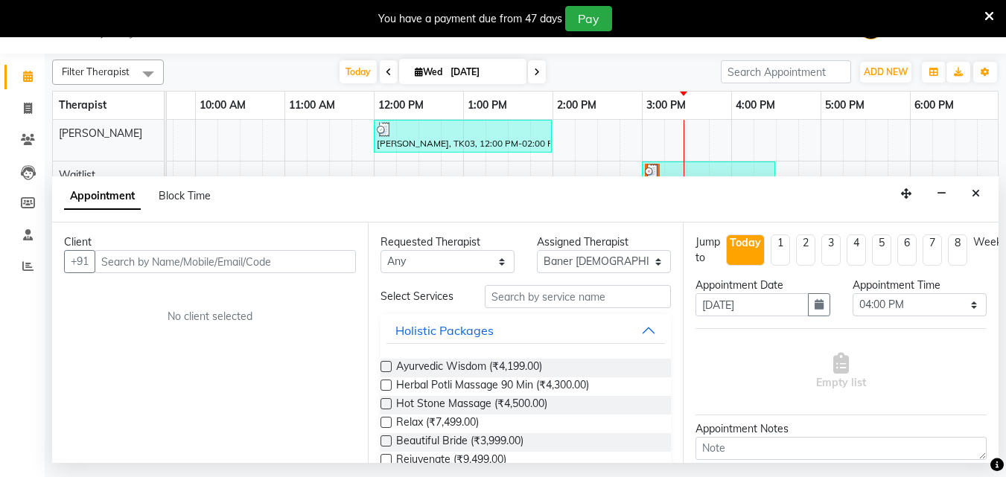
drag, startPoint x: 1013, startPoint y: 206, endPoint x: 904, endPoint y: 121, distance: 138.5
click at [911, 115] on table "Therapist 8:00 AM 9:00 AM 10:00 AM 11:00 AM 12:00 PM 1:00 PM 2:00 PM 3:00 PM 4:…" at bounding box center [525, 275] width 946 height 369
drag, startPoint x: 969, startPoint y: 199, endPoint x: 958, endPoint y: 194, distance: 11.3
click at [969, 199] on button "Close" at bounding box center [976, 193] width 22 height 23
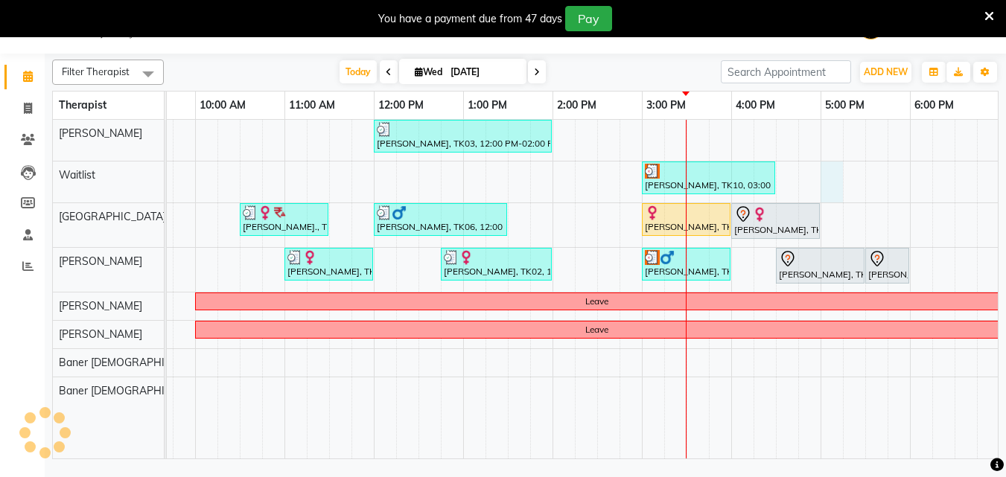
click at [830, 188] on div "[PERSON_NAME], TK03, 12:00 PM-02:00 PM, Massage 90 Min [PERSON_NAME], TK10, 03:…" at bounding box center [597, 289] width 1162 height 339
select select "45452"
select select "1020"
select select "tentative"
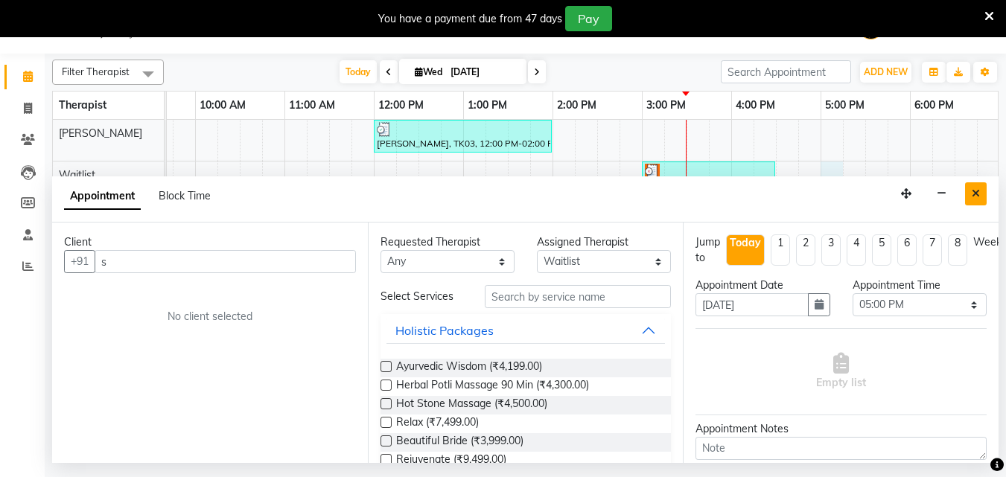
type input "s"
click at [976, 193] on icon "Close" at bounding box center [976, 193] width 8 height 10
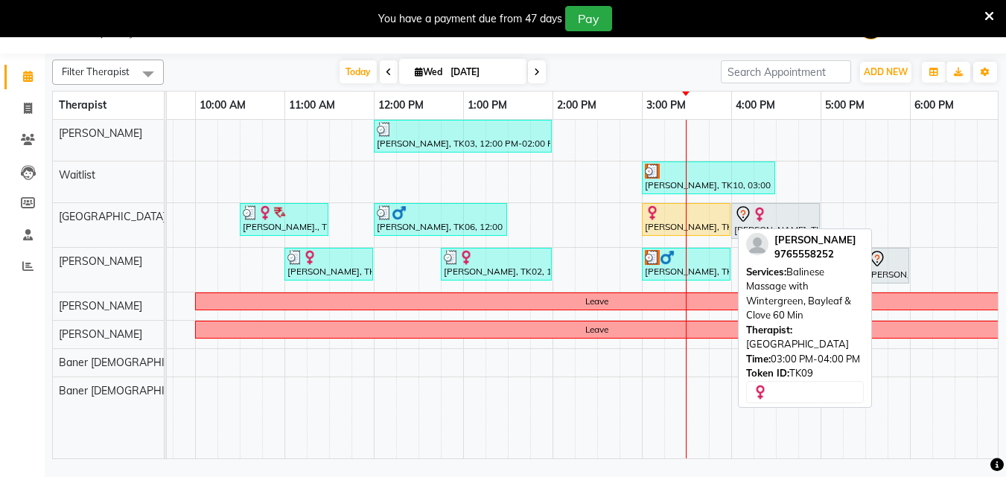
click at [652, 215] on img at bounding box center [652, 213] width 15 height 15
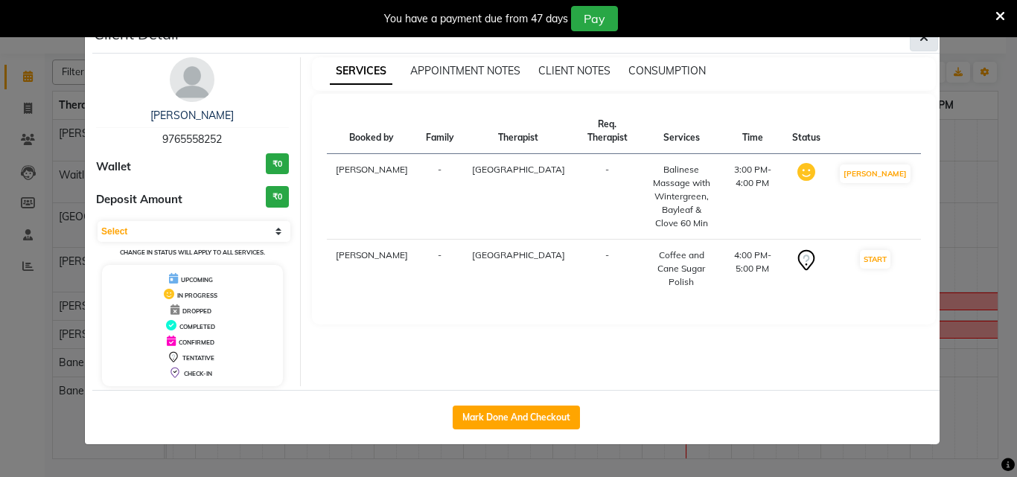
click at [914, 42] on button "button" at bounding box center [924, 37] width 28 height 28
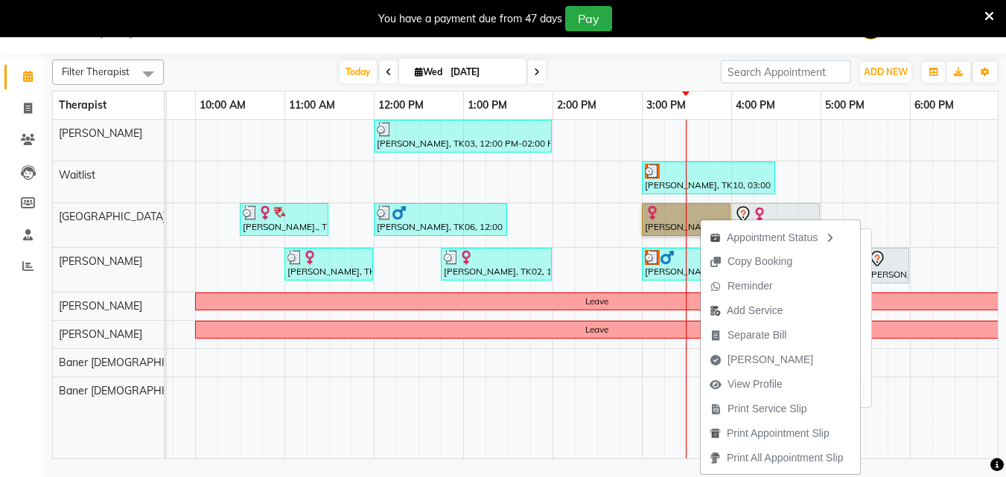
click at [667, 211] on link "[PERSON_NAME], TK09, 03:00 PM-04:00 PM, Balinese Massage with Wintergreen, Bayl…" at bounding box center [686, 219] width 89 height 33
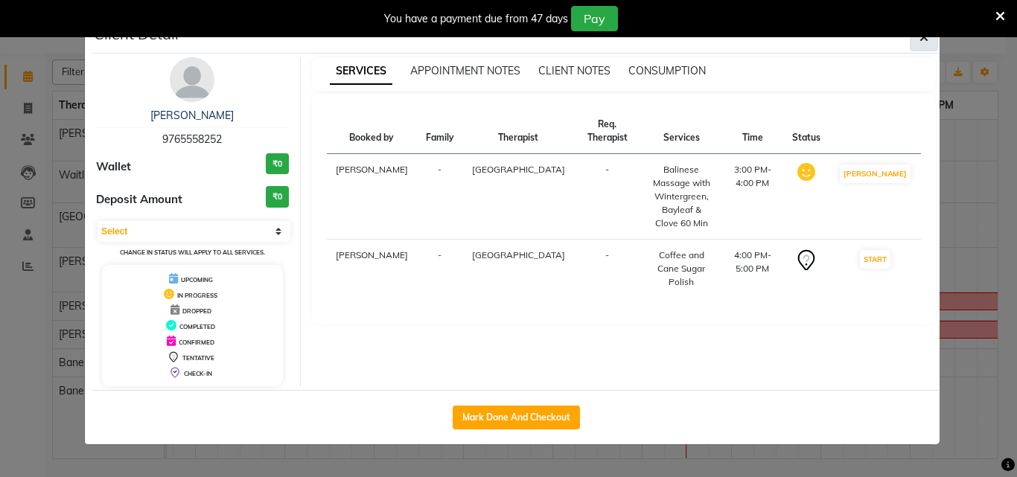
click at [923, 47] on button "button" at bounding box center [924, 37] width 28 height 28
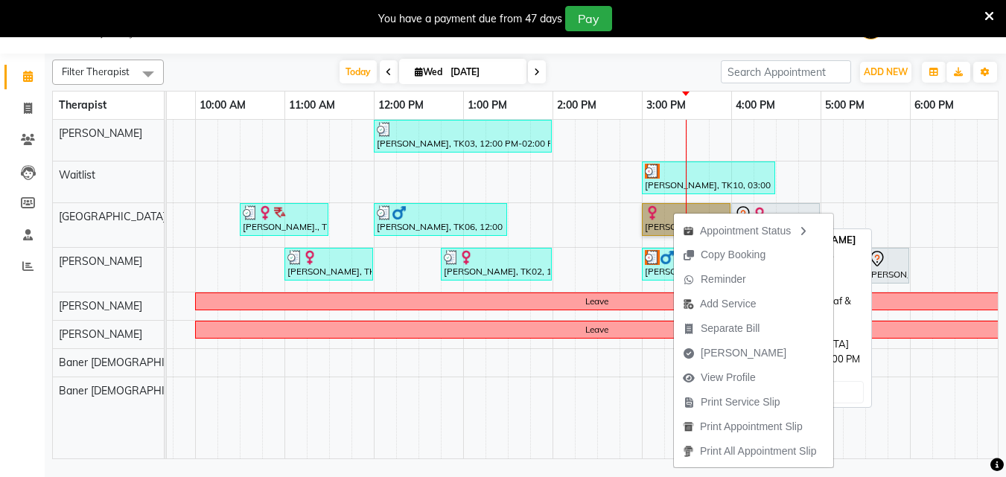
click at [663, 226] on link "[PERSON_NAME], TK09, 03:00 PM-04:00 PM, Balinese Massage with Wintergreen, Bayl…" at bounding box center [686, 219] width 89 height 33
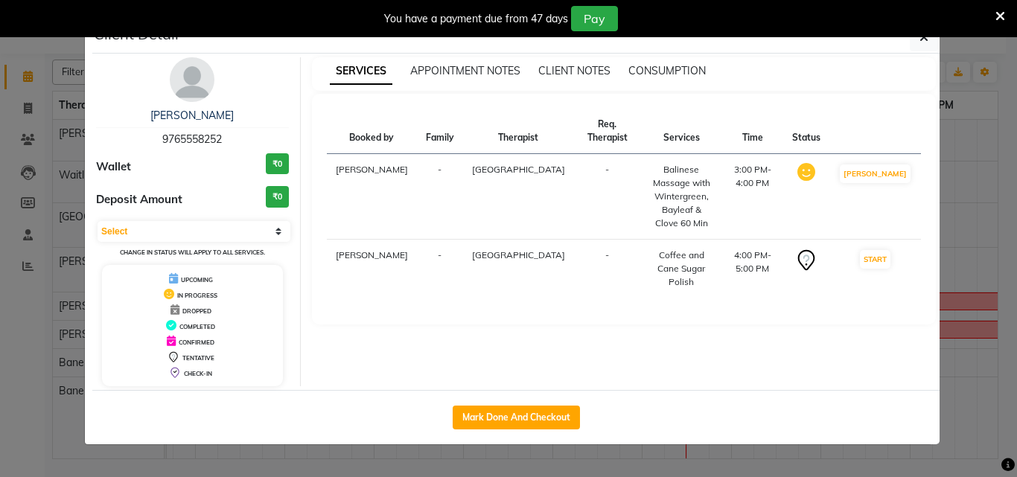
click at [928, 55] on div "[PERSON_NAME] 9765558252 Wallet ₹0 Deposit Amount ₹0 Select IN SERVICE CONFIRME…" at bounding box center [515, 222] width 847 height 337
click at [918, 42] on button "button" at bounding box center [924, 37] width 28 height 28
